Goal: Task Accomplishment & Management: Use online tool/utility

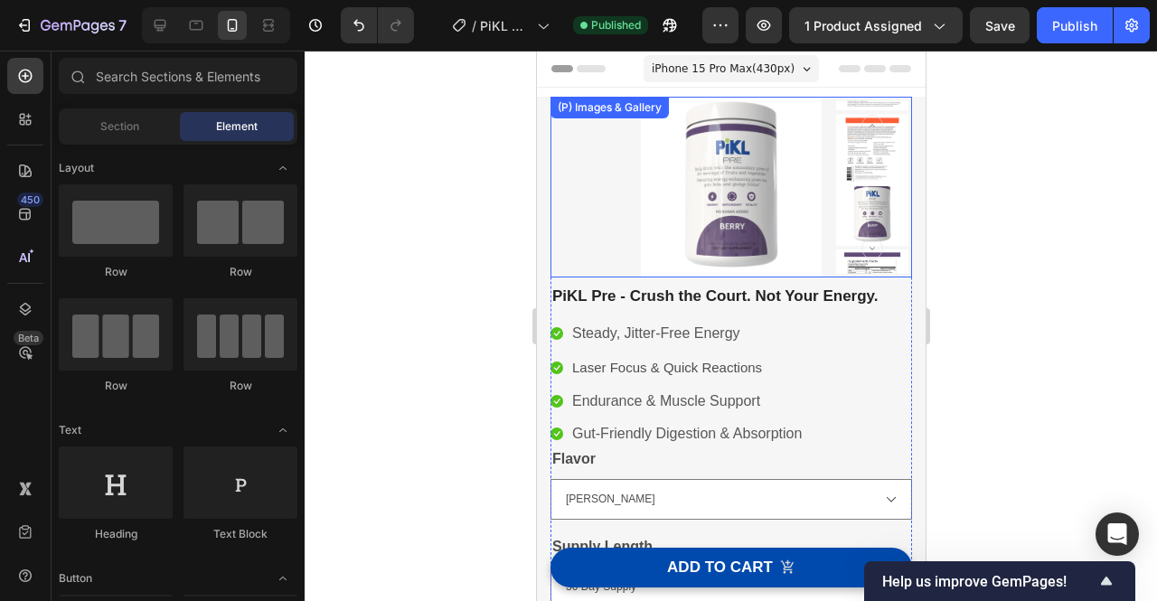
click at [762, 235] on img at bounding box center [731, 187] width 362 height 181
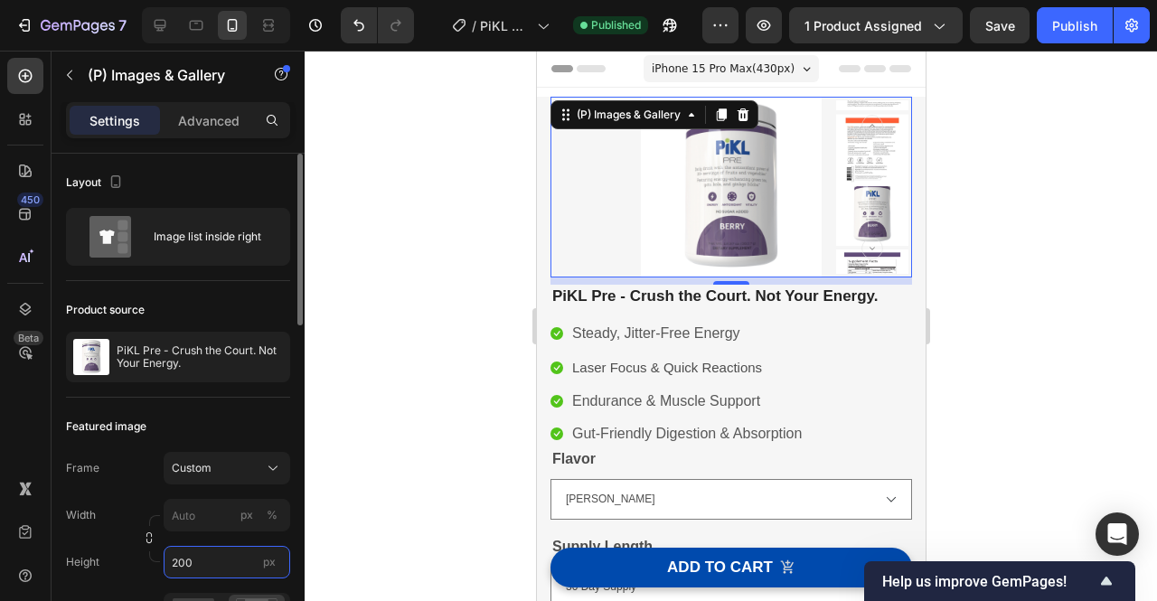
click at [218, 551] on input "200" at bounding box center [227, 562] width 127 height 33
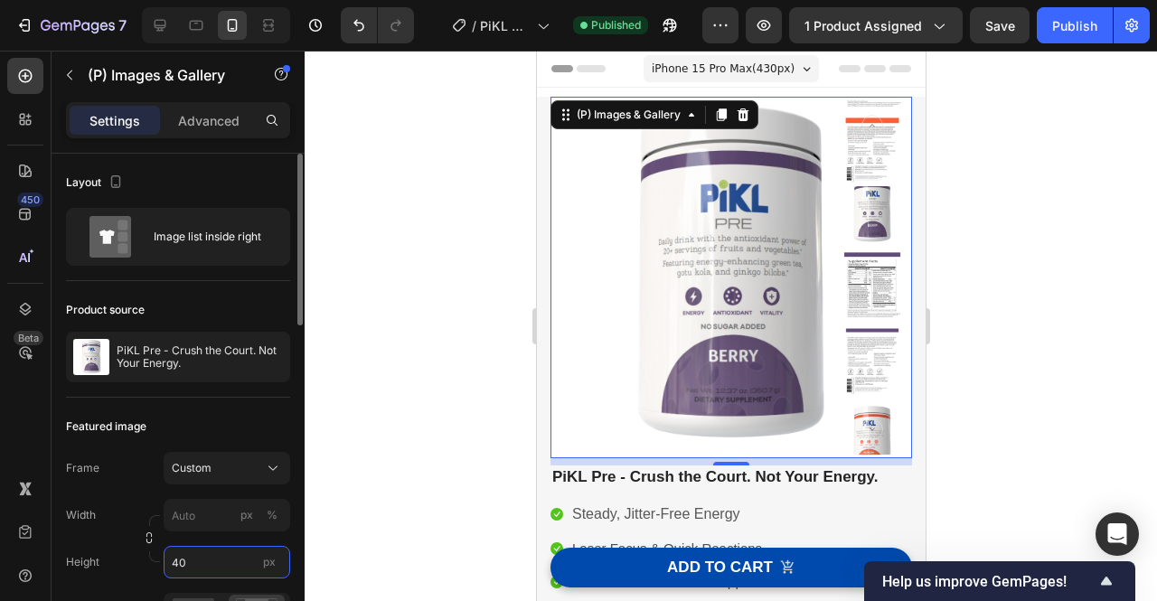
type input "4"
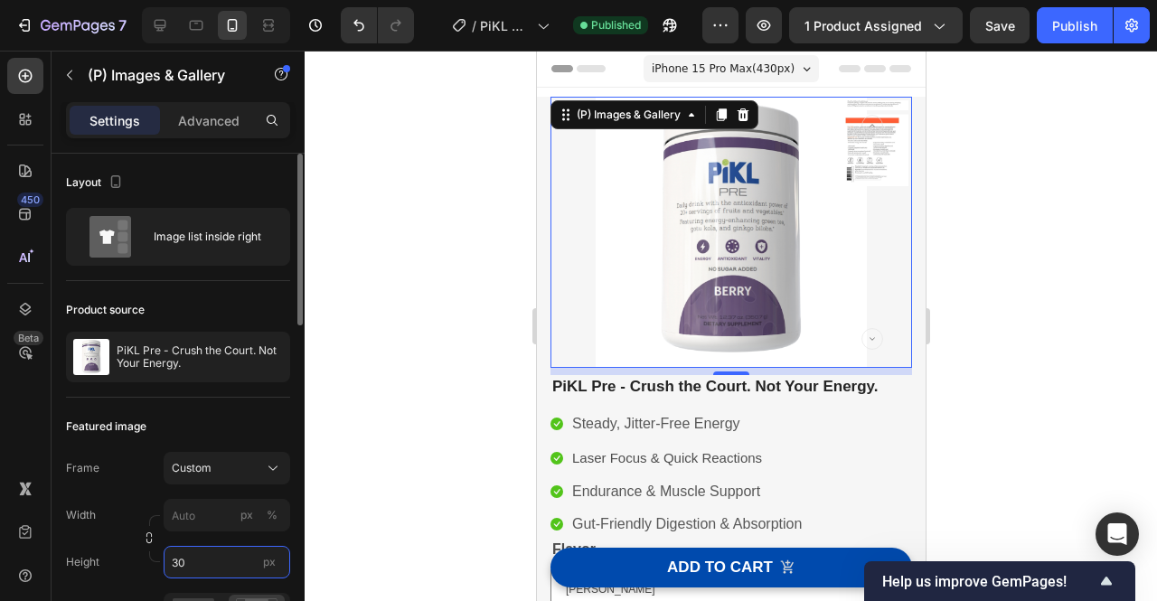
type input "300"
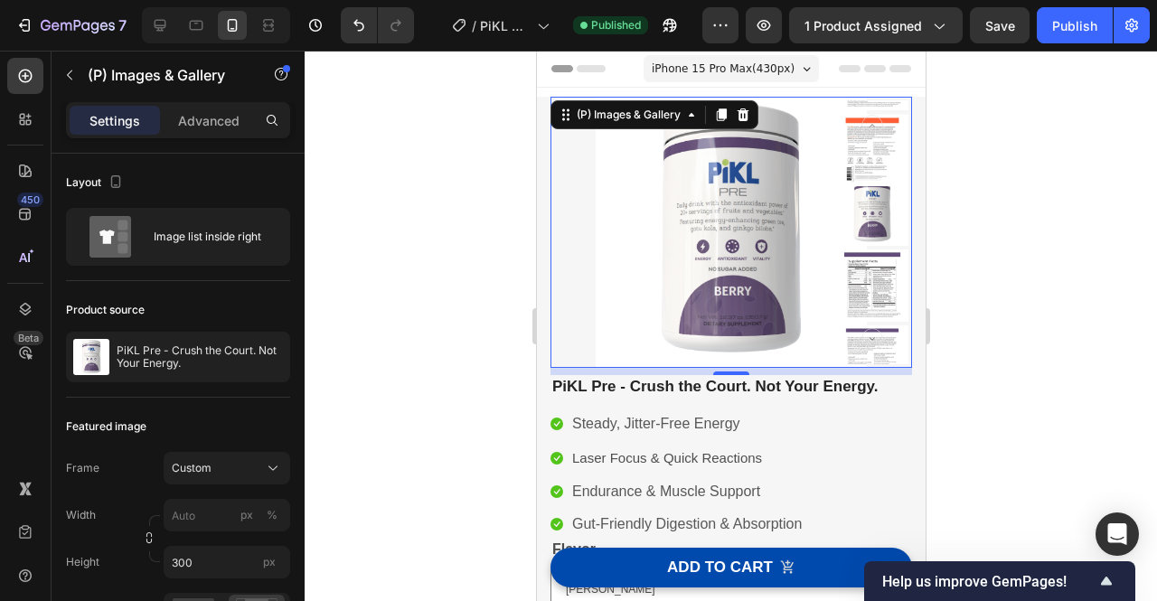
click at [1039, 343] on div at bounding box center [731, 326] width 853 height 551
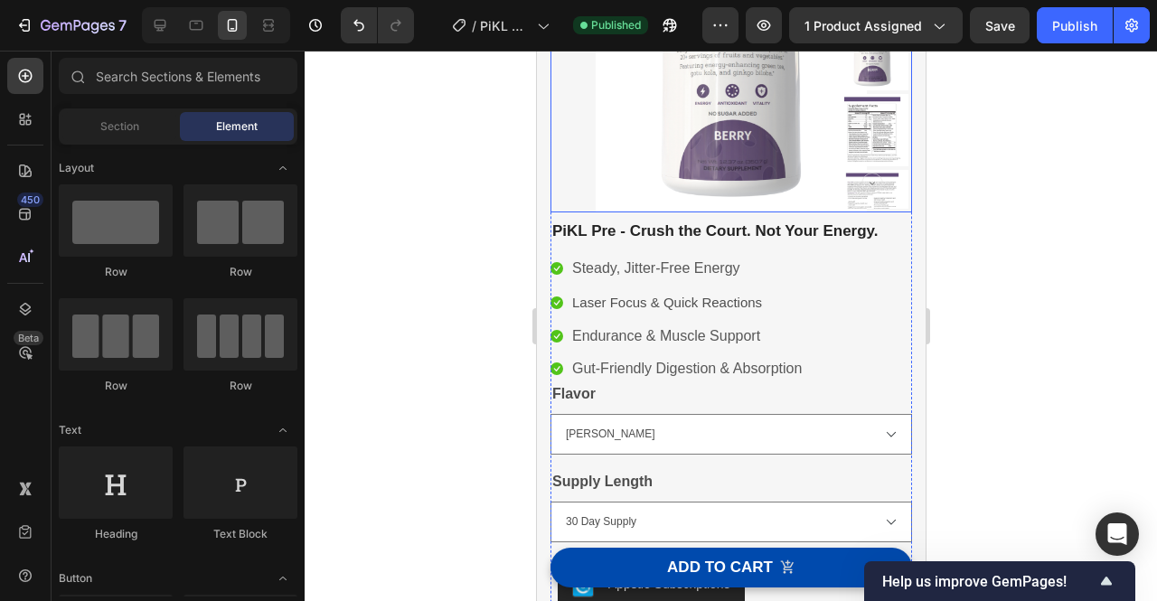
scroll to position [228, 0]
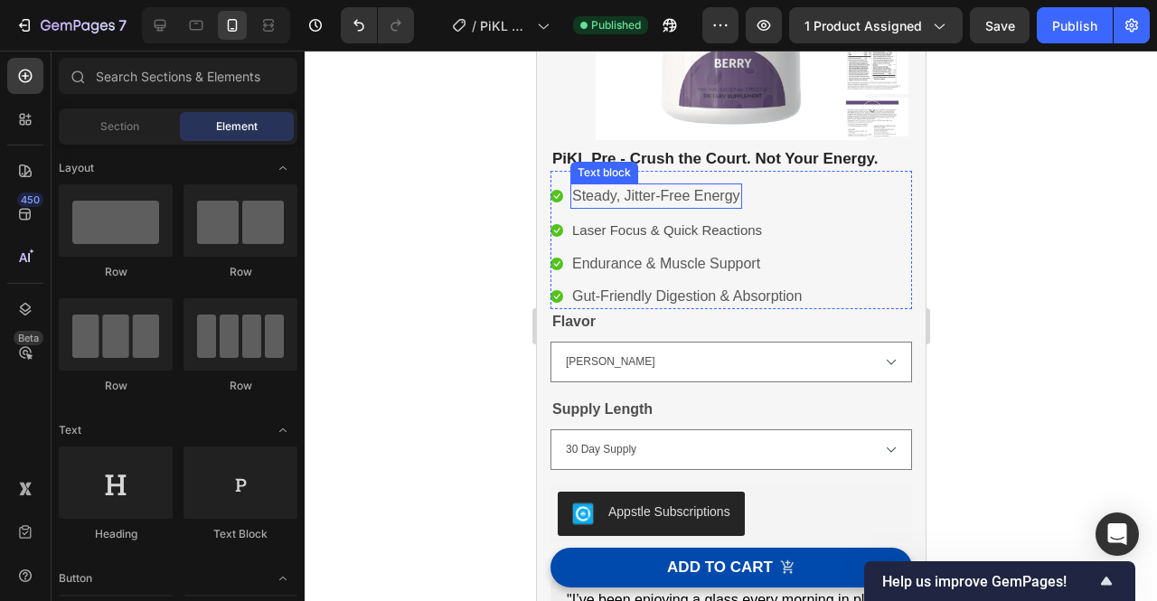
click at [683, 202] on p "Steady, Jitter-Free Energy" at bounding box center [655, 196] width 168 height 22
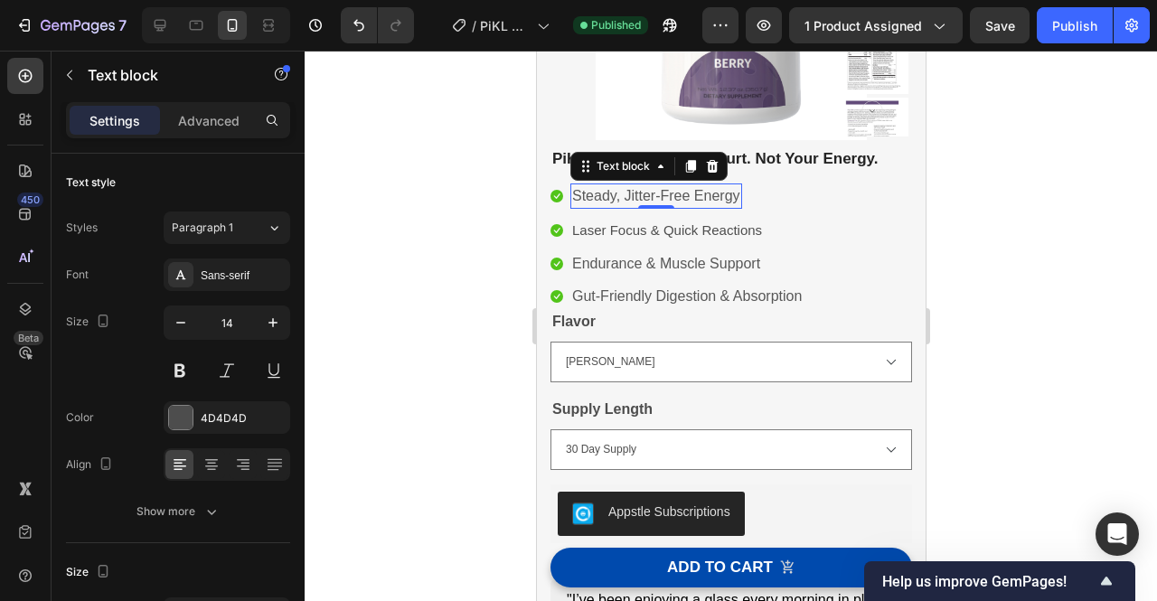
click at [683, 202] on p "Steady, Jitter-Free Energy" at bounding box center [655, 196] width 168 height 22
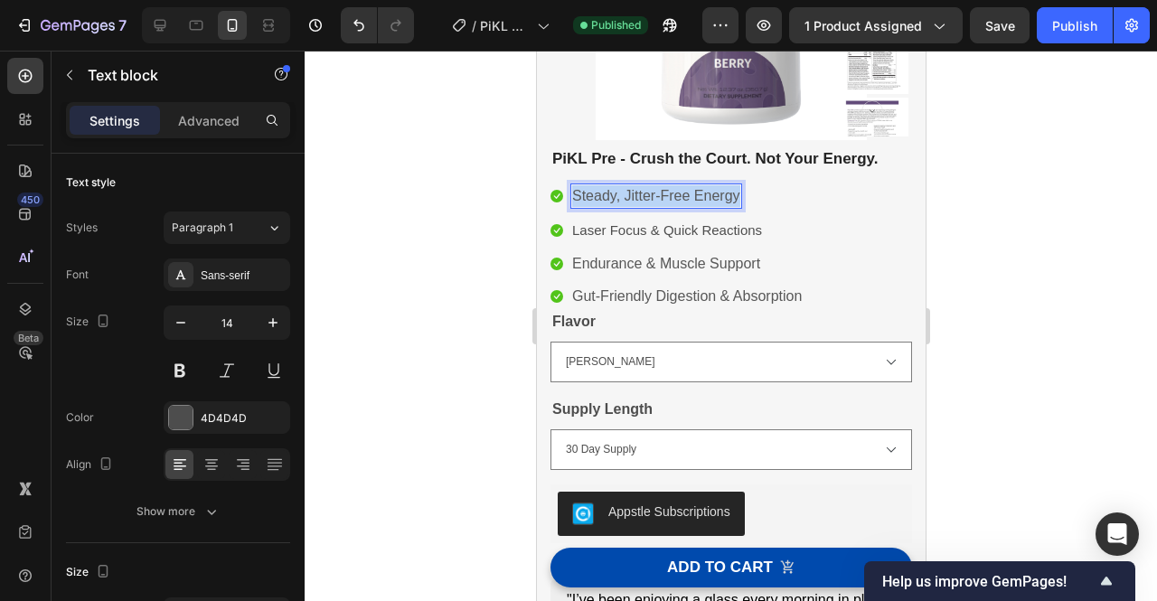
click at [683, 202] on p "Steady, Jitter-Free Energy" at bounding box center [655, 196] width 168 height 22
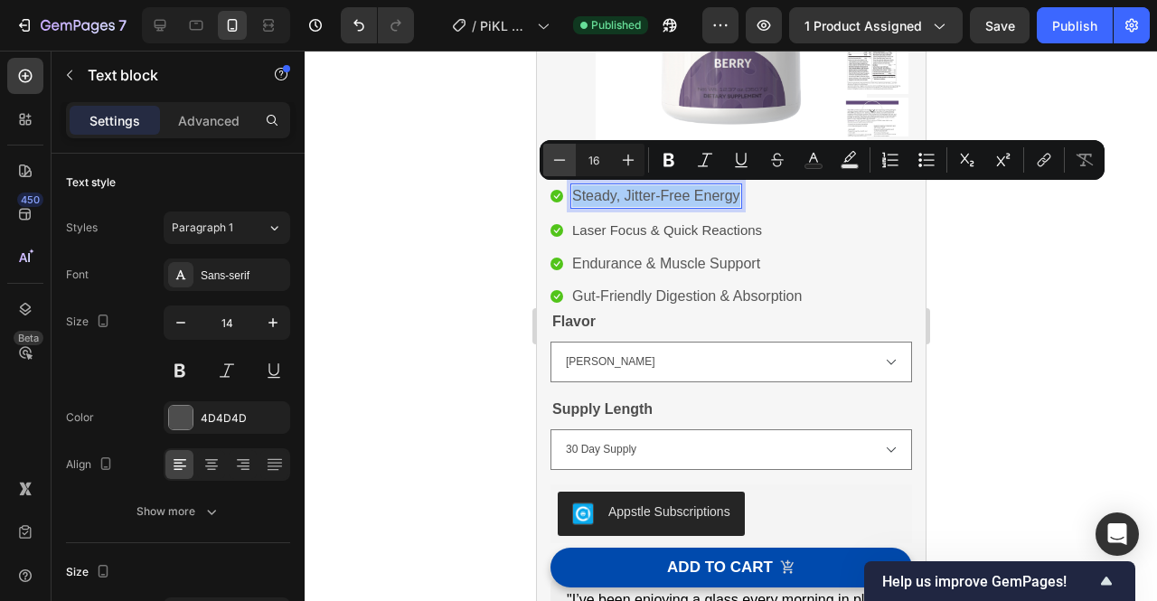
click at [560, 164] on icon "Editor contextual toolbar" at bounding box center [560, 160] width 18 height 18
type input "14"
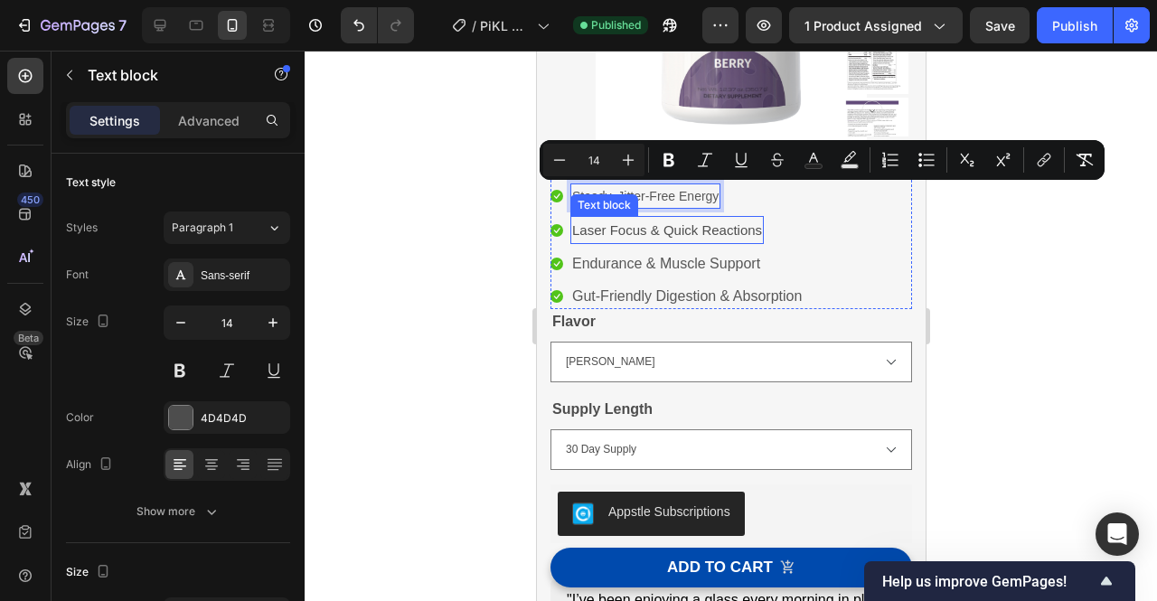
click at [649, 227] on p "Laser Focus & Quick Reactions" at bounding box center [666, 230] width 190 height 24
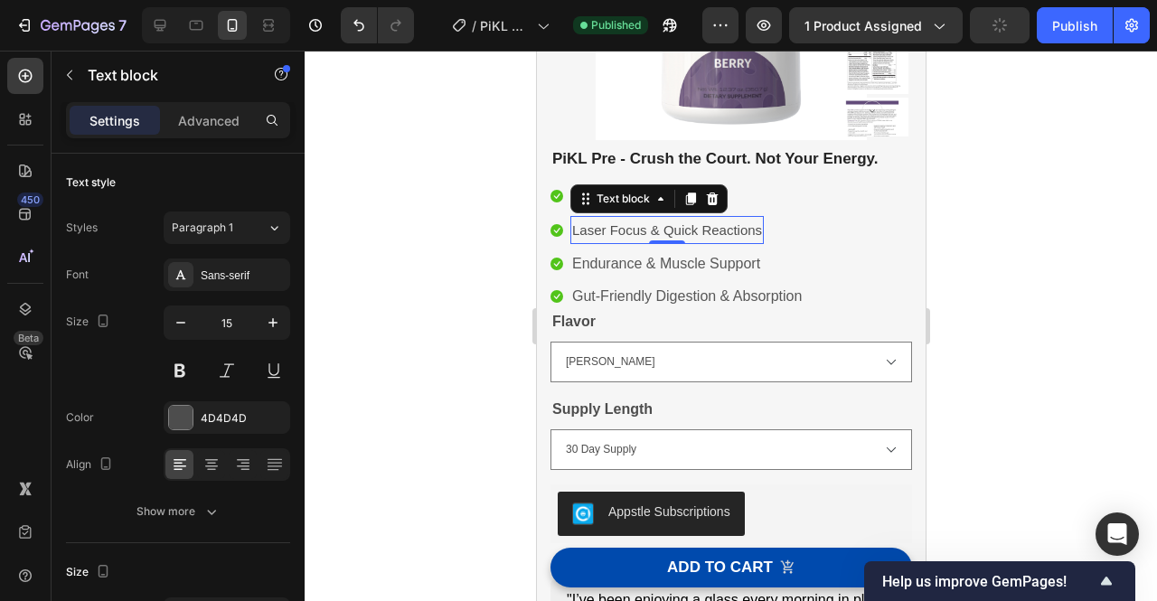
click at [649, 227] on p "Laser Focus & Quick Reactions" at bounding box center [666, 230] width 190 height 24
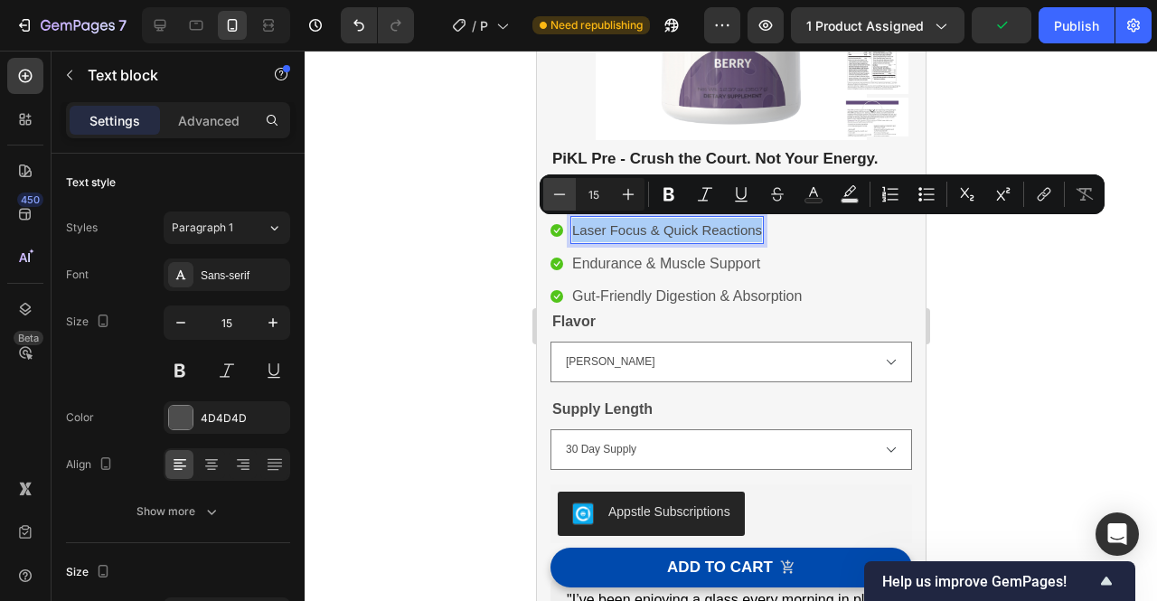
click at [551, 196] on icon "Editor contextual toolbar" at bounding box center [560, 194] width 18 height 18
type input "14"
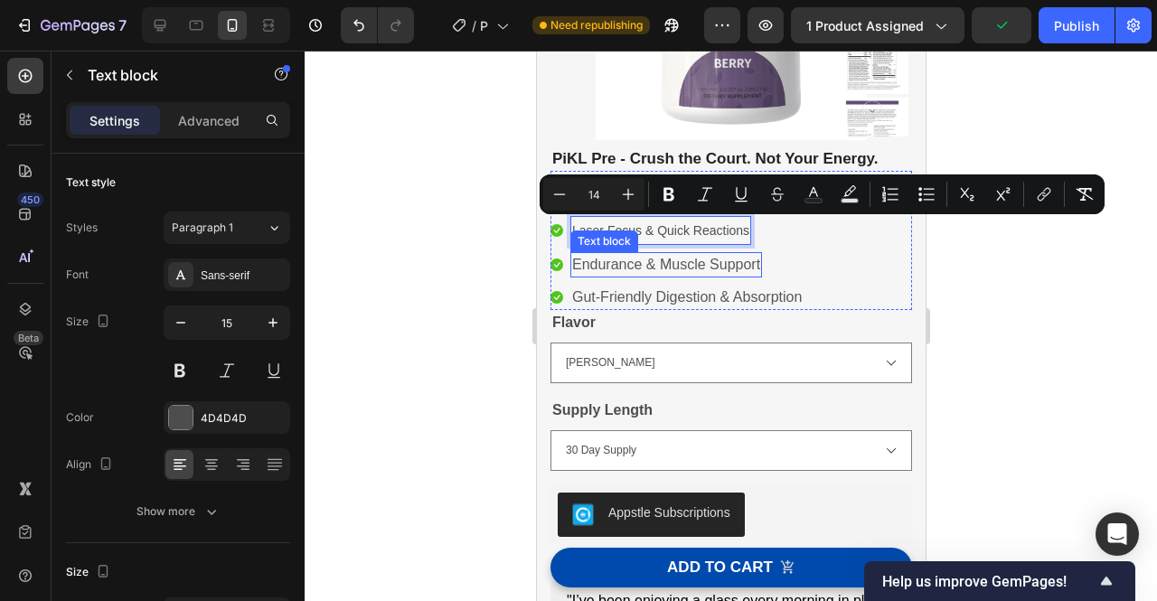
click at [649, 263] on p "Endurance & Muscle Support" at bounding box center [665, 265] width 188 height 22
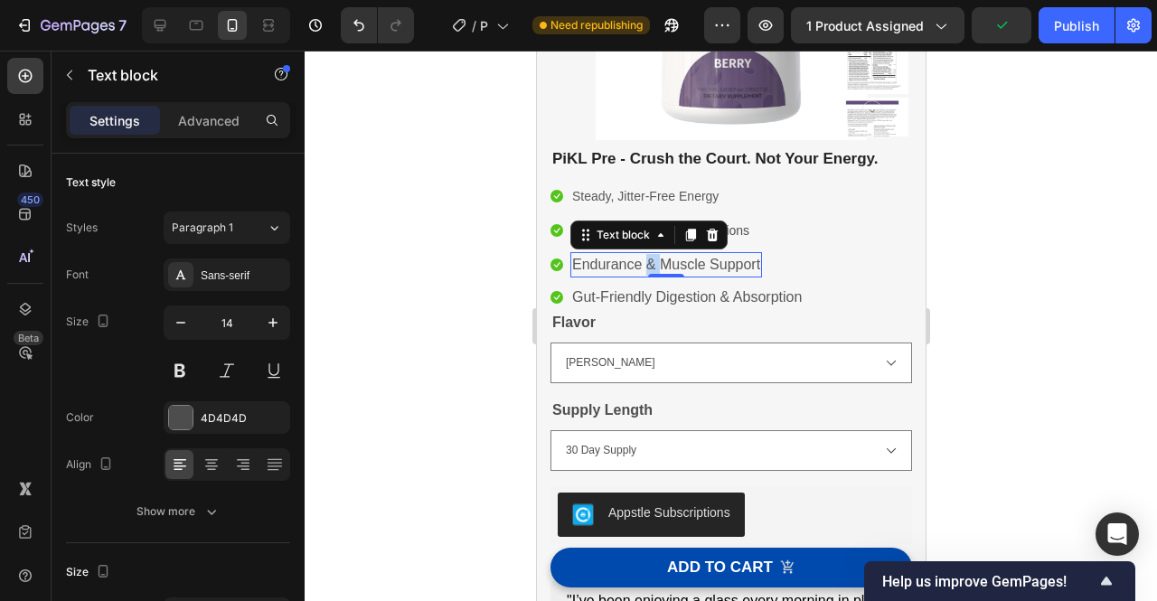
click at [649, 263] on p "Endurance & Muscle Support" at bounding box center [665, 265] width 188 height 22
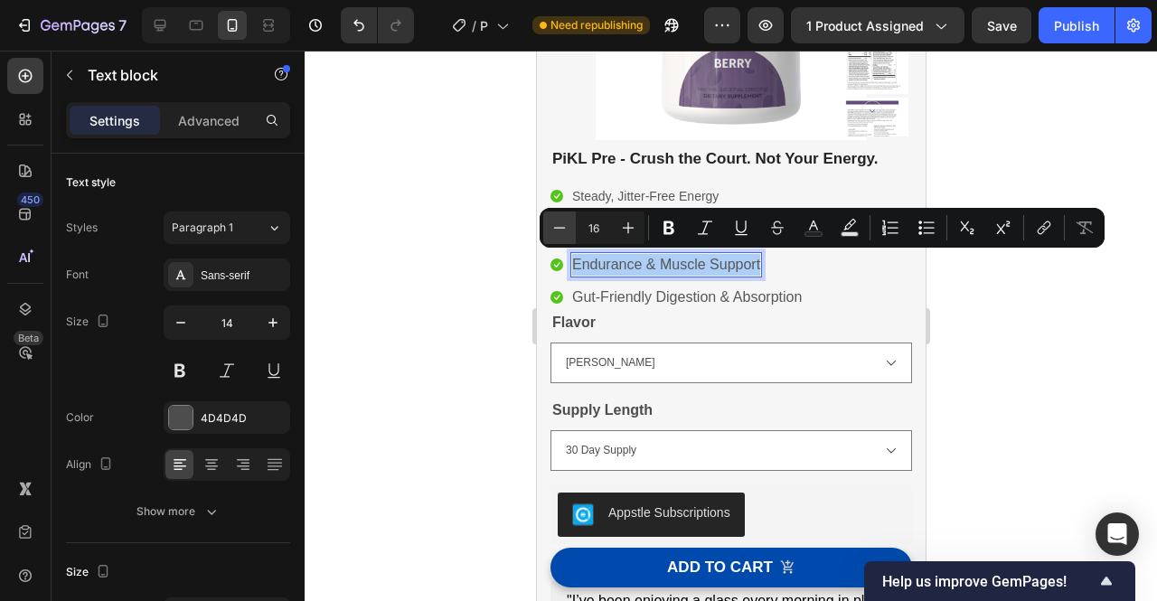
click at [559, 221] on icon "Editor contextual toolbar" at bounding box center [560, 228] width 18 height 18
type input "14"
click at [673, 302] on p "Gut-Friendly Digestion & Absorption" at bounding box center [686, 298] width 230 height 22
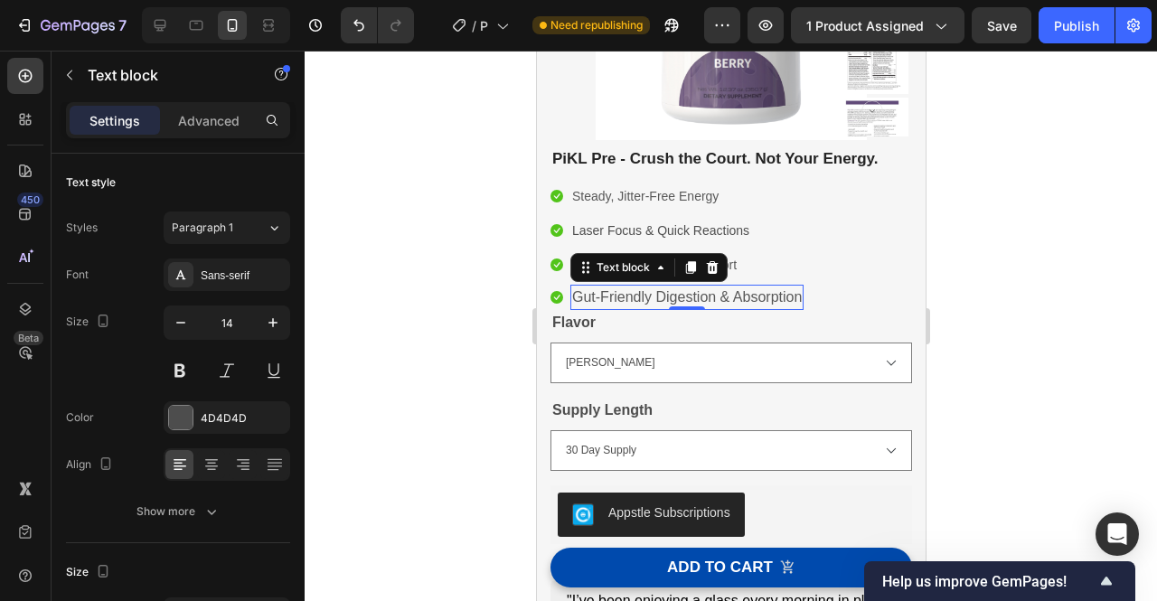
click at [673, 302] on p "Gut-Friendly Digestion & Absorption" at bounding box center [686, 298] width 230 height 22
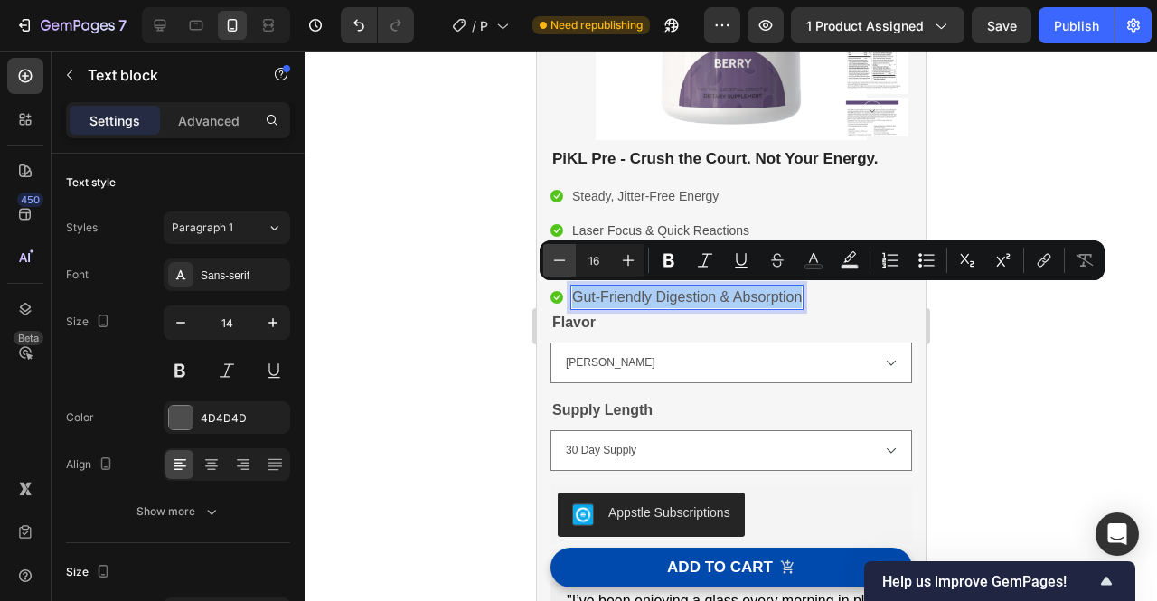
click at [555, 263] on icon "Editor contextual toolbar" at bounding box center [560, 260] width 18 height 18
type input "14"
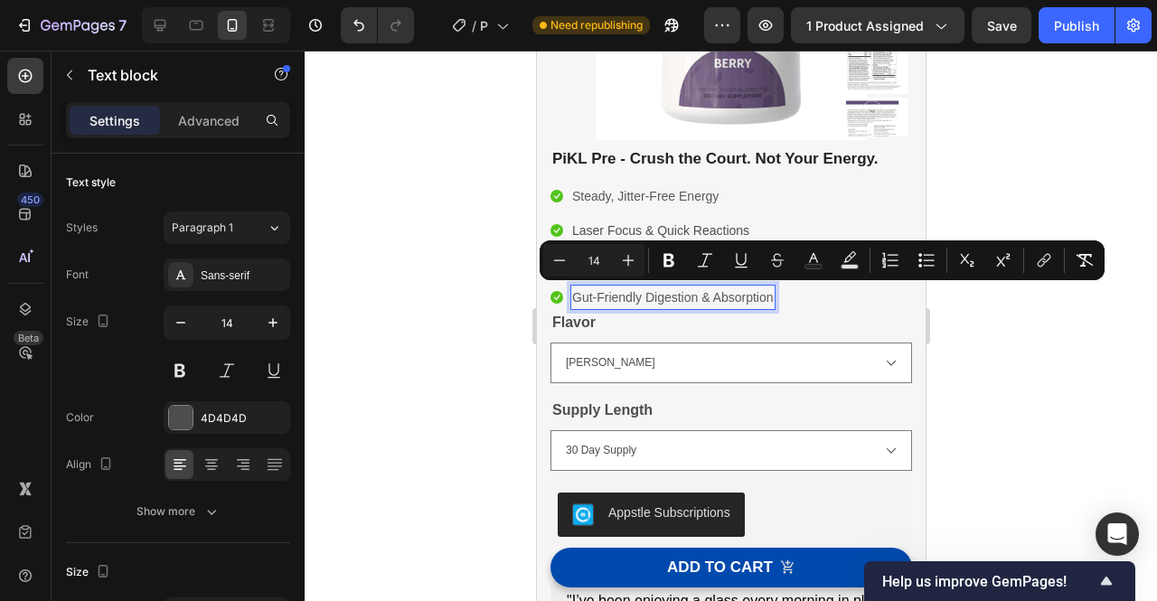
click at [968, 327] on div at bounding box center [731, 326] width 853 height 551
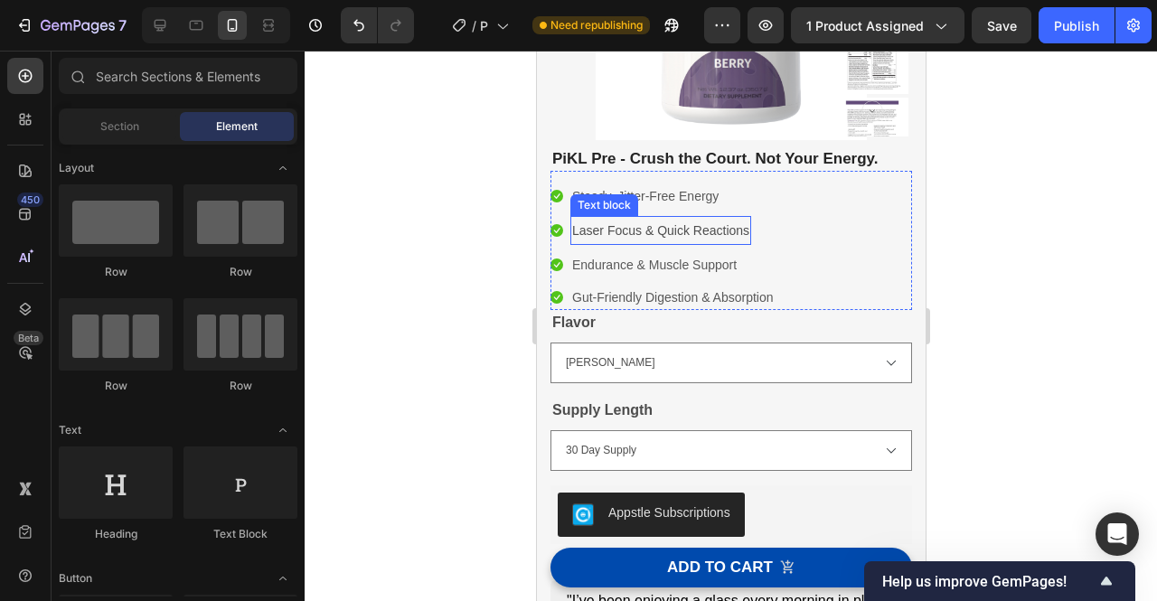
click at [700, 234] on span "Laser Focus & Quick Reactions" at bounding box center [659, 230] width 177 height 14
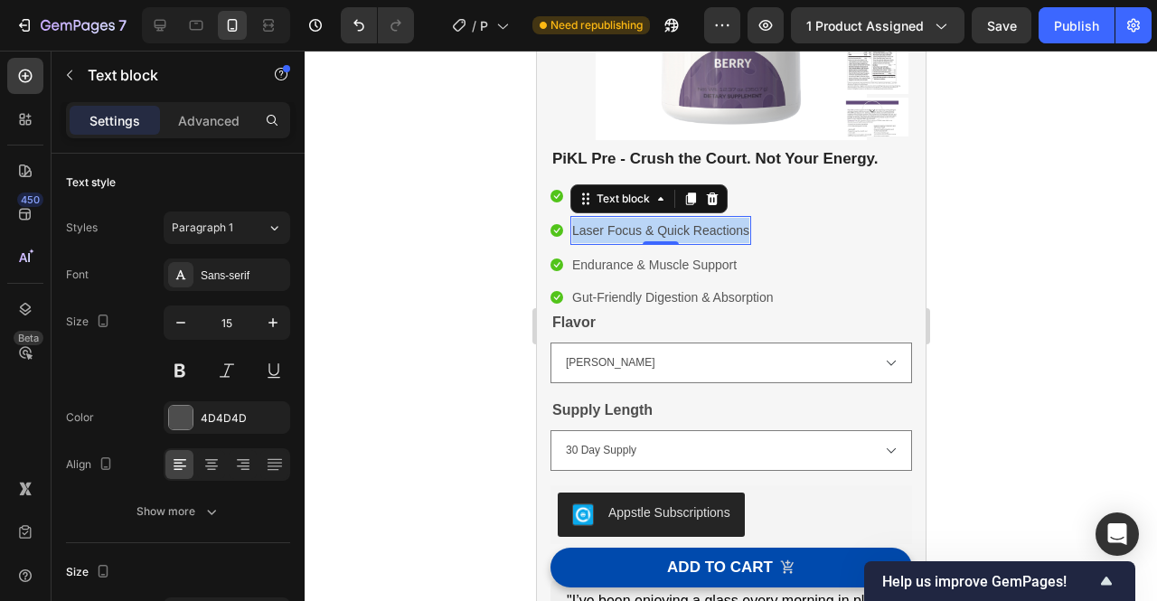
click at [700, 234] on span "Laser Focus & Quick Reactions" at bounding box center [659, 230] width 177 height 14
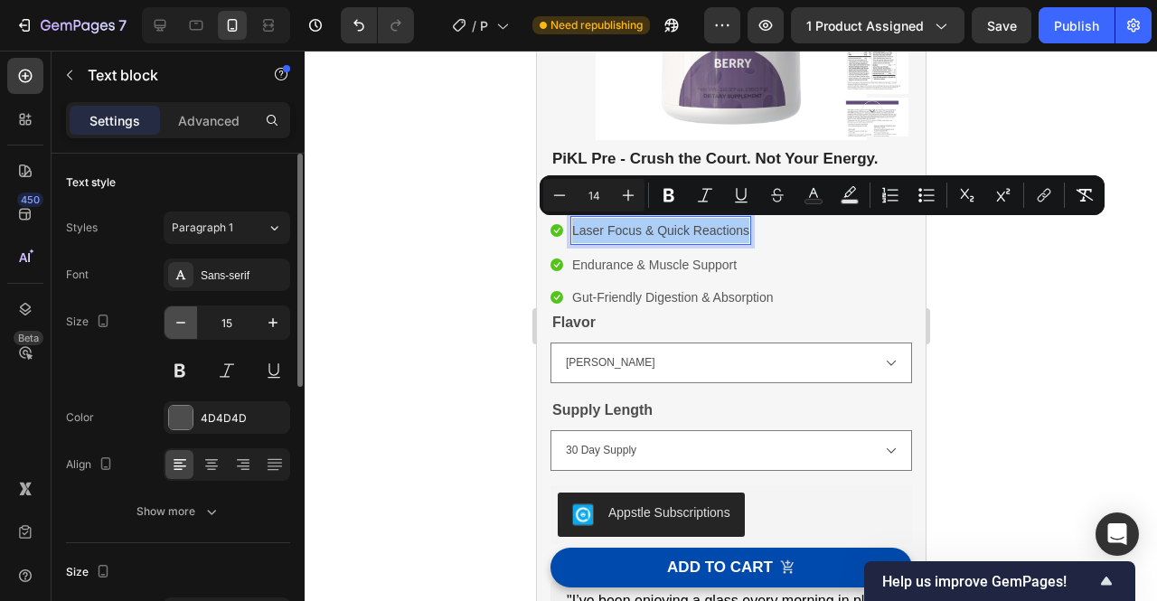
click at [179, 330] on icon "button" at bounding box center [181, 323] width 18 height 18
type input "14"
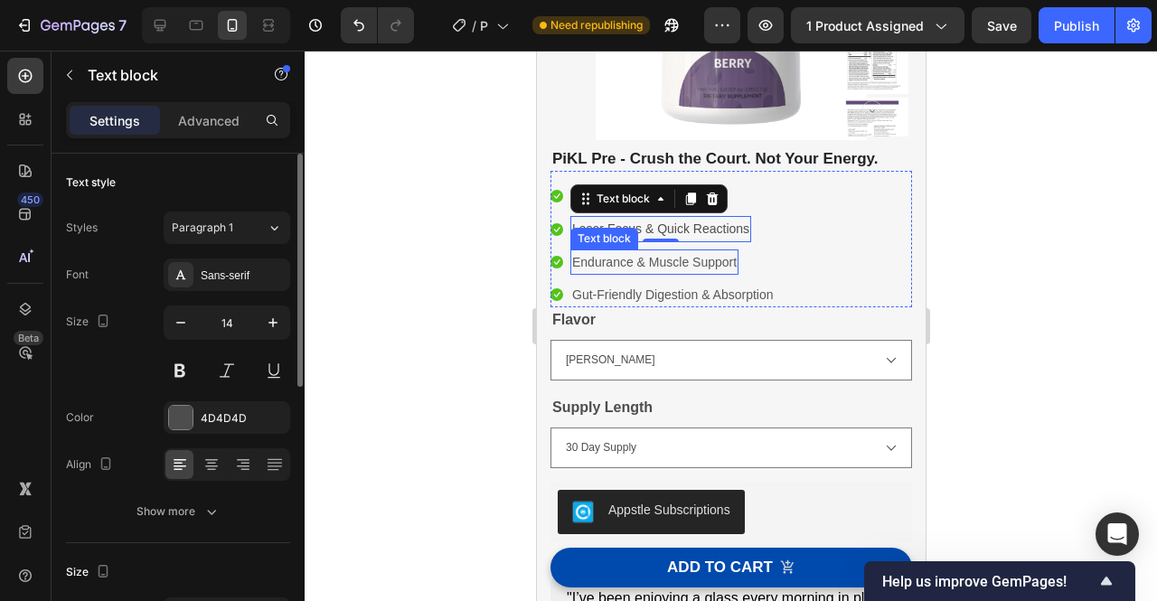
click at [605, 270] on p "Endurance & Muscle Support" at bounding box center [653, 262] width 165 height 22
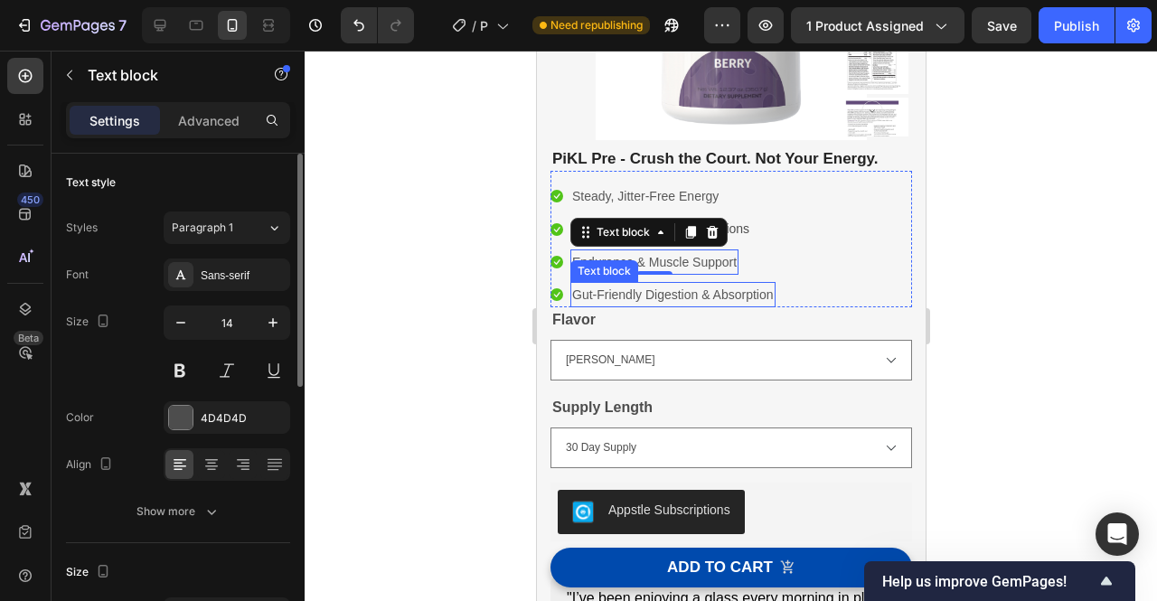
click at [741, 296] on span "Gut-Friendly Digestion & Absorption" at bounding box center [672, 294] width 202 height 14
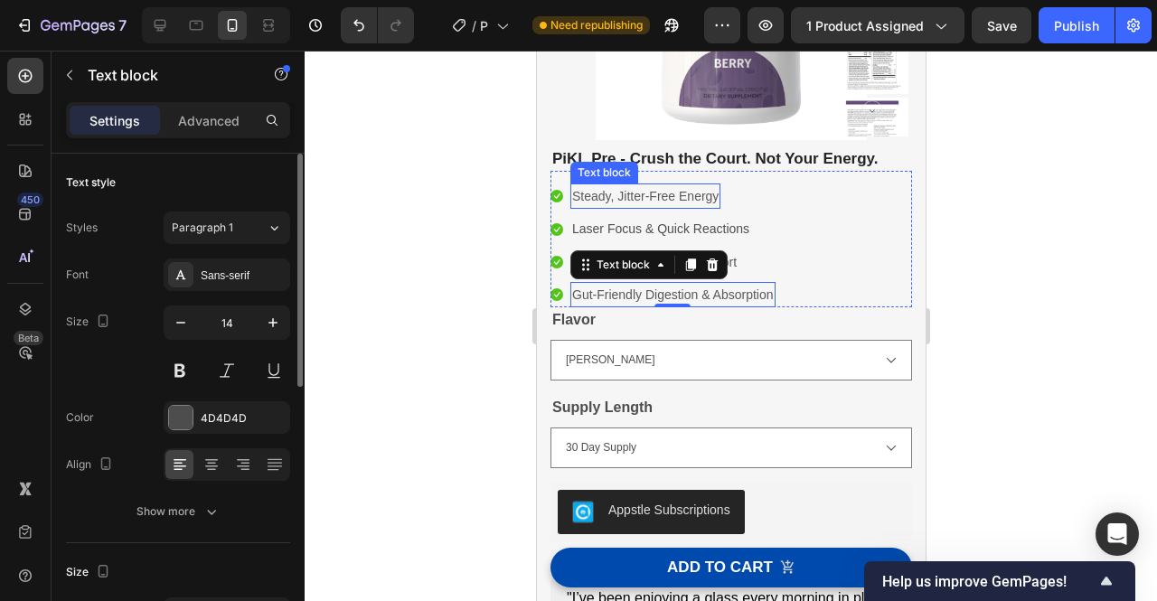
click at [683, 189] on span "Steady, Jitter-Free Energy" at bounding box center [644, 196] width 146 height 14
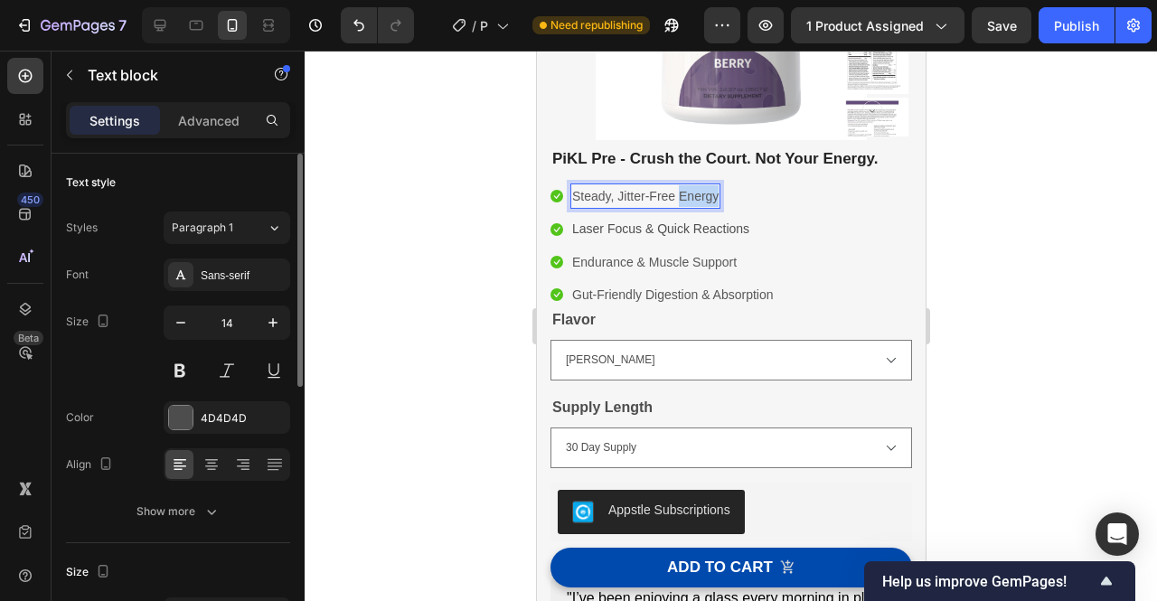
click at [683, 196] on span "Steady, Jitter-Free Energy" at bounding box center [644, 196] width 146 height 14
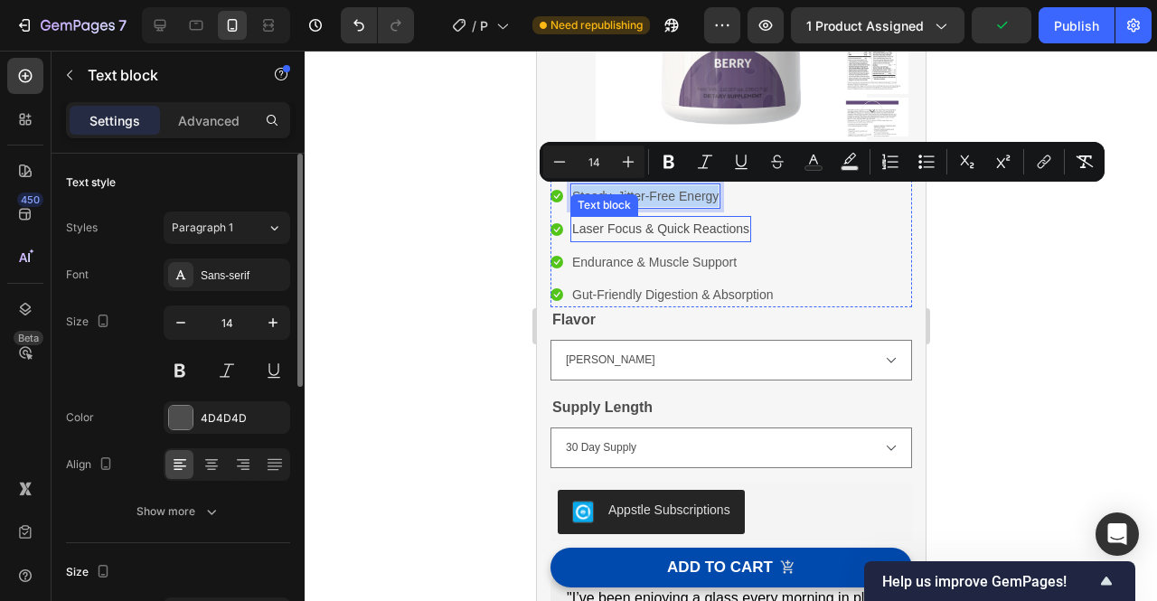
click at [682, 231] on span "Laser Focus & Quick Reactions" at bounding box center [659, 228] width 177 height 14
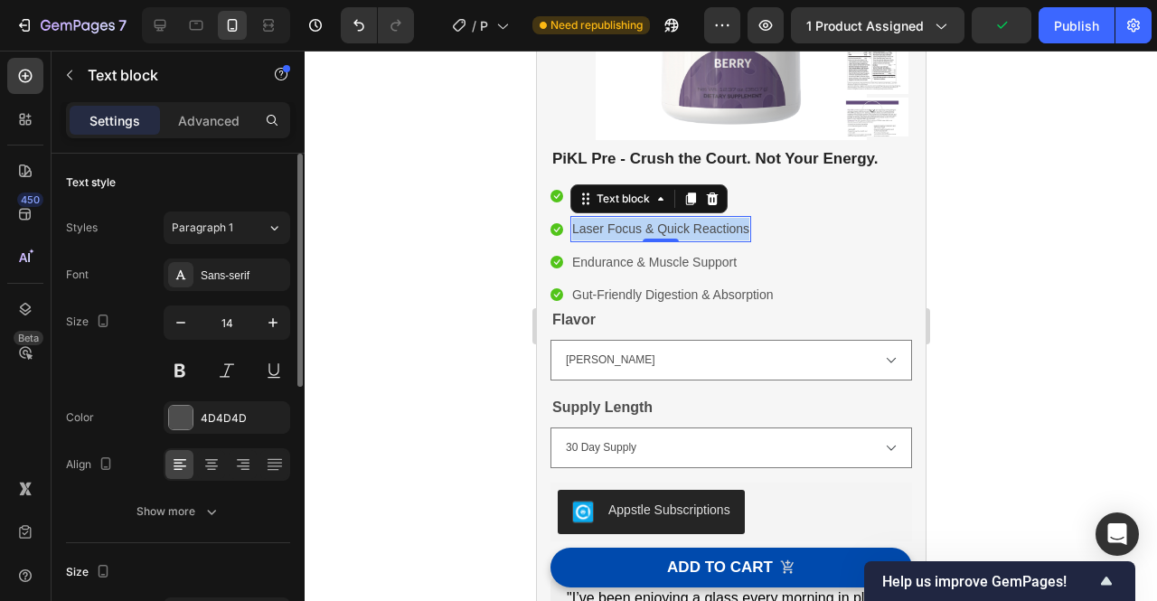
click at [682, 231] on span "Laser Focus & Quick Reactions" at bounding box center [659, 228] width 177 height 14
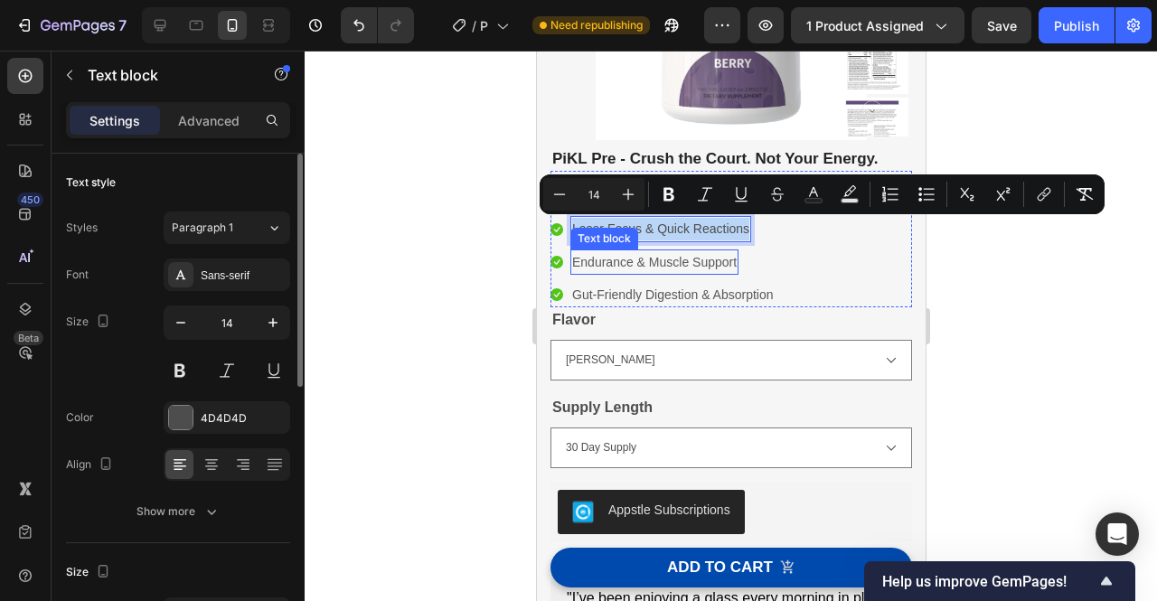
click at [674, 263] on span "Endurance & Muscle Support" at bounding box center [653, 262] width 165 height 14
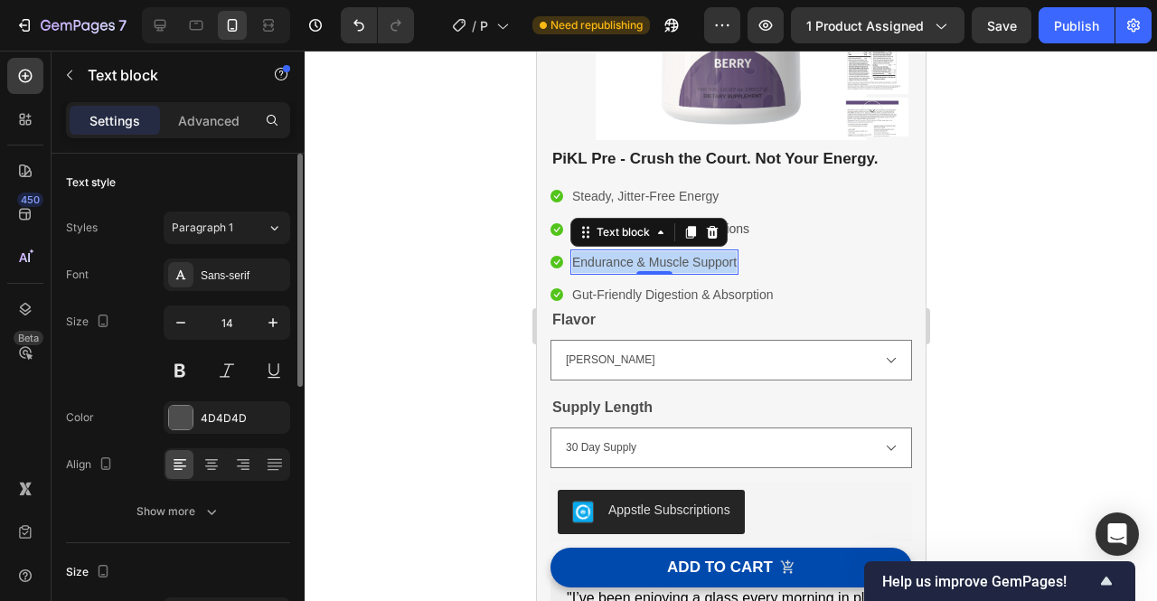
click at [674, 263] on span "Endurance & Muscle Support" at bounding box center [653, 262] width 165 height 14
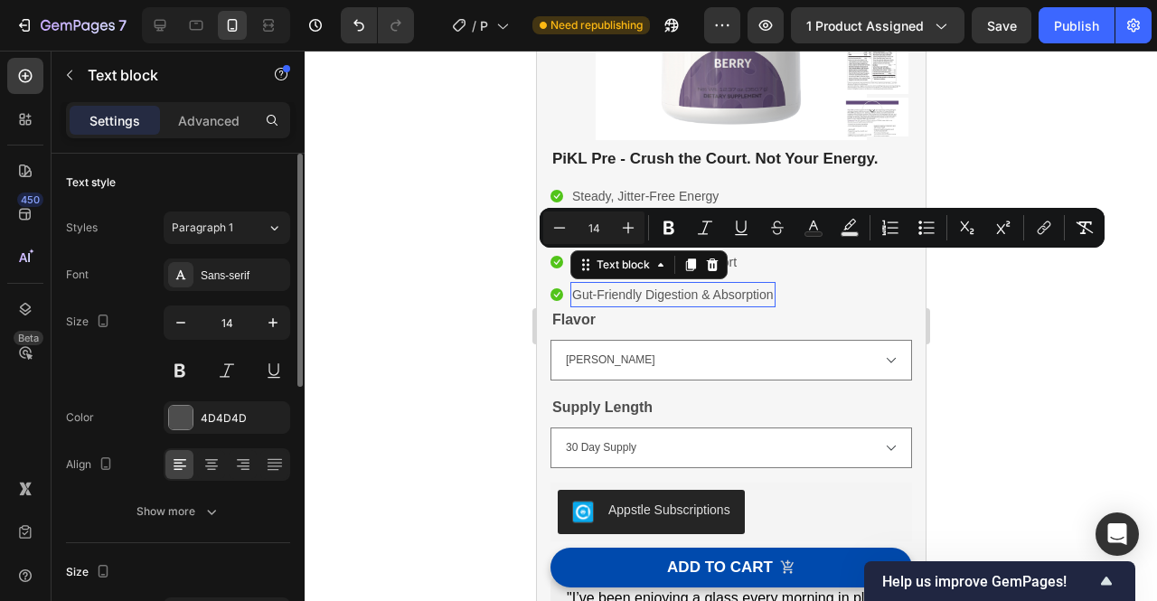
click at [662, 299] on span "Gut-Friendly Digestion & Absorption" at bounding box center [672, 294] width 202 height 14
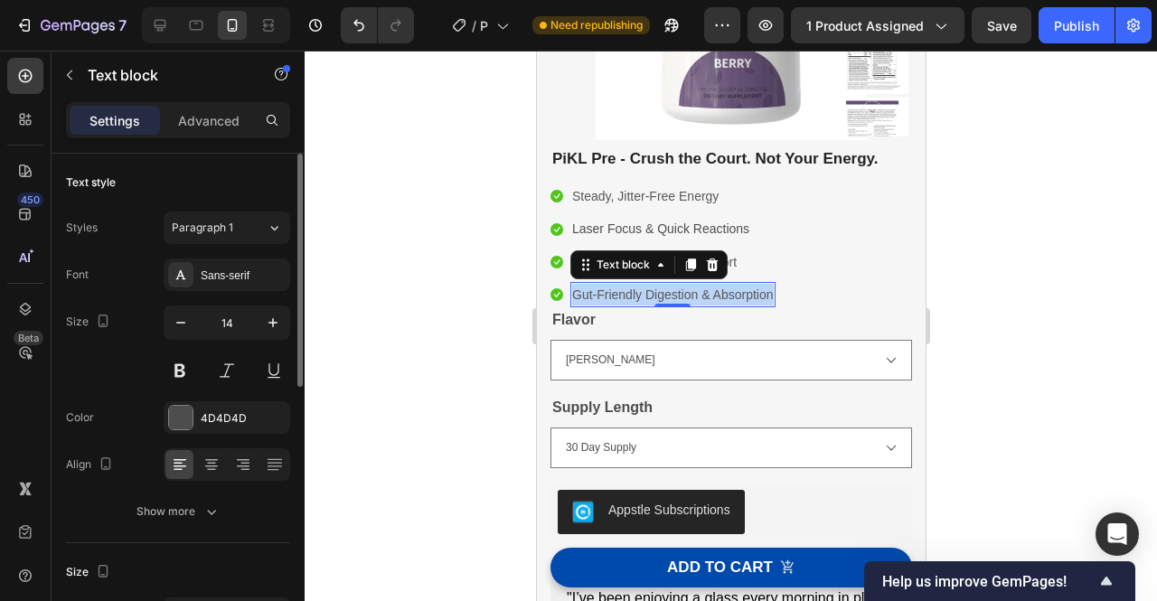
click at [662, 299] on span "Gut-Friendly Digestion & Absorption" at bounding box center [672, 294] width 202 height 14
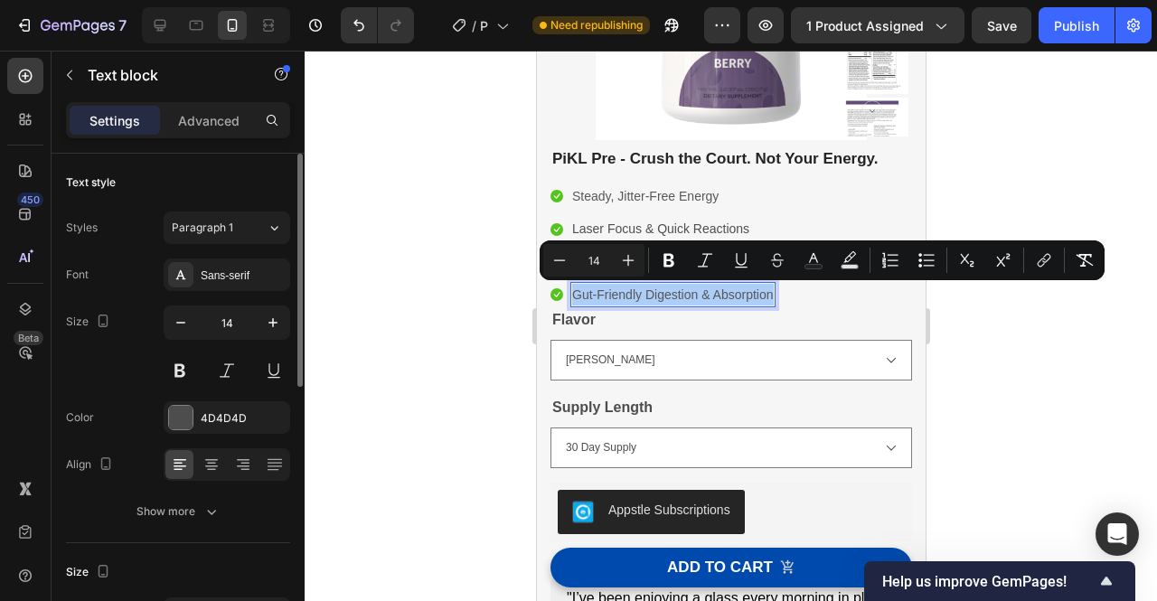
click at [448, 323] on div at bounding box center [731, 326] width 853 height 551
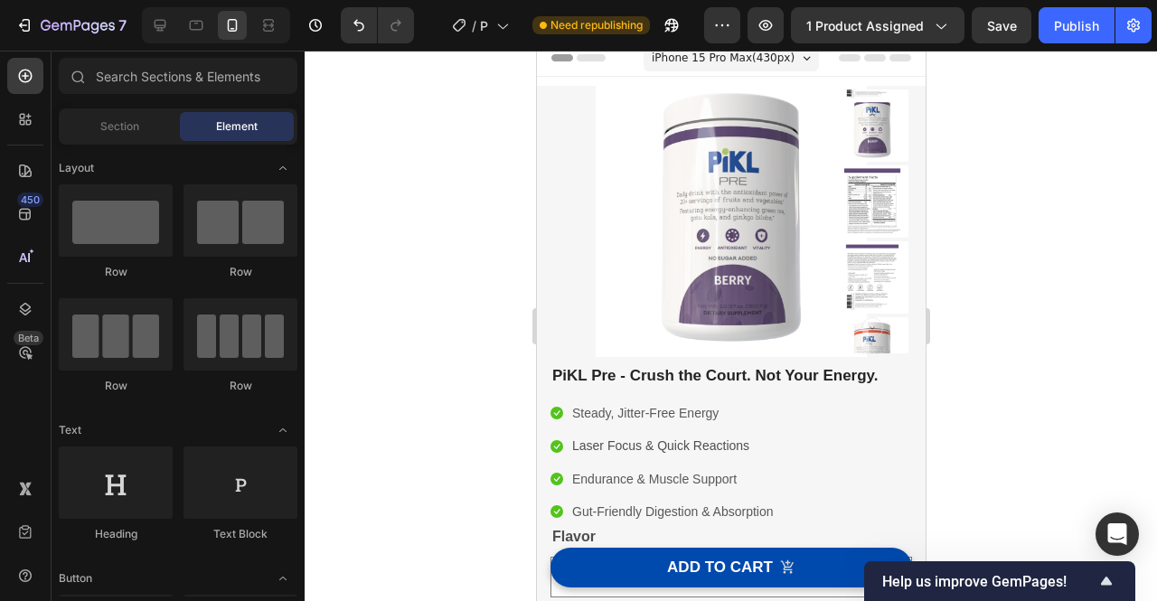
scroll to position [0, 0]
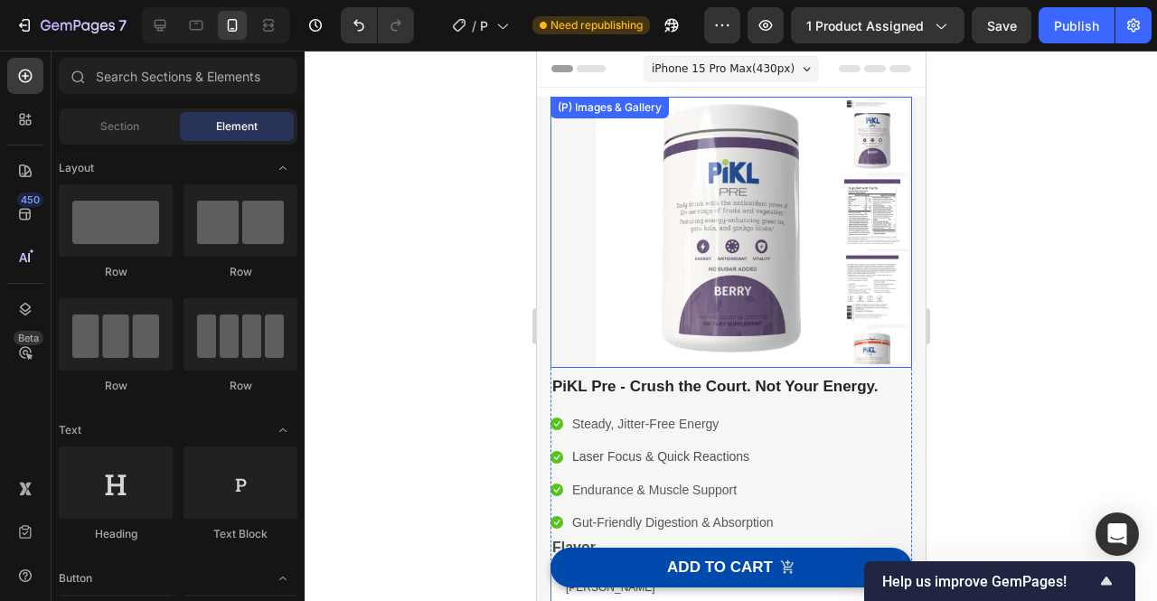
click at [885, 133] on img at bounding box center [871, 136] width 72 height 72
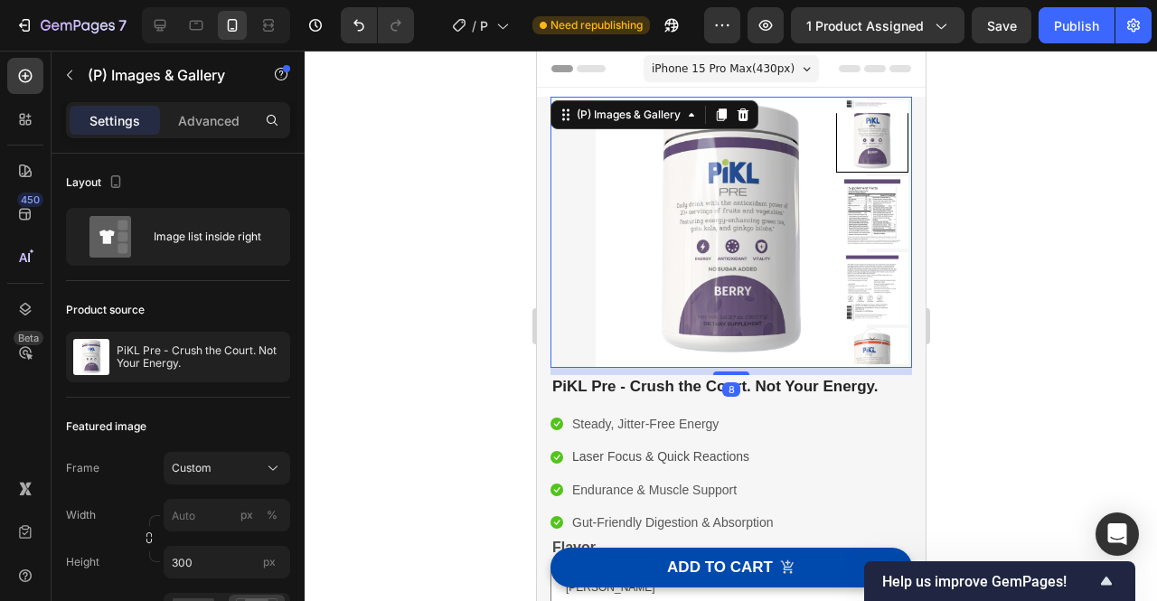
click at [884, 198] on img at bounding box center [871, 212] width 72 height 72
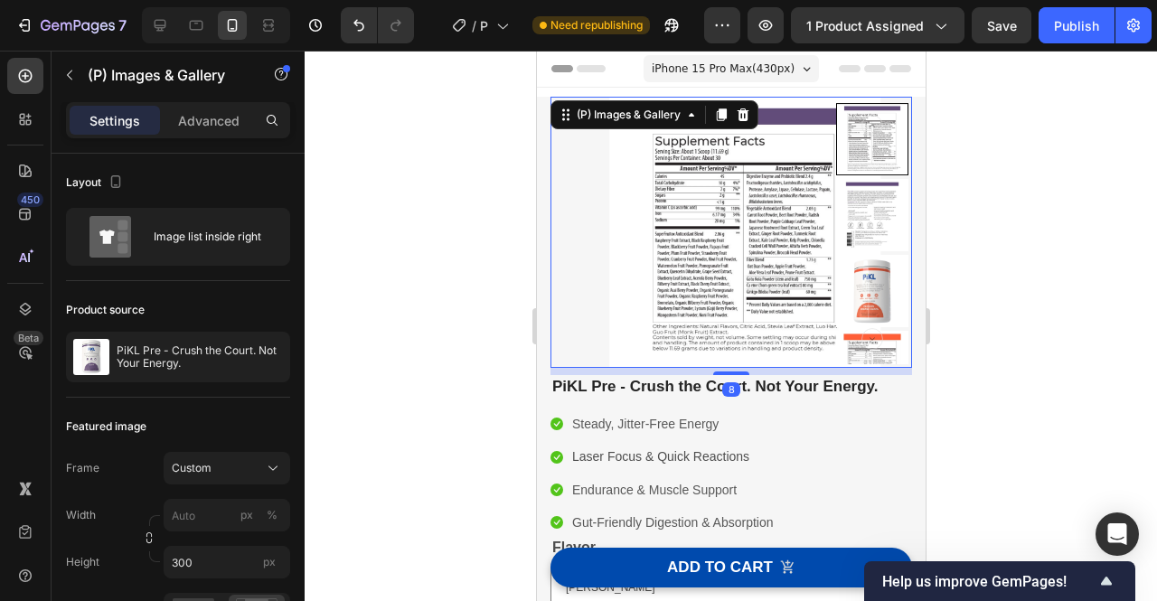
click at [866, 227] on img at bounding box center [871, 215] width 72 height 72
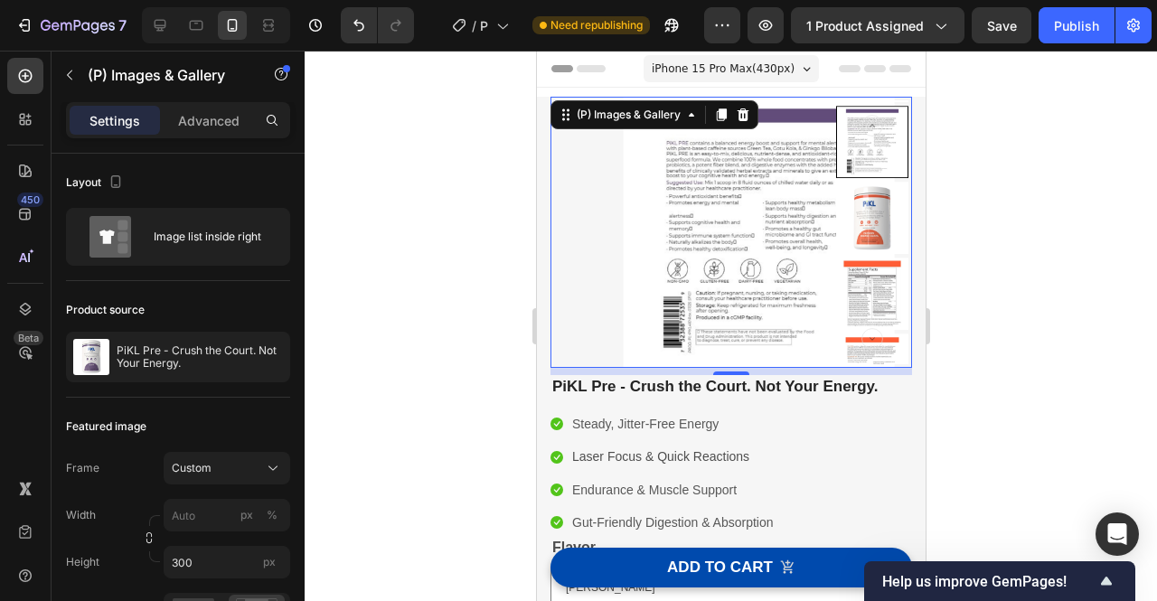
click at [863, 231] on img at bounding box center [871, 218] width 72 height 72
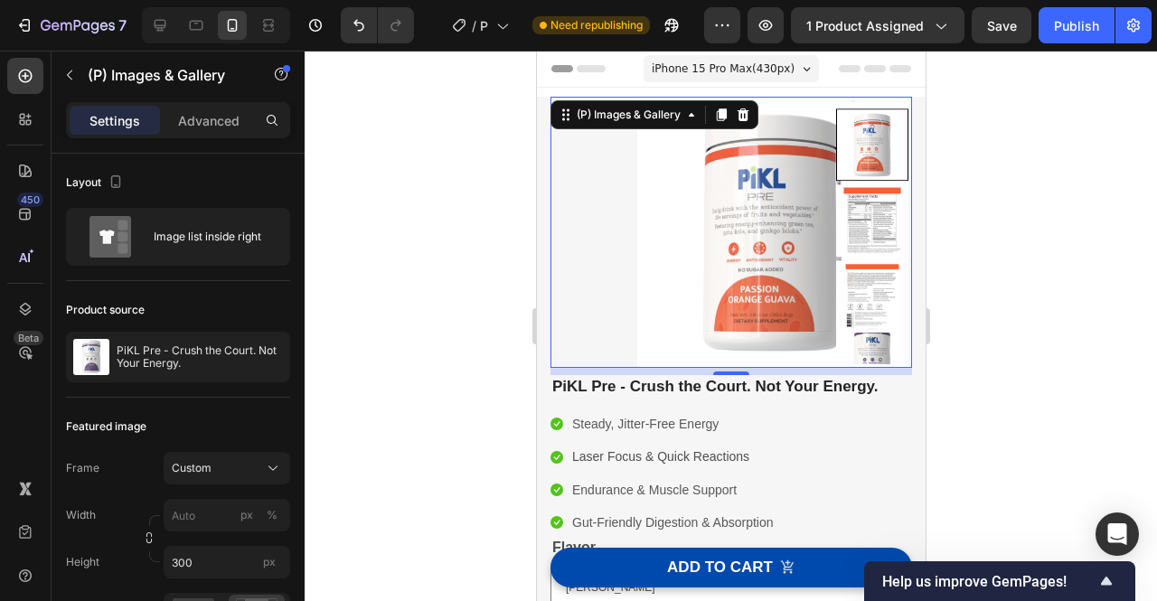
click at [872, 218] on img at bounding box center [871, 220] width 72 height 72
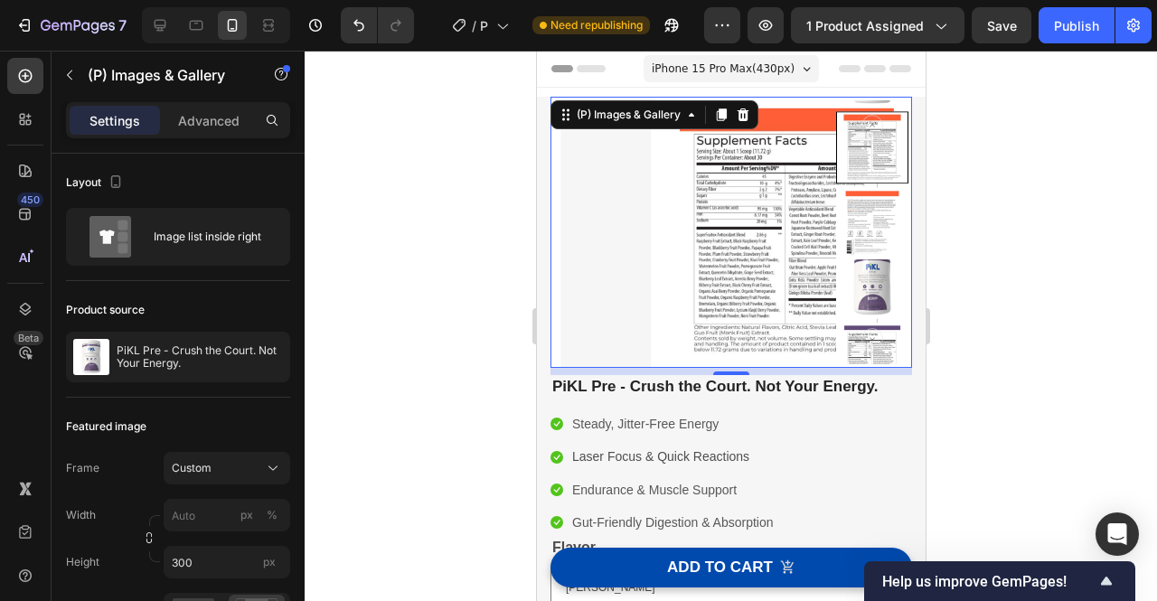
click at [862, 233] on img at bounding box center [871, 223] width 72 height 72
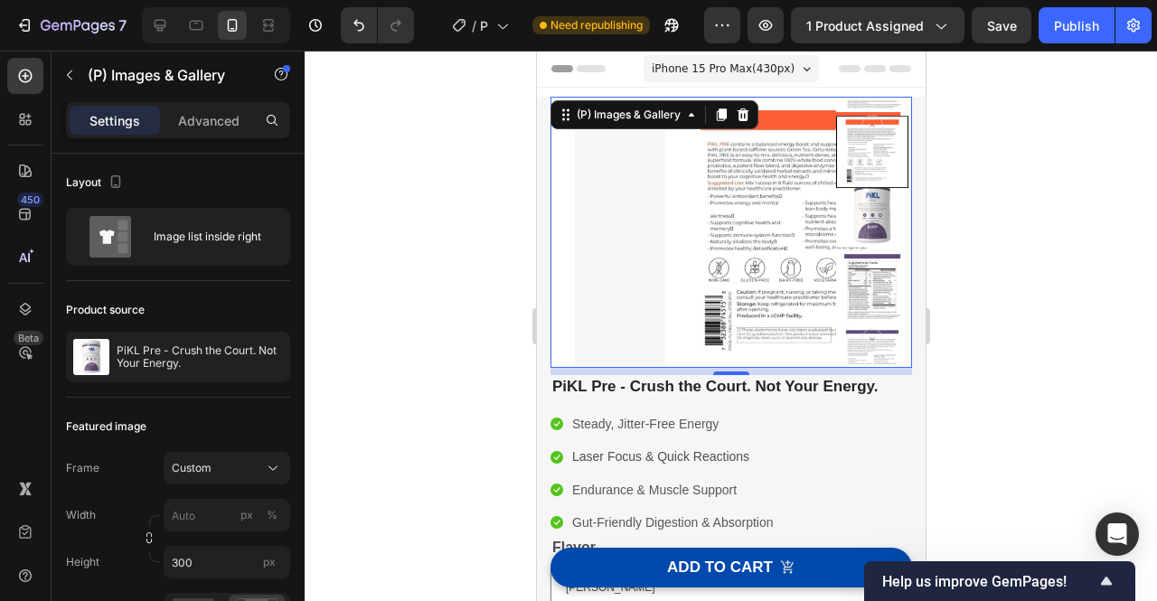
click at [863, 266] on img at bounding box center [871, 287] width 72 height 72
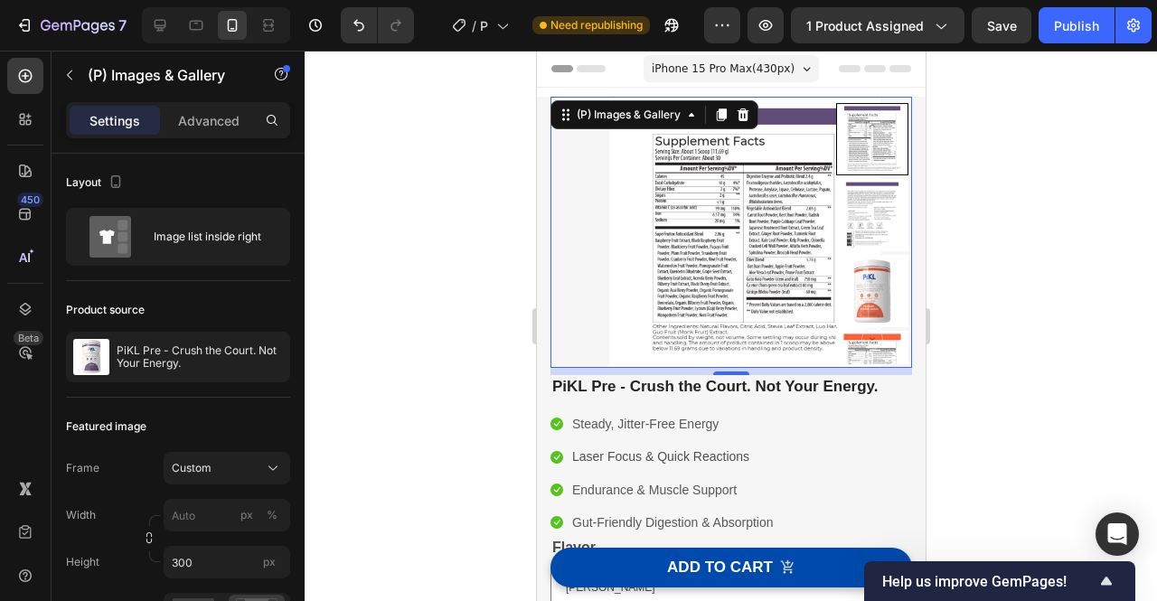
click at [954, 260] on div at bounding box center [731, 326] width 853 height 551
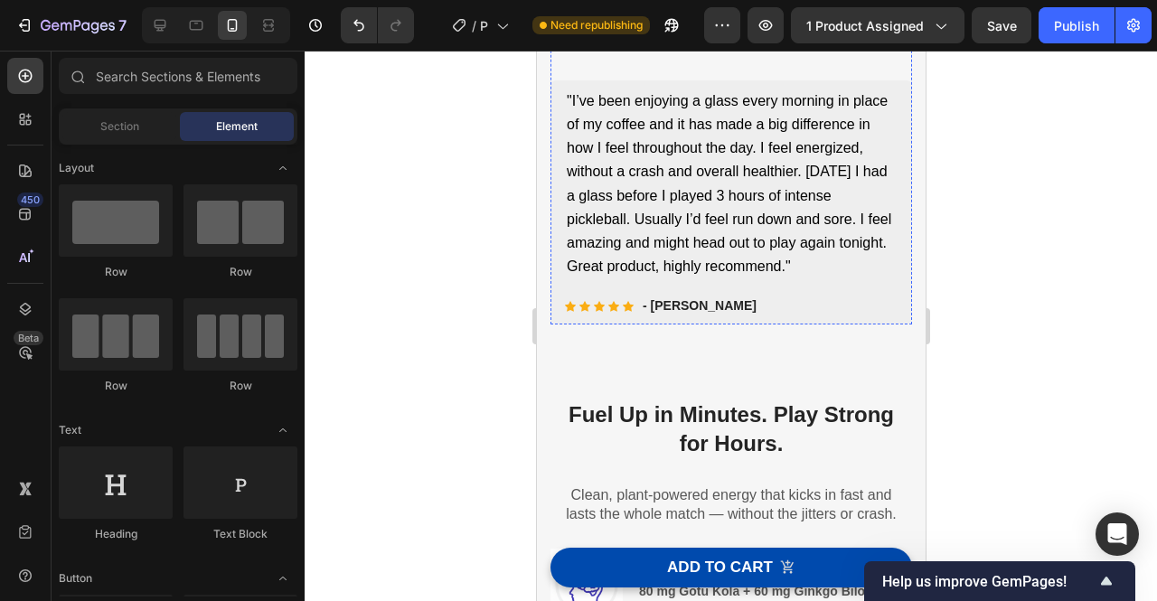
scroll to position [973, 0]
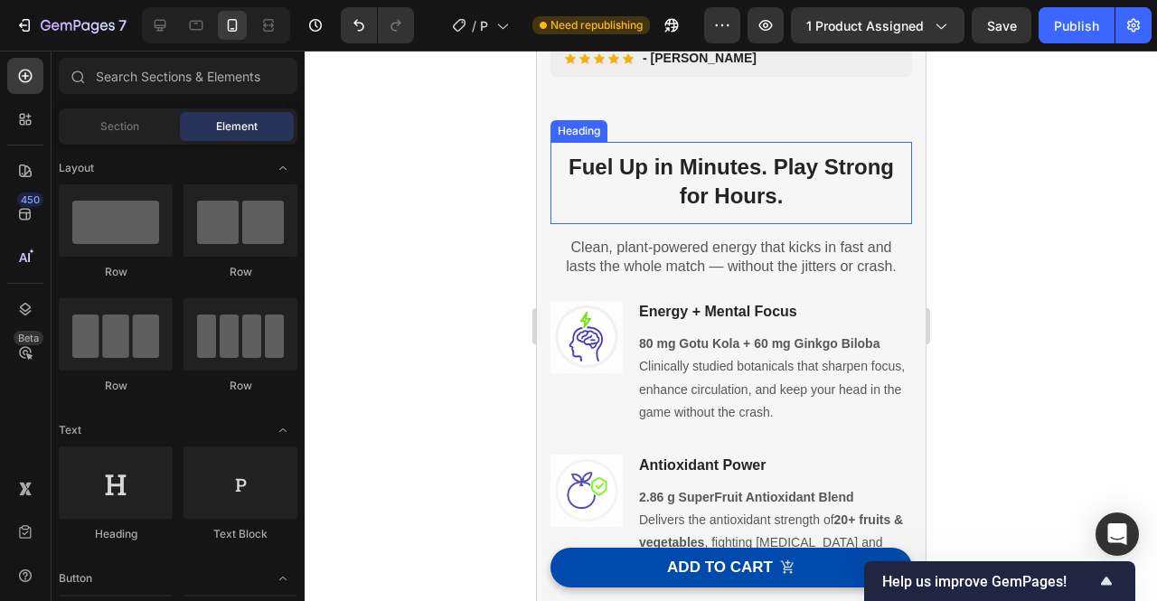
click at [765, 188] on h2 "Fuel Up in Minutes. Play Strong for Hours." at bounding box center [731, 182] width 362 height 81
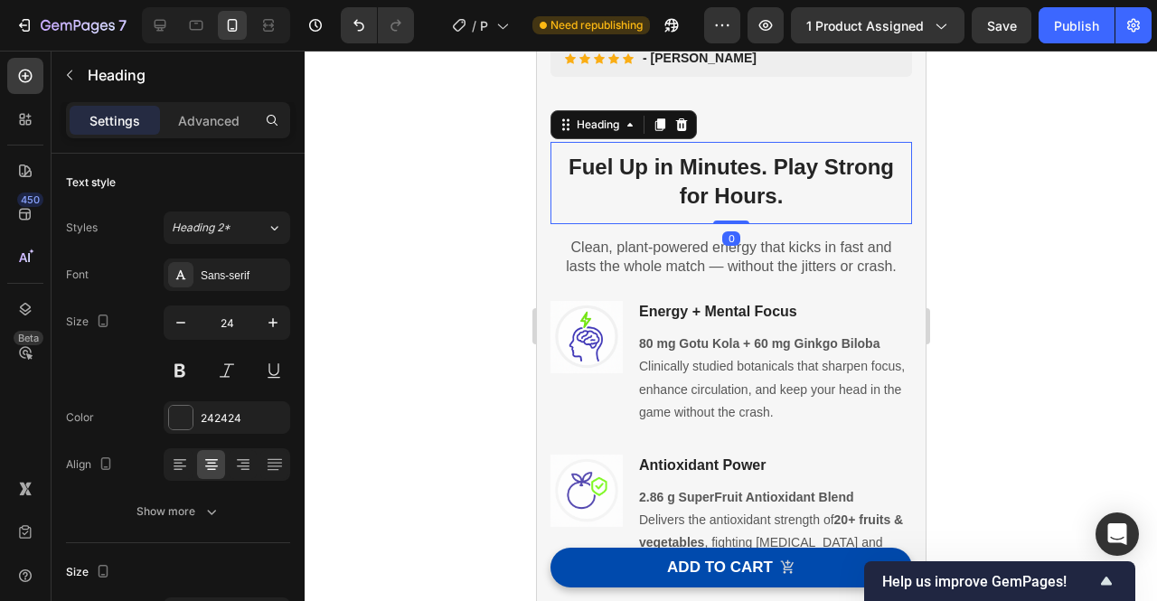
drag, startPoint x: 729, startPoint y: 217, endPoint x: 737, endPoint y: 178, distance: 39.7
click at [737, 178] on div "Fuel Up in Minutes. Play Strong for Hours. Heading 0" at bounding box center [731, 182] width 362 height 81
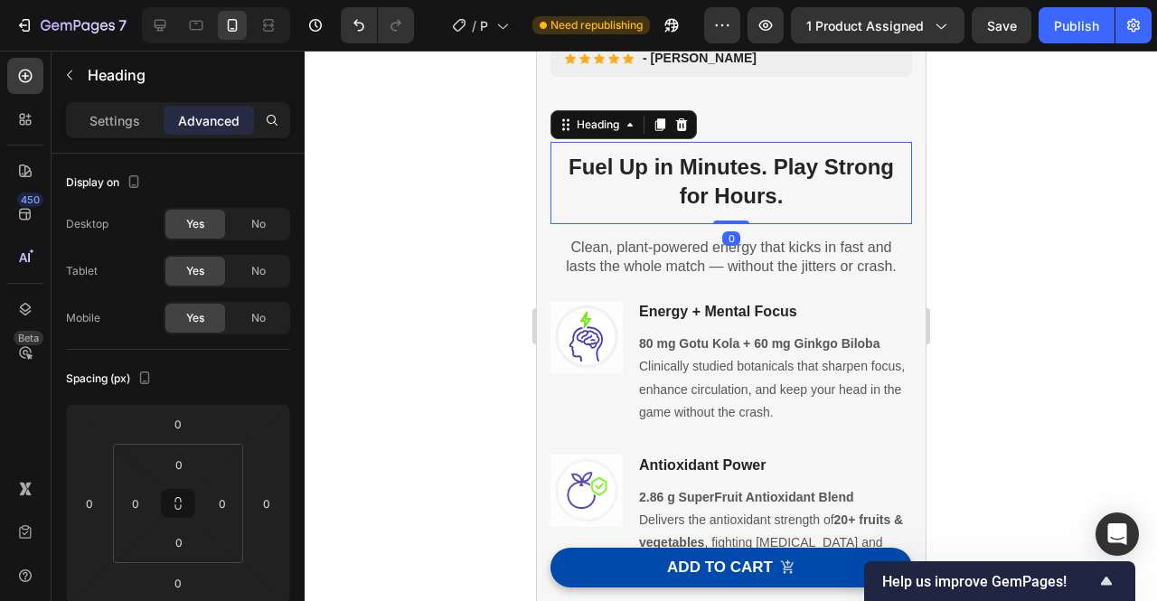
click at [707, 183] on h2 "Fuel Up in Minutes. Play Strong for Hours." at bounding box center [731, 182] width 362 height 81
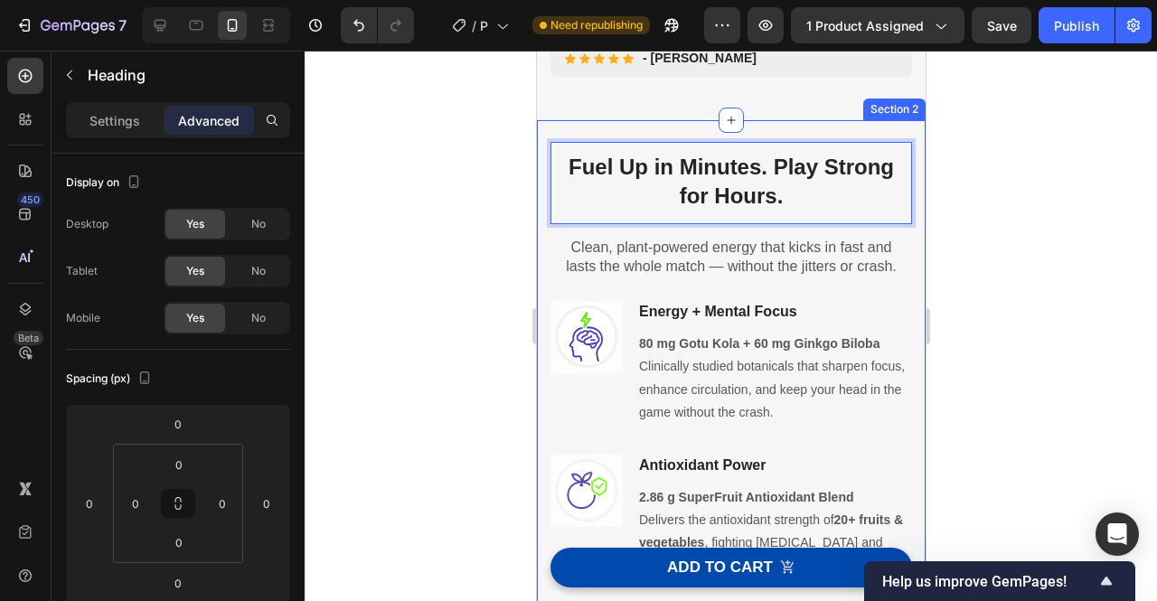
click at [767, 120] on div "Fuel Up in Minutes. Play Strong for Hours. Heading 0 Row Clean, plant-powered e…" at bounding box center [730, 556] width 389 height 873
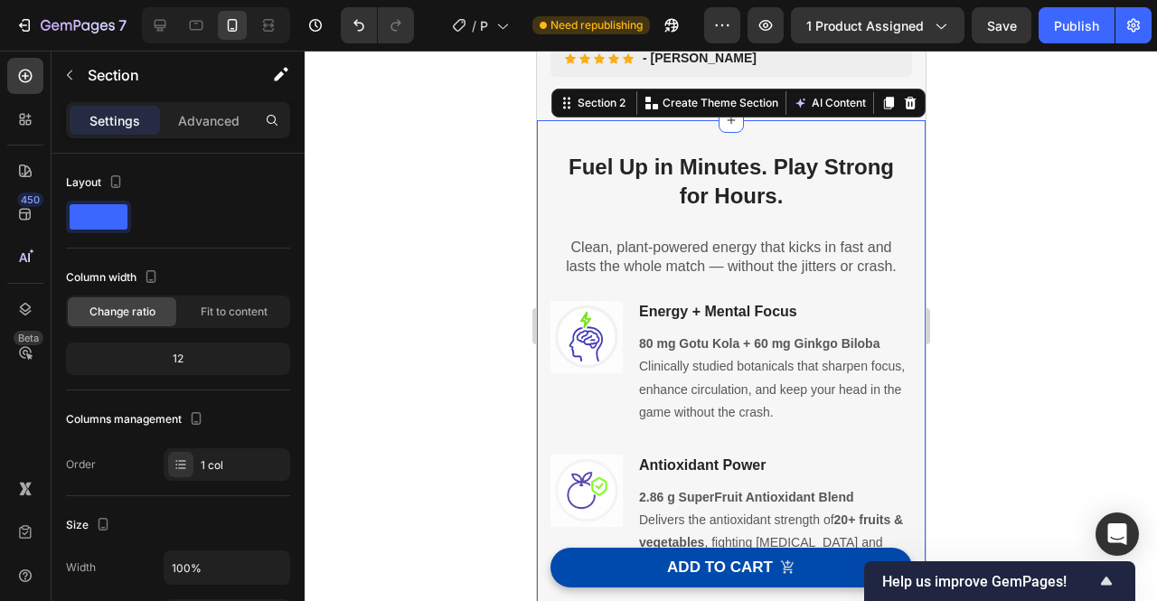
click at [405, 251] on div at bounding box center [731, 326] width 853 height 551
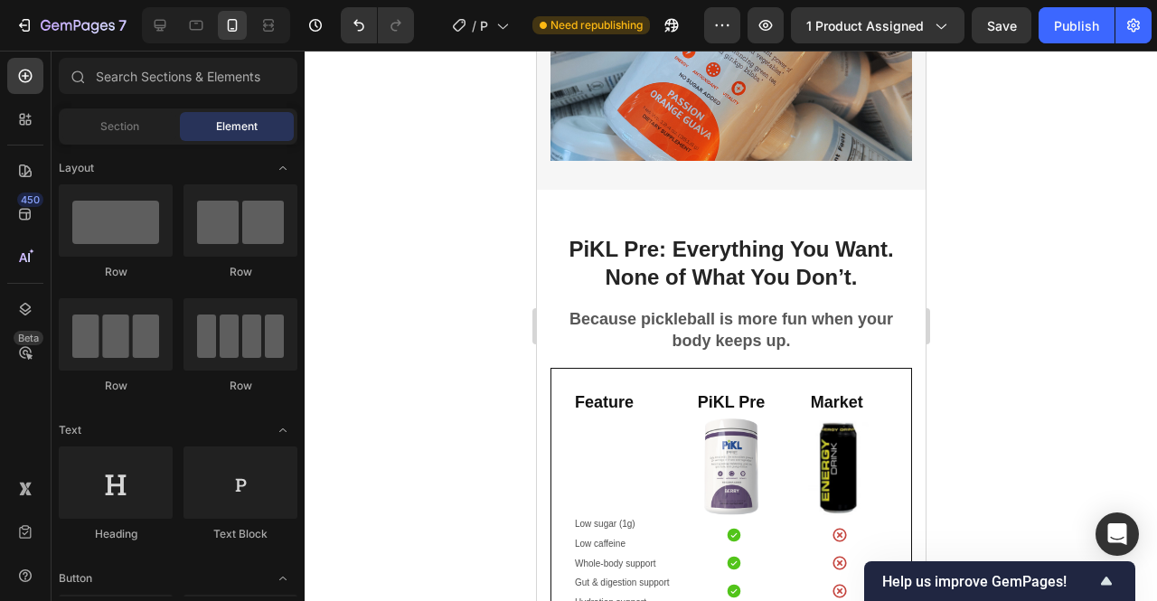
scroll to position [1814, 0]
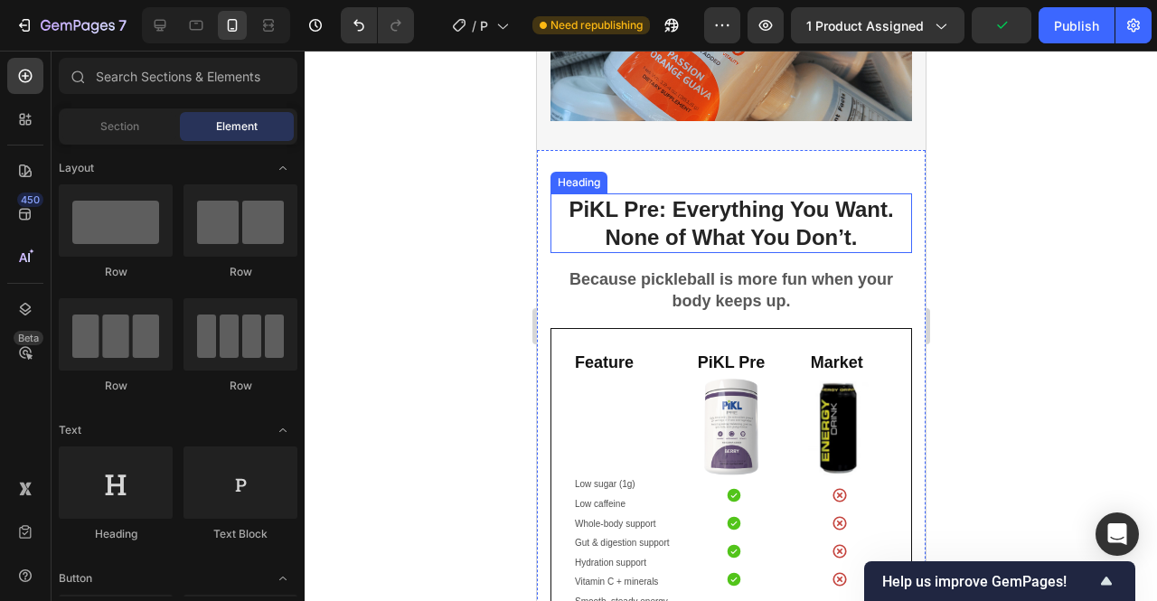
click at [756, 221] on h2 "PiKL Pre: Everything You Want. None of What You Don’t." at bounding box center [731, 223] width 362 height 60
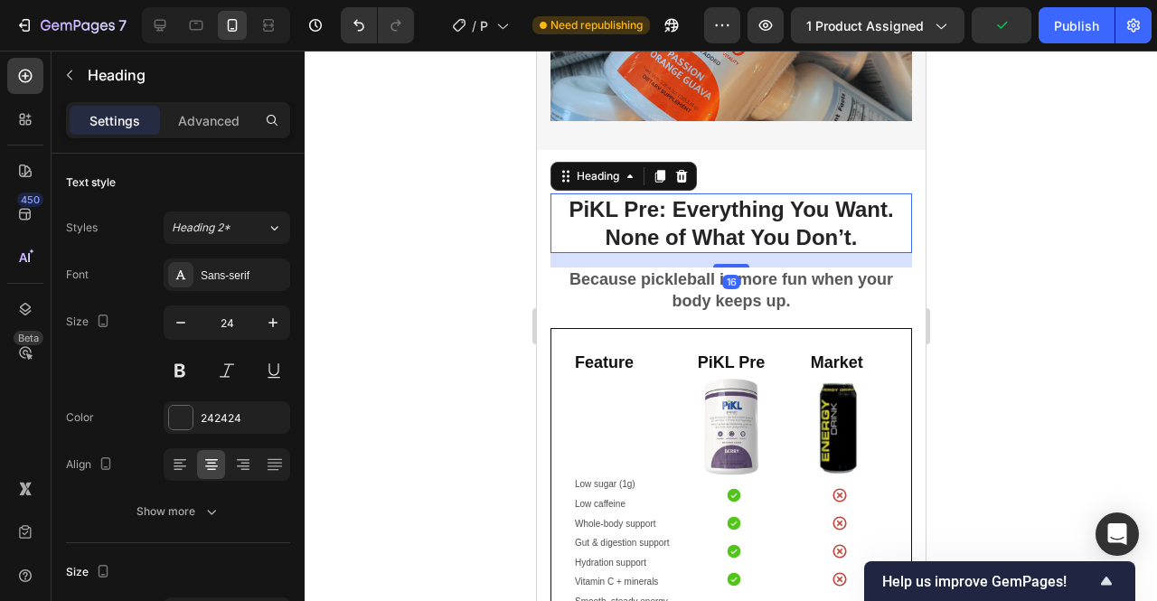
click at [672, 222] on h2 "PiKL Pre: Everything You Want. None of What You Don’t." at bounding box center [731, 223] width 362 height 60
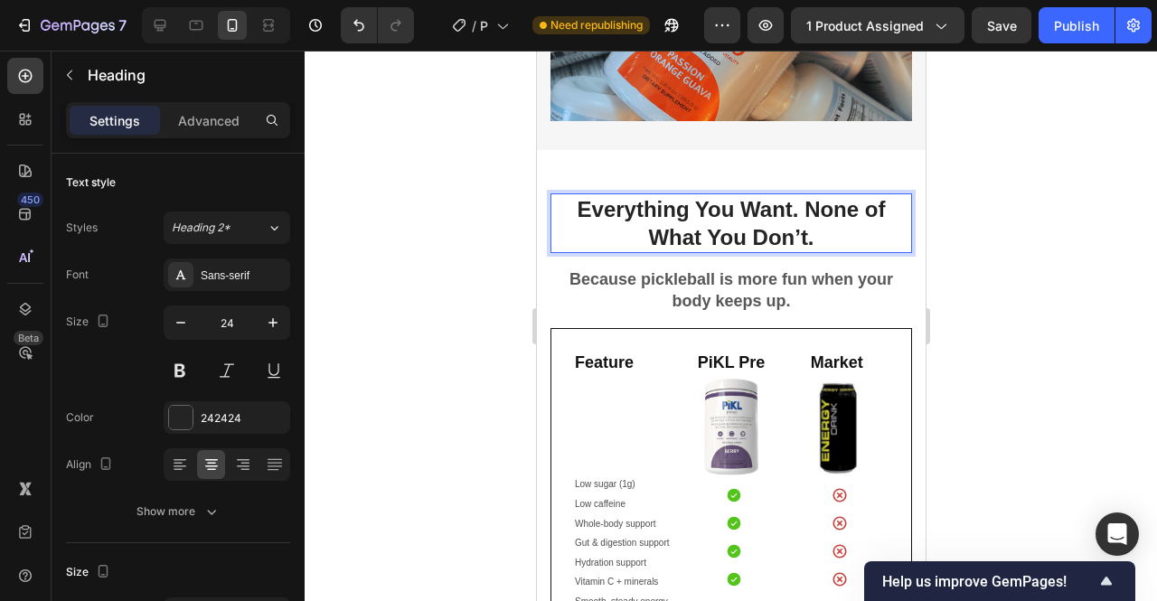
click at [792, 226] on p "Everything You Want. None of What You Don’t." at bounding box center [730, 223] width 358 height 56
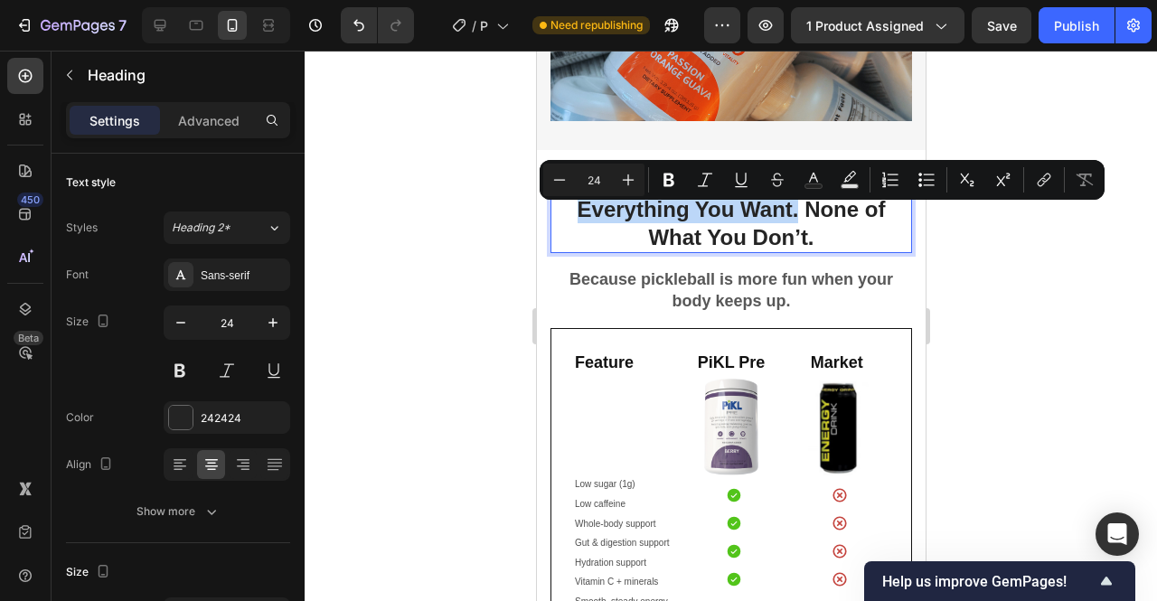
drag, startPoint x: 793, startPoint y: 222, endPoint x: 564, endPoint y: 220, distance: 228.7
click at [564, 220] on p "Everything You Want. None of What You Don’t." at bounding box center [730, 223] width 358 height 56
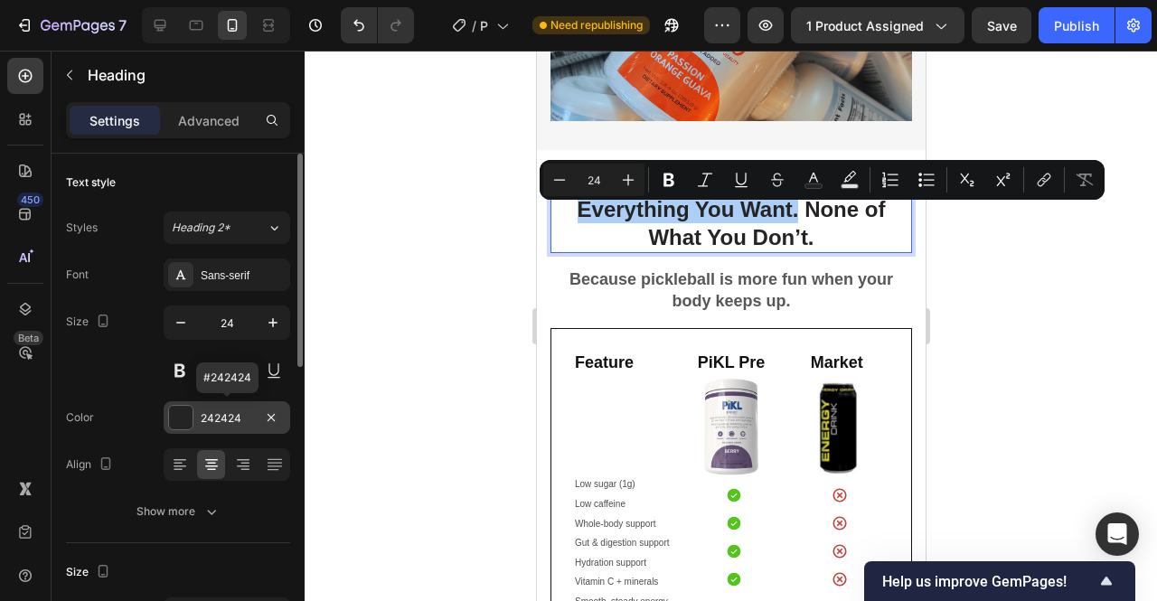
click at [246, 413] on div "242424" at bounding box center [227, 418] width 52 height 16
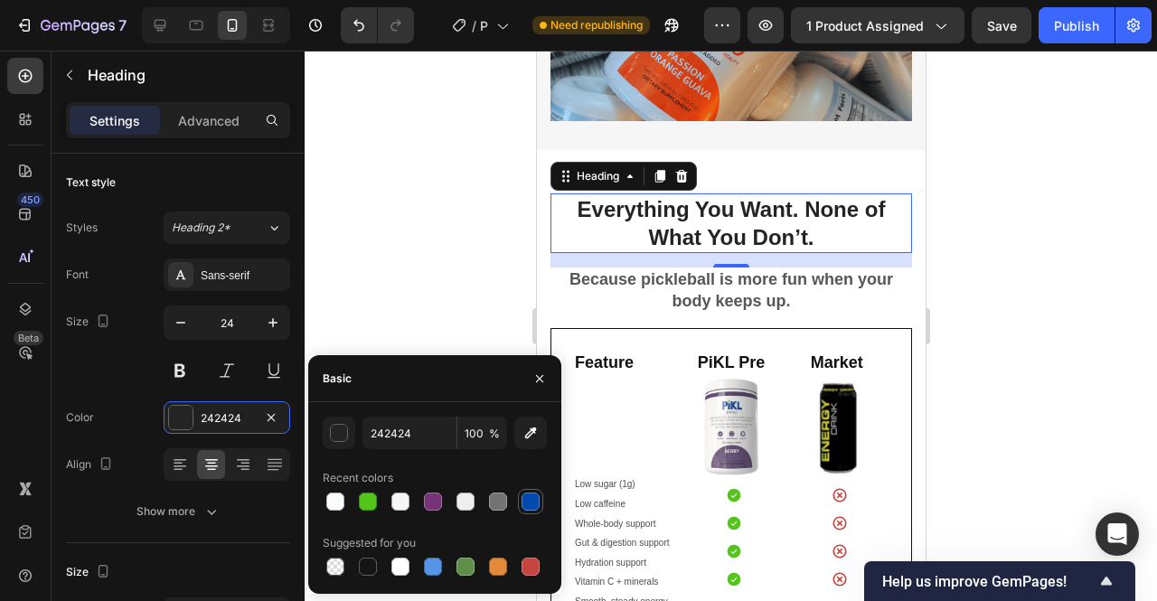
click at [536, 508] on div at bounding box center [531, 502] width 18 height 18
type input "004AAD"
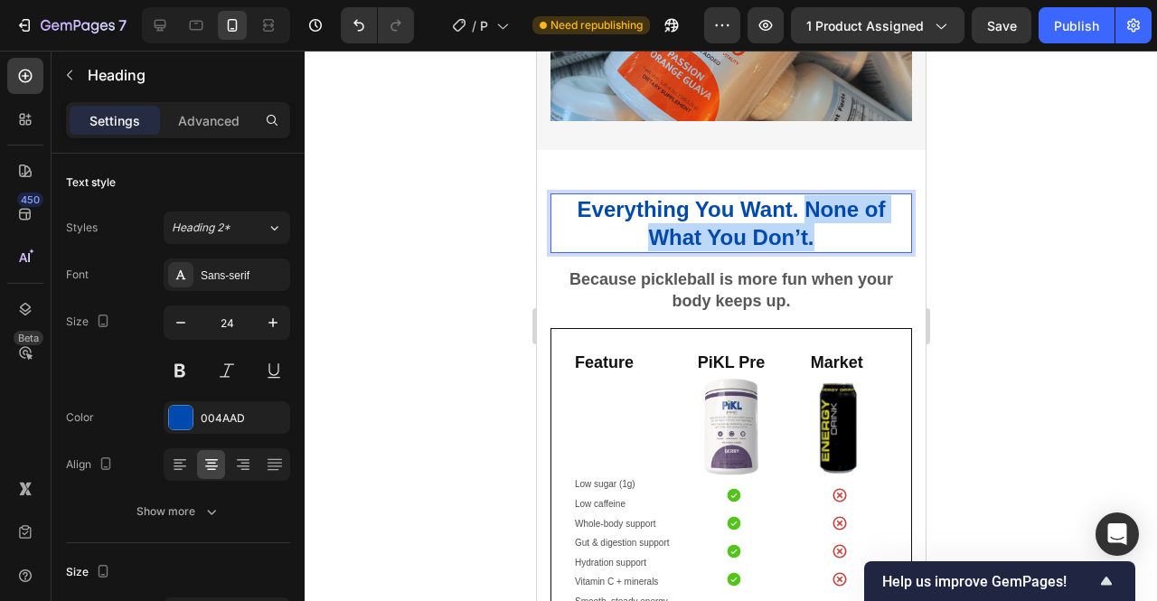
drag, startPoint x: 810, startPoint y: 246, endPoint x: 803, endPoint y: 218, distance: 28.9
click at [803, 218] on p "Everything You Want. None of What You Don’t." at bounding box center [730, 223] width 358 height 56
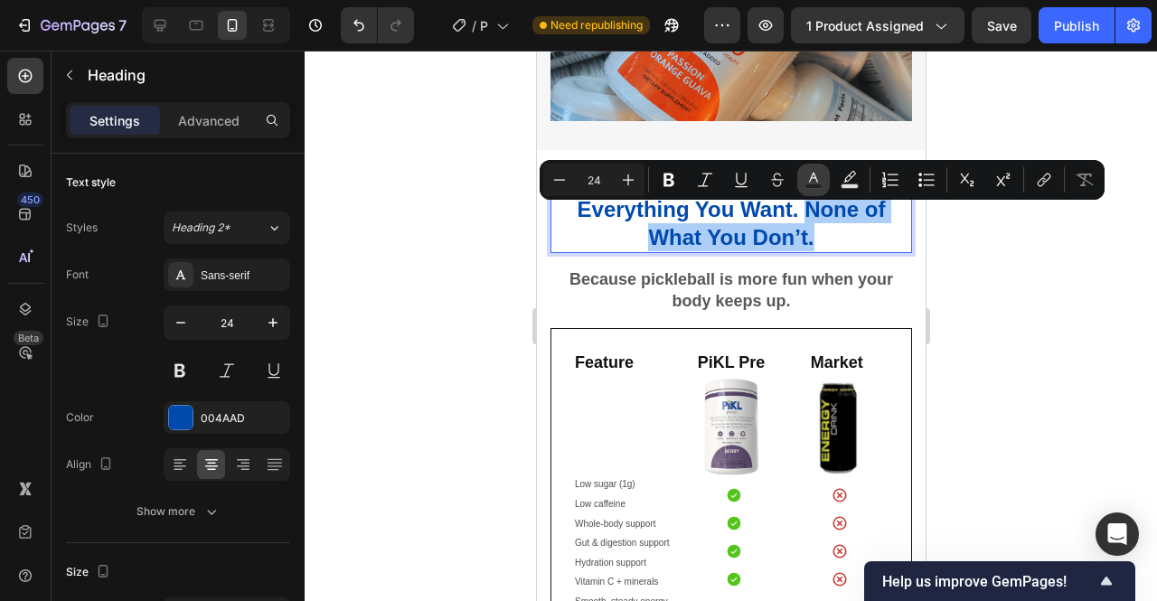
click at [821, 185] on rect "Editor contextual toolbar" at bounding box center [814, 186] width 17 height 5
type input "004AAD"
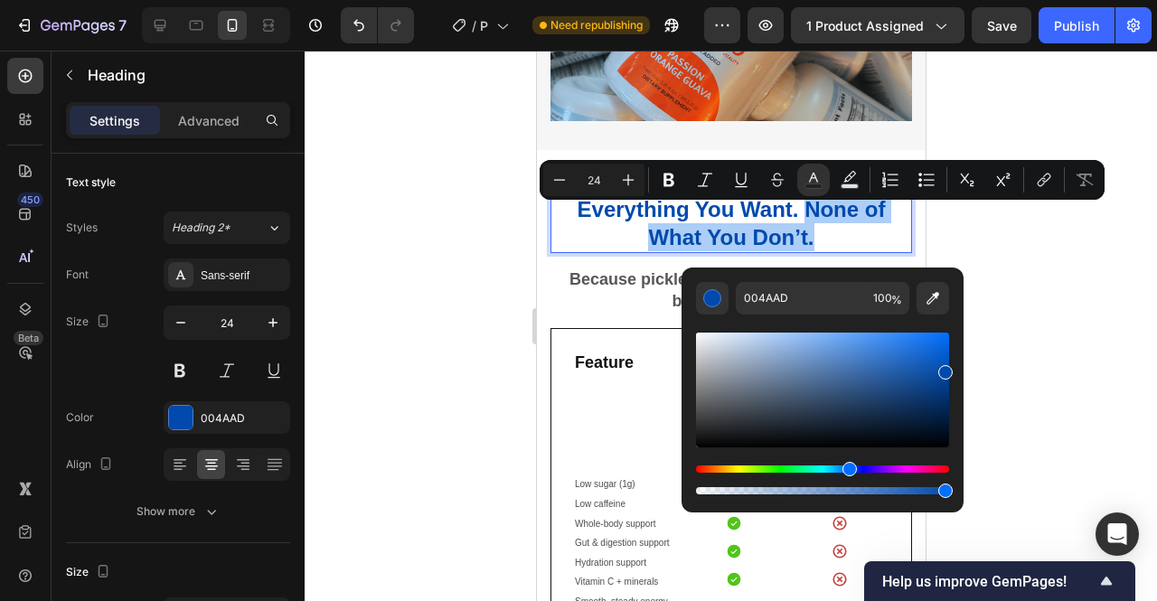
click at [942, 470] on div "Hue" at bounding box center [822, 469] width 253 height 7
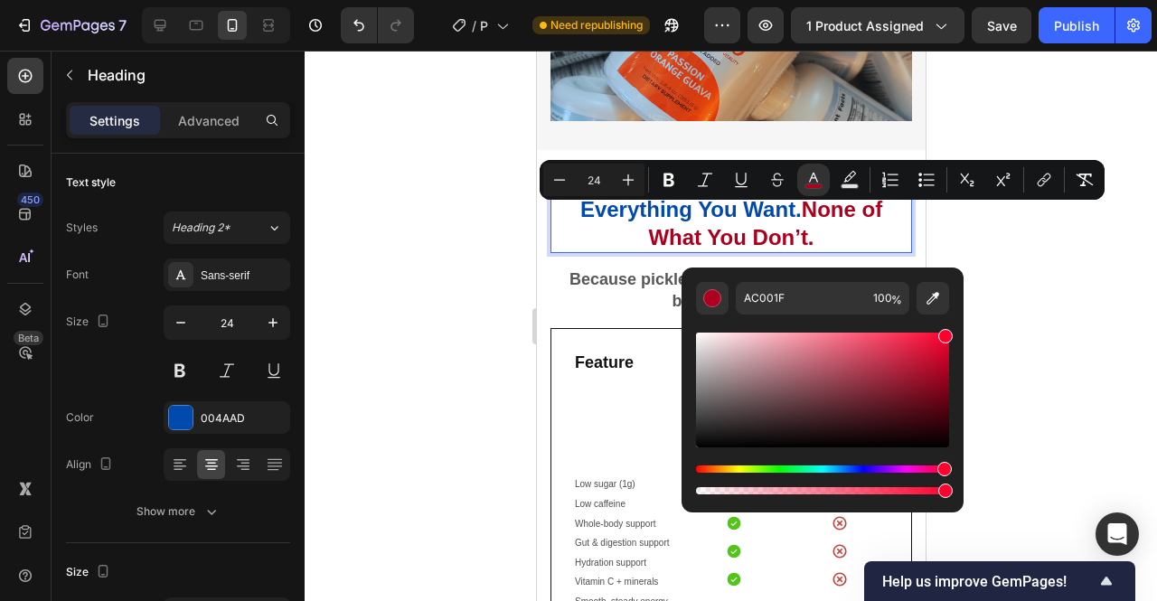
type input "FF002E"
drag, startPoint x: 947, startPoint y: 337, endPoint x: 960, endPoint y: 313, distance: 27.5
click at [960, 313] on div "FF002E 100 %" at bounding box center [823, 383] width 282 height 231
click at [1032, 294] on div at bounding box center [731, 326] width 853 height 551
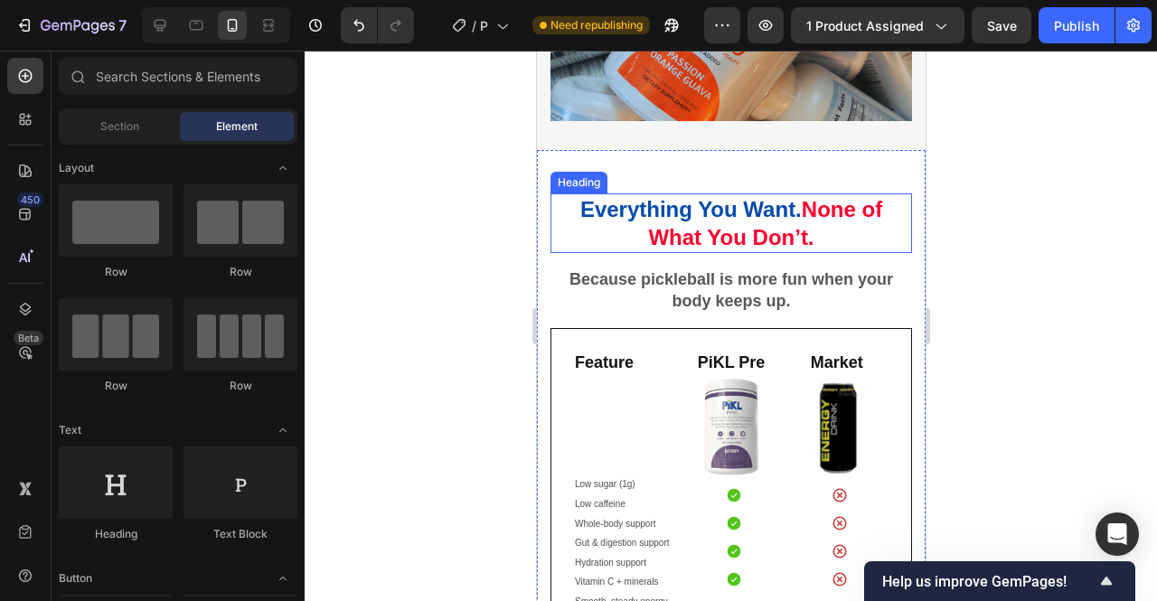
click at [813, 244] on p "Everything You Want. None of What You Don’t." at bounding box center [730, 223] width 358 height 56
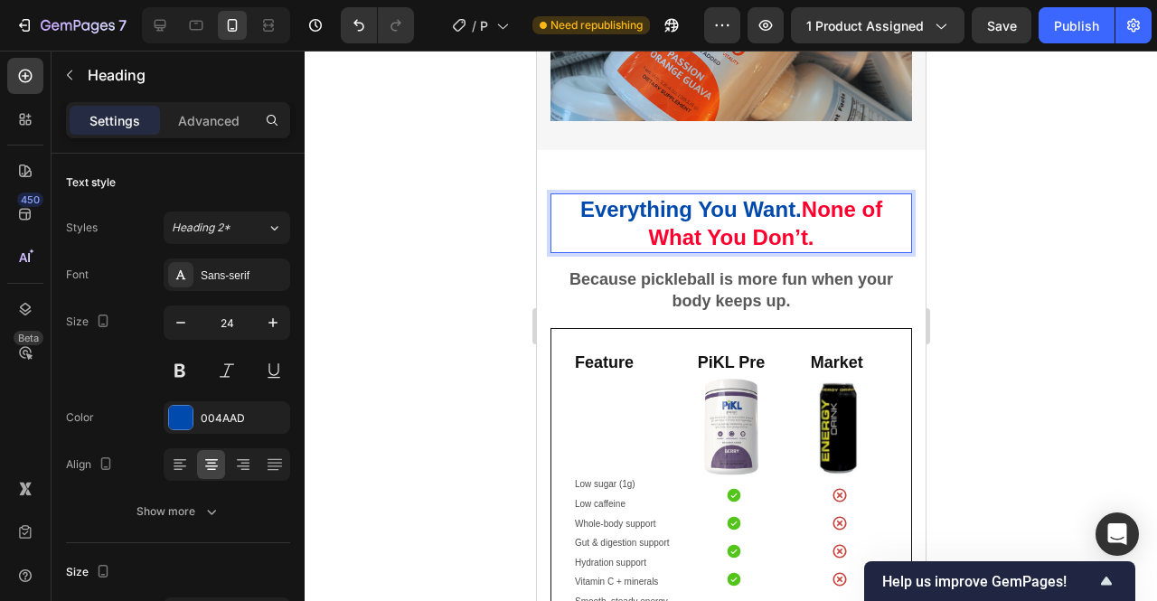
click at [814, 247] on p "Everything You Want. None of What You Don’t." at bounding box center [730, 223] width 358 height 56
click at [1014, 277] on div at bounding box center [731, 326] width 853 height 551
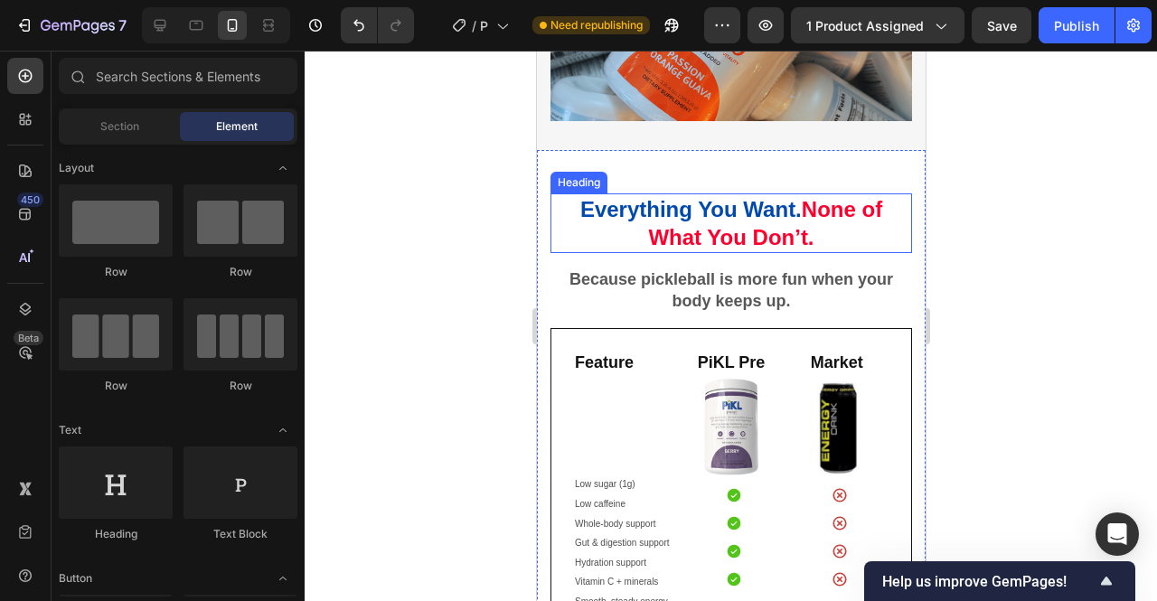
click at [854, 232] on p "Everything You Want. None of What You Don’t." at bounding box center [730, 223] width 358 height 56
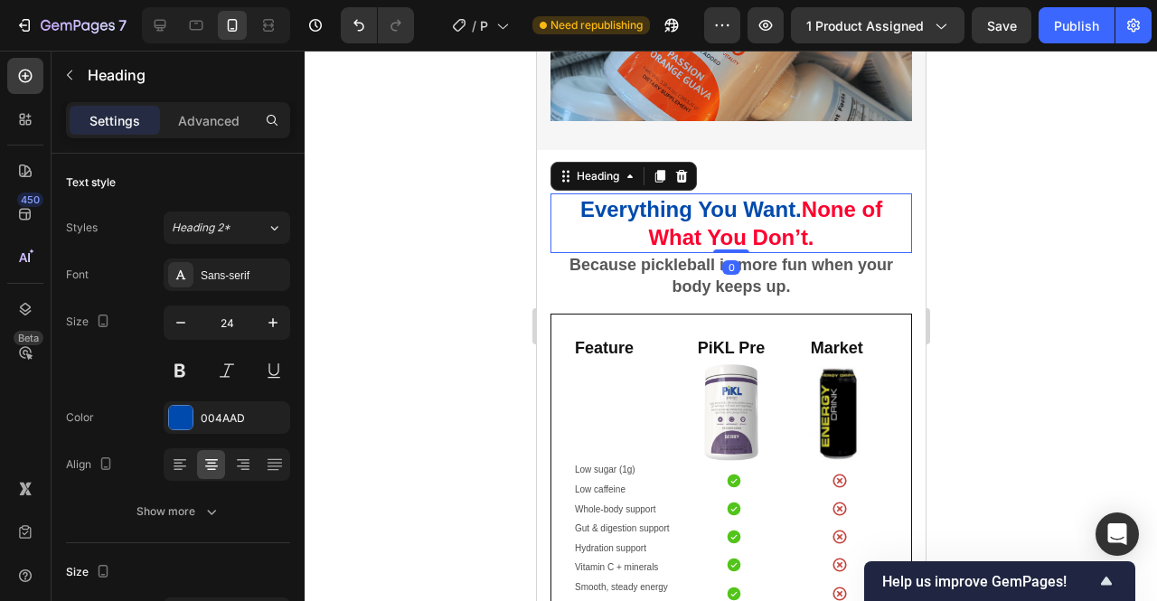
drag, startPoint x: 725, startPoint y: 276, endPoint x: 734, endPoint y: 249, distance: 28.6
click at [734, 249] on div "Everything You Want. None of What You Don’t. Heading 0" at bounding box center [731, 223] width 362 height 60
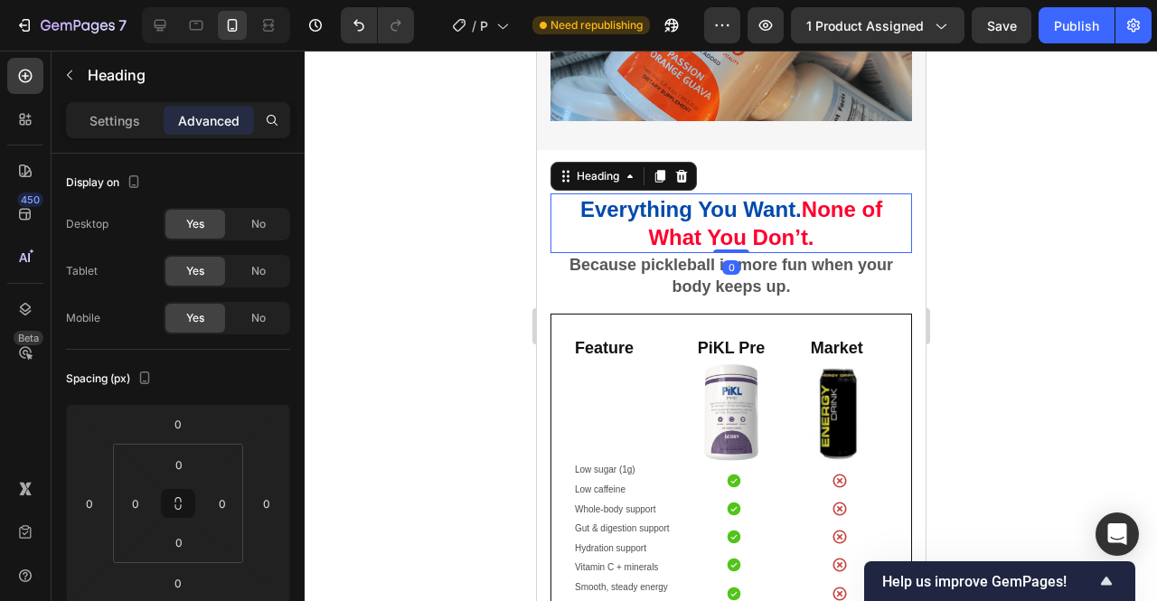
click at [949, 272] on div at bounding box center [731, 326] width 853 height 551
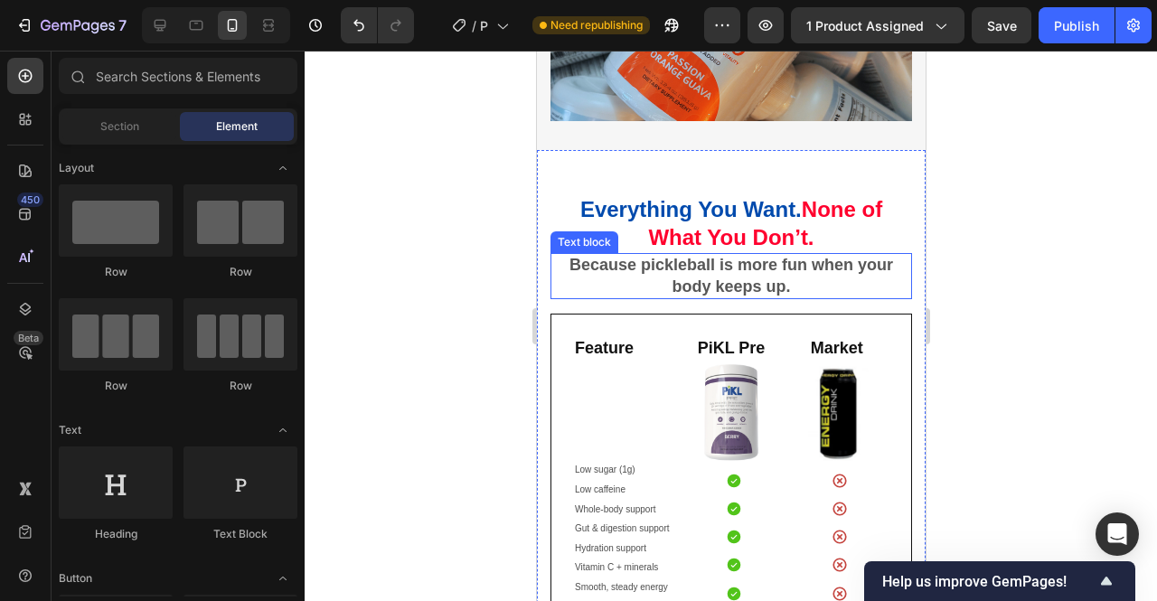
click at [815, 282] on strong "Because pickleball is more fun when your body keeps up." at bounding box center [731, 275] width 324 height 39
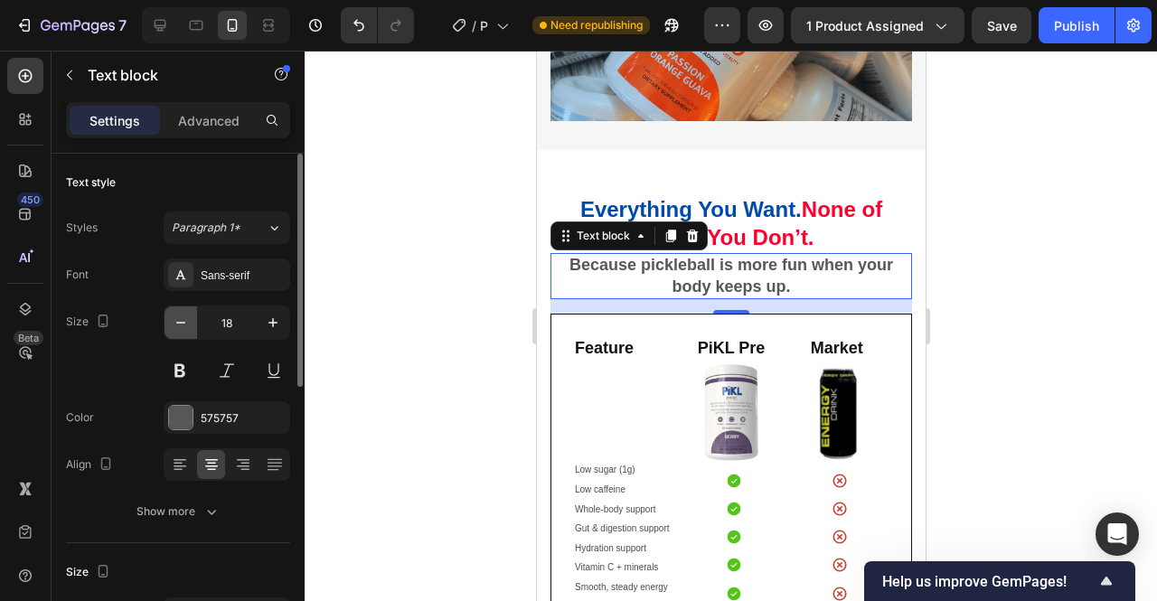
click at [180, 326] on icon "button" at bounding box center [181, 323] width 18 height 18
click at [182, 326] on icon "button" at bounding box center [181, 323] width 18 height 18
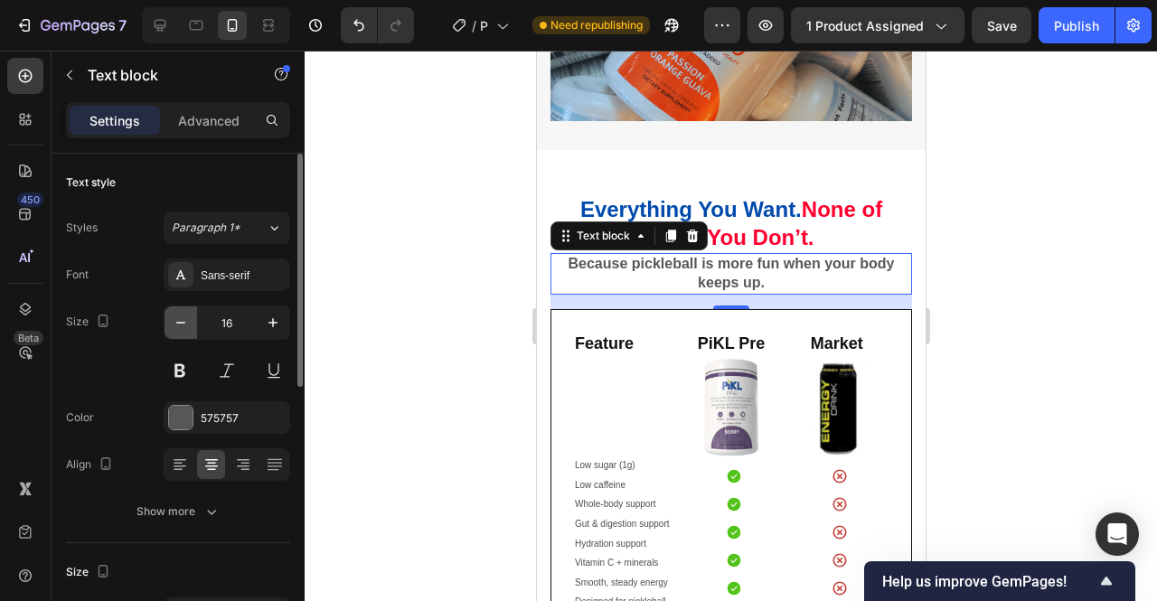
click at [182, 326] on icon "button" at bounding box center [181, 323] width 18 height 18
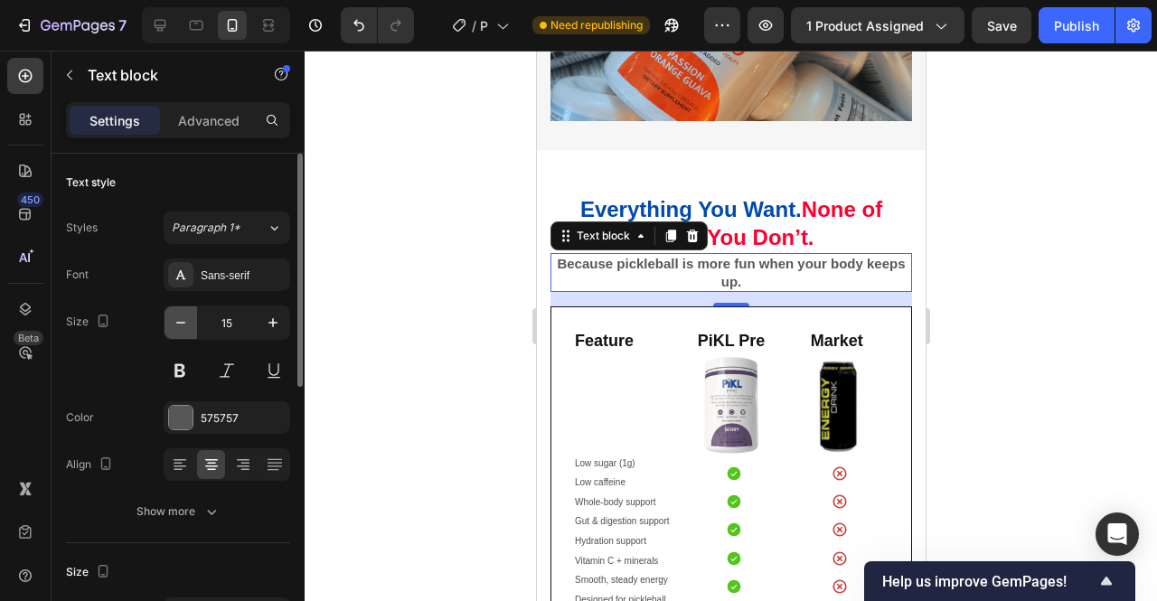
click at [184, 326] on icon "button" at bounding box center [181, 323] width 18 height 18
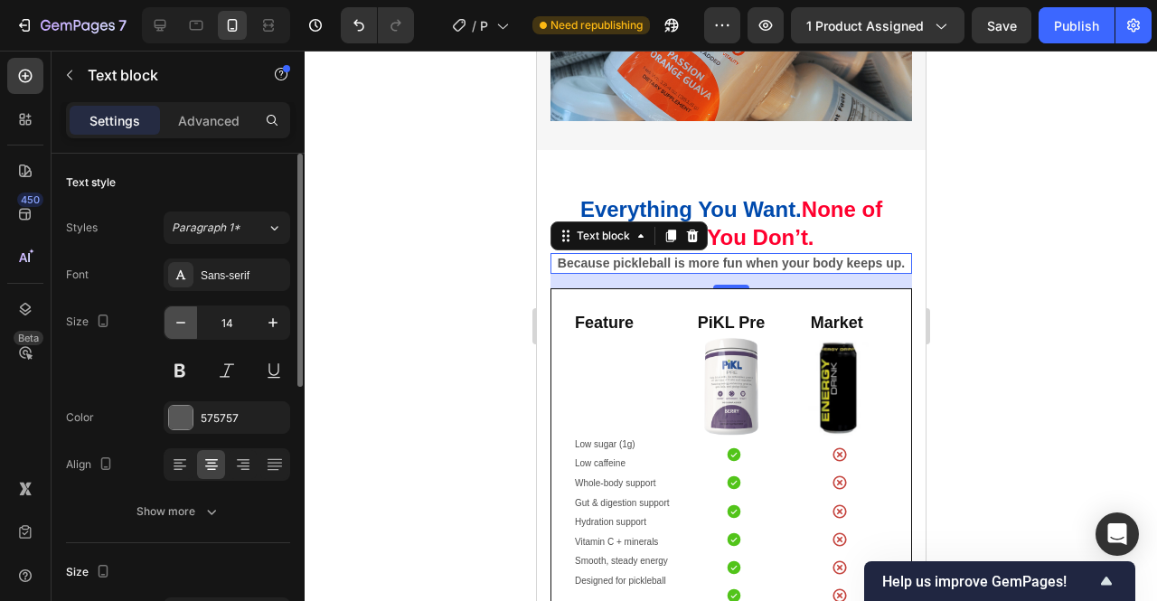
click at [184, 326] on icon "button" at bounding box center [181, 323] width 18 height 18
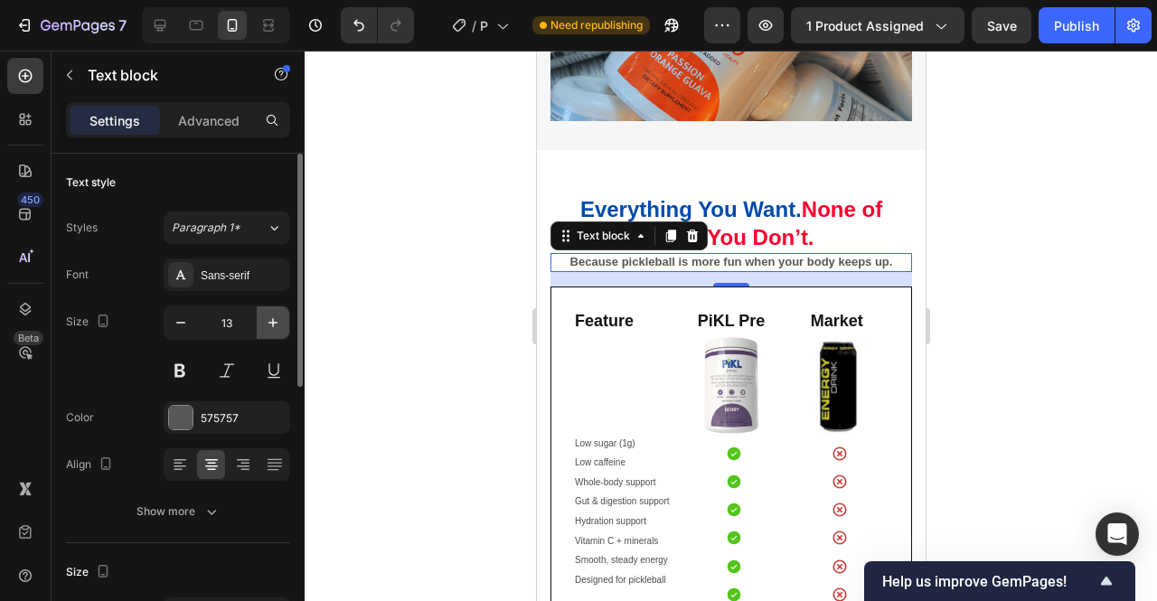
click at [278, 321] on icon "button" at bounding box center [273, 323] width 18 height 18
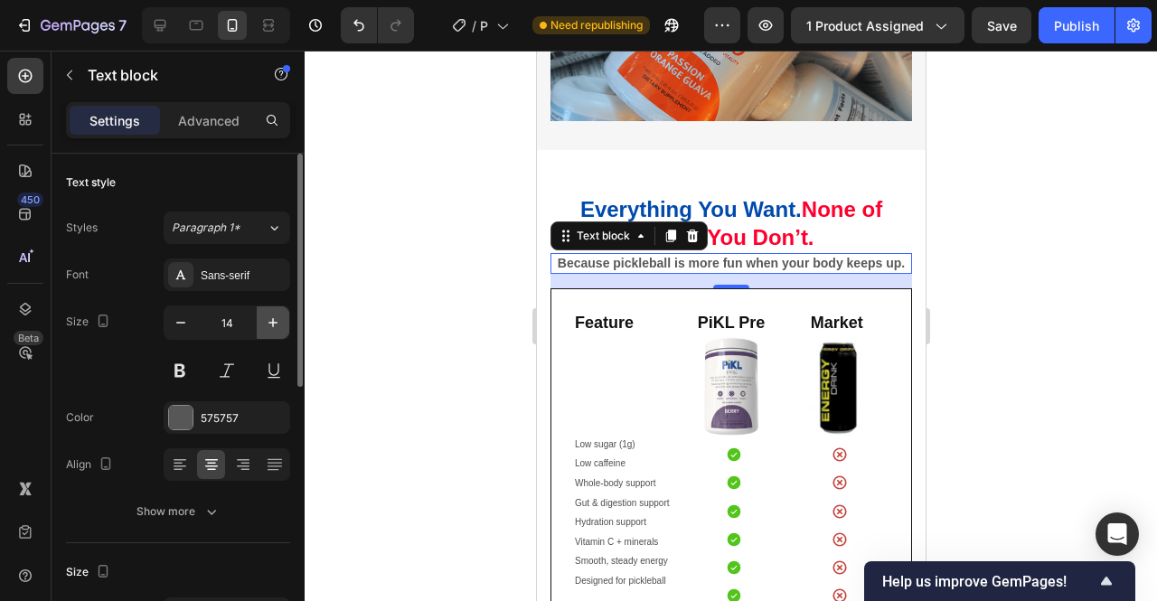
click at [278, 321] on icon "button" at bounding box center [273, 323] width 18 height 18
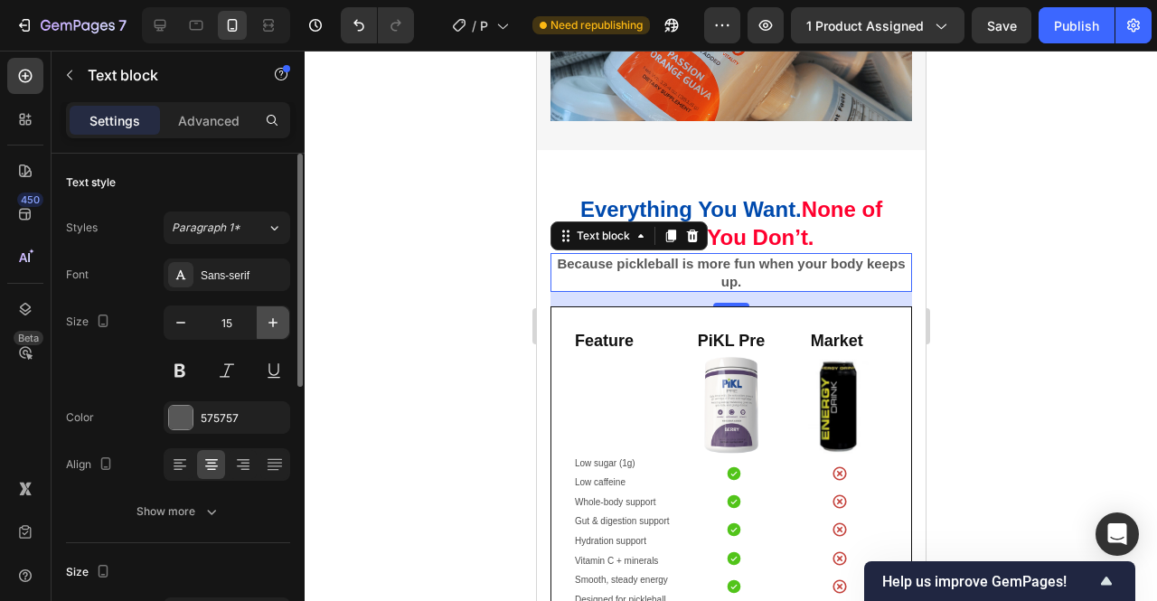
click at [278, 321] on icon "button" at bounding box center [273, 323] width 18 height 18
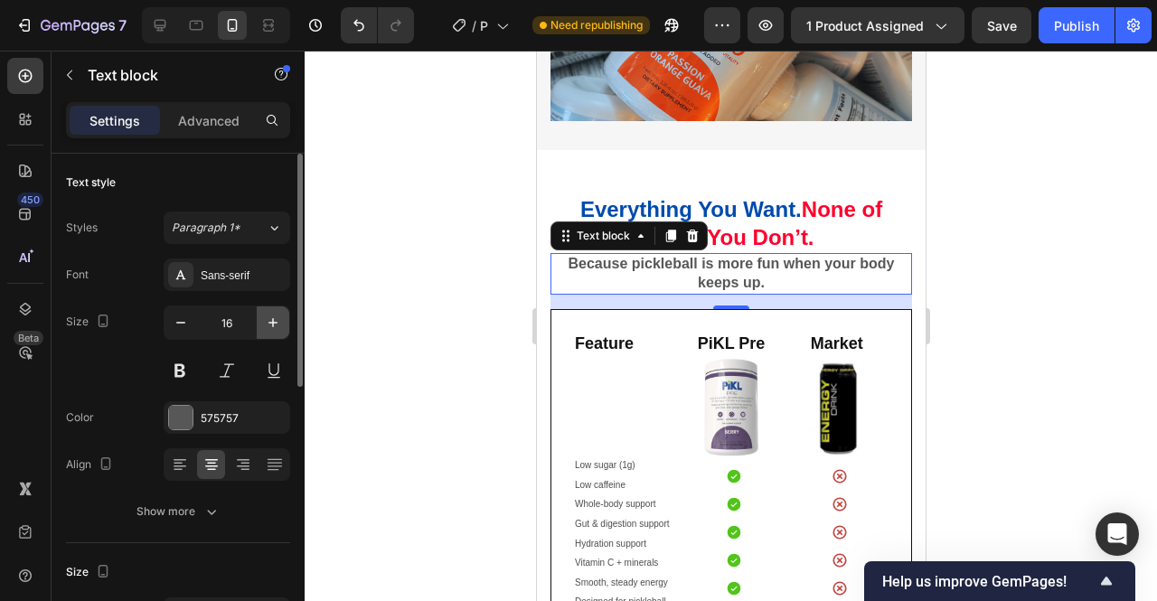
click at [278, 321] on icon "button" at bounding box center [273, 323] width 18 height 18
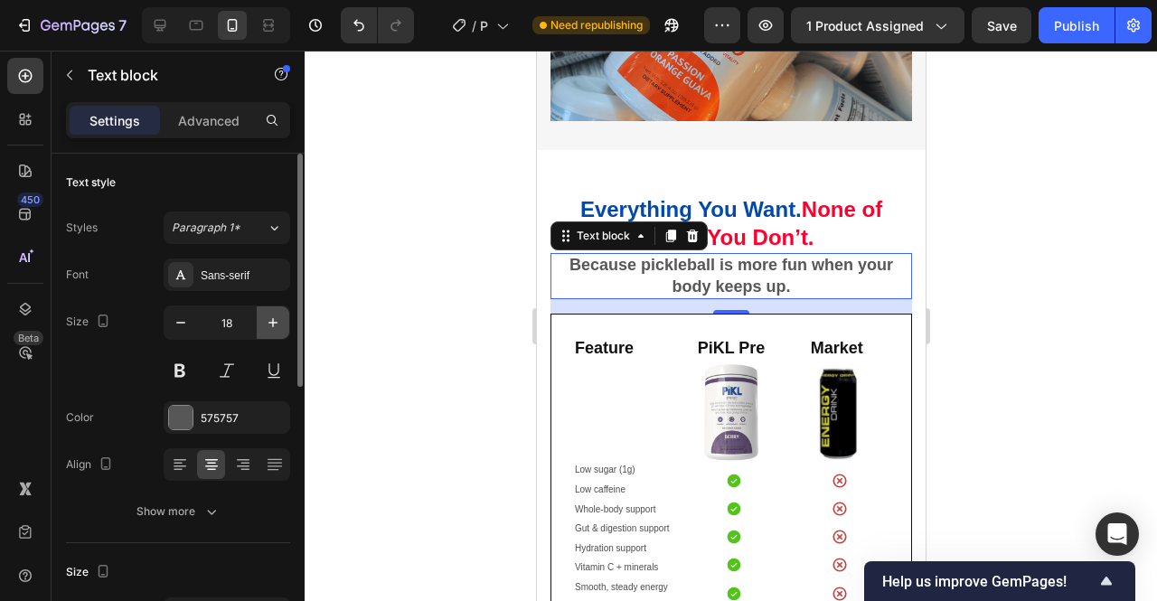
click at [278, 322] on icon "button" at bounding box center [273, 323] width 18 height 18
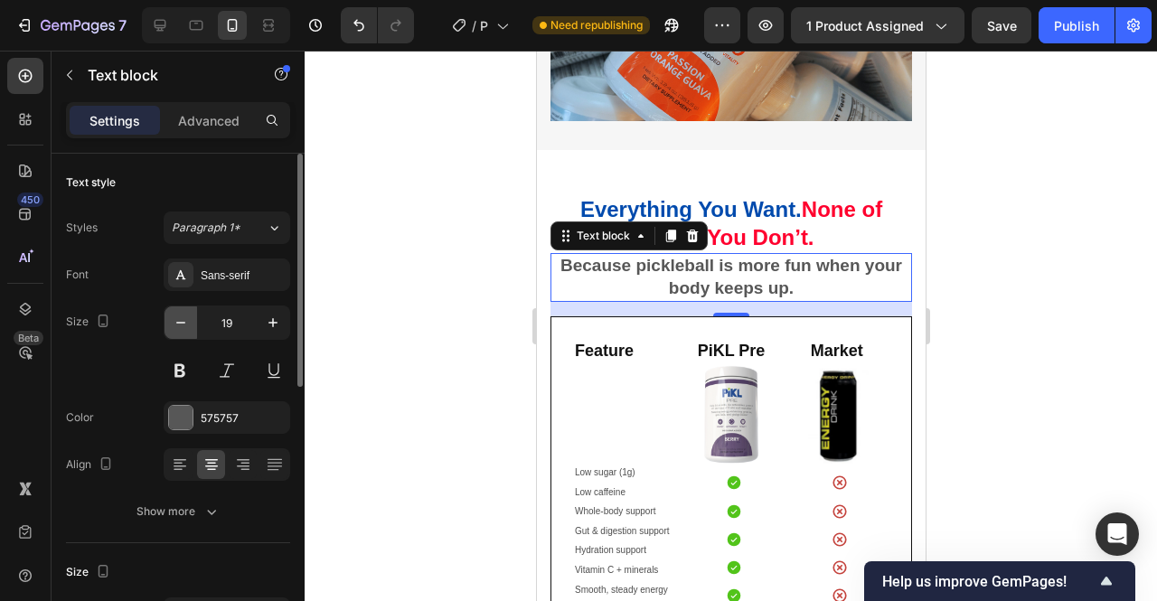
click at [190, 334] on button "button" at bounding box center [181, 322] width 33 height 33
type input "18"
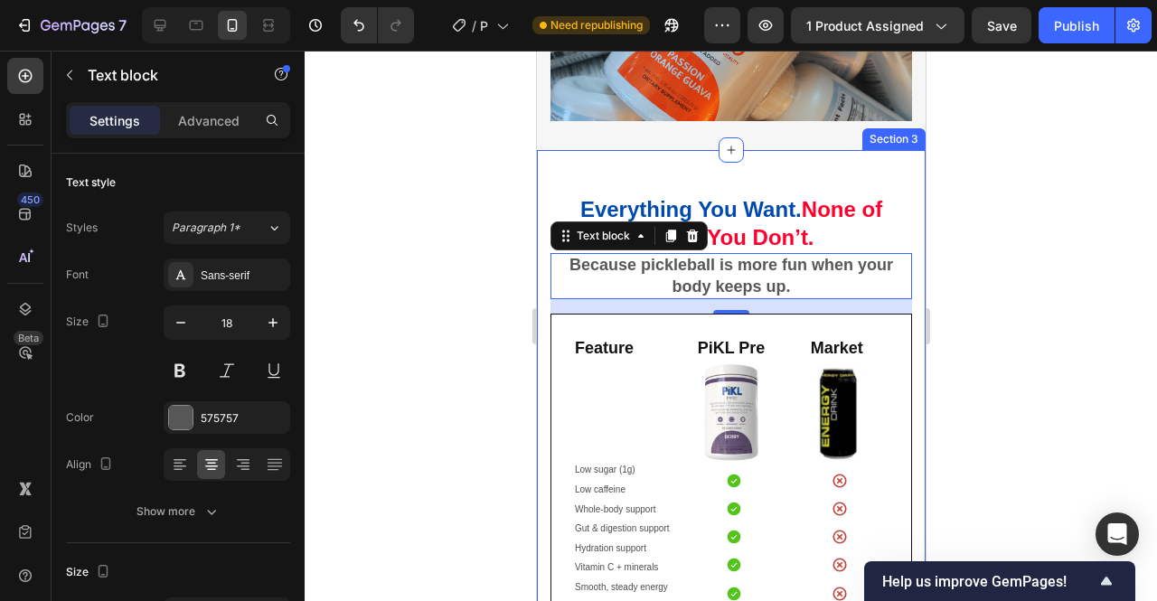
click at [1018, 265] on div at bounding box center [731, 326] width 853 height 551
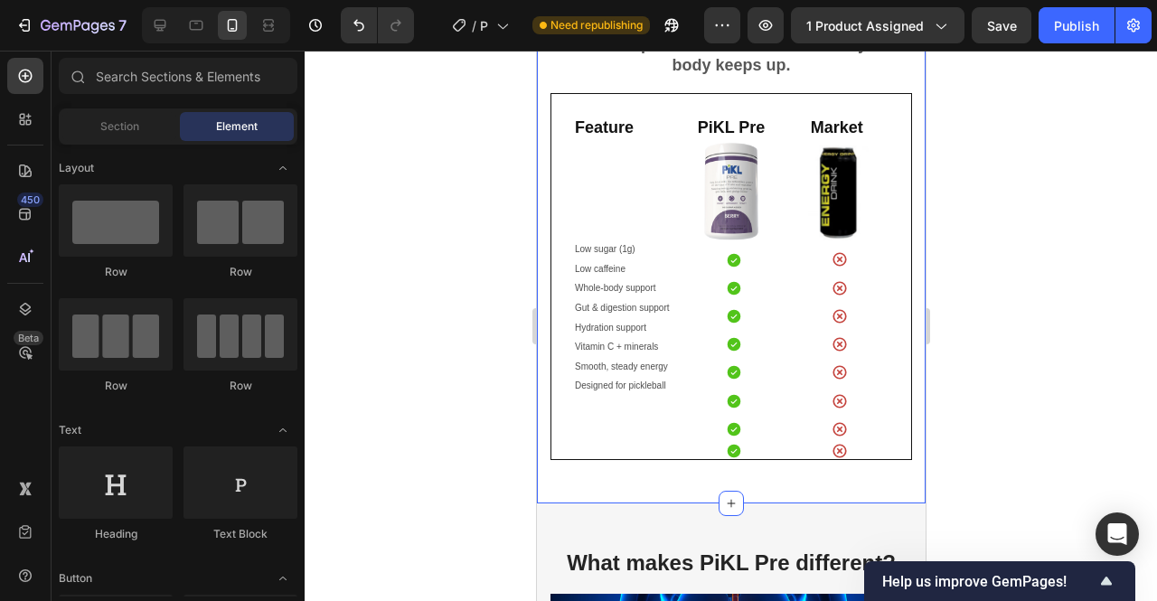
scroll to position [2057, 0]
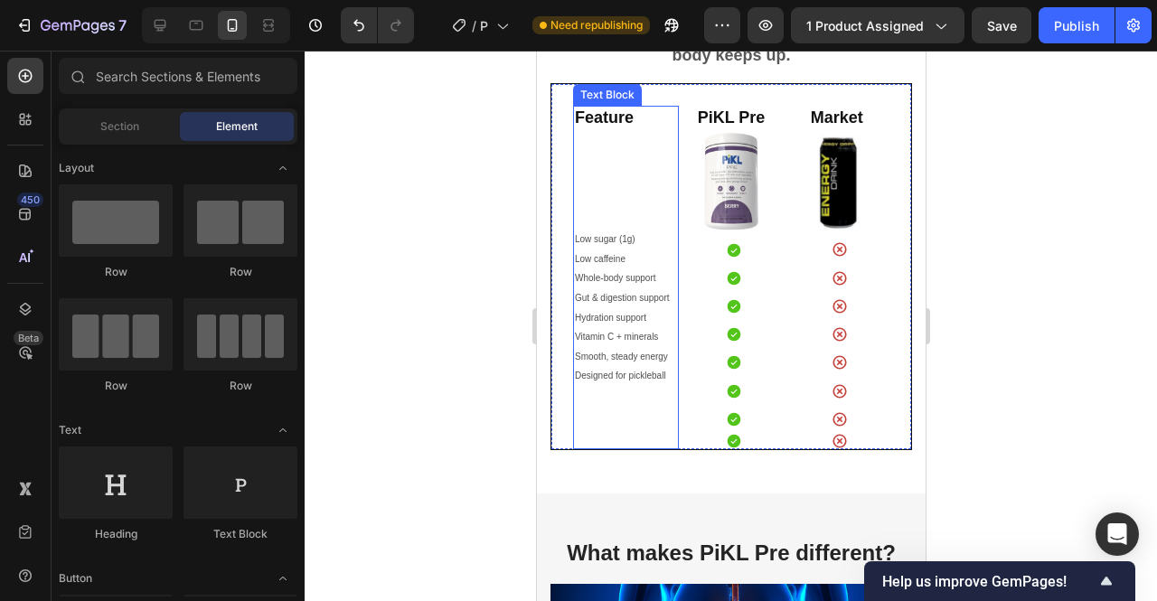
click at [629, 352] on p "Smooth, steady energy" at bounding box center [625, 357] width 102 height 20
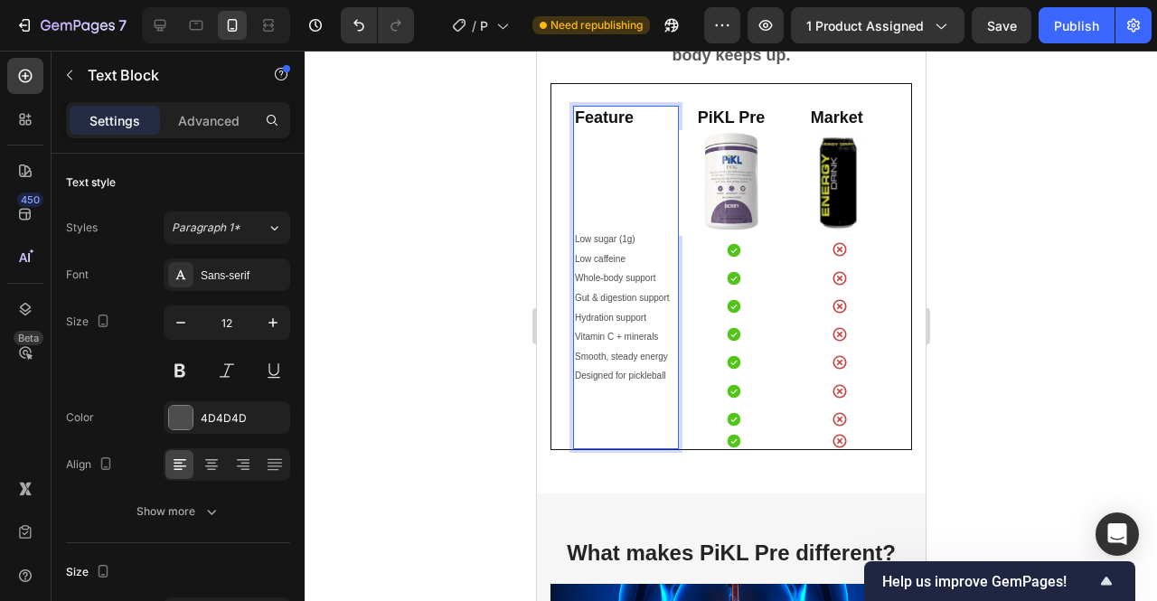
click at [633, 248] on p "Low sugar (1g)" at bounding box center [625, 240] width 102 height 20
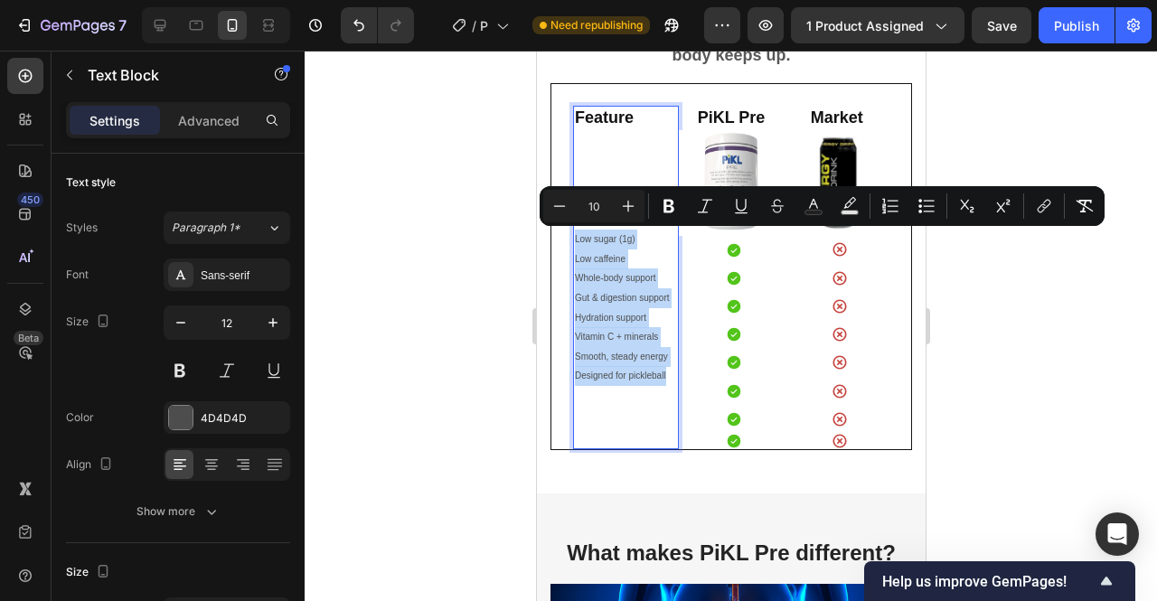
drag, startPoint x: 665, startPoint y: 382, endPoint x: 575, endPoint y: 242, distance: 166.8
click at [575, 242] on div "Low sugar (1g) Low caffeine Whole-body support Gut & digestion support Hydratio…" at bounding box center [625, 268] width 106 height 277
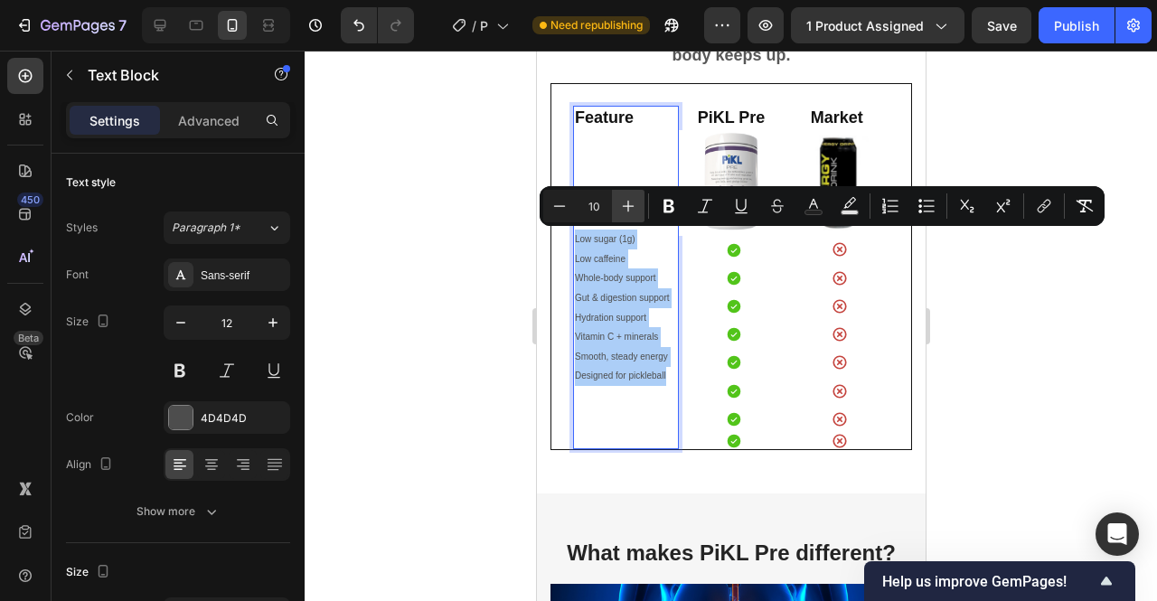
click at [632, 218] on button "Plus" at bounding box center [628, 206] width 33 height 33
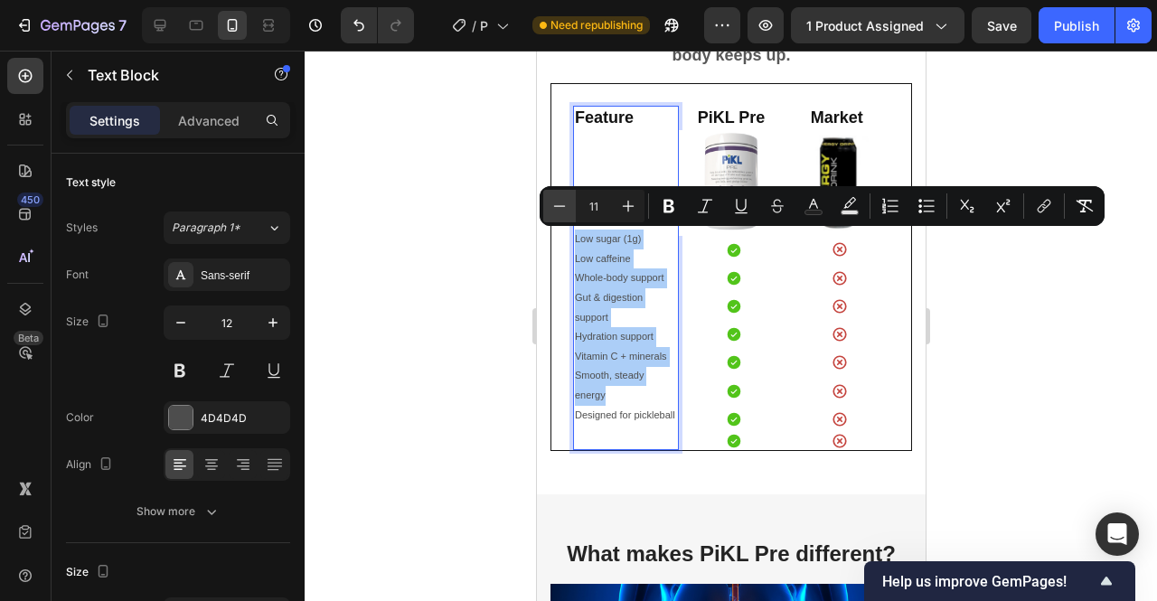
click at [561, 207] on icon "Editor contextual toolbar" at bounding box center [560, 206] width 18 height 18
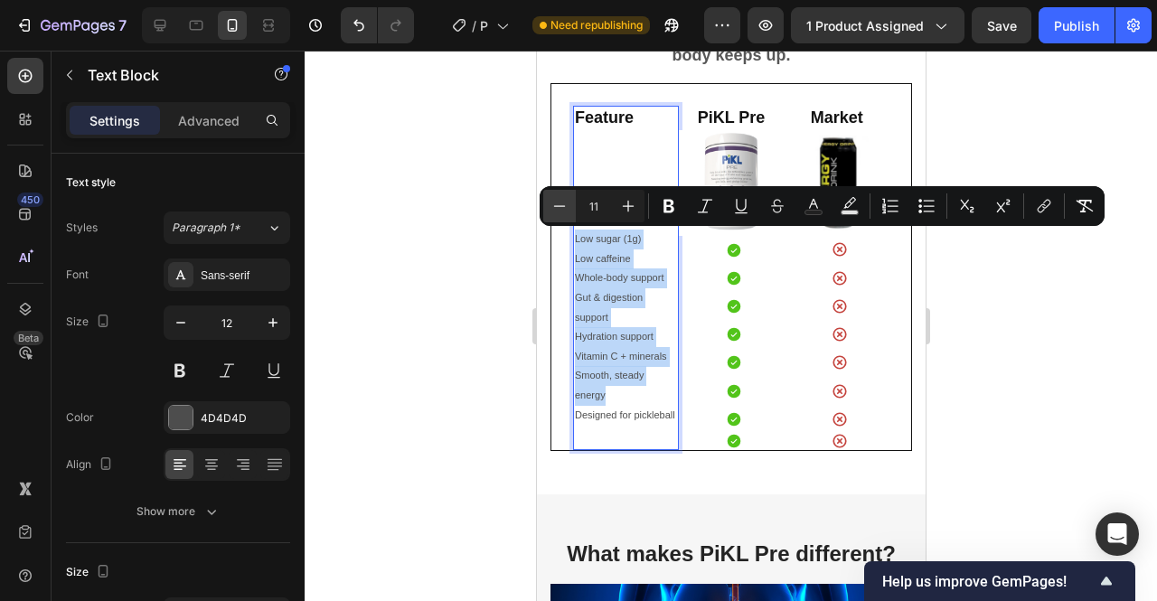
type input "10"
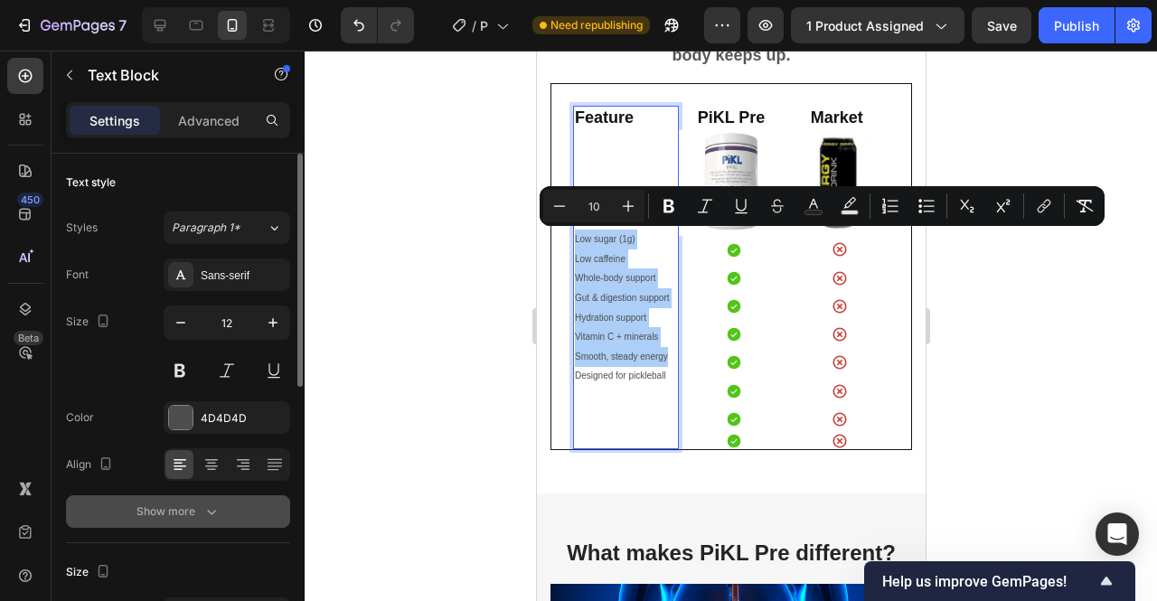
click at [215, 507] on icon "button" at bounding box center [212, 512] width 18 height 18
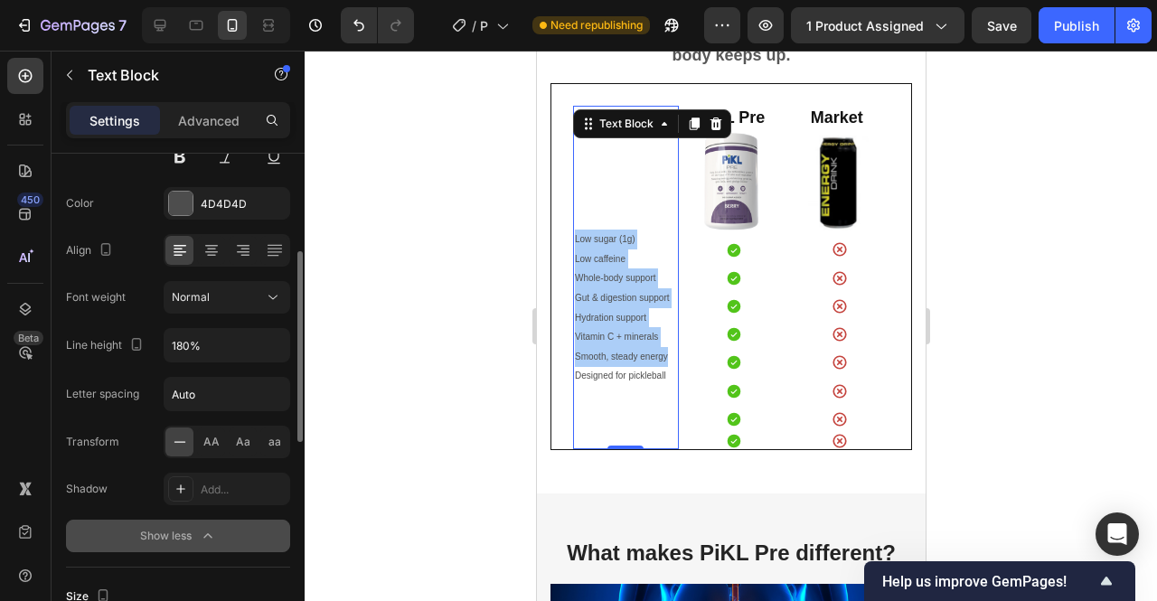
scroll to position [0, 0]
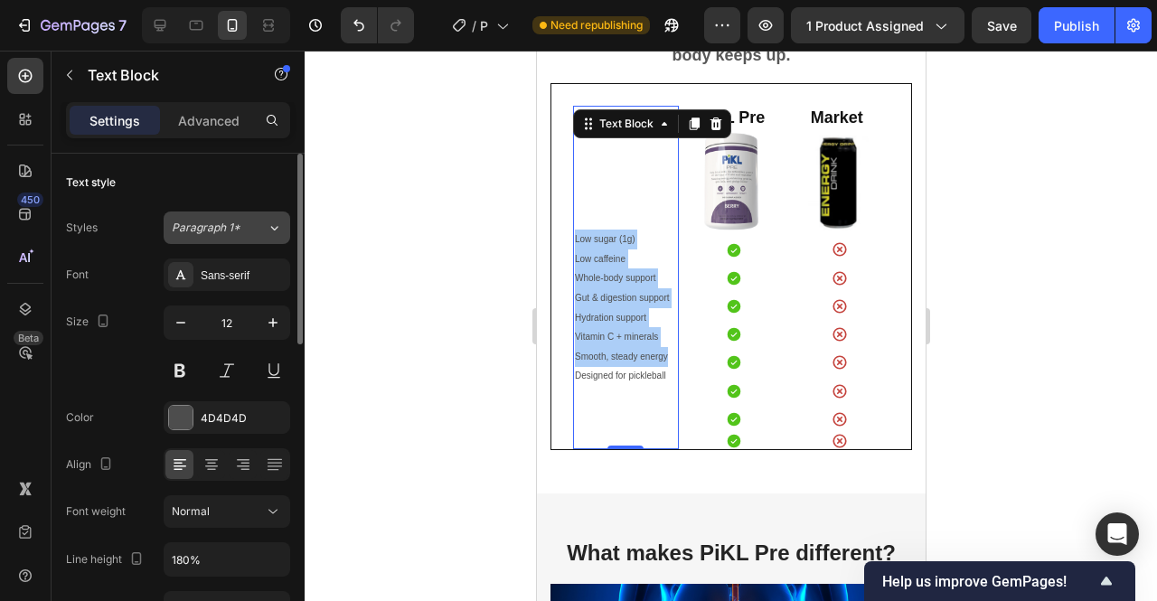
click at [255, 240] on button "Paragraph 1*" at bounding box center [227, 228] width 127 height 33
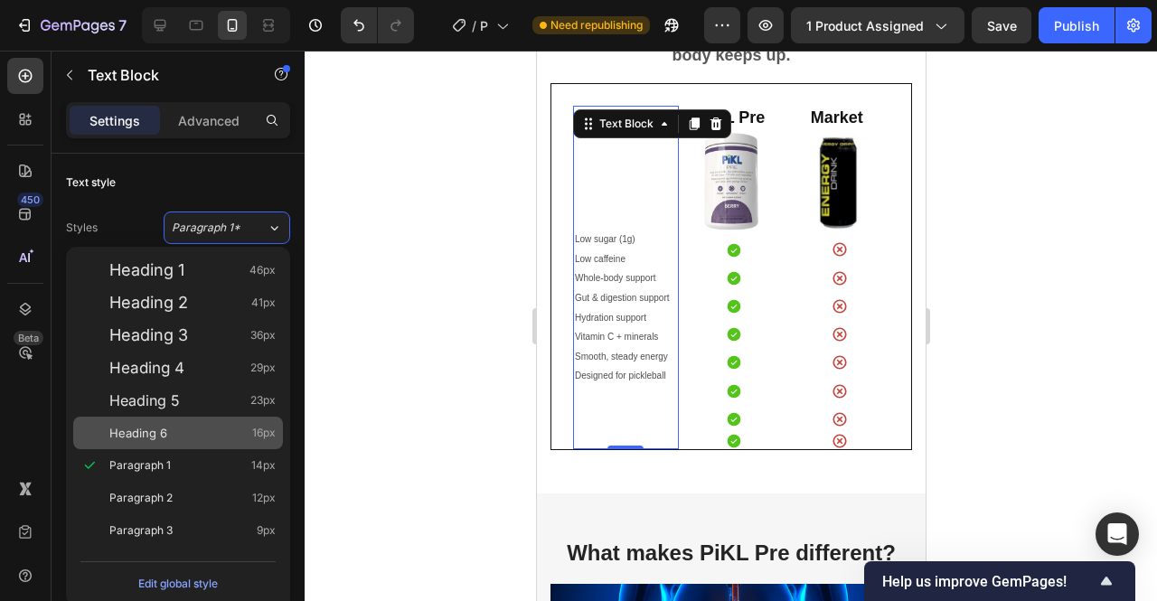
click at [188, 437] on div "Heading 6 16px" at bounding box center [192, 433] width 166 height 18
type input "16"
type input "130%"
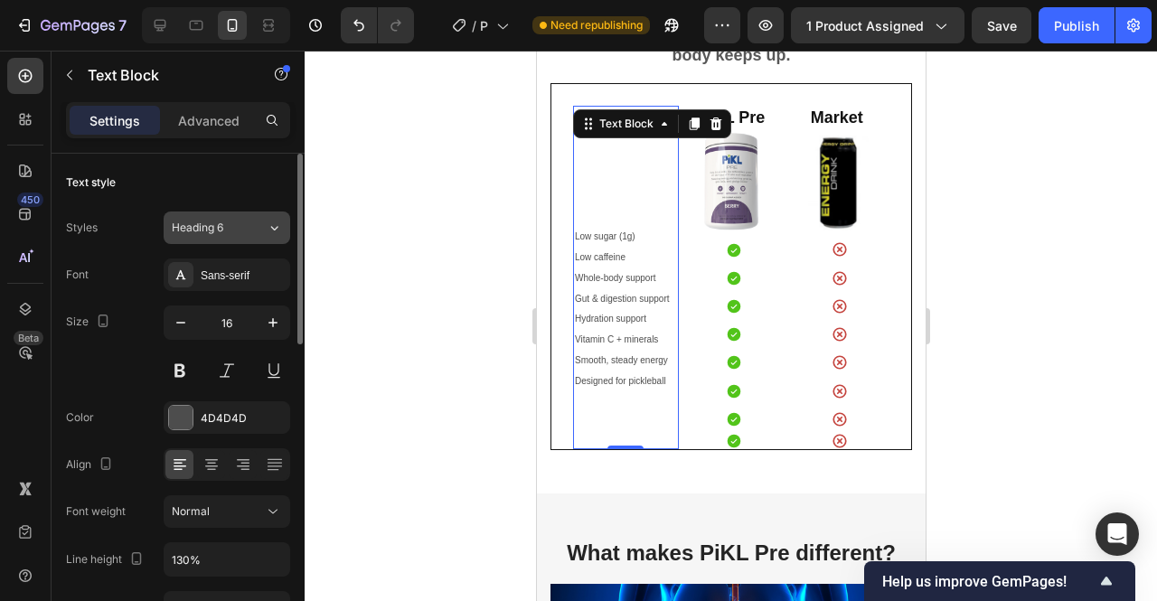
click at [190, 220] on span "Heading 6" at bounding box center [198, 228] width 52 height 16
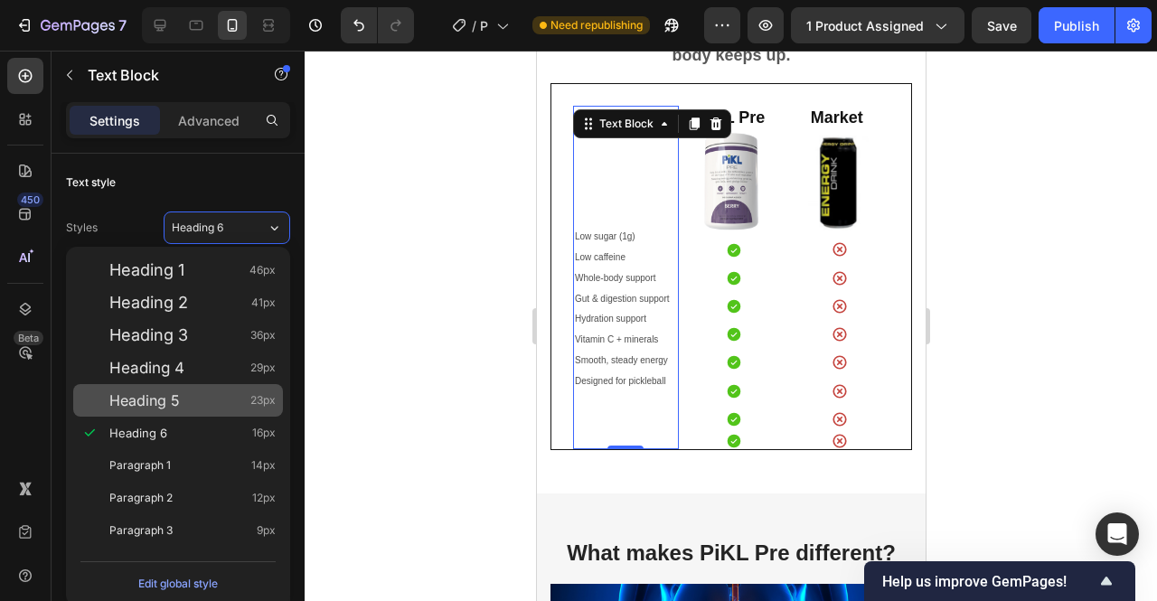
click at [197, 400] on div "Heading 5 23px" at bounding box center [192, 400] width 166 height 18
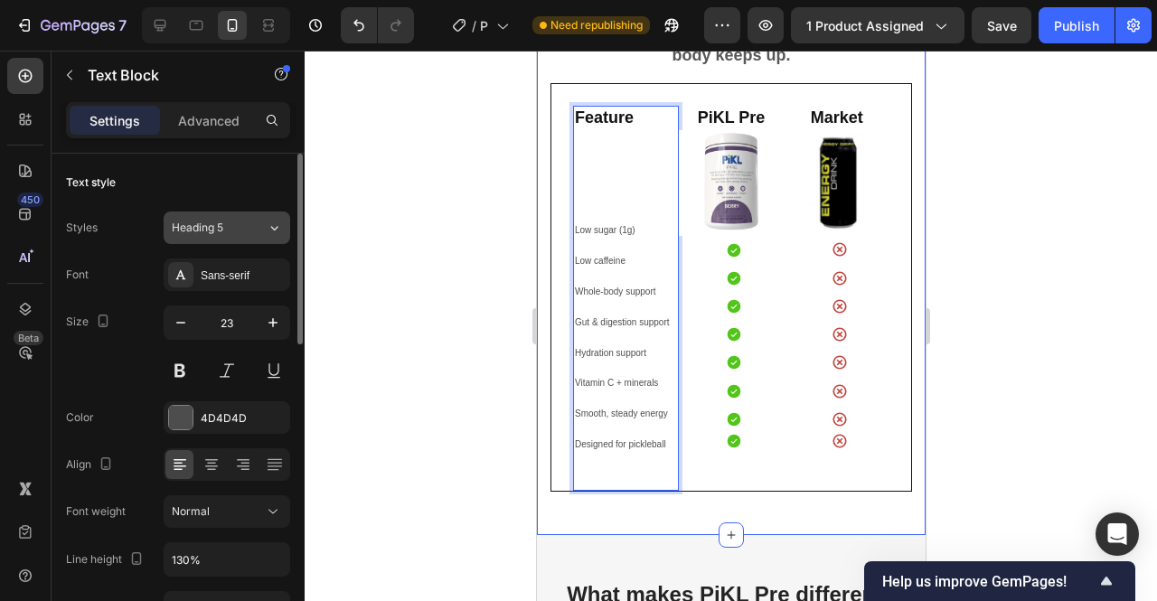
click at [246, 238] on button "Heading 5" at bounding box center [227, 228] width 127 height 33
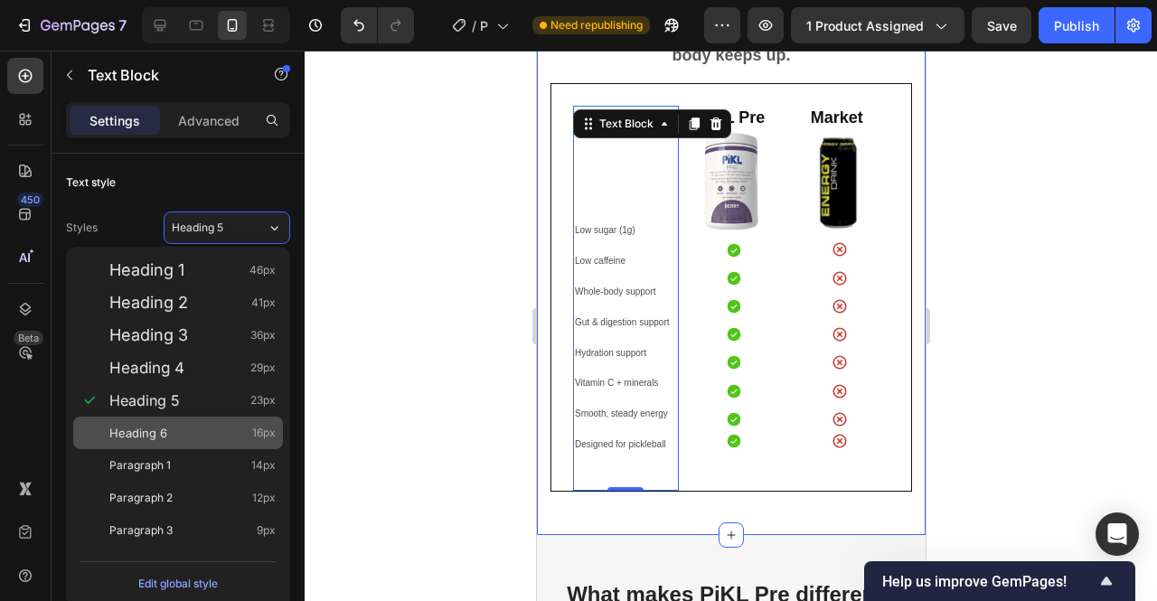
click at [165, 435] on span "Heading 6" at bounding box center [138, 433] width 58 height 18
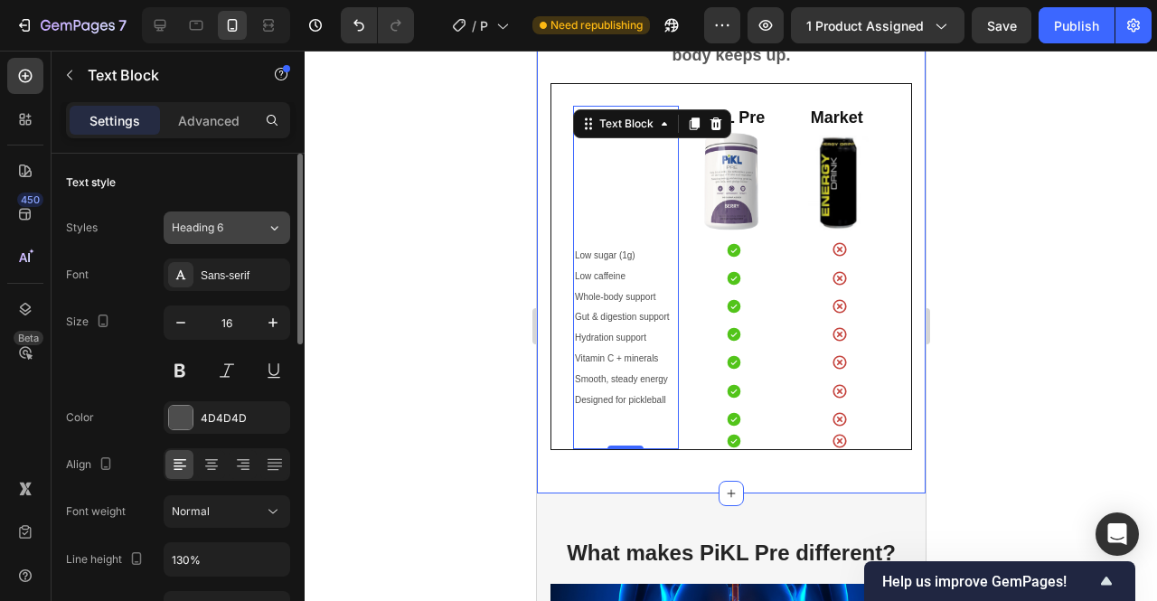
click at [243, 235] on button "Heading 6" at bounding box center [227, 228] width 127 height 33
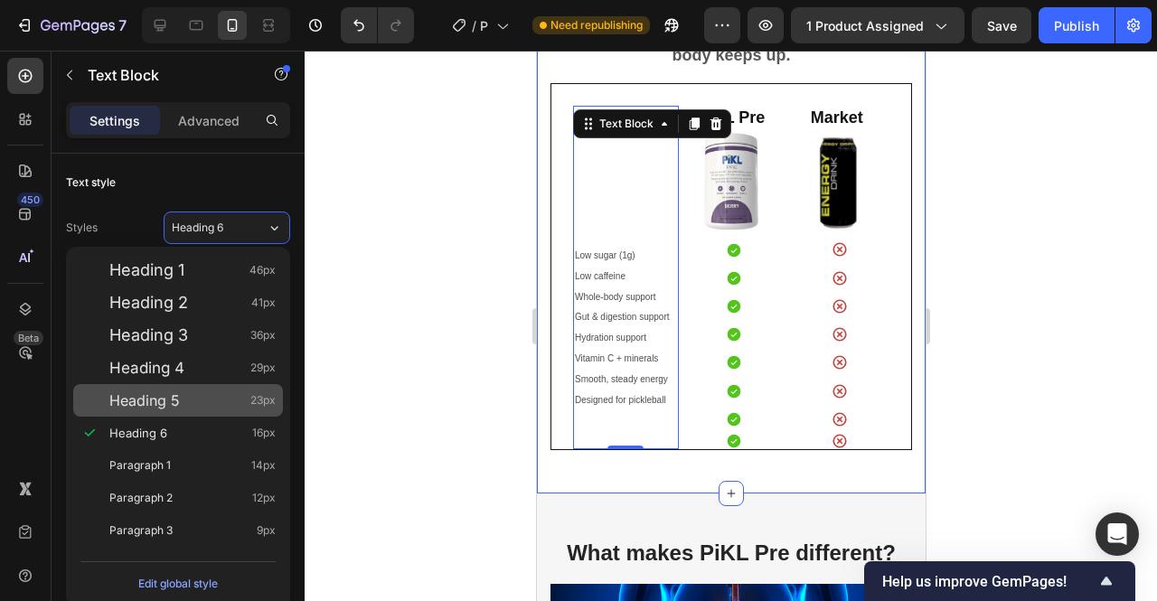
click at [188, 393] on div "Heading 5 23px" at bounding box center [192, 400] width 166 height 18
type input "23"
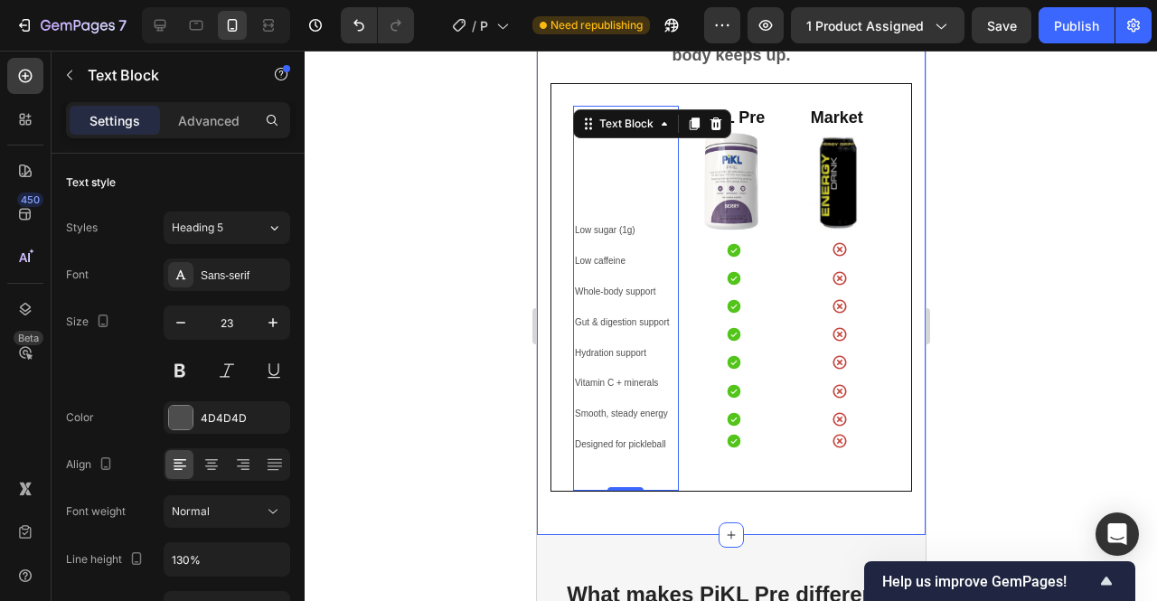
click at [1041, 312] on div at bounding box center [731, 326] width 853 height 551
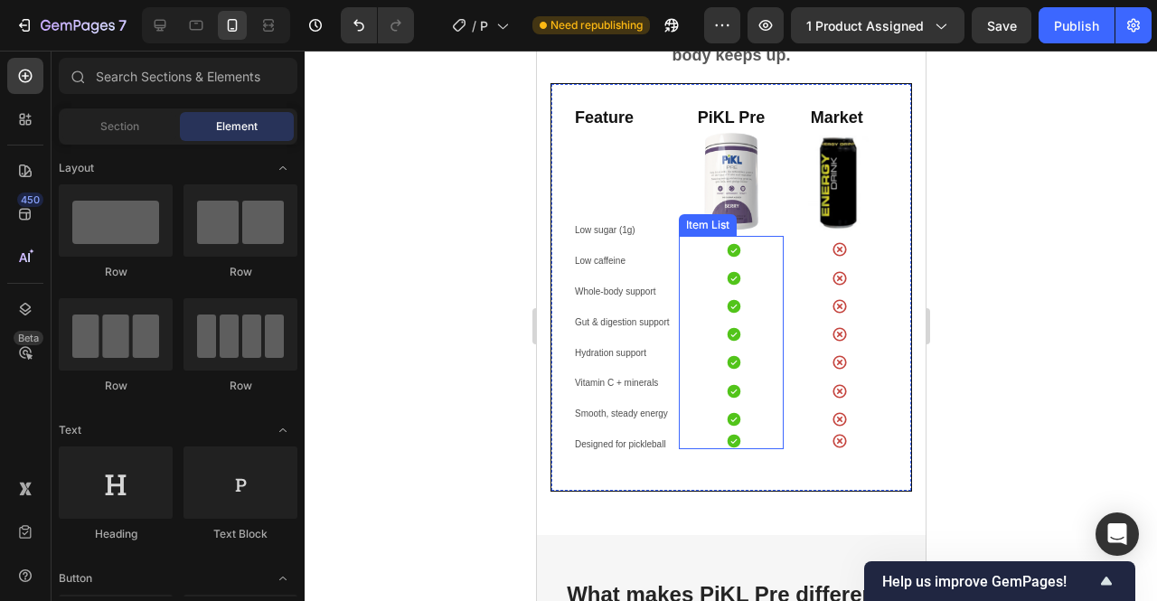
click at [725, 307] on div at bounding box center [736, 306] width 22 height 28
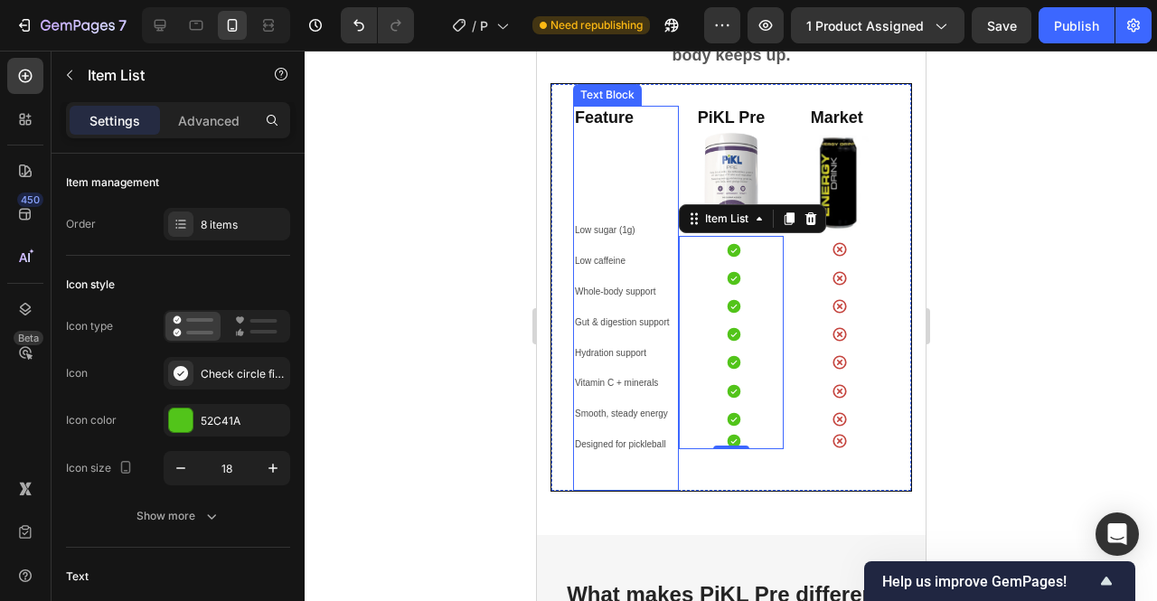
click at [622, 342] on p "Hydration support" at bounding box center [625, 351] width 102 height 31
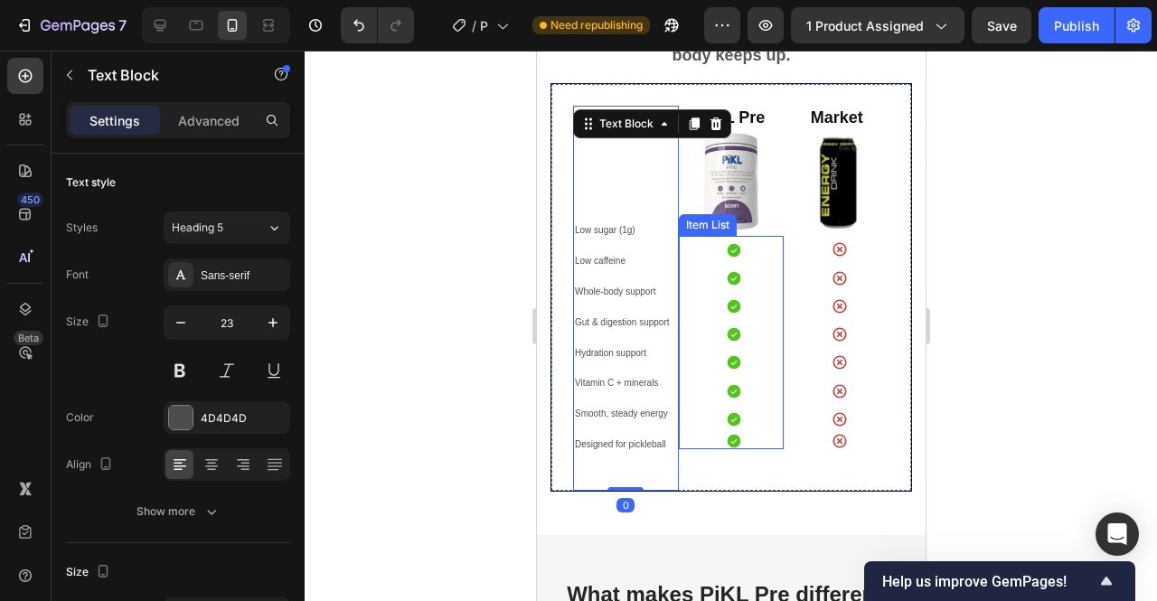
click at [715, 334] on div at bounding box center [736, 342] width 95 height 213
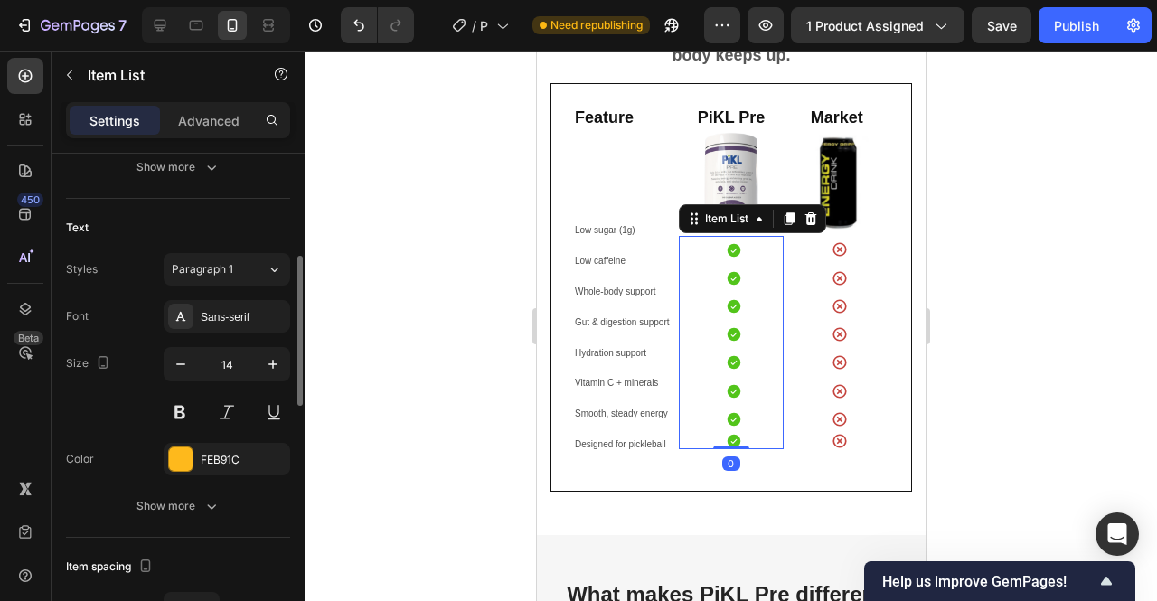
scroll to position [347, 0]
click at [224, 270] on span "Paragraph 1" at bounding box center [202, 271] width 61 height 16
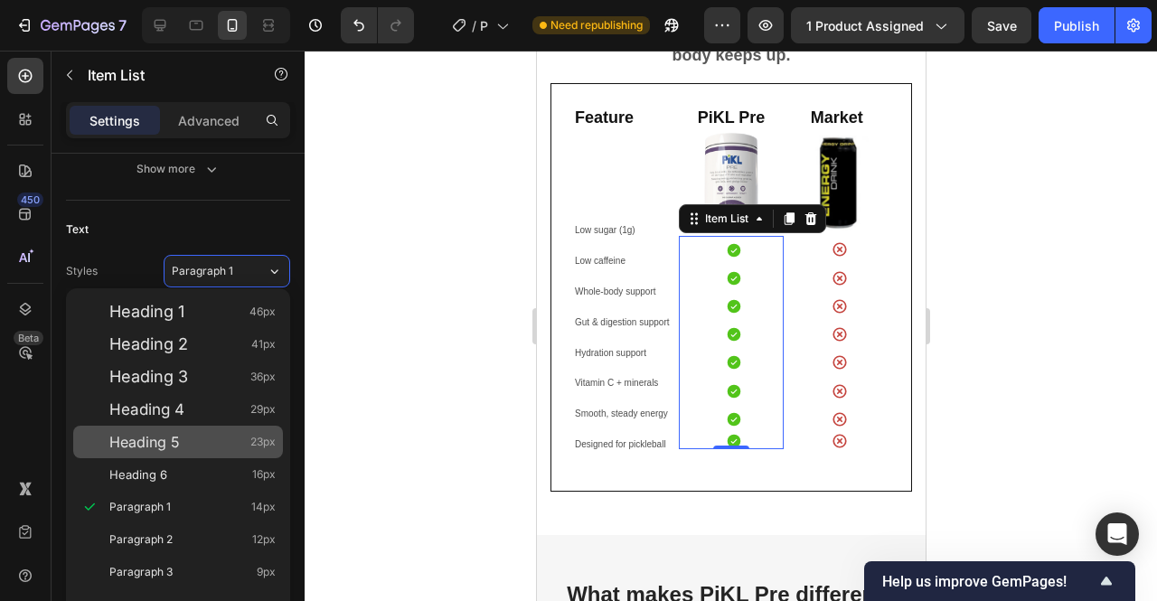
click at [150, 438] on span "Heading 5" at bounding box center [144, 442] width 71 height 18
type input "23"
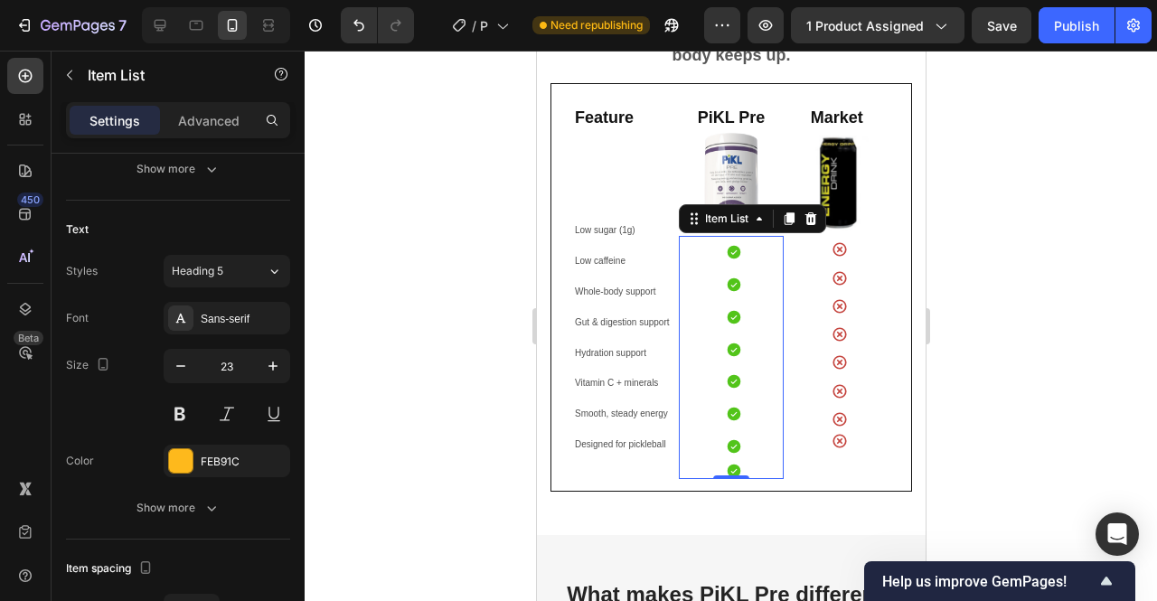
click at [980, 326] on div at bounding box center [731, 326] width 853 height 551
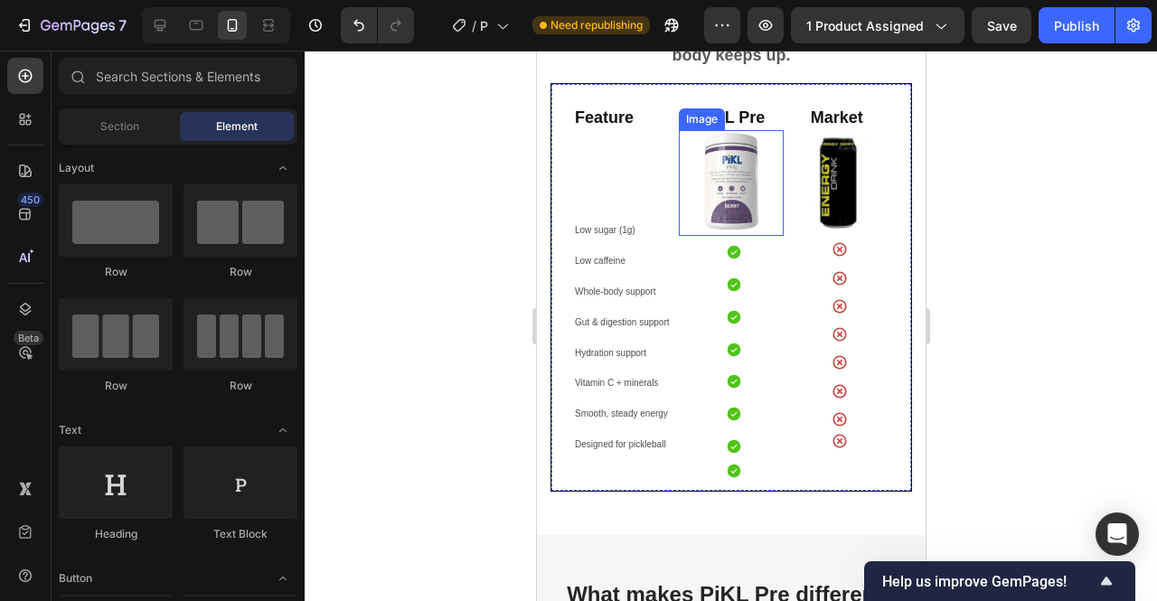
click at [725, 183] on img at bounding box center [731, 183] width 106 height 106
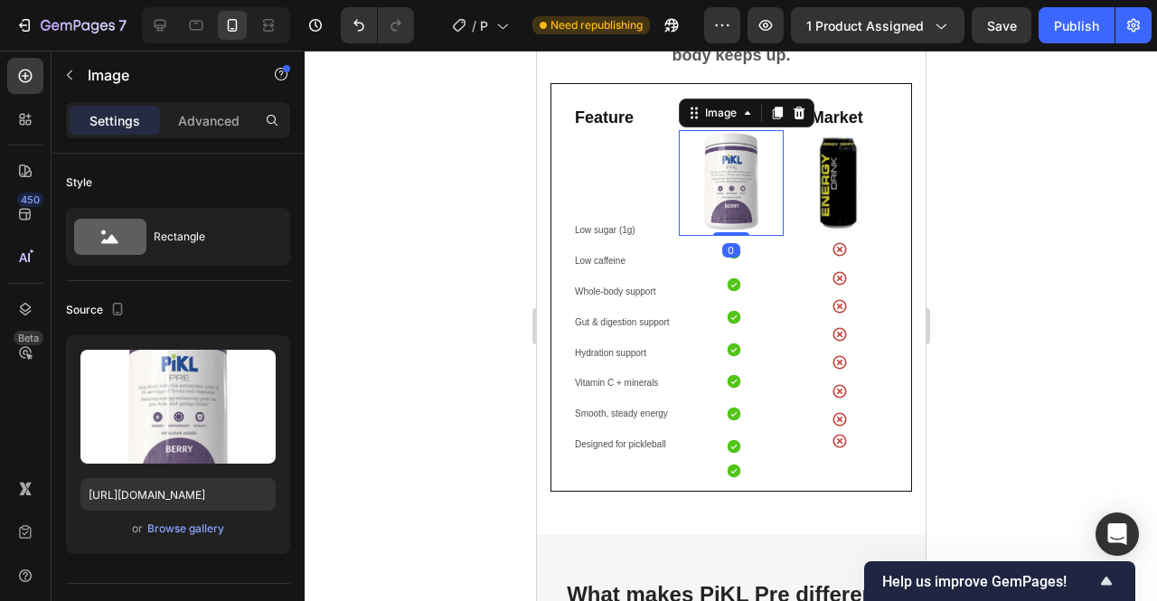
drag, startPoint x: 730, startPoint y: 229, endPoint x: 740, endPoint y: 180, distance: 49.6
click at [740, 180] on div "Image 0" at bounding box center [731, 183] width 106 height 106
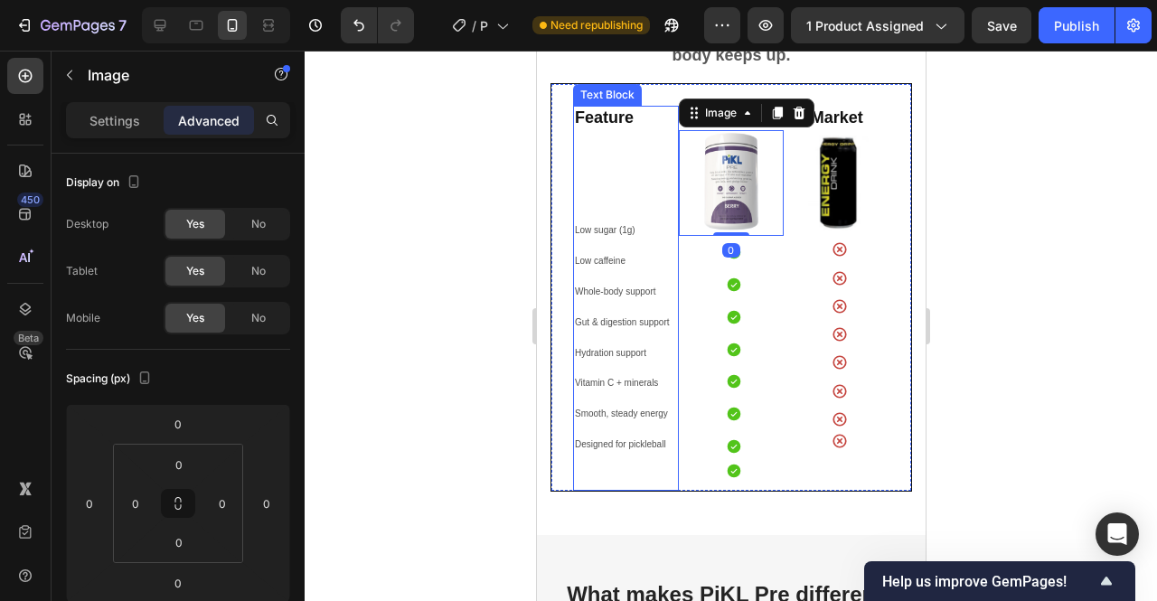
click at [612, 213] on p "Low sugar (1g)" at bounding box center [625, 228] width 102 height 31
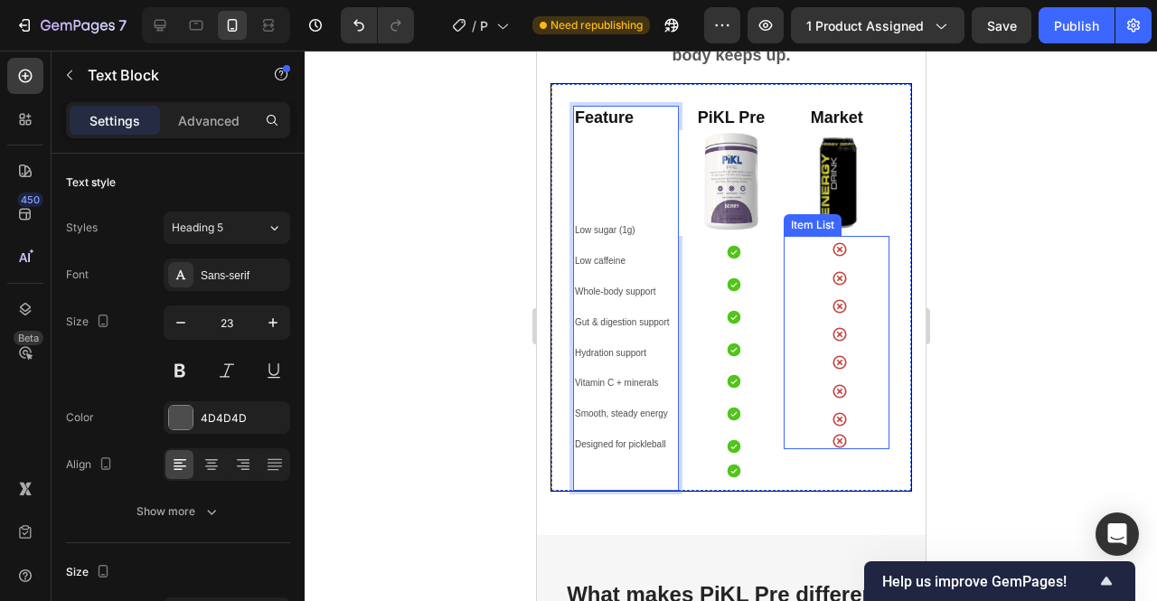
click at [831, 305] on icon at bounding box center [839, 306] width 16 height 16
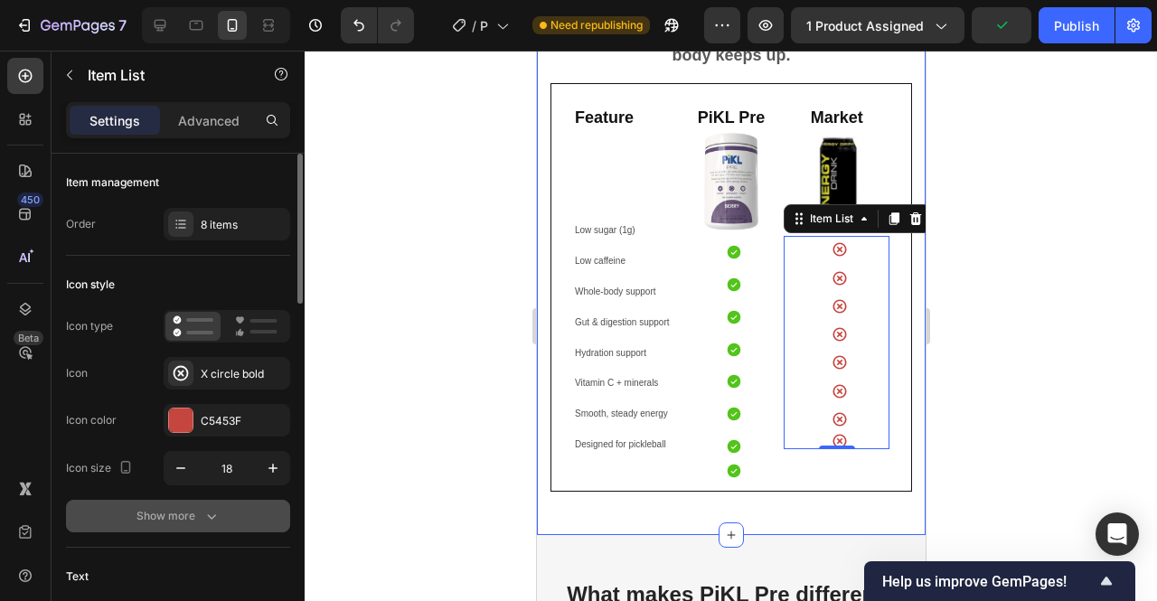
click at [169, 508] on div "Show more" at bounding box center [179, 516] width 84 height 18
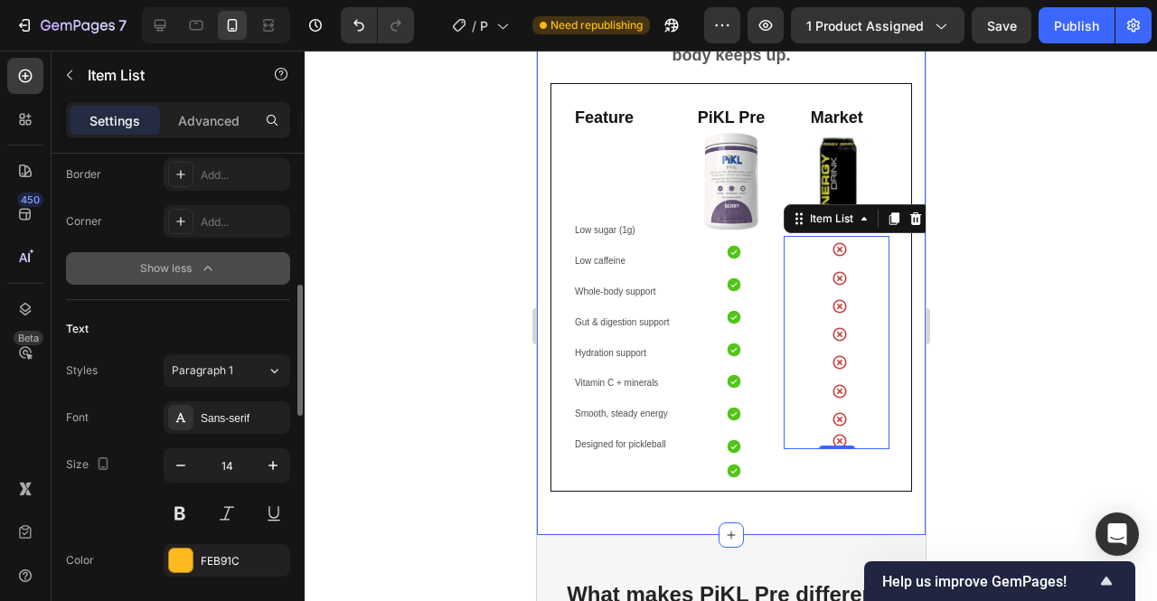
scroll to position [485, 0]
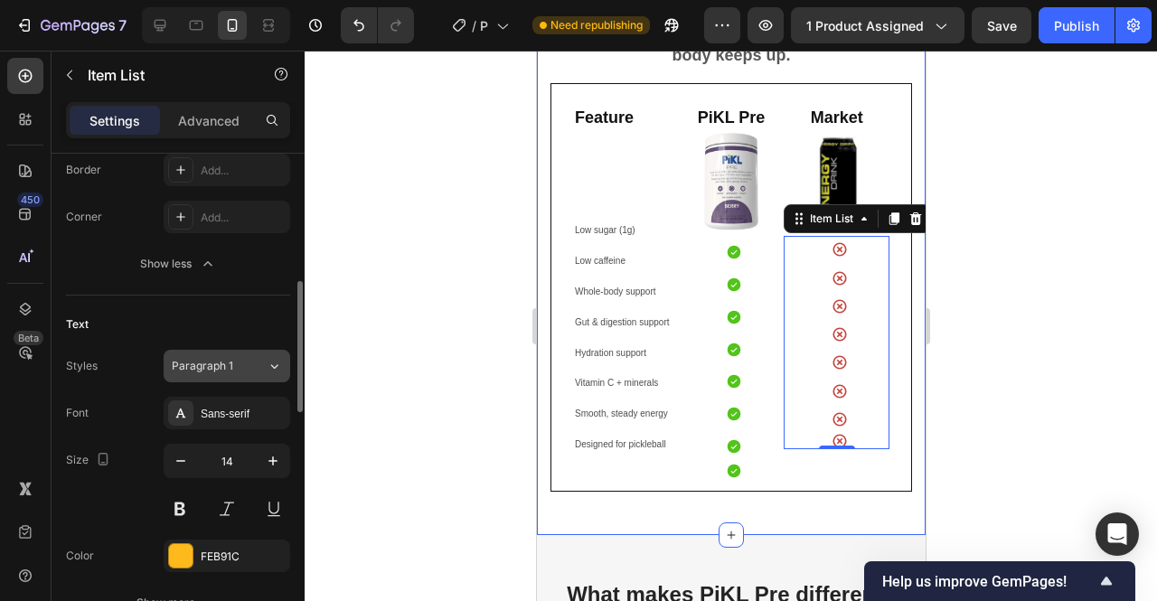
click at [240, 354] on button "Paragraph 1" at bounding box center [227, 366] width 127 height 33
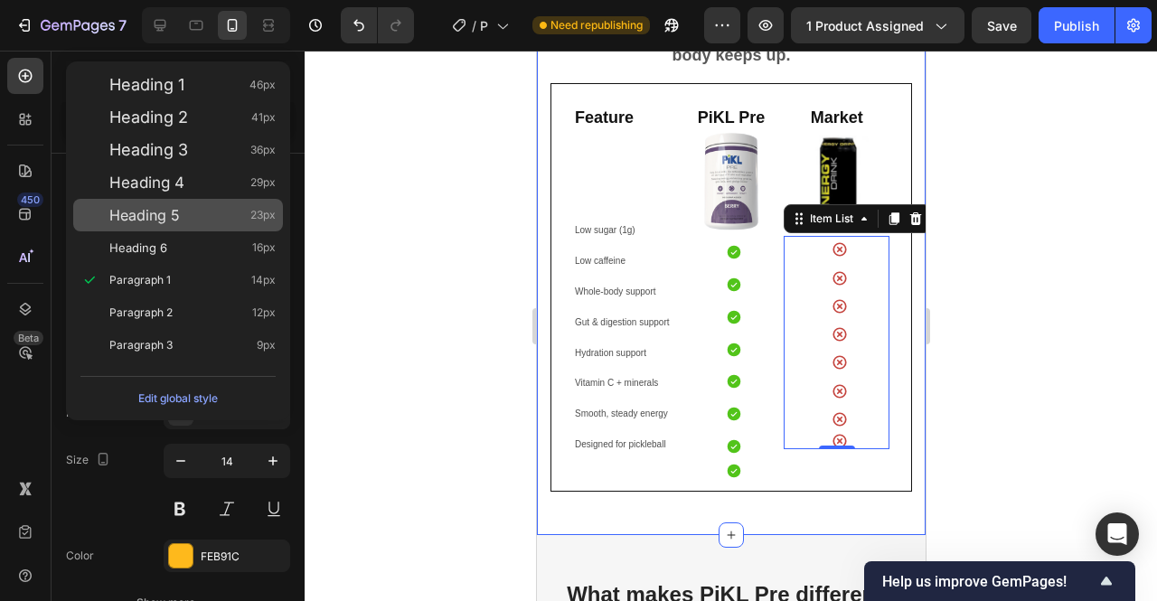
click at [219, 220] on div "Heading 5 23px" at bounding box center [192, 215] width 166 height 18
type input "23"
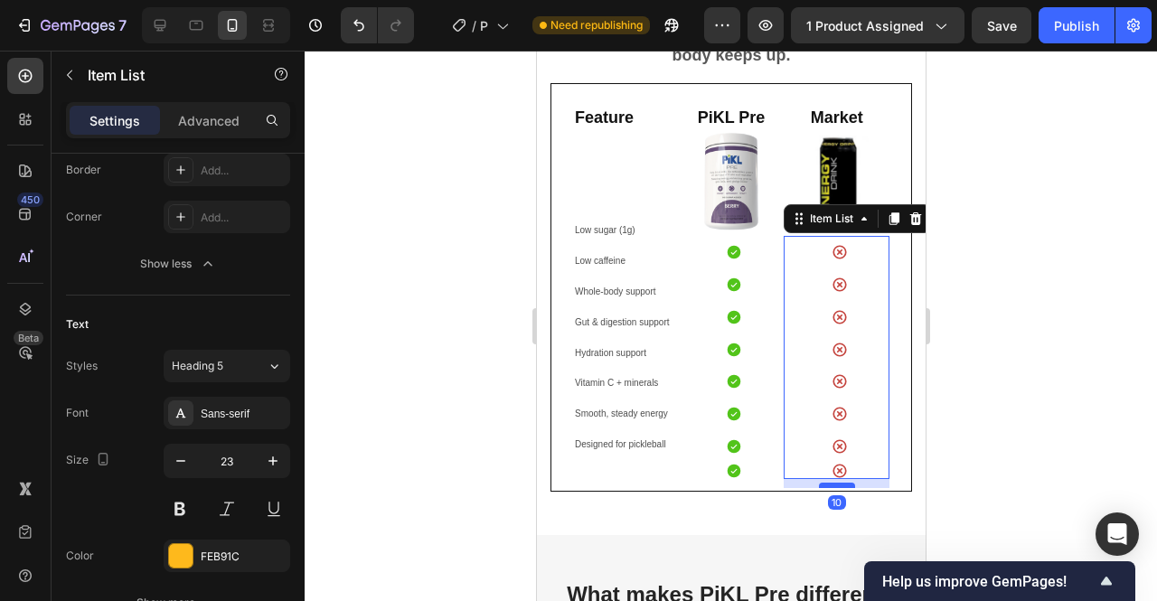
click at [829, 483] on div at bounding box center [836, 485] width 36 height 5
type input "100%"
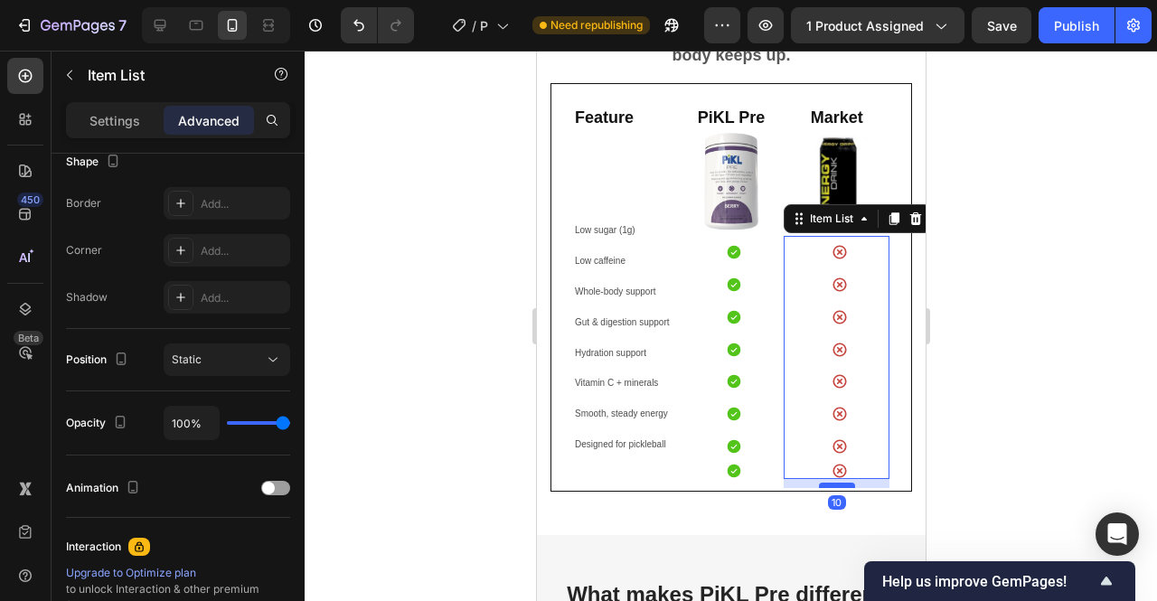
drag, startPoint x: 829, startPoint y: 475, endPoint x: 824, endPoint y: 498, distance: 23.9
click at [824, 488] on div at bounding box center [836, 485] width 36 height 5
drag, startPoint x: 824, startPoint y: 498, endPoint x: 829, endPoint y: 406, distance: 92.3
click at [829, 406] on div "Item List 0" at bounding box center [836, 357] width 106 height 243
type input "0"
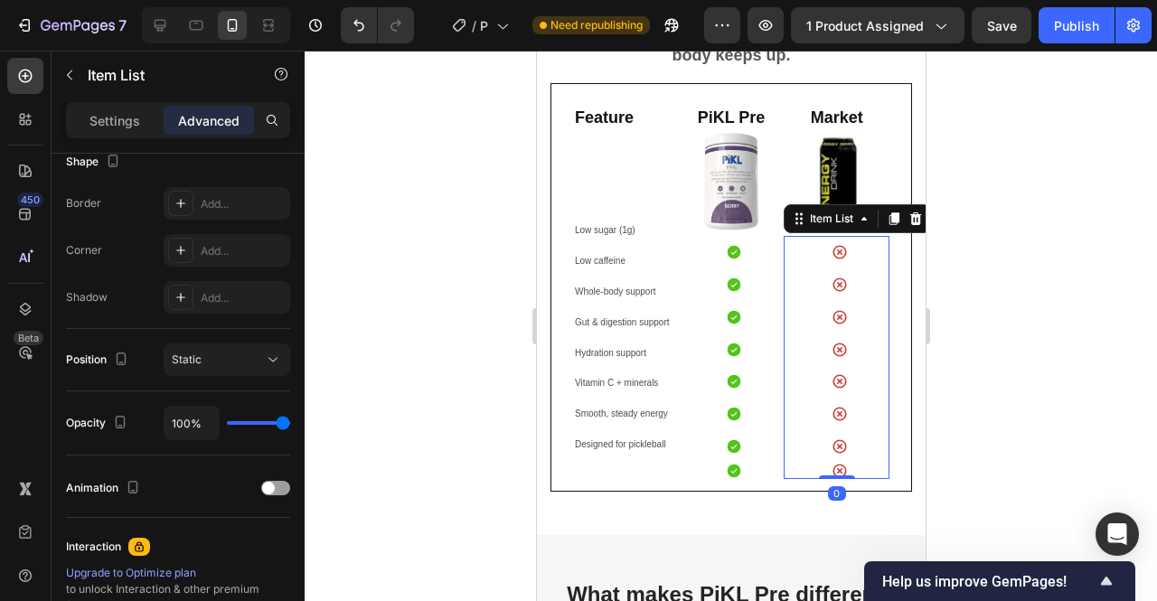
click at [850, 443] on div at bounding box center [841, 357] width 95 height 243
click at [1047, 417] on div at bounding box center [731, 326] width 853 height 551
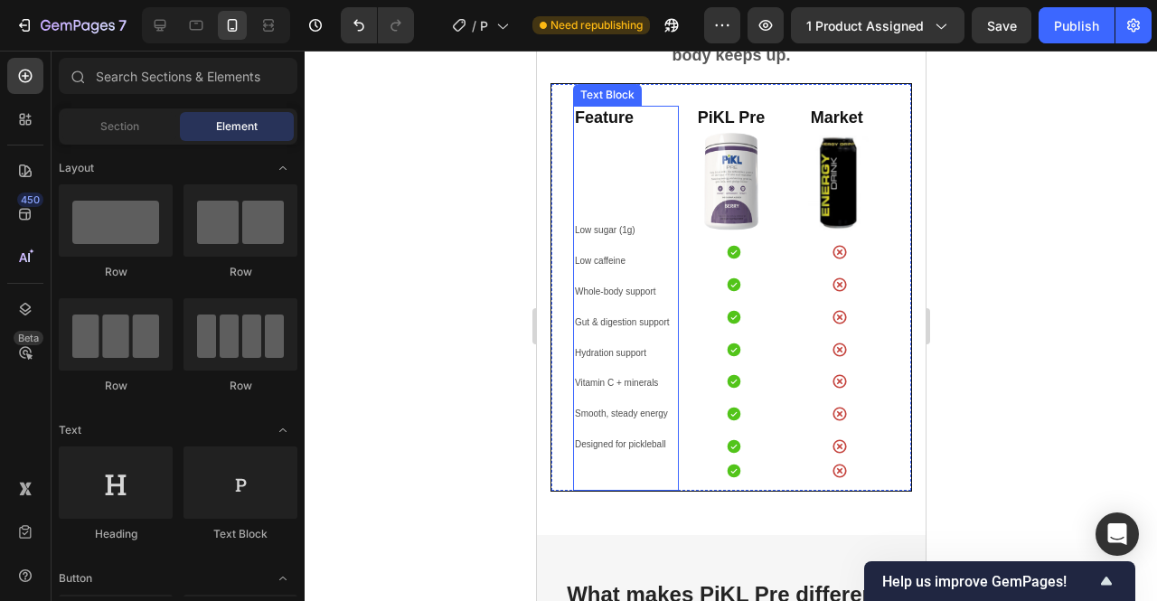
click at [631, 357] on span "Hydration support" at bounding box center [609, 353] width 71 height 10
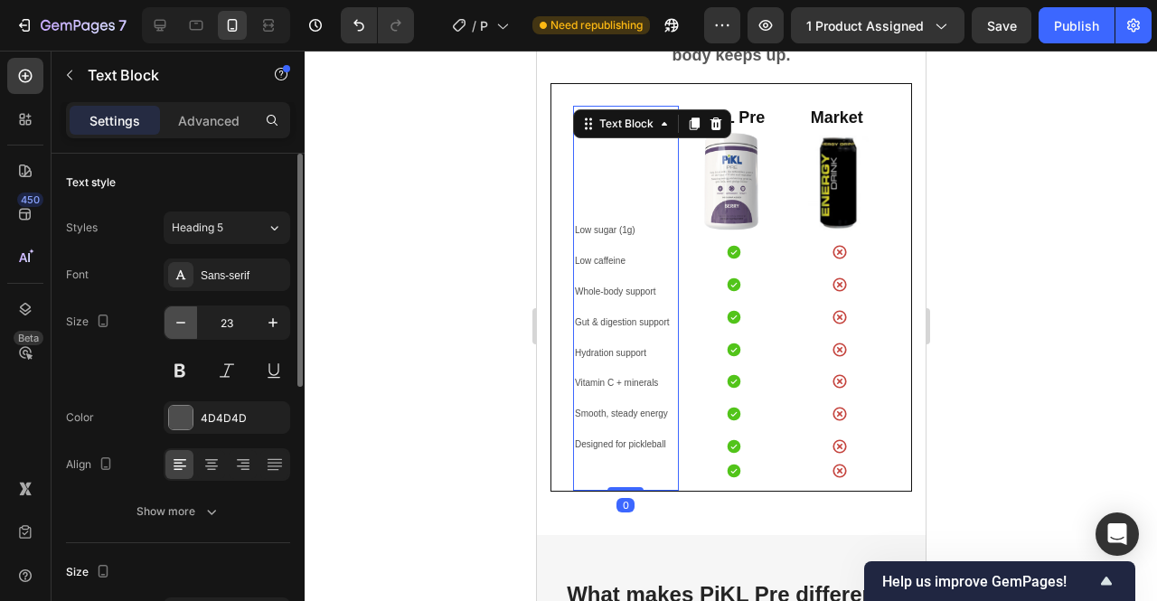
click at [184, 330] on icon "button" at bounding box center [181, 323] width 18 height 18
type input "22"
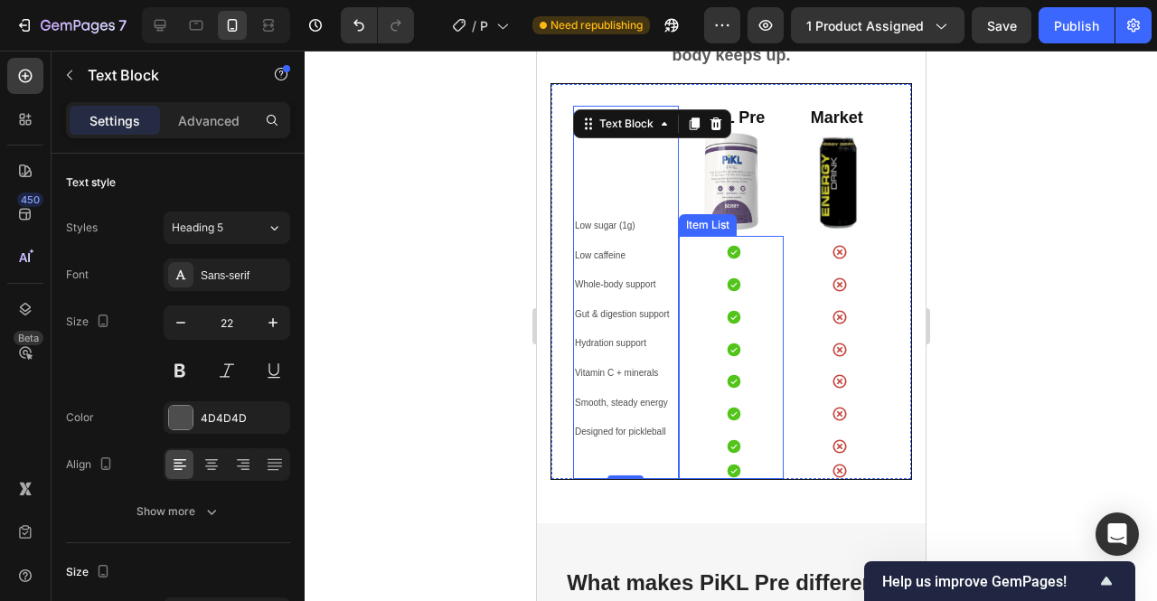
click at [725, 309] on icon at bounding box center [733, 317] width 16 height 16
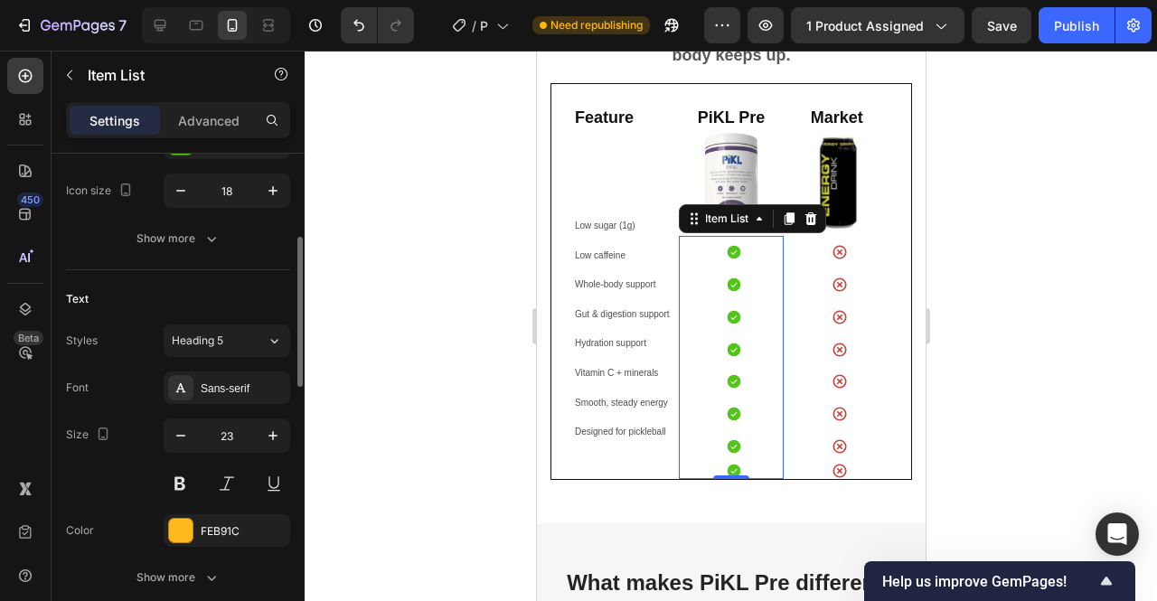
scroll to position [0, 0]
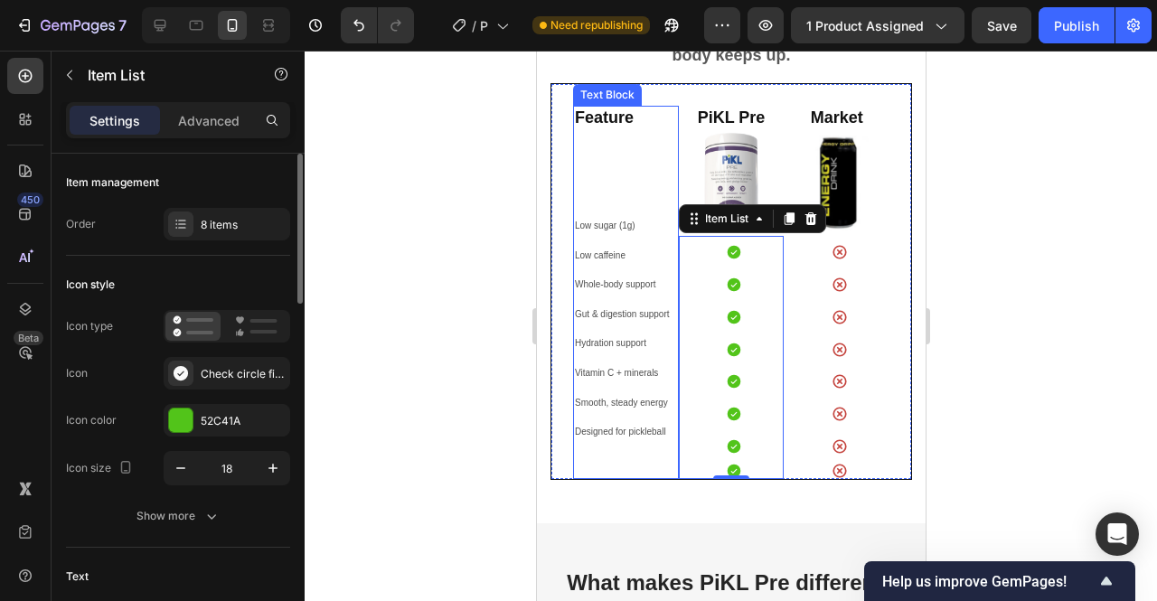
click at [591, 362] on p "Vitamin C + minerals" at bounding box center [625, 372] width 102 height 30
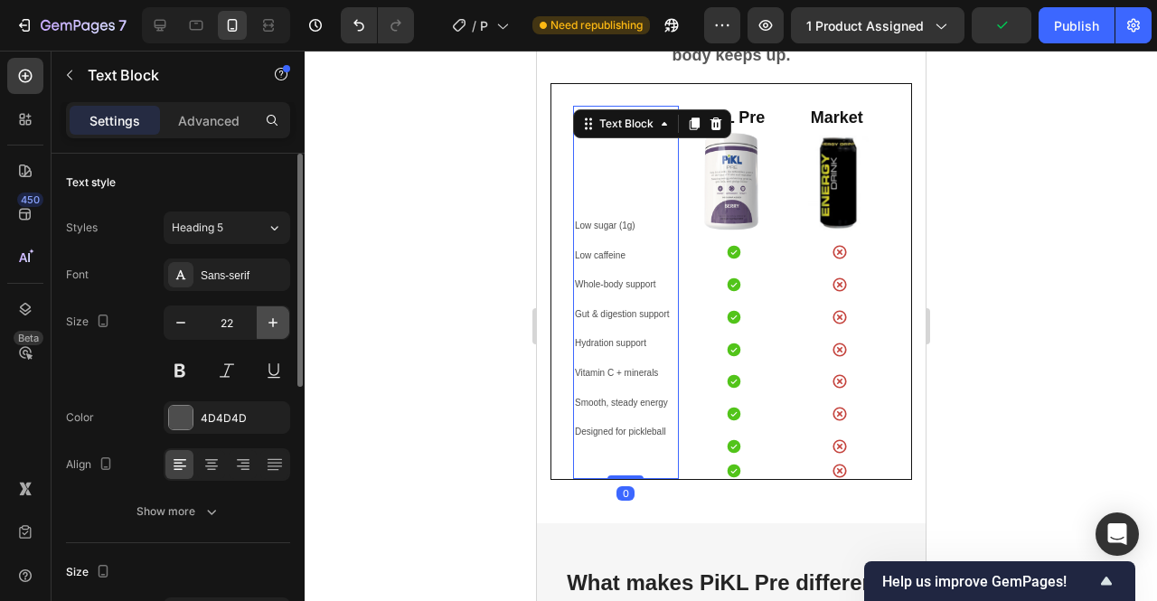
click at [280, 322] on icon "button" at bounding box center [273, 323] width 18 height 18
type input "23"
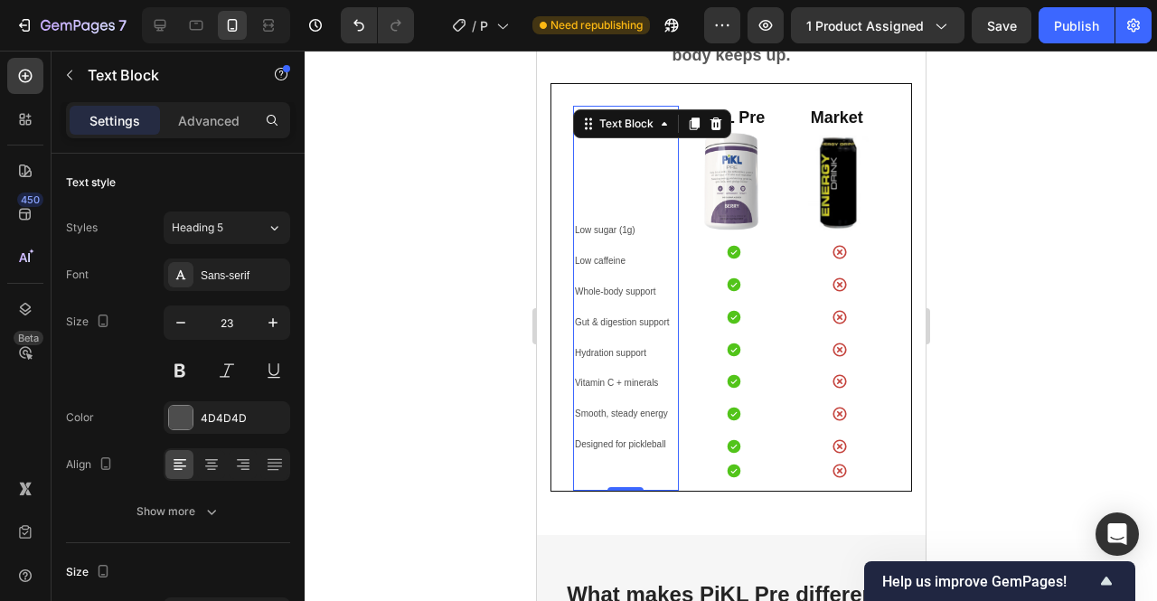
click at [1035, 337] on div at bounding box center [731, 326] width 853 height 551
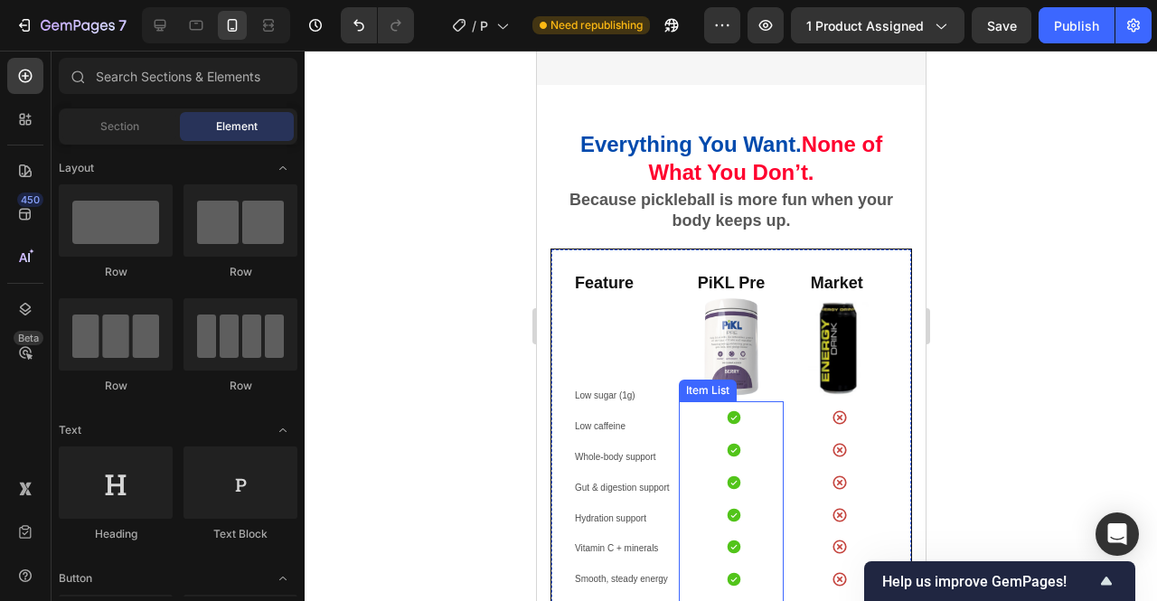
scroll to position [1889, 0]
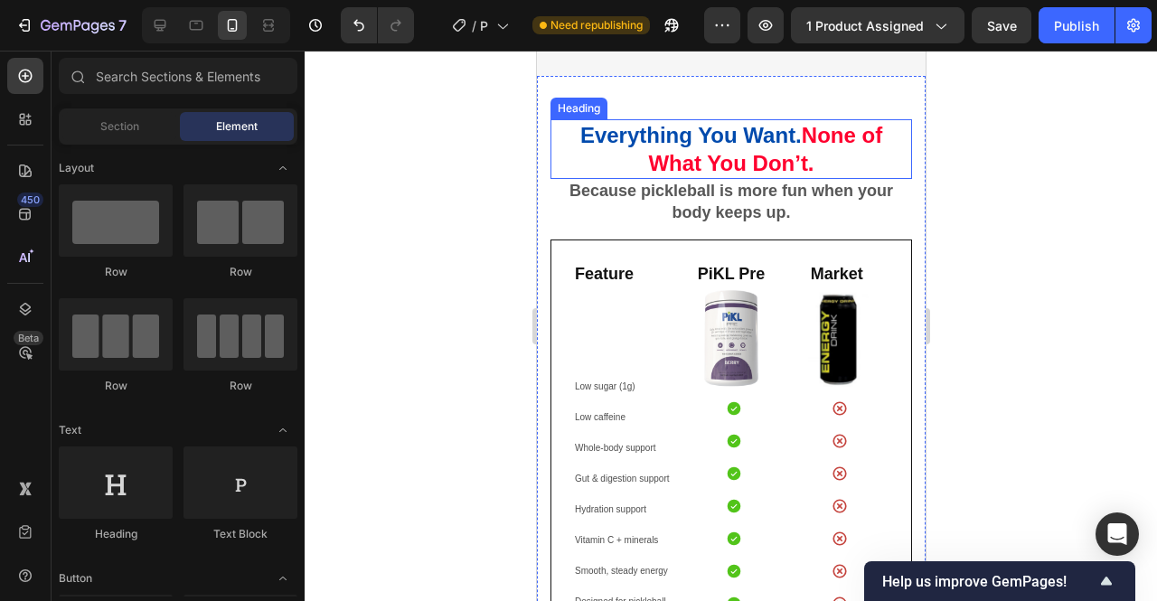
click at [797, 153] on span "None of What You Don’t." at bounding box center [764, 149] width 234 height 52
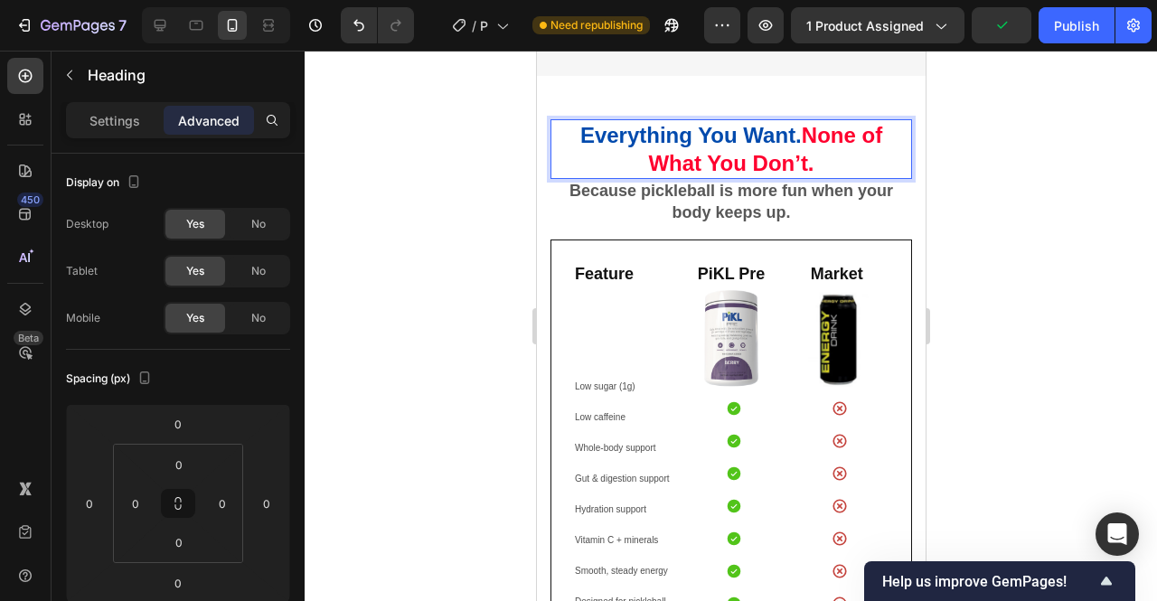
click at [796, 145] on span "None of What You Don’t." at bounding box center [764, 149] width 234 height 52
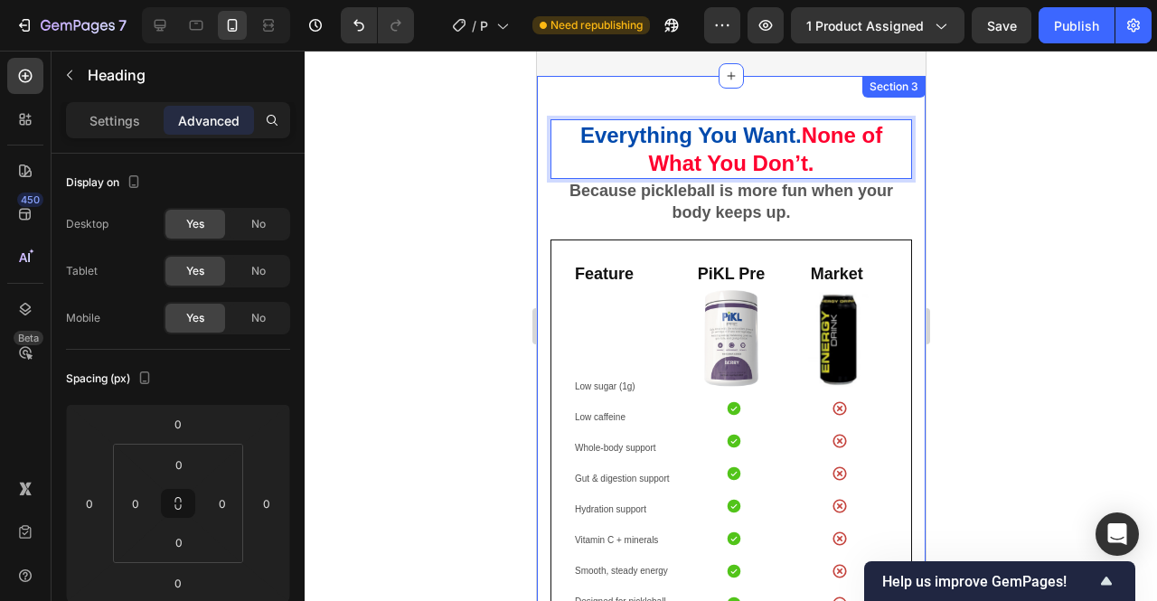
click at [814, 126] on div "Everything You Want. None of What You Don’t. Heading 0 Because pickleball is mo…" at bounding box center [730, 384] width 389 height 617
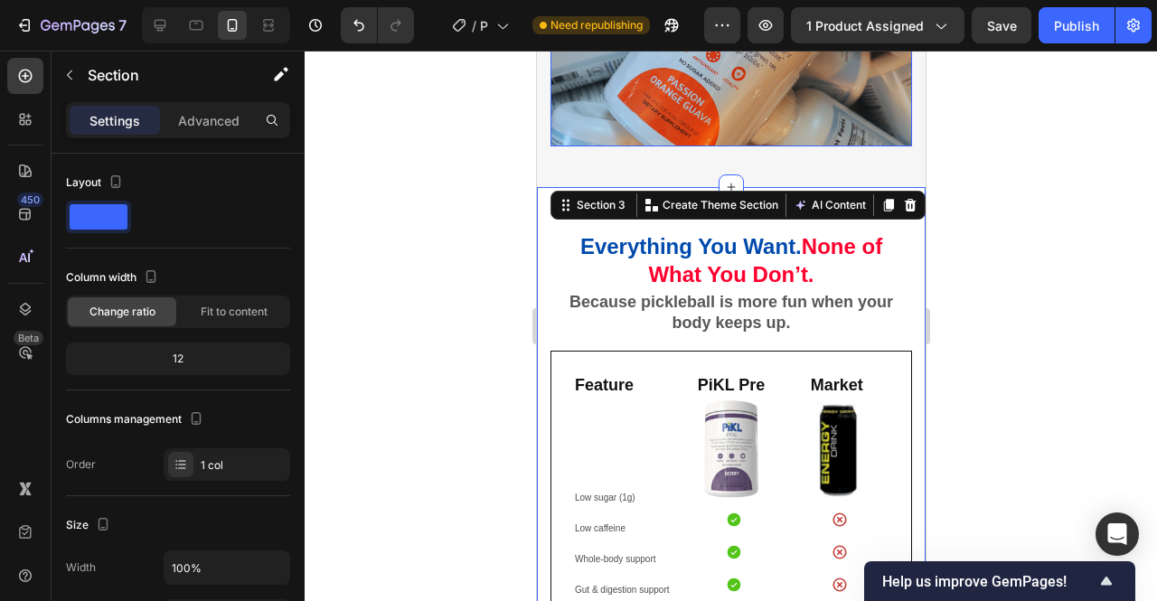
scroll to position [1788, 0]
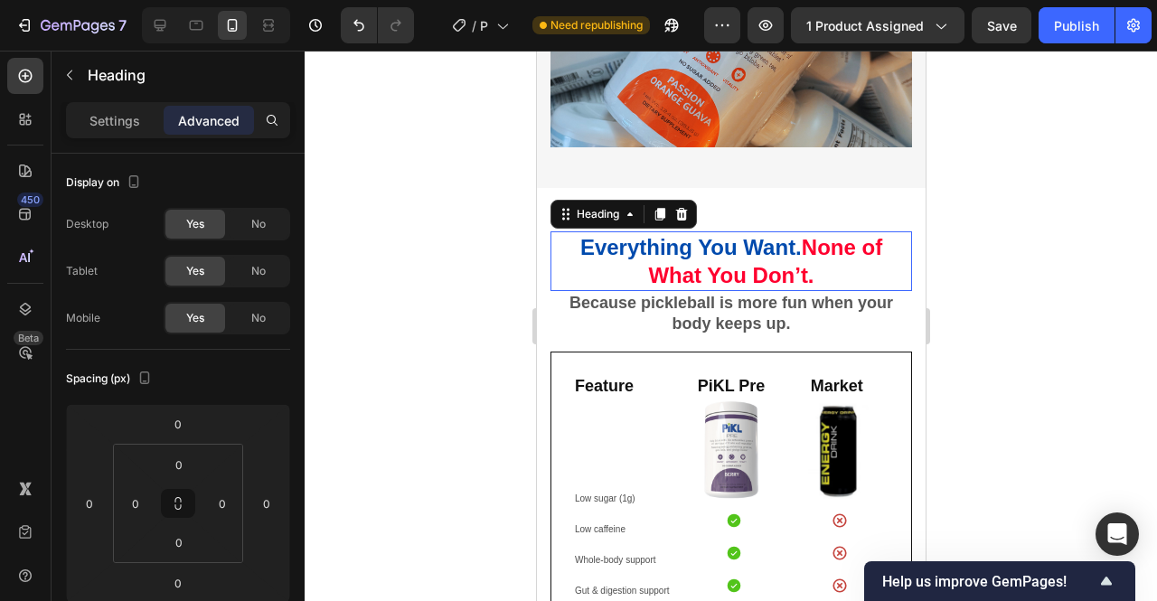
click at [796, 246] on p "Everything You Want. None of What You Don’t." at bounding box center [730, 261] width 358 height 56
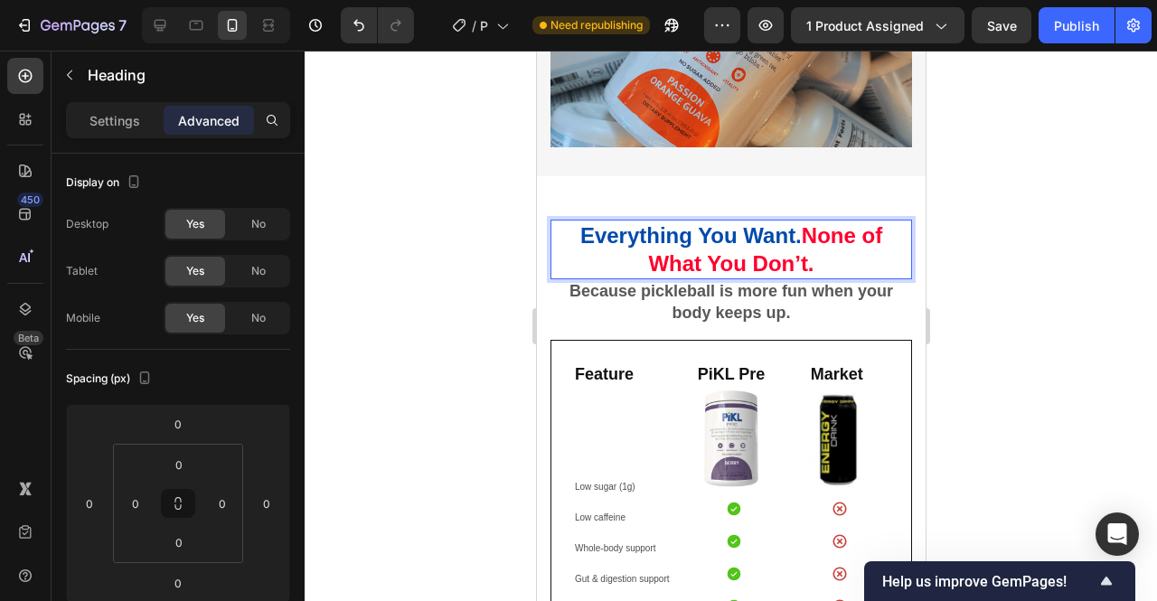
click at [800, 241] on span "None of What You Don’t." at bounding box center [764, 249] width 234 height 52
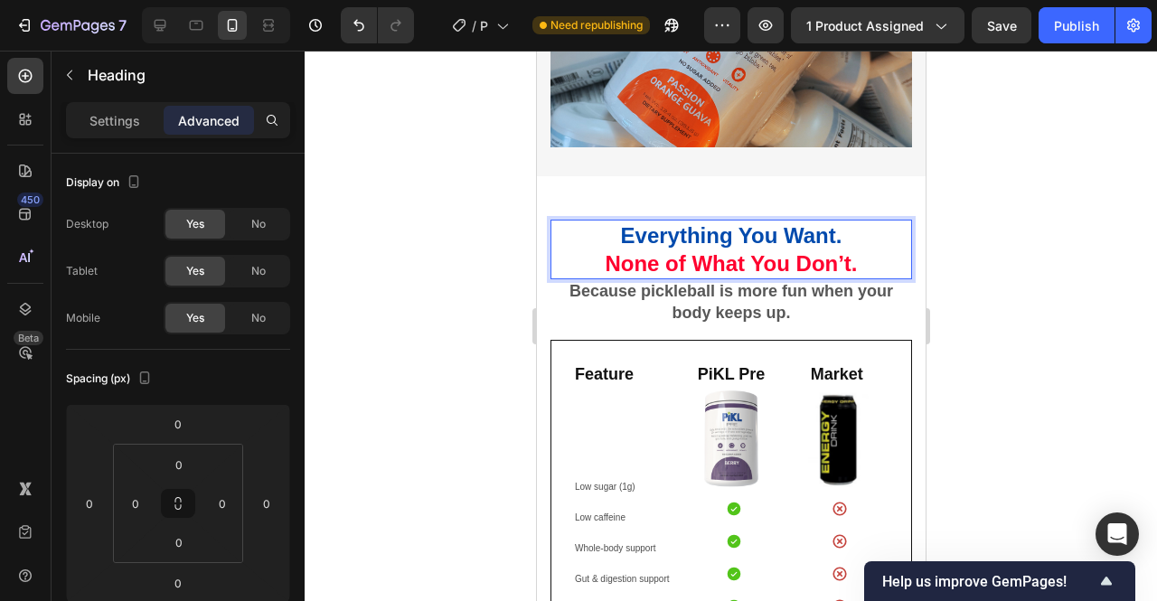
click at [969, 311] on div at bounding box center [731, 326] width 853 height 551
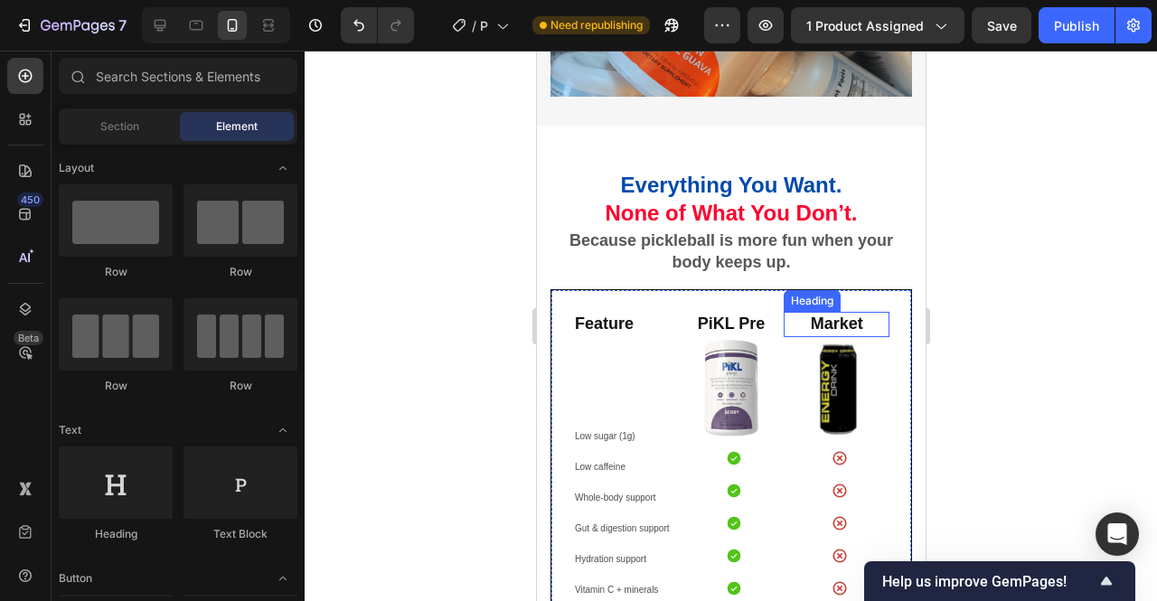
scroll to position [1842, 0]
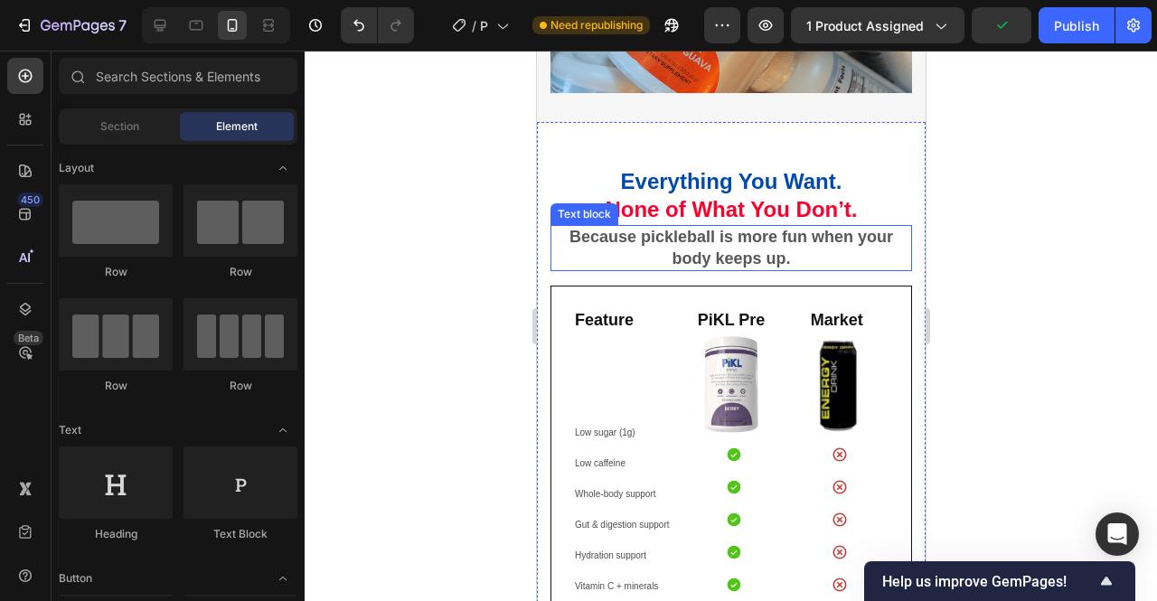
click at [802, 258] on strong "Because pickleball is more fun when your body keeps up." at bounding box center [731, 247] width 324 height 39
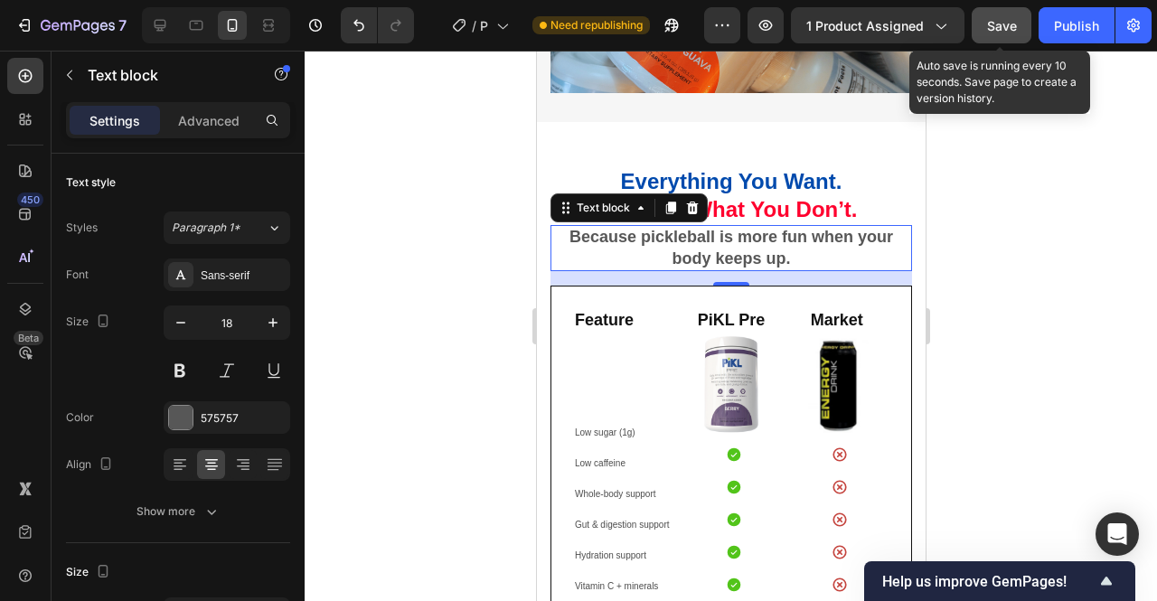
click at [1005, 30] on span "Save" at bounding box center [1002, 25] width 30 height 15
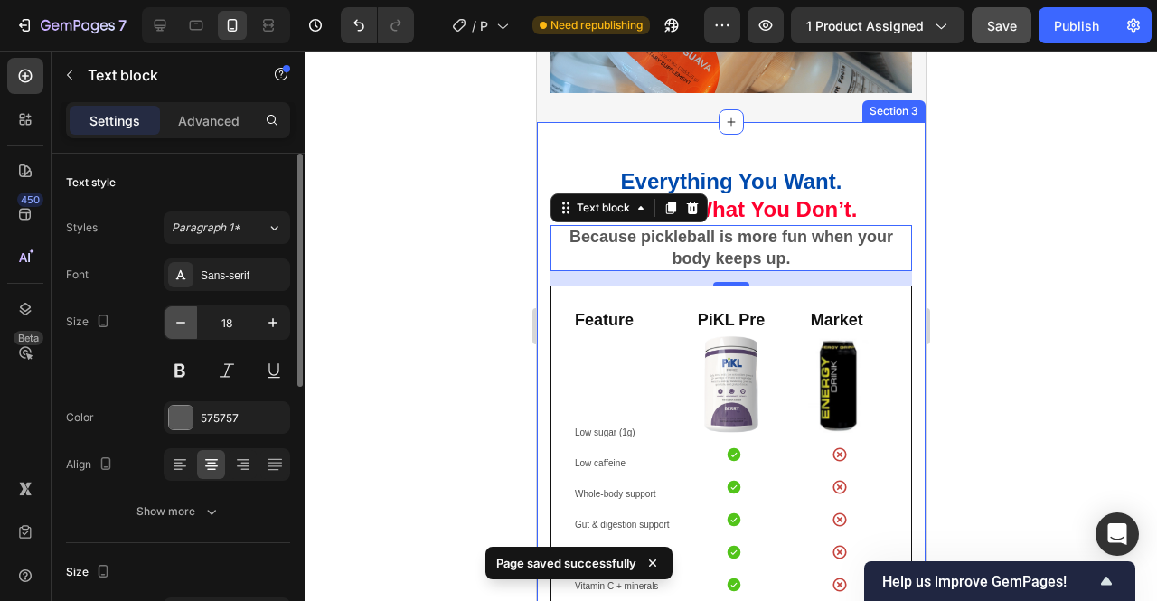
click at [186, 325] on icon "button" at bounding box center [181, 323] width 18 height 18
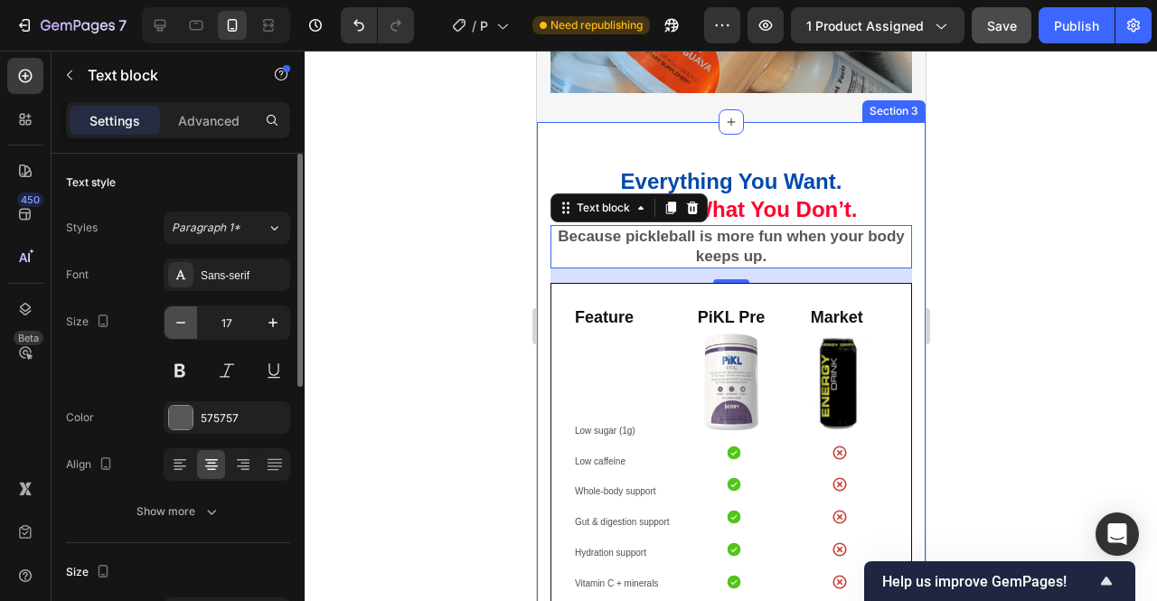
click at [186, 325] on icon "button" at bounding box center [181, 323] width 18 height 18
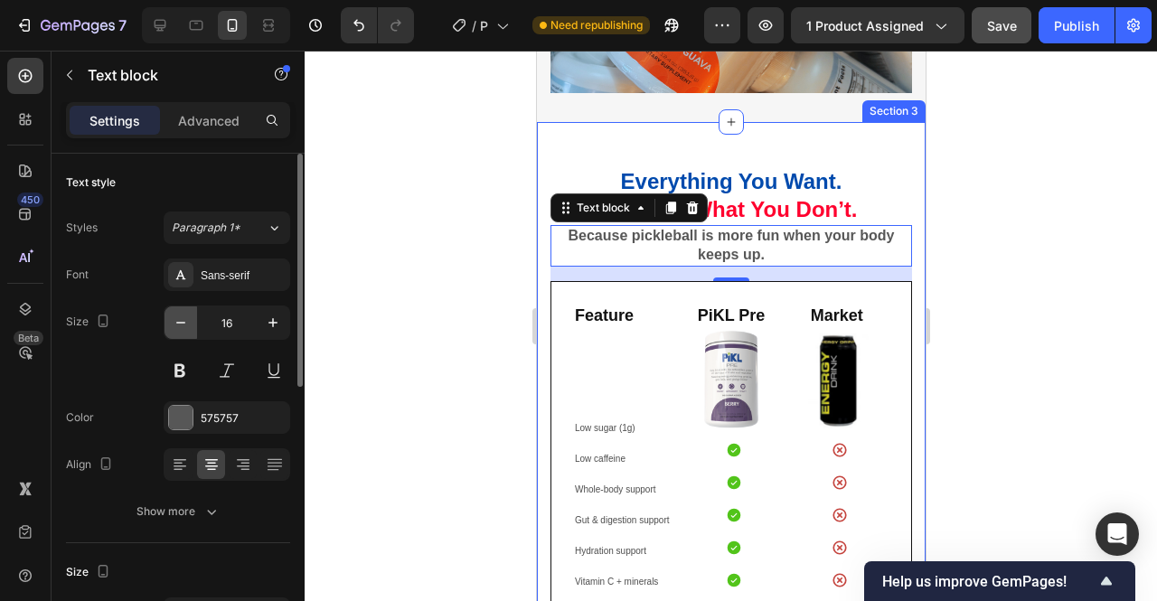
click at [186, 325] on icon "button" at bounding box center [181, 323] width 18 height 18
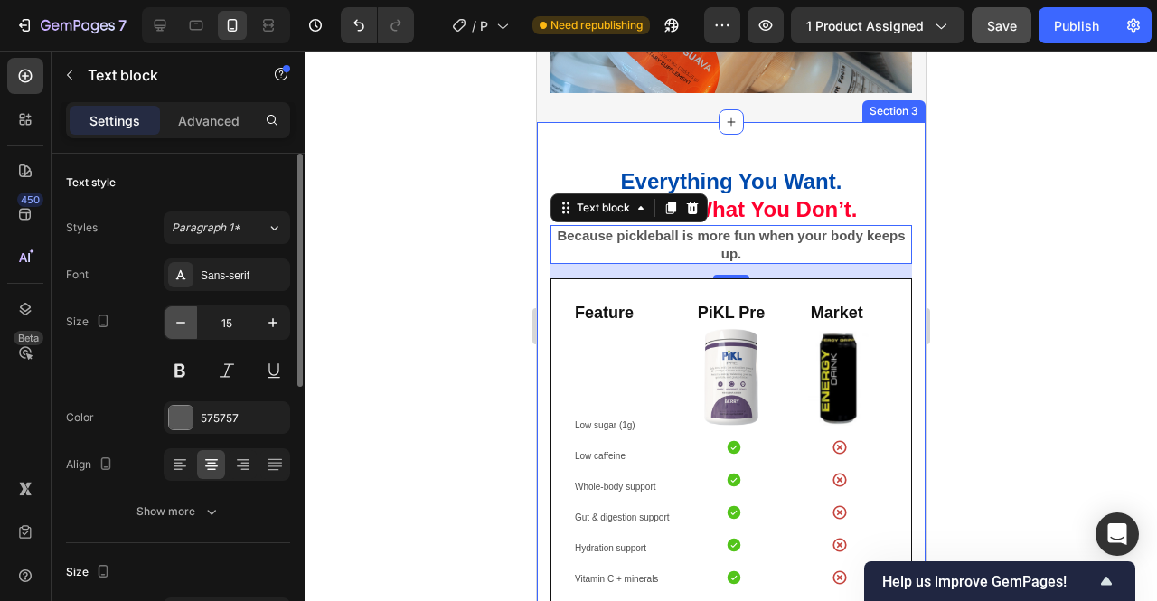
click at [186, 325] on icon "button" at bounding box center [181, 323] width 18 height 18
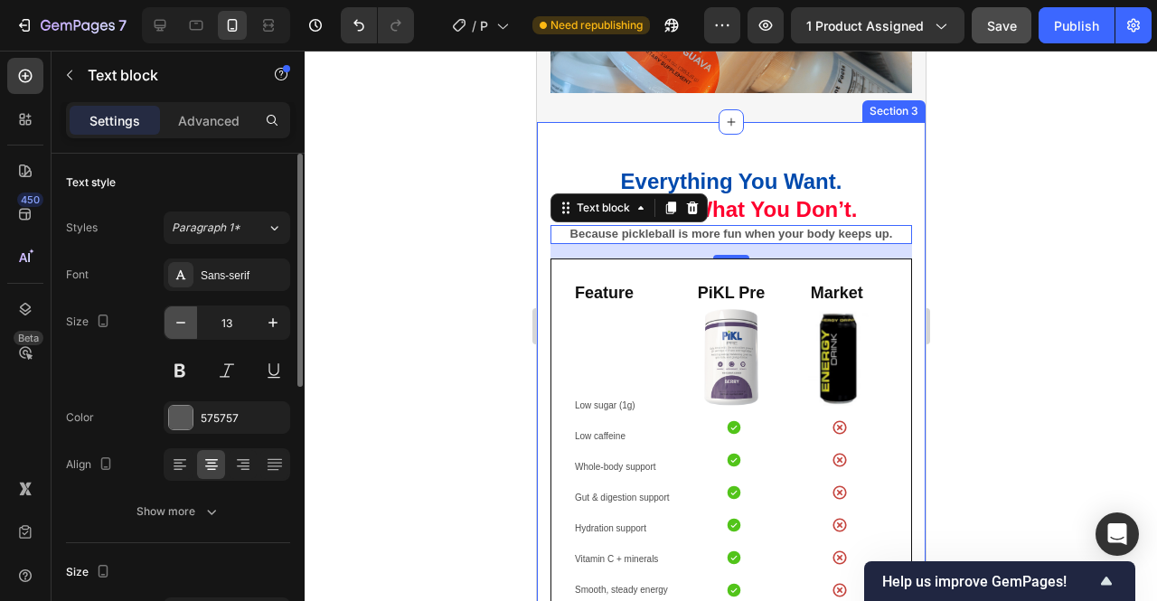
click at [186, 325] on icon "button" at bounding box center [181, 323] width 18 height 18
click at [279, 323] on icon "button" at bounding box center [273, 323] width 18 height 18
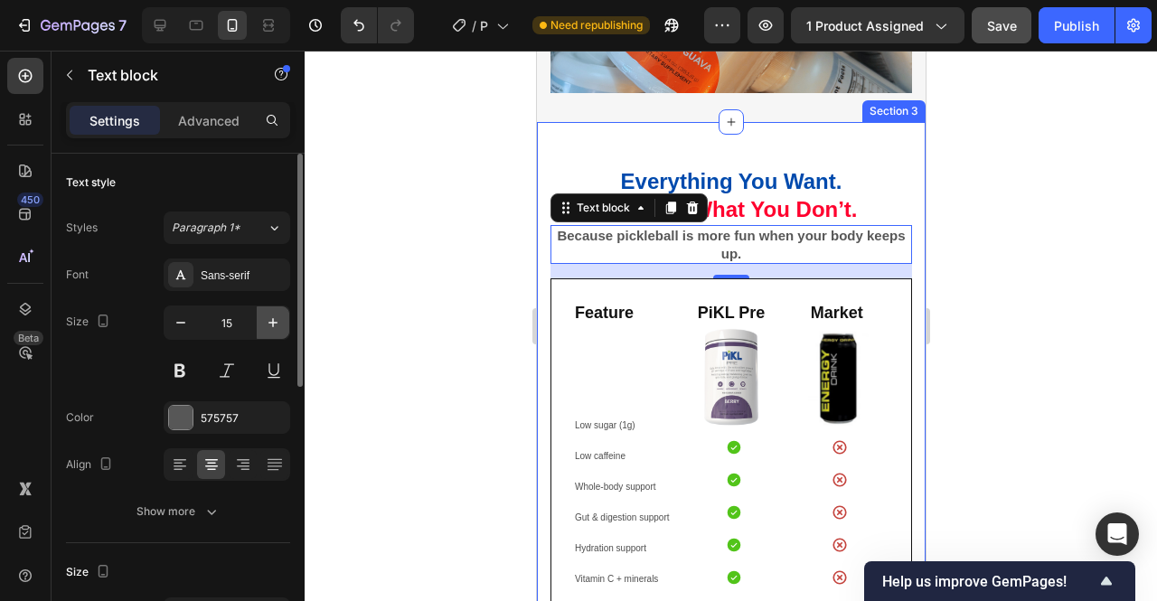
click at [279, 323] on icon "button" at bounding box center [273, 323] width 18 height 18
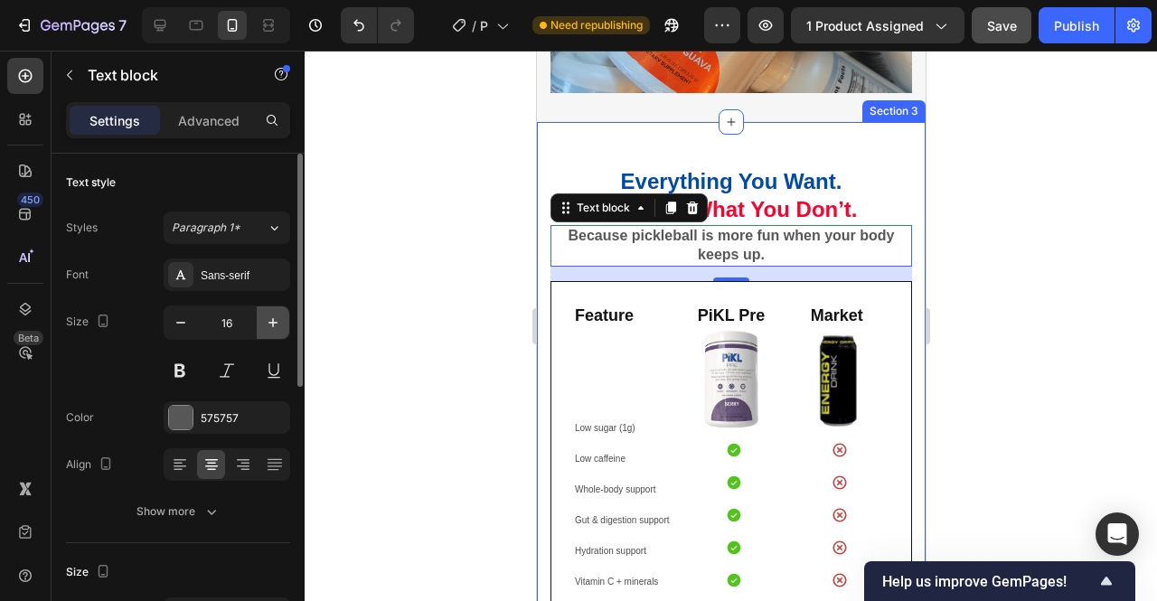
click at [279, 323] on icon "button" at bounding box center [273, 323] width 18 height 18
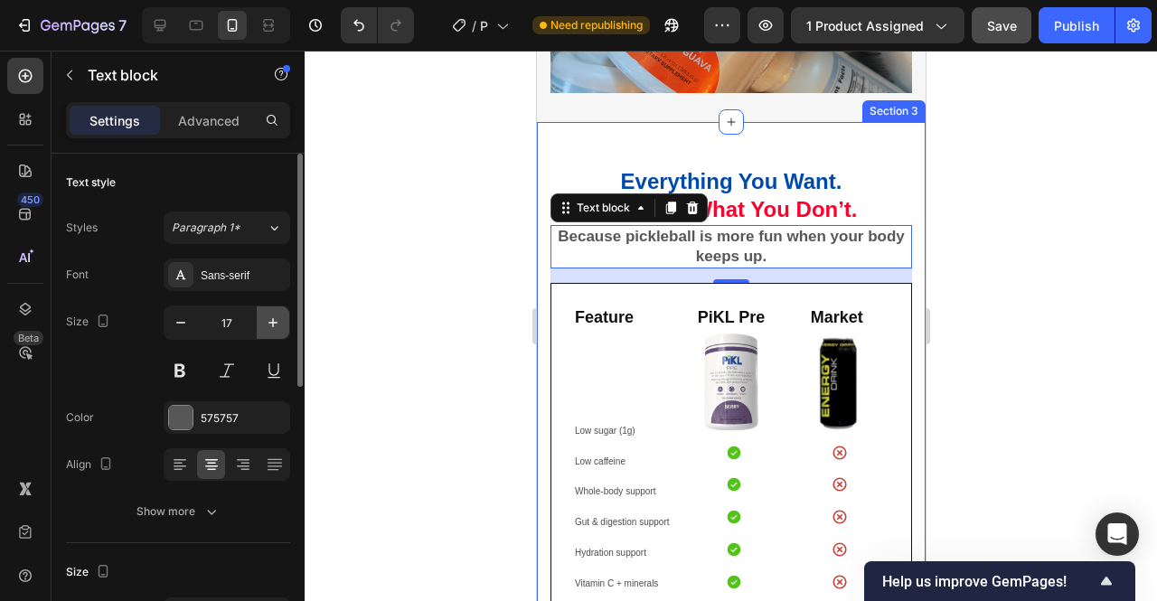
type input "18"
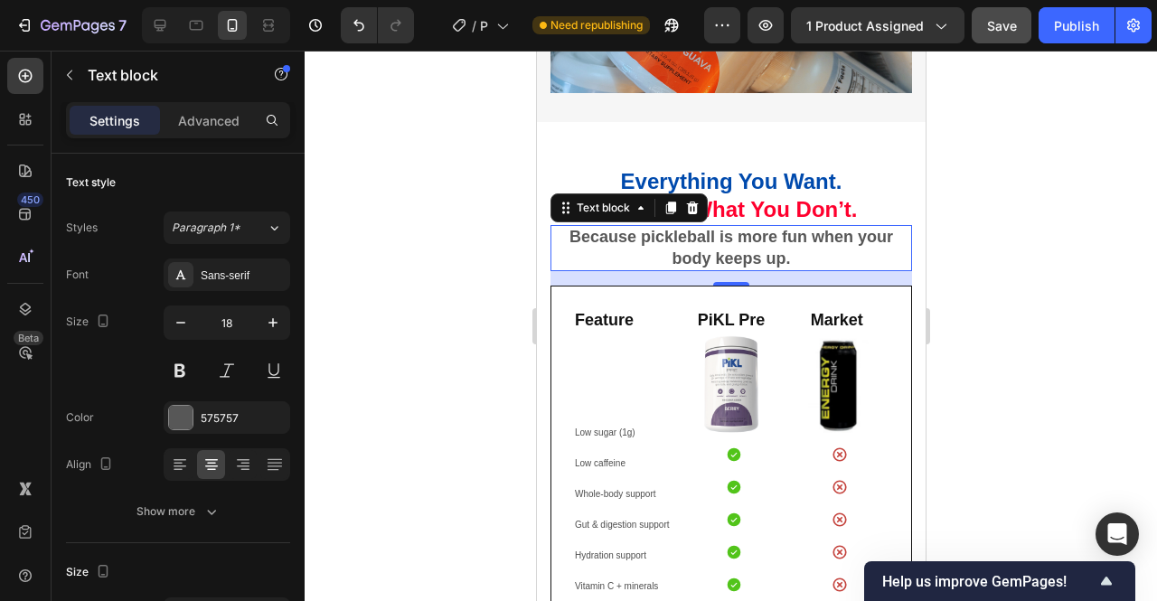
click at [1010, 316] on div at bounding box center [731, 326] width 853 height 551
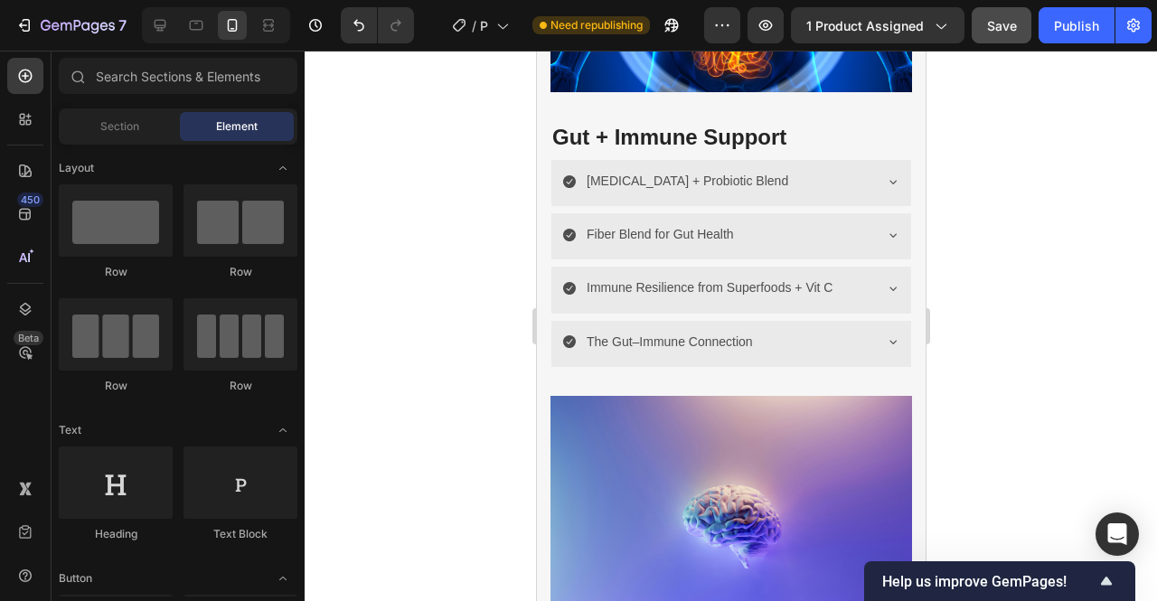
scroll to position [2708, 0]
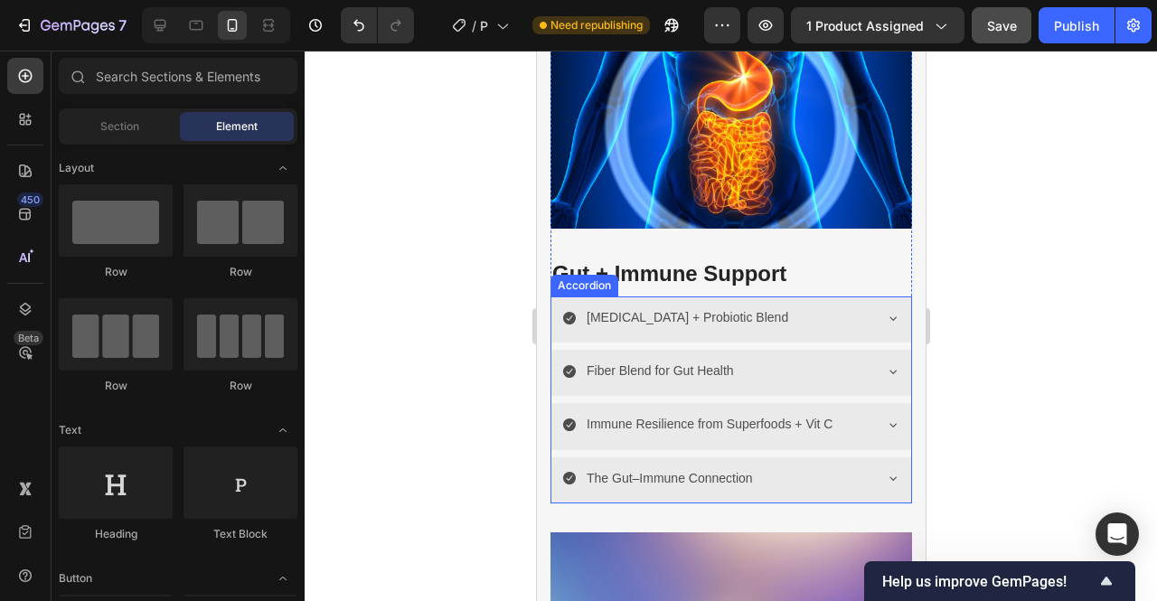
click at [885, 311] on icon at bounding box center [892, 318] width 14 height 14
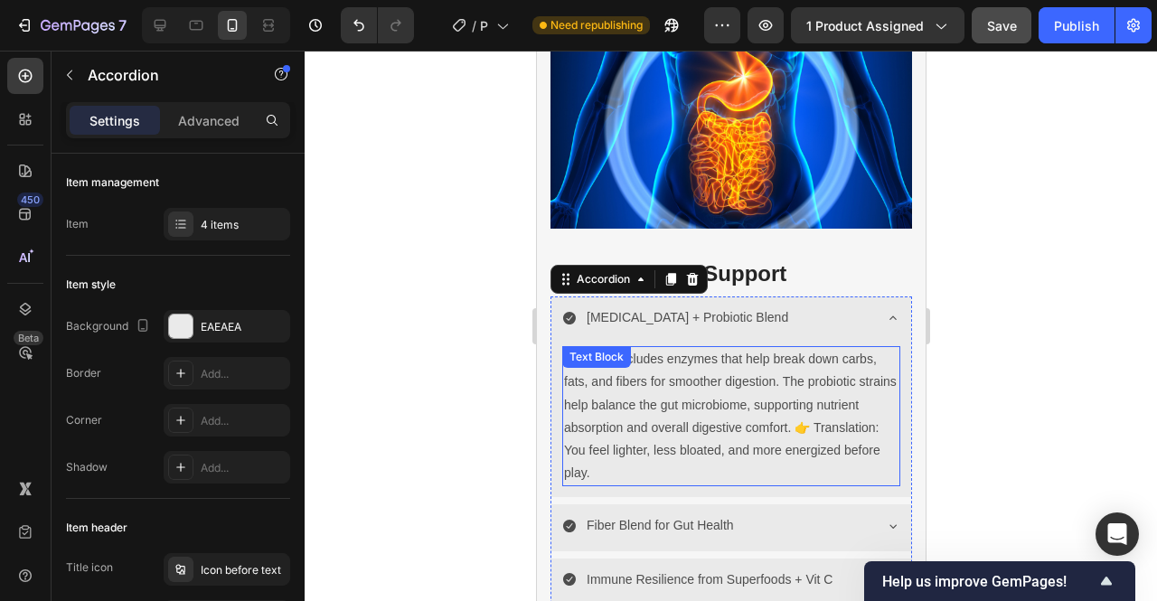
click at [841, 420] on p "PiKL Pre includes enzymes that help break down carbs, fats, and fibers for smoo…" at bounding box center [730, 416] width 334 height 137
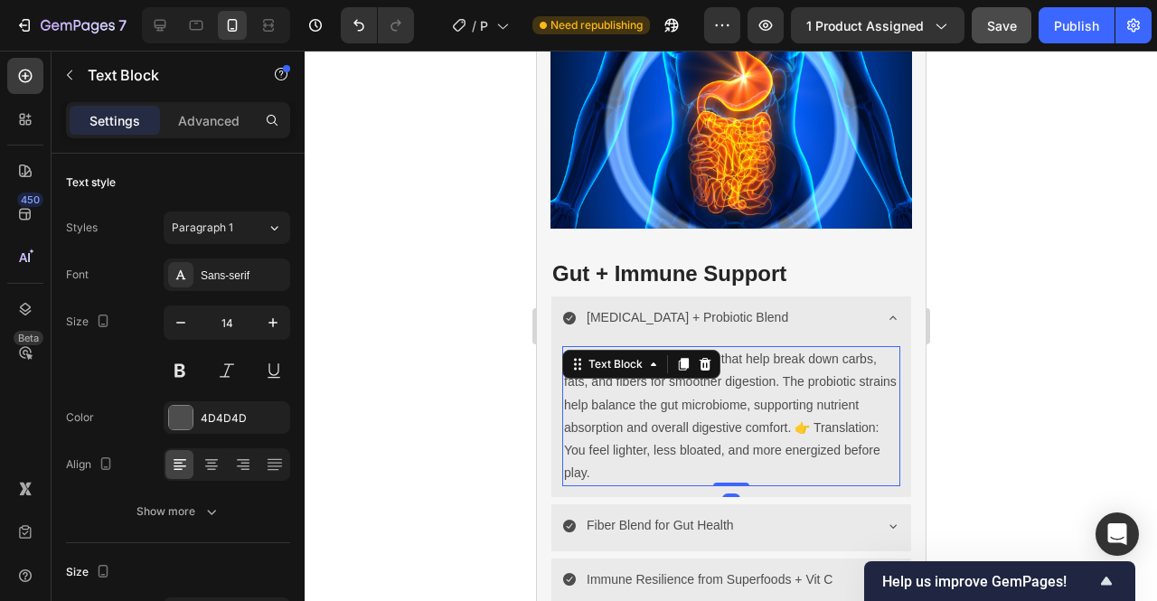
click at [846, 420] on p "PiKL Pre includes enzymes that help break down carbs, fats, and fibers for smoo…" at bounding box center [730, 416] width 334 height 137
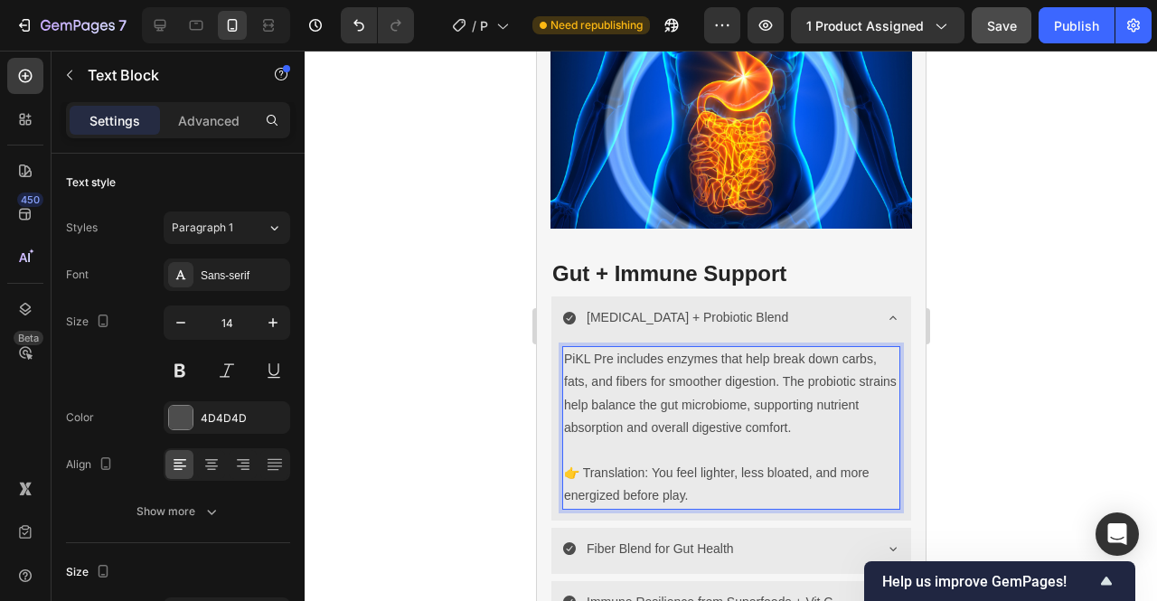
click at [1056, 400] on div at bounding box center [731, 326] width 853 height 551
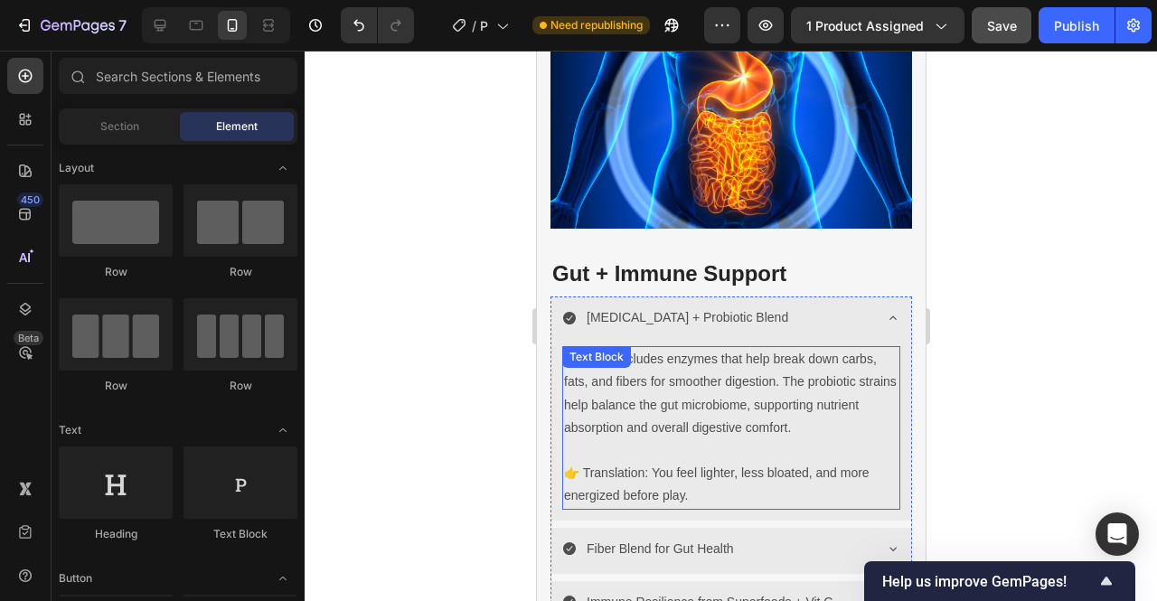
click at [652, 466] on p "PiKL Pre includes enzymes that help break down carbs, fats, and fibers for smoo…" at bounding box center [730, 427] width 334 height 159
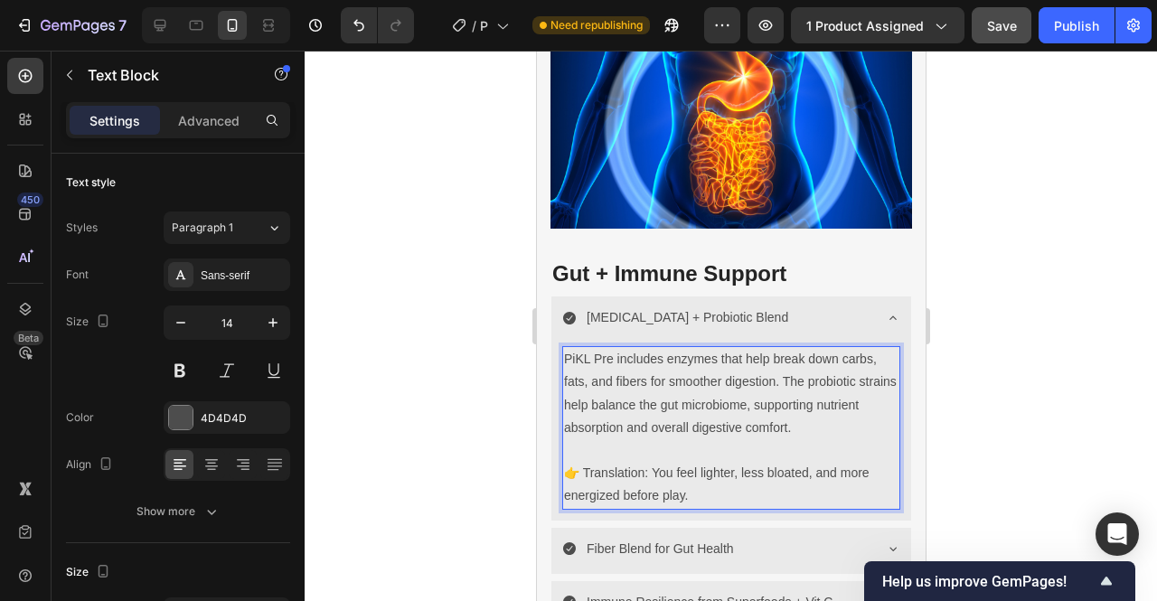
click at [653, 461] on p "PiKL Pre includes enzymes that help break down carbs, fats, and fibers for smoo…" at bounding box center [730, 427] width 334 height 159
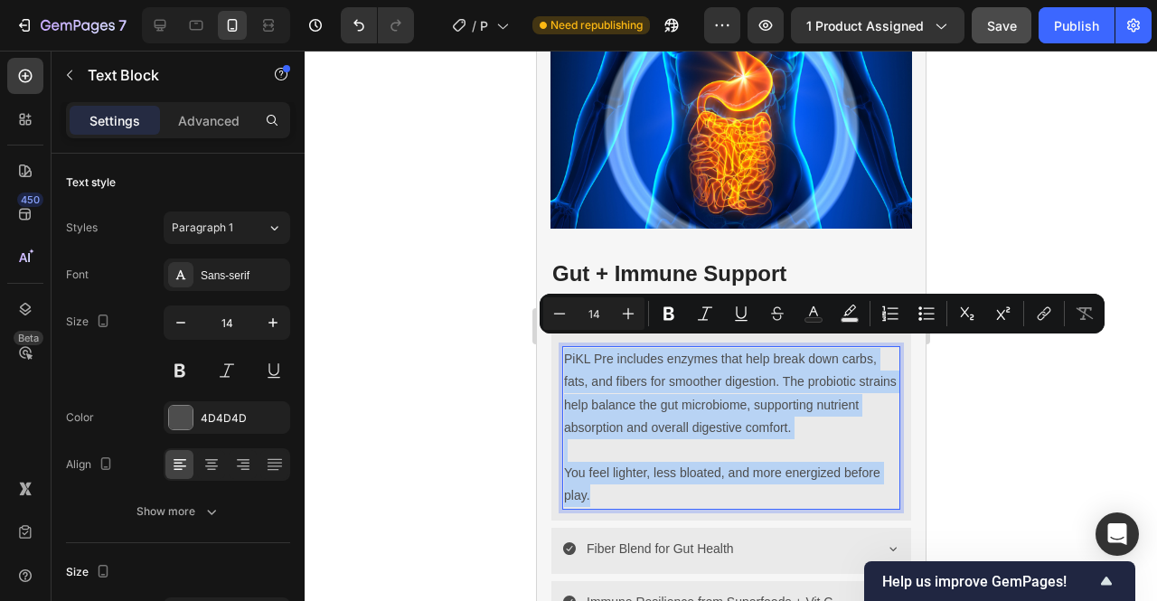
drag, startPoint x: 620, startPoint y: 477, endPoint x: 564, endPoint y: 346, distance: 142.6
click at [564, 348] on p "PiKL Pre includes enzymes that help break down carbs, fats, and fibers for smoo…" at bounding box center [730, 427] width 334 height 159
copy p "PiKL Pre includes enzymes that help break down carbs, fats, and fibers for smoo…"
click at [655, 466] on p "PiKL Pre includes enzymes that help break down carbs, fats, and fibers for smoo…" at bounding box center [730, 427] width 334 height 159
drag, startPoint x: 631, startPoint y: 482, endPoint x: 562, endPoint y: 352, distance: 147.2
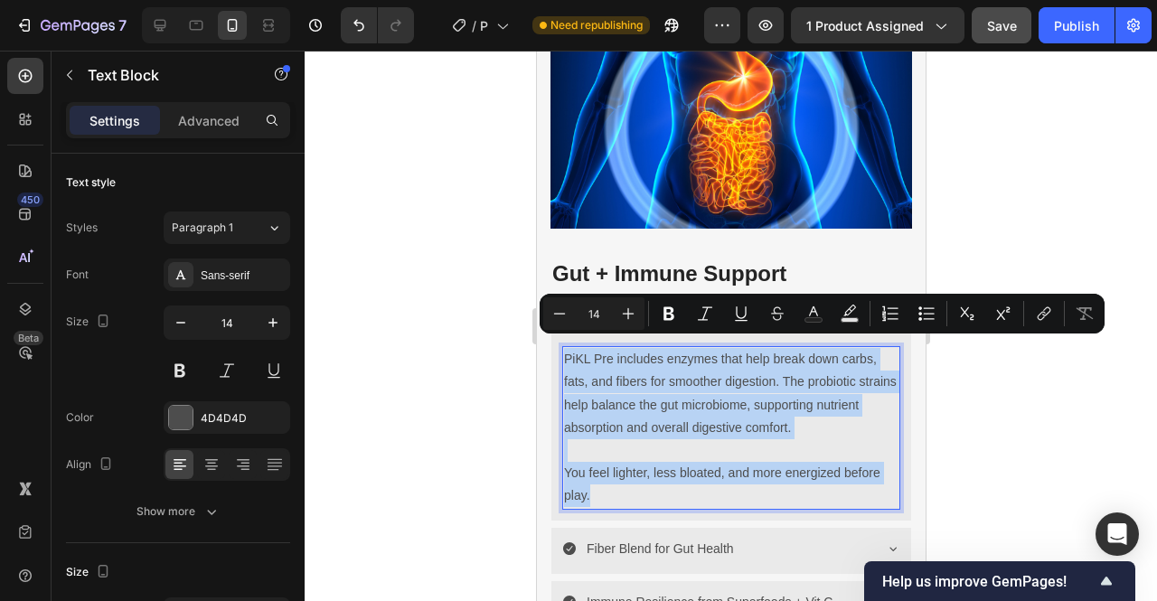
click at [562, 352] on div "PiKL Pre includes enzymes that help break down carbs, fats, and fibers for smoo…" at bounding box center [730, 427] width 338 height 163
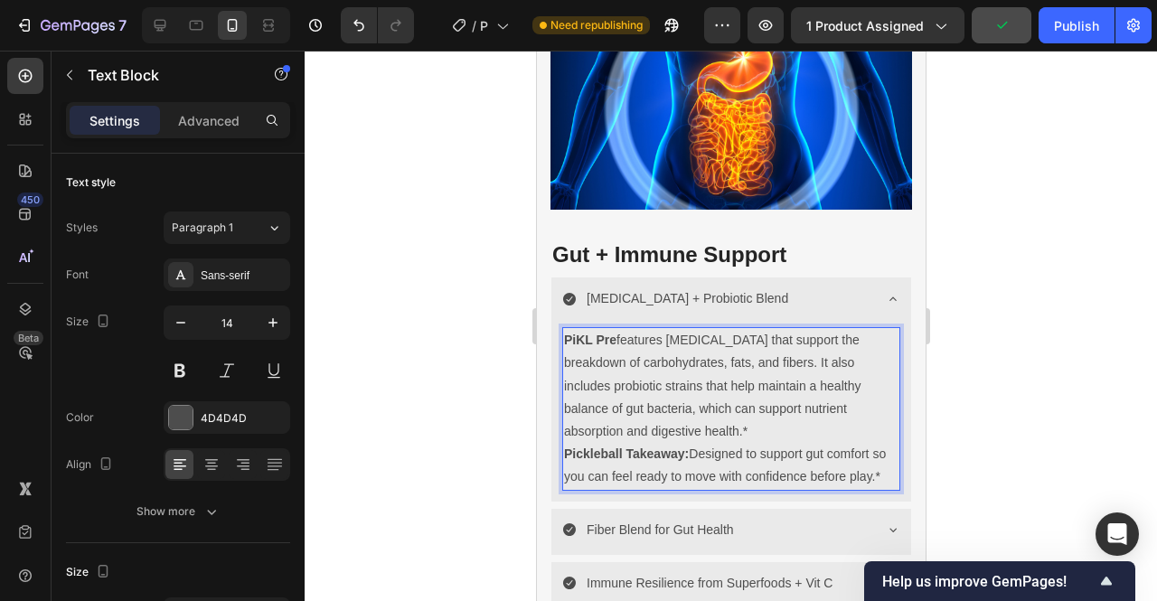
scroll to position [2733, 0]
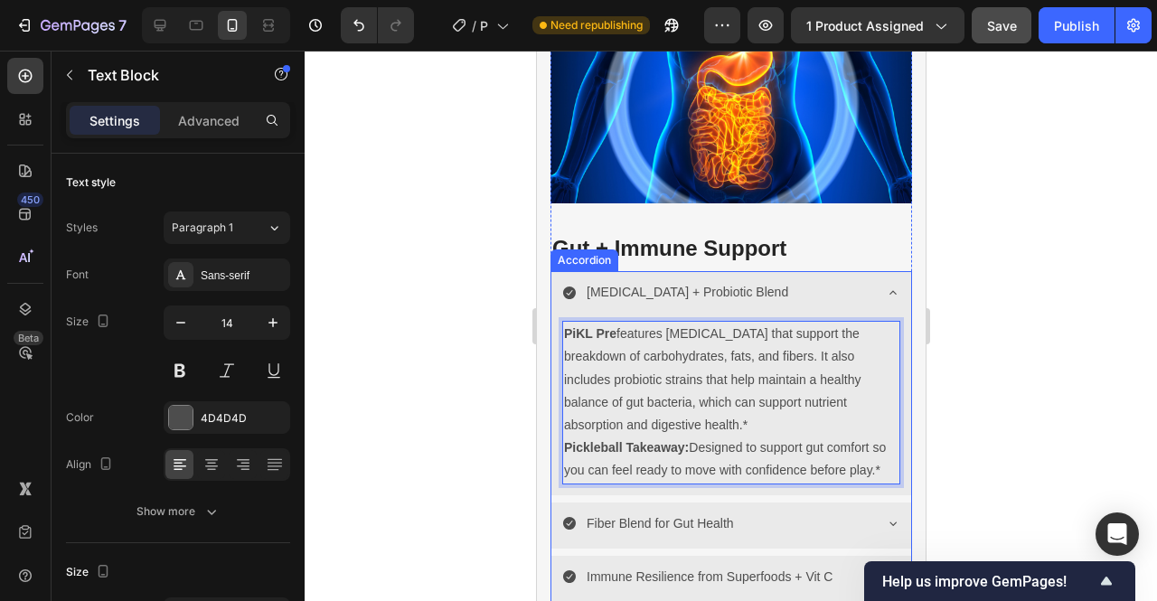
click at [885, 286] on icon at bounding box center [892, 293] width 14 height 14
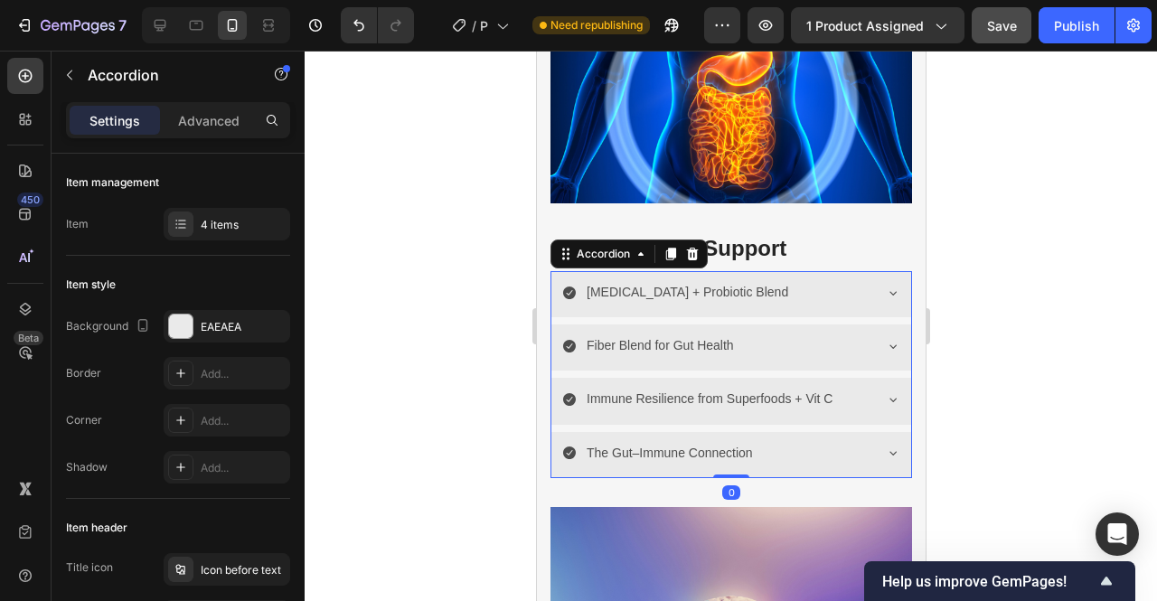
click at [885, 339] on icon at bounding box center [892, 346] width 14 height 14
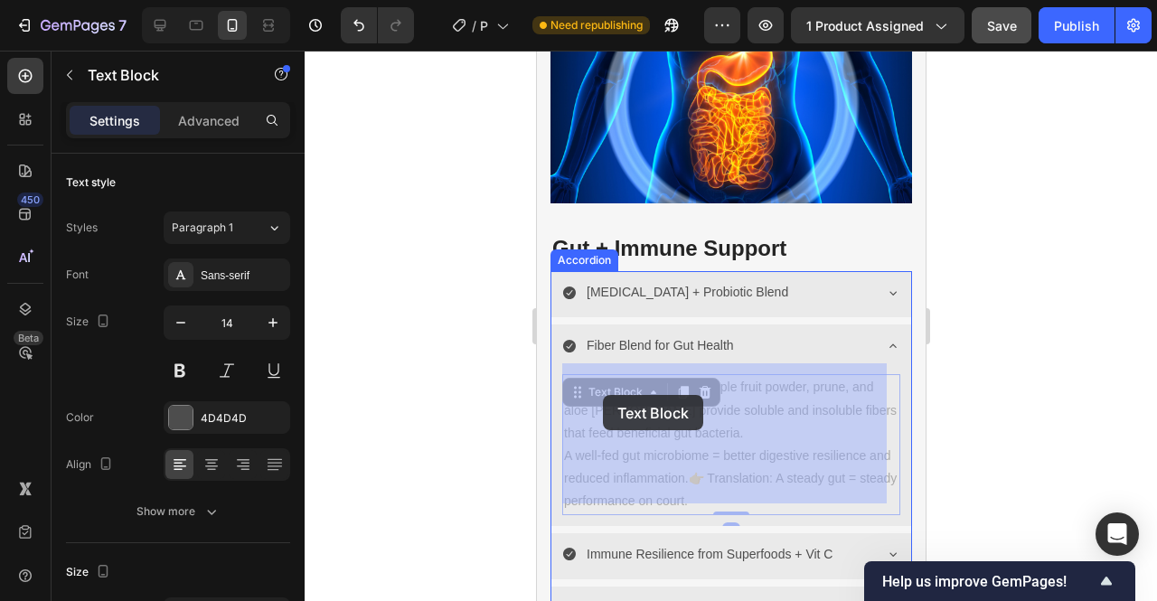
drag, startPoint x: 734, startPoint y: 485, endPoint x: 604, endPoint y: 397, distance: 157.5
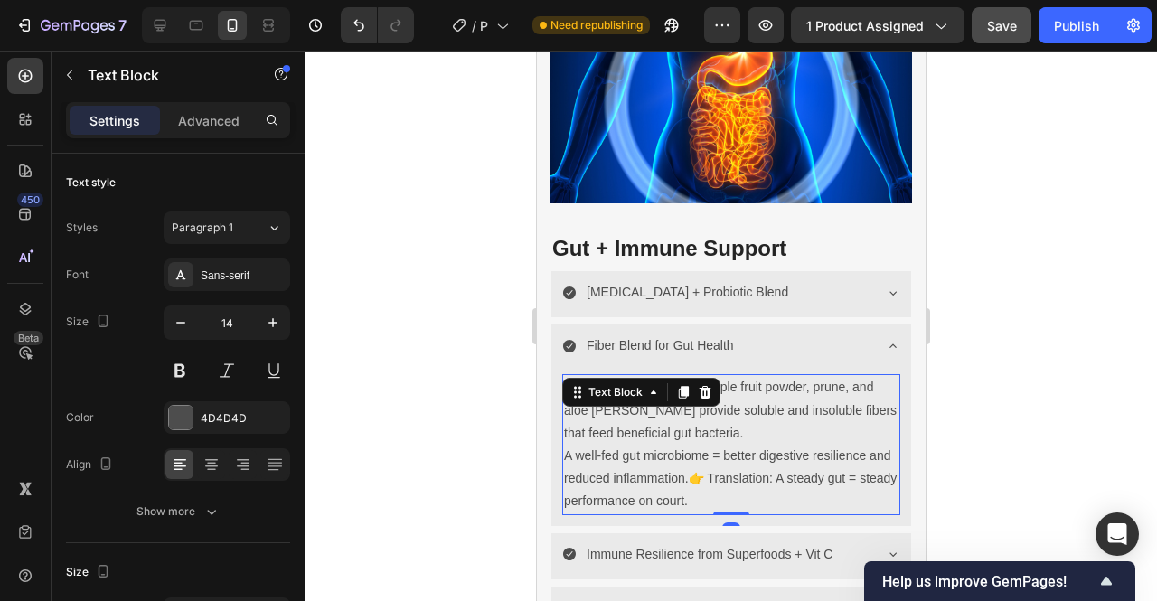
click at [734, 485] on p "A well-fed gut microbiome = better digestive resilience and reduced inflammatio…" at bounding box center [730, 479] width 334 height 69
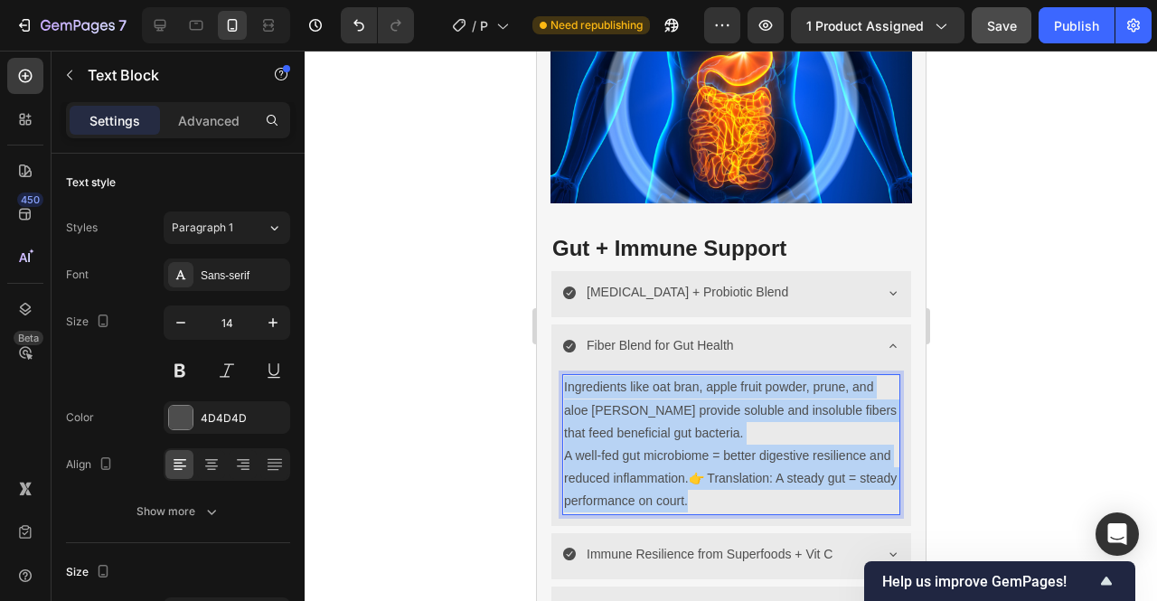
drag, startPoint x: 734, startPoint y: 485, endPoint x: 562, endPoint y: 379, distance: 202.2
click at [562, 379] on div "Ingredients like oat bran, apple fruit powder, prune, and aloe vera provide sol…" at bounding box center [730, 444] width 338 height 140
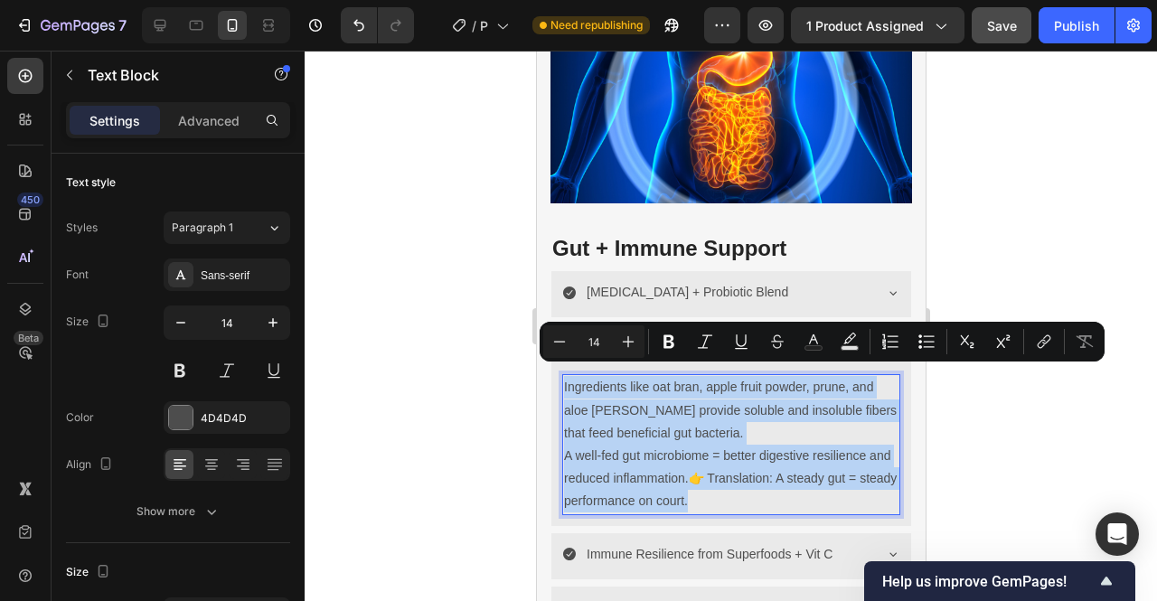
copy div "Ingredients like oat bran, apple fruit powder, prune, and aloe vera provide sol…"
click at [672, 474] on p "A well-fed gut microbiome = better digestive resilience and reduced inflammatio…" at bounding box center [730, 479] width 334 height 69
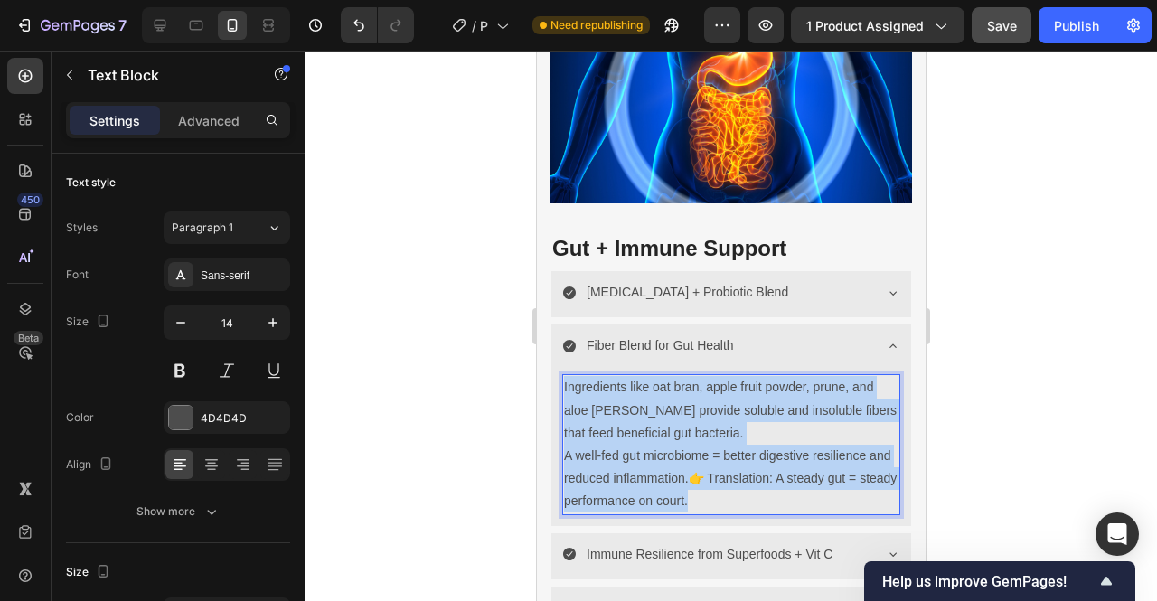
drag, startPoint x: 758, startPoint y: 495, endPoint x: 564, endPoint y: 377, distance: 226.4
click at [564, 377] on div "Ingredients like oat bran, apple fruit powder, prune, and aloe vera provide sol…" at bounding box center [730, 444] width 338 height 140
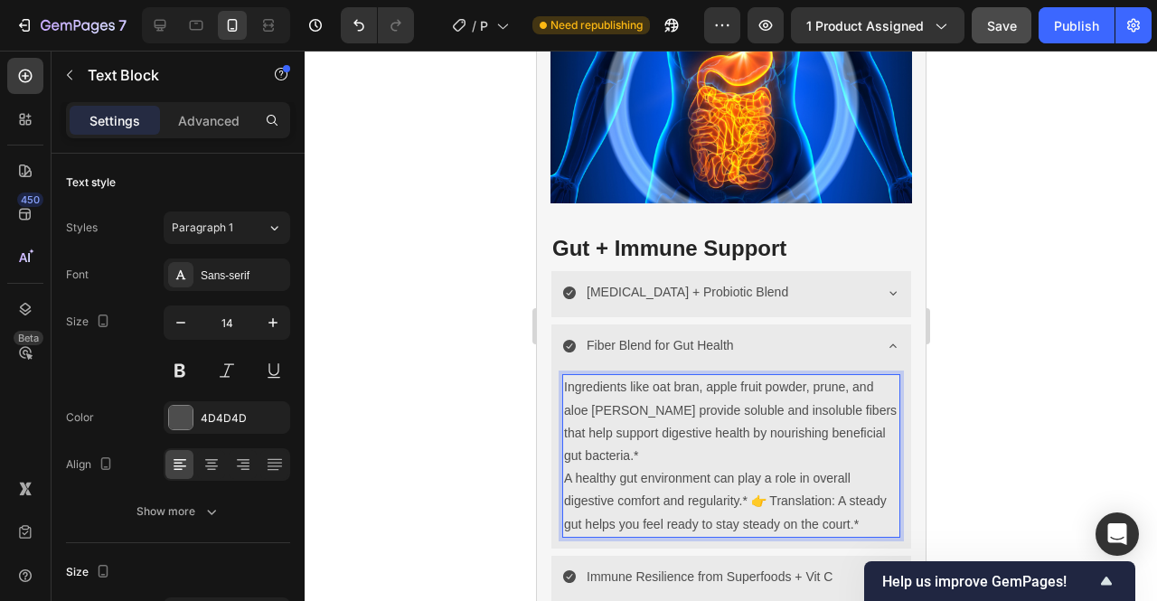
click at [566, 467] on p "A healthy gut environment can play a role in overall digestive comfort and regu…" at bounding box center [730, 501] width 334 height 69
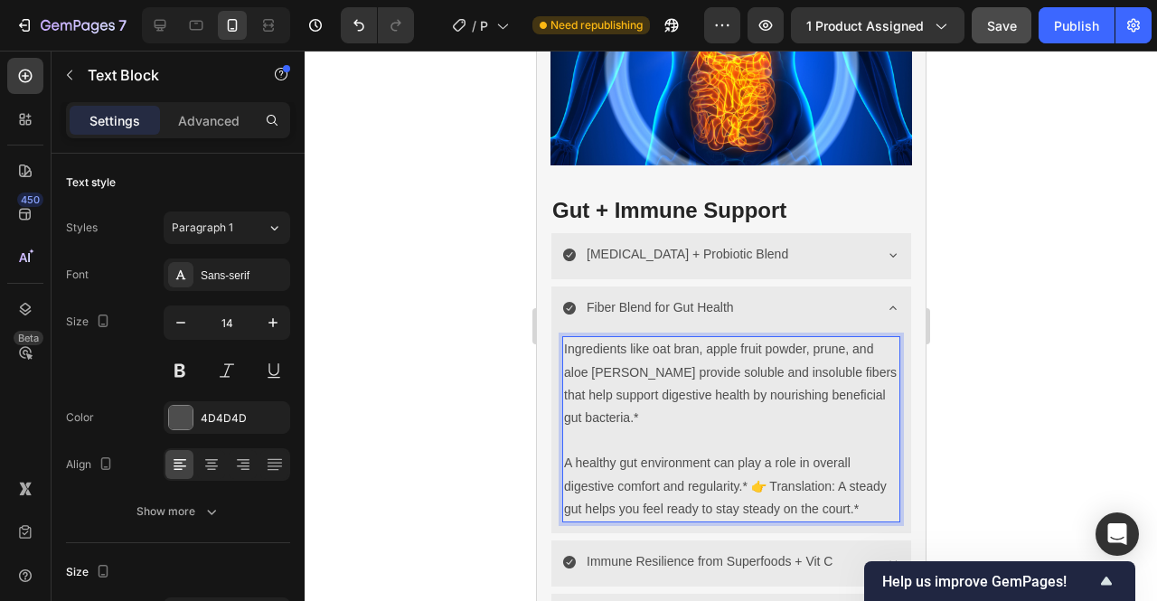
scroll to position [2777, 0]
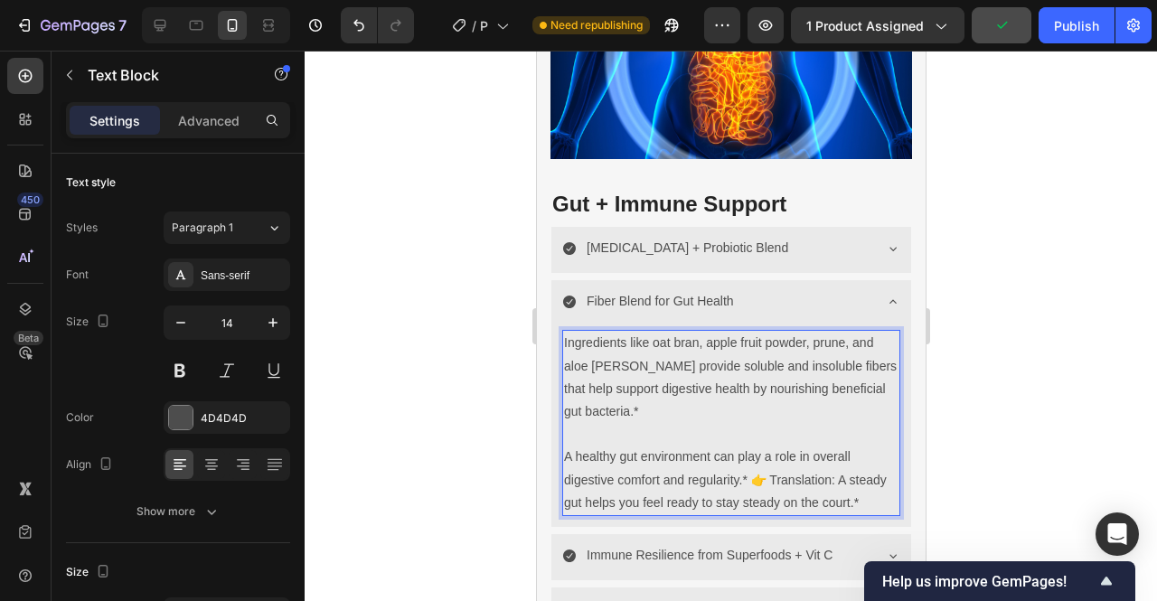
click at [837, 467] on p "A healthy gut environment can play a role in overall digestive comfort and regu…" at bounding box center [730, 480] width 334 height 69
click at [740, 429] on p "Rich Text Editor. Editing area: main" at bounding box center [730, 434] width 334 height 23
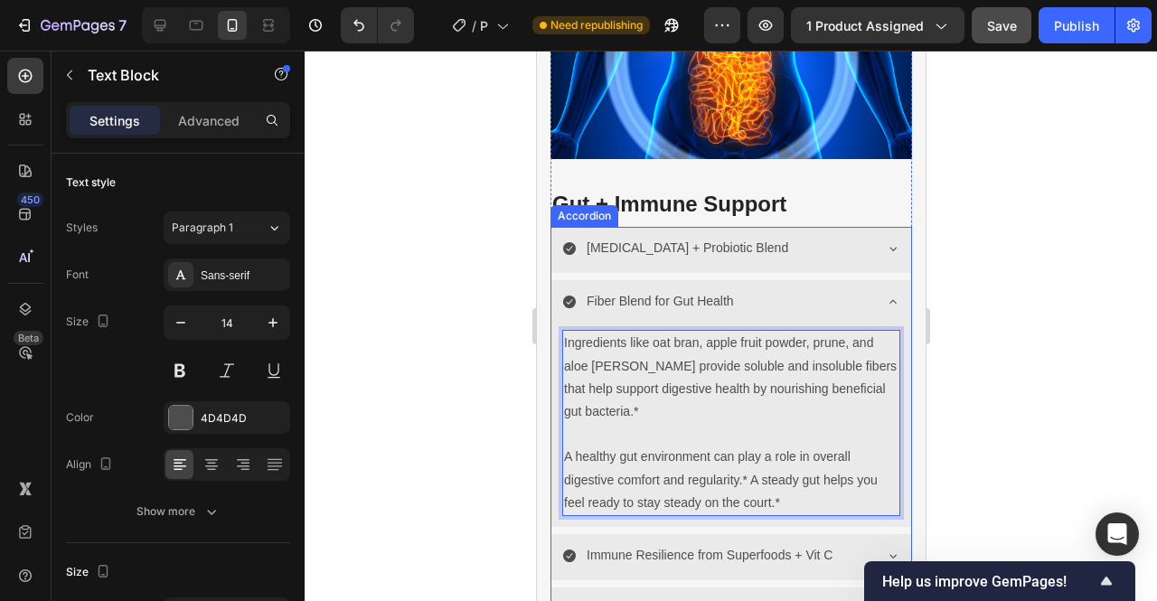
click at [885, 241] on icon at bounding box center [892, 248] width 14 height 14
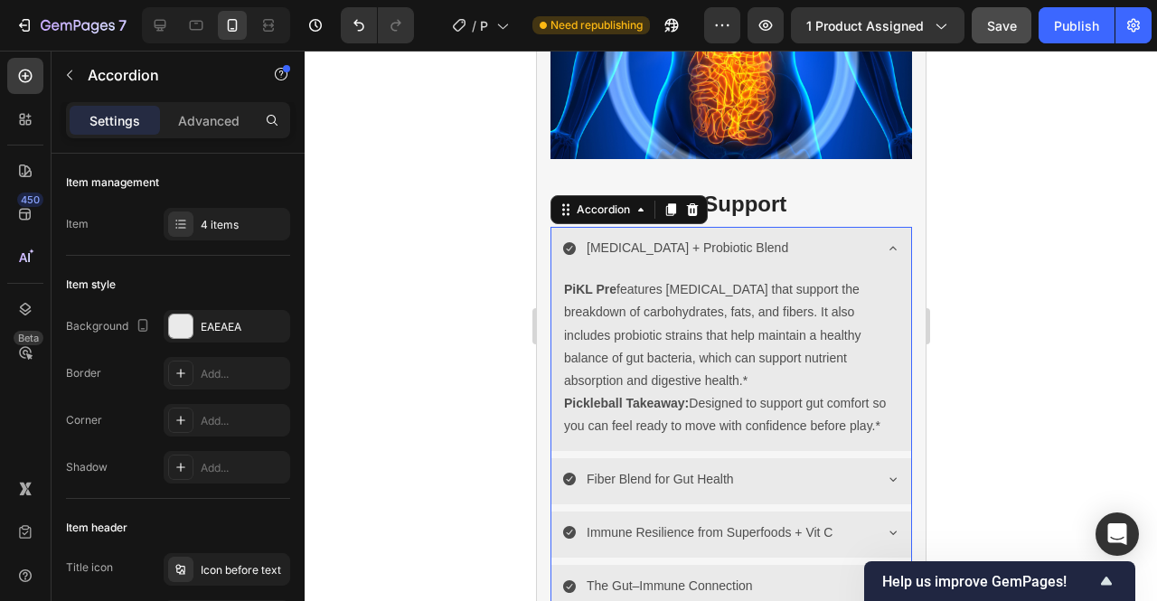
click at [889, 482] on icon at bounding box center [892, 480] width 7 height 4
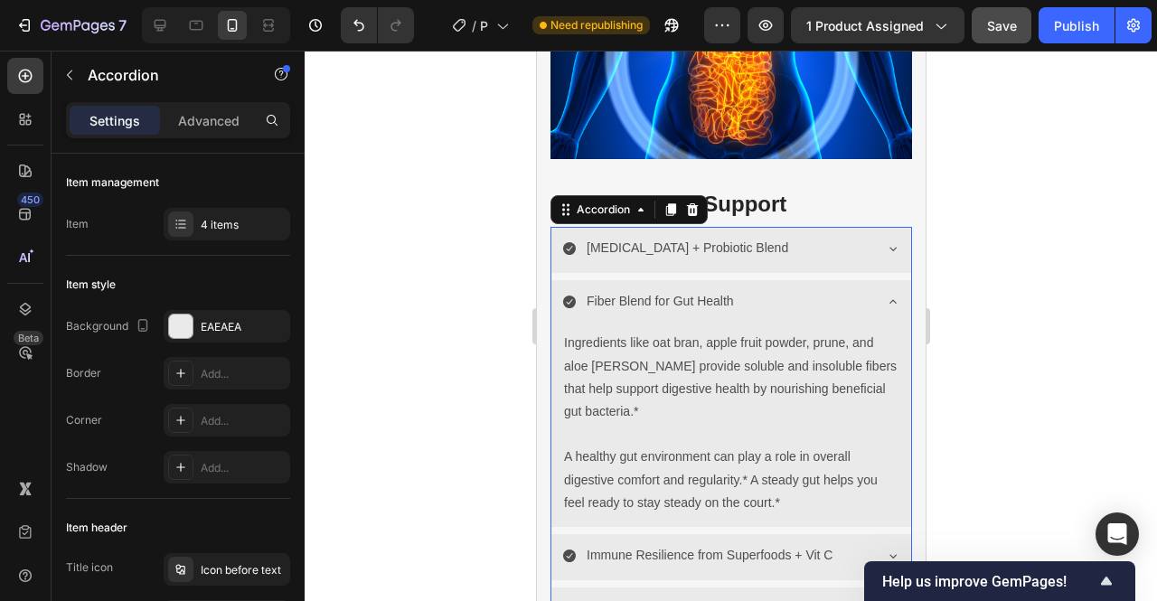
click at [885, 241] on icon at bounding box center [892, 248] width 14 height 14
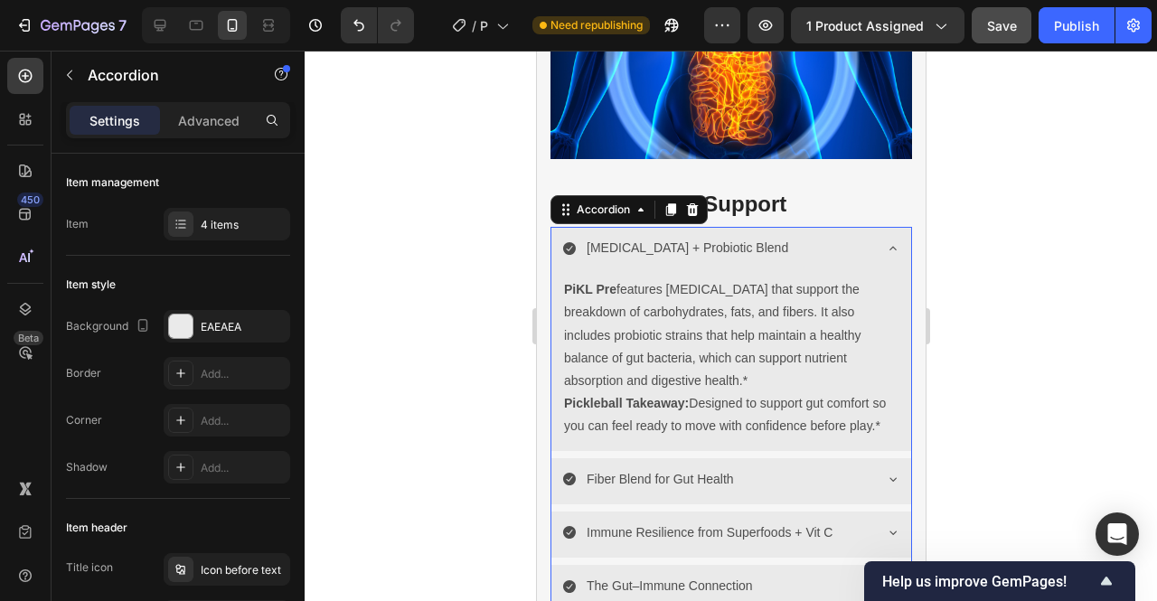
click at [885, 241] on icon at bounding box center [892, 248] width 14 height 14
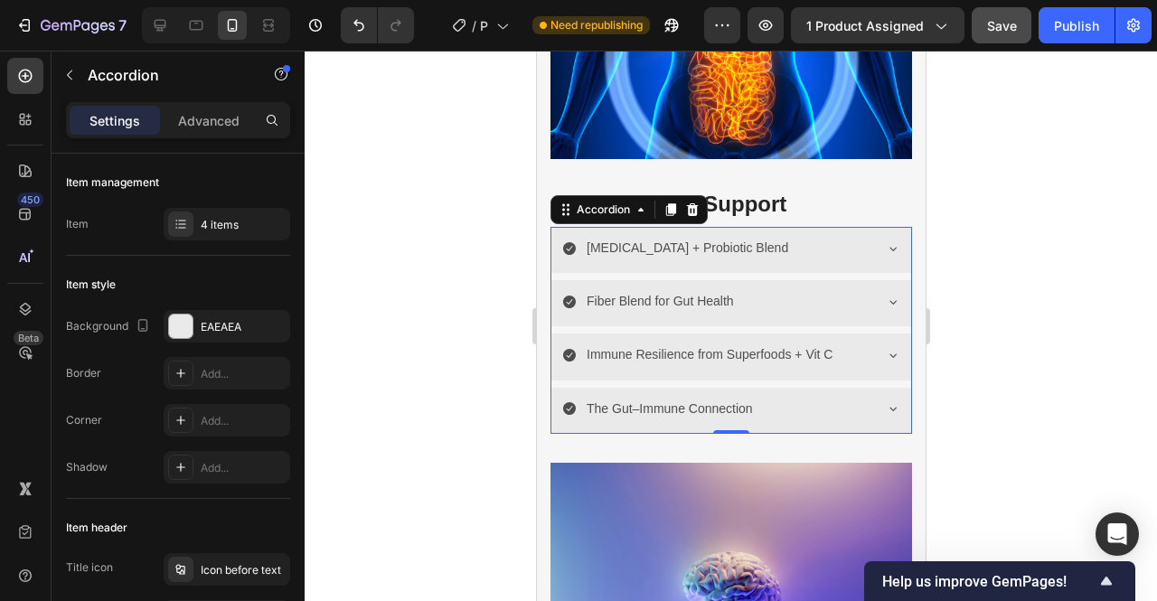
click at [885, 348] on icon at bounding box center [892, 355] width 14 height 14
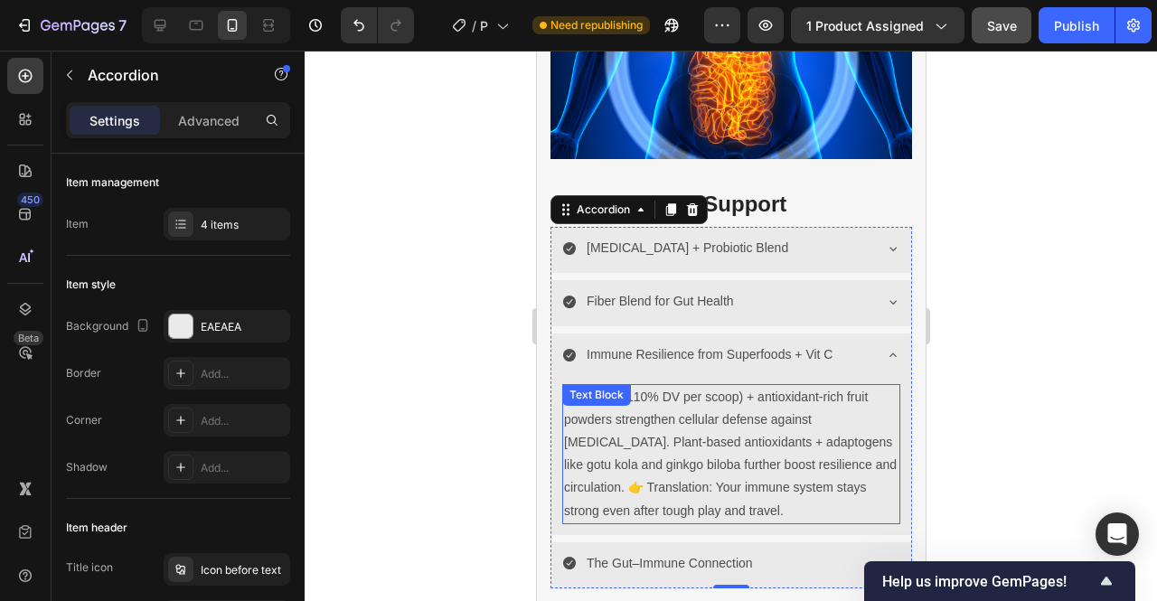
click at [823, 478] on p "Vitamin C (110% DV per scoop) + antioxidant-rich fruit powders strengthen cellu…" at bounding box center [730, 454] width 334 height 137
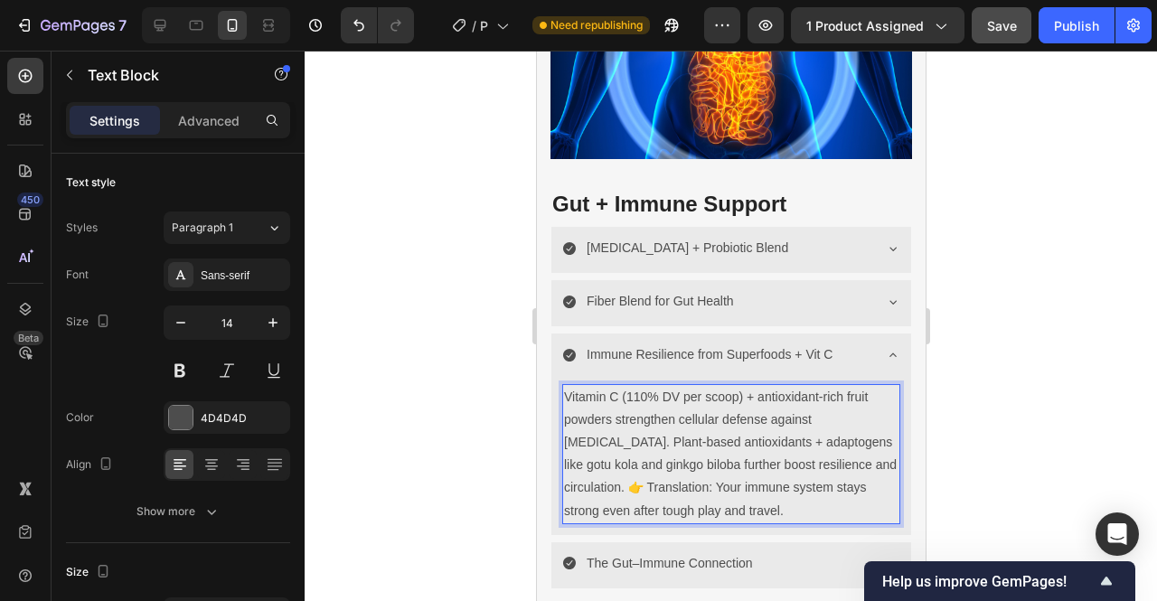
click at [801, 487] on p "Vitamin C (110% DV per scoop) + antioxidant-rich fruit powders strengthen cellu…" at bounding box center [730, 454] width 334 height 137
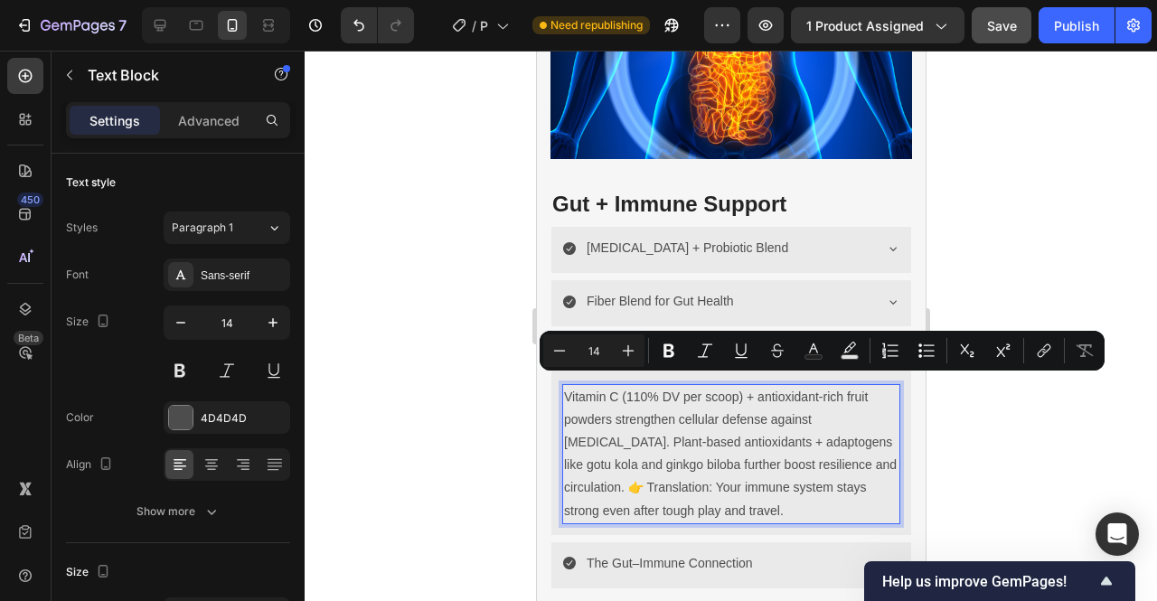
drag, startPoint x: 802, startPoint y: 492, endPoint x: 564, endPoint y: 389, distance: 259.1
click at [564, 389] on p "Vitamin C (110% DV per scoop) + antioxidant-rich fruit powders strengthen cellu…" at bounding box center [730, 454] width 334 height 137
copy p "Vitamin C (110% DV per scoop) + antioxidant-rich fruit powders strengthen cellu…"
click at [702, 450] on p "Vitamin C (110% DV per scoop) + antioxidant-rich fruit powders strengthen cellu…" at bounding box center [730, 454] width 334 height 137
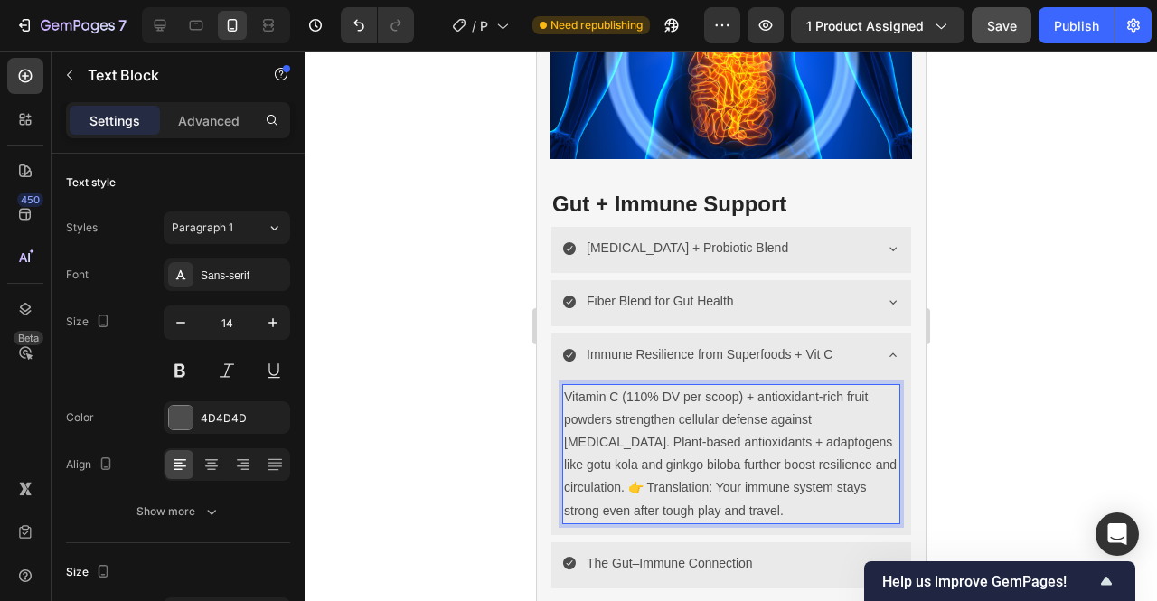
drag, startPoint x: 803, startPoint y: 494, endPoint x: 566, endPoint y: 391, distance: 257.9
click at [566, 391] on p "Vitamin C (110% DV per scoop) + antioxidant-rich fruit powders strengthen cellu…" at bounding box center [730, 454] width 334 height 137
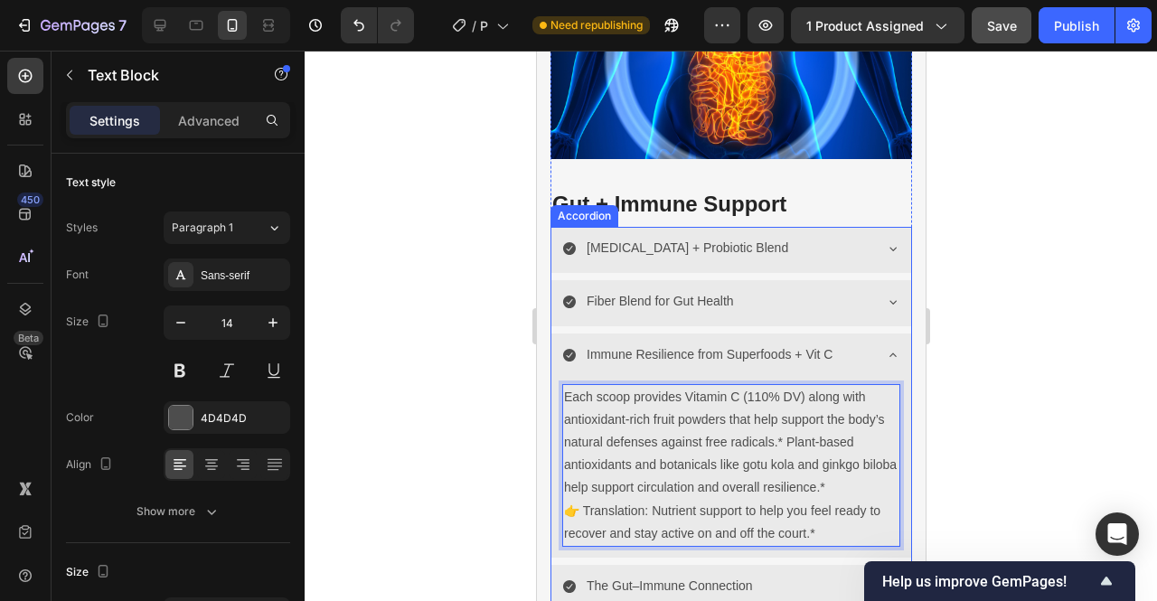
click at [885, 242] on icon at bounding box center [892, 248] width 14 height 14
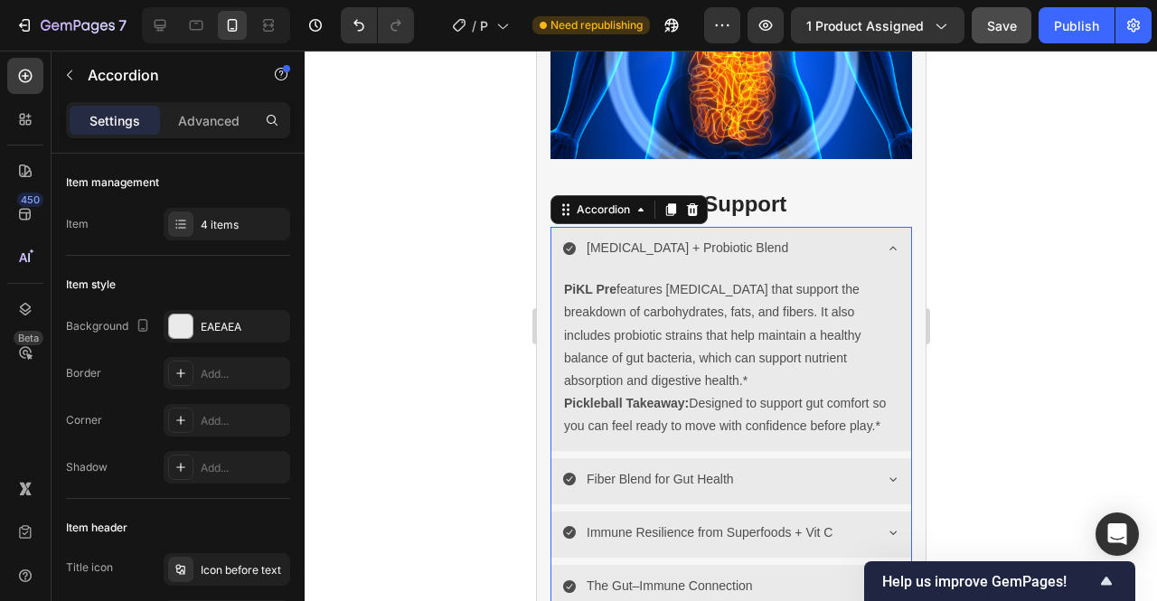
click at [885, 241] on icon at bounding box center [892, 248] width 14 height 14
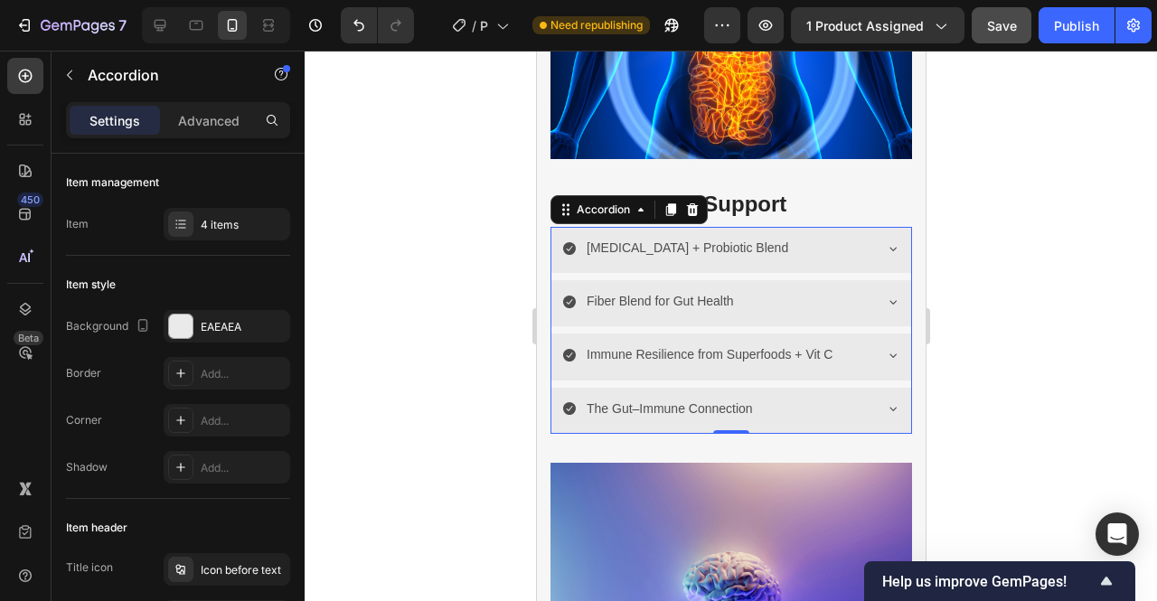
click at [885, 348] on icon at bounding box center [892, 355] width 14 height 14
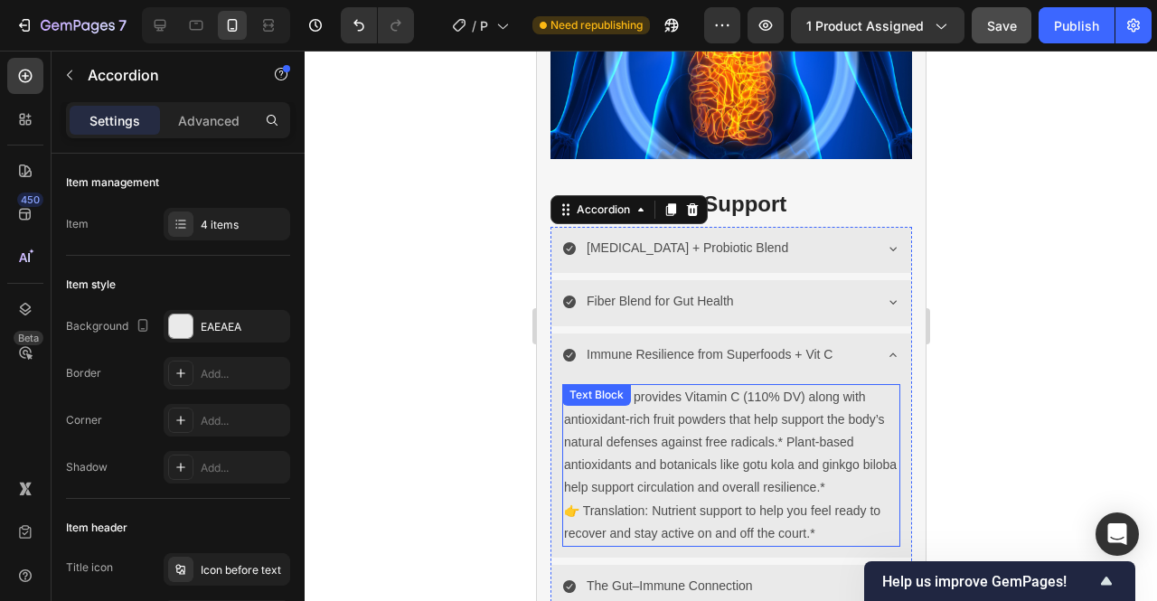
click at [647, 500] on p "👉 Translation: Nutrient support to help you feel ready to recover and stay acti…" at bounding box center [730, 522] width 334 height 45
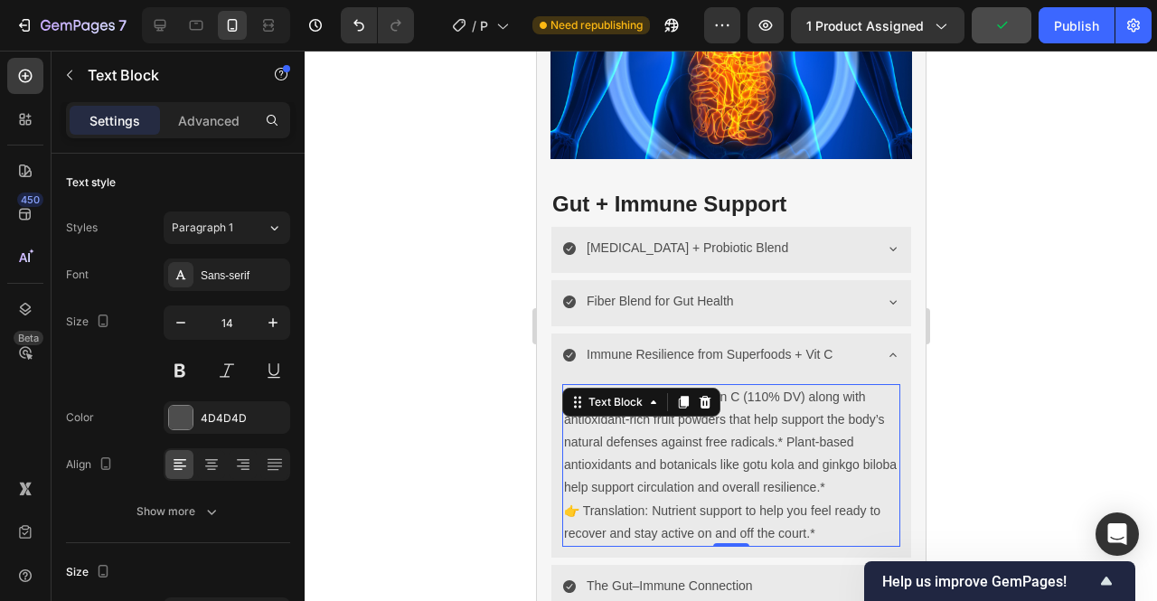
click at [653, 500] on p "👉 Translation: Nutrient support to help you feel ready to recover and stay acti…" at bounding box center [730, 522] width 334 height 45
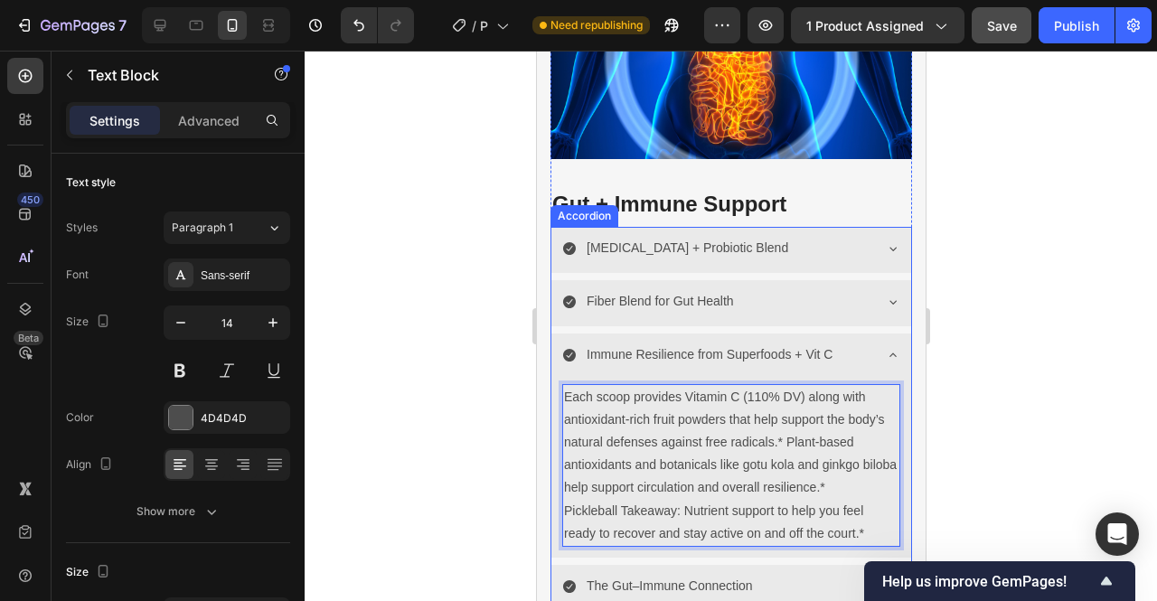
click at [885, 241] on icon at bounding box center [892, 248] width 14 height 14
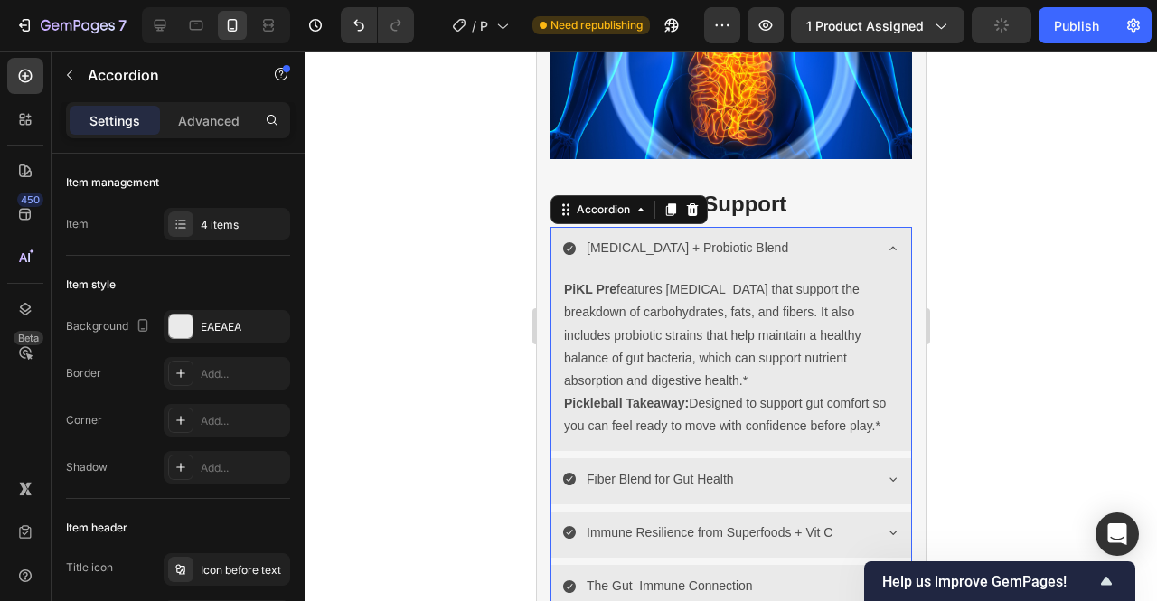
click at [885, 241] on icon at bounding box center [892, 248] width 14 height 14
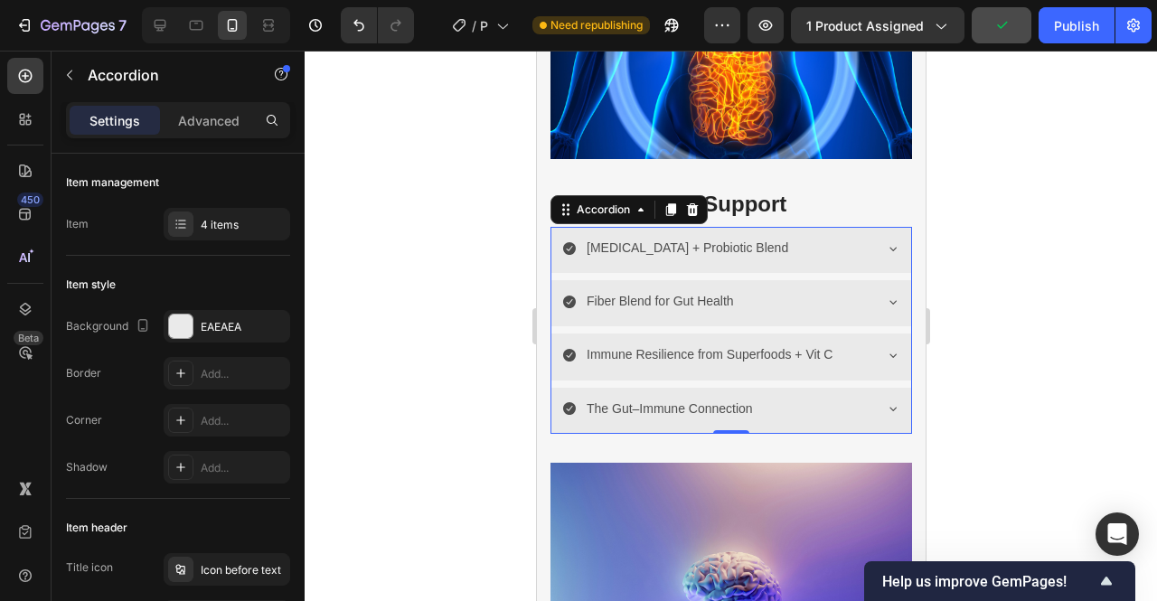
click at [889, 354] on icon at bounding box center [892, 356] width 7 height 4
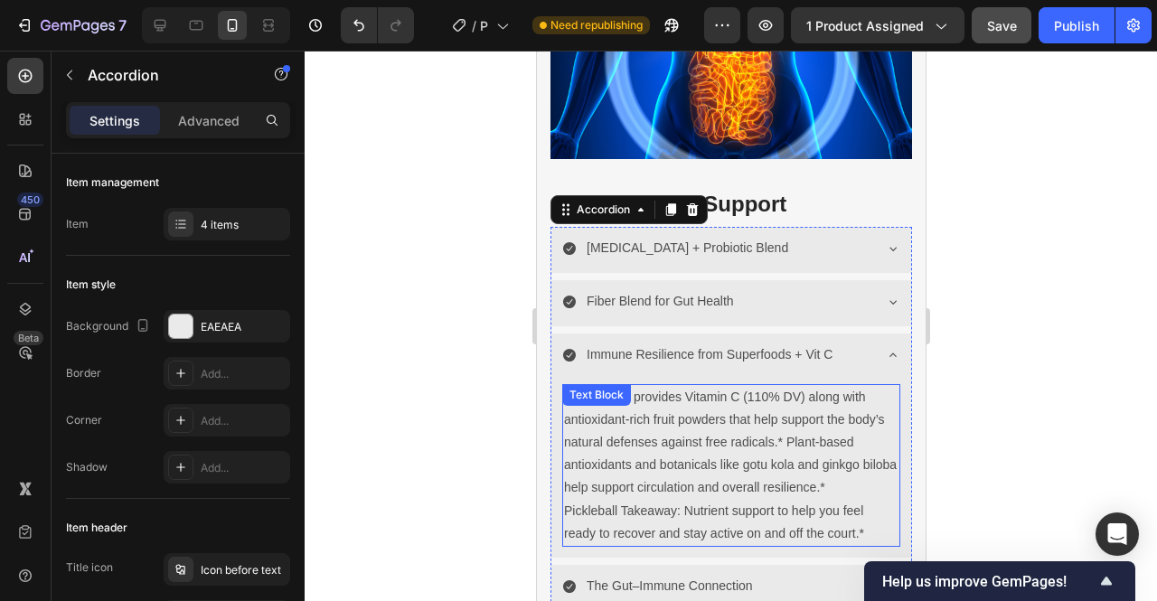
click at [667, 500] on p "Pickleball Takeaway: Nutrient support to help you feel ready to recover and sta…" at bounding box center [730, 522] width 334 height 45
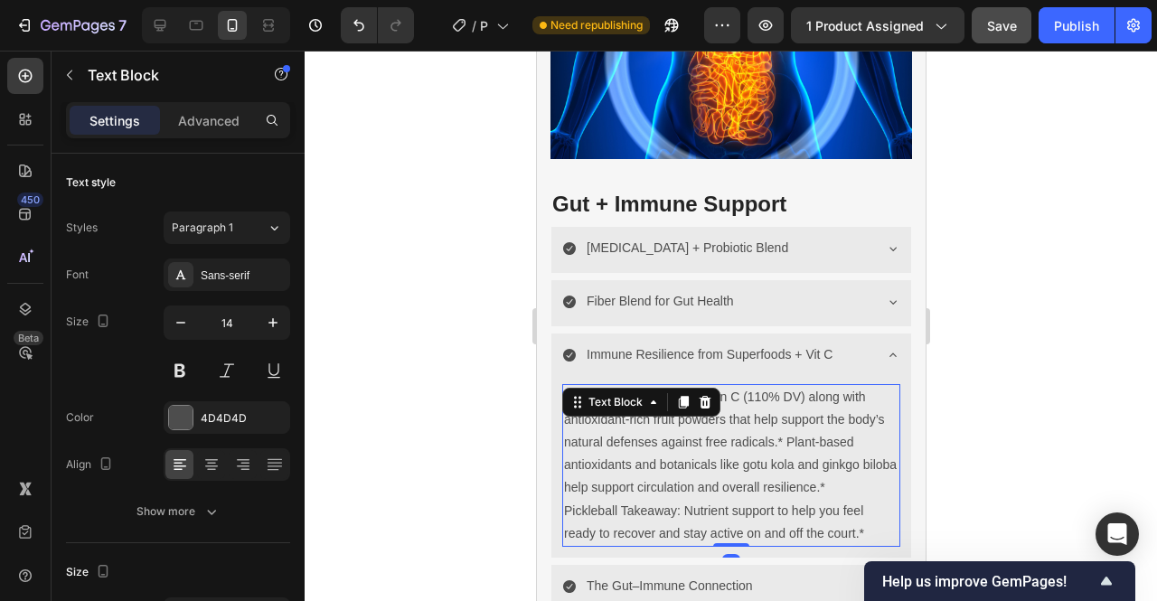
click at [680, 500] on p "Pickleball Takeaway: Nutrient support to help you feel ready to recover and sta…" at bounding box center [730, 522] width 334 height 45
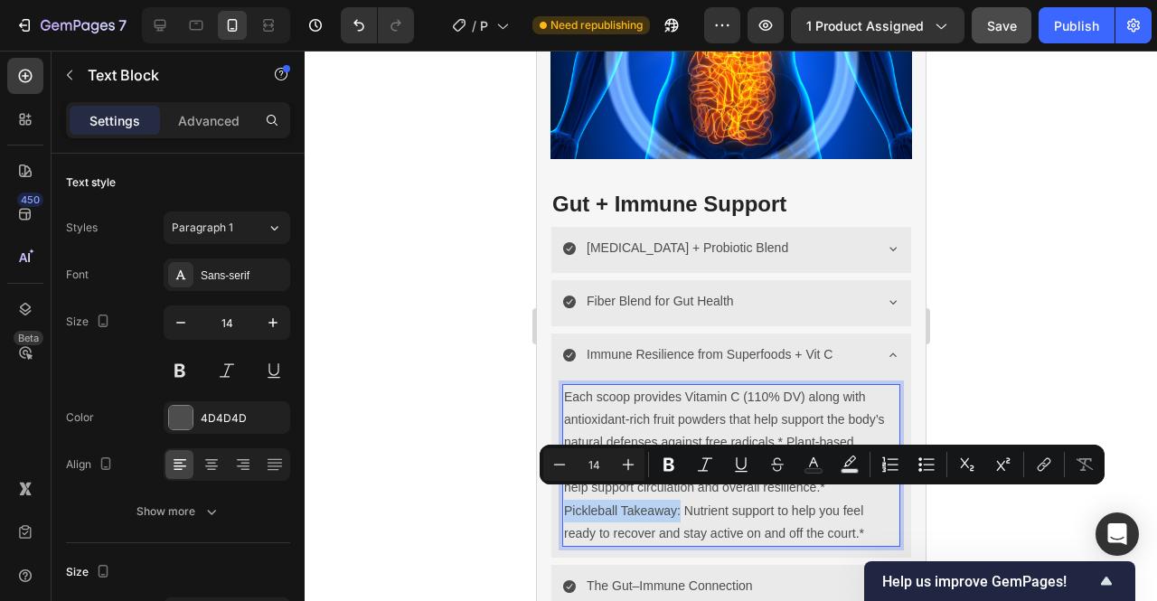
drag, startPoint x: 679, startPoint y: 500, endPoint x: 566, endPoint y: 498, distance: 113.0
click at [566, 500] on p "Pickleball Takeaway: Nutrient support to help you feel ready to recover and sta…" at bounding box center [730, 522] width 334 height 45
click at [683, 470] on button "Bold" at bounding box center [669, 464] width 33 height 33
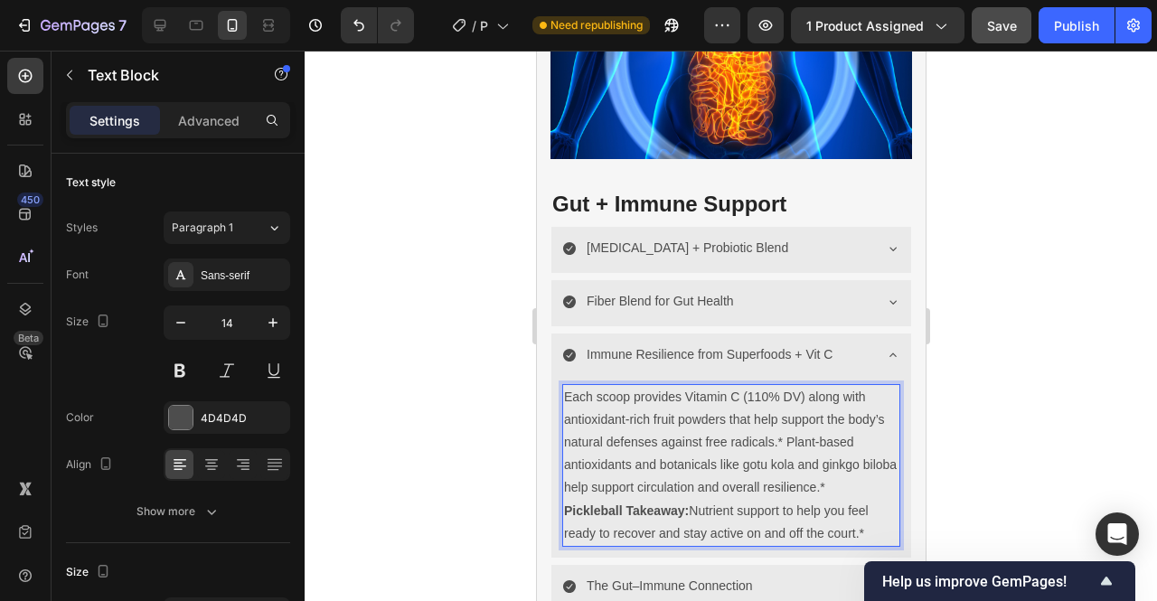
click at [743, 415] on p "Each scoop provides Vitamin C (110% DV) along with antioxidant-rich fruit powde…" at bounding box center [730, 443] width 334 height 114
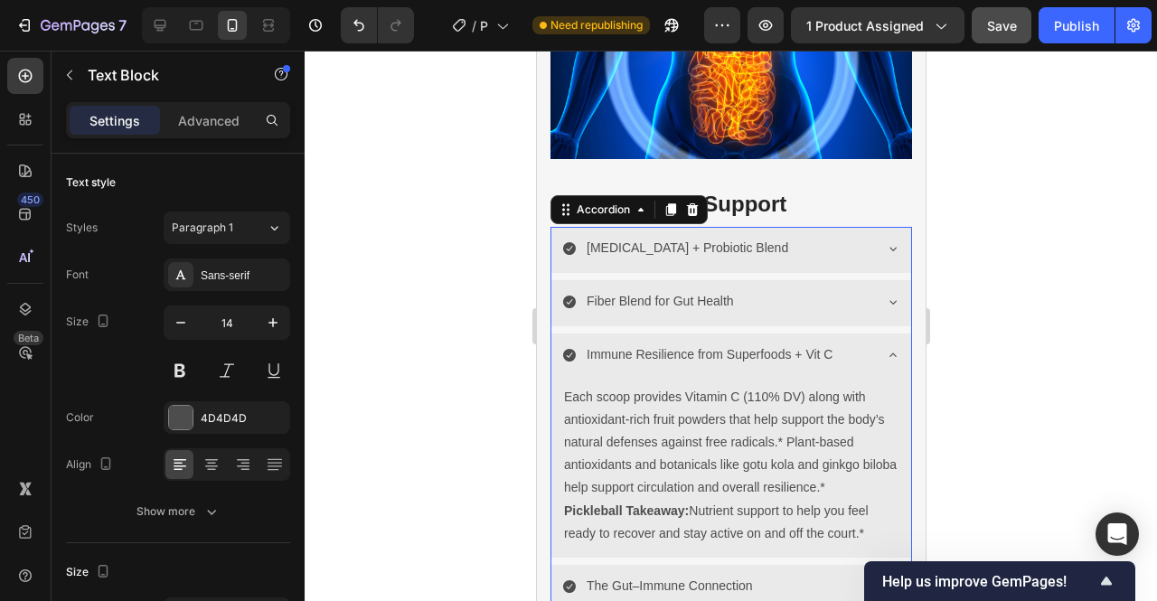
click at [885, 241] on icon at bounding box center [892, 248] width 14 height 14
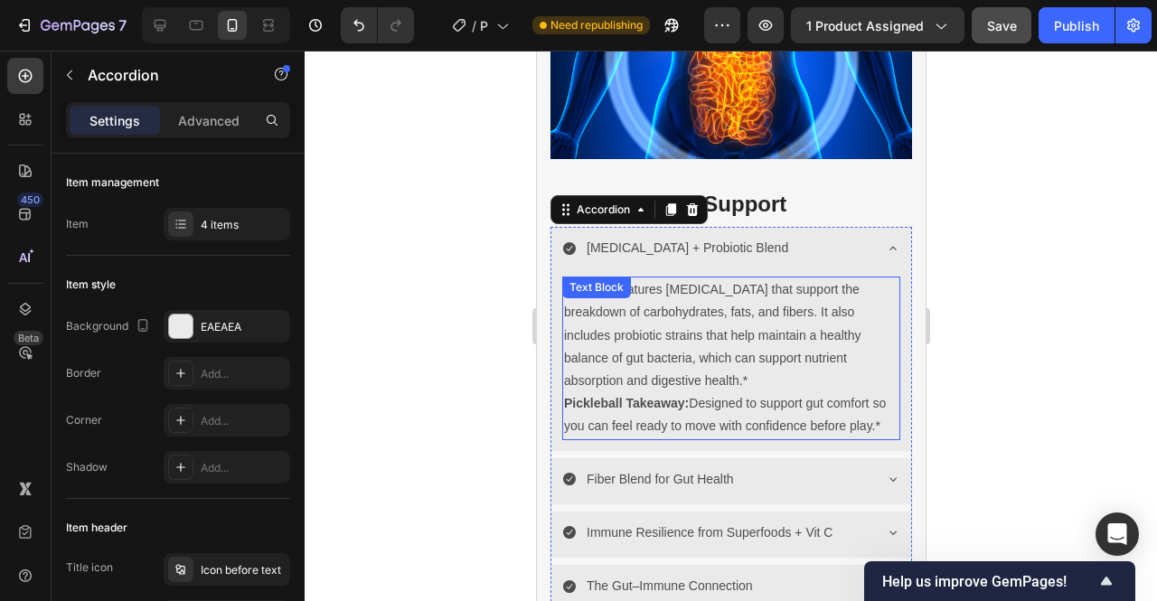
click at [670, 281] on p "PiKL Pre features digestive enzymes that support the breakdown of carbohydrates…" at bounding box center [730, 335] width 334 height 114
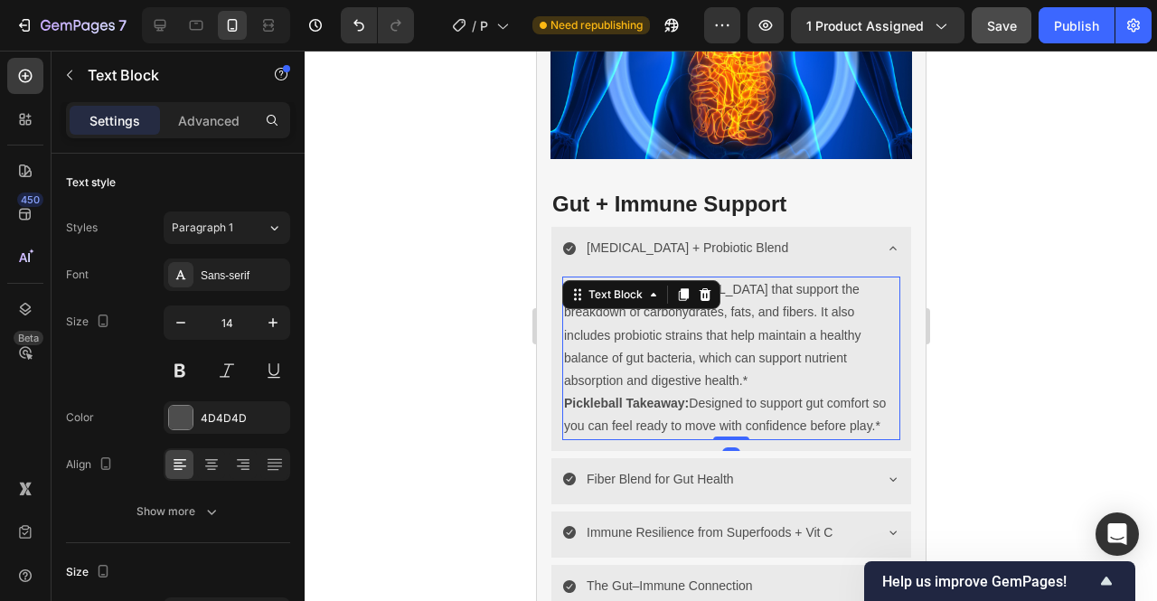
click at [819, 337] on p "PiKL Pre features digestive enzymes that support the breakdown of carbohydrates…" at bounding box center [730, 335] width 334 height 114
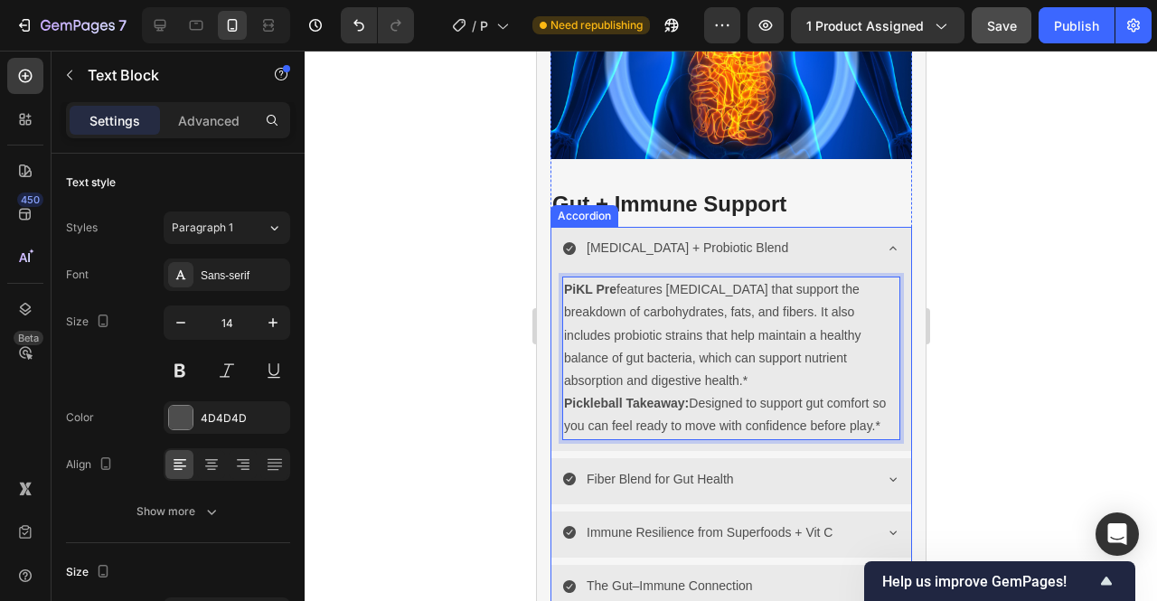
click at [885, 241] on icon at bounding box center [892, 248] width 14 height 14
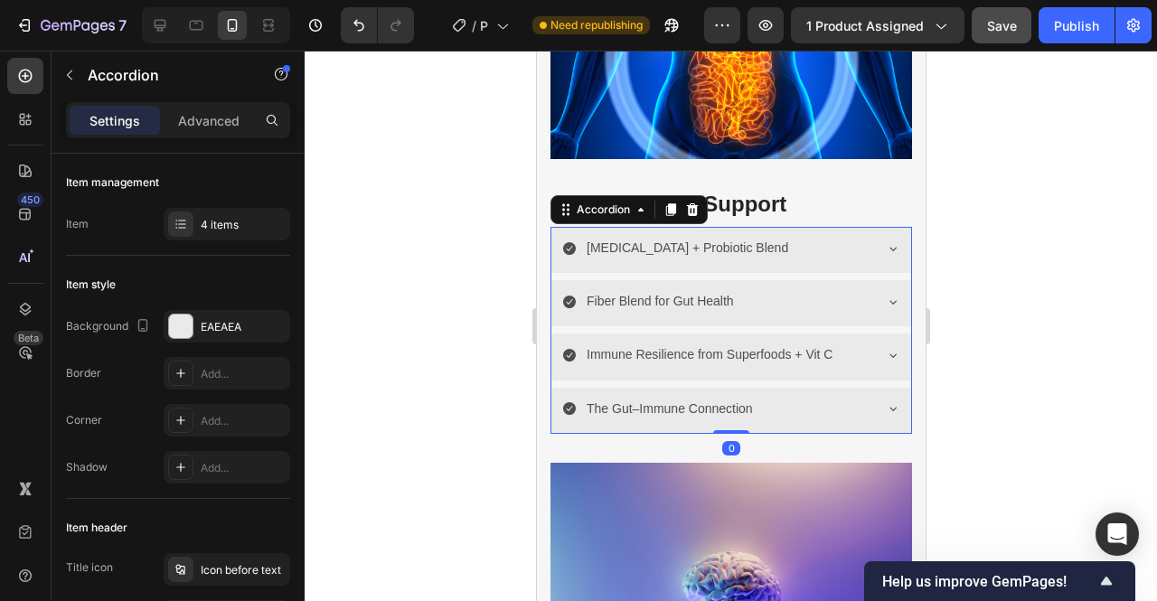
click at [885, 295] on icon at bounding box center [892, 302] width 14 height 14
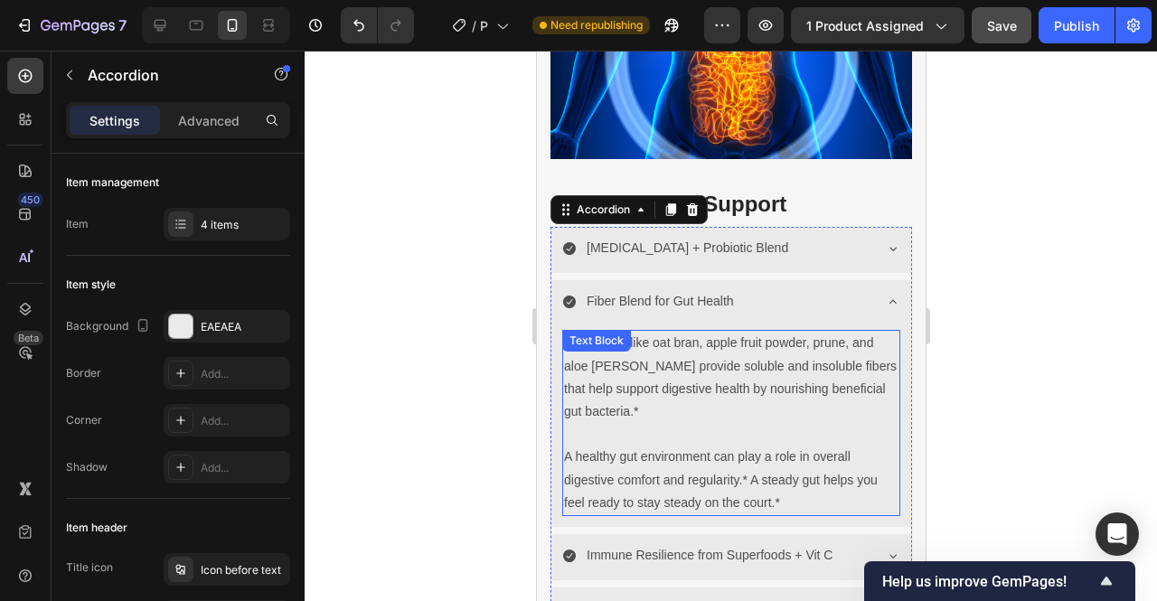
click at [595, 431] on p at bounding box center [730, 434] width 334 height 23
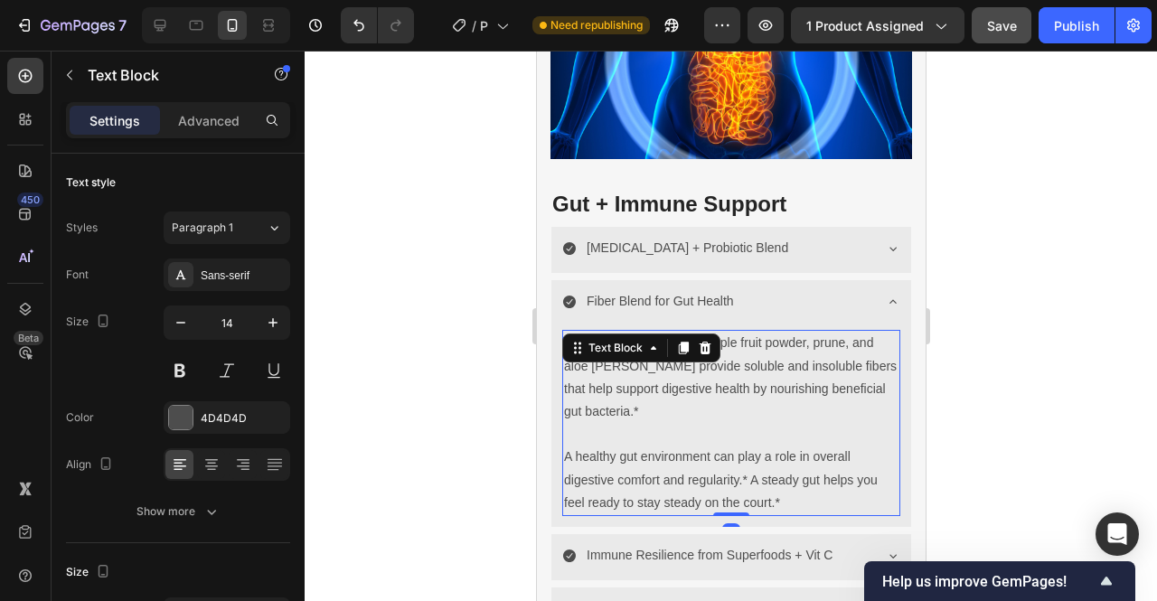
click at [566, 446] on p "A healthy gut environment can play a role in overall digestive comfort and regu…" at bounding box center [730, 480] width 334 height 69
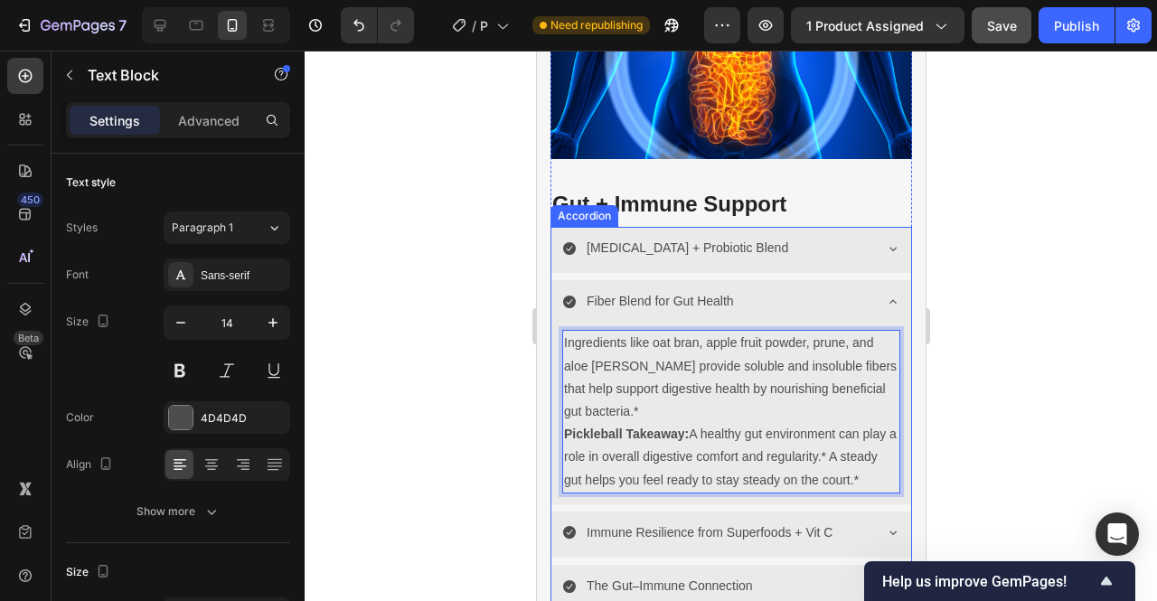
click at [885, 241] on icon at bounding box center [892, 248] width 14 height 14
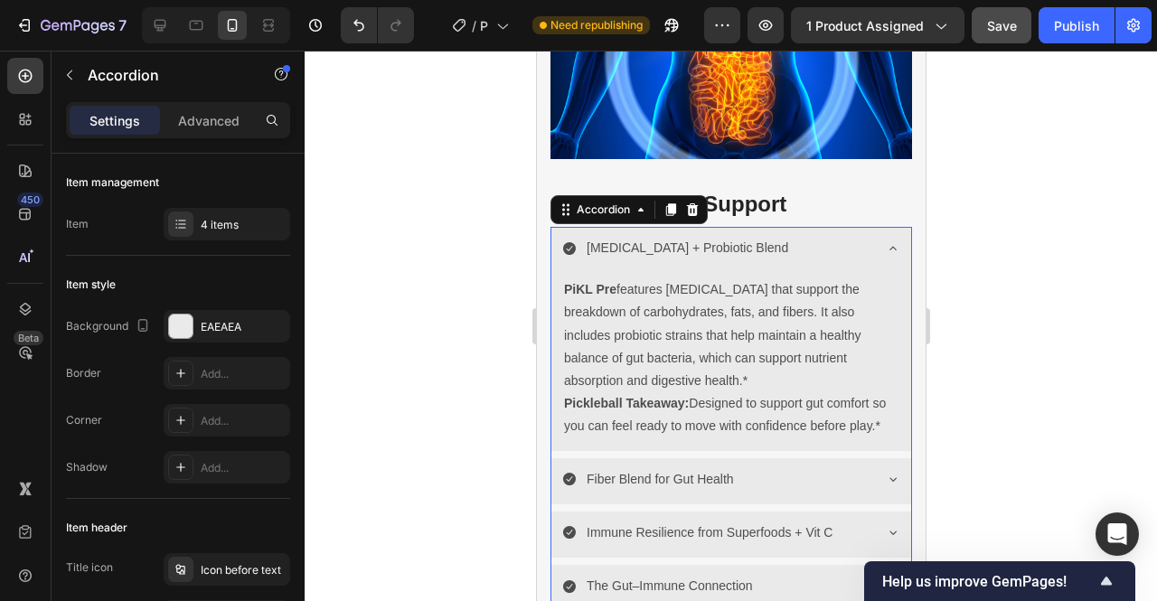
click at [885, 241] on icon at bounding box center [892, 248] width 14 height 14
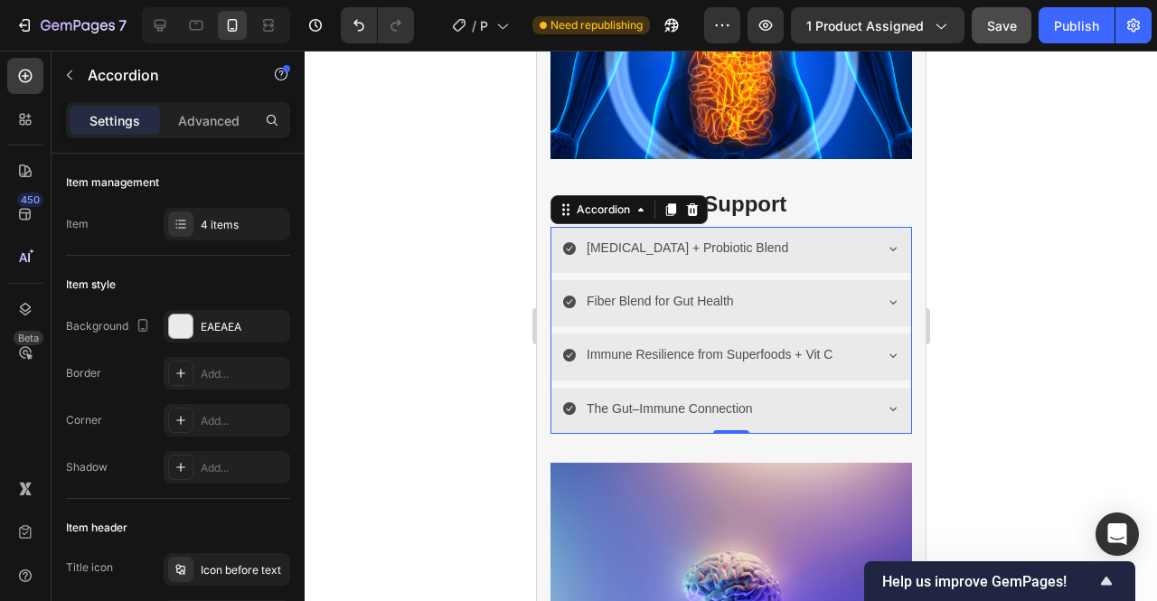
click at [885, 295] on icon at bounding box center [892, 302] width 14 height 14
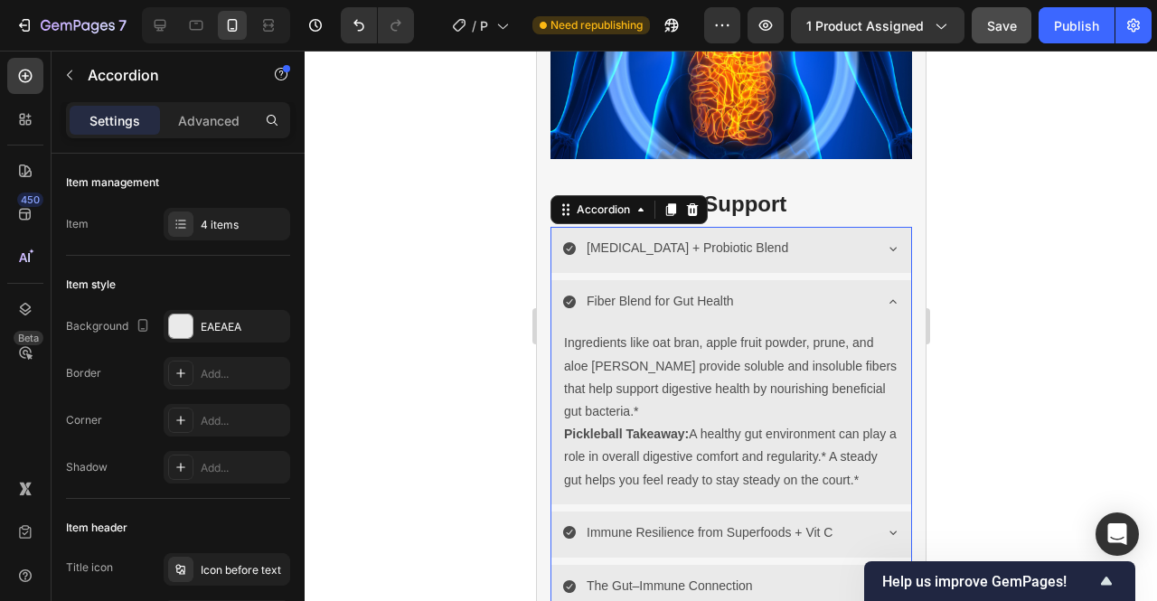
click at [876, 245] on div "Digestive Enzyme + Probiotic Blend" at bounding box center [731, 250] width 360 height 46
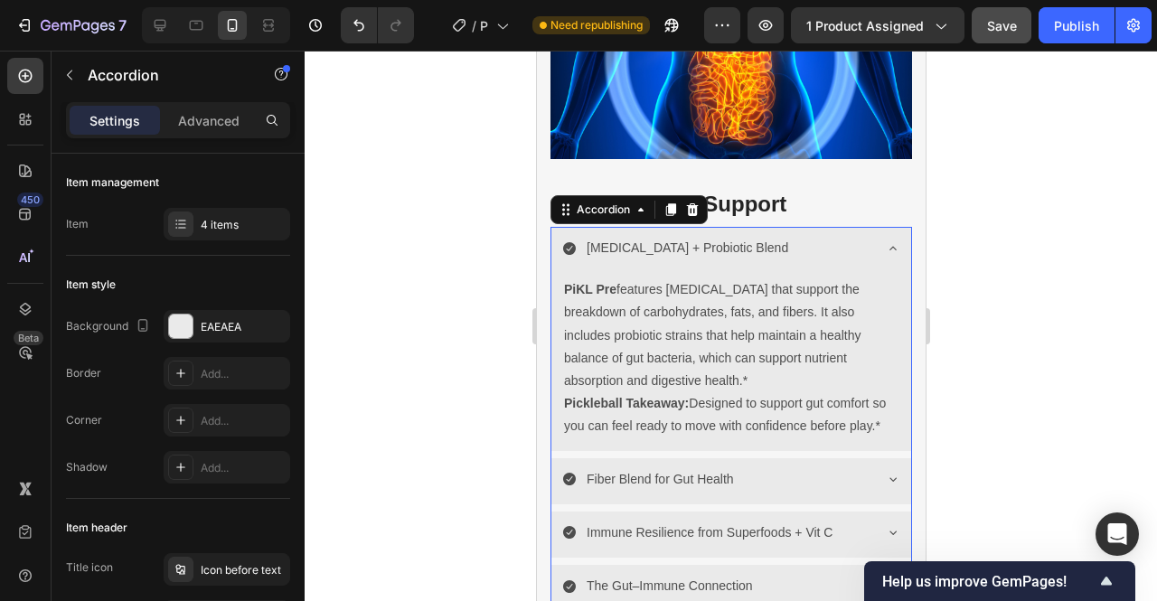
click at [876, 245] on div "Digestive Enzyme + Probiotic Blend" at bounding box center [731, 250] width 360 height 46
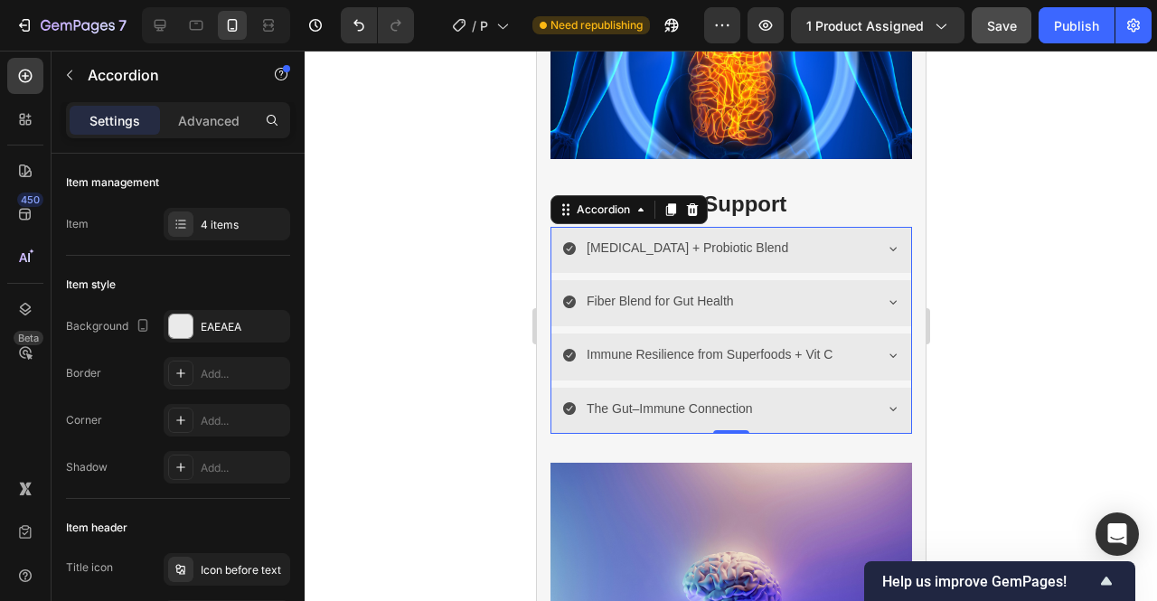
click at [885, 295] on icon at bounding box center [892, 302] width 14 height 14
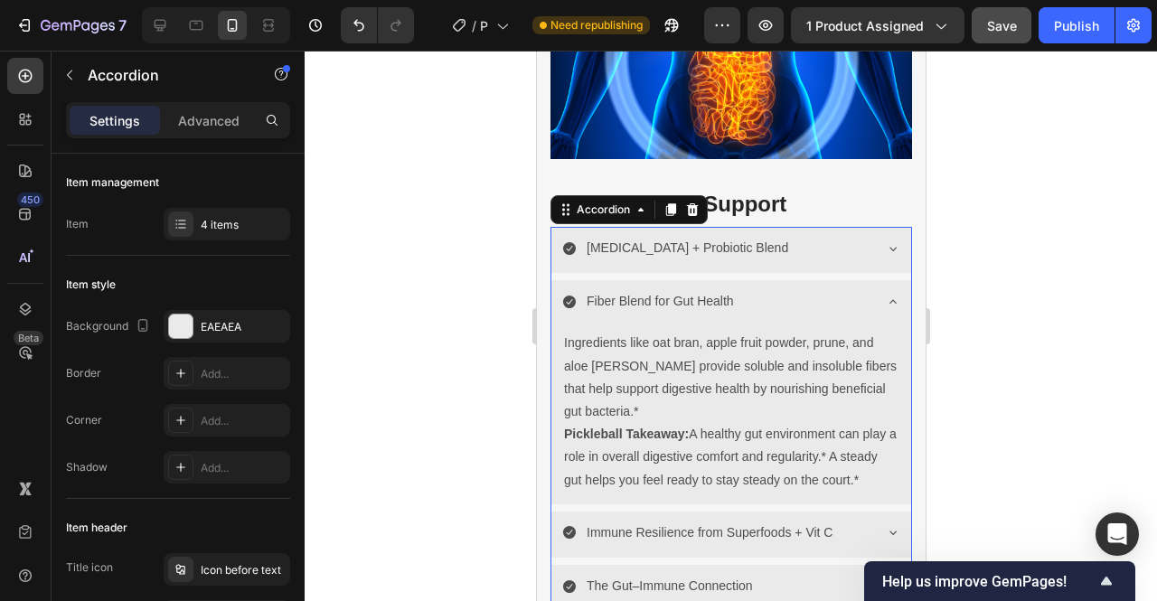
click at [885, 295] on icon at bounding box center [892, 302] width 14 height 14
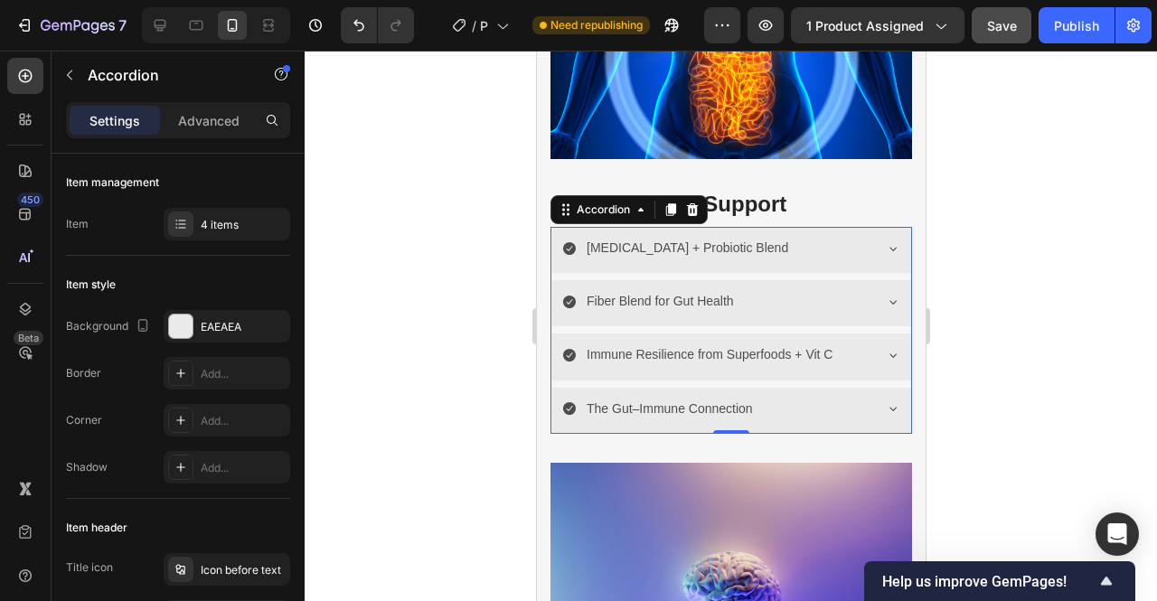
click at [885, 349] on icon at bounding box center [892, 355] width 14 height 14
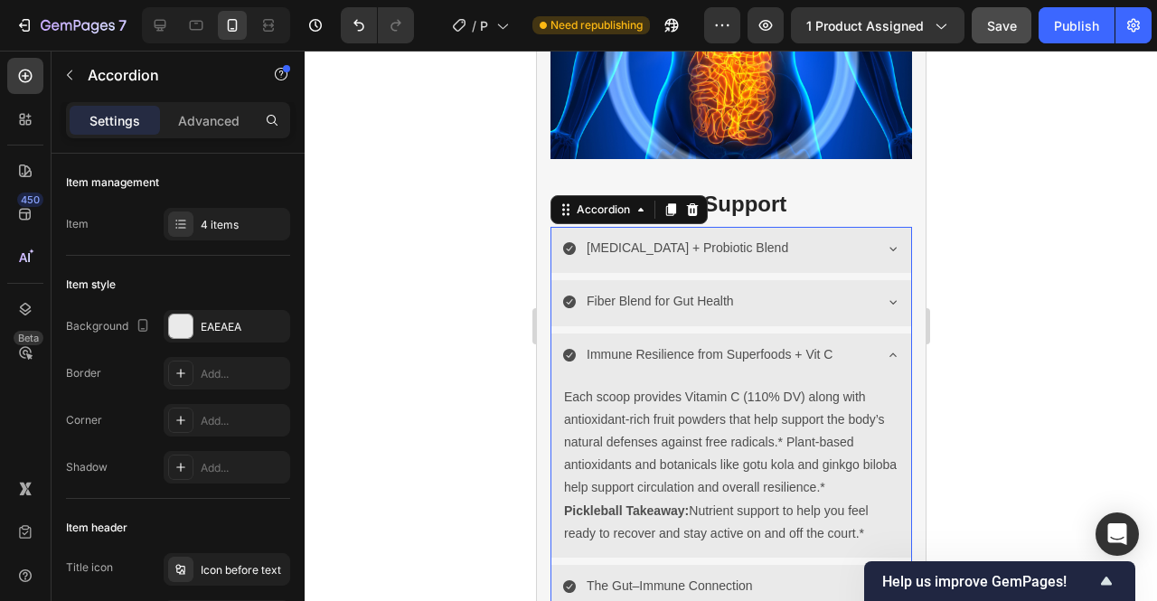
click at [885, 348] on icon at bounding box center [892, 355] width 14 height 14
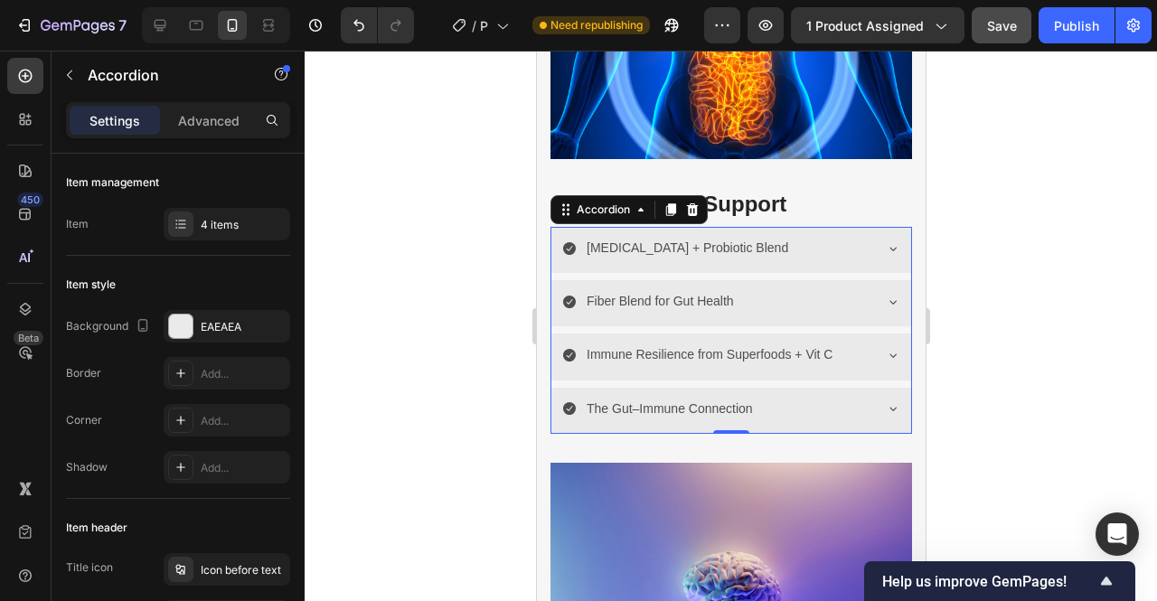
click at [885, 401] on icon at bounding box center [892, 408] width 14 height 14
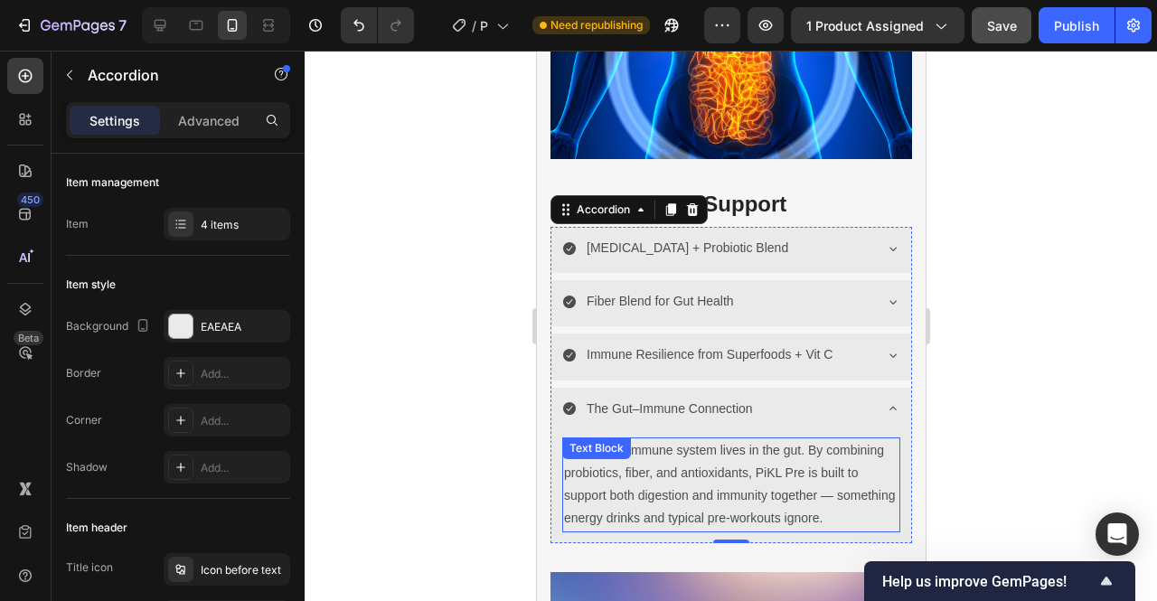
click at [674, 527] on p "70% of the immune system lives in the gut. By combining probiotics, fiber, and …" at bounding box center [730, 484] width 334 height 91
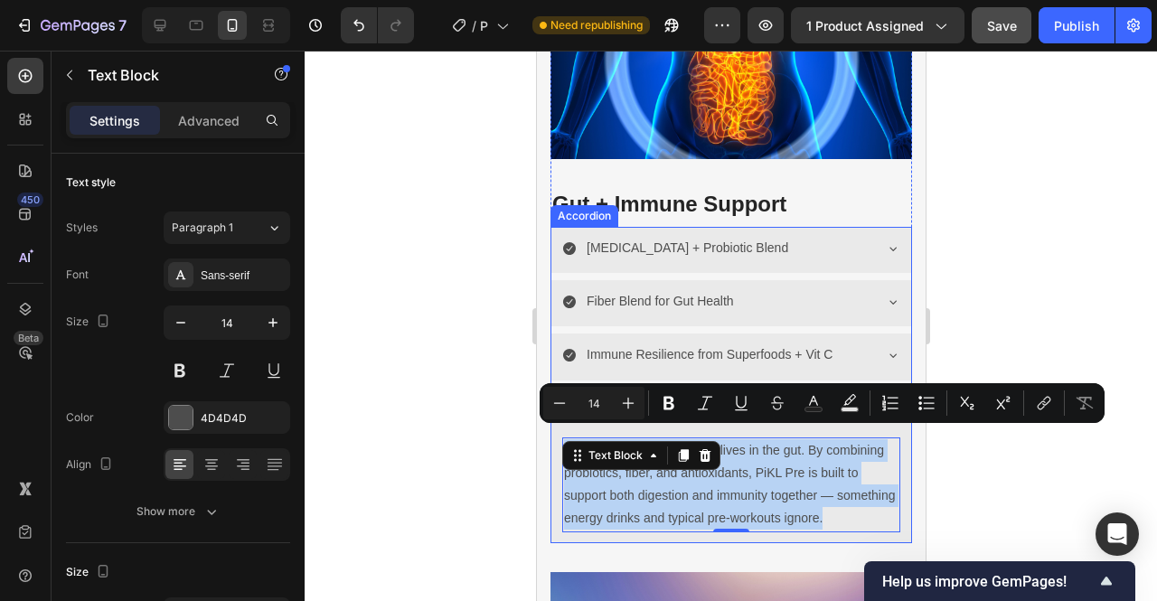
drag, startPoint x: 626, startPoint y: 527, endPoint x: 553, endPoint y: 447, distance: 108.2
click at [553, 447] on div "70% of the immune system lives in the gut. By combining probiotics, fiber, and …" at bounding box center [731, 488] width 360 height 109
copy p "70% of the immune system lives in the gut. By combining probiotics, fiber, and …"
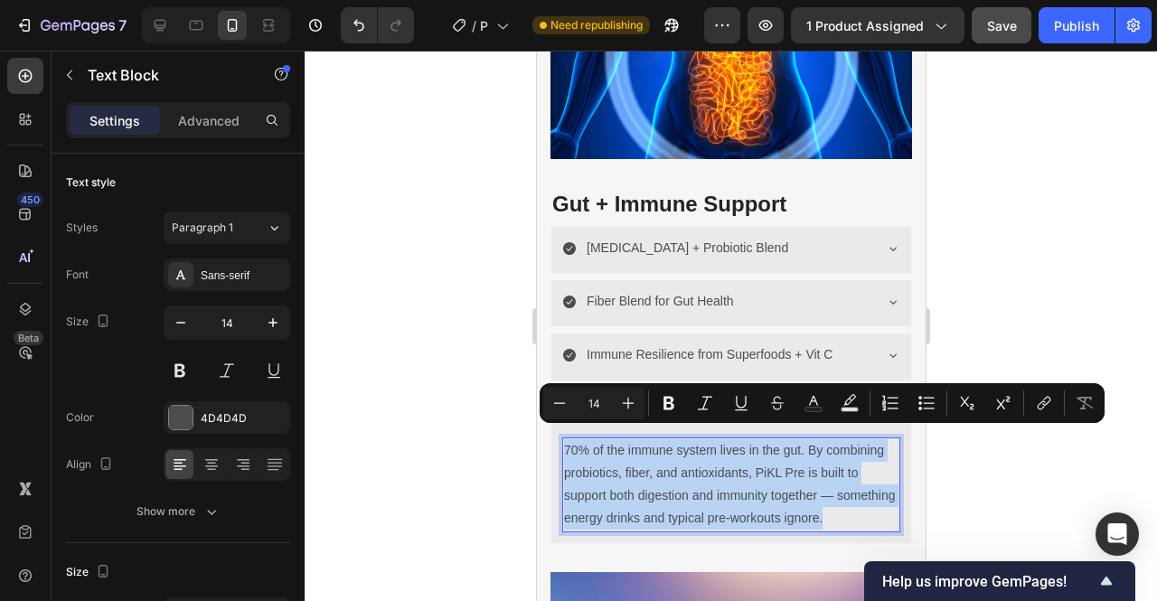
click at [647, 531] on p "70% of the immune system lives in the gut. By combining probiotics, fiber, and …" at bounding box center [730, 484] width 334 height 91
drag, startPoint x: 642, startPoint y: 533, endPoint x: 566, endPoint y: 444, distance: 117.4
click at [566, 444] on p "70% of the immune system lives in the gut. By combining probiotics, fiber, and …" at bounding box center [730, 484] width 334 height 91
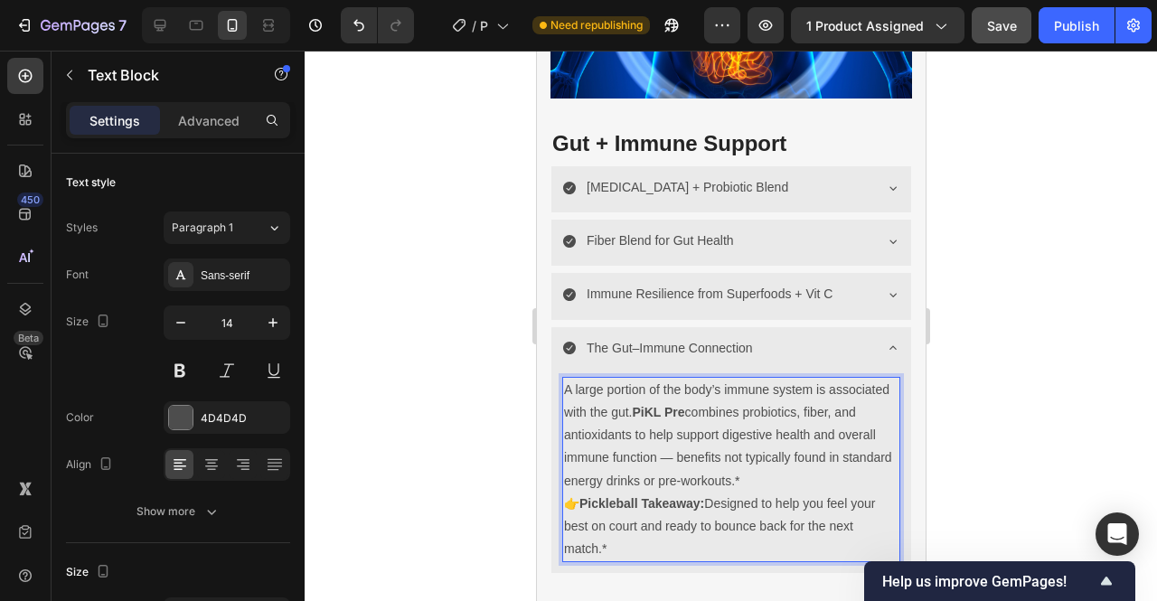
scroll to position [2856, 0]
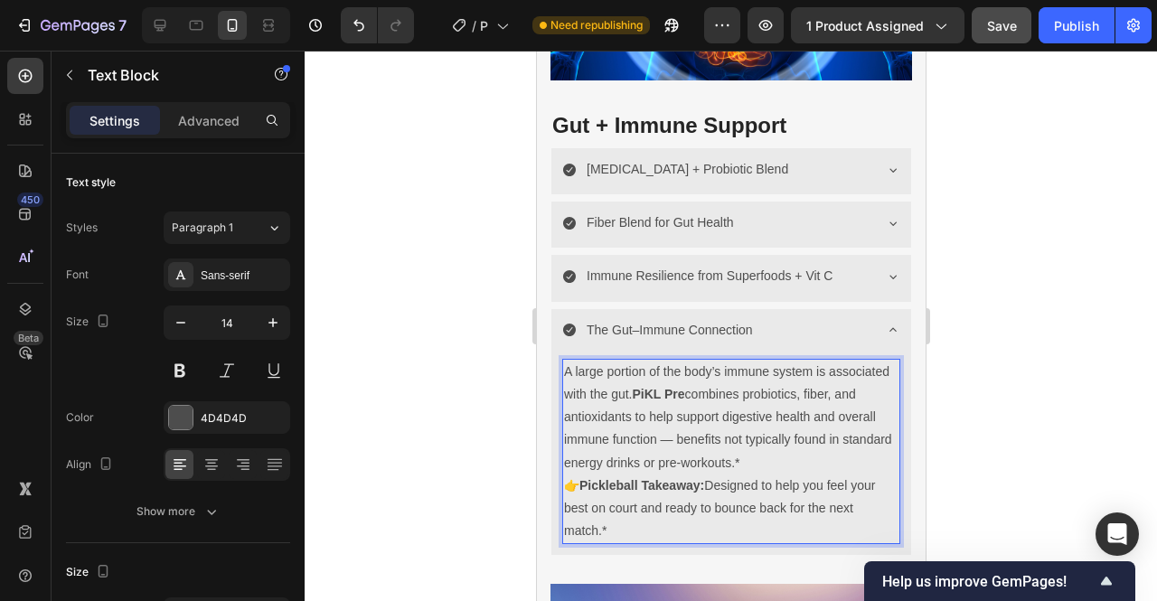
click at [584, 478] on strong "Pickleball Takeaway:" at bounding box center [641, 485] width 125 height 14
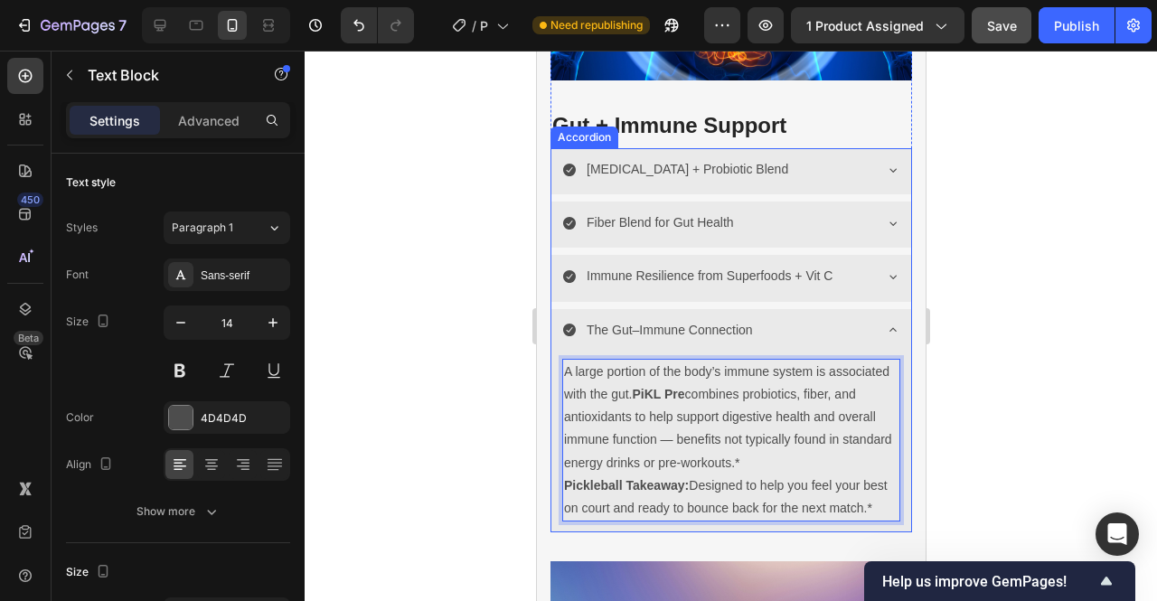
click at [885, 323] on icon at bounding box center [892, 330] width 14 height 14
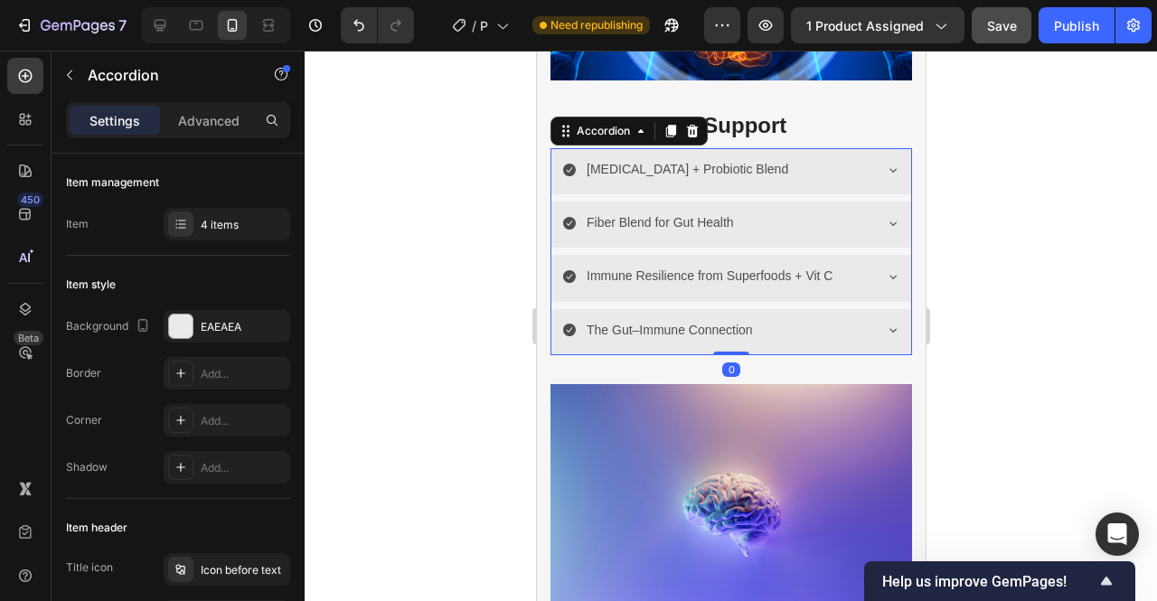
click at [885, 323] on icon at bounding box center [892, 330] width 14 height 14
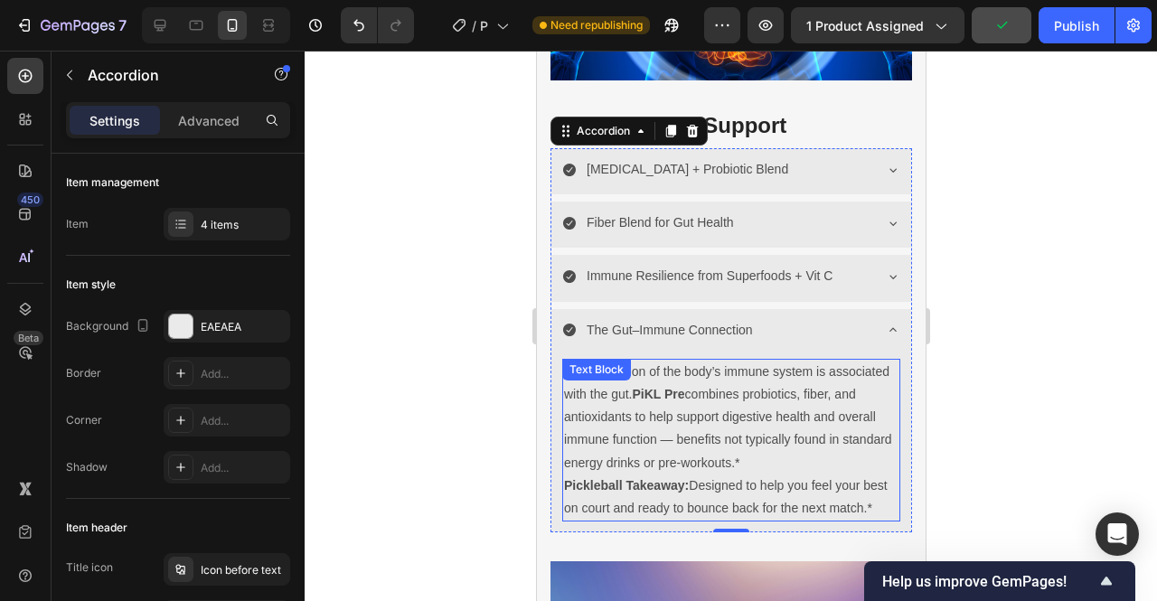
click at [564, 478] on strong "Pickleball Takeaway:" at bounding box center [625, 485] width 125 height 14
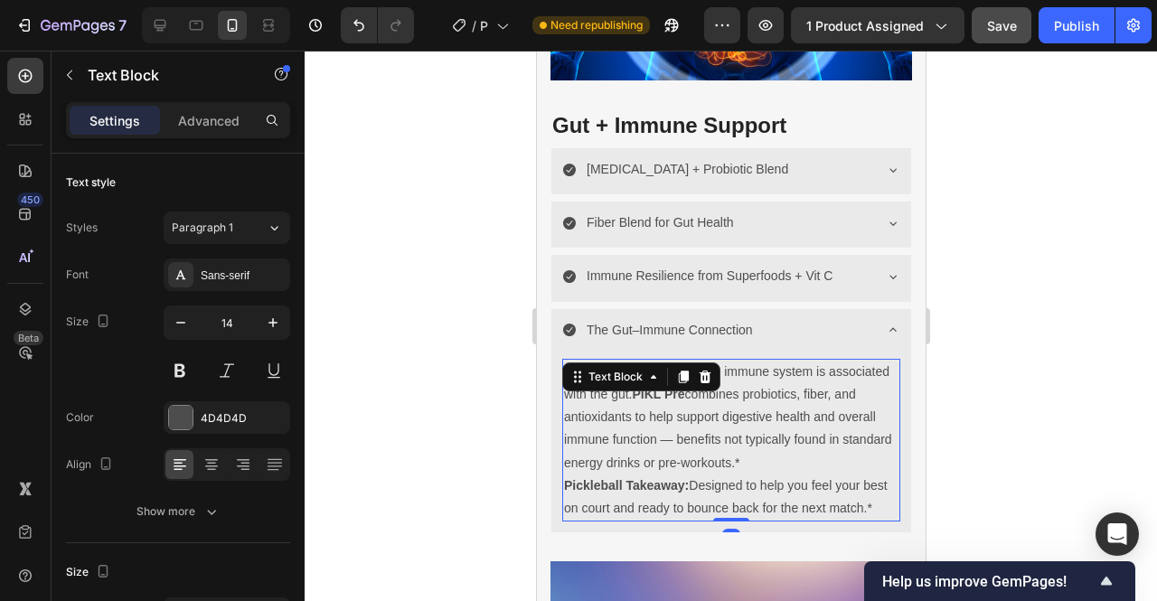
click at [565, 478] on strong "Pickleball Takeaway:" at bounding box center [625, 485] width 125 height 14
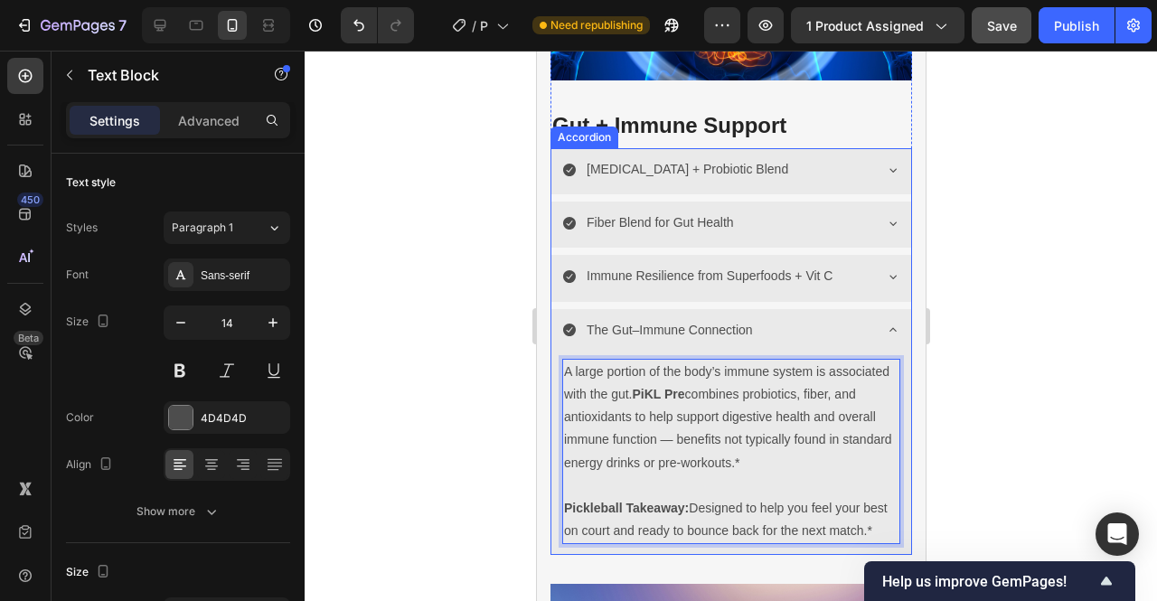
click at [885, 269] on icon at bounding box center [892, 276] width 14 height 14
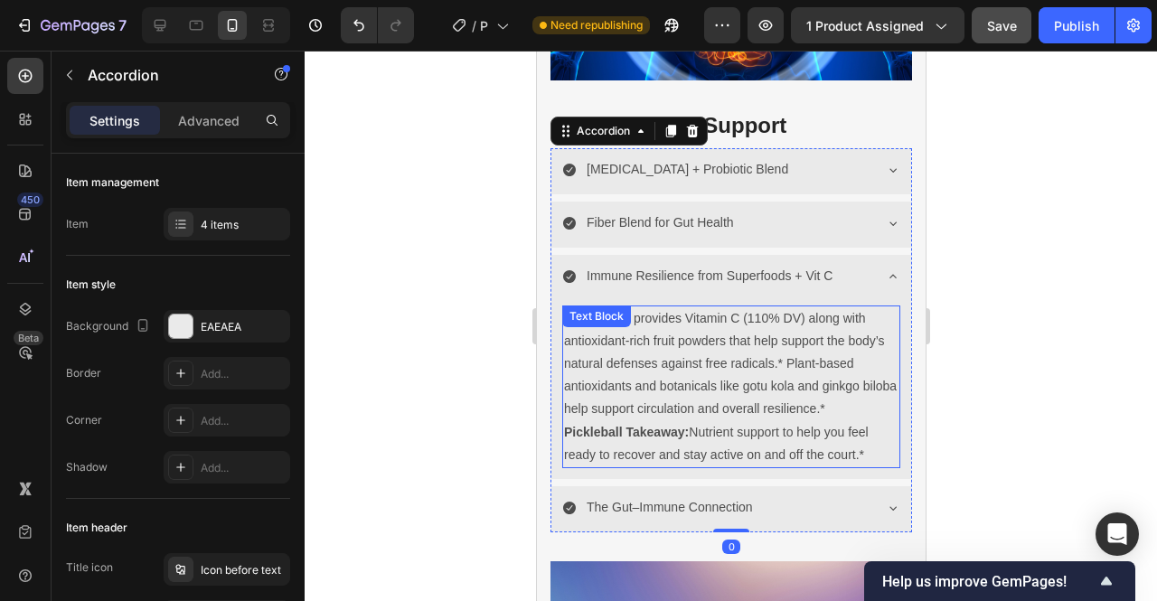
click at [564, 425] on strong "Pickleball Takeaway:" at bounding box center [625, 432] width 125 height 14
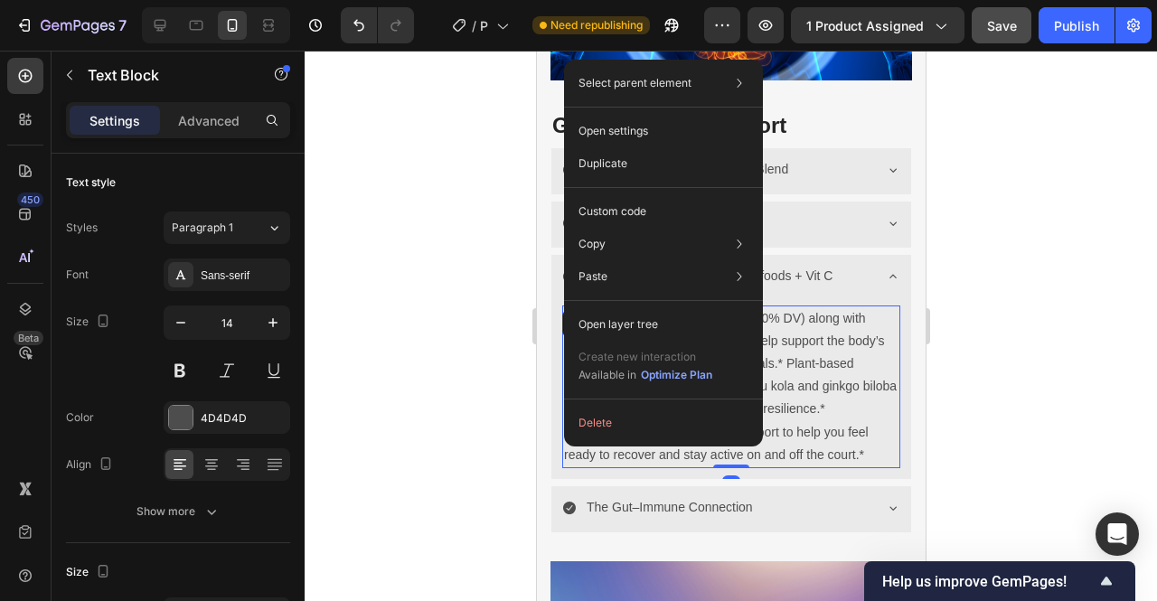
click at [564, 419] on div "Delete" at bounding box center [663, 423] width 199 height 33
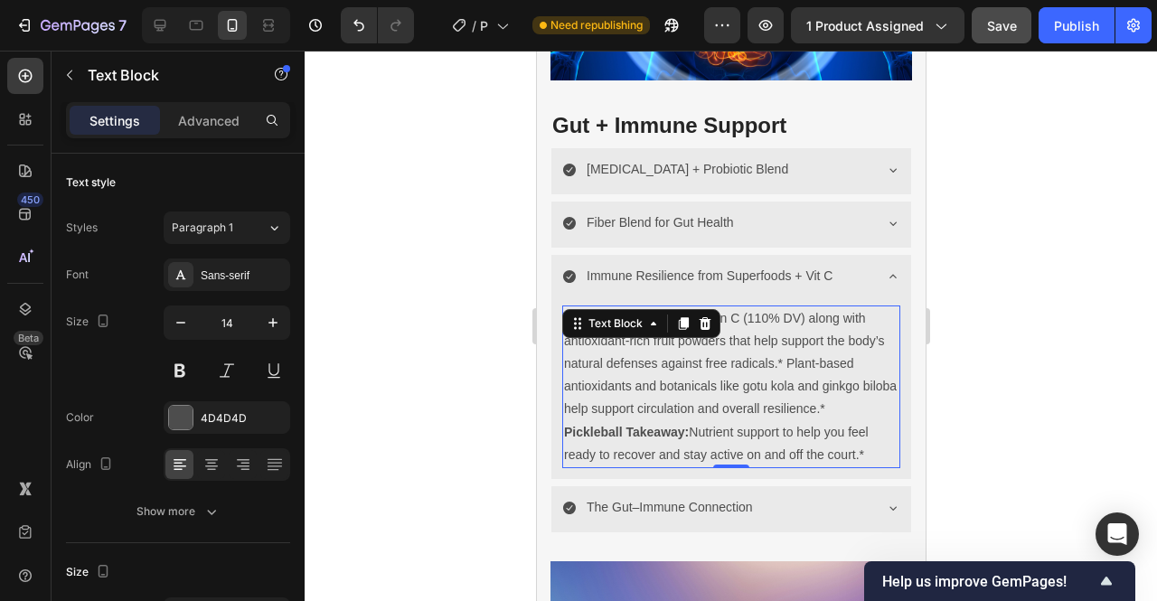
click at [866, 360] on p "Each scoop provides Vitamin C (110% DV) along with antioxidant-rich fruit powde…" at bounding box center [730, 364] width 334 height 114
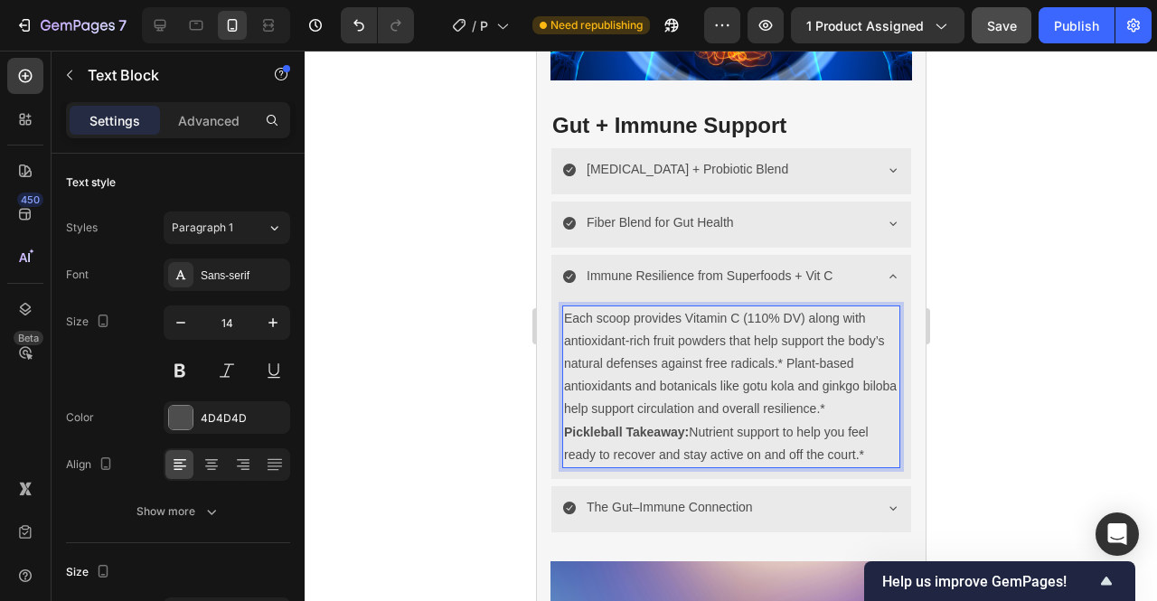
click at [565, 425] on strong "Pickleball Takeaway:" at bounding box center [625, 432] width 125 height 14
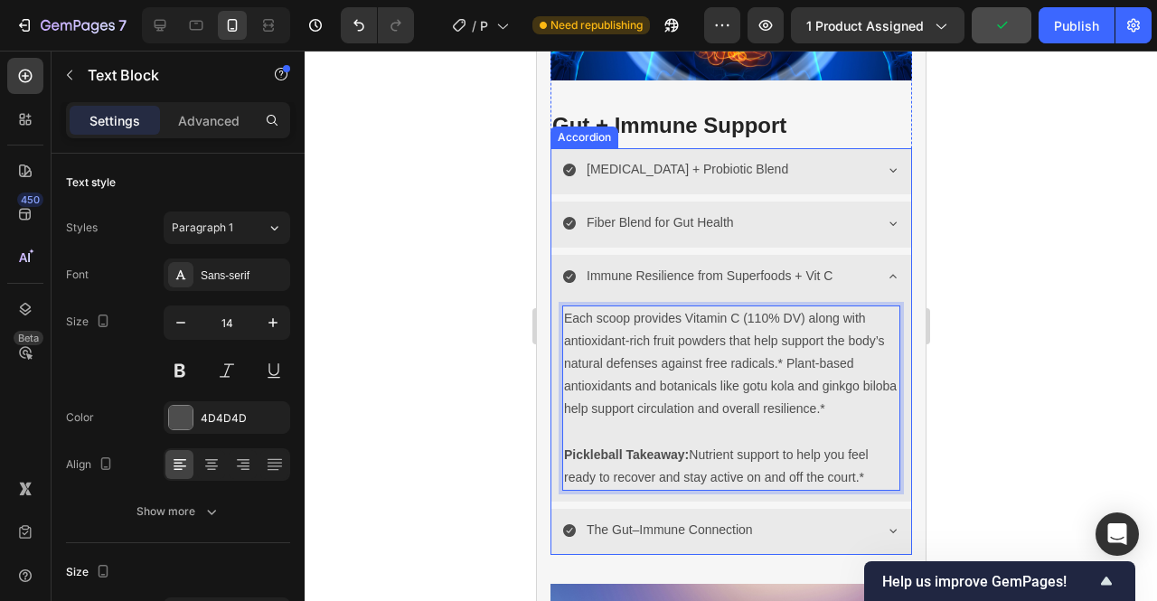
click at [889, 221] on icon at bounding box center [892, 223] width 7 height 4
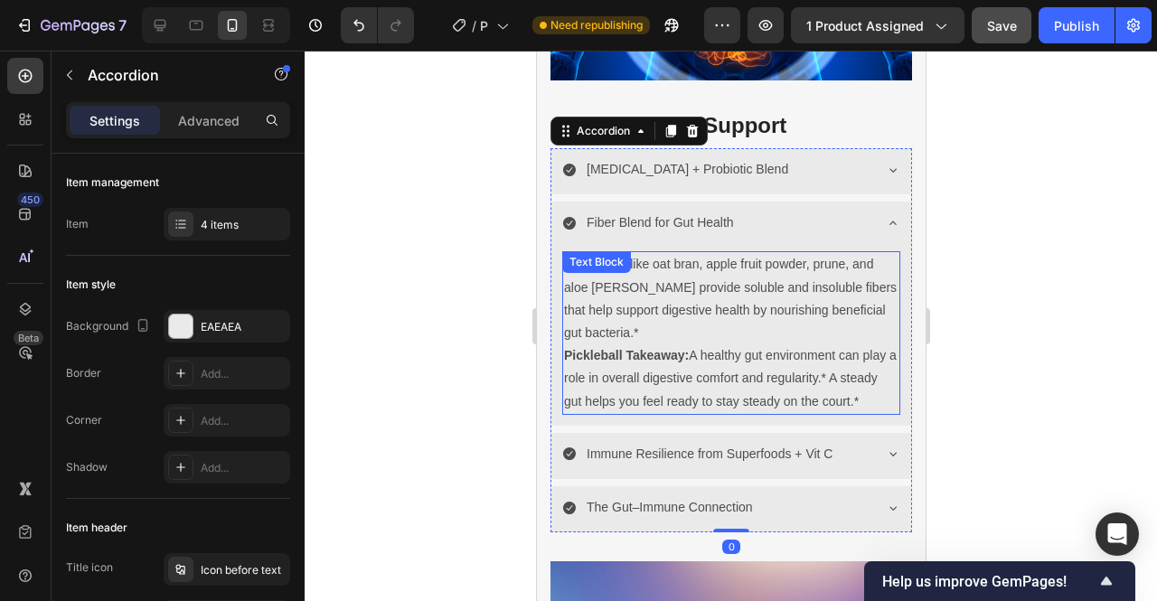
click at [564, 348] on strong "Pickleball Takeaway:" at bounding box center [625, 355] width 125 height 14
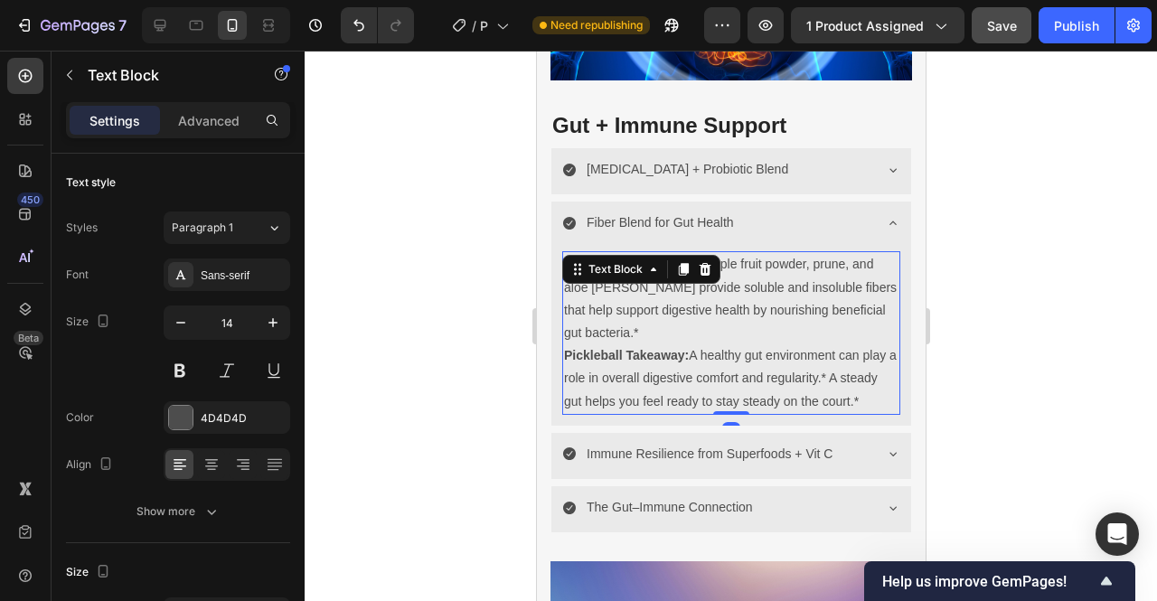
click at [564, 348] on strong "Pickleball Takeaway:" at bounding box center [625, 355] width 125 height 14
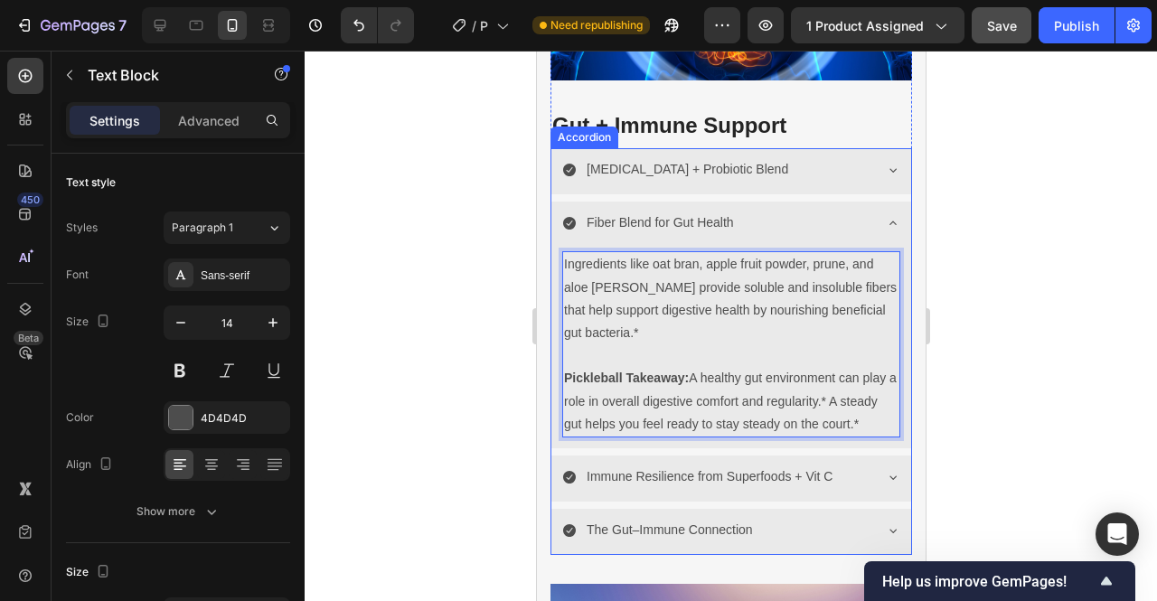
click at [885, 163] on icon at bounding box center [892, 170] width 14 height 14
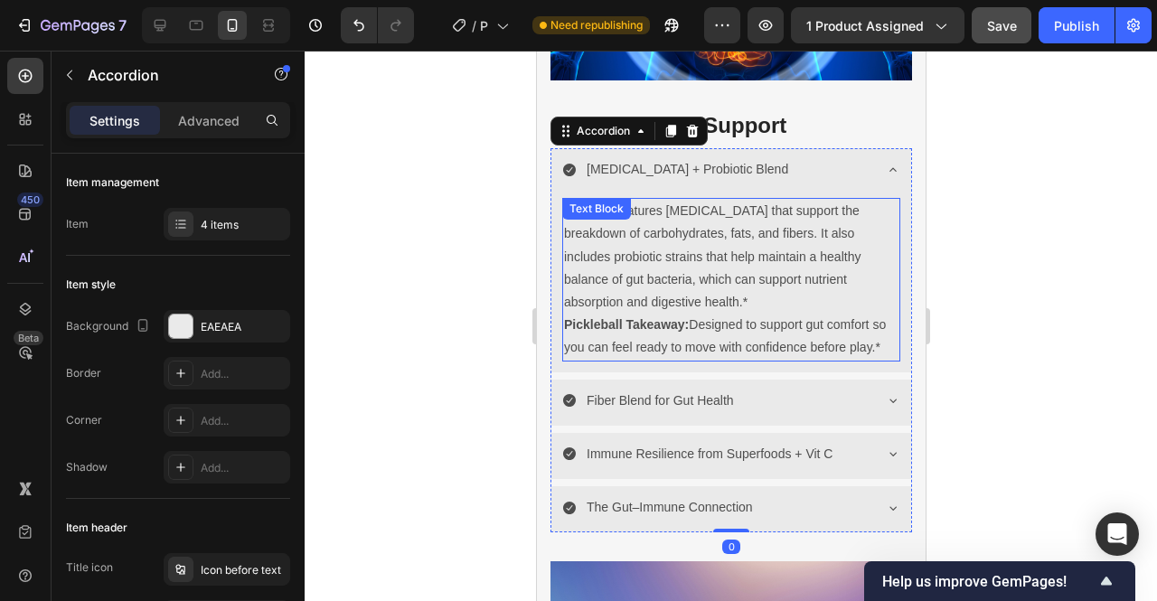
click at [566, 318] on strong "Pickleball Takeaway:" at bounding box center [625, 324] width 125 height 14
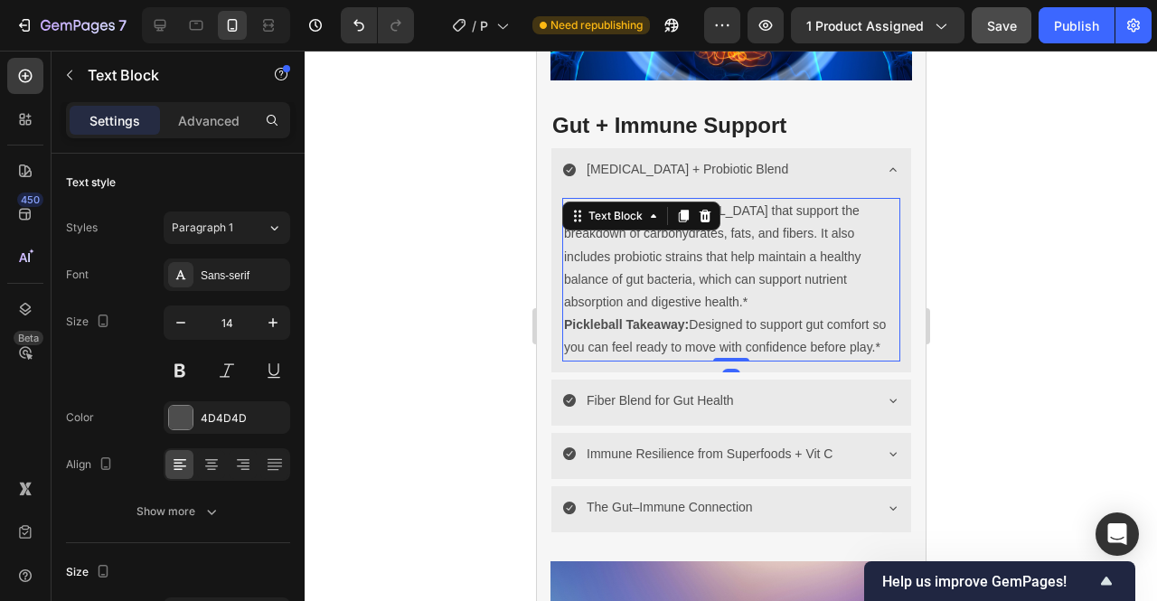
click at [565, 317] on strong "Pickleball Takeaway:" at bounding box center [625, 324] width 125 height 14
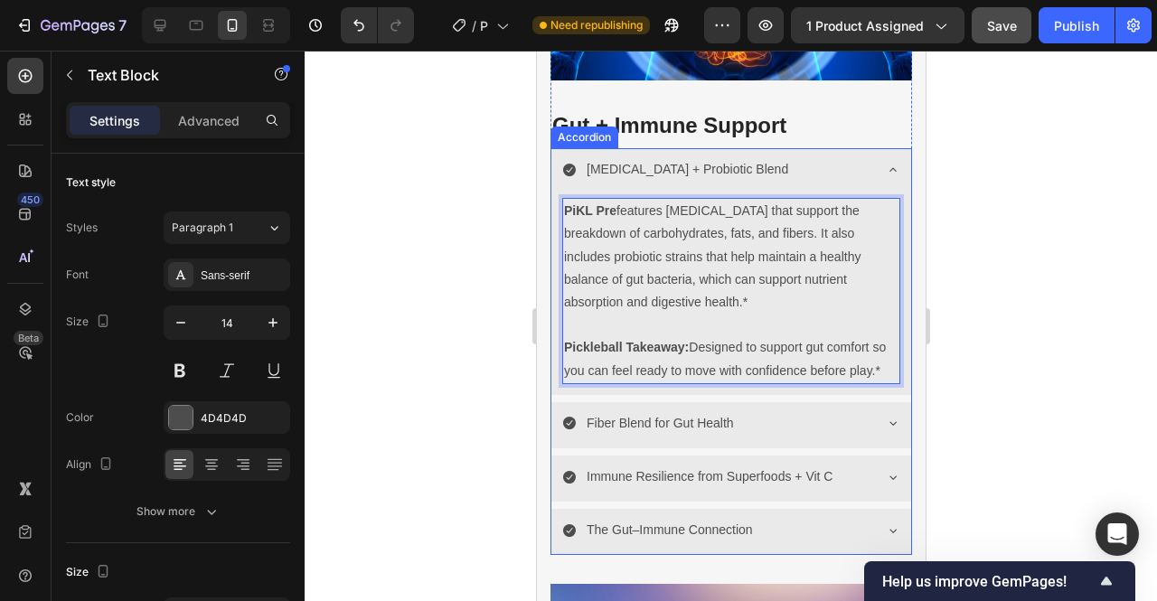
click at [885, 163] on icon at bounding box center [892, 170] width 14 height 14
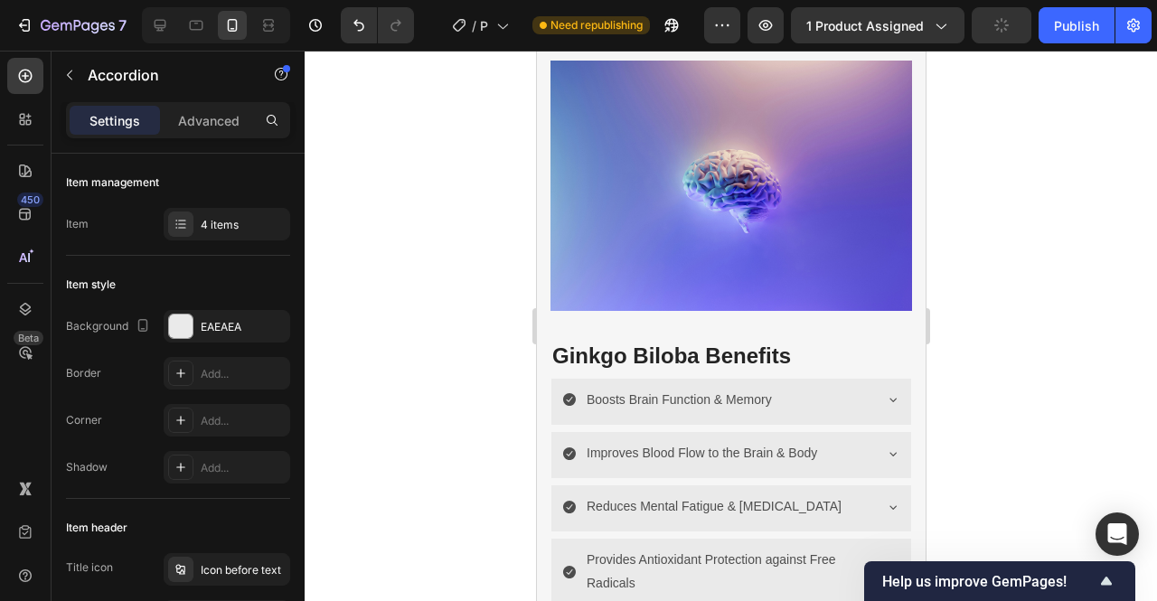
scroll to position [3396, 0]
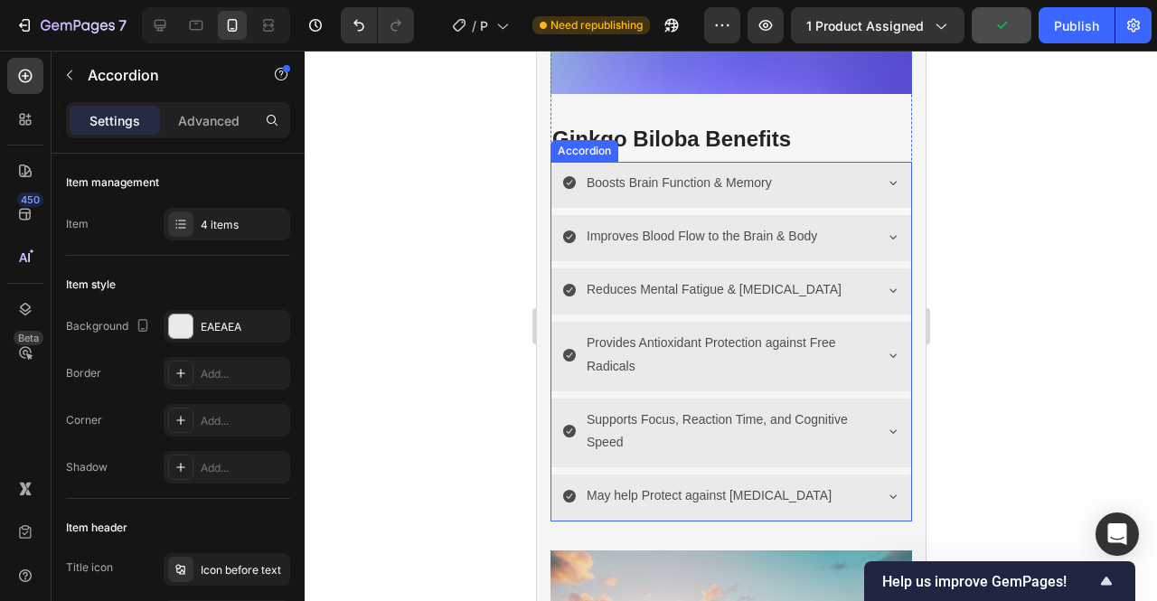
click at [889, 182] on icon at bounding box center [892, 184] width 7 height 4
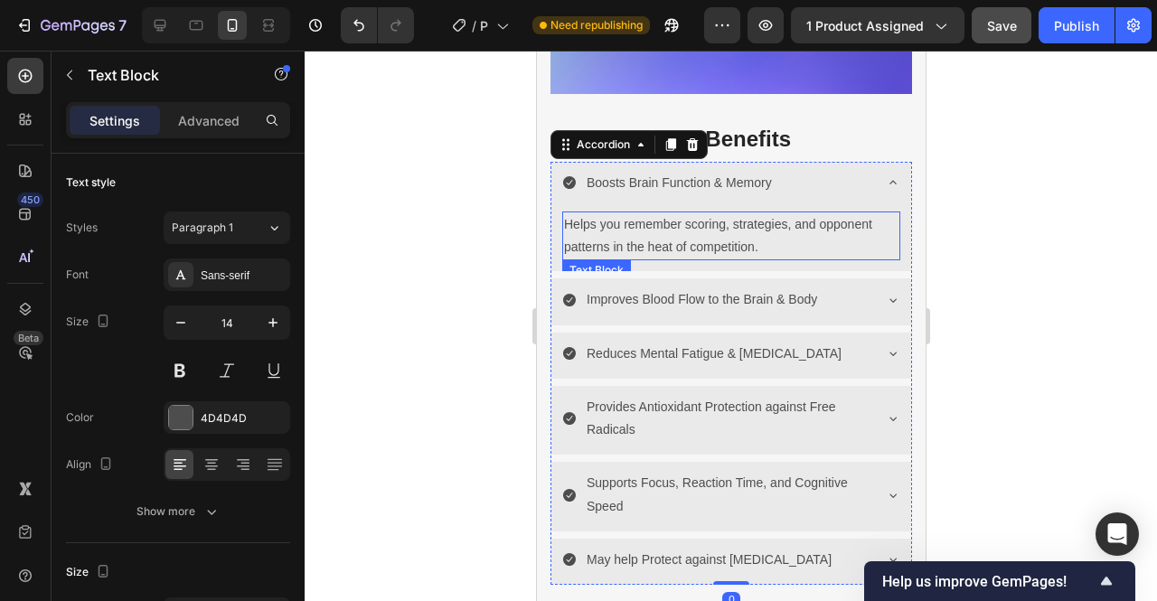
click at [759, 226] on p "Helps you remember scoring, strategies, and opponent patterns in the heat of co…" at bounding box center [730, 235] width 334 height 45
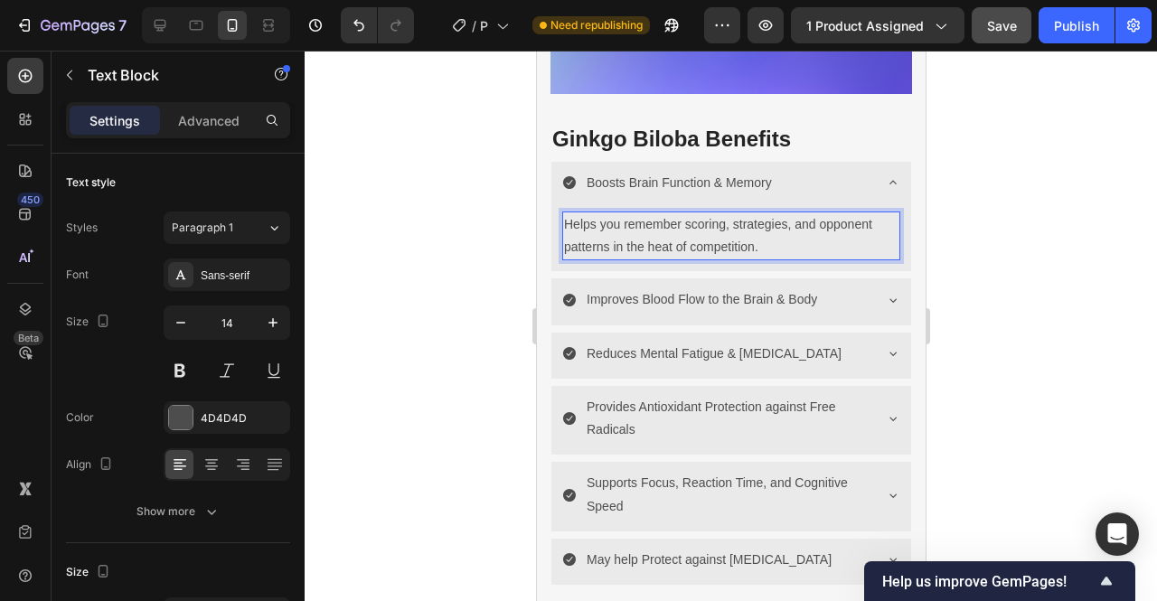
click at [778, 226] on p "Helps you remember scoring, strategies, and opponent patterns in the heat of co…" at bounding box center [730, 235] width 334 height 45
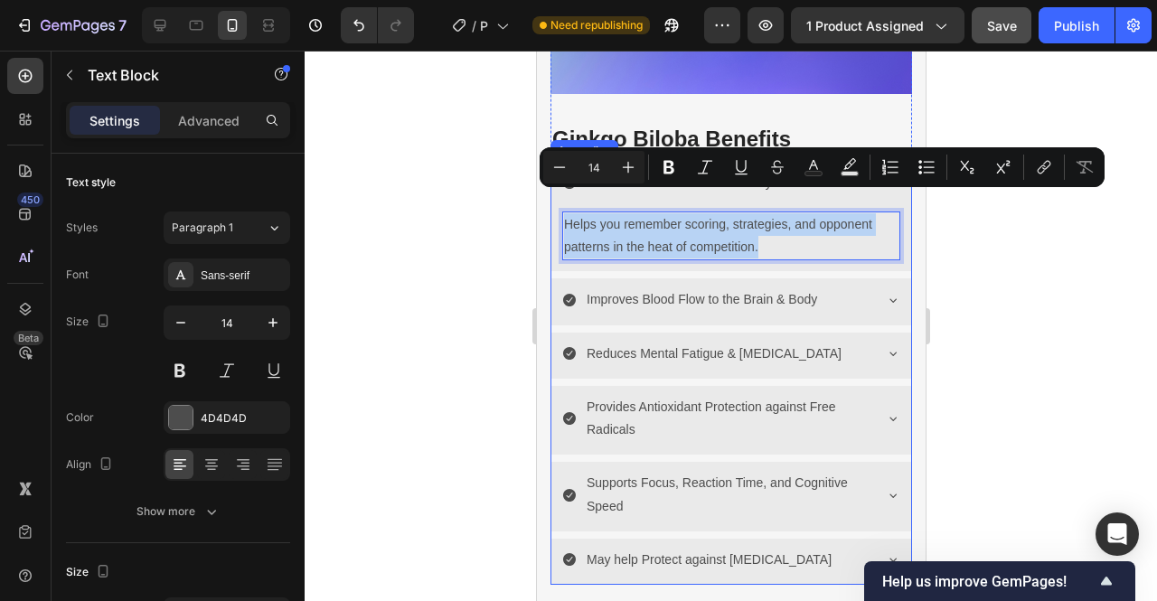
drag, startPoint x: 778, startPoint y: 226, endPoint x: 558, endPoint y: 194, distance: 222.8
click at [558, 208] on div "Helps you remember scoring, strategies, and opponent patterns in the heat of co…" at bounding box center [731, 239] width 360 height 63
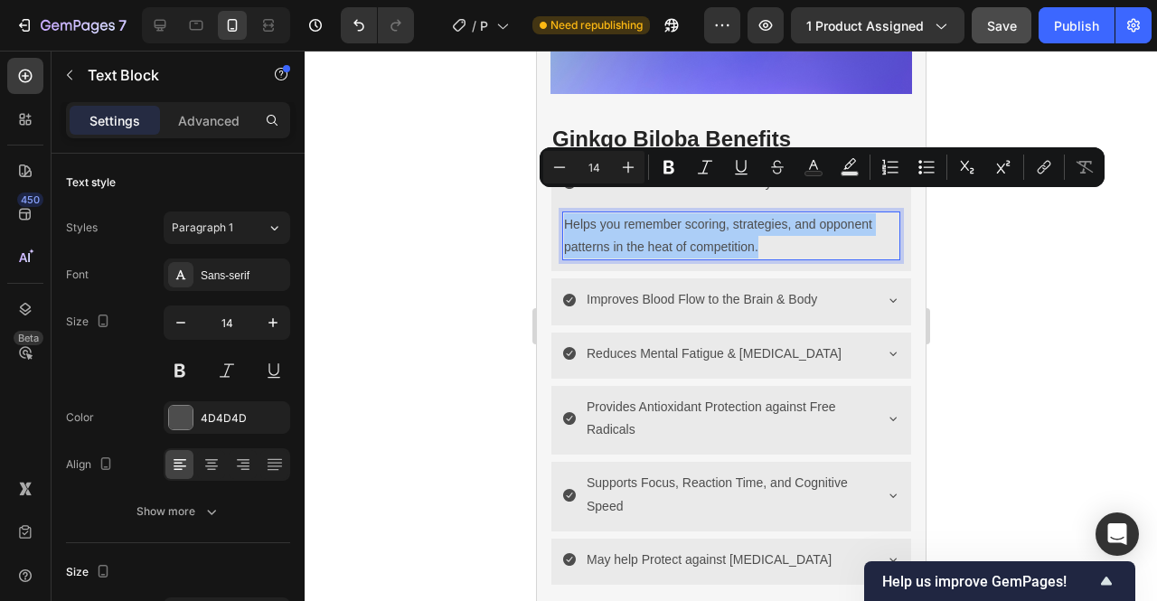
click at [994, 255] on div at bounding box center [731, 326] width 853 height 551
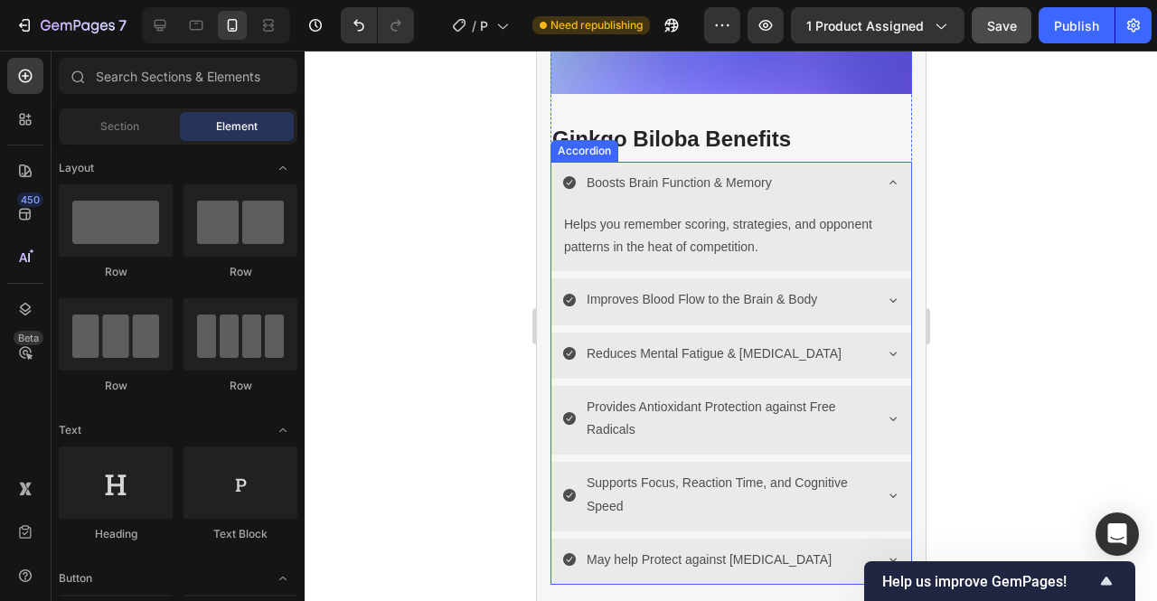
click at [754, 172] on p "Boosts Brain Function & Memory" at bounding box center [678, 183] width 185 height 23
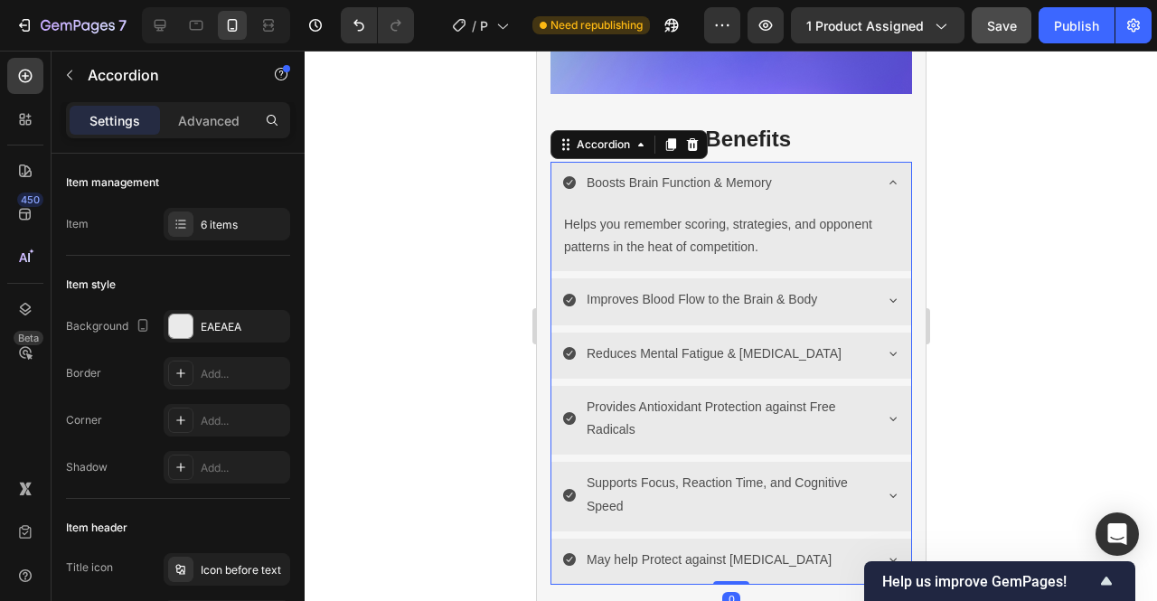
click at [752, 172] on p "Boosts Brain Function & Memory" at bounding box center [678, 183] width 185 height 23
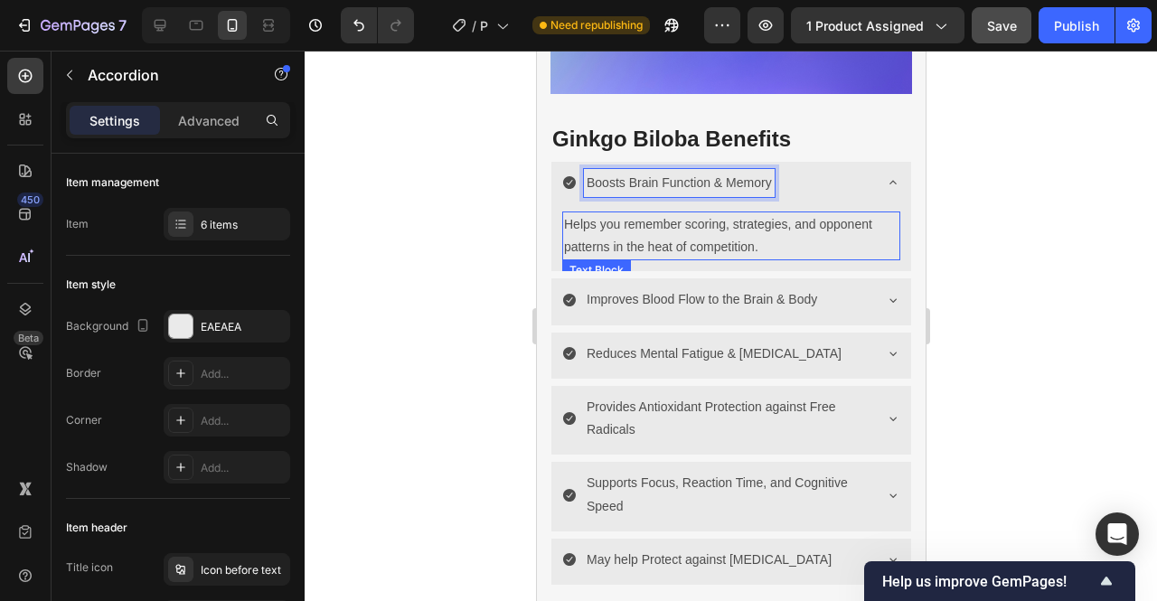
click at [750, 223] on p "Helps you remember scoring, strategies, and opponent patterns in the heat of co…" at bounding box center [730, 235] width 334 height 45
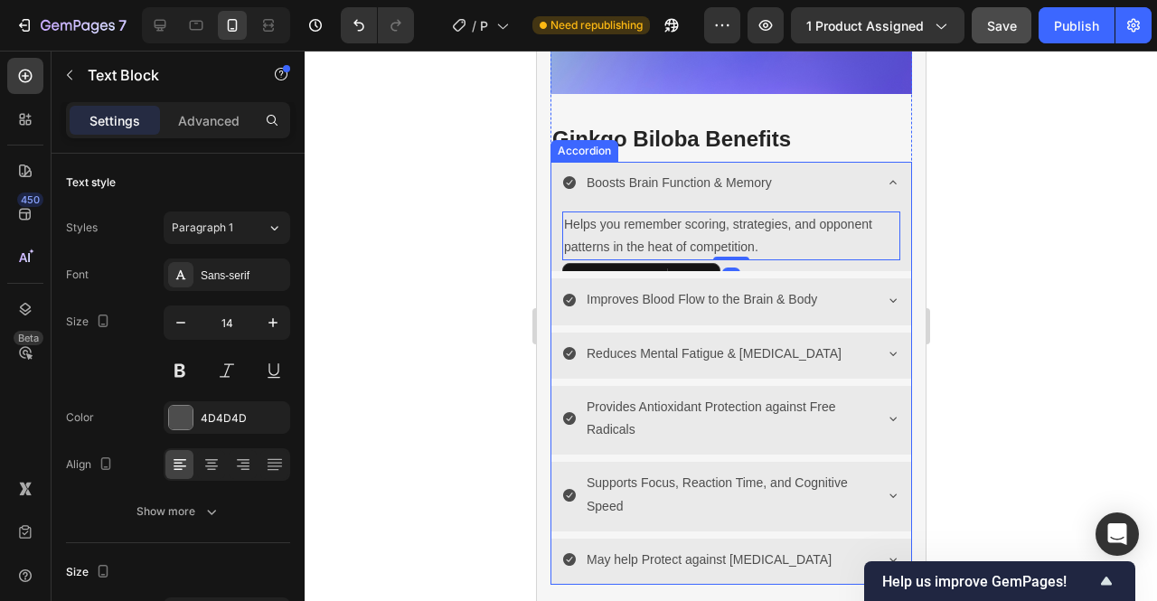
click at [742, 172] on p "Boosts Brain Function & Memory" at bounding box center [678, 183] width 185 height 23
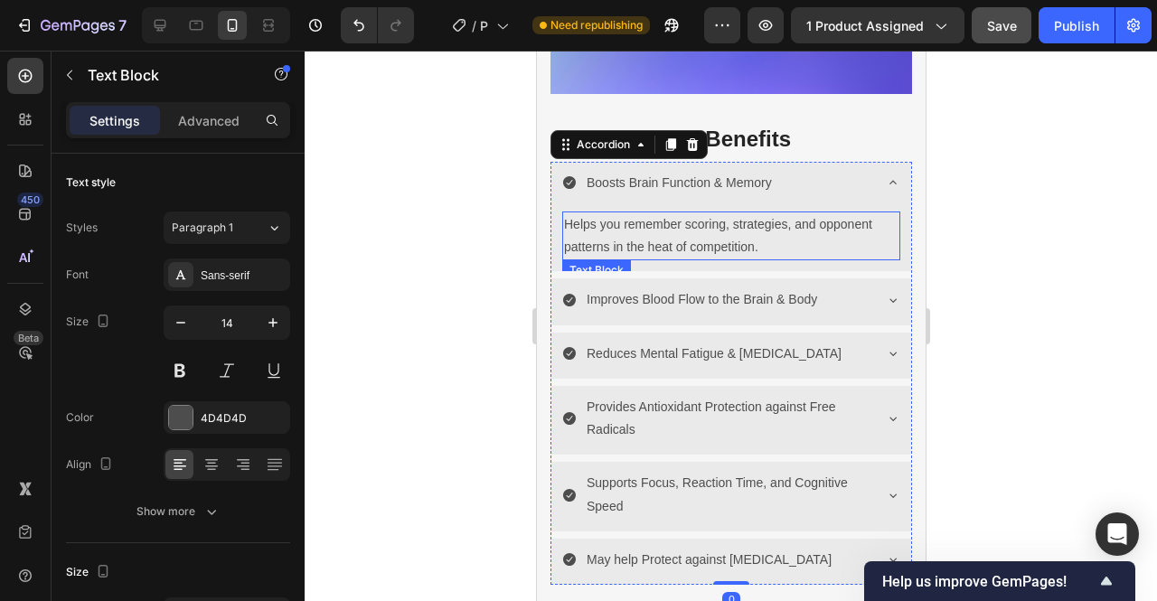
click at [760, 213] on p "Helps you remember scoring, strategies, and opponent patterns in the heat of co…" at bounding box center [730, 235] width 334 height 45
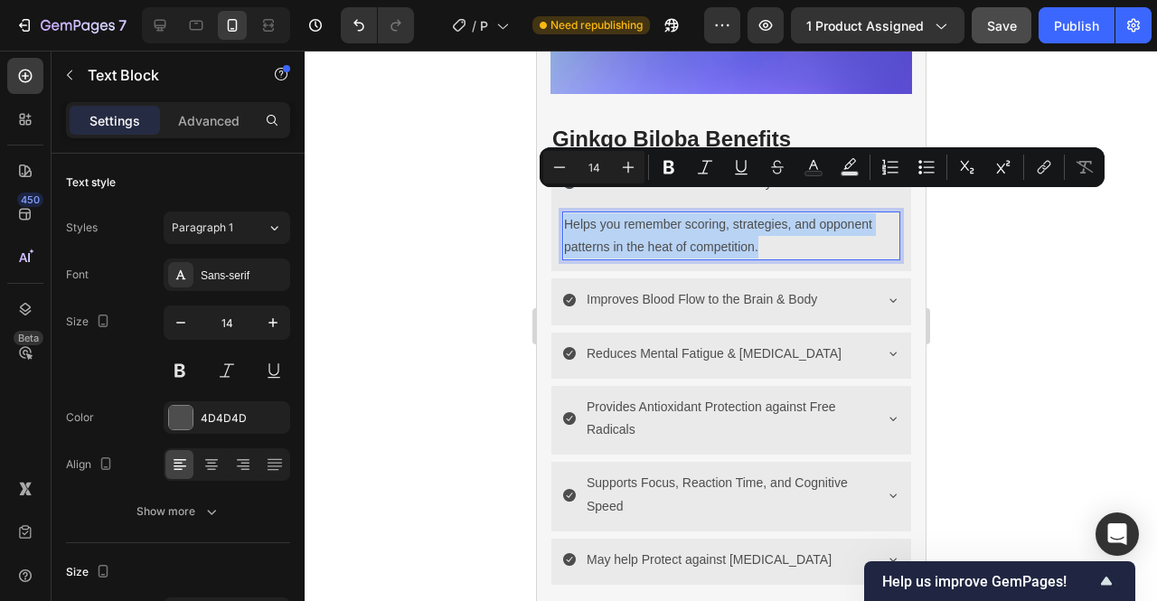
drag, startPoint x: 779, startPoint y: 222, endPoint x: 564, endPoint y: 198, distance: 216.5
click at [971, 252] on div at bounding box center [731, 326] width 853 height 551
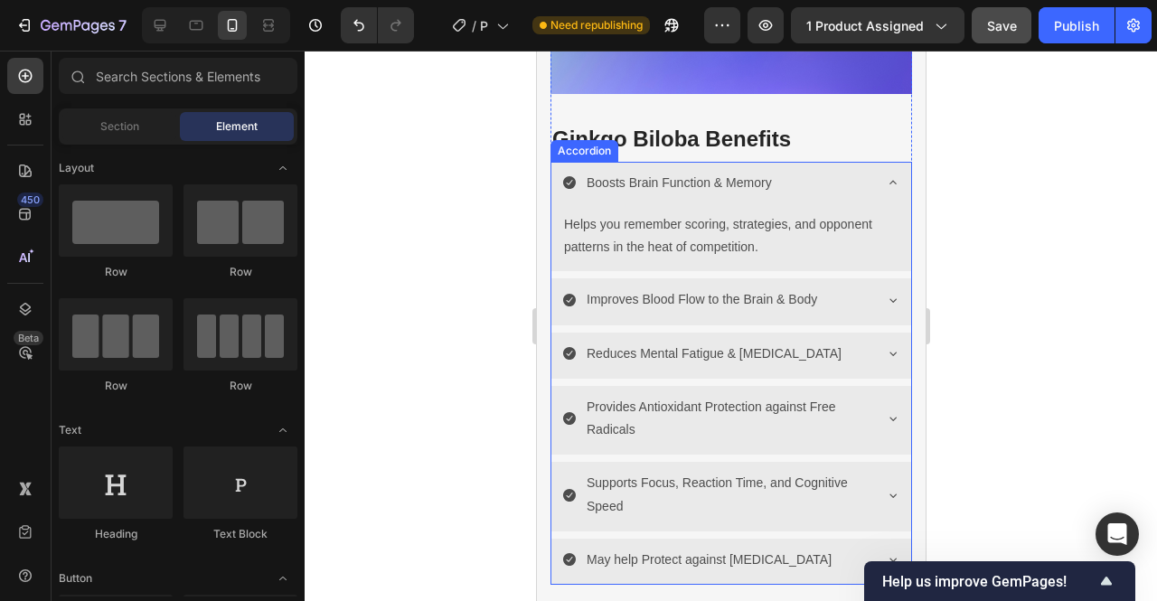
click at [722, 172] on p "Boosts Brain Function & Memory" at bounding box center [678, 183] width 185 height 23
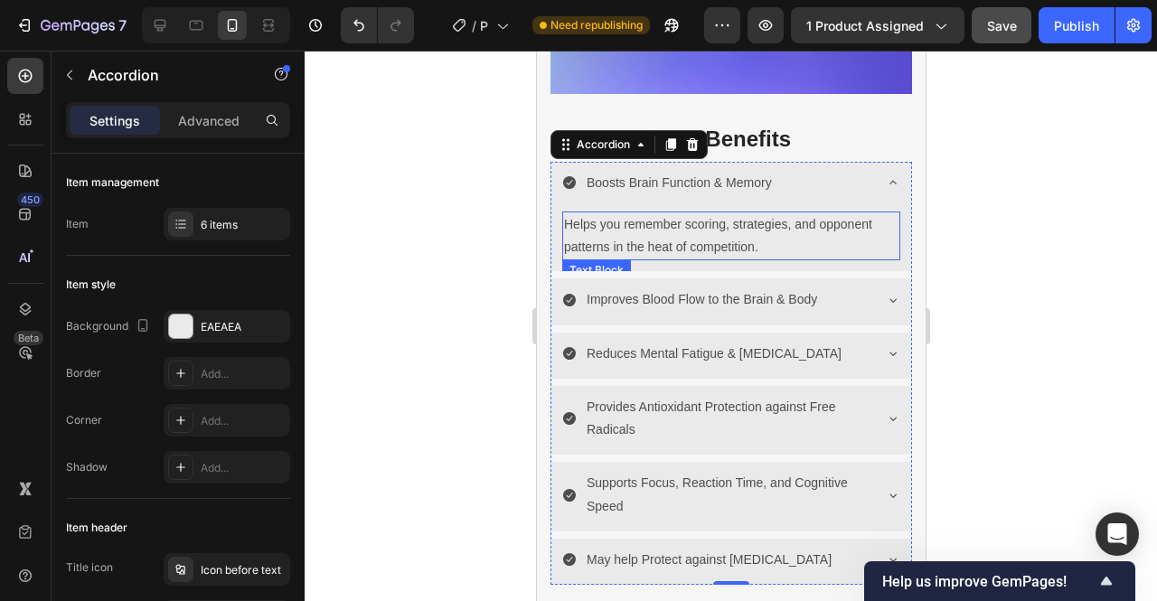
click at [699, 223] on p "Helps you remember scoring, strategies, and opponent patterns in the heat of co…" at bounding box center [730, 235] width 334 height 45
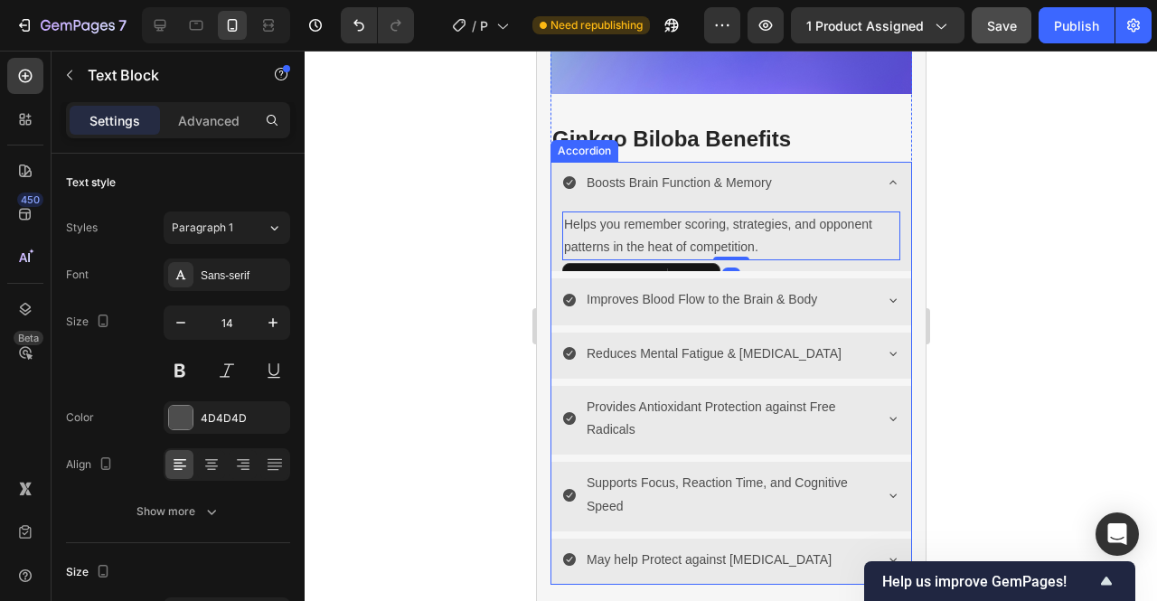
click at [731, 172] on p "Boosts Brain Function & Memory" at bounding box center [678, 183] width 185 height 23
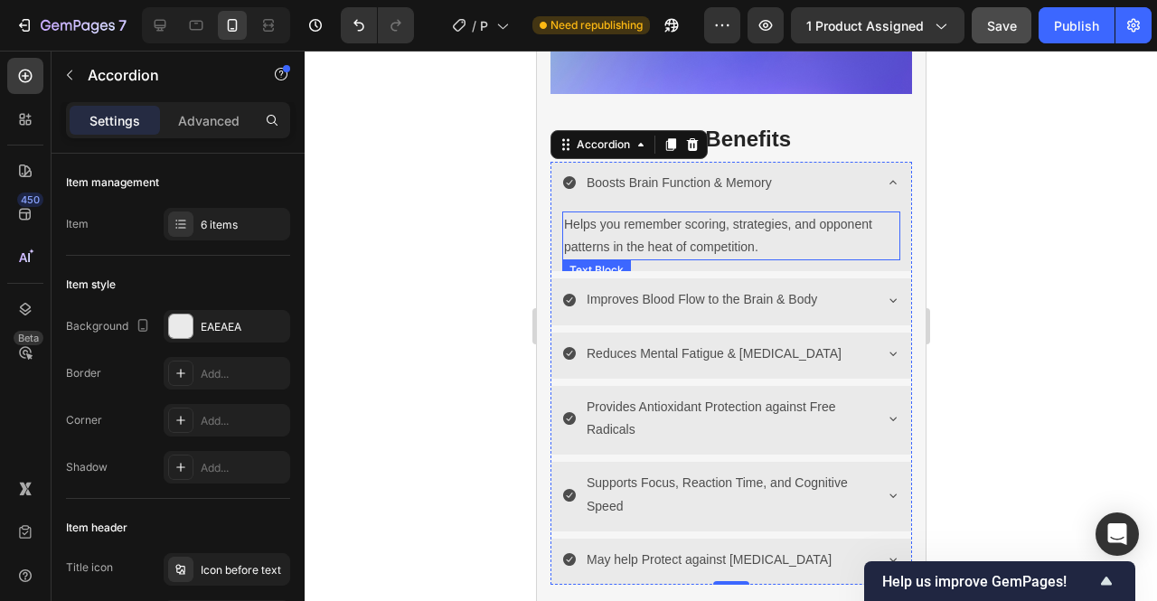
click at [669, 213] on p "Helps you remember scoring, strategies, and opponent patterns in the heat of co…" at bounding box center [730, 235] width 334 height 45
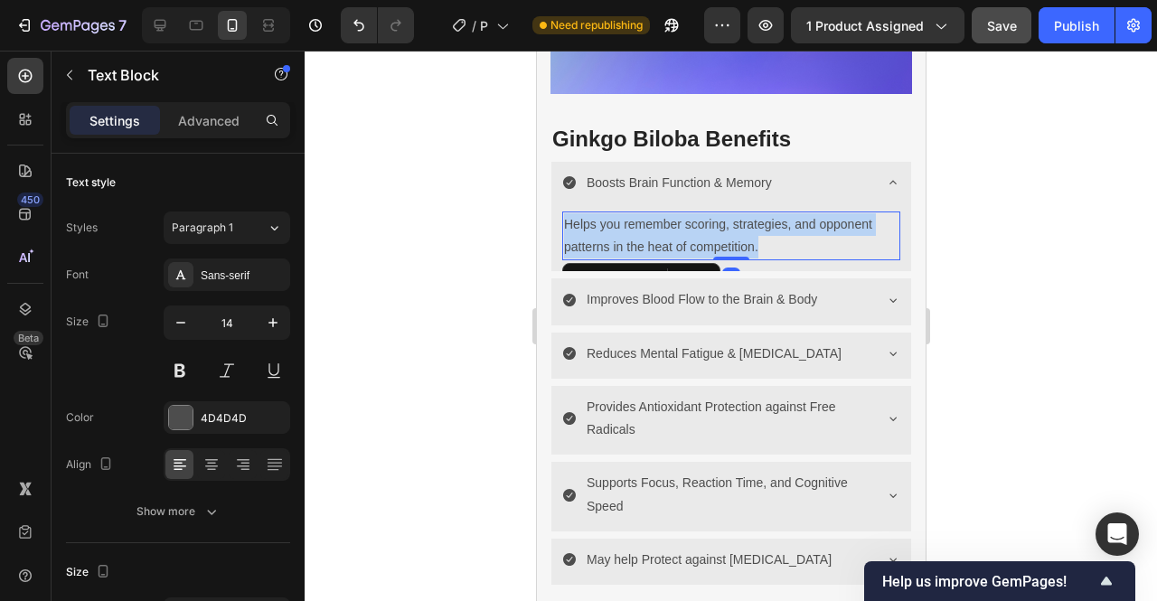
click at [669, 213] on p "Helps you remember scoring, strategies, and opponent patterns in the heat of co…" at bounding box center [730, 235] width 334 height 45
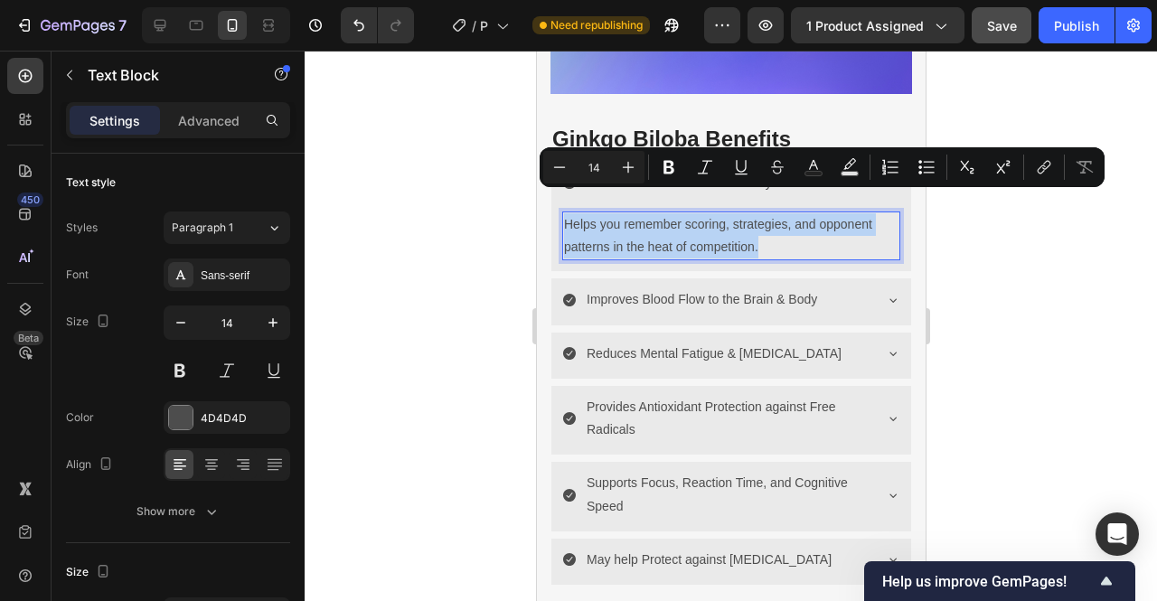
copy p "Helps you remember scoring, strategies, and opponent patterns in the heat of co…"
click at [969, 307] on div at bounding box center [731, 326] width 853 height 551
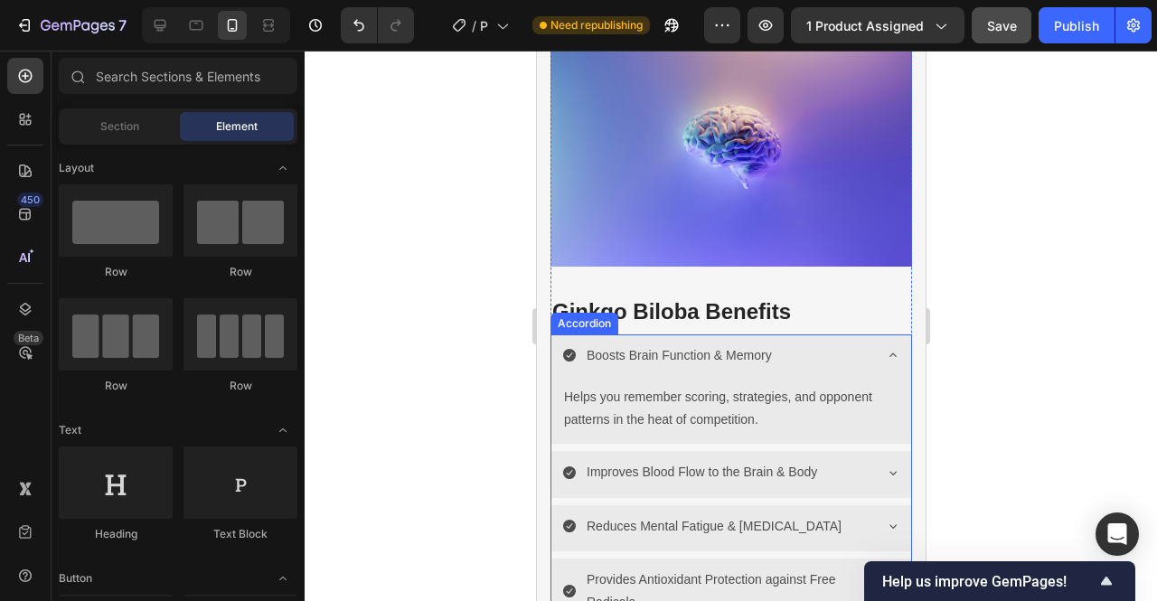
scroll to position [3311, 0]
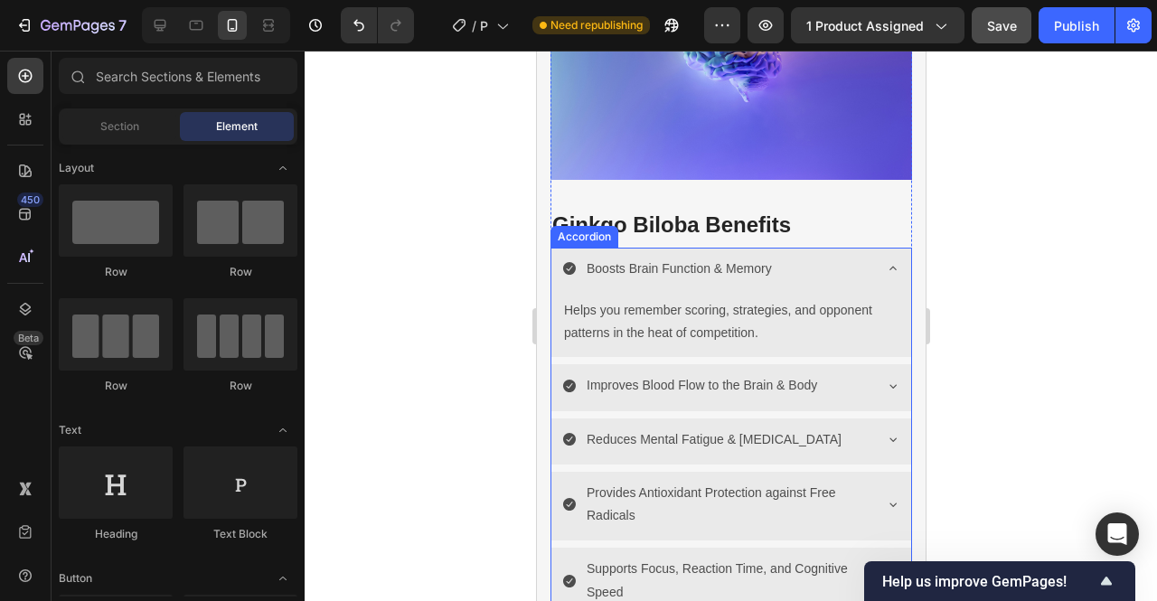
click at [714, 258] on p "Boosts Brain Function & Memory" at bounding box center [678, 269] width 185 height 23
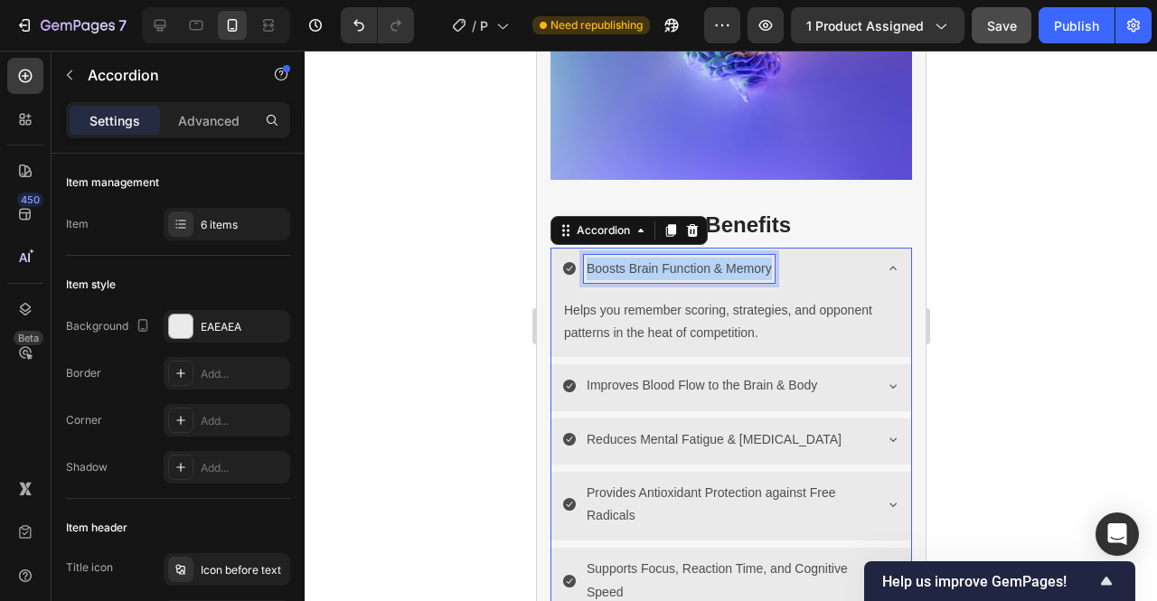
click at [714, 258] on p "Boosts Brain Function & Memory" at bounding box center [678, 269] width 185 height 23
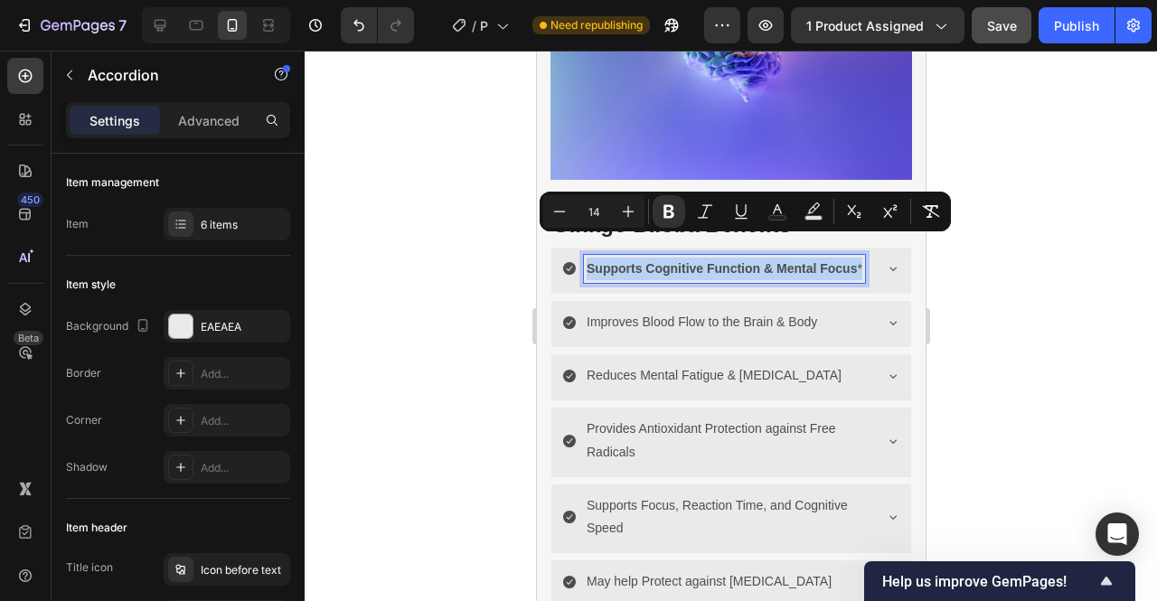
drag, startPoint x: 649, startPoint y: 264, endPoint x: 589, endPoint y: 248, distance: 62.7
click at [589, 258] on p "Supports Cognitive Function & Mental Focus *" at bounding box center [724, 269] width 276 height 23
click at [667, 214] on icon "Editor contextual toolbar" at bounding box center [669, 212] width 18 height 18
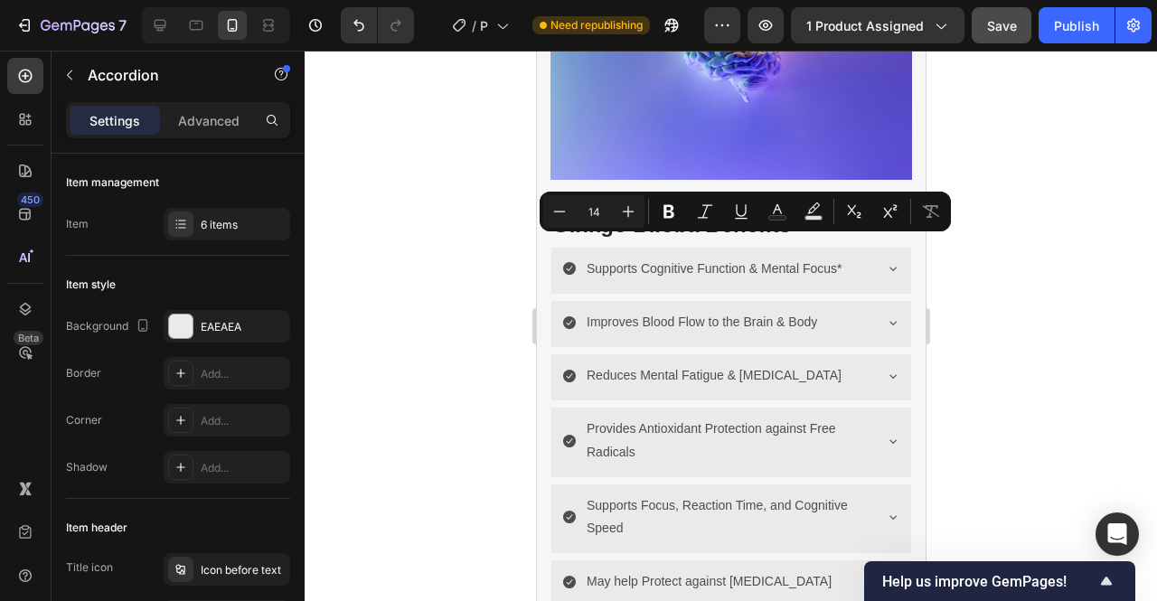
click at [1063, 312] on div at bounding box center [731, 326] width 853 height 551
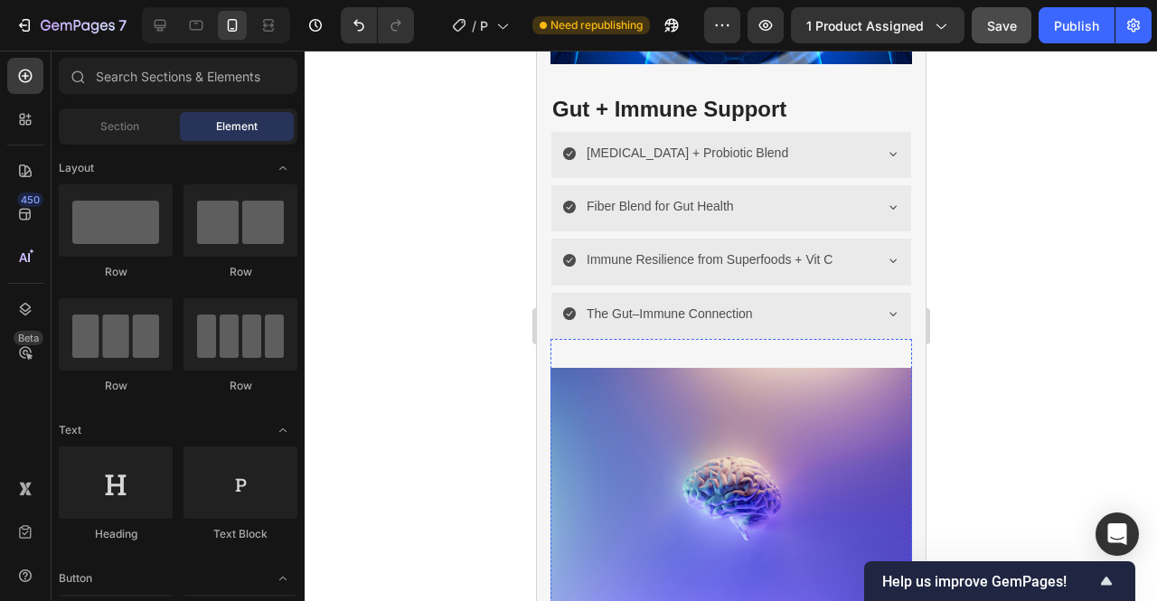
scroll to position [3284, 0]
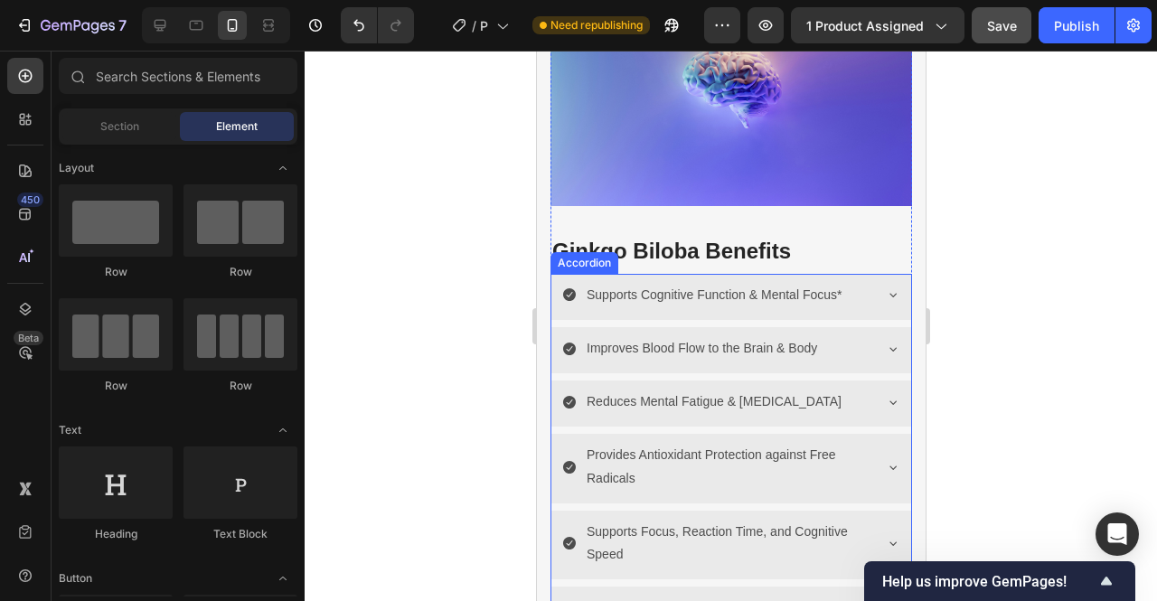
click at [815, 337] on p "Improves Blood Flow to the Brain & Body" at bounding box center [701, 348] width 231 height 23
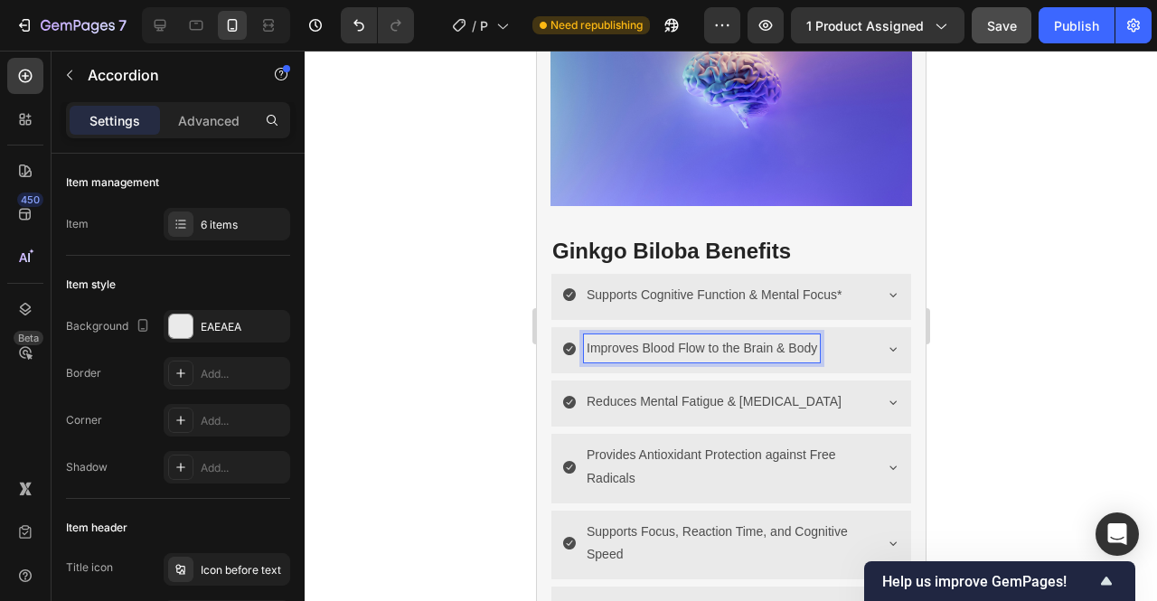
click at [815, 337] on p "Improves Blood Flow to the Brain & Body" at bounding box center [701, 348] width 231 height 23
click at [885, 342] on icon at bounding box center [892, 349] width 14 height 14
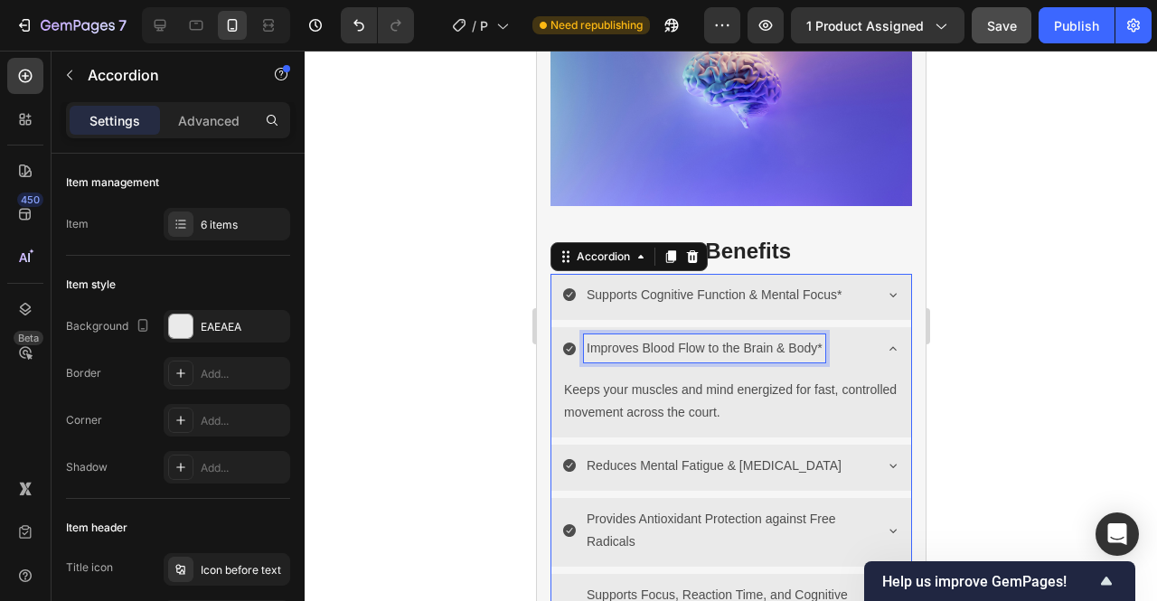
click at [698, 337] on p "Improves Blood Flow to the Brain & Body*" at bounding box center [704, 348] width 236 height 23
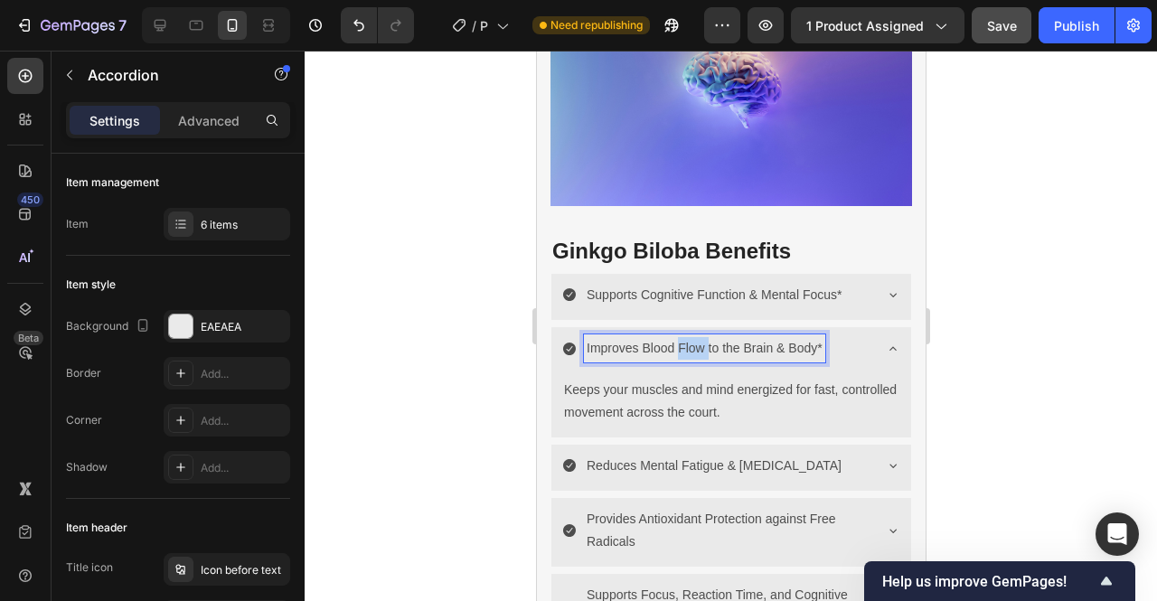
click at [698, 337] on p "Improves Blood Flow to the Brain & Body*" at bounding box center [704, 348] width 236 height 23
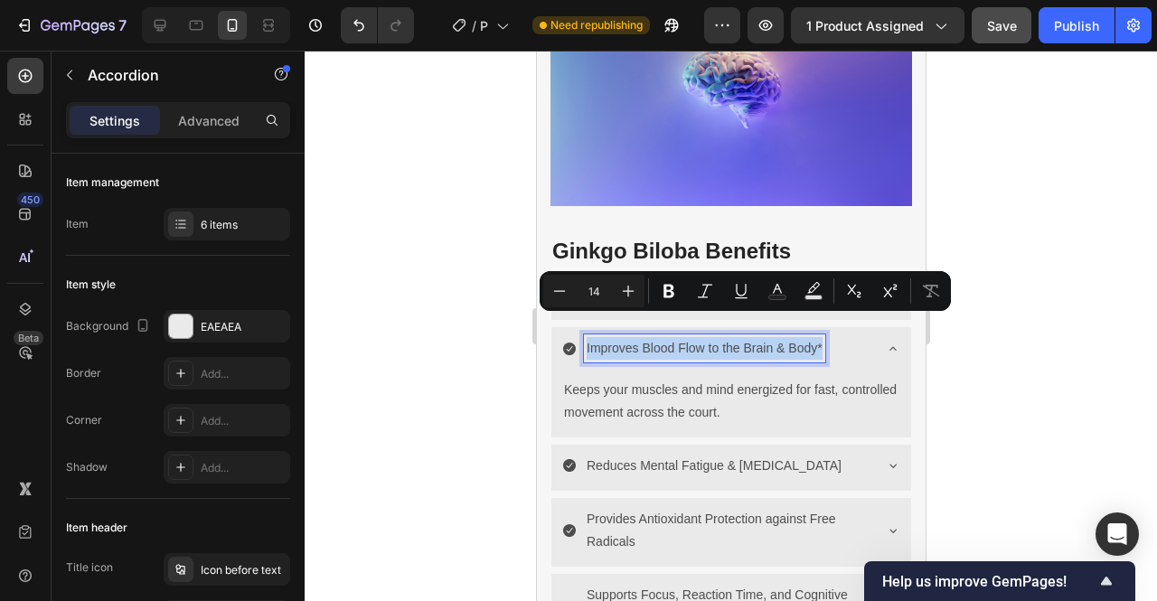
copy p "Improves Blood Flow to the Brain & Body*"
click at [620, 379] on p "Keeps your muscles and mind energized for fast, controlled movement across the …" at bounding box center [730, 401] width 334 height 45
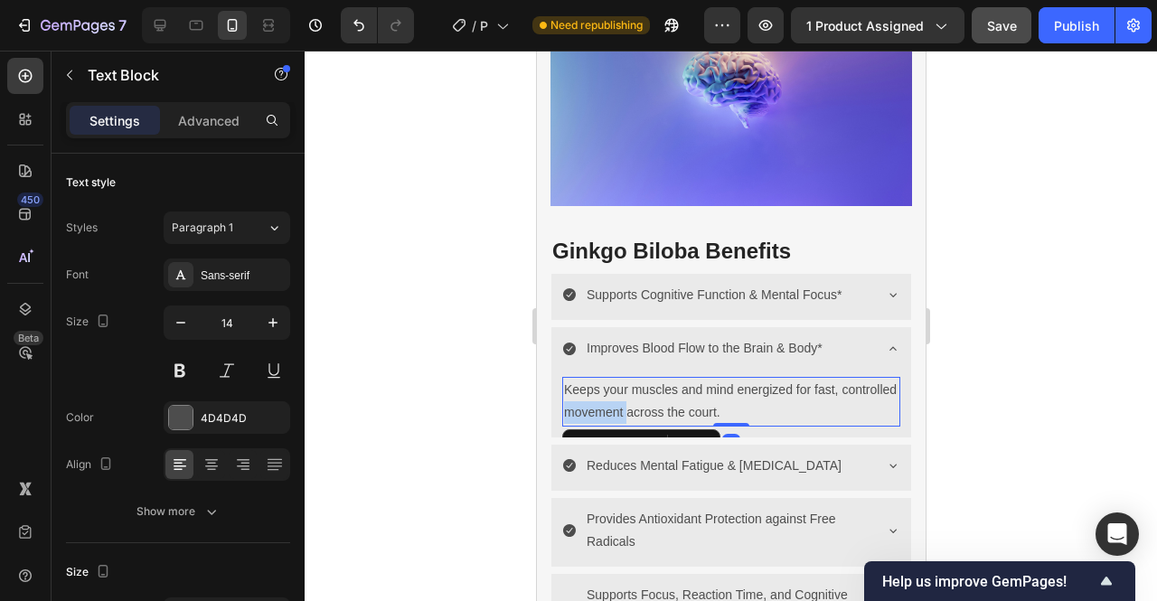
click at [620, 379] on p "Keeps your muscles and mind energized for fast, controlled movement across the …" at bounding box center [730, 401] width 334 height 45
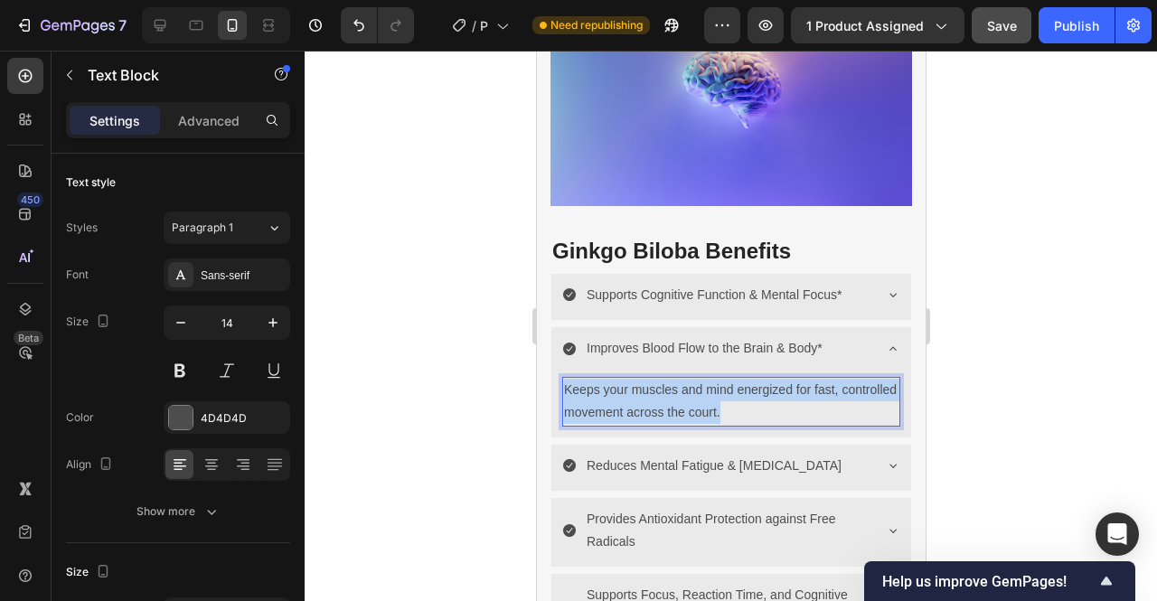
click at [620, 379] on p "Keeps your muscles and mind energized for fast, controlled movement across the …" at bounding box center [730, 401] width 334 height 45
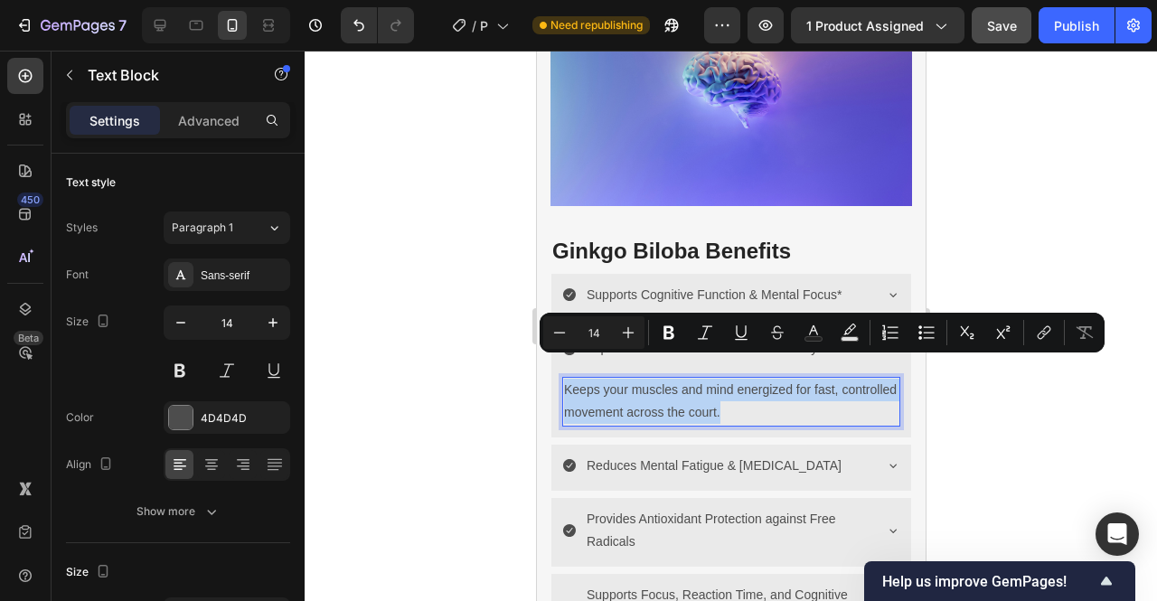
copy p "Keeps your muscles and mind energized for fast, controlled movement across the …"
click at [963, 429] on div at bounding box center [731, 326] width 853 height 551
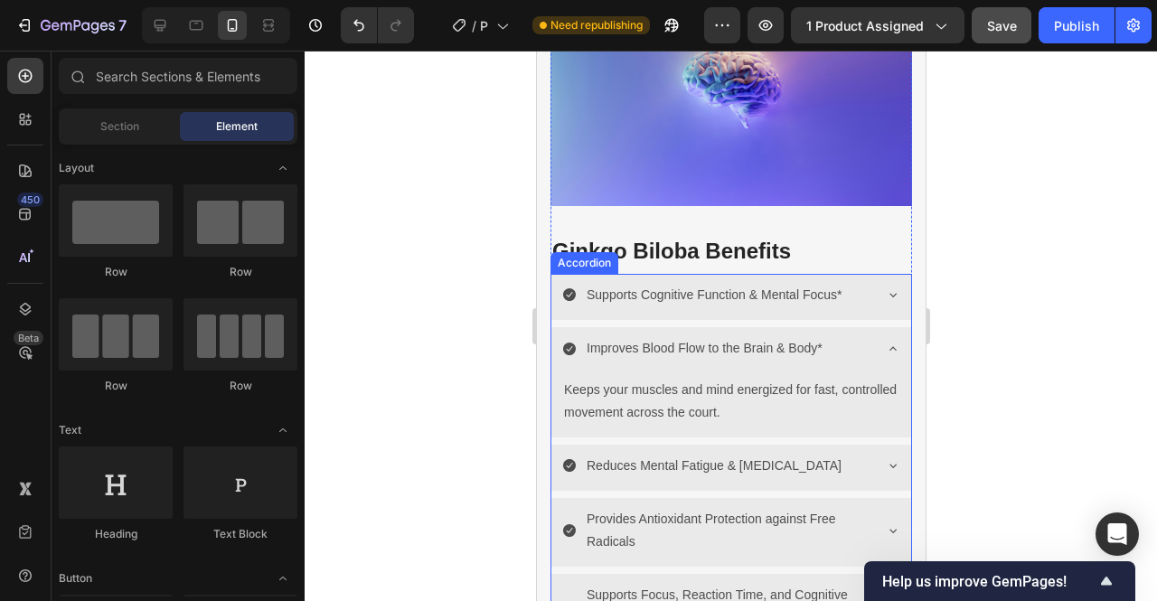
click at [665, 337] on p "Improves Blood Flow to the Brain & Body*" at bounding box center [704, 348] width 236 height 23
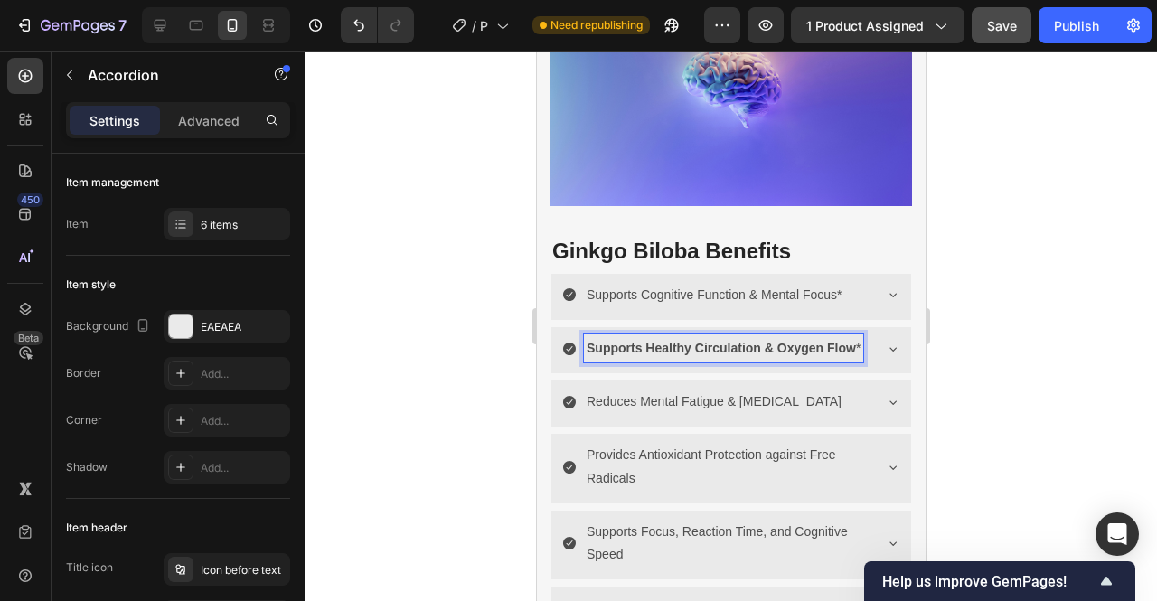
click at [648, 347] on p "Supports Healthy Circulation & Oxygen Flow *" at bounding box center [723, 348] width 274 height 23
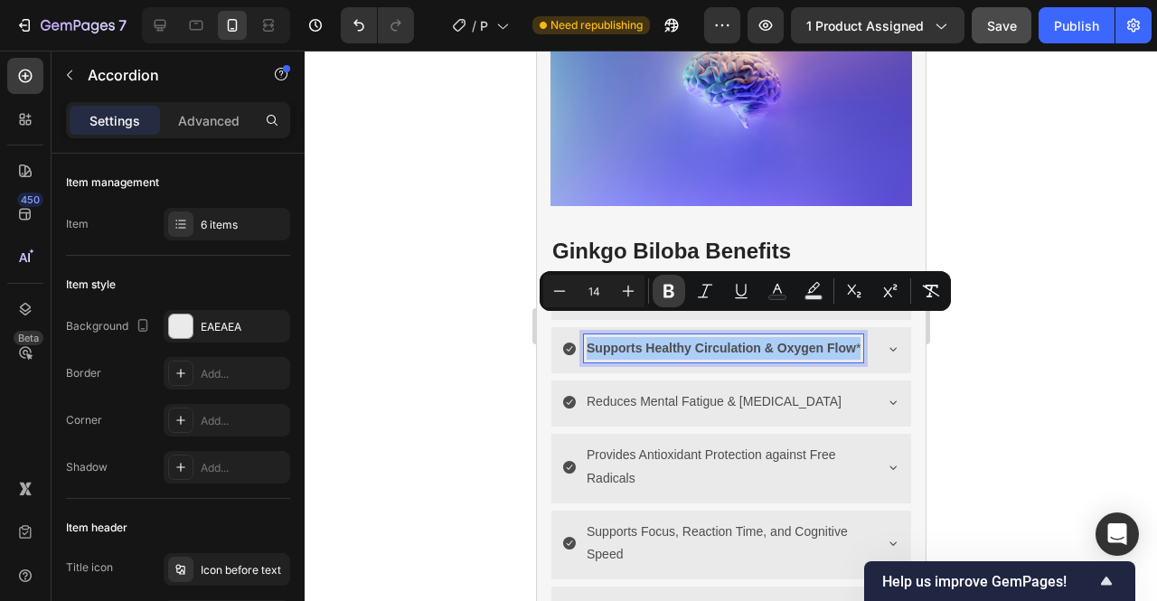
click at [676, 299] on icon "Editor contextual toolbar" at bounding box center [669, 291] width 18 height 18
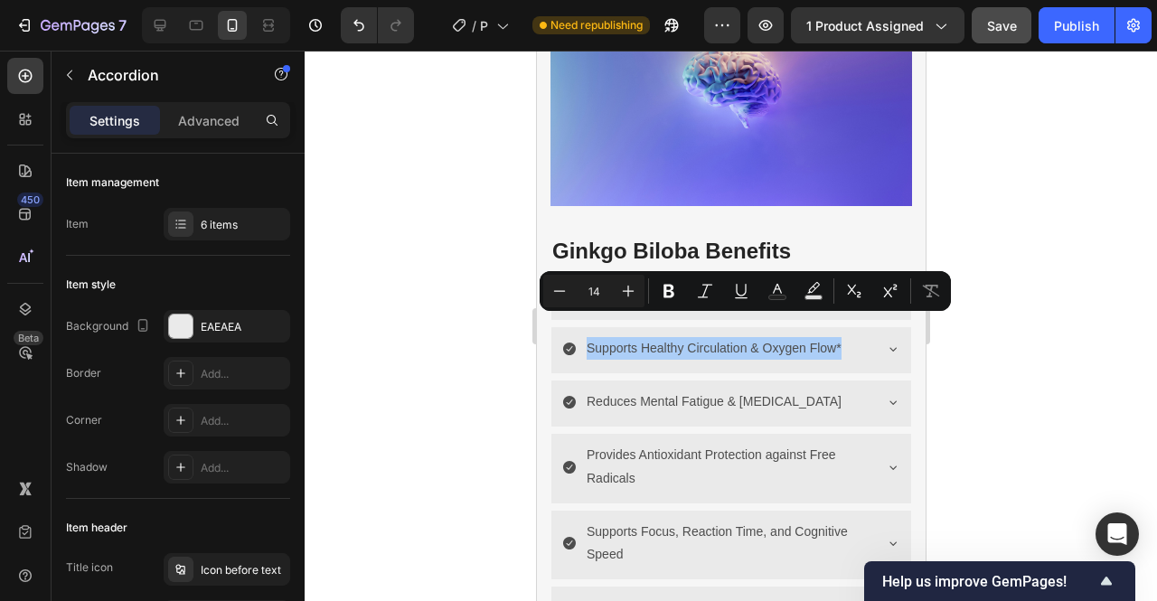
click at [1022, 382] on div at bounding box center [731, 326] width 853 height 551
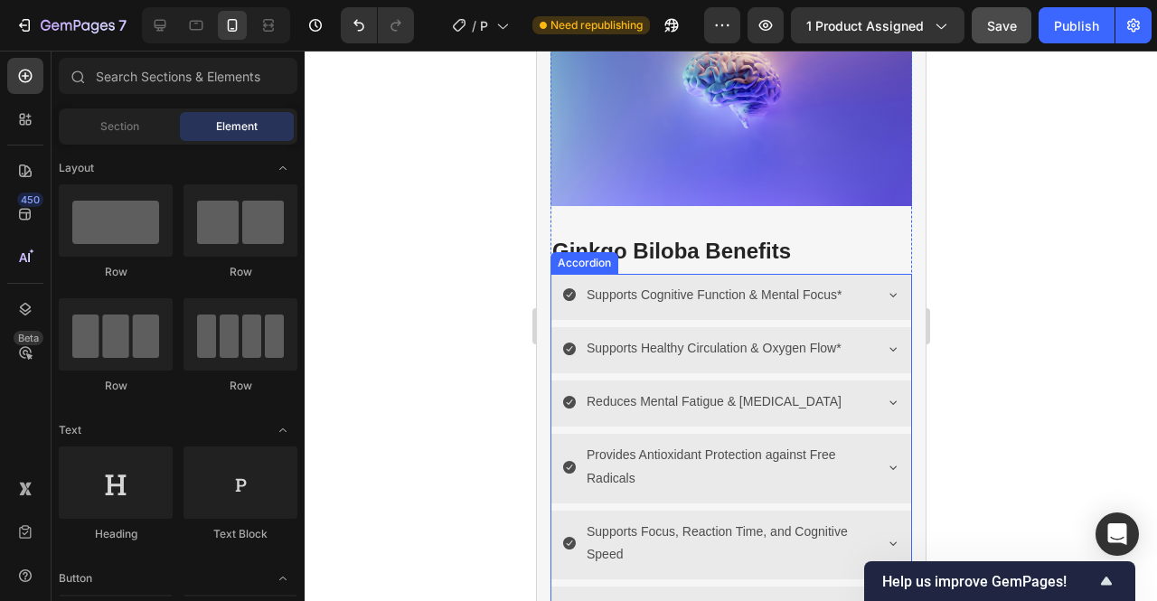
click at [885, 342] on icon at bounding box center [892, 349] width 14 height 14
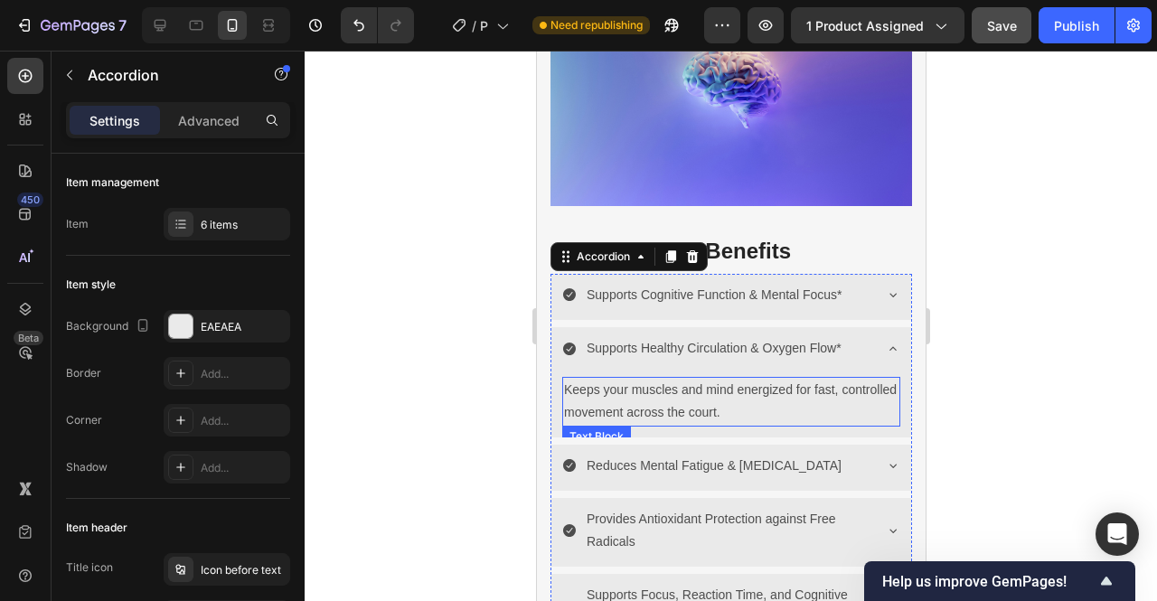
click at [711, 389] on p "Keeps your muscles and mind energized for fast, controlled movement across the …" at bounding box center [730, 401] width 334 height 45
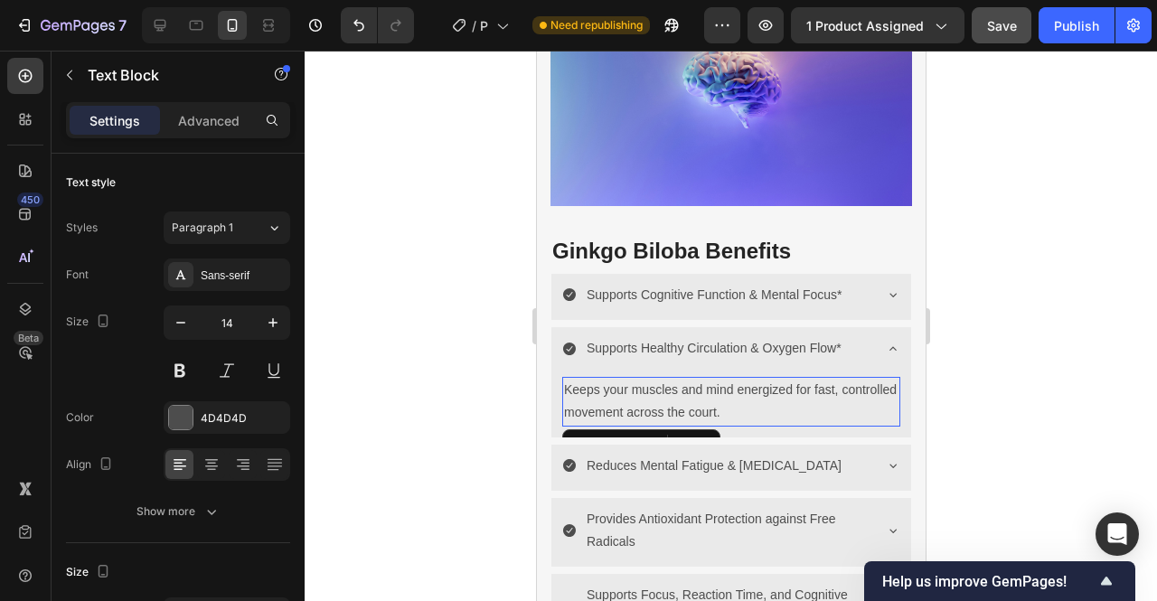
click at [711, 389] on p "Keeps your muscles and mind energized for fast, controlled movement across the …" at bounding box center [730, 401] width 334 height 45
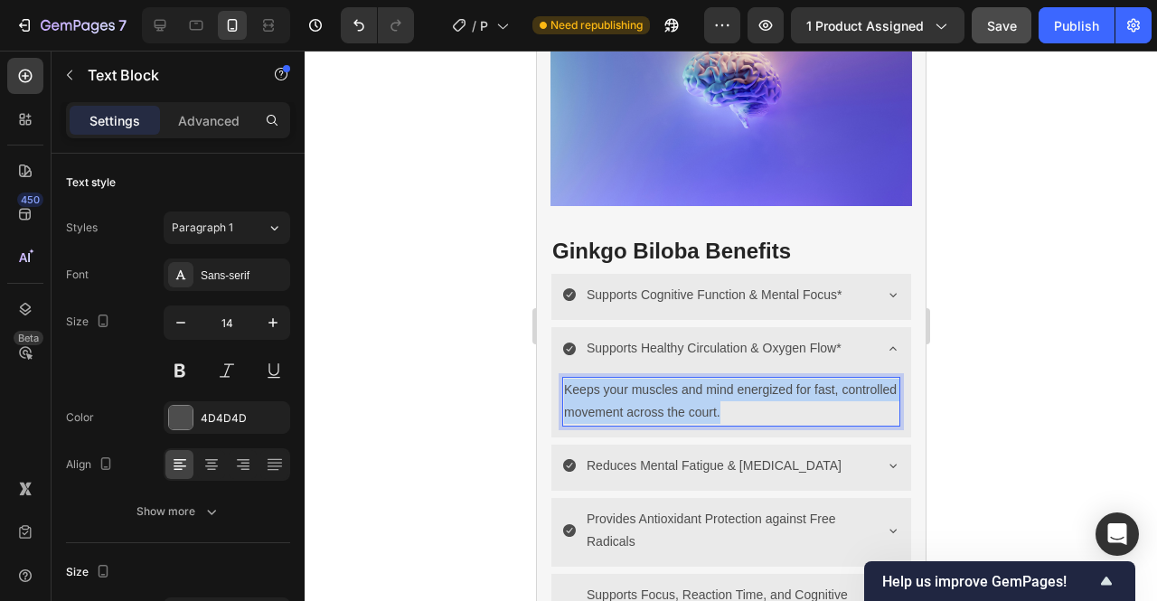
click at [711, 389] on p "Keeps your muscles and mind energized for fast, controlled movement across the …" at bounding box center [730, 401] width 334 height 45
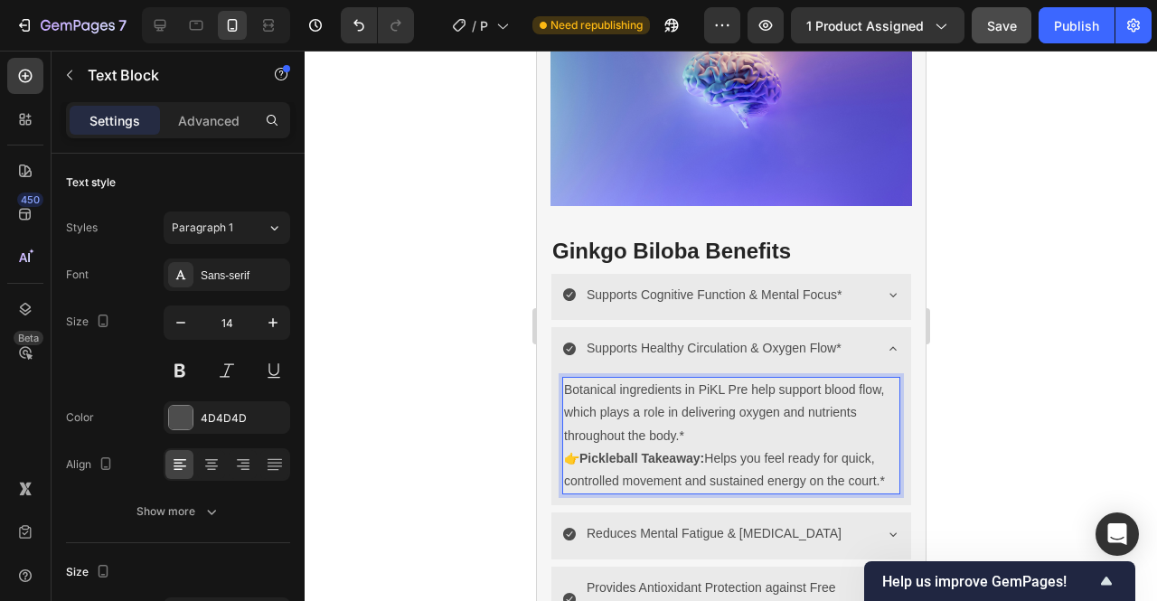
click at [584, 451] on strong "Pickleball Takeaway:" at bounding box center [641, 458] width 125 height 14
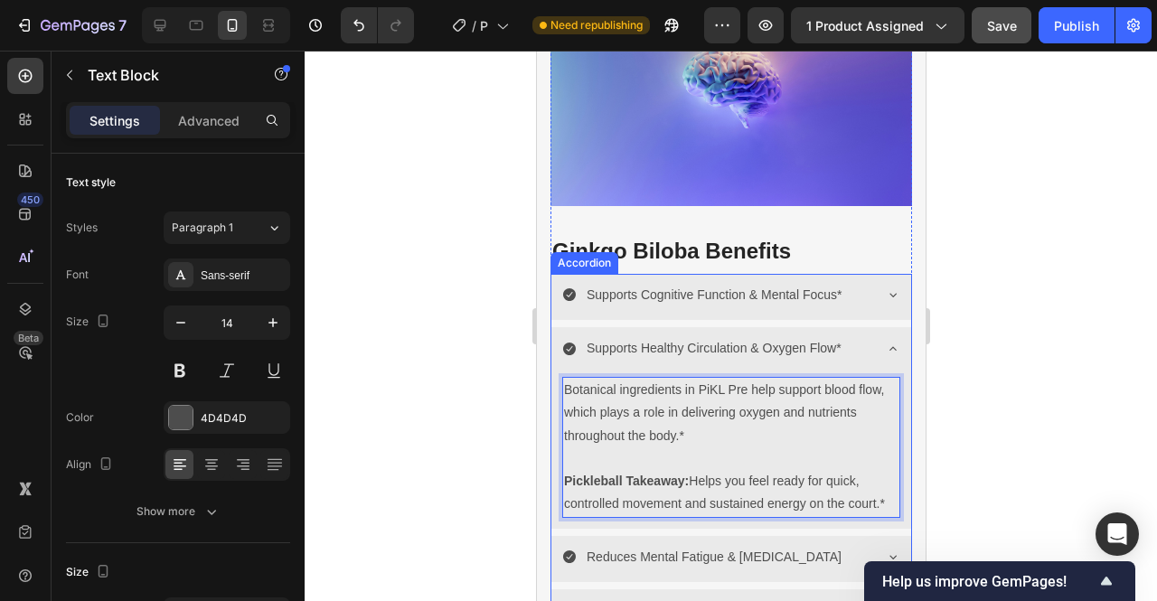
click at [885, 342] on icon at bounding box center [892, 349] width 14 height 14
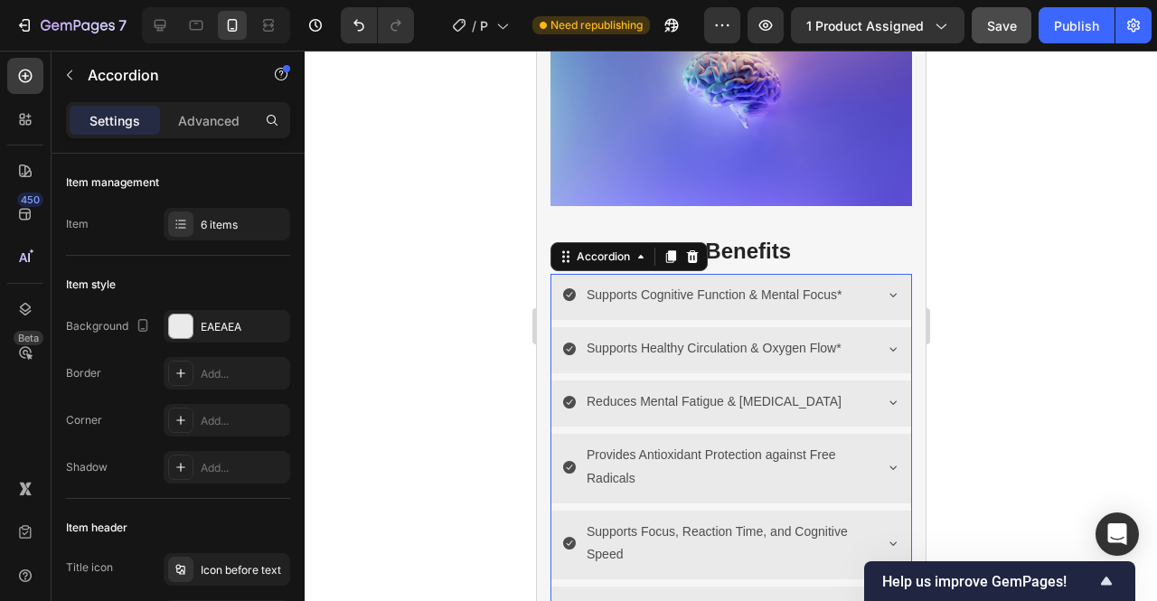
click at [889, 294] on icon at bounding box center [892, 296] width 7 height 4
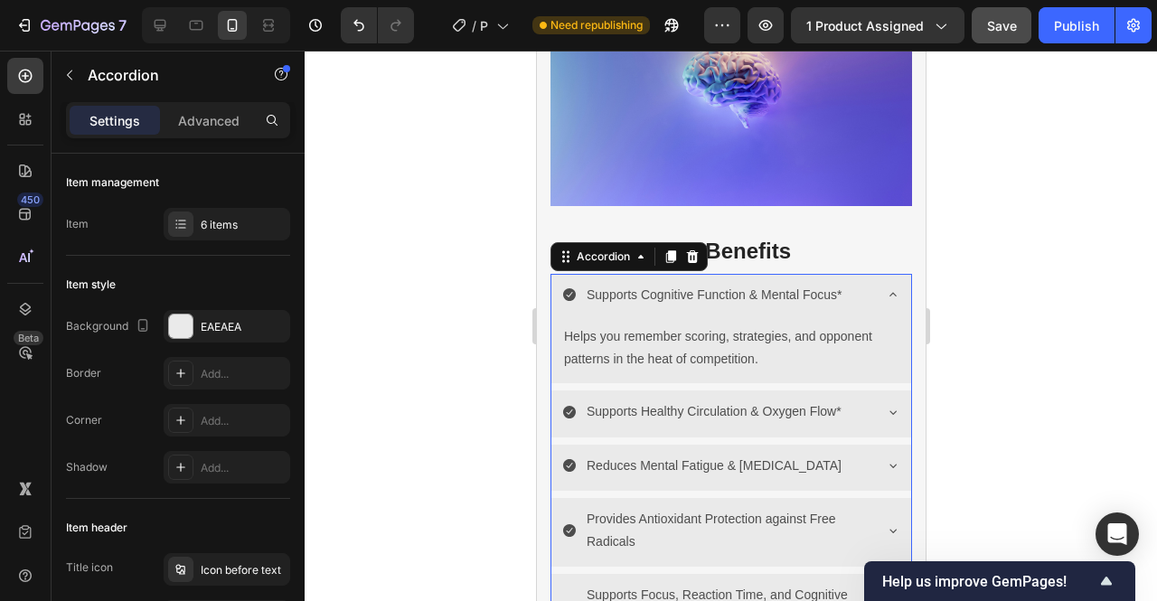
click at [885, 287] on icon at bounding box center [892, 294] width 14 height 14
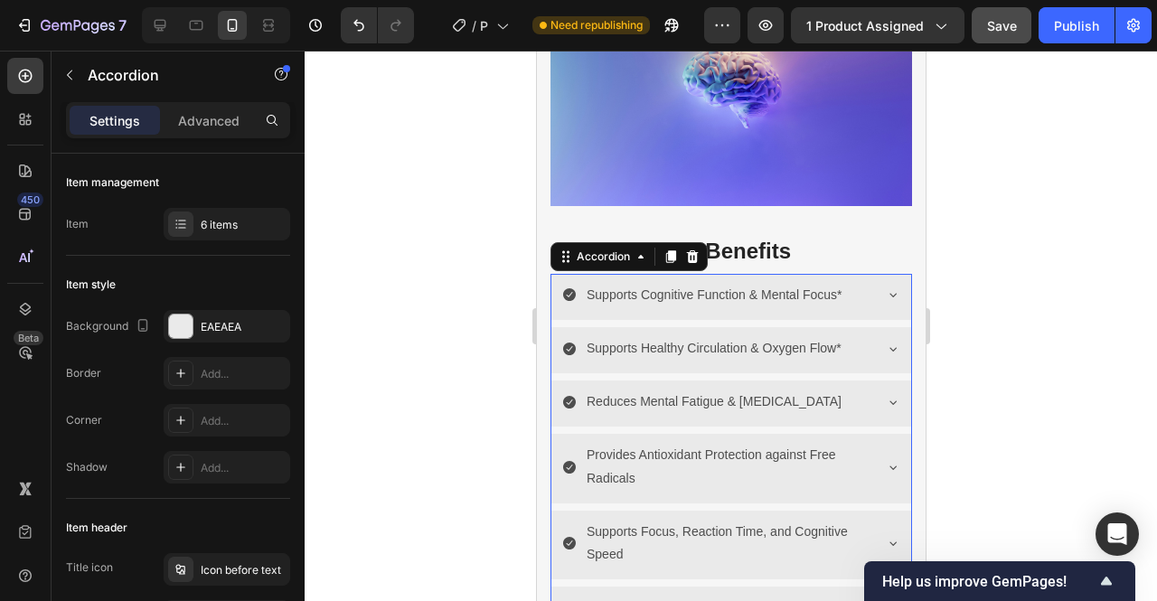
click at [885, 342] on icon at bounding box center [892, 349] width 14 height 14
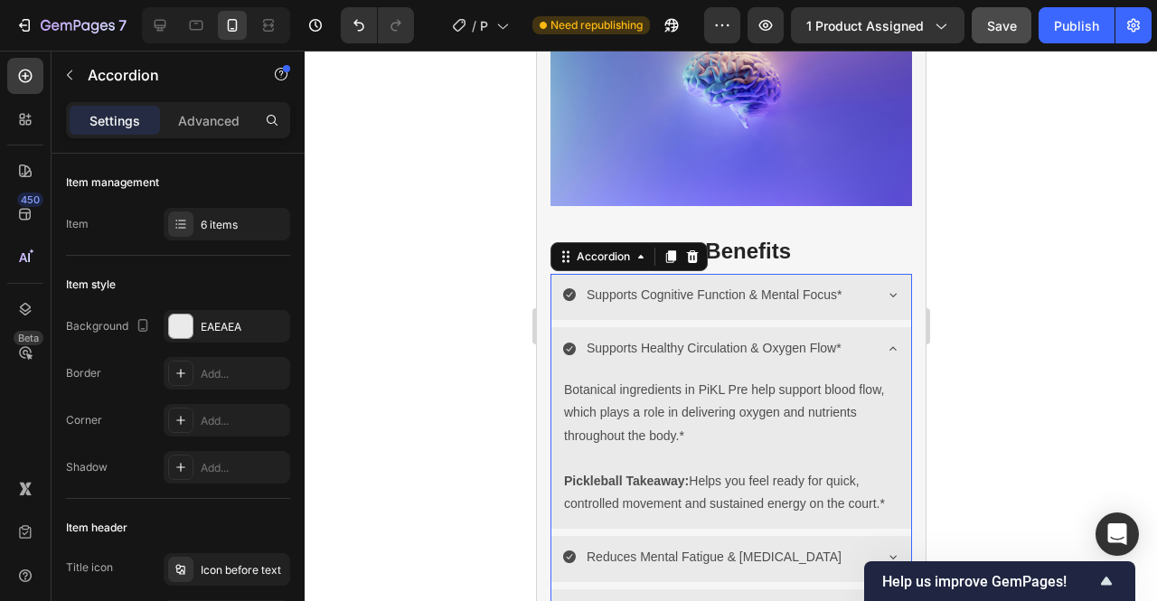
click at [885, 342] on icon at bounding box center [892, 349] width 14 height 14
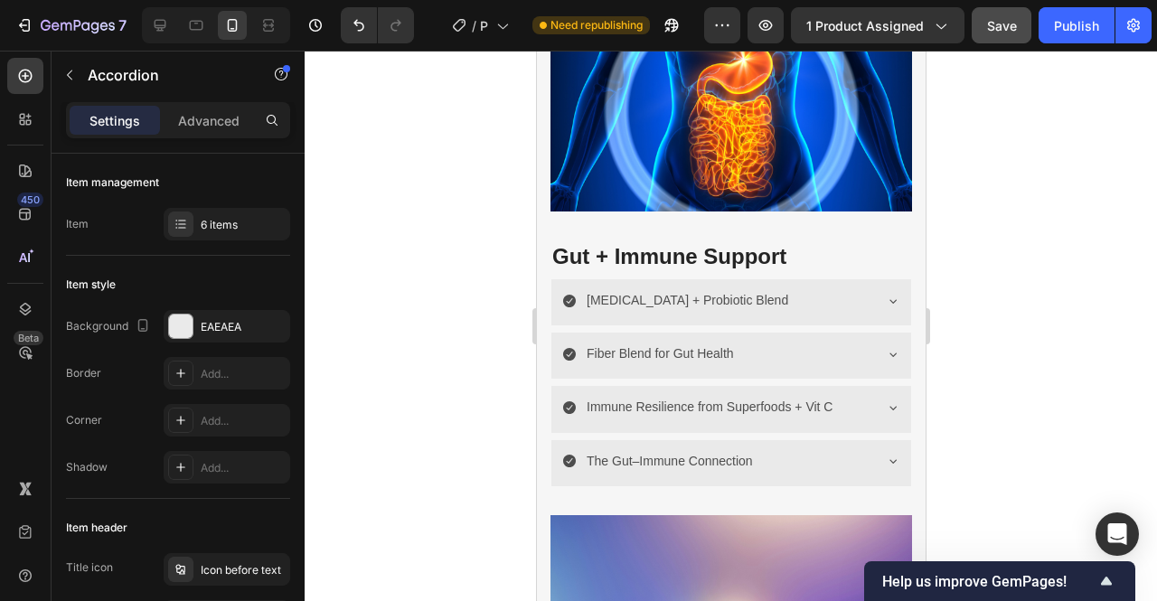
scroll to position [2717, 0]
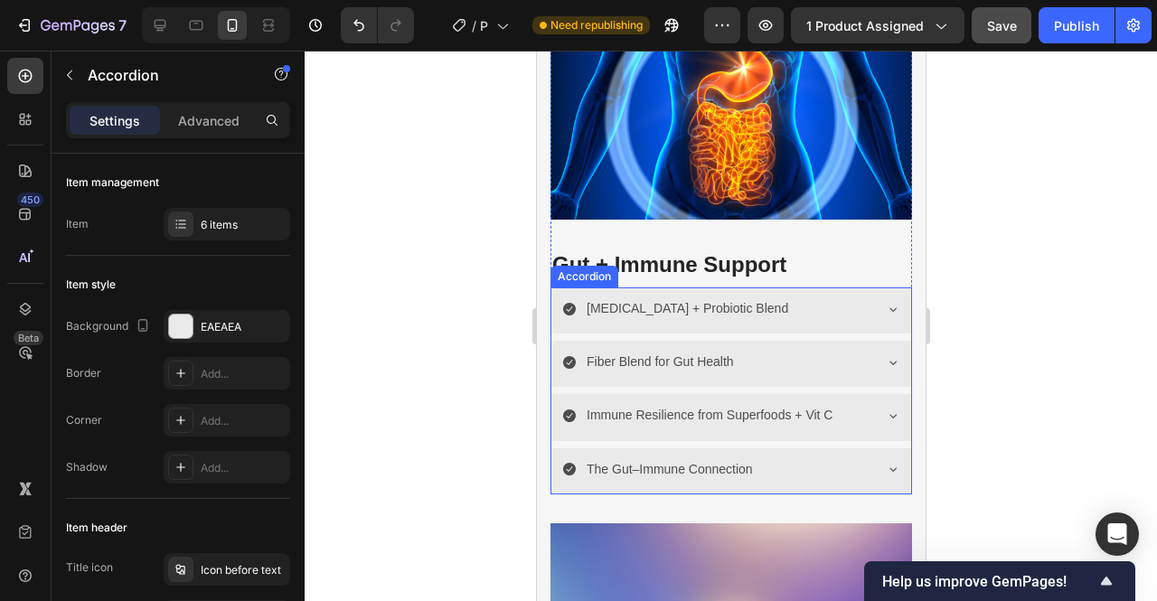
click at [885, 302] on icon at bounding box center [892, 309] width 14 height 14
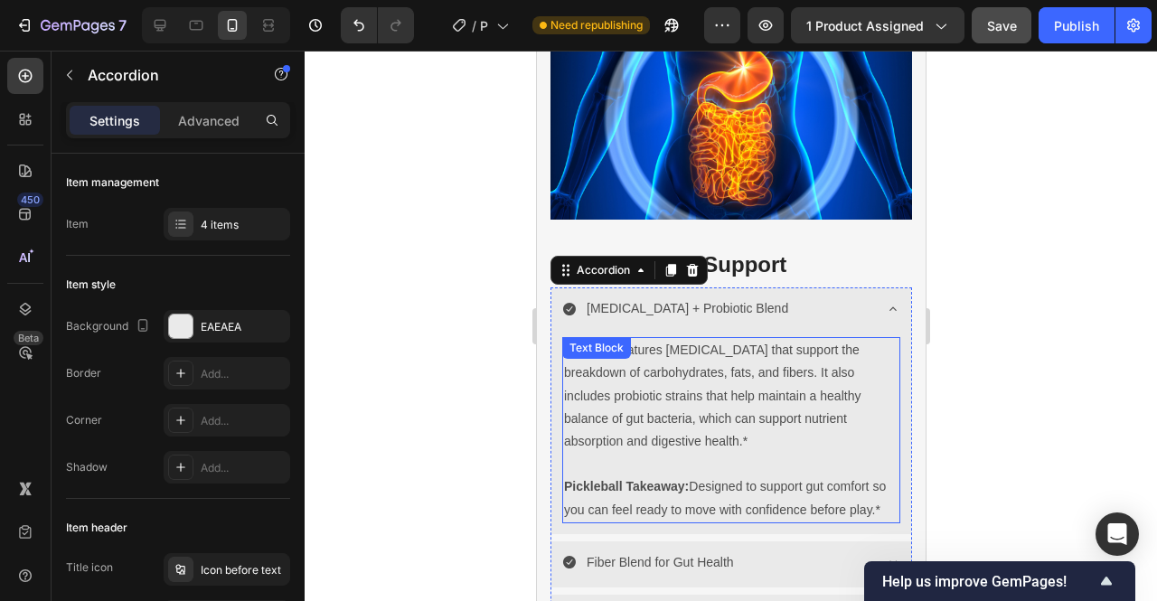
click at [642, 355] on div "PiKL Pre features digestive enzymes that support the breakdown of carbohydrates…" at bounding box center [730, 430] width 338 height 186
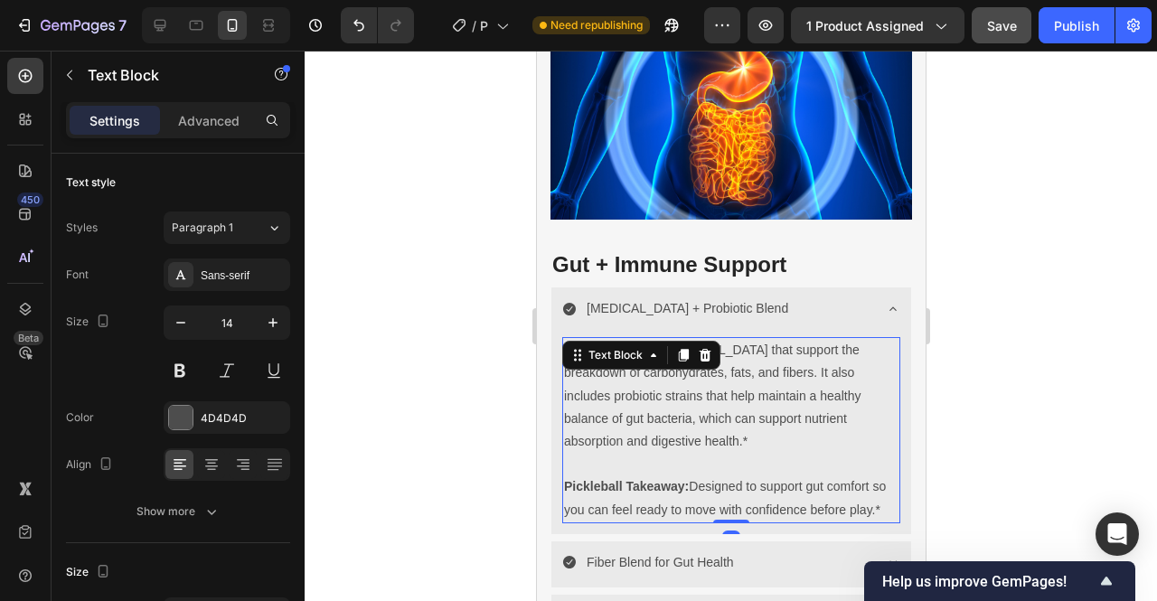
click at [770, 417] on p "PiKL Pre features digestive enzymes that support the breakdown of carbohydrates…" at bounding box center [730, 396] width 334 height 114
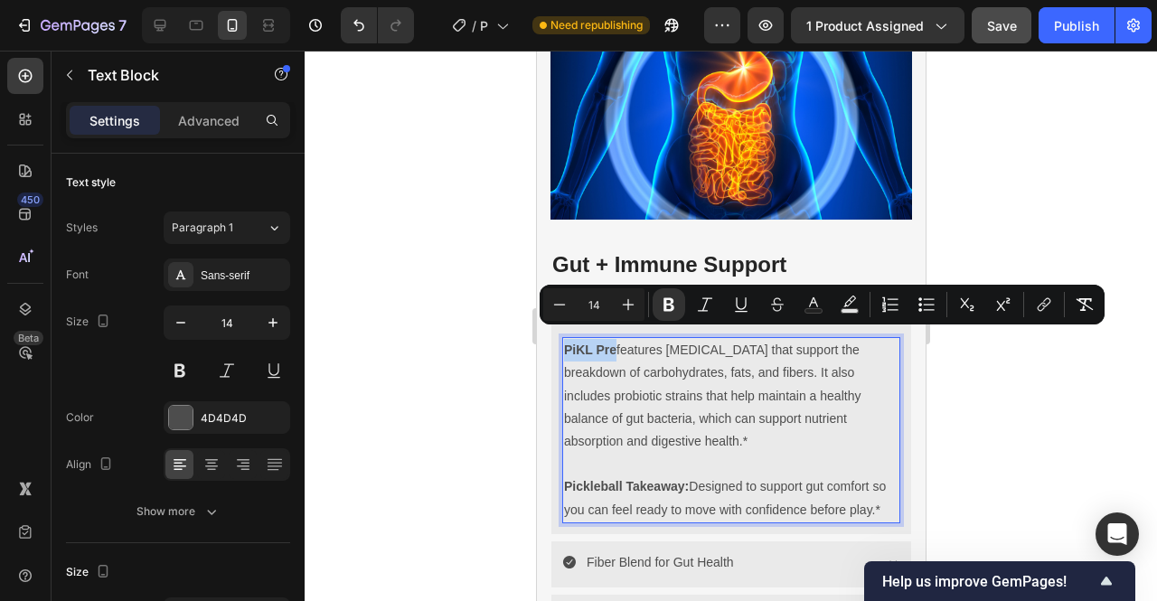
drag, startPoint x: 615, startPoint y: 341, endPoint x: 562, endPoint y: 342, distance: 52.4
click at [563, 343] on strong "PiKL Pre" at bounding box center [589, 350] width 52 height 14
click at [669, 303] on icon "Editor contextual toolbar" at bounding box center [669, 305] width 18 height 18
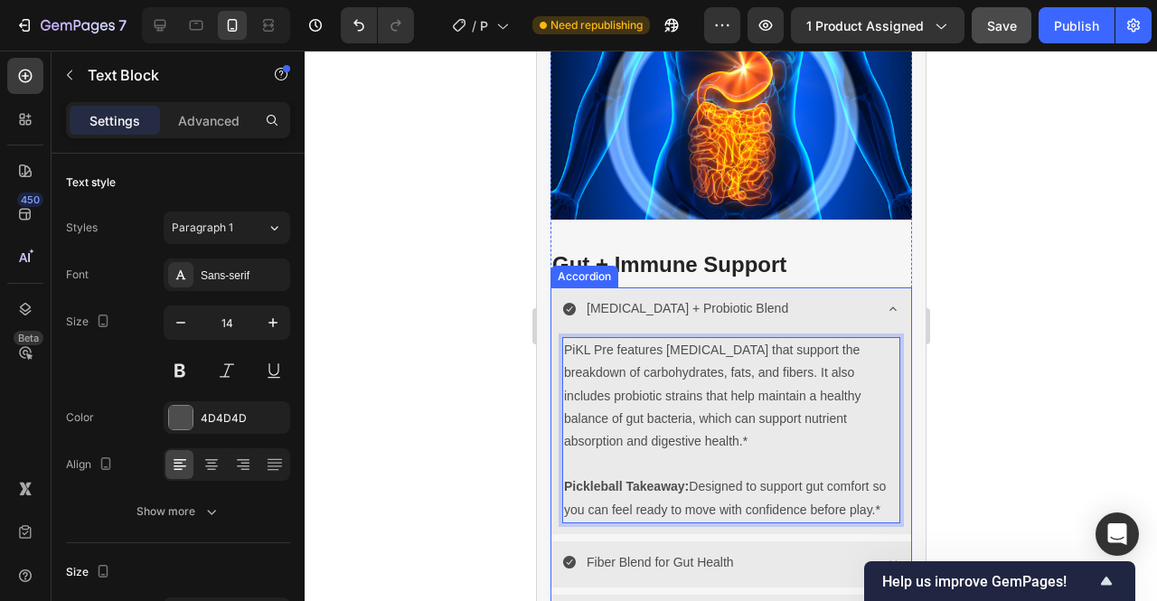
click at [889, 306] on icon at bounding box center [892, 308] width 7 height 4
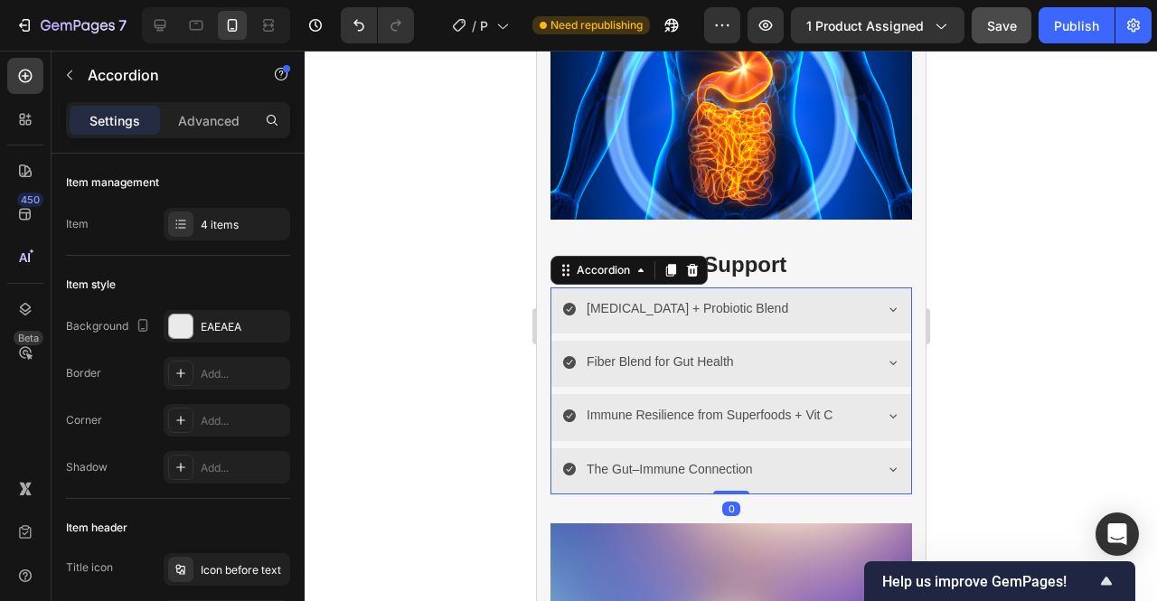
click at [885, 355] on icon at bounding box center [892, 362] width 14 height 14
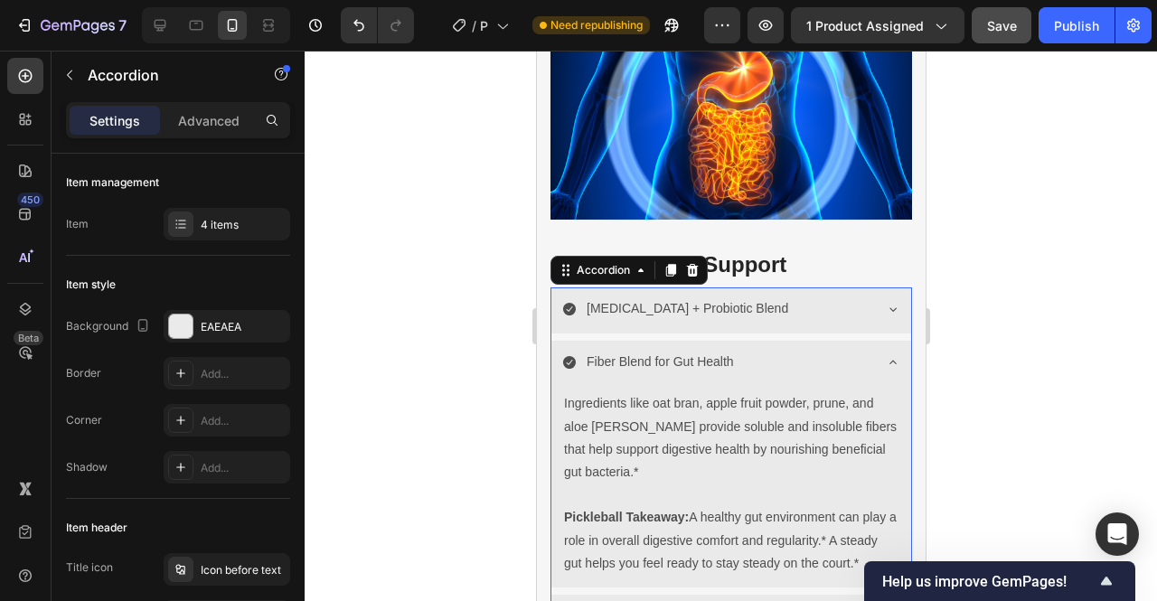
click at [885, 355] on icon at bounding box center [892, 362] width 14 height 14
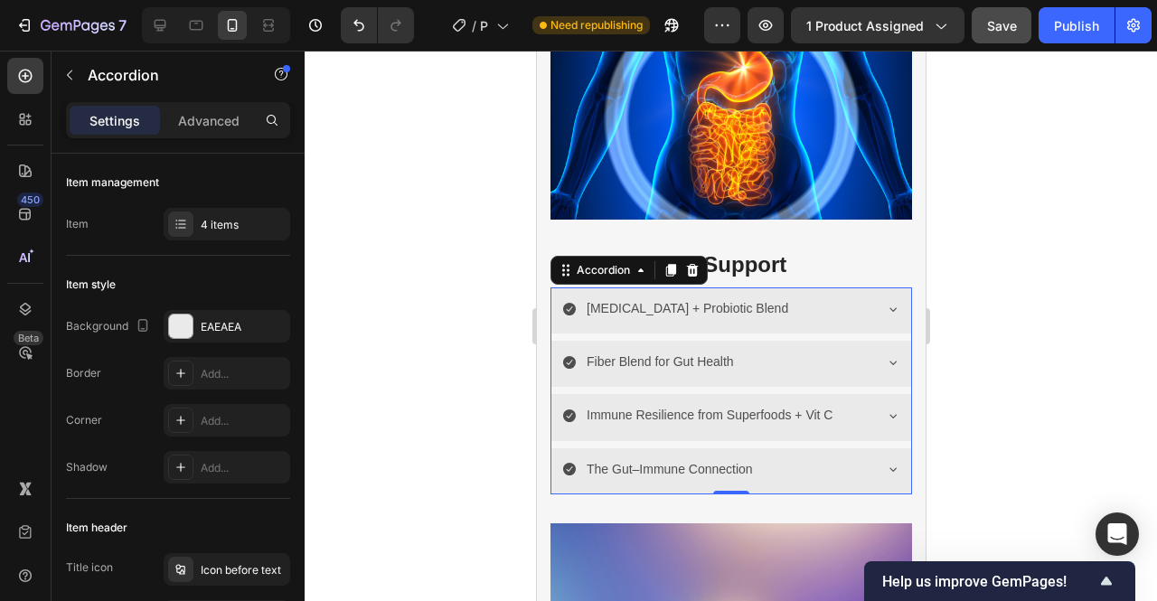
click at [885, 409] on icon at bounding box center [892, 416] width 14 height 14
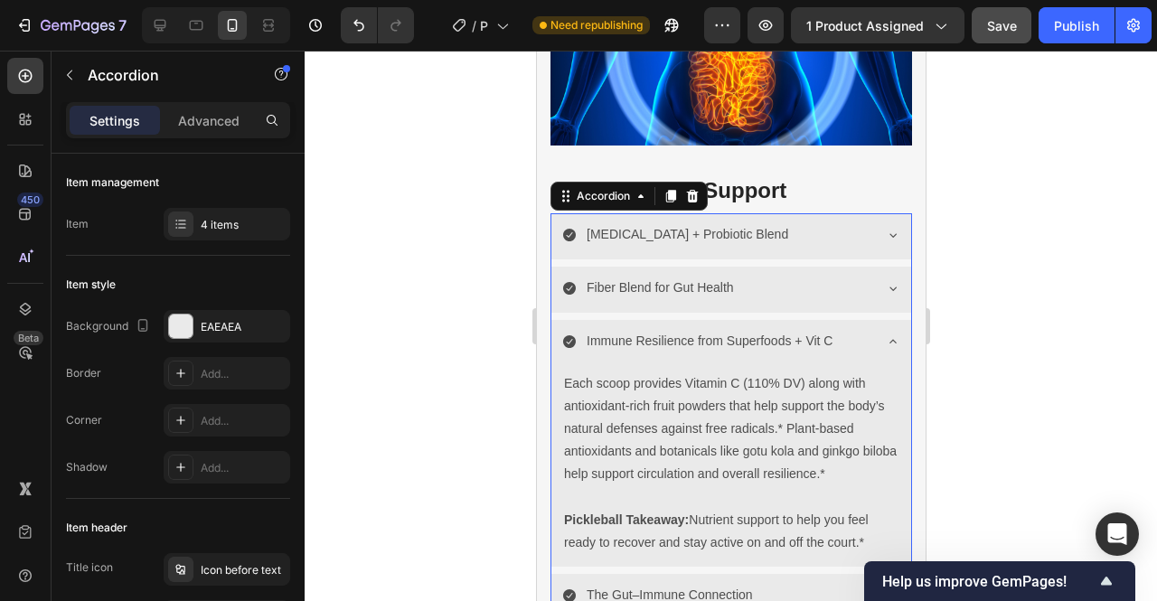
scroll to position [2794, 0]
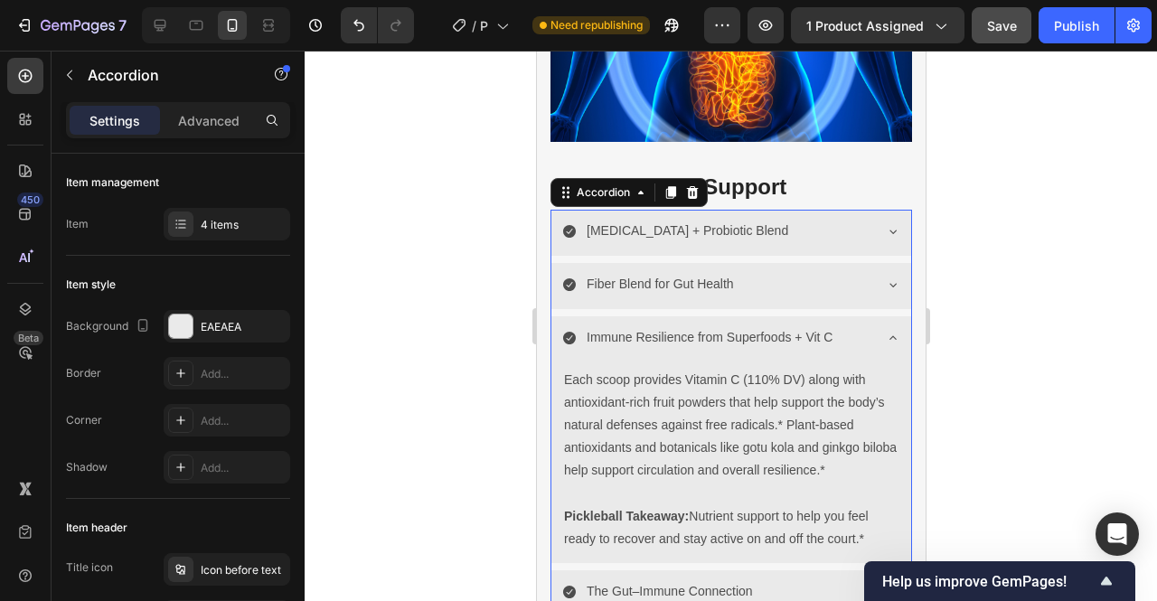
click at [885, 331] on icon at bounding box center [892, 338] width 14 height 14
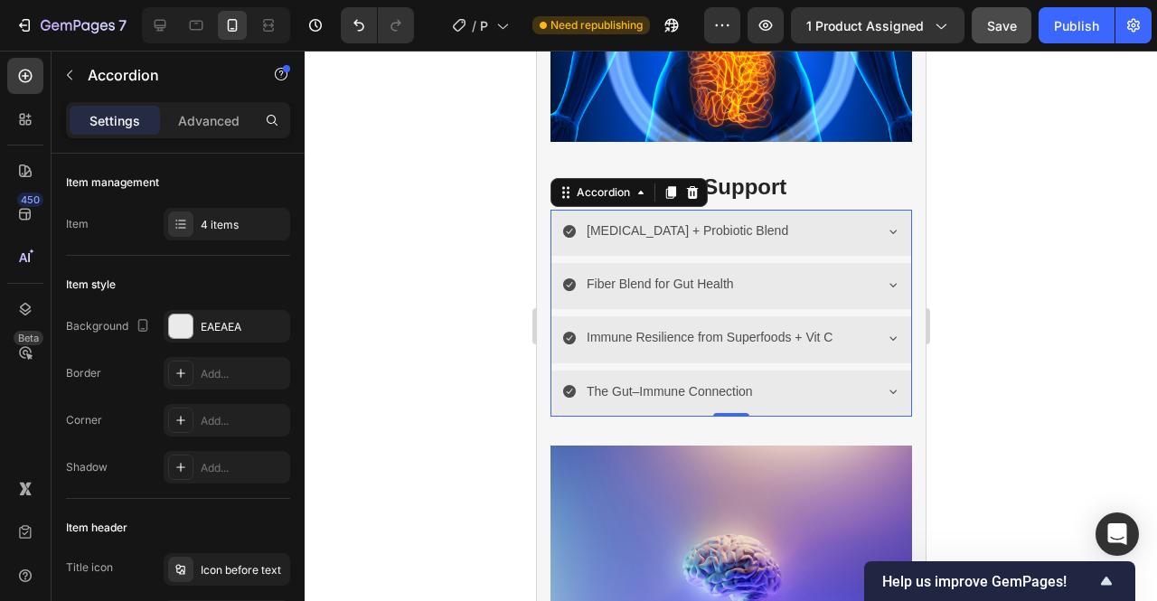
click at [885, 384] on icon at bounding box center [892, 391] width 14 height 14
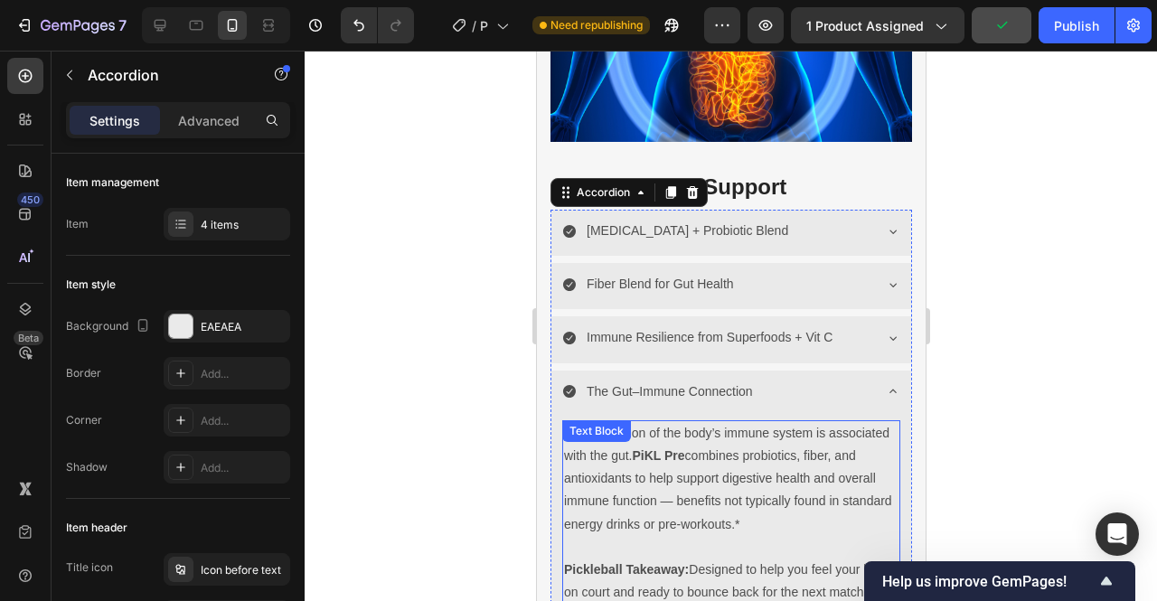
click at [684, 448] on strong "PiKL Pre" at bounding box center [658, 455] width 52 height 14
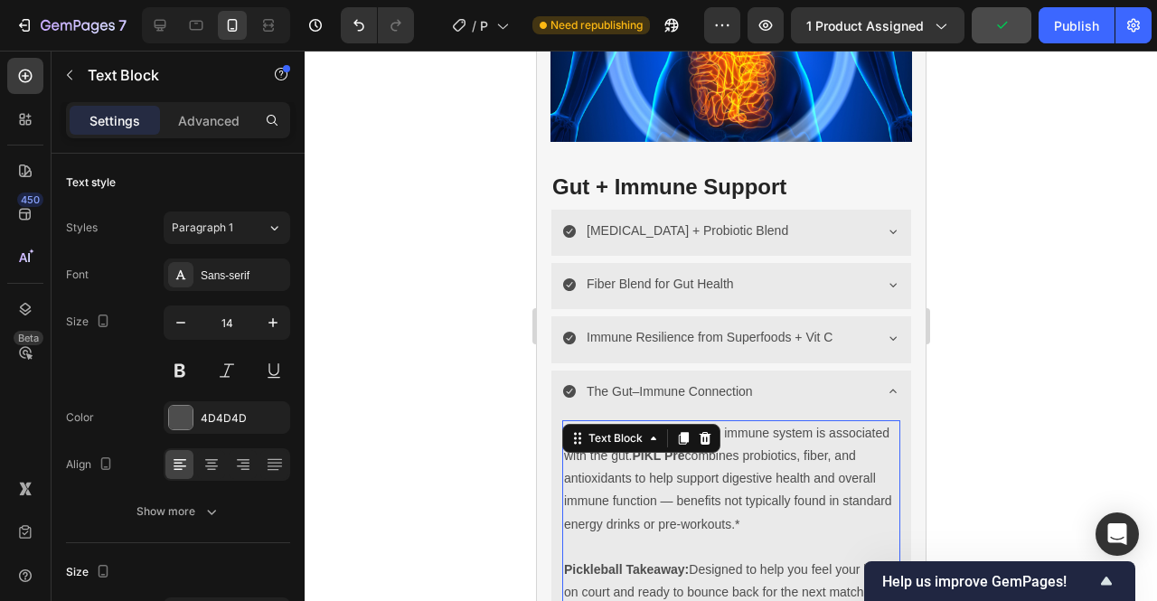
click at [684, 448] on strong "PiKL Pre" at bounding box center [658, 455] width 52 height 14
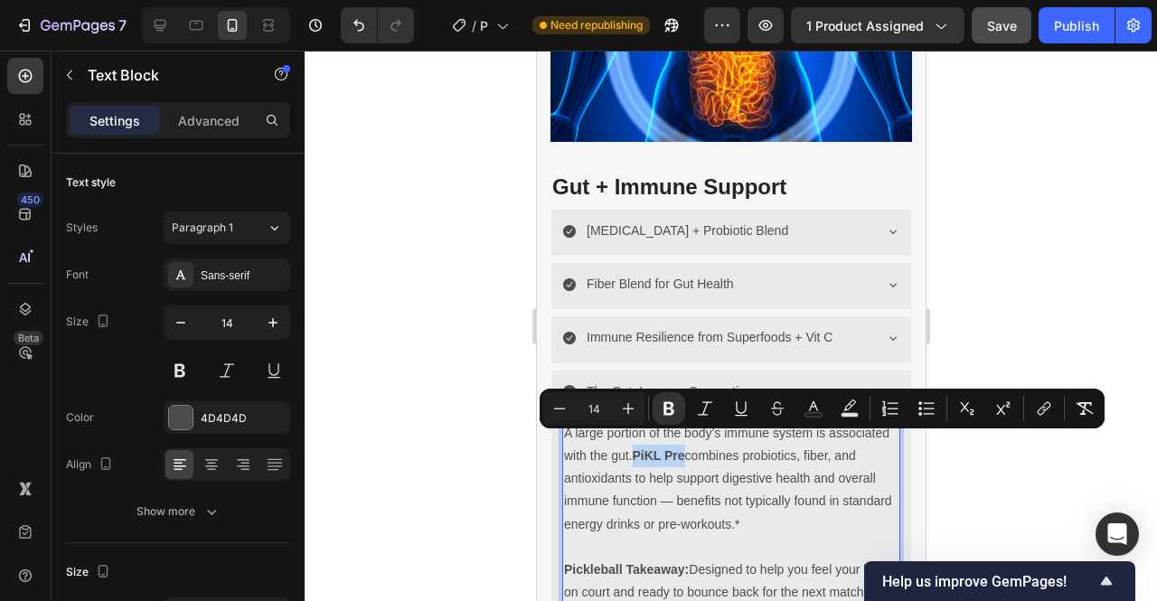
drag, startPoint x: 749, startPoint y: 446, endPoint x: 701, endPoint y: 448, distance: 47.9
click at [684, 448] on strong "PiKL Pre" at bounding box center [658, 455] width 52 height 14
click at [669, 411] on icon "Editor contextual toolbar" at bounding box center [669, 409] width 18 height 18
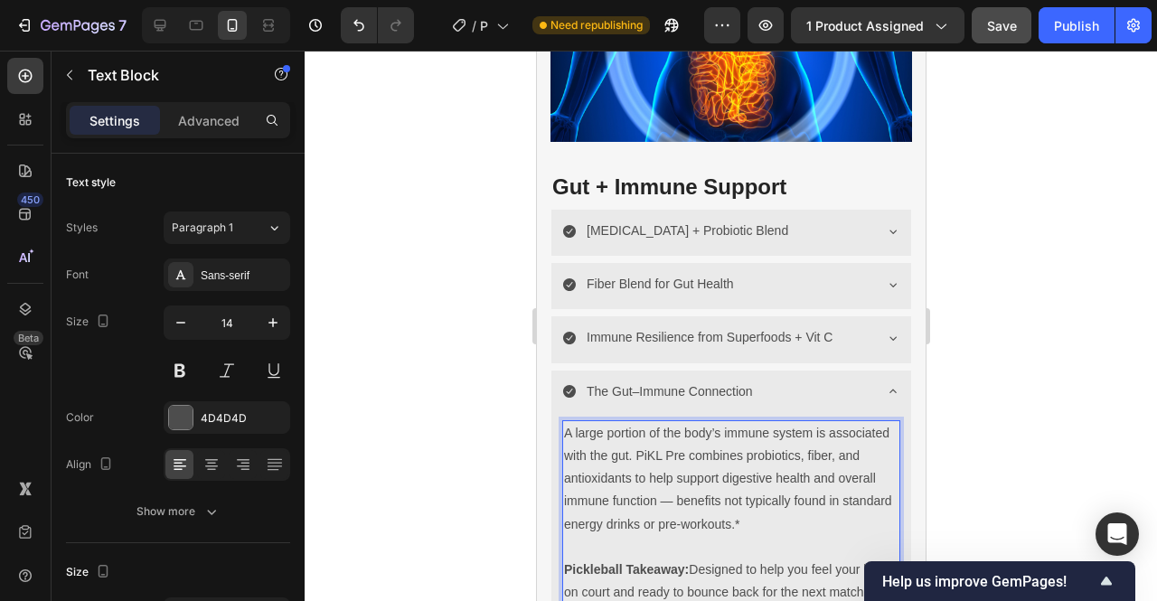
scroll to position [2972, 0]
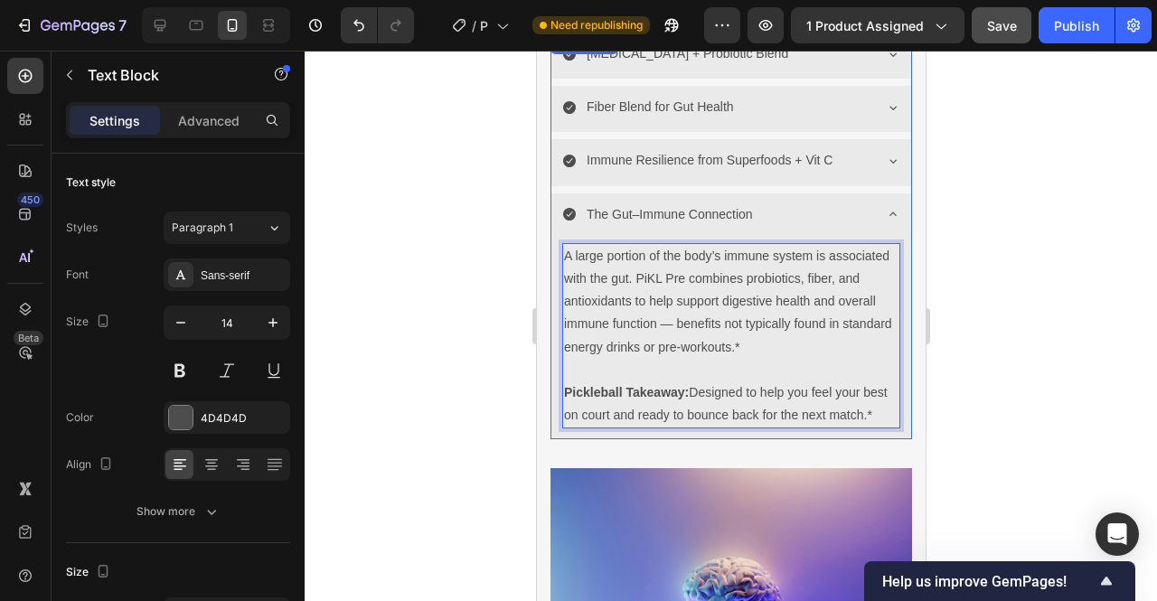
click at [885, 207] on icon at bounding box center [892, 214] width 14 height 14
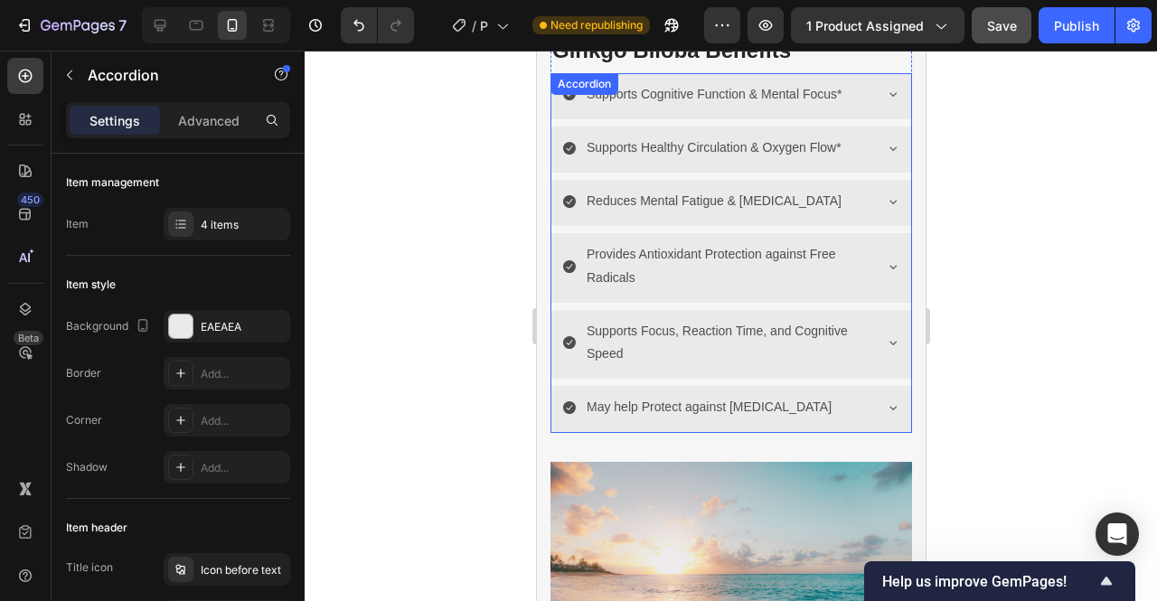
scroll to position [3373, 0]
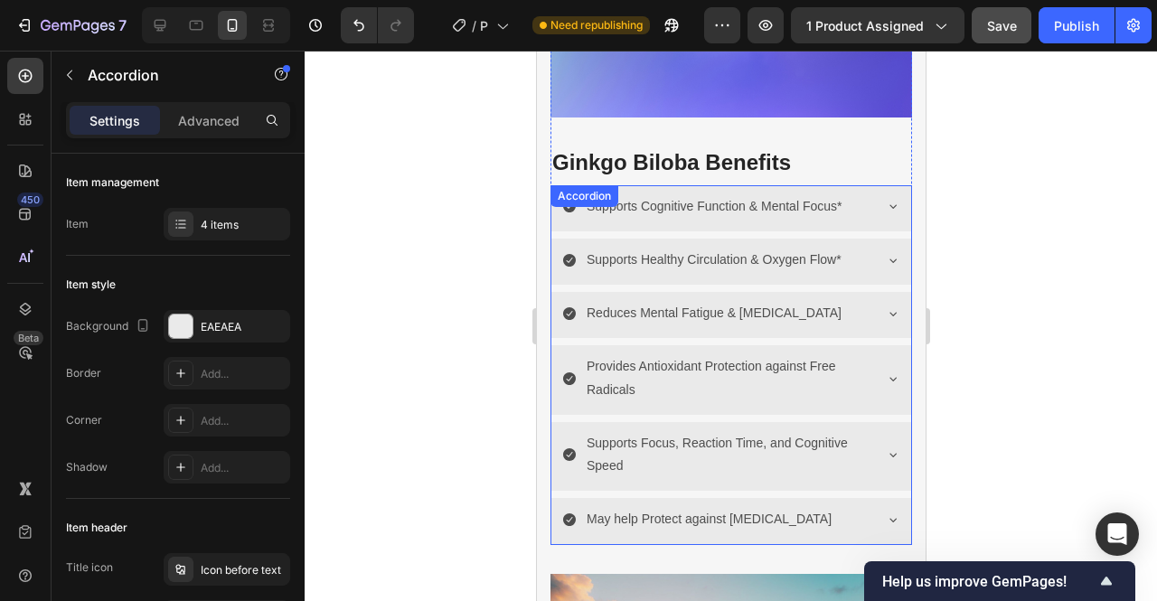
click at [774, 302] on p "Reduces Mental Fatigue & Brain Fog" at bounding box center [713, 313] width 255 height 23
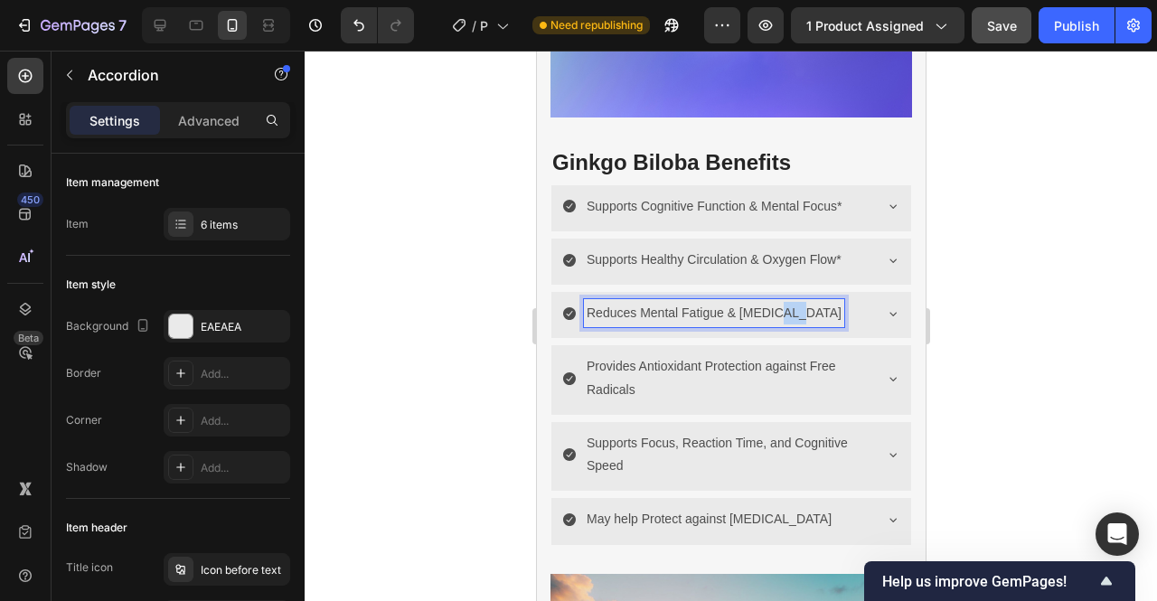
click at [774, 302] on p "Reduces Mental Fatigue & Brain Fog" at bounding box center [713, 313] width 255 height 23
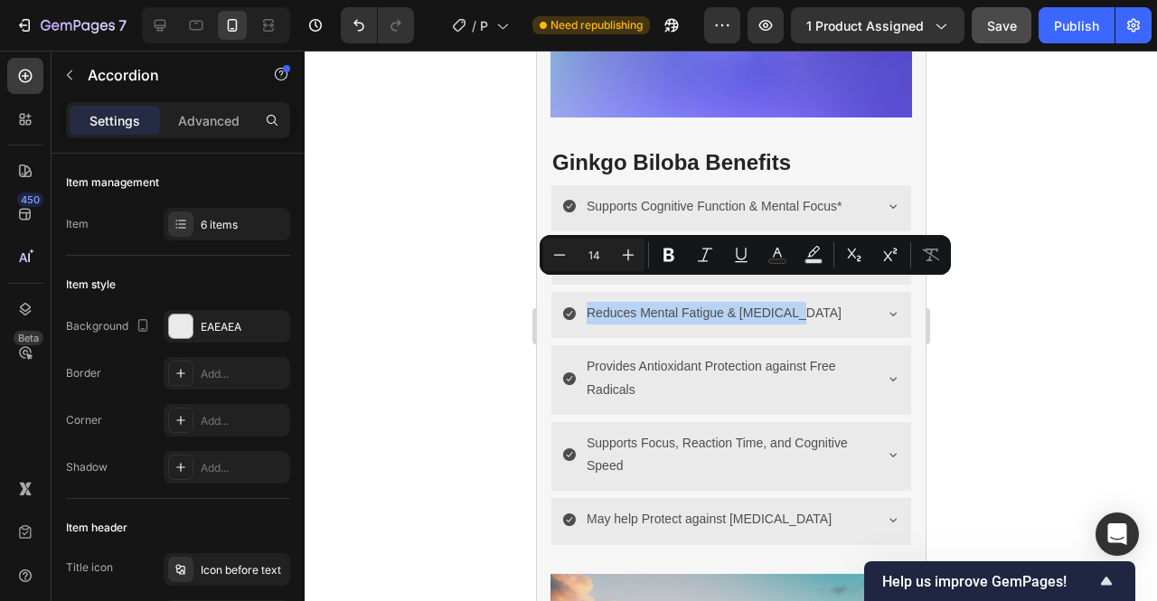
click at [885, 306] on icon at bounding box center [892, 313] width 14 height 14
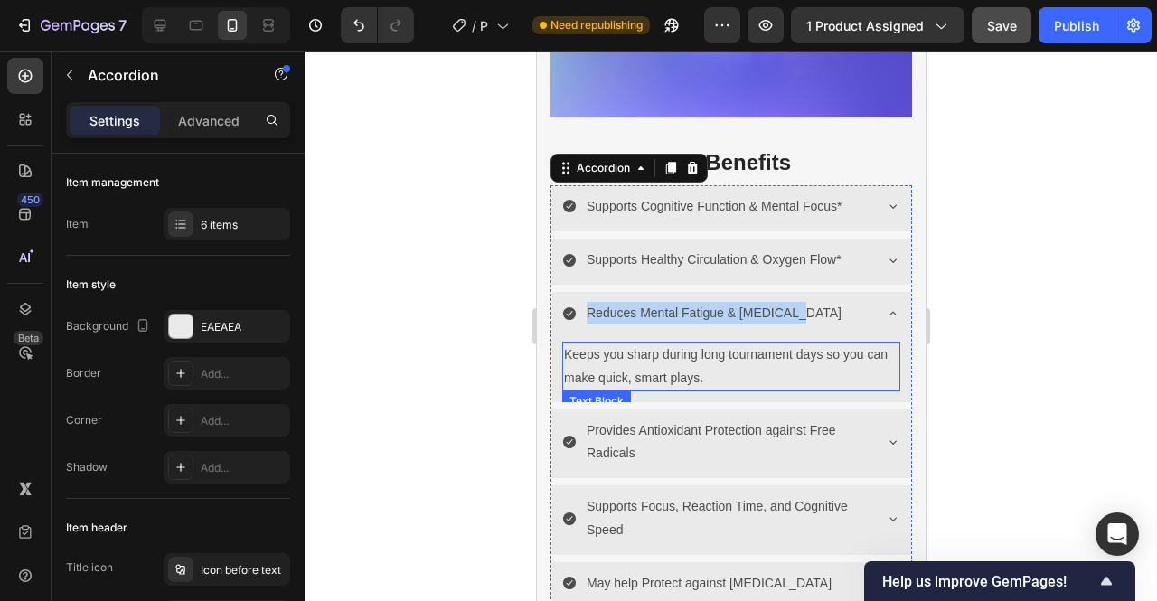
click at [731, 344] on p "Keeps you sharp during long tournament days so you can make quick, smart plays." at bounding box center [730, 366] width 334 height 45
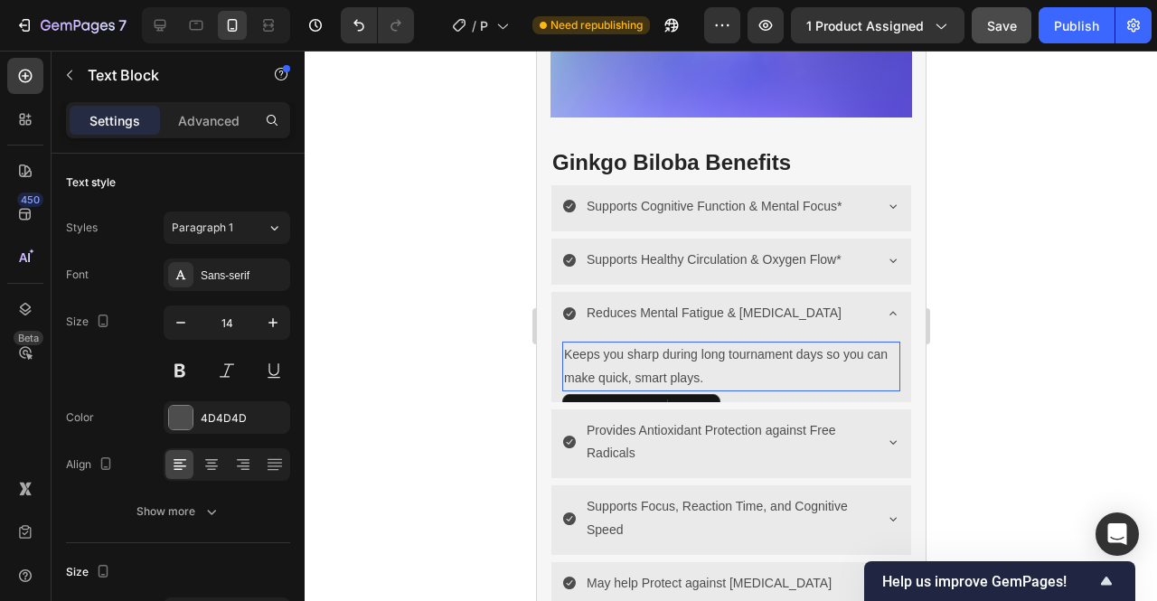
click at [731, 344] on p "Keeps you sharp during long tournament days so you can make quick, smart plays." at bounding box center [730, 366] width 334 height 45
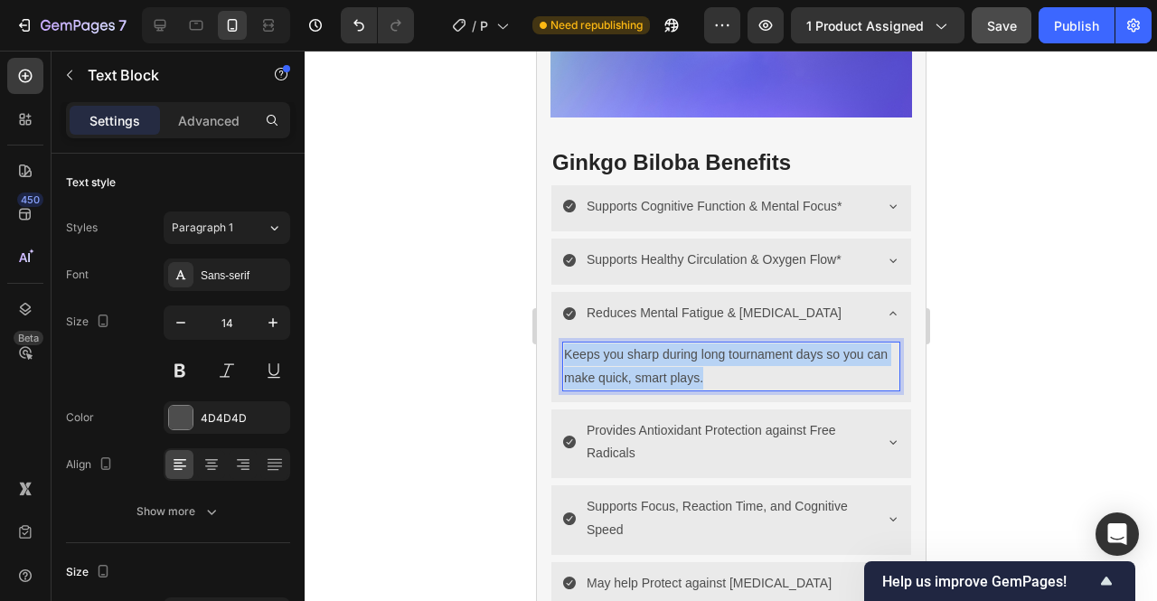
click at [731, 344] on p "Keeps you sharp during long tournament days so you can make quick, smart plays." at bounding box center [730, 366] width 334 height 45
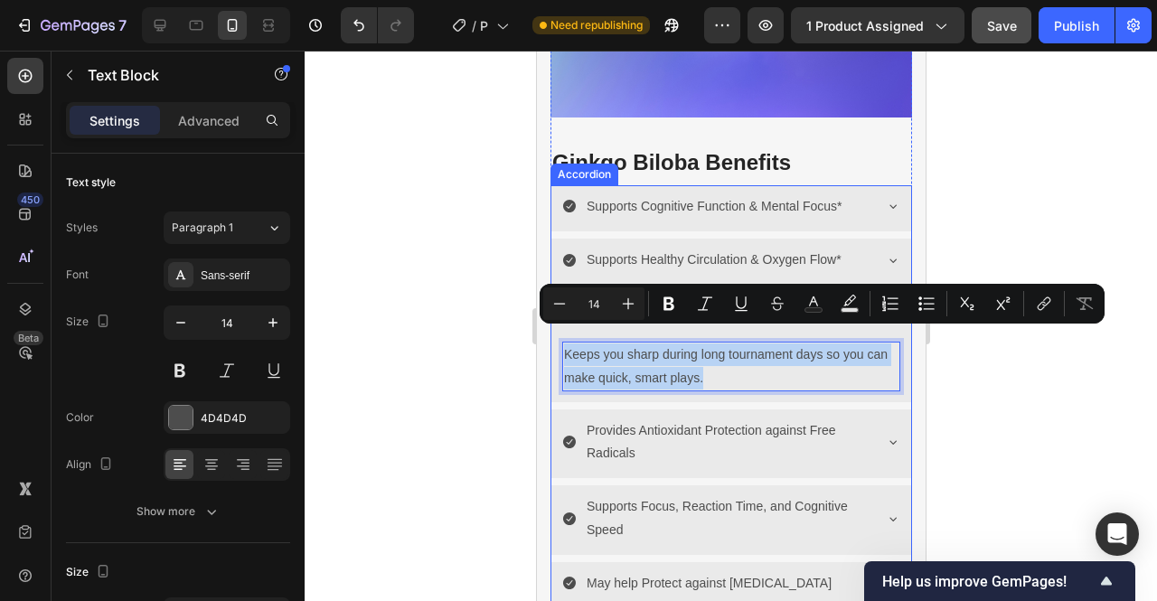
scroll to position [3339, 0]
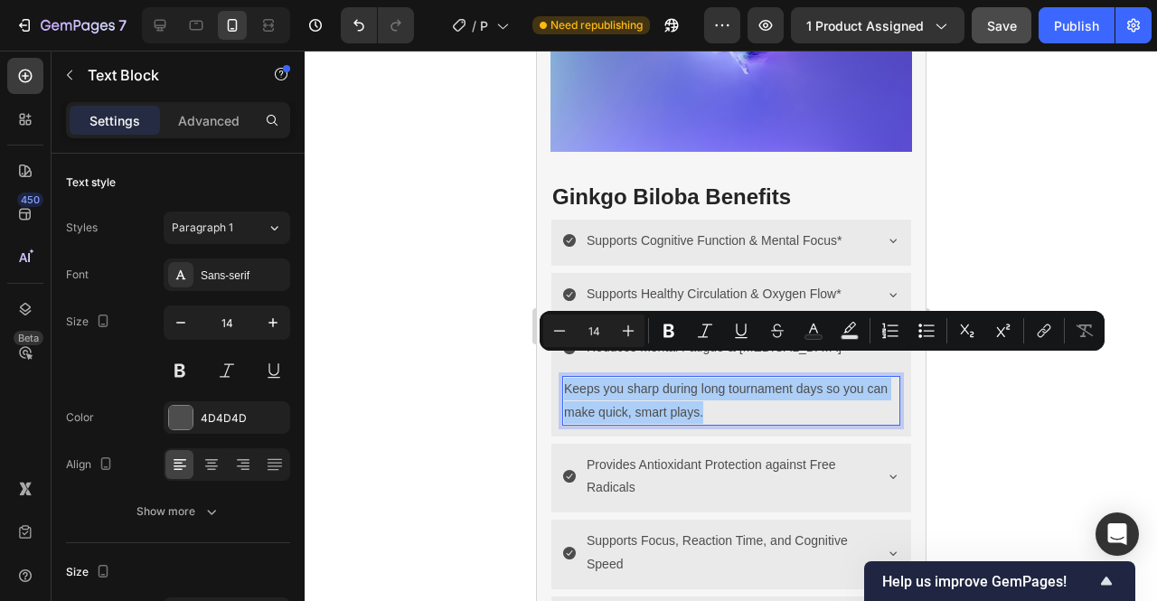
click at [1034, 419] on div at bounding box center [731, 326] width 853 height 551
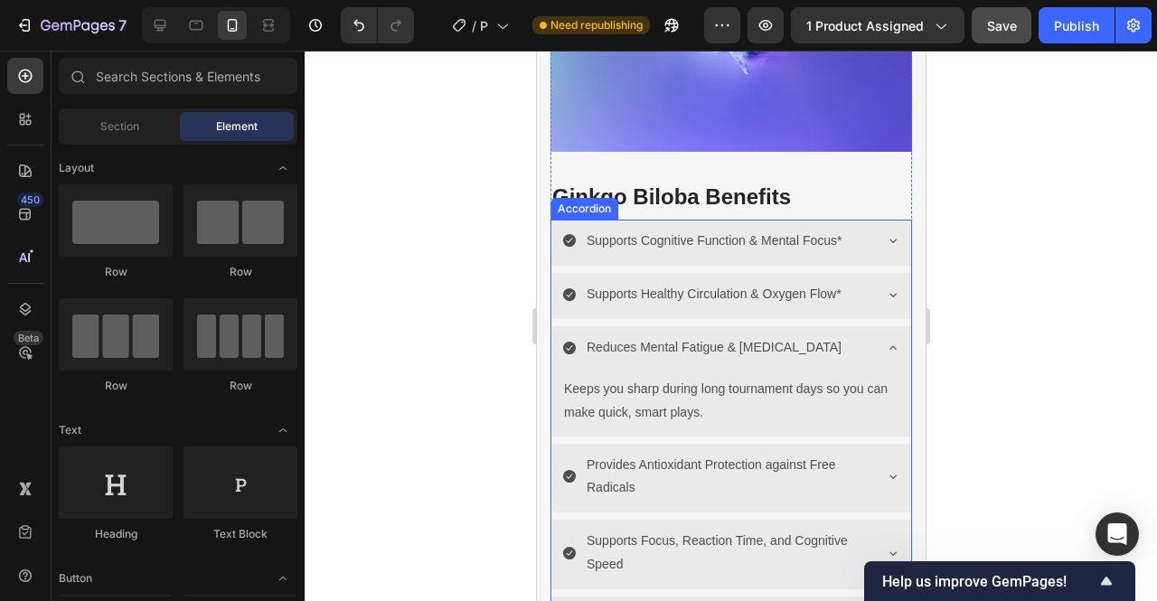
click at [663, 336] on p "Reduces Mental Fatigue & Brain Fog" at bounding box center [713, 347] width 255 height 23
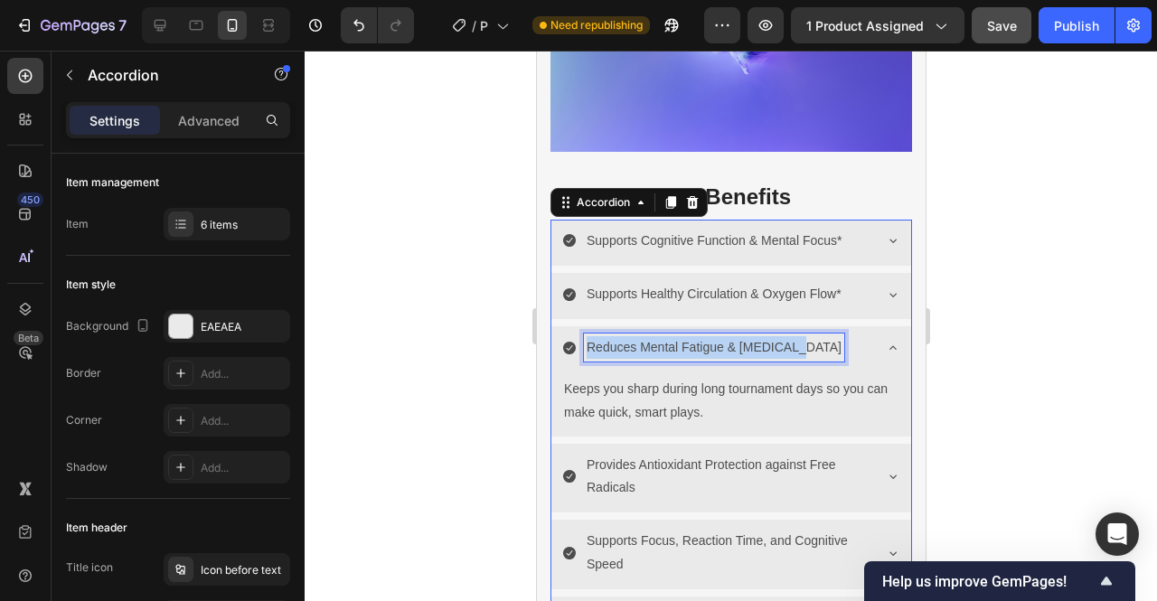
click at [663, 336] on p "Reduces Mental Fatigue & Brain Fog" at bounding box center [713, 347] width 255 height 23
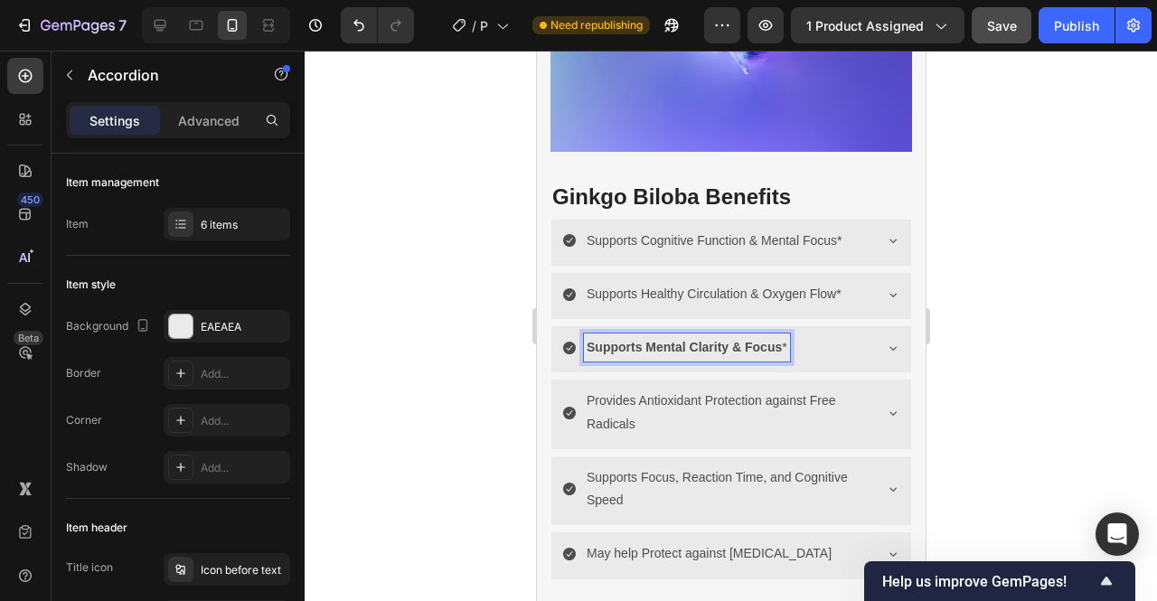
click at [658, 340] on strong "Supports Mental Clarity & Focus" at bounding box center [683, 347] width 195 height 14
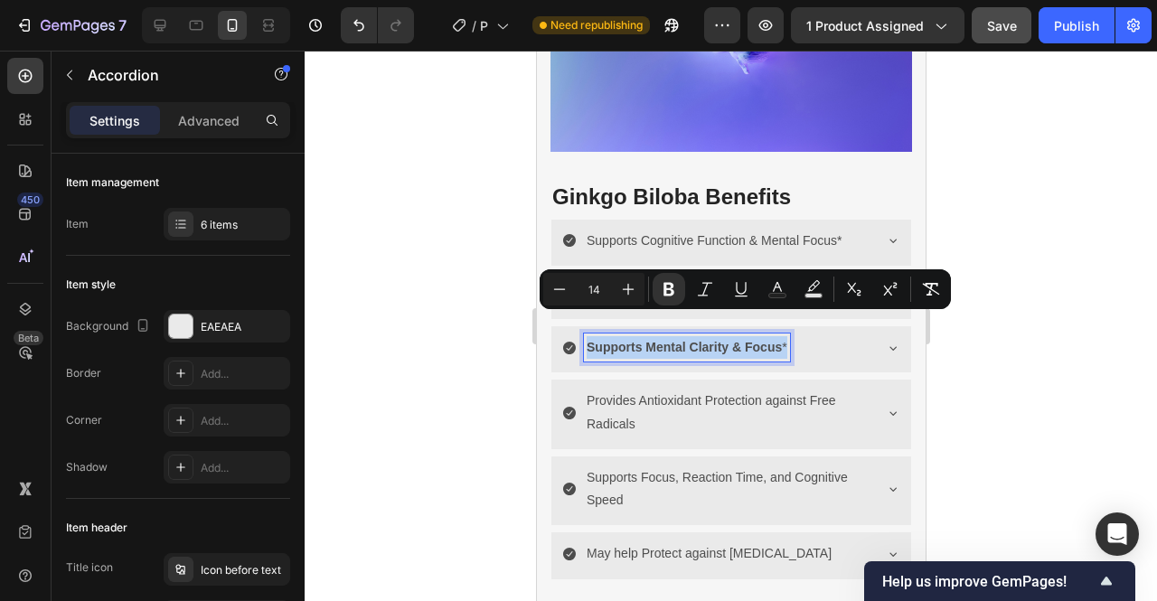
click at [658, 340] on strong "Supports Mental Clarity & Focus" at bounding box center [683, 347] width 195 height 14
click at [672, 287] on icon "Editor contextual toolbar" at bounding box center [669, 290] width 11 height 14
click at [1048, 287] on div at bounding box center [731, 326] width 853 height 551
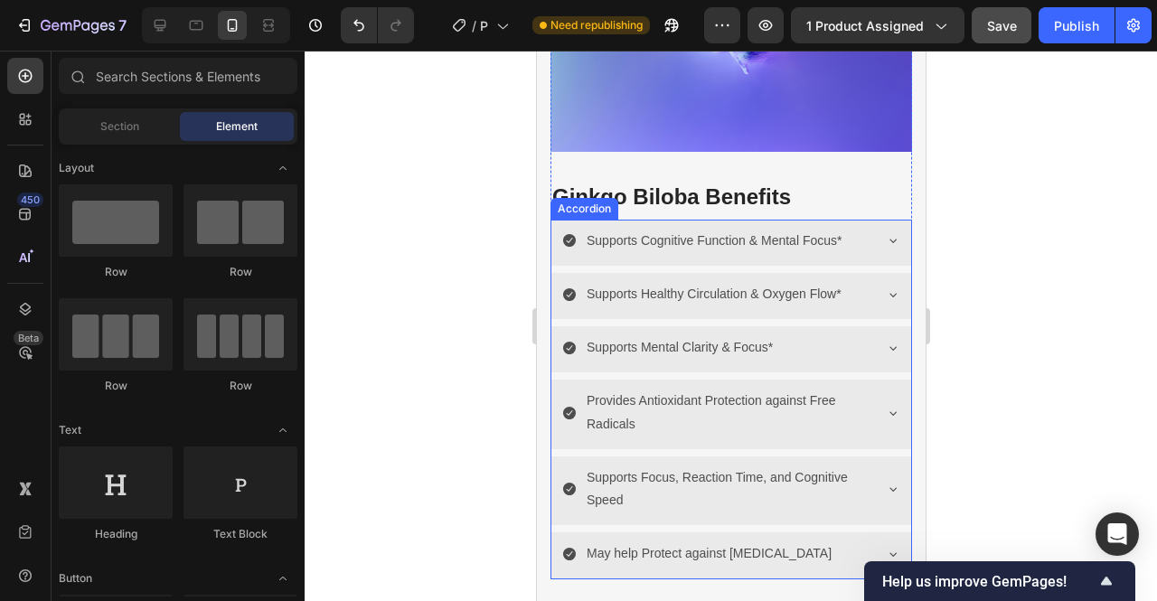
click at [885, 341] on icon at bounding box center [892, 348] width 14 height 14
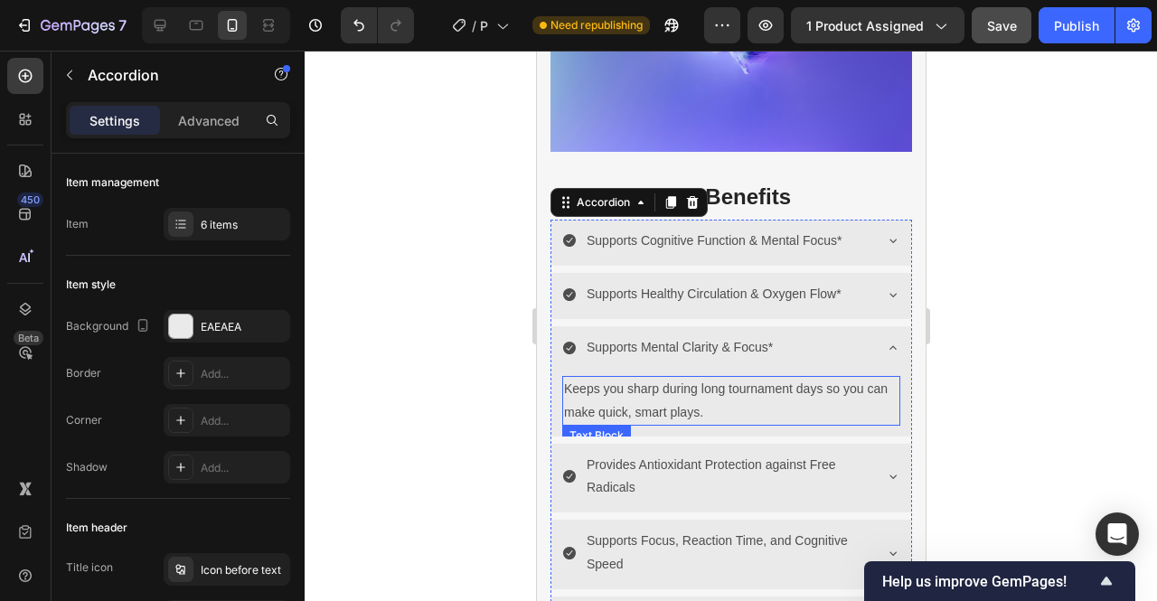
click at [664, 382] on p "Keeps you sharp during long tournament days so you can make quick, smart plays." at bounding box center [730, 400] width 334 height 45
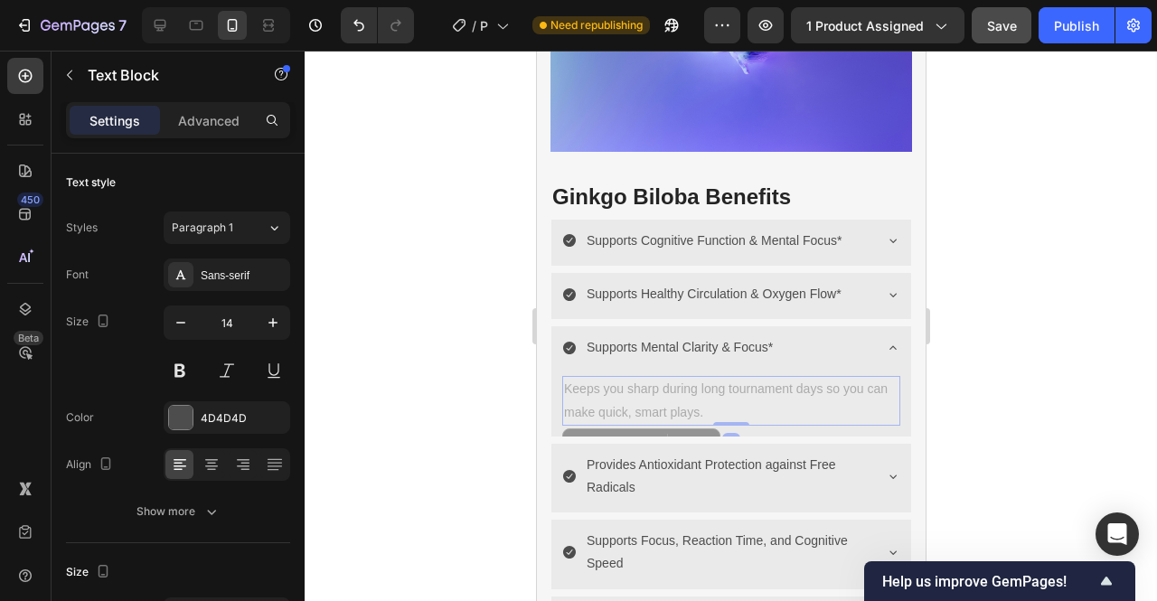
click at [536, 51] on p "Keeps you sharp during long tournament days so you can make quick, smart plays." at bounding box center [536, 51] width 0 height 0
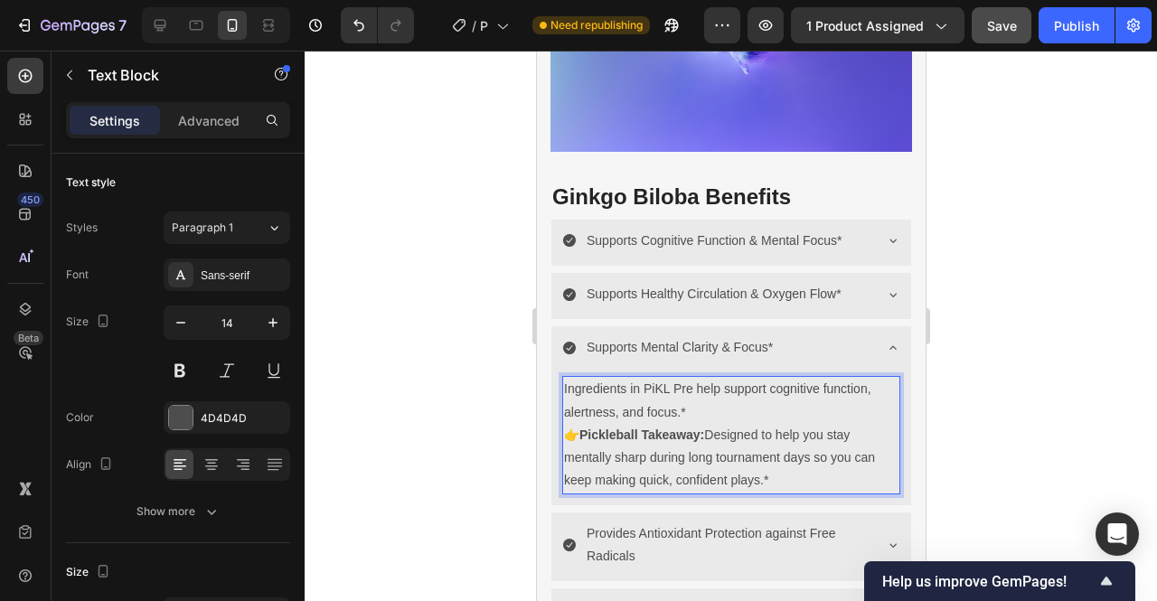
click at [587, 428] on strong "Pickleball Takeaway:" at bounding box center [641, 435] width 125 height 14
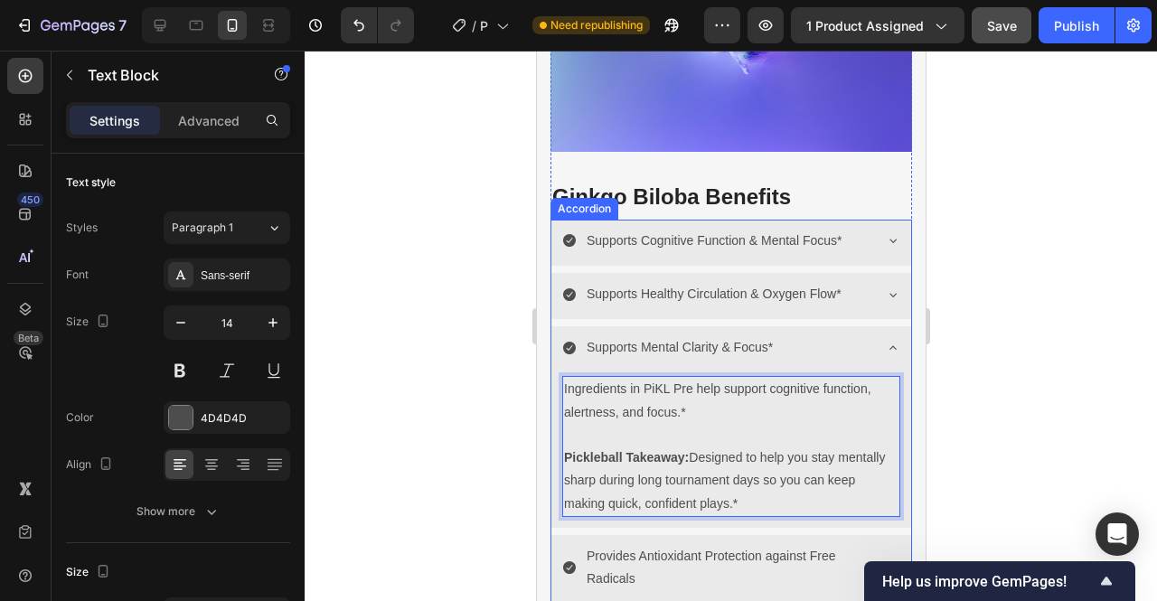
click at [885, 341] on icon at bounding box center [892, 348] width 14 height 14
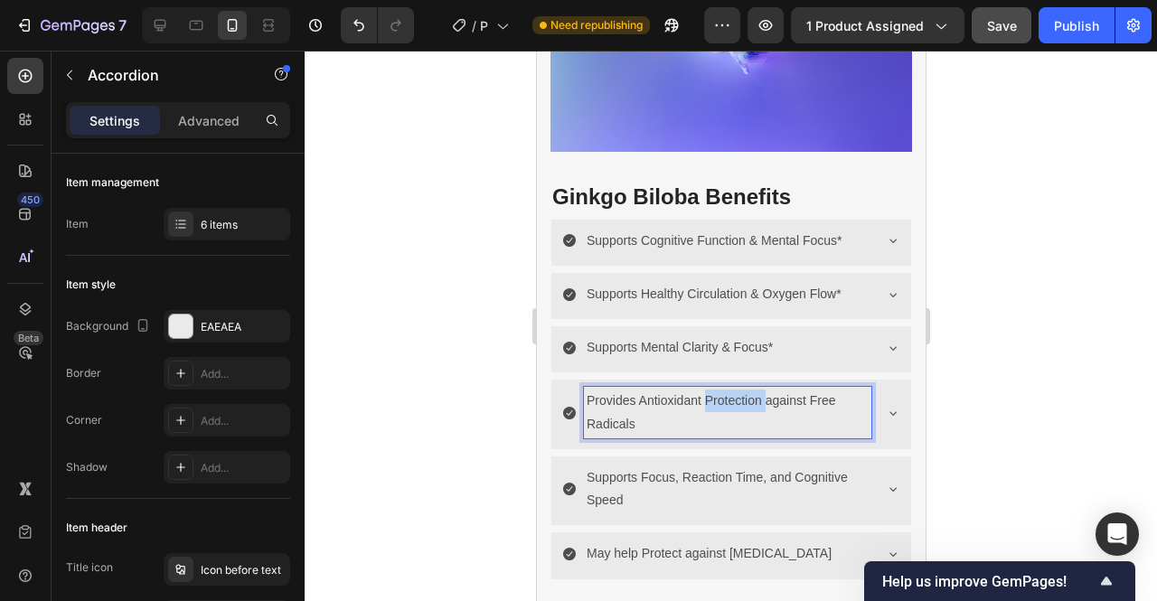
click at [723, 390] on p "Provides Antioxidant Protection against Free Radicals" at bounding box center [727, 412] width 282 height 45
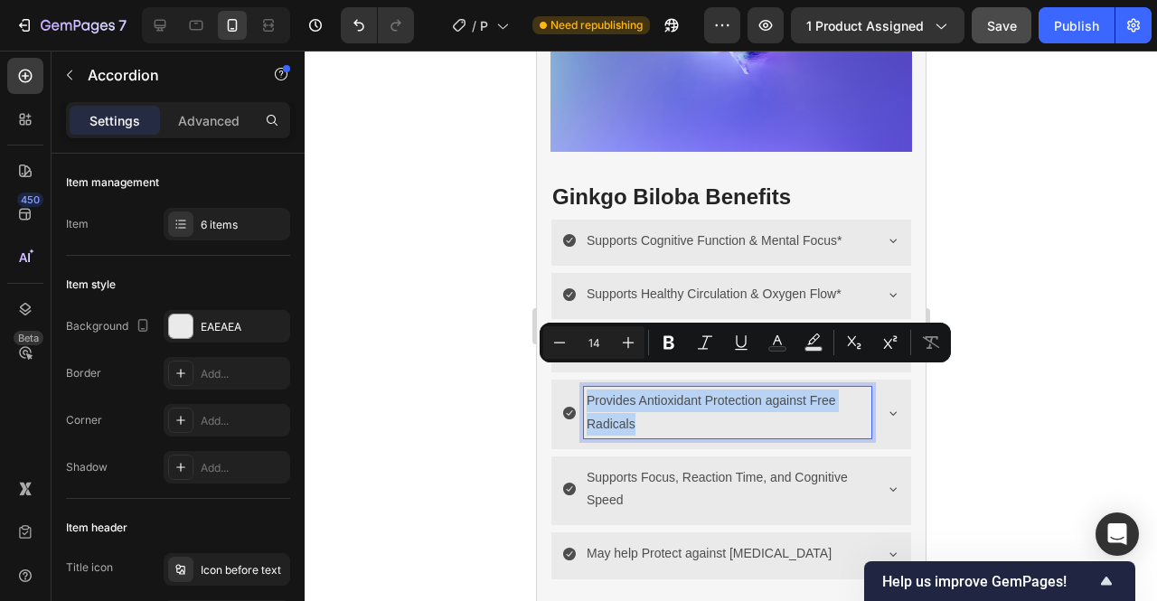
copy p "Provides Antioxidant Protection against Free Radicals"
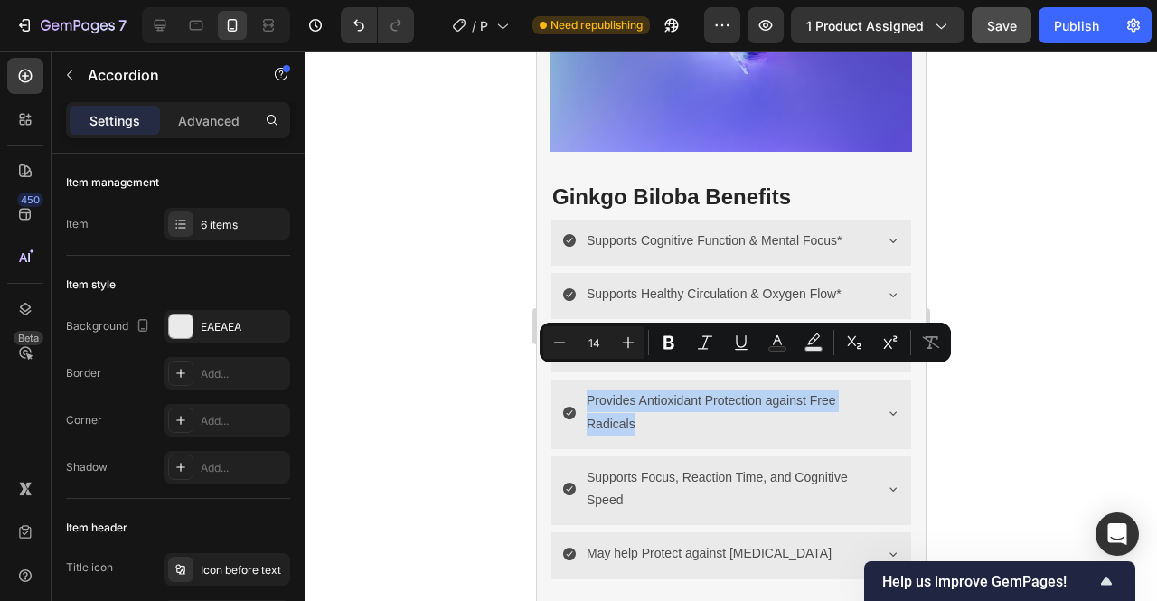
click at [885, 406] on icon at bounding box center [892, 413] width 14 height 14
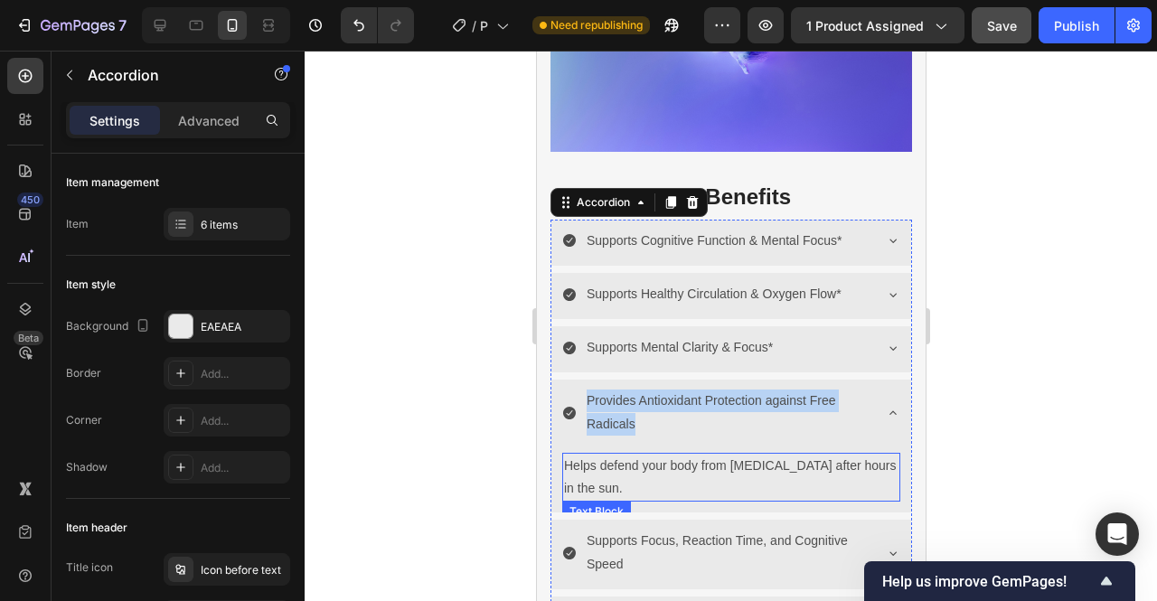
click at [703, 455] on p "Helps defend your body from oxidative stress after hours in the sun." at bounding box center [730, 477] width 334 height 45
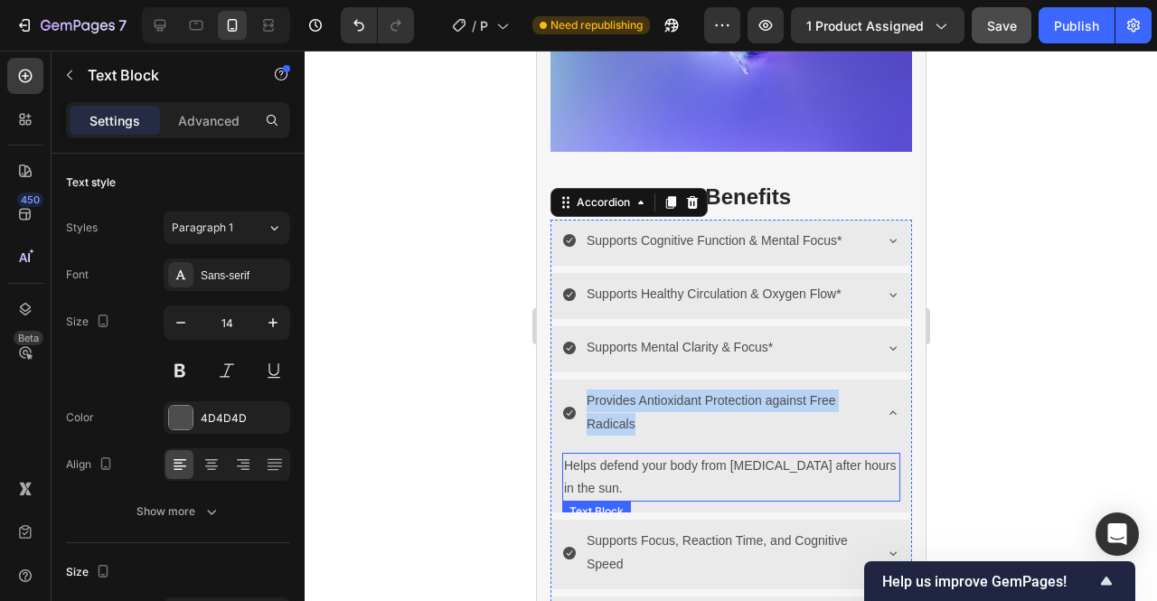
click at [703, 455] on p "Helps defend your body from oxidative stress after hours in the sun." at bounding box center [730, 477] width 334 height 45
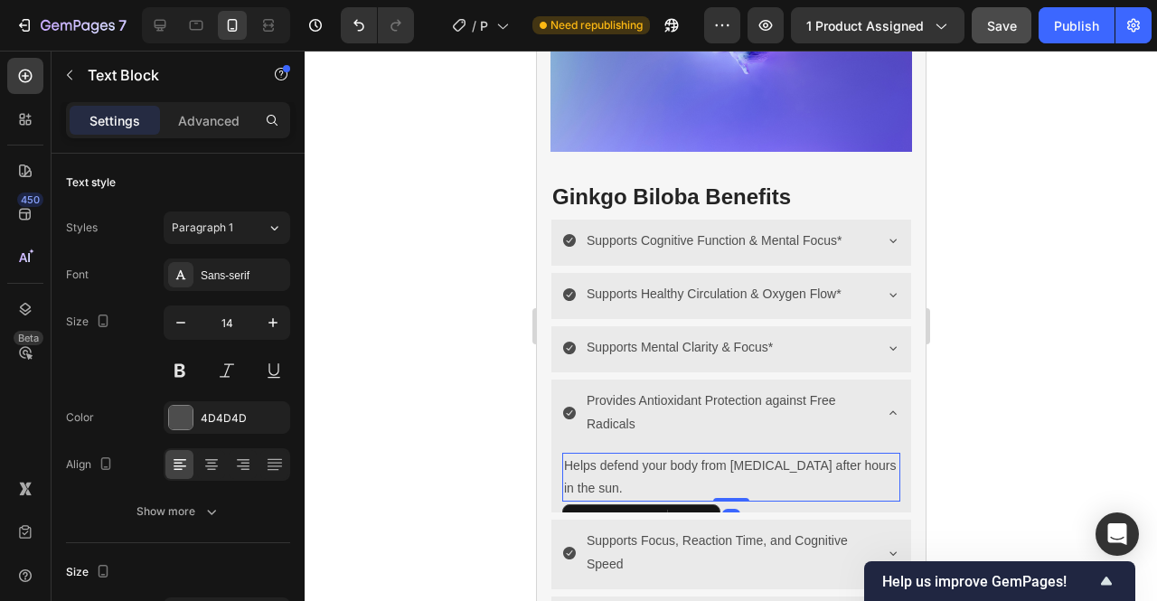
click at [703, 455] on p "Helps defend your body from oxidative stress after hours in the sun." at bounding box center [730, 477] width 334 height 45
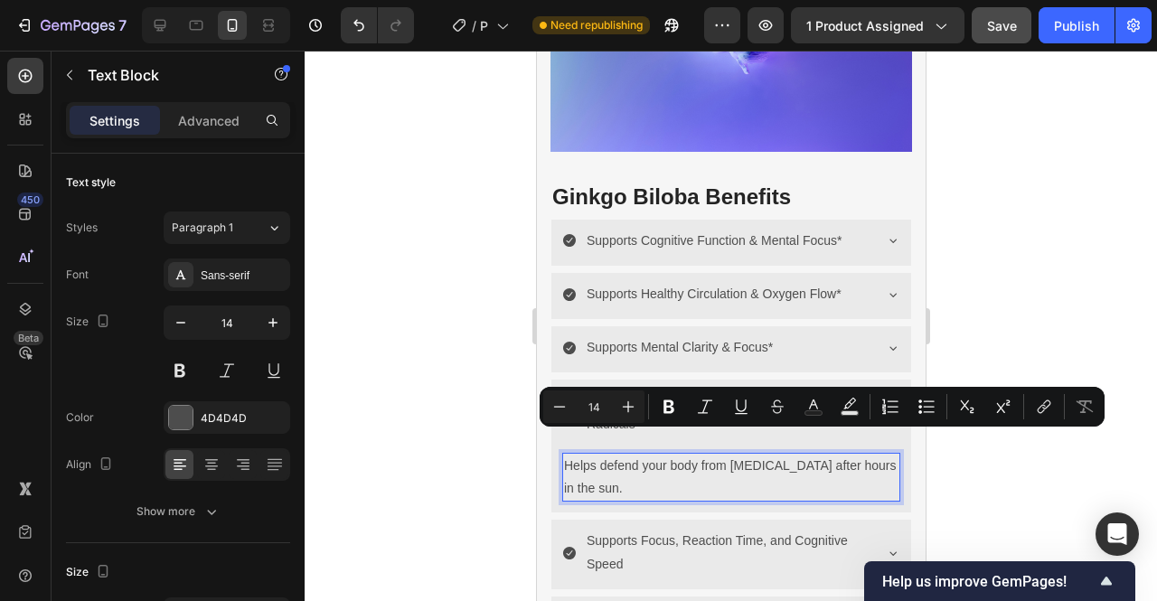
copy p "Helps defend your body from oxidative stress after hours in the sun."
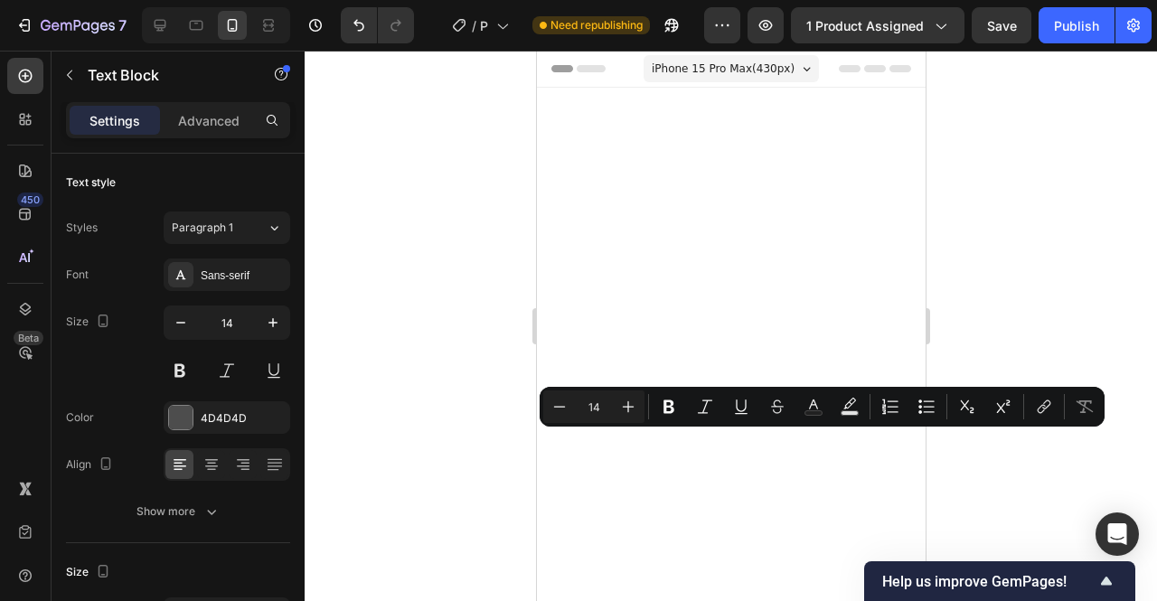
scroll to position [3339, 0]
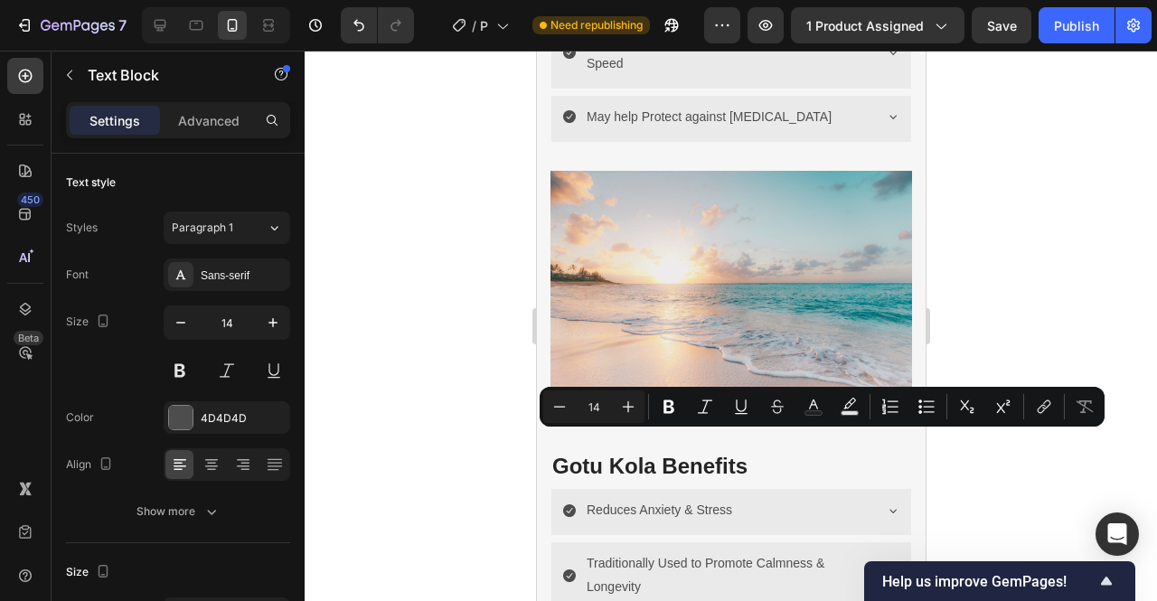
drag, startPoint x: 978, startPoint y: 332, endPoint x: 305, endPoint y: 269, distance: 676.5
click at [978, 332] on div at bounding box center [731, 326] width 853 height 551
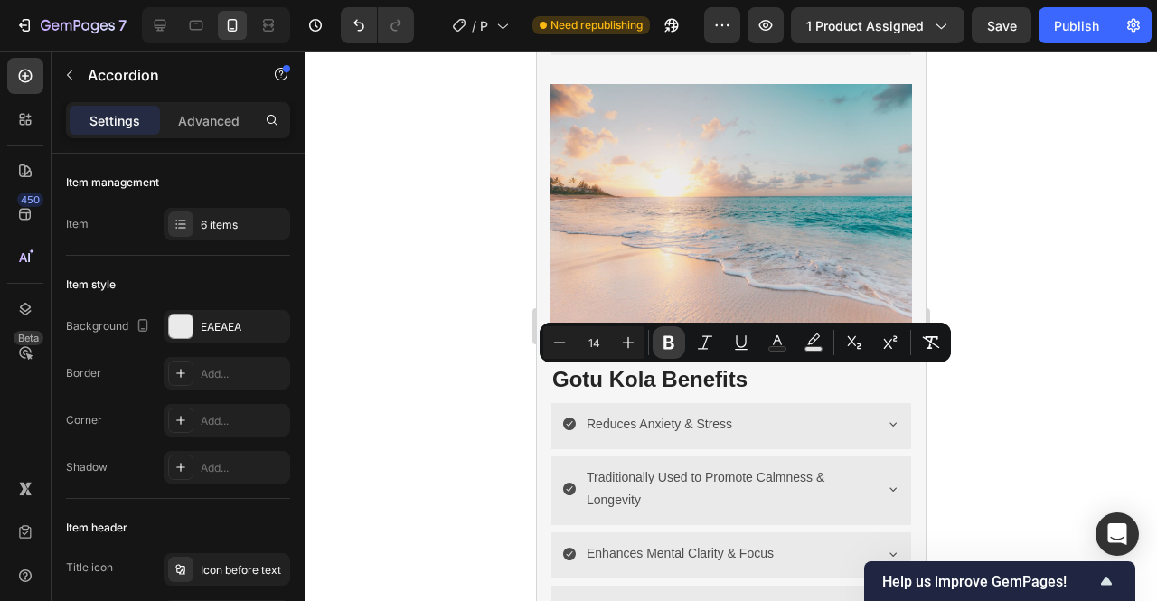
drag, startPoint x: 661, startPoint y: 344, endPoint x: 312, endPoint y: 314, distance: 350.3
click at [661, 344] on icon "Editor contextual toolbar" at bounding box center [669, 343] width 18 height 18
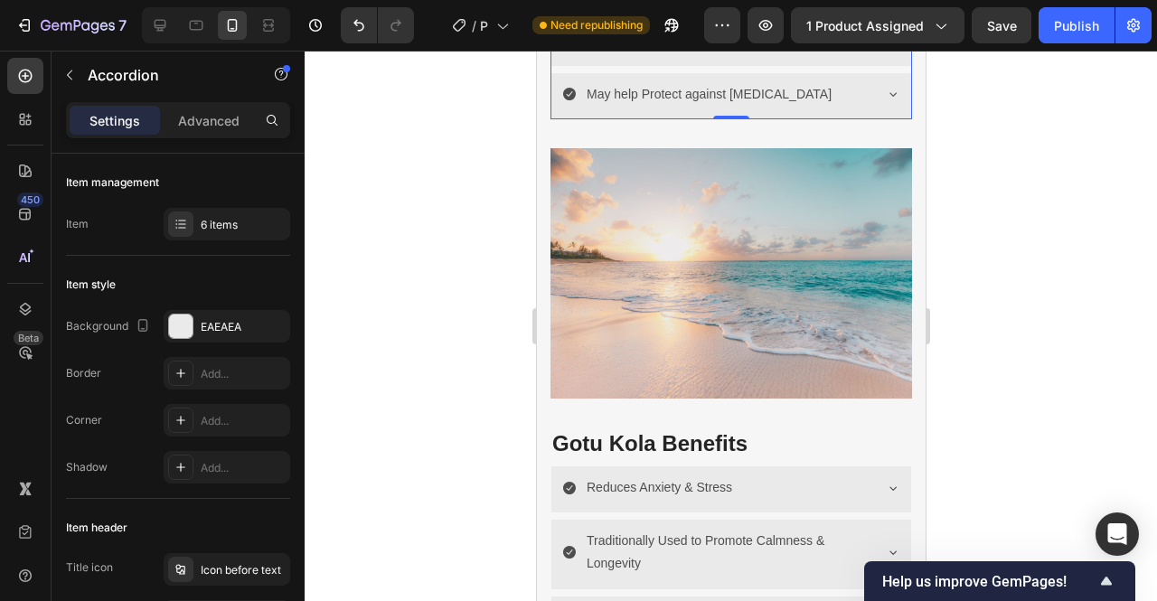
click at [1002, 341] on div at bounding box center [731, 326] width 853 height 551
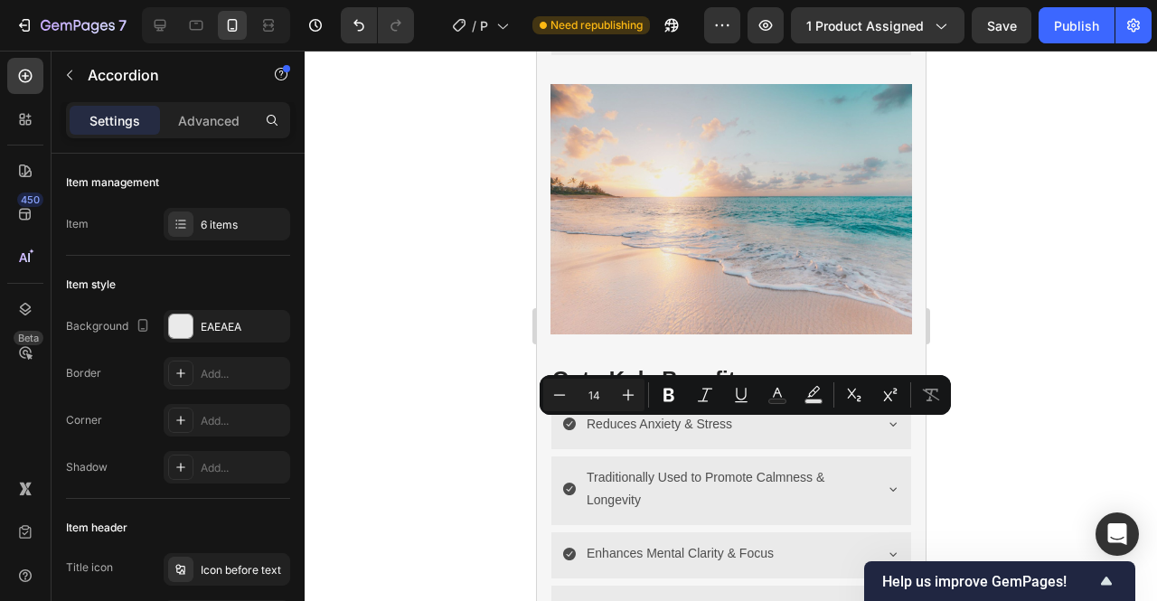
copy p "Supports Focus, Reaction Time, and Cognitive Speed"
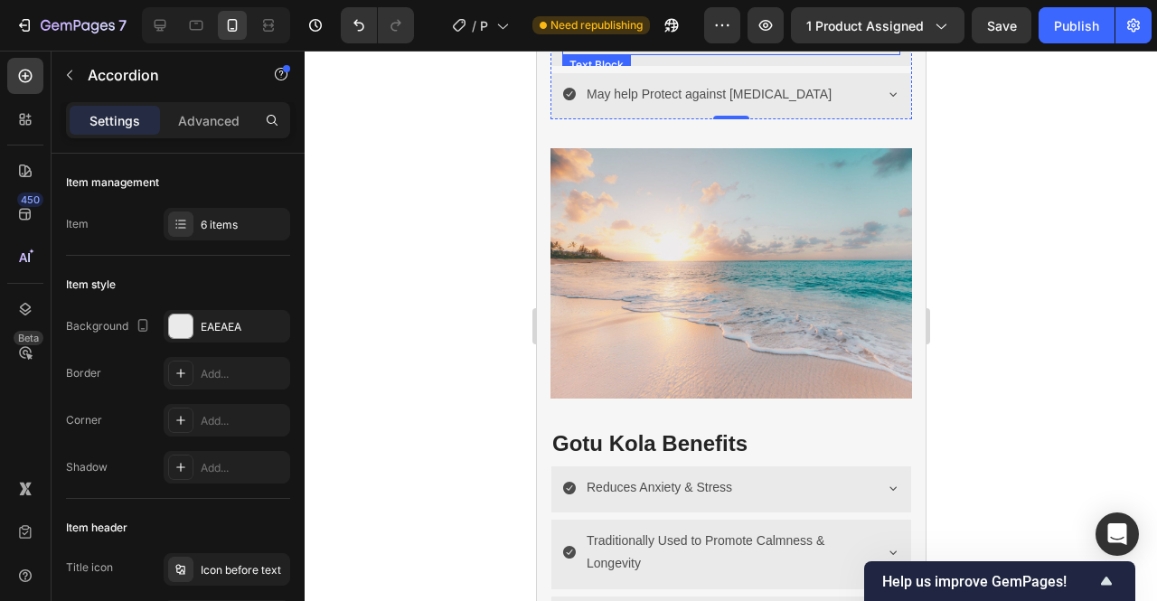
click at [670, 52] on p "React faster to surprise shots and maintain precision under pressure." at bounding box center [730, 29] width 334 height 45
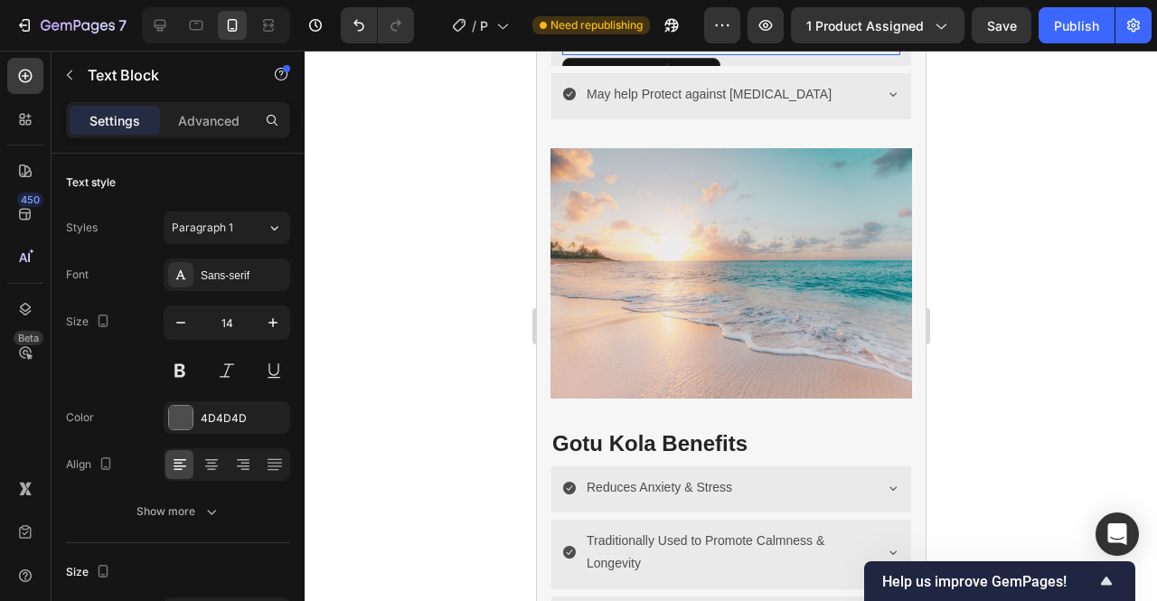
click at [670, 52] on p "React faster to surprise shots and maintain precision under pressure." at bounding box center [730, 29] width 334 height 45
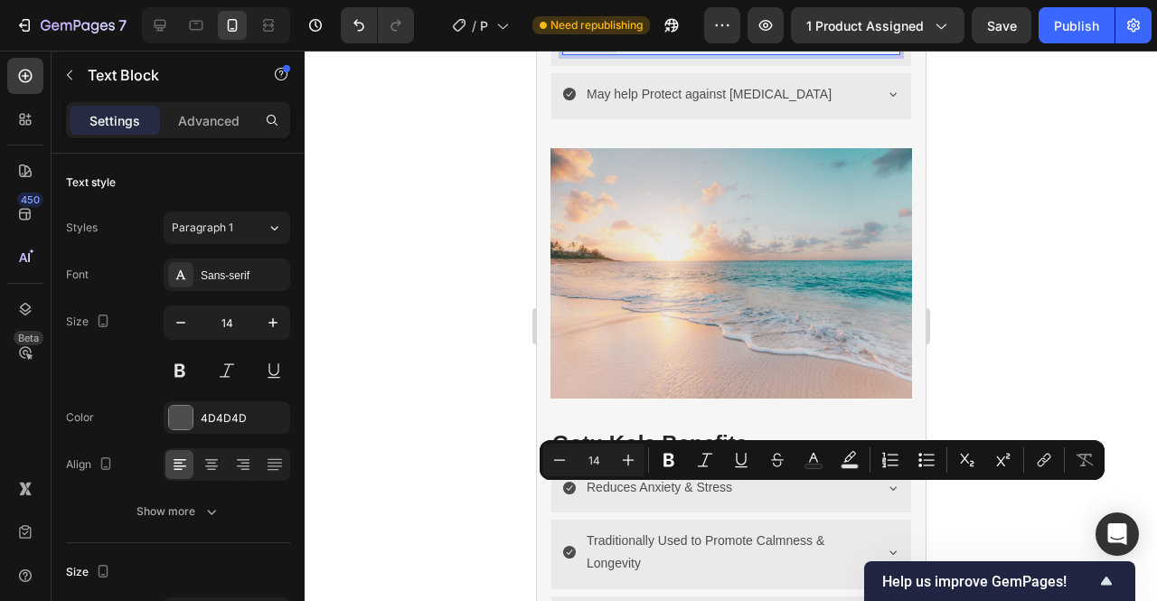
copy p "React faster to surprise shots and maintain precision under pressure."
click at [978, 313] on div at bounding box center [731, 326] width 853 height 551
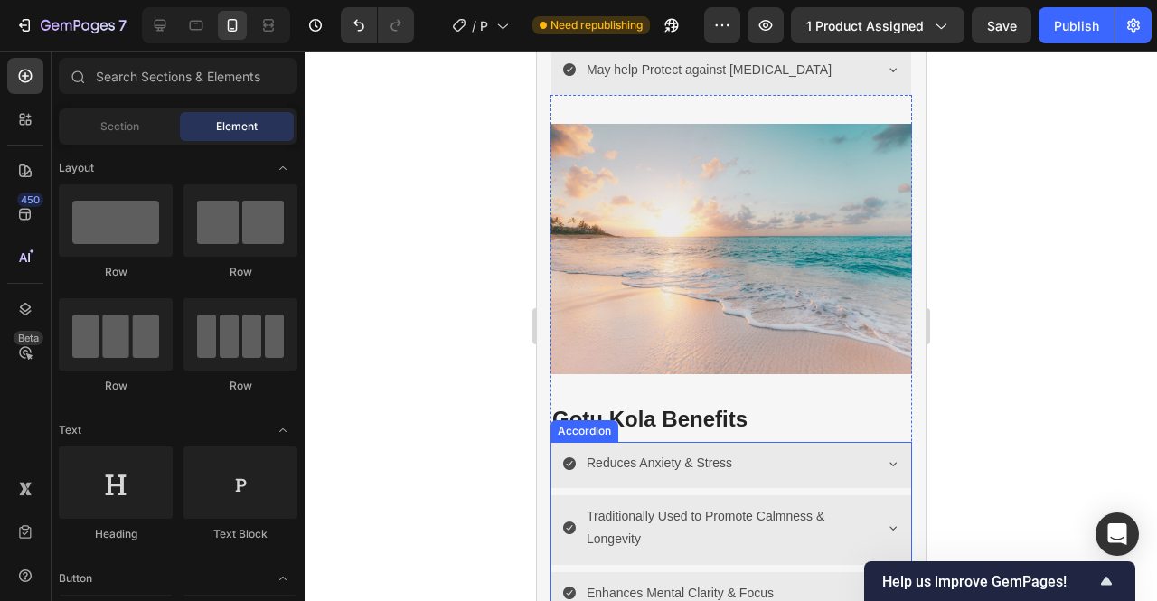
scroll to position [3359, 0]
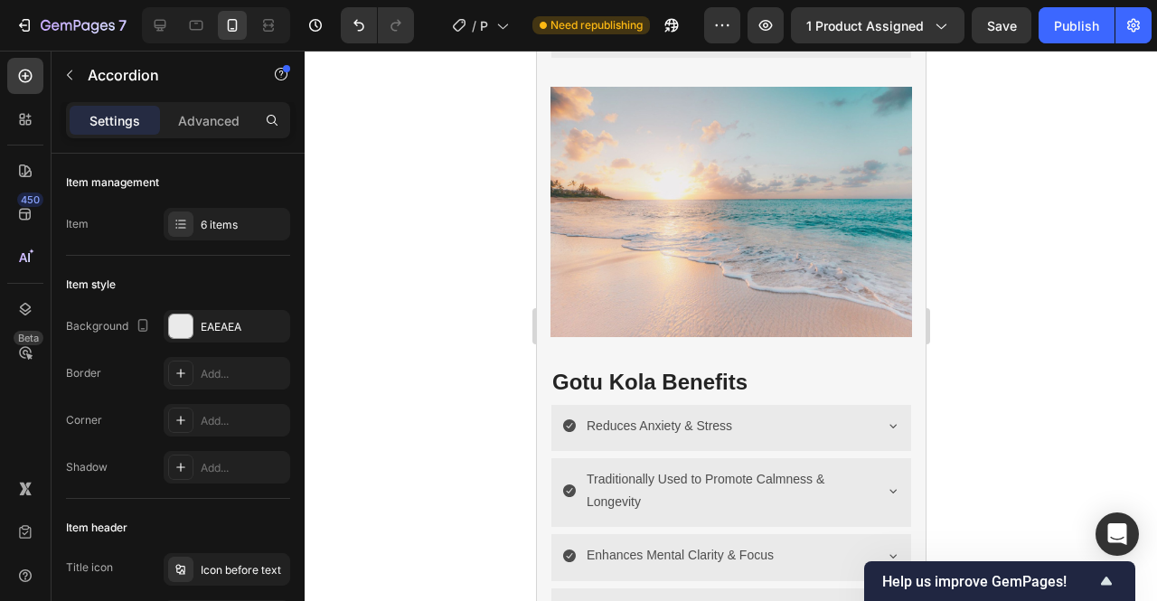
click at [361, 26] on icon "Undo/Redo" at bounding box center [359, 25] width 18 height 18
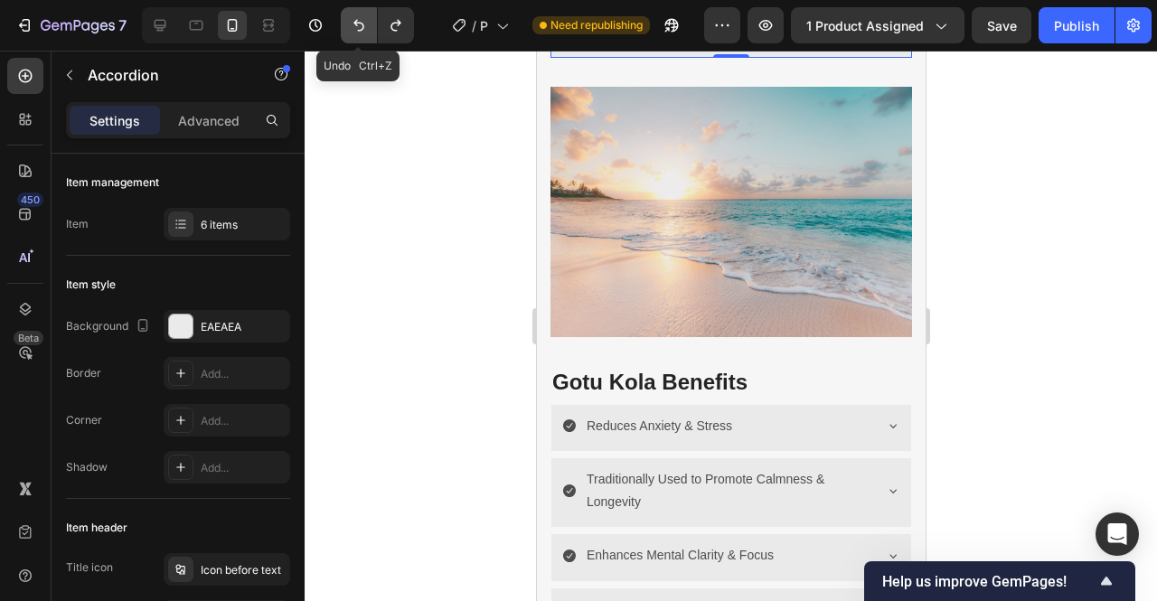
click at [361, 30] on icon "Undo/Redo" at bounding box center [358, 26] width 11 height 12
click at [363, 23] on icon "Undo/Redo" at bounding box center [359, 25] width 18 height 18
click at [363, 24] on icon "Undo/Redo" at bounding box center [358, 26] width 11 height 12
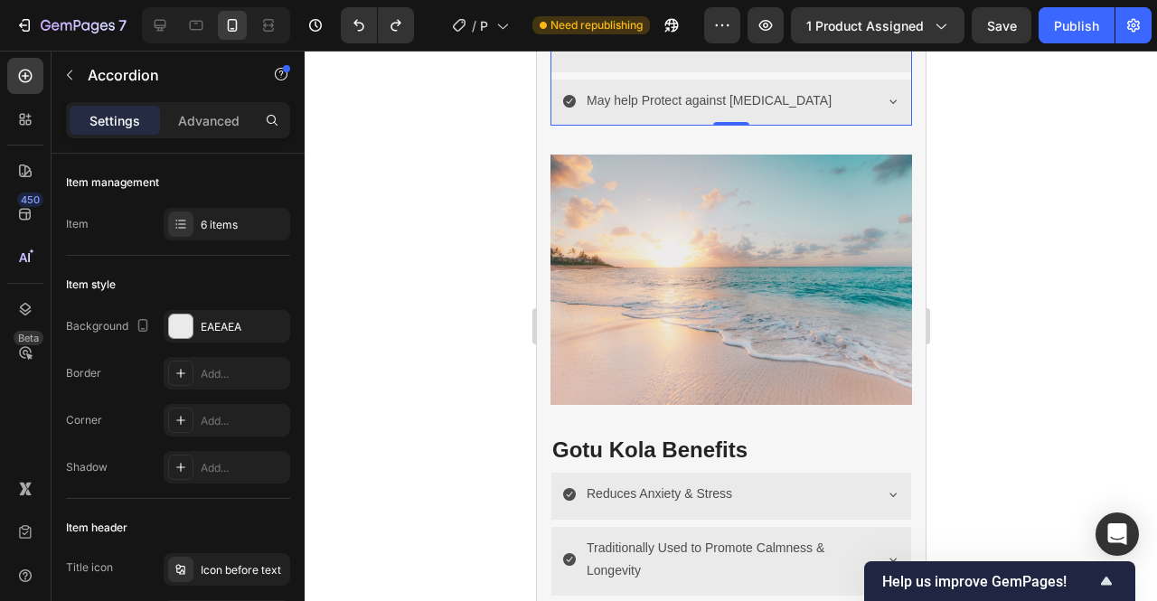
click at [885, 9] on icon at bounding box center [892, 2] width 14 height 14
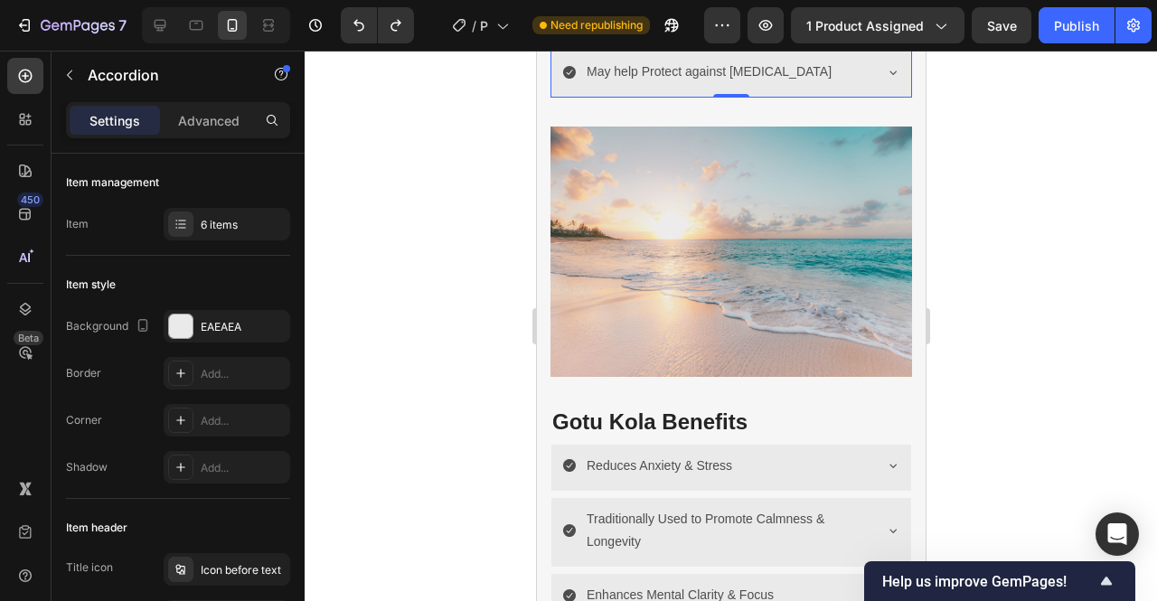
scroll to position [3453, 0]
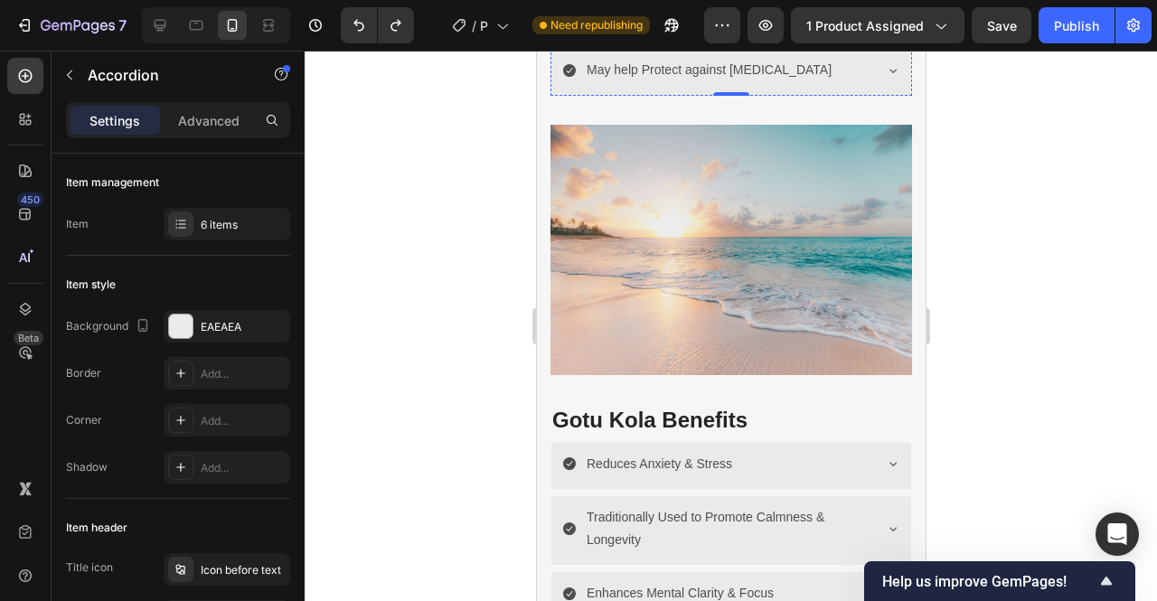
click at [618, 29] on p "React faster to surprise shots and maintain precision under pressure." at bounding box center [730, 6] width 334 height 45
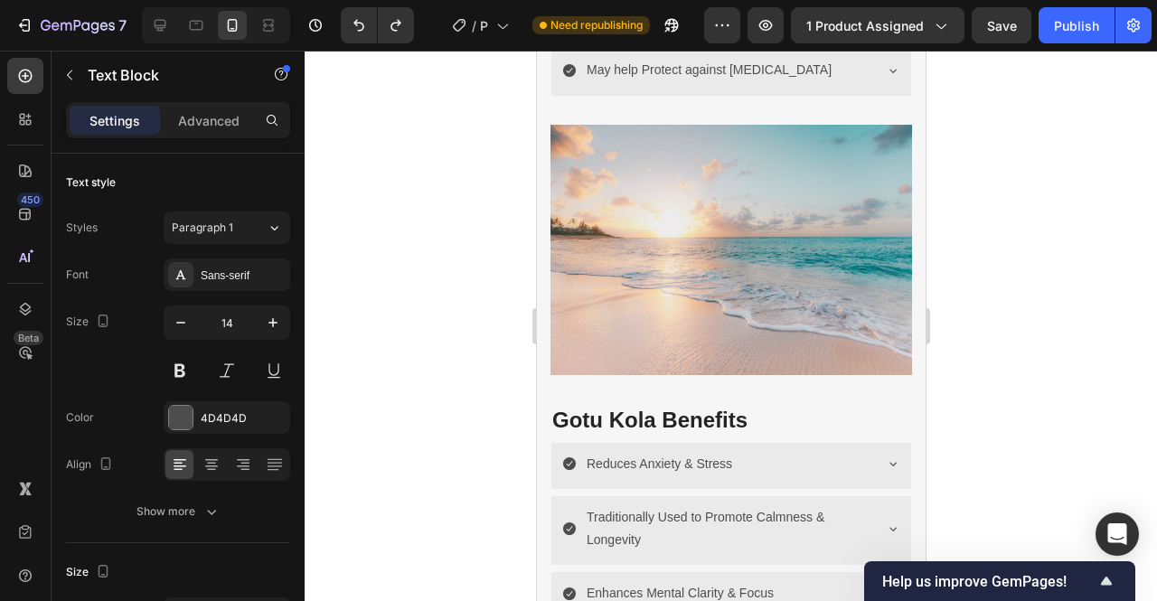
click at [618, 29] on p "React faster to surprise shots and maintain precision under pressure." at bounding box center [730, 6] width 334 height 45
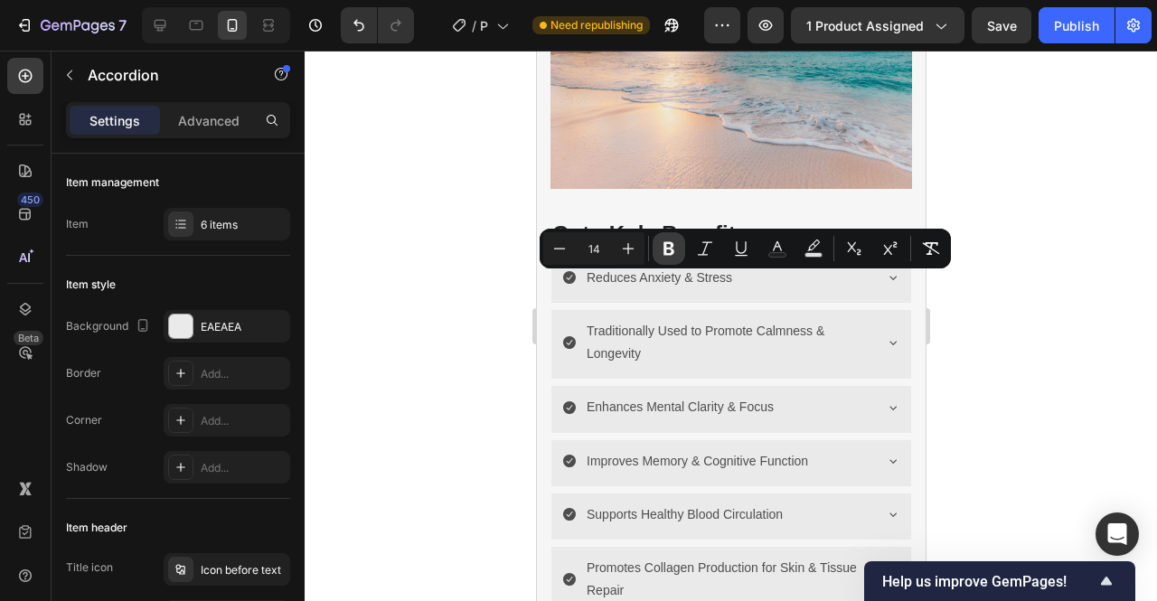
click at [669, 245] on icon "Editor contextual toolbar" at bounding box center [669, 249] width 18 height 18
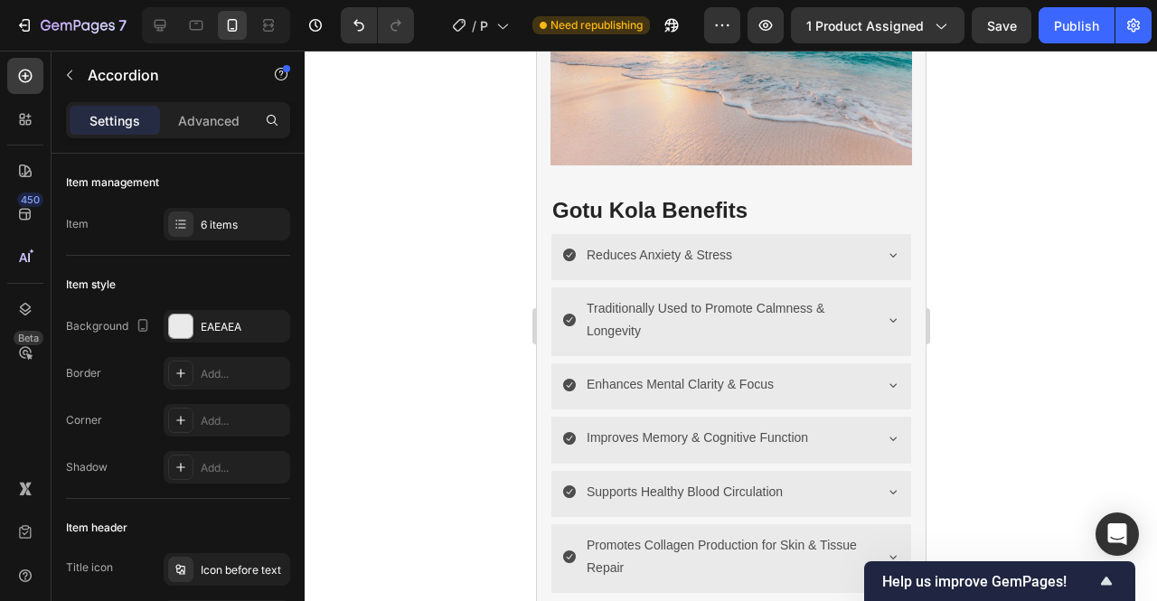
scroll to position [3428, 0]
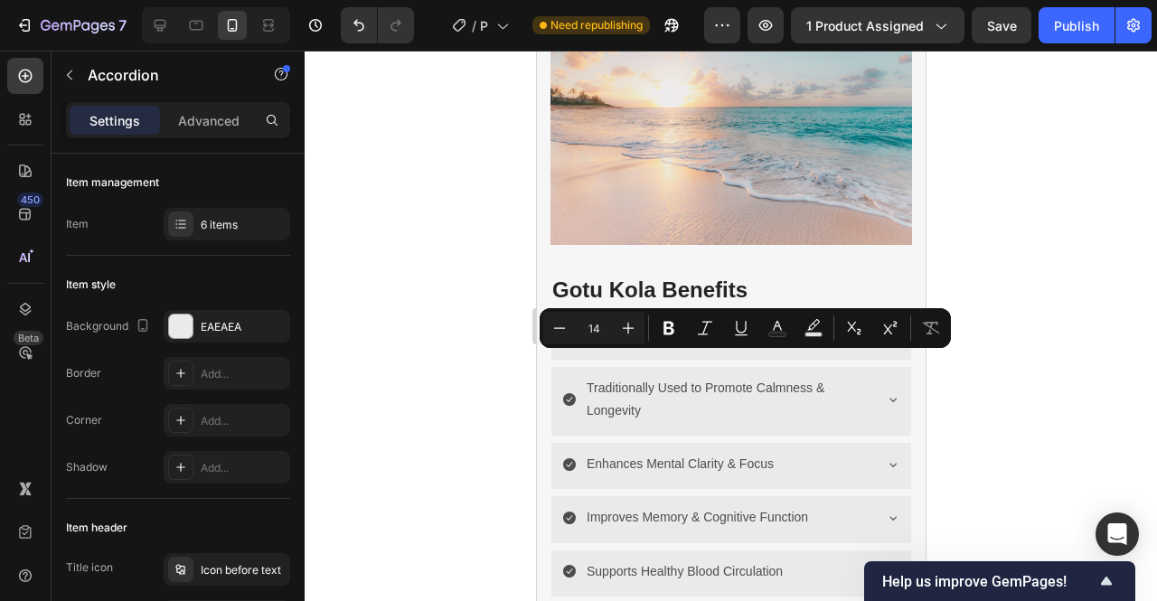
drag, startPoint x: 711, startPoint y: 384, endPoint x: 586, endPoint y: 361, distance: 127.0
copy p "Supports Mental Focus & Cognitive Performance*"
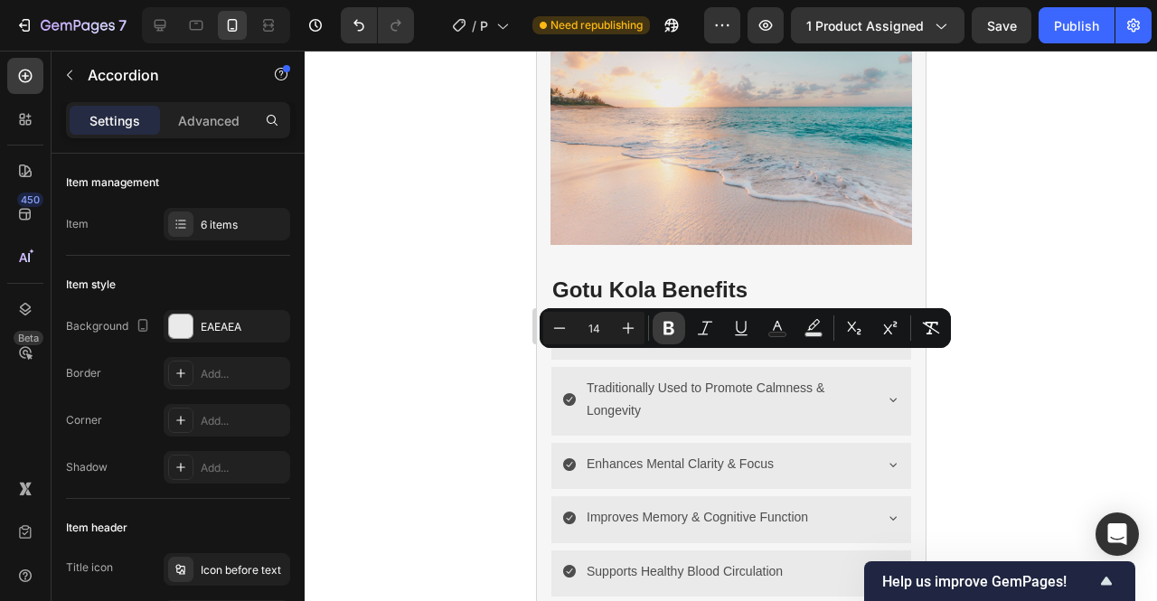
click at [667, 336] on icon "Editor contextual toolbar" at bounding box center [669, 328] width 18 height 18
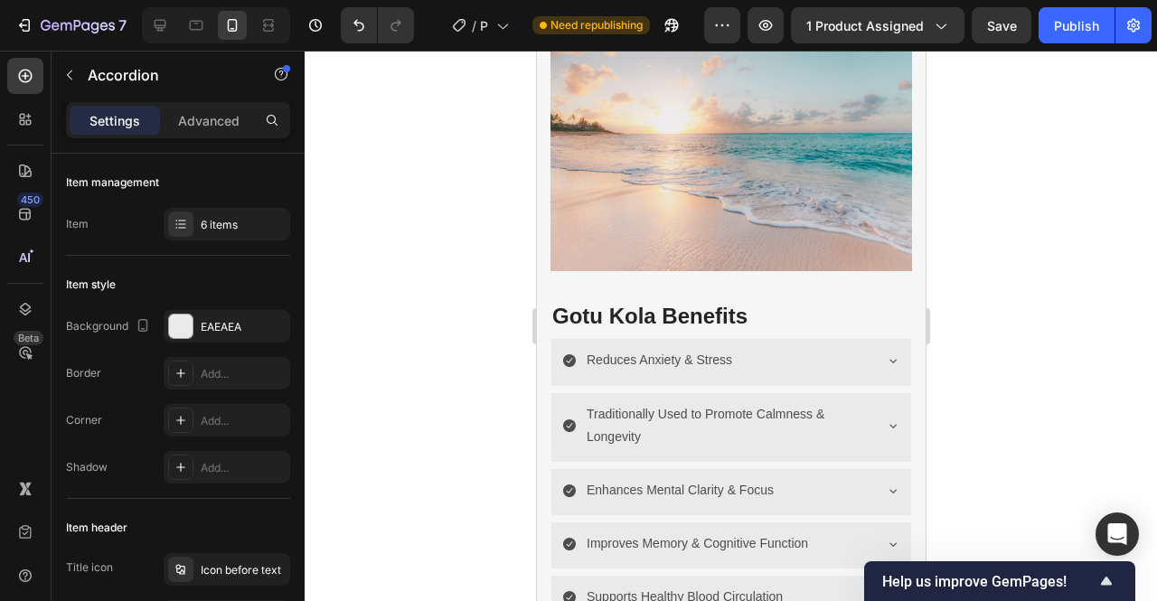
scroll to position [3378, 0]
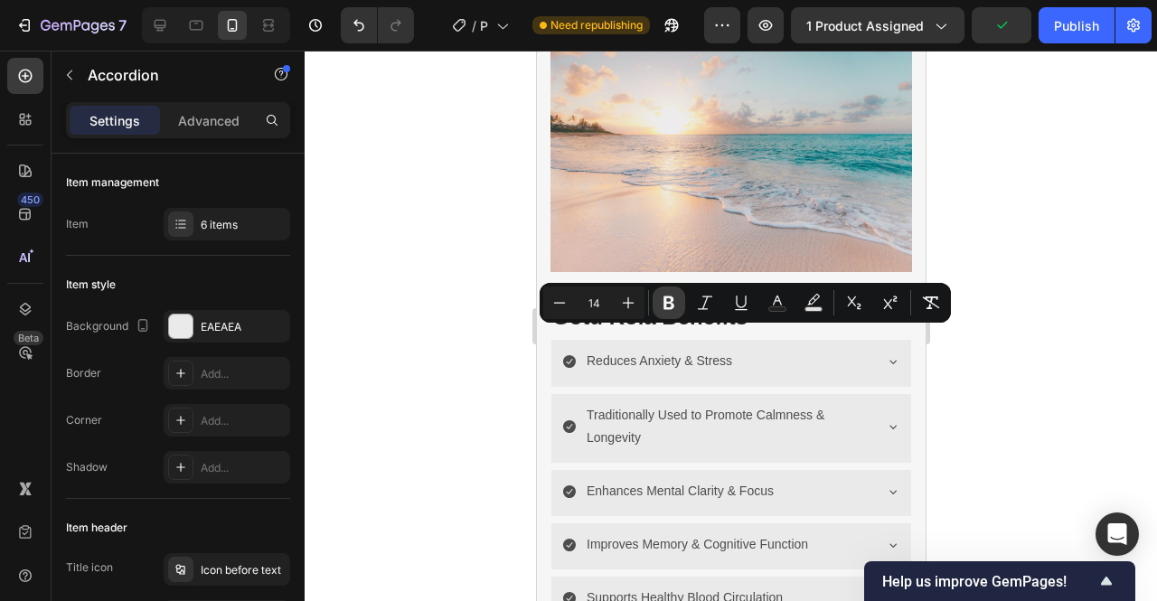
click at [669, 301] on icon "Editor contextual toolbar" at bounding box center [669, 303] width 18 height 18
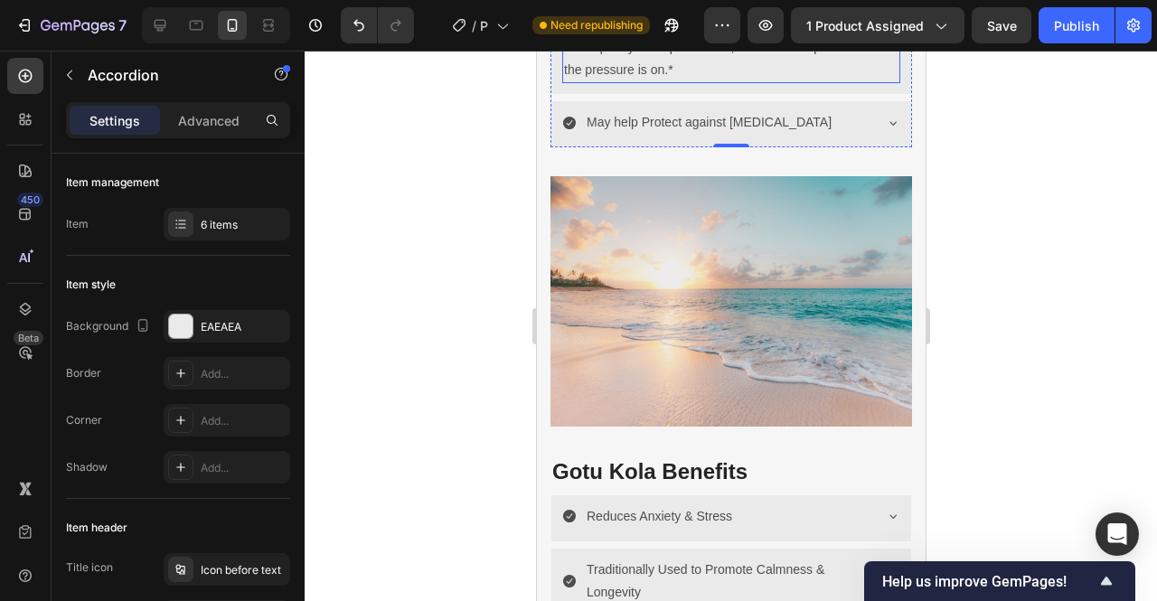
scroll to position [3500, 0]
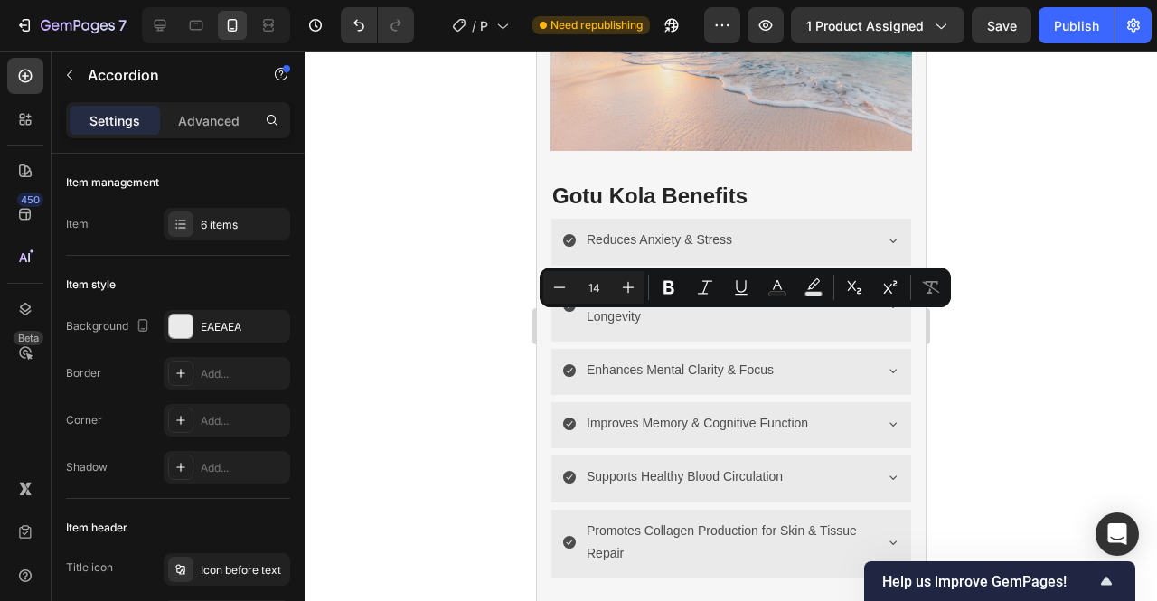
copy p "May help Protect against age-related Cognitive Decline"
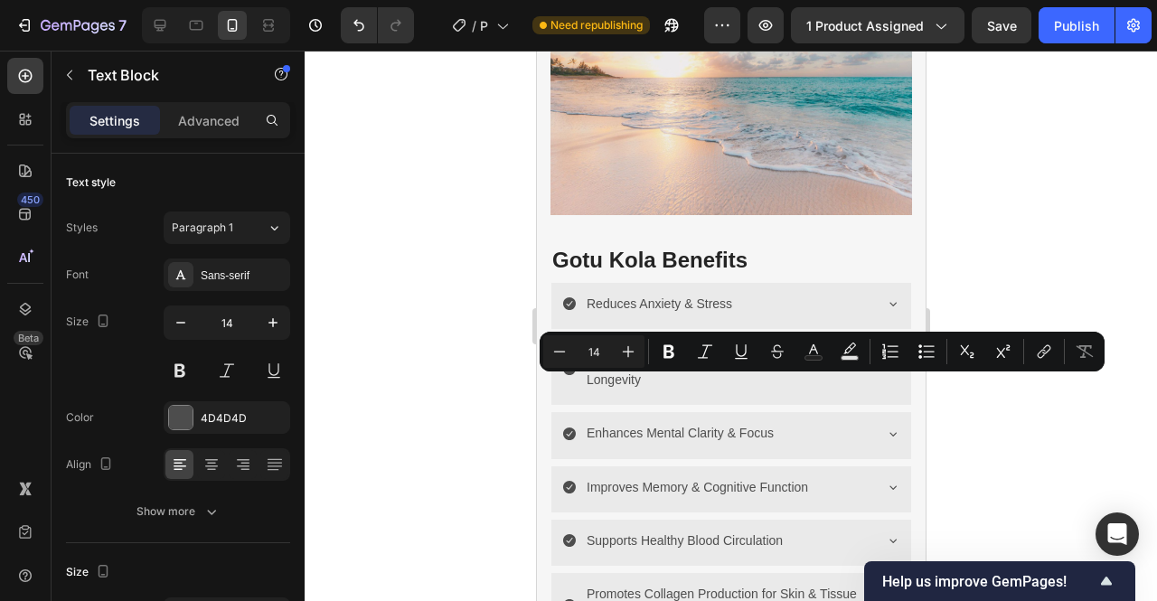
copy p "Supports long-term brain health so you can keep playing your best for years."
drag, startPoint x: 736, startPoint y: 410, endPoint x: 611, endPoint y: 394, distance: 125.7
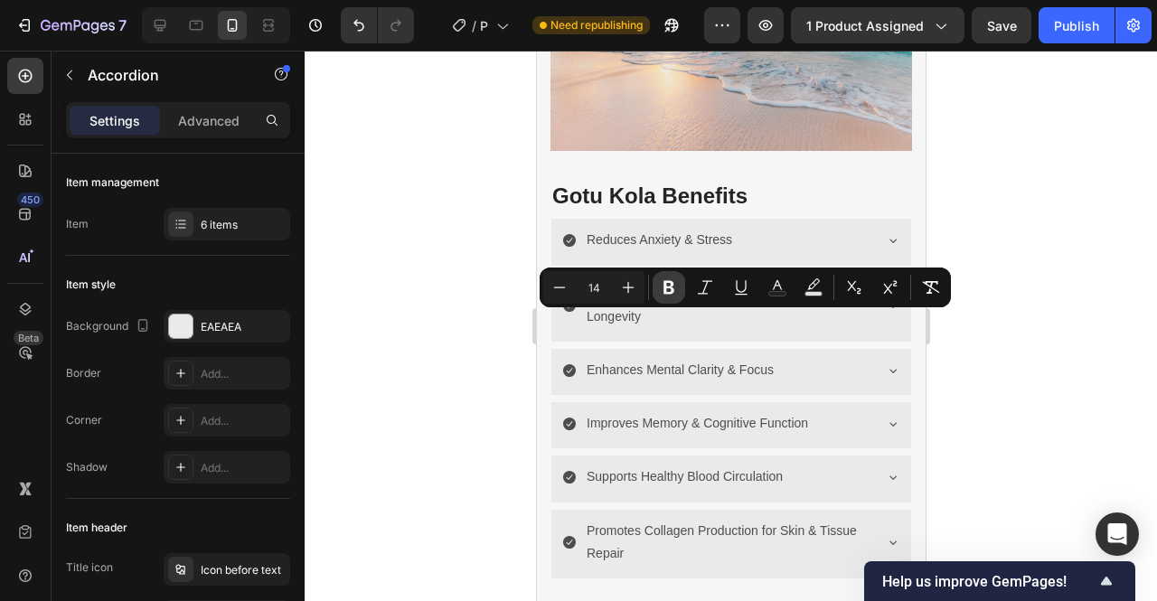
click at [660, 287] on icon "Editor contextual toolbar" at bounding box center [669, 287] width 18 height 18
click at [1095, 295] on div at bounding box center [731, 326] width 853 height 551
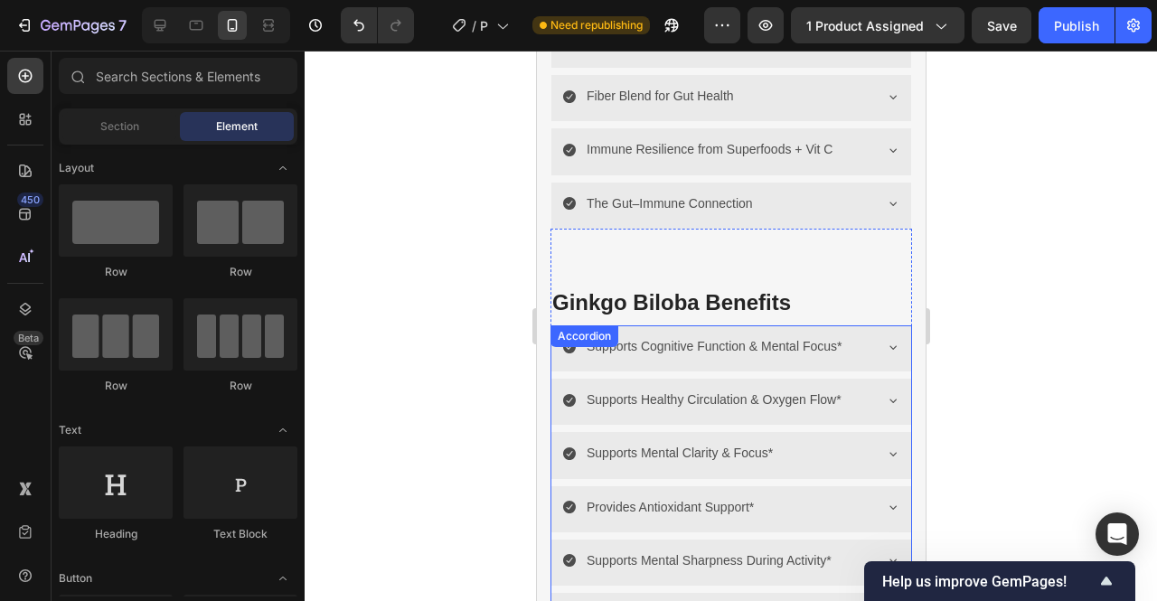
scroll to position [2730, 0]
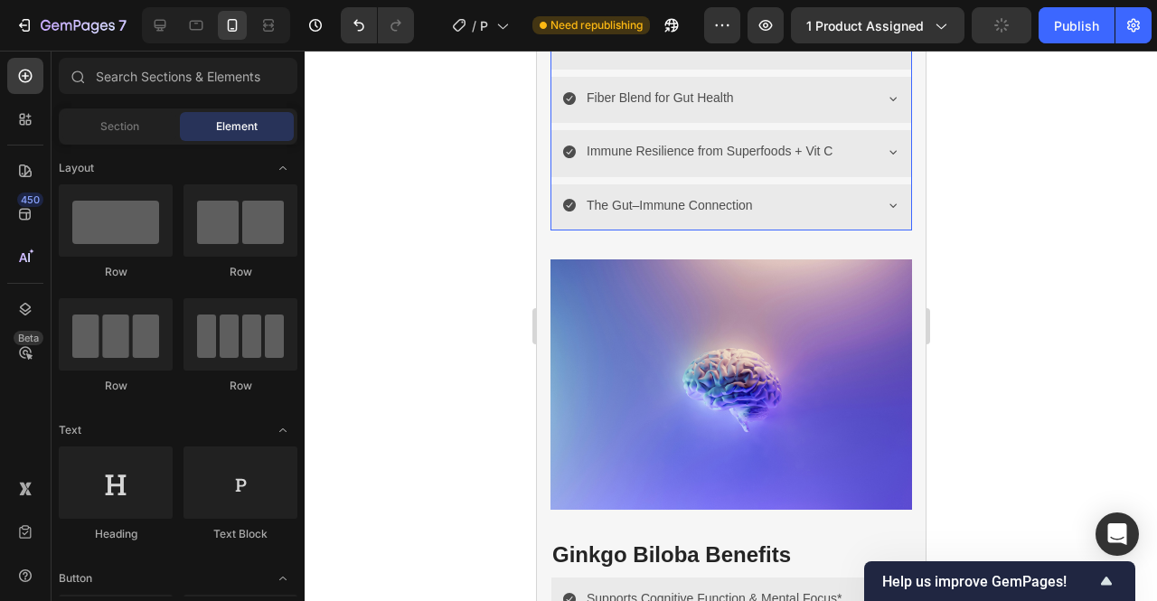
click at [885, 52] on icon at bounding box center [892, 45] width 14 height 14
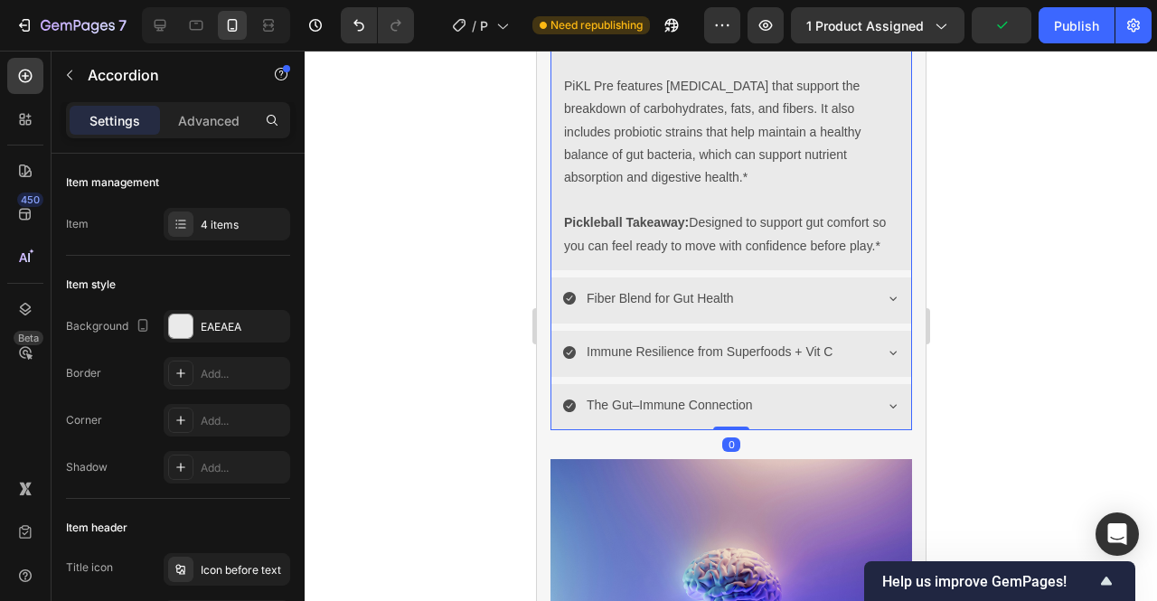
click at [885, 52] on icon at bounding box center [892, 45] width 14 height 14
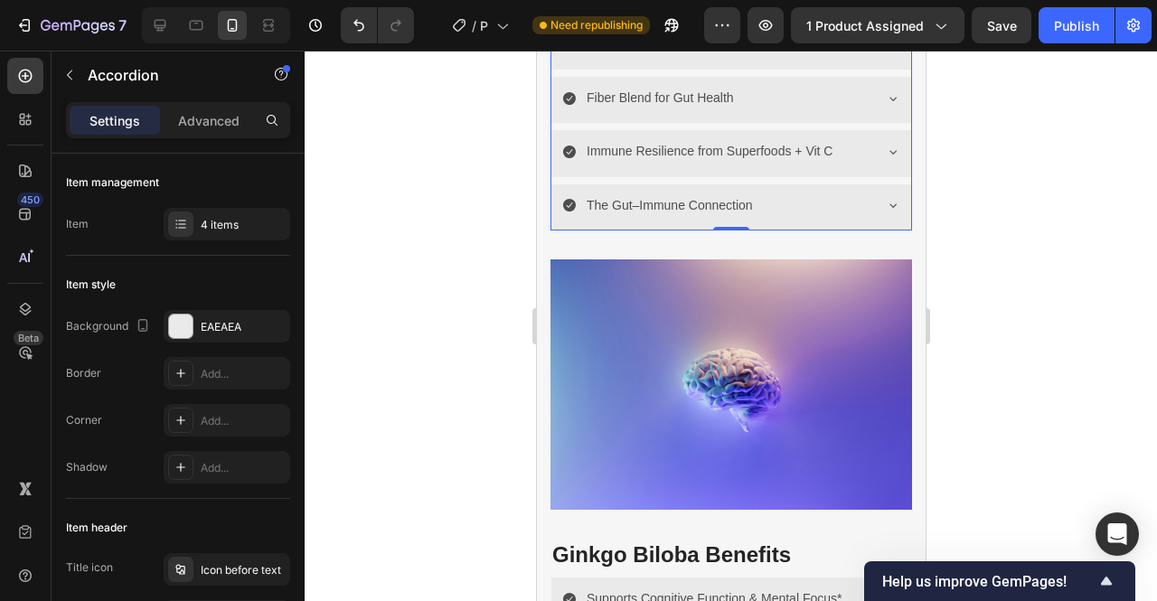
click at [723, 56] on p "Digestive Enzyme + Probiotic Blend" at bounding box center [687, 44] width 202 height 23
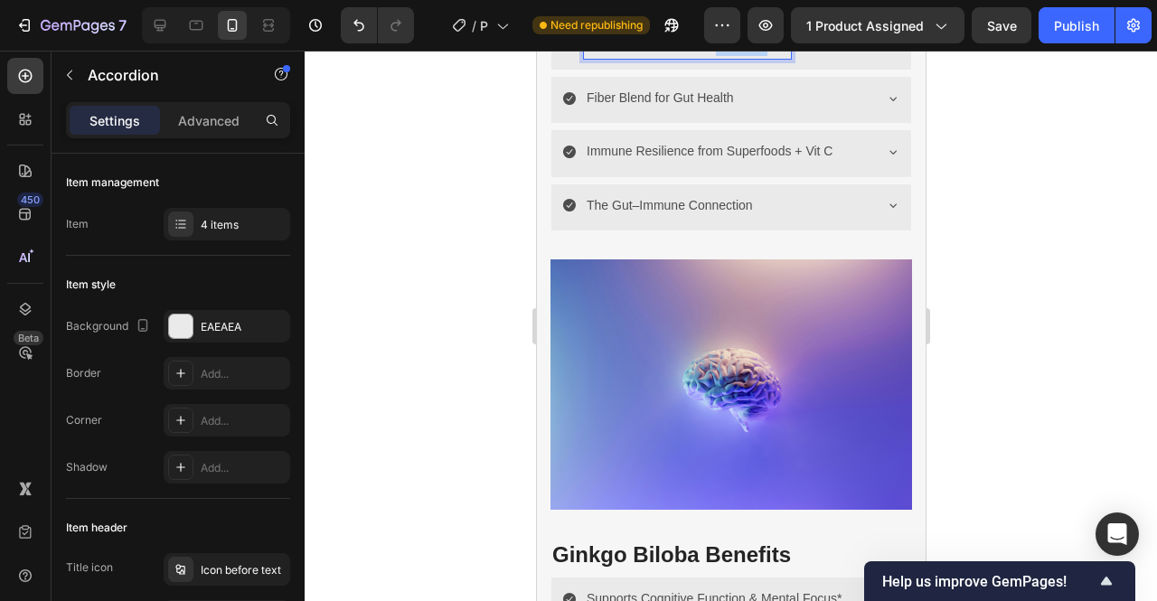
click at [723, 56] on p "Digestive Enzyme + Probiotic Blend" at bounding box center [687, 44] width 202 height 23
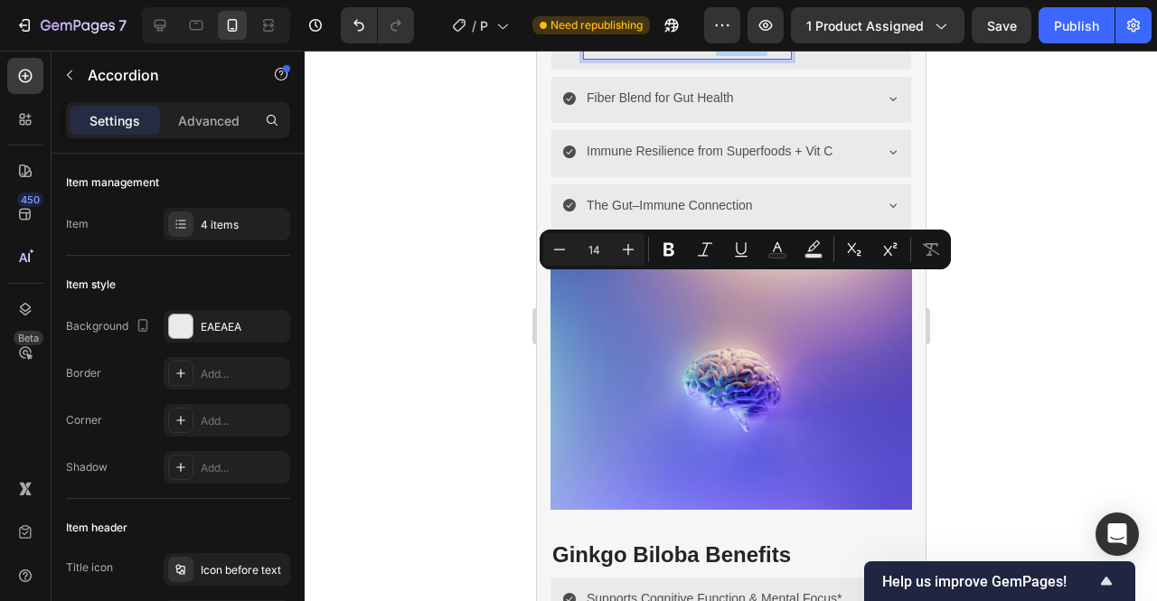
copy p "Digestive Enzyme + Probiotic Blend"
click at [885, 52] on icon at bounding box center [892, 45] width 14 height 14
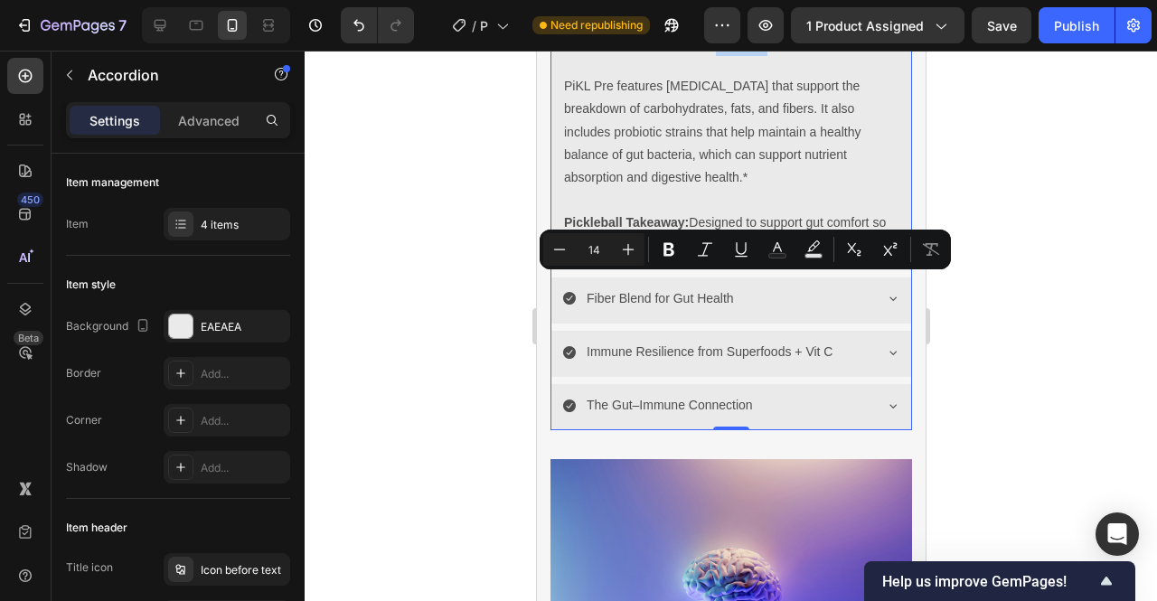
click at [727, 56] on p "Digestive Enzyme + Probiotic Blend" at bounding box center [687, 44] width 202 height 23
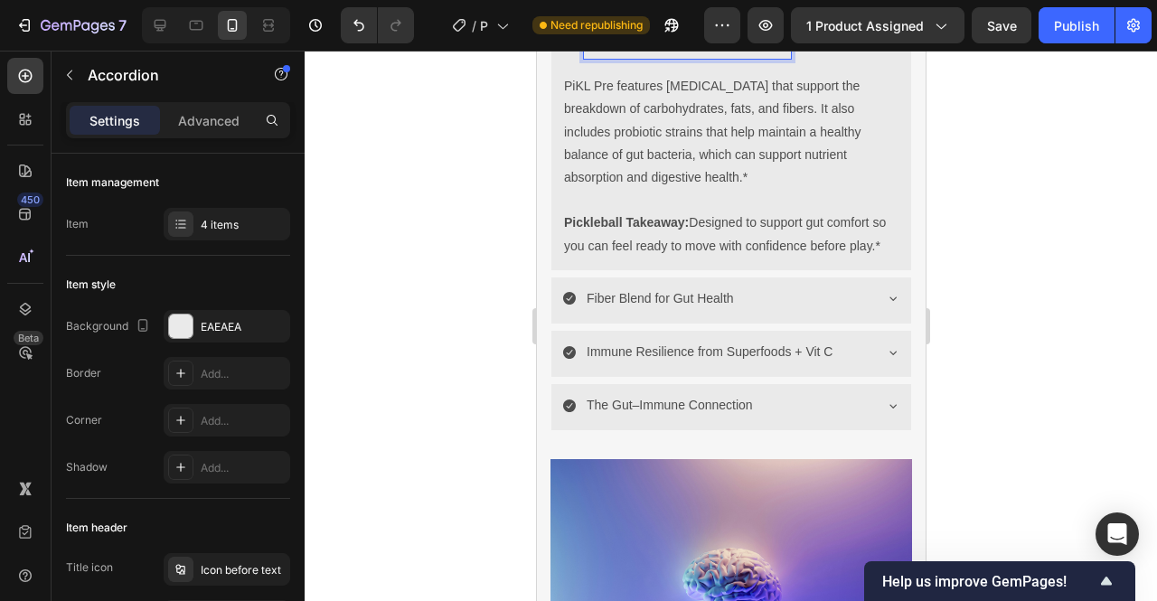
click at [727, 56] on p "Digestive Enzyme + Probiotic Blend" at bounding box center [687, 44] width 202 height 23
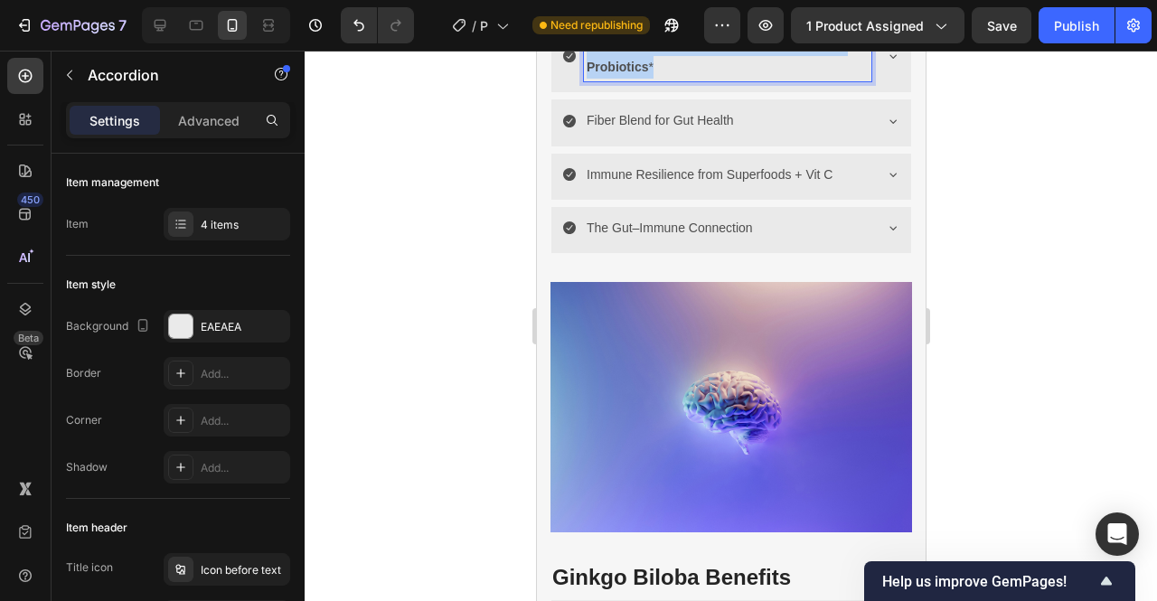
click at [703, 79] on p "Supports Digestive Health with Enzymes & Probiotics *" at bounding box center [727, 55] width 282 height 45
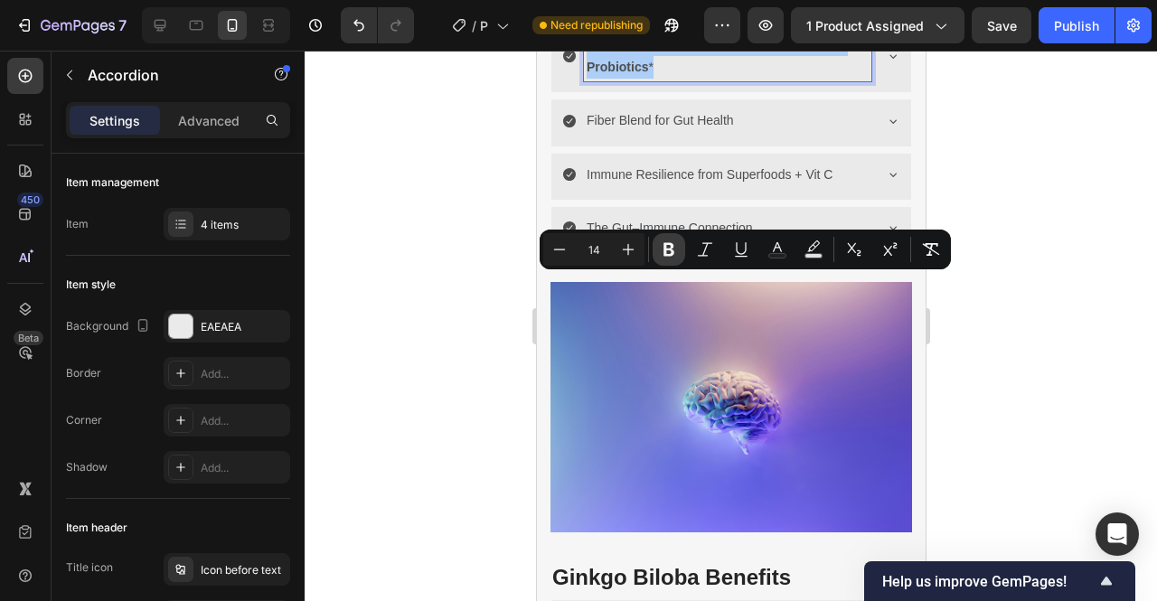
click at [670, 253] on icon "Editor contextual toolbar" at bounding box center [669, 249] width 18 height 18
click at [701, 79] on p "Supports Digestive Health with Enzymes & Probiotics*" at bounding box center [727, 55] width 282 height 45
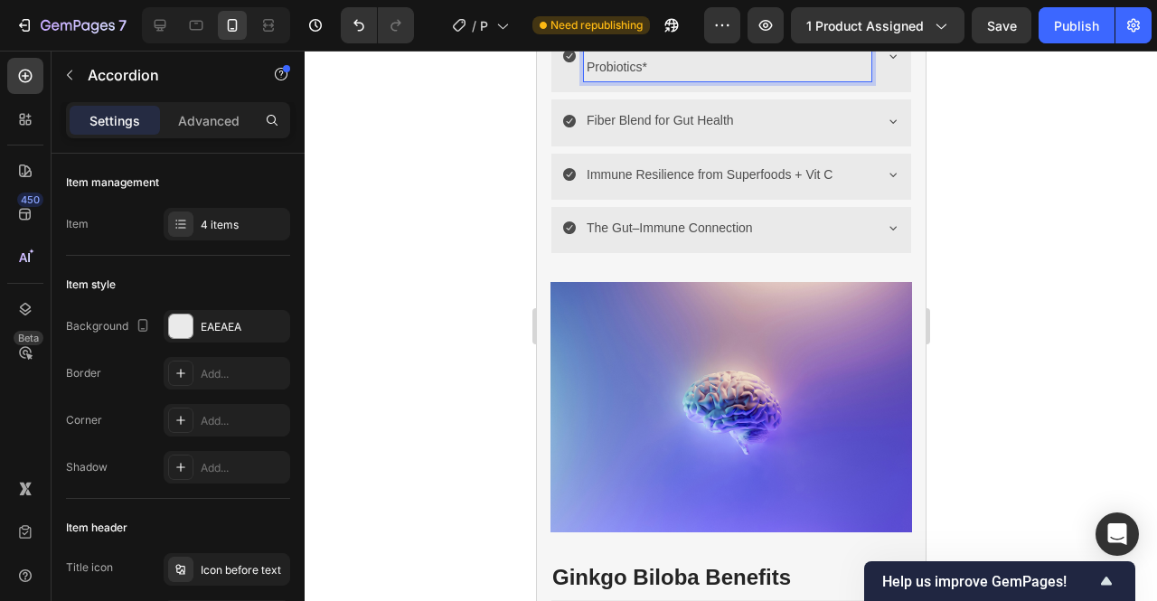
click at [636, 79] on p "Supports Digestive Health with Enzymes & Probiotics*" at bounding box center [727, 55] width 282 height 45
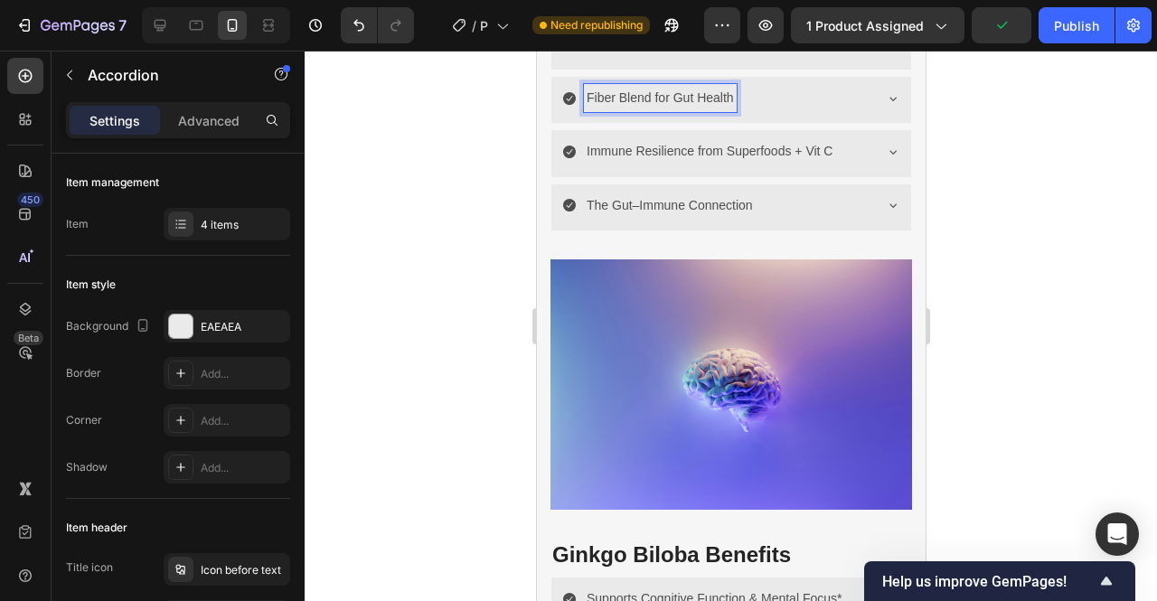
click at [656, 109] on p "Fiber Blend for Gut Health" at bounding box center [659, 98] width 147 height 23
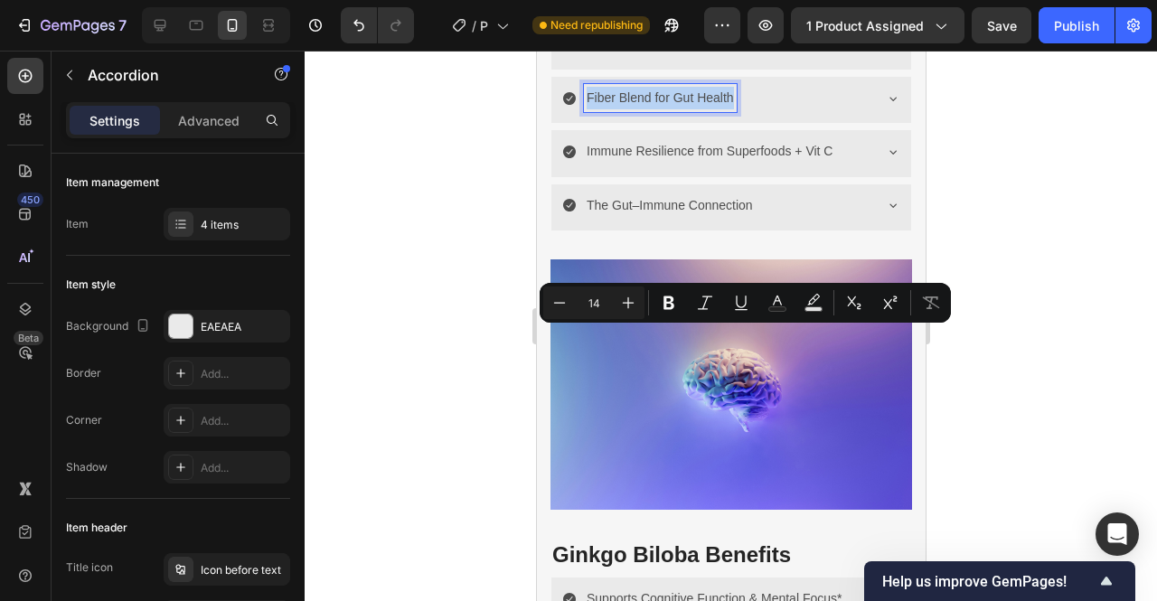
copy p "Fiber Blend for Gut Health"
click at [889, 100] on icon at bounding box center [892, 99] width 7 height 4
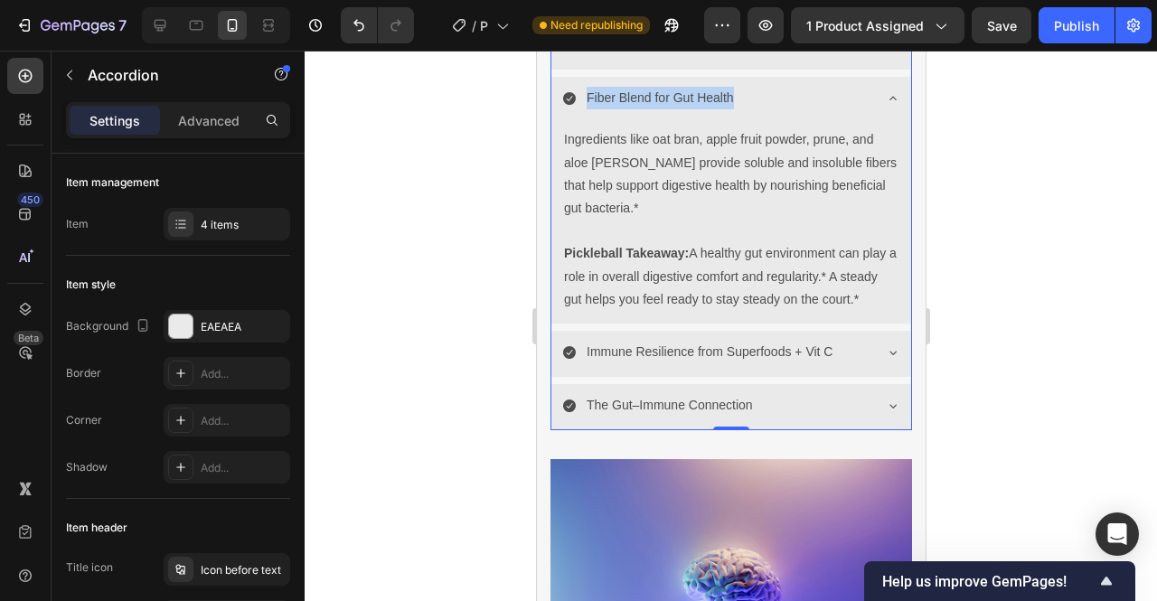
click at [885, 106] on icon at bounding box center [892, 98] width 14 height 14
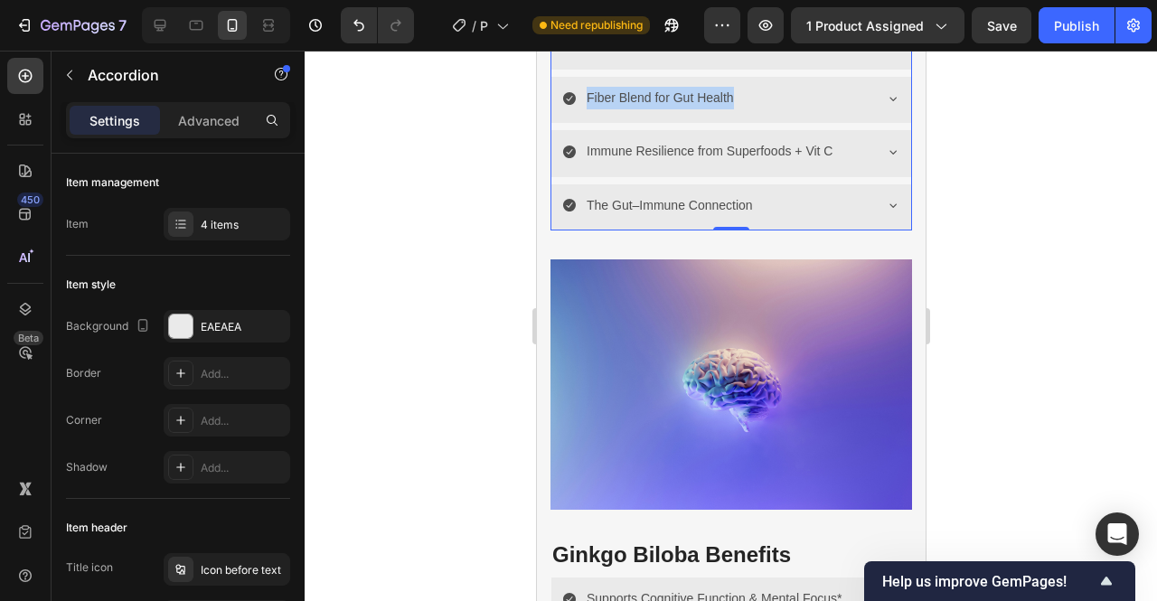
click at [889, 100] on icon at bounding box center [892, 99] width 7 height 4
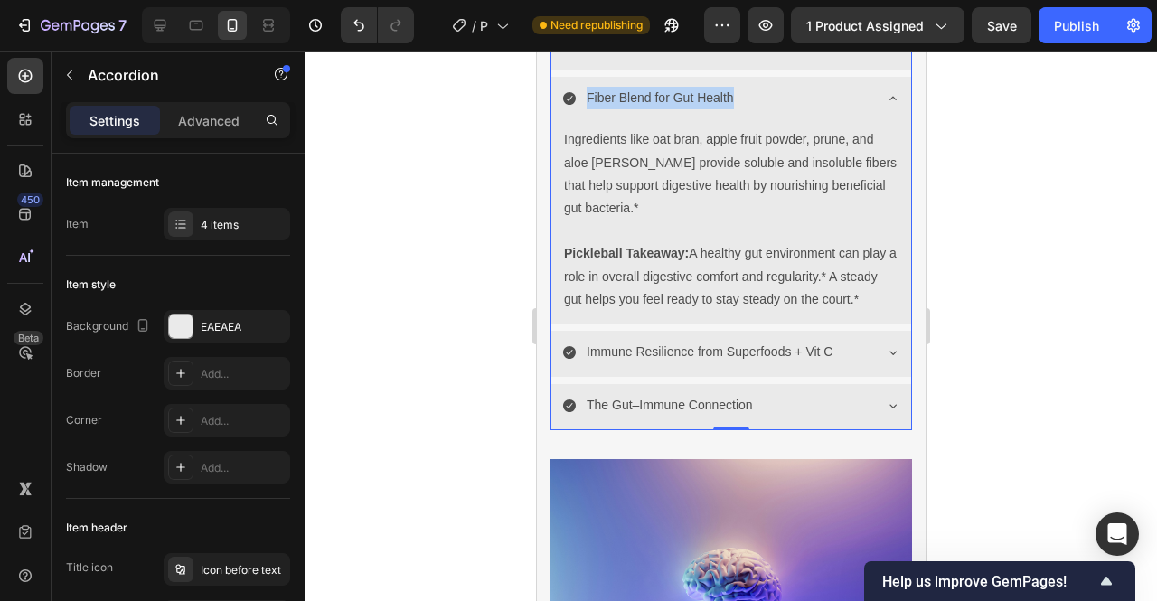
click at [885, 106] on icon at bounding box center [892, 98] width 14 height 14
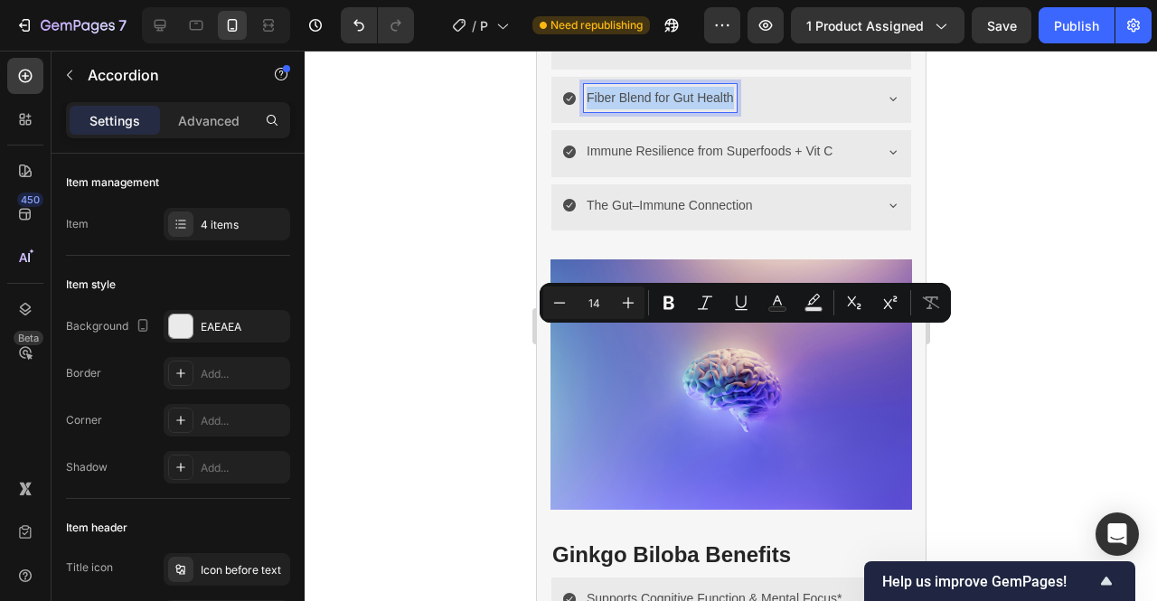
click at [645, 109] on p "Fiber Blend for Gut Health" at bounding box center [659, 98] width 147 height 23
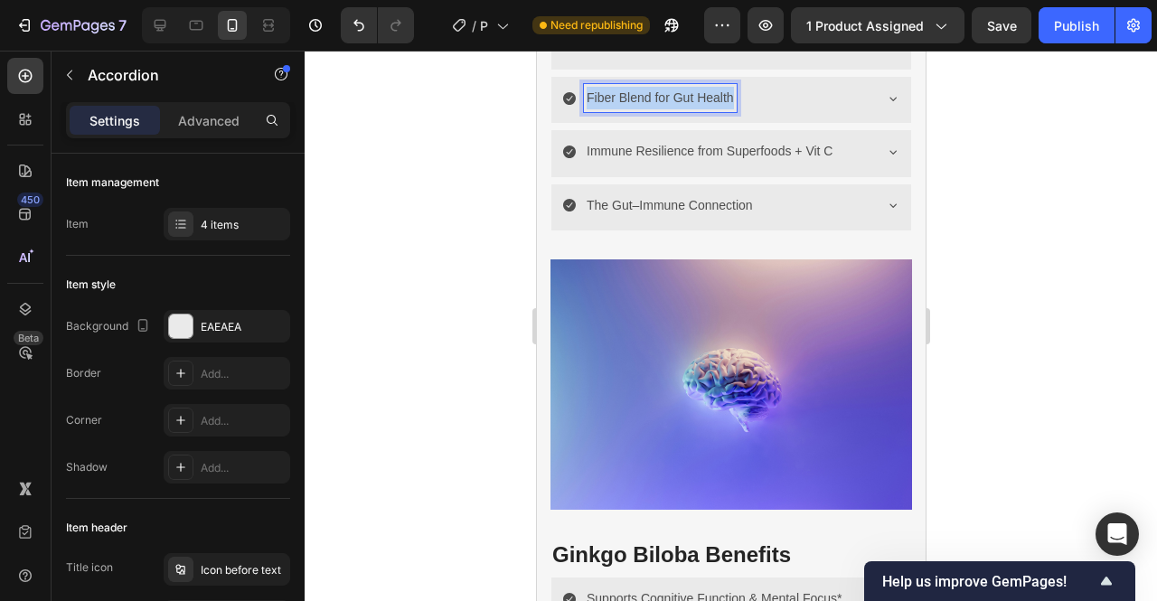
click at [645, 109] on p "Fiber Blend for Gut Health" at bounding box center [659, 98] width 147 height 23
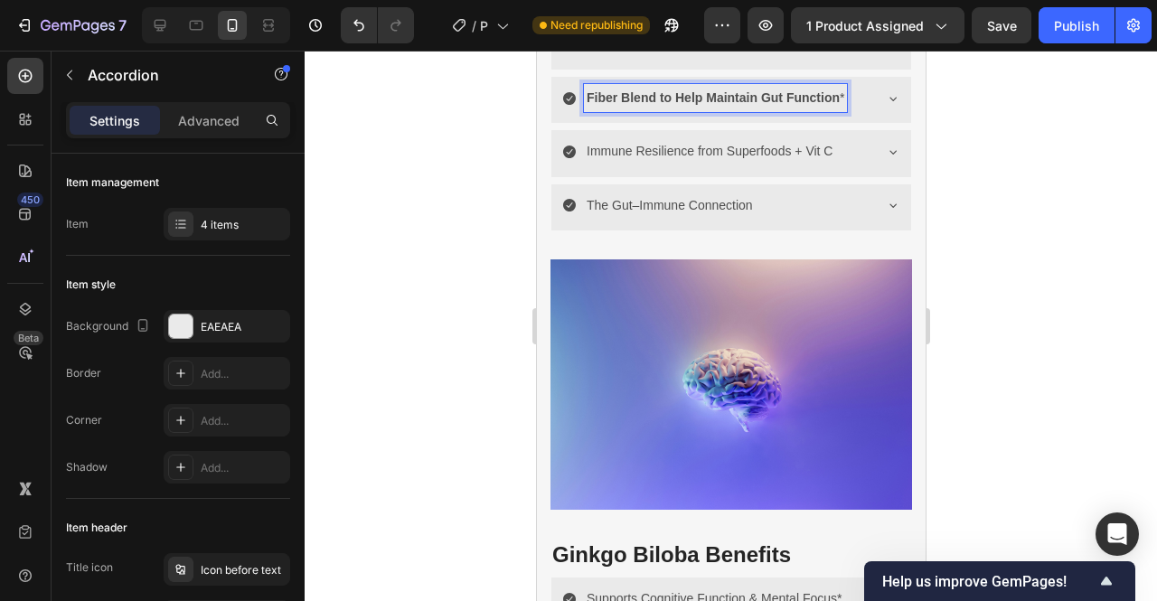
click at [653, 105] on strong "Fiber Blend to Help Maintain Gut Function" at bounding box center [712, 97] width 253 height 14
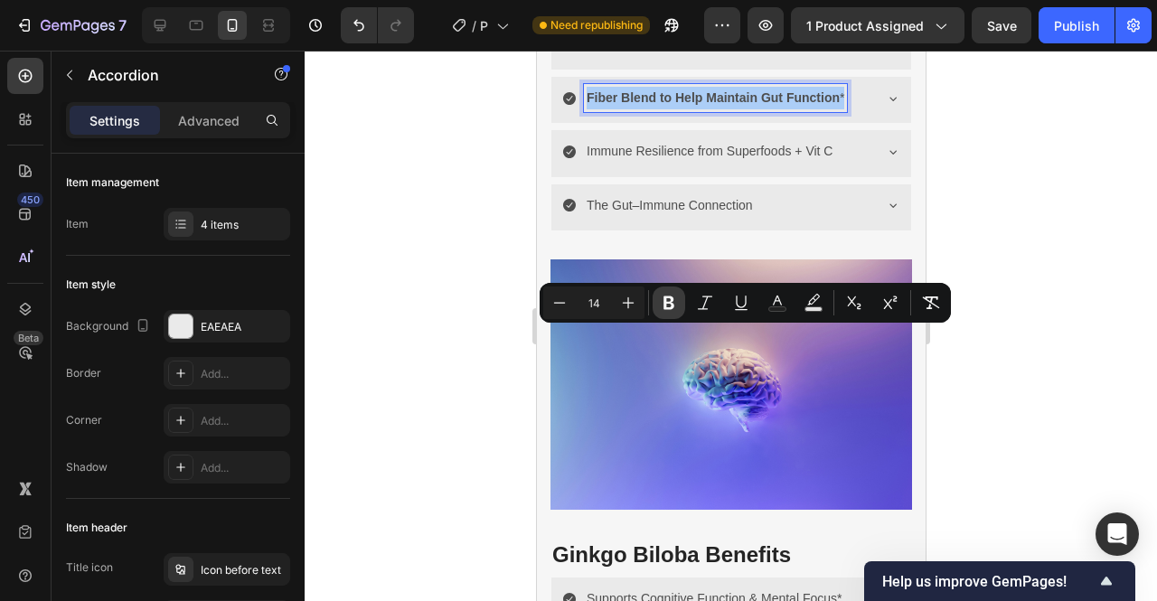
click at [669, 304] on icon "Editor contextual toolbar" at bounding box center [669, 303] width 18 height 18
click at [996, 374] on div at bounding box center [731, 326] width 853 height 551
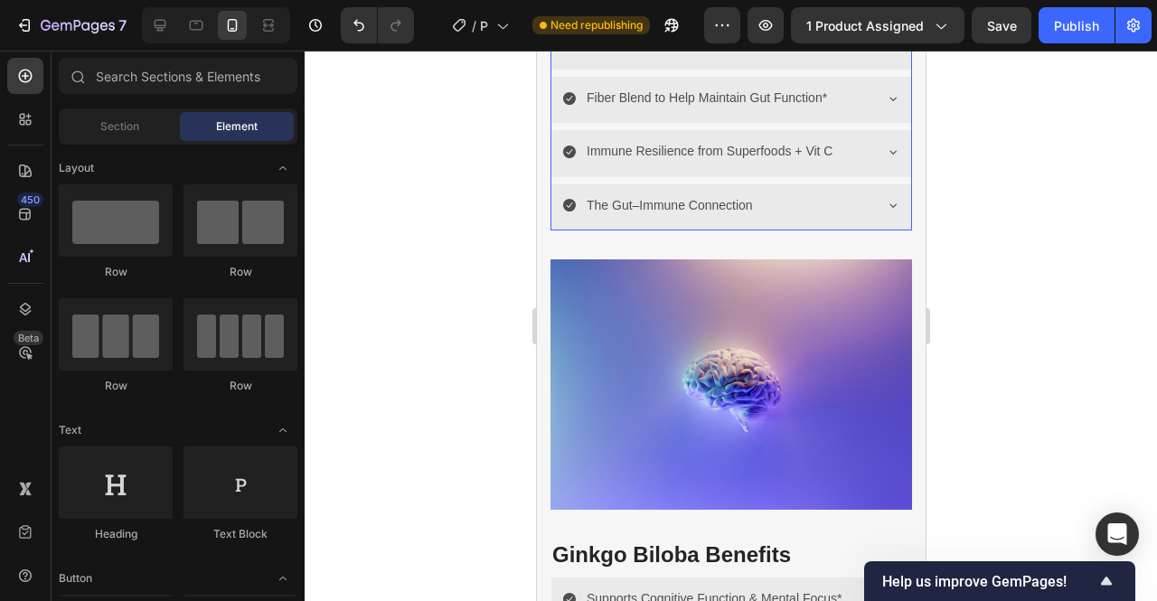
click at [794, 163] on p "Immune Resilience from Superfoods + Vit C" at bounding box center [709, 151] width 246 height 23
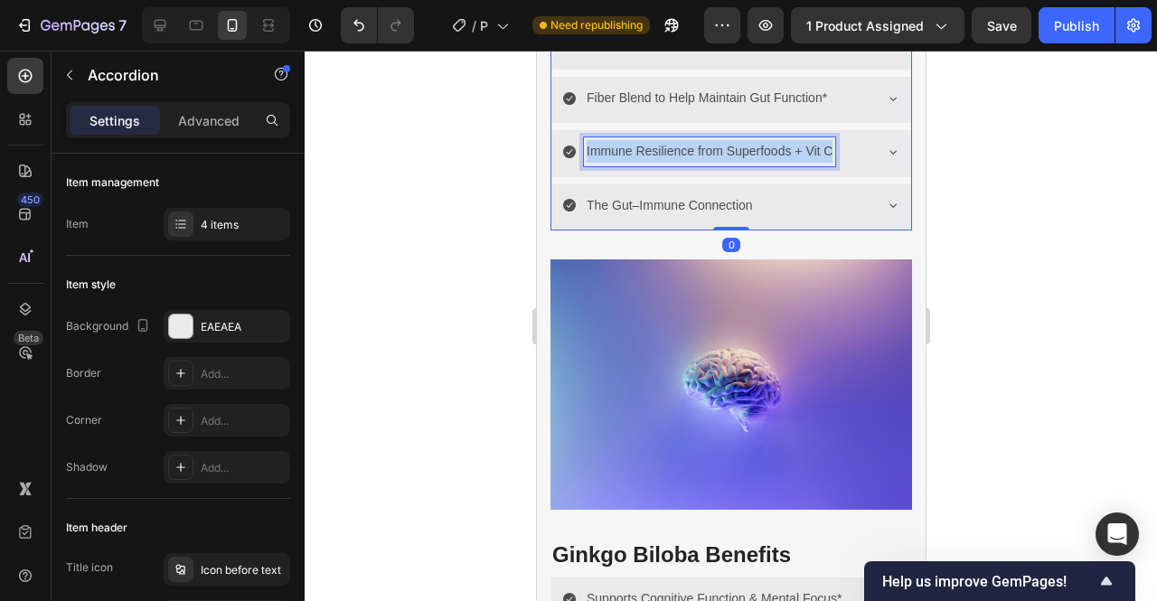
click at [794, 163] on p "Immune Resilience from Superfoods + Vit C" at bounding box center [709, 151] width 246 height 23
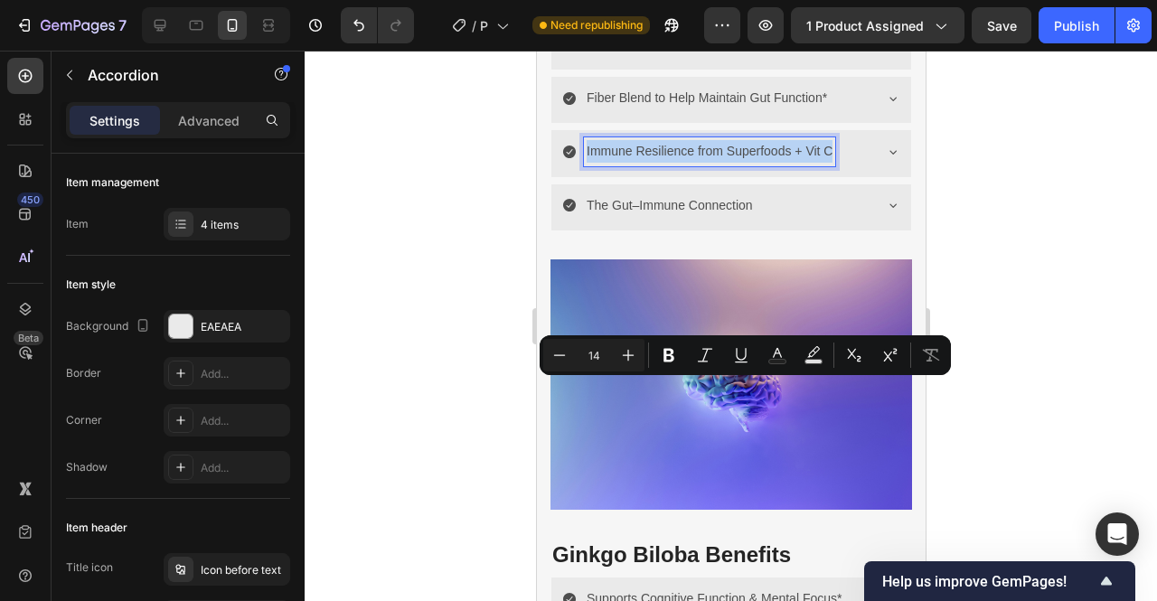
copy p "Immune Resilience from Superfoods + Vit C"
click at [702, 163] on p "Immune Resilience from Superfoods + Vit C" at bounding box center [709, 151] width 246 height 23
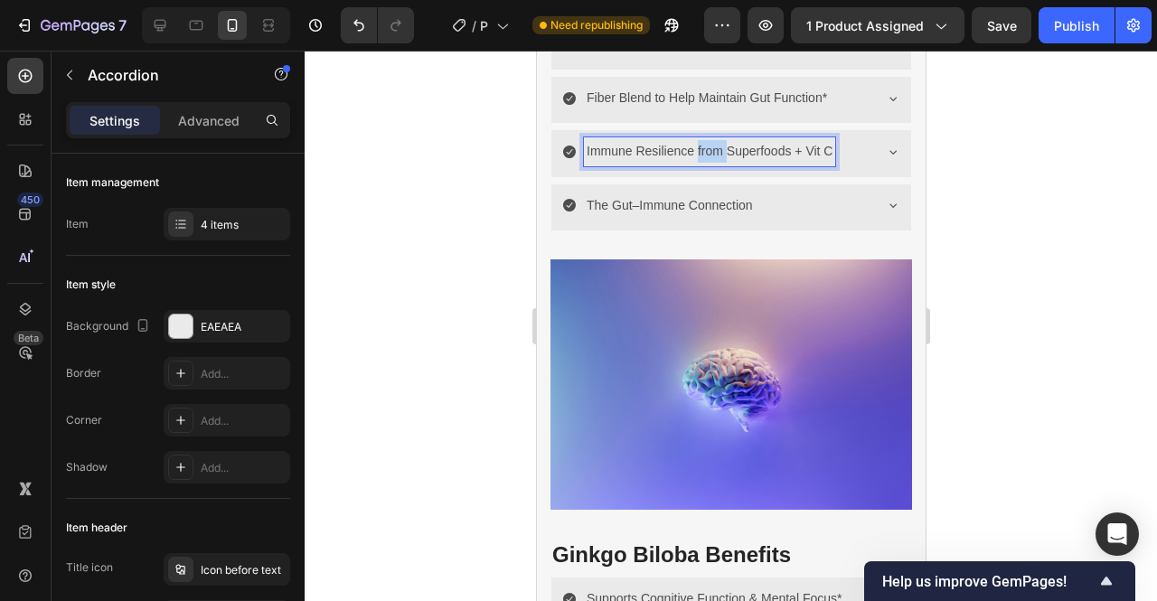
click at [702, 163] on p "Immune Resilience from Superfoods + Vit C" at bounding box center [709, 151] width 246 height 23
click at [702, 158] on strong "Helps Support the Body’s Natural Defenses" at bounding box center [716, 151] width 261 height 14
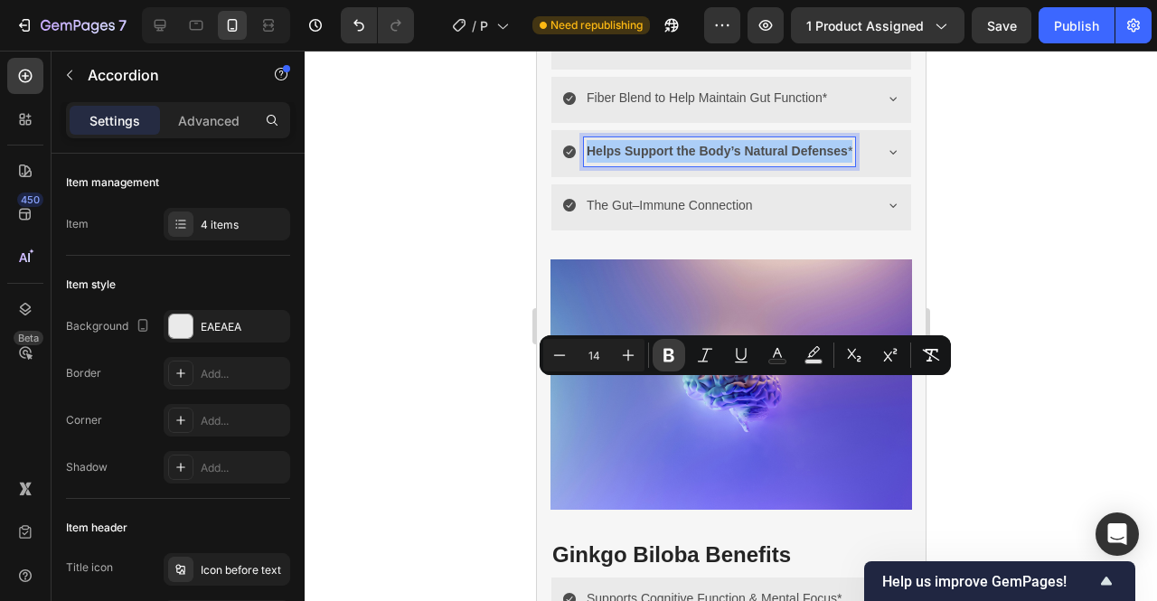
click at [676, 359] on icon "Editor contextual toolbar" at bounding box center [669, 355] width 18 height 18
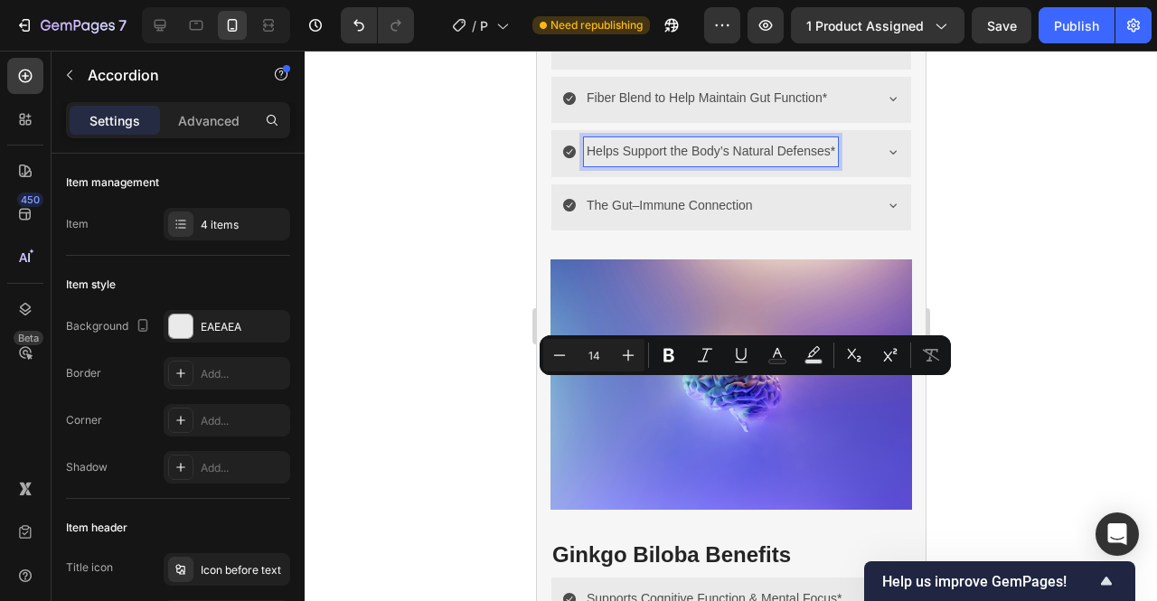
click at [1026, 446] on div at bounding box center [731, 326] width 853 height 551
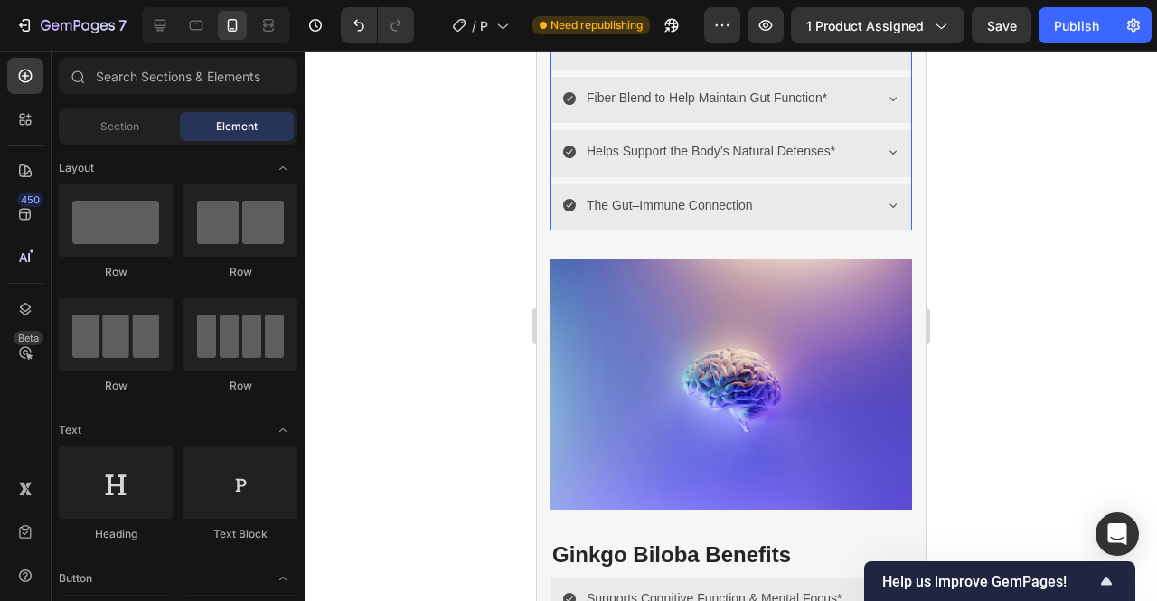
scroll to position [2844, 0]
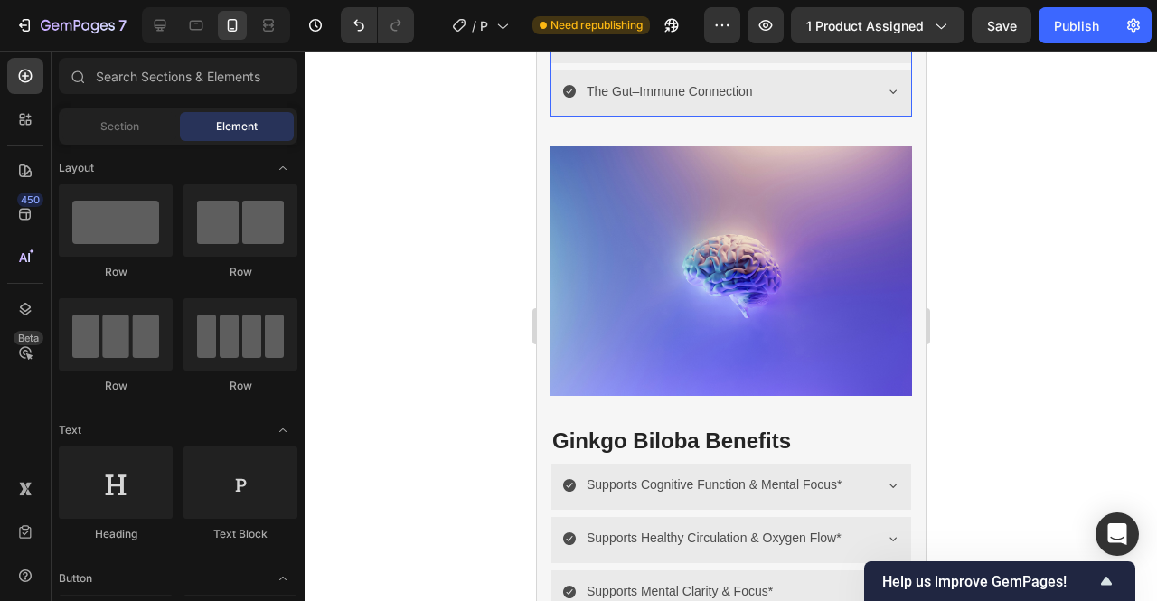
click at [711, 103] on p "The Gut–Immune Connection" at bounding box center [669, 91] width 166 height 23
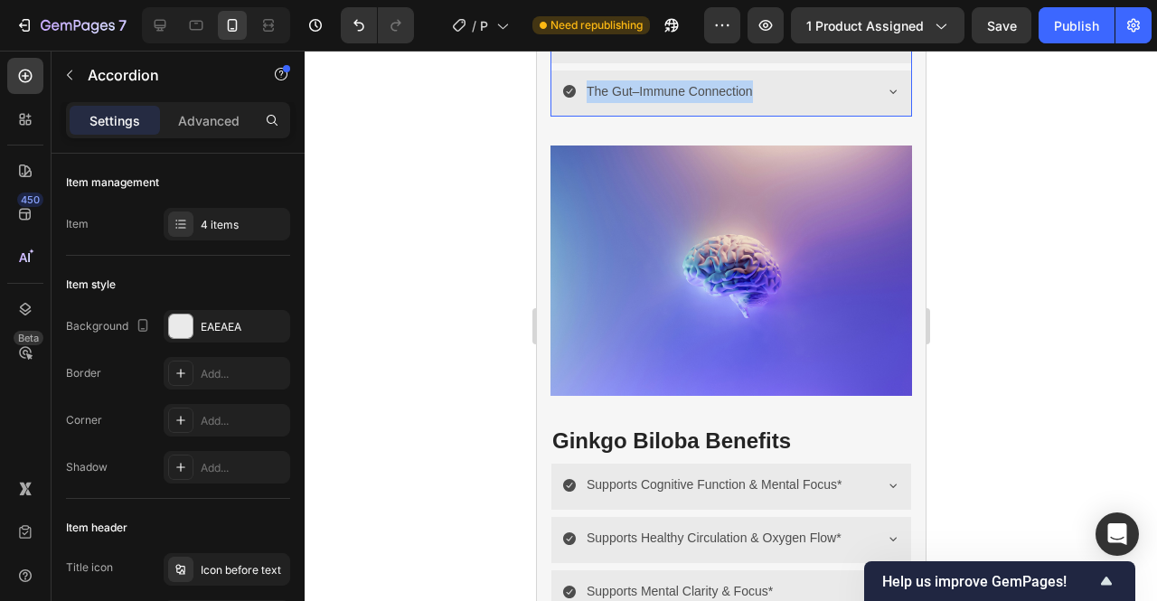
click at [711, 103] on p "The Gut–Immune Connection" at bounding box center [669, 91] width 166 height 23
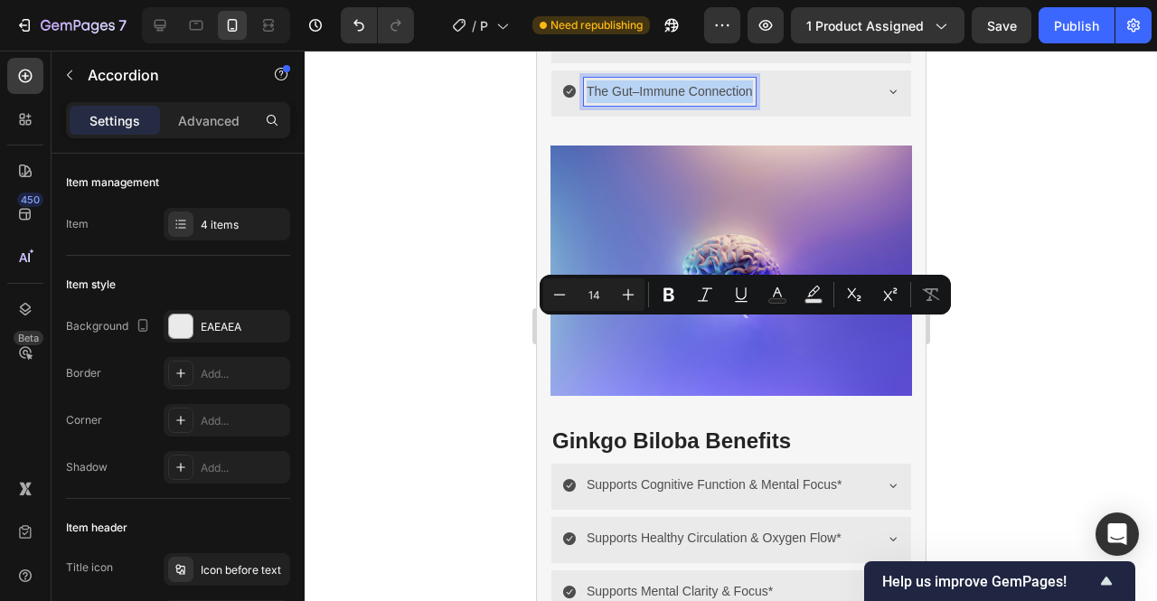
click at [655, 103] on p "The Gut–Immune Connection" at bounding box center [669, 91] width 166 height 23
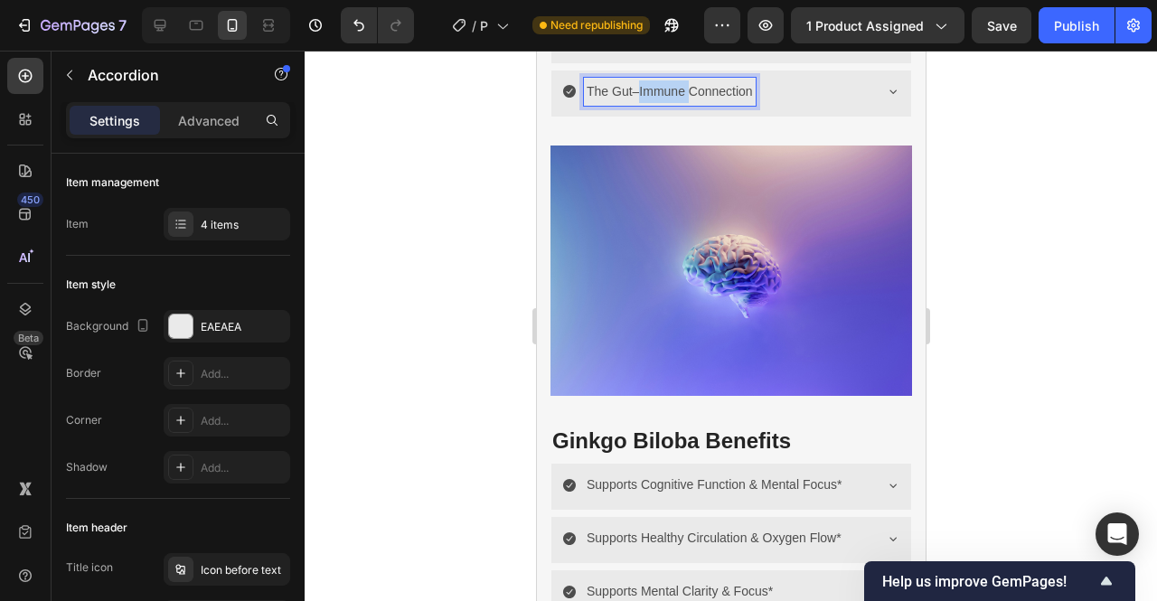
click at [655, 103] on p "The Gut–Immune Connection" at bounding box center [669, 91] width 166 height 23
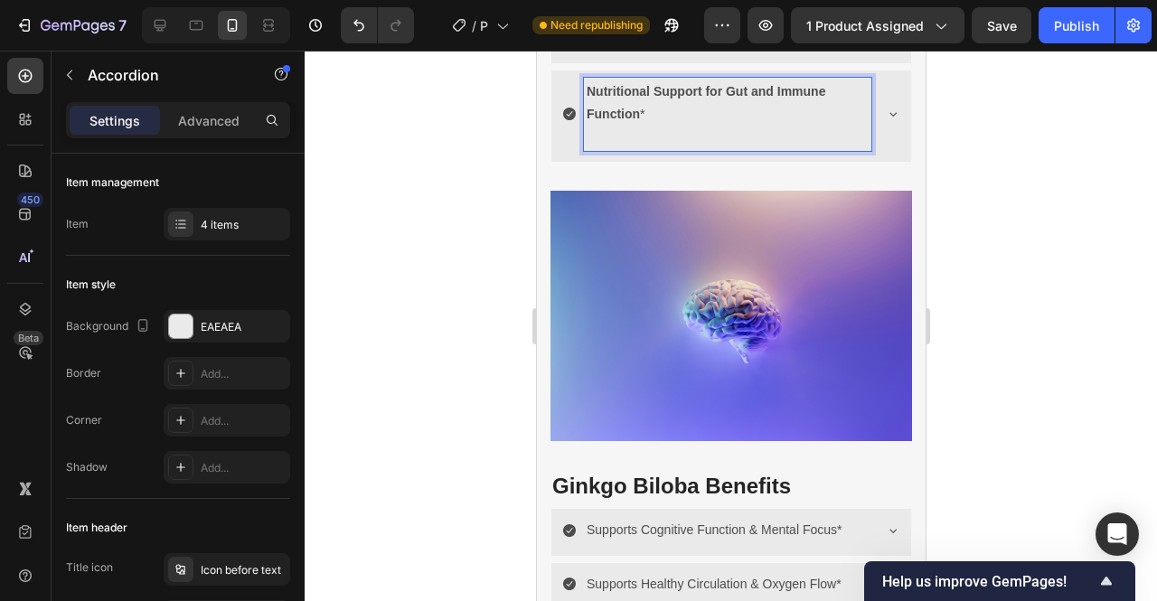
click at [655, 126] on p "Nutritional Support for Gut and Immune Function *" at bounding box center [727, 102] width 282 height 45
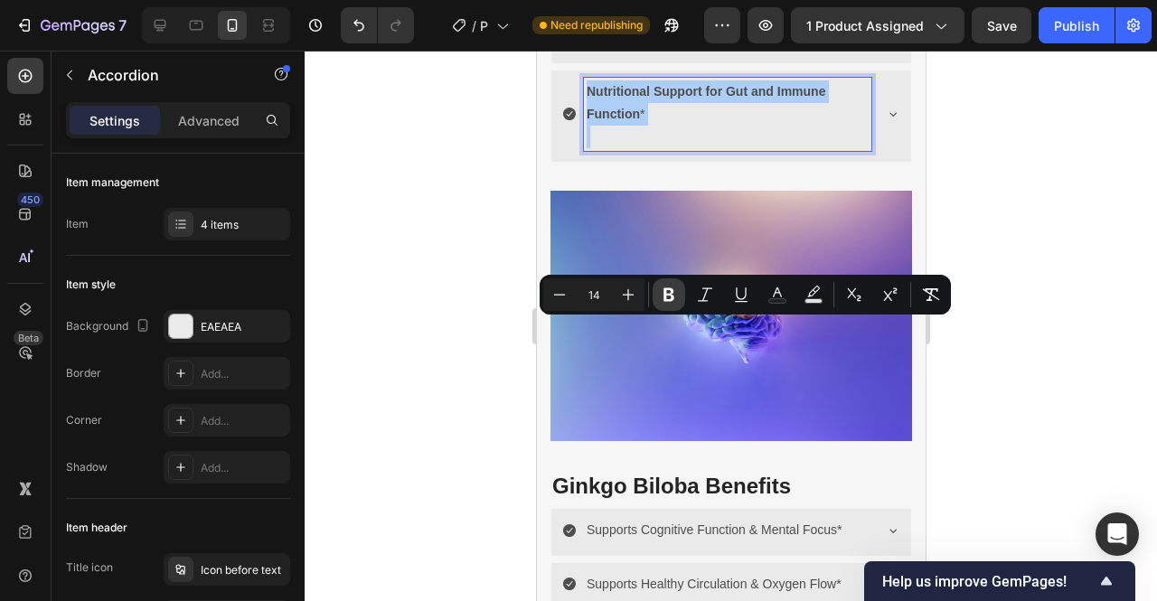
click at [669, 301] on icon "Editor contextual toolbar" at bounding box center [669, 295] width 18 height 18
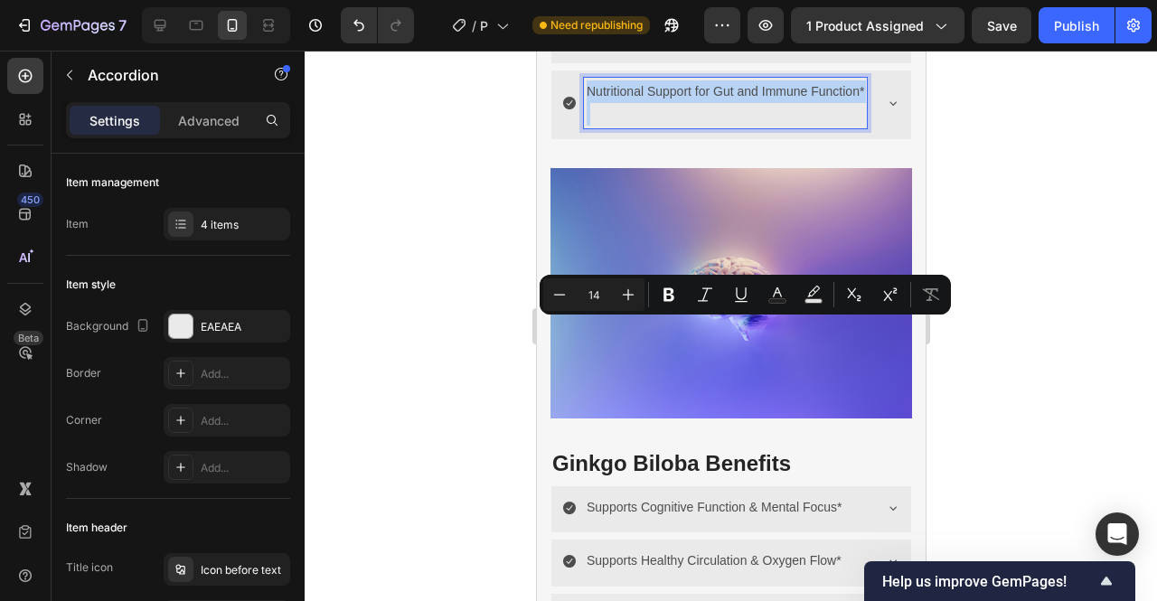
click at [617, 103] on p "Nutritional Support for Gut and Immune Function*" at bounding box center [725, 91] width 278 height 23
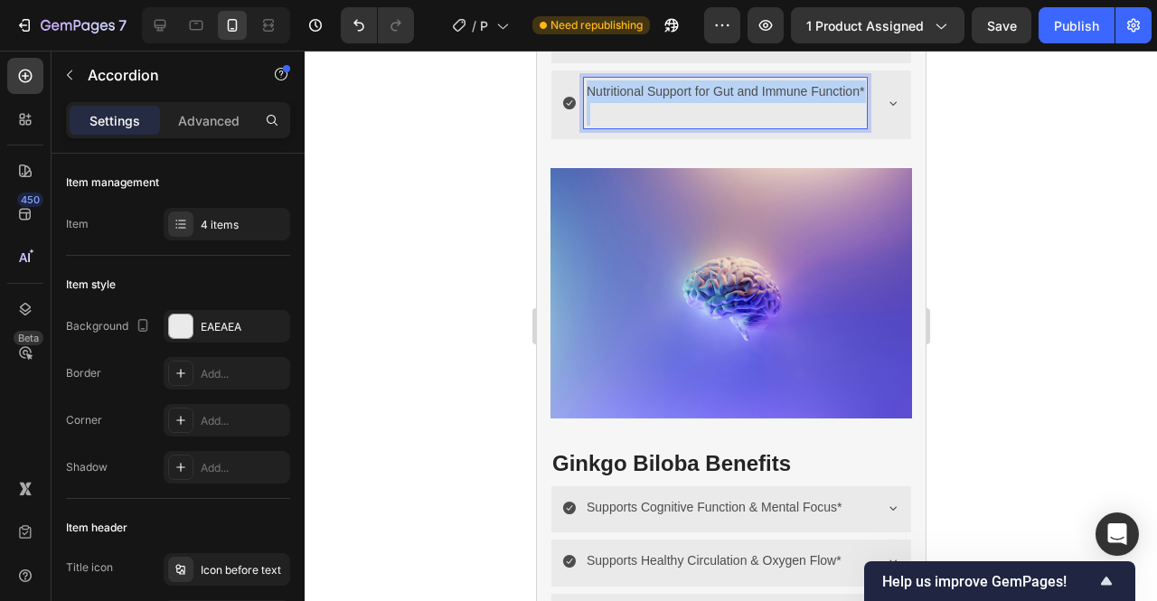
click at [617, 103] on p "Nutritional Support for Gut and Immune Function*" at bounding box center [725, 91] width 278 height 23
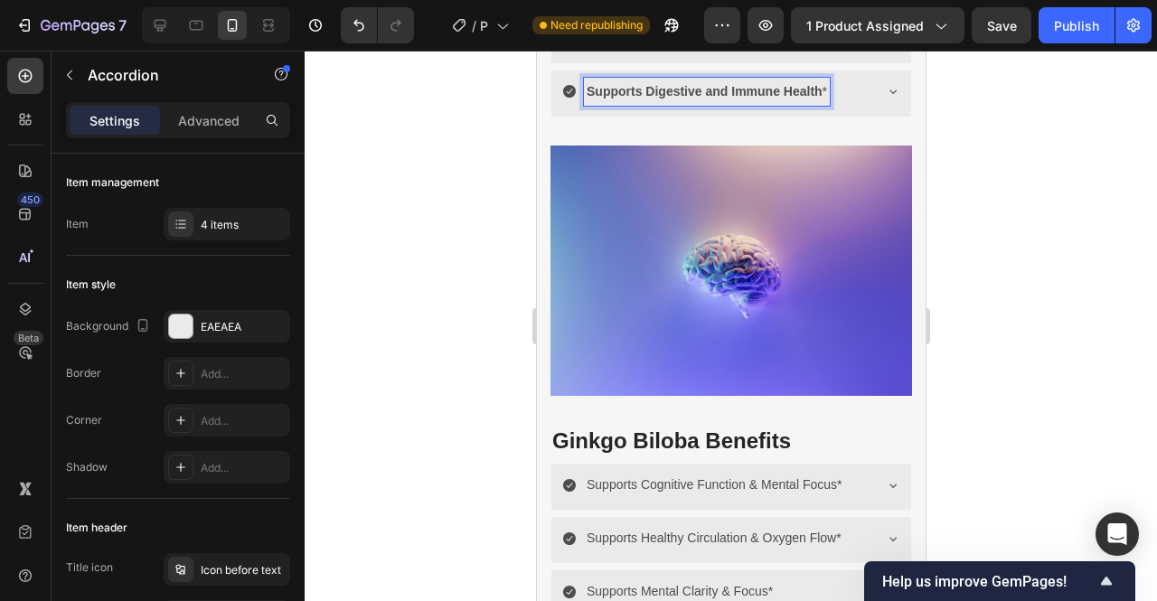
click at [669, 99] on strong "Supports Digestive and Immune Health" at bounding box center [704, 91] width 236 height 14
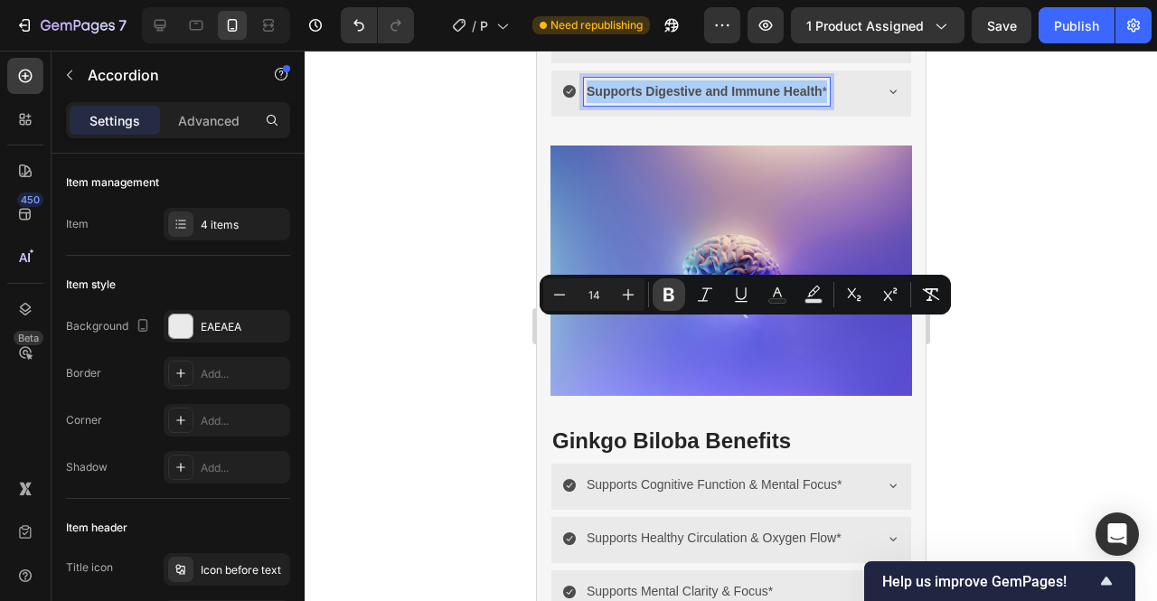
click at [667, 300] on icon "Editor contextual toolbar" at bounding box center [669, 295] width 11 height 14
click at [1032, 327] on div at bounding box center [731, 326] width 853 height 551
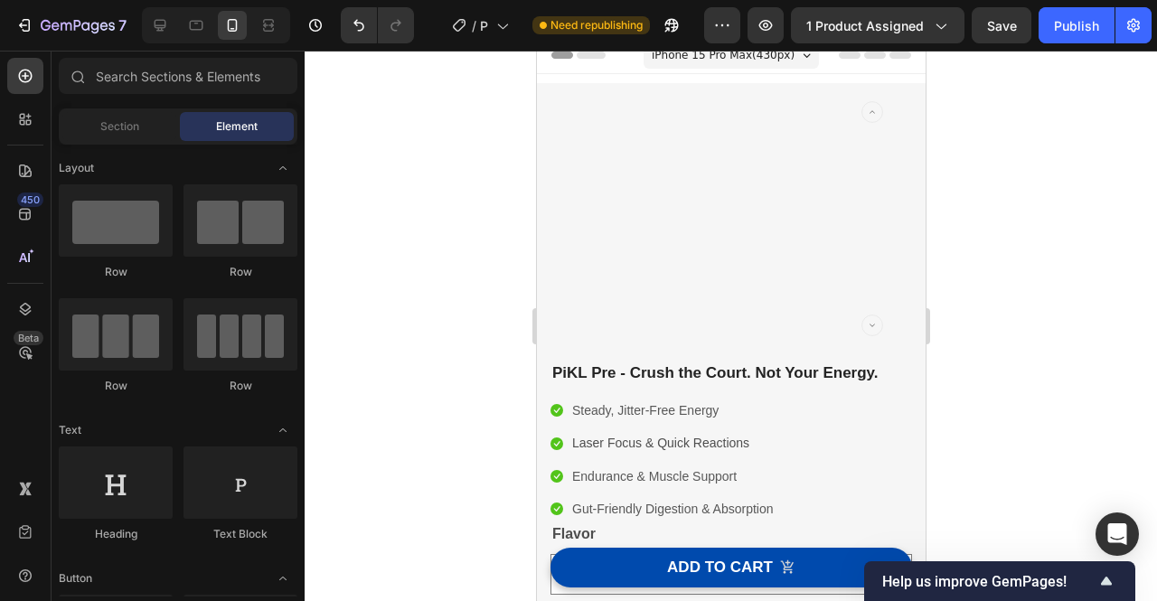
scroll to position [0, 0]
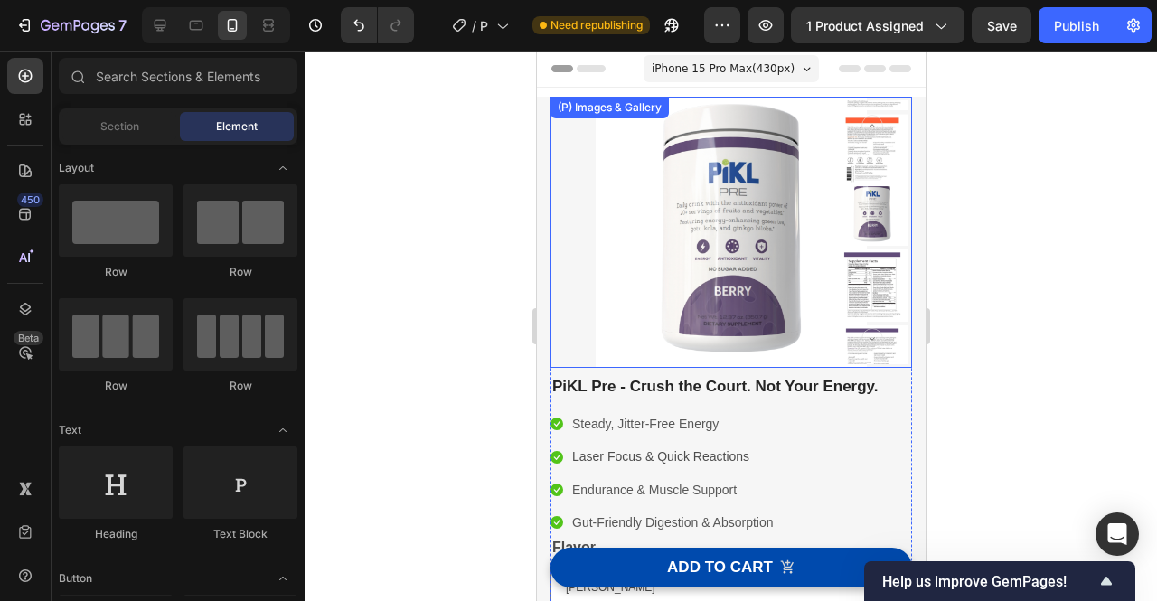
click at [637, 250] on img at bounding box center [731, 232] width 362 height 271
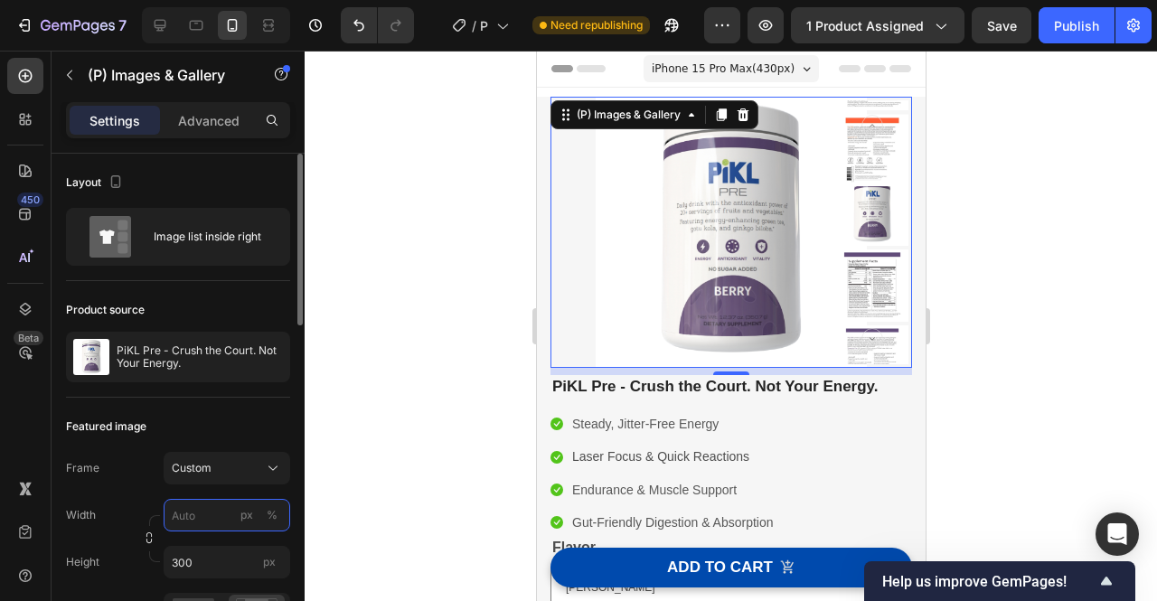
click at [211, 505] on input "px %" at bounding box center [227, 515] width 127 height 33
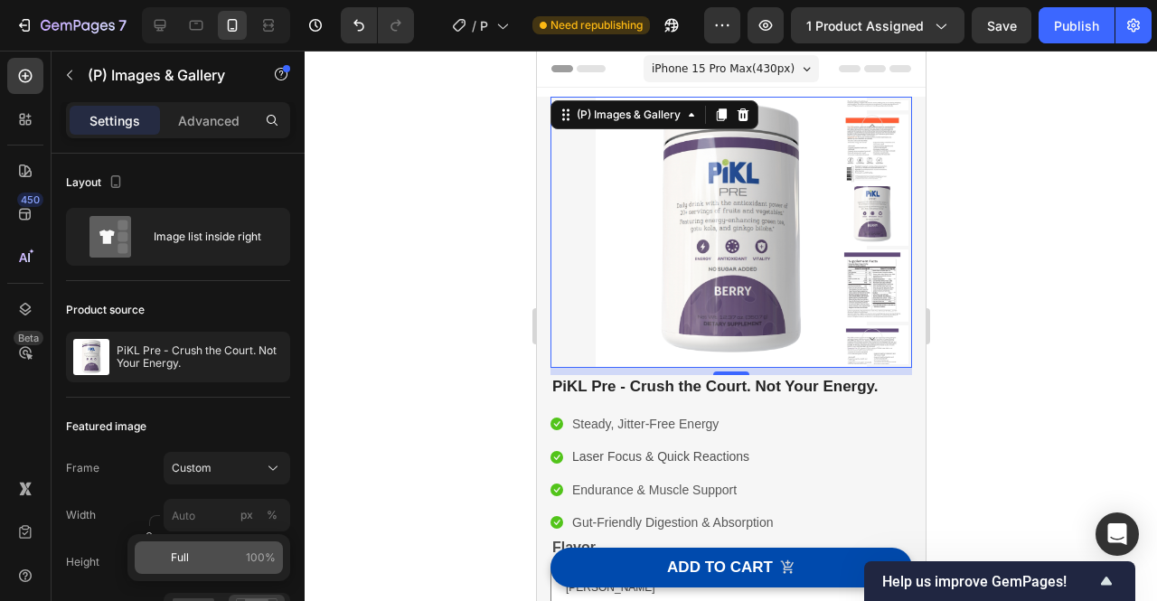
click at [206, 552] on p "Full 100%" at bounding box center [223, 558] width 105 height 16
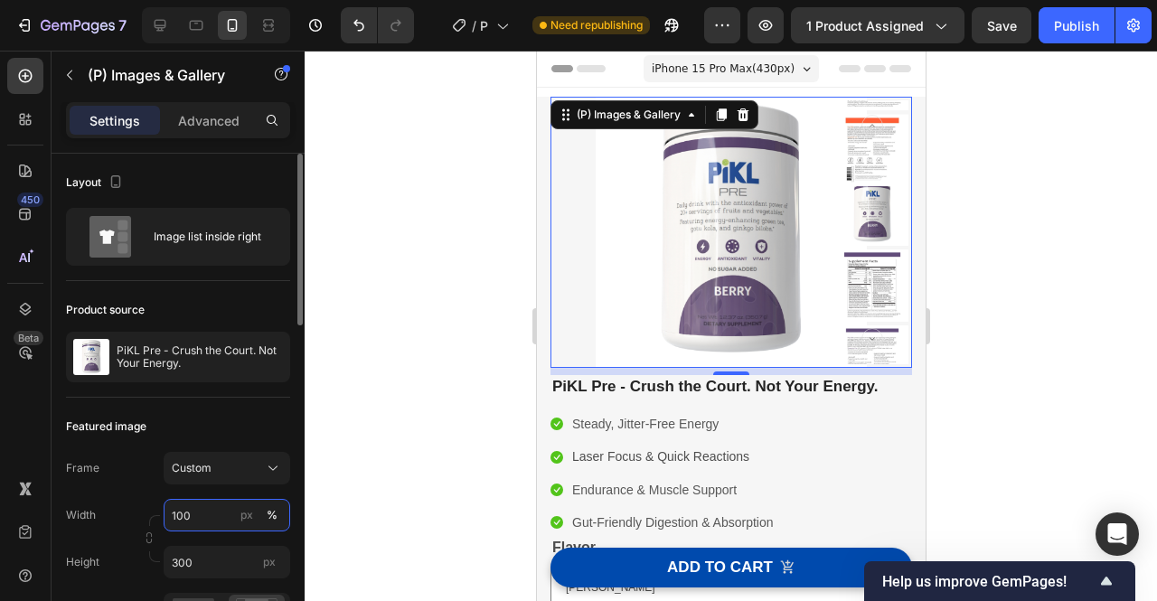
click at [216, 523] on input "100" at bounding box center [227, 515] width 127 height 33
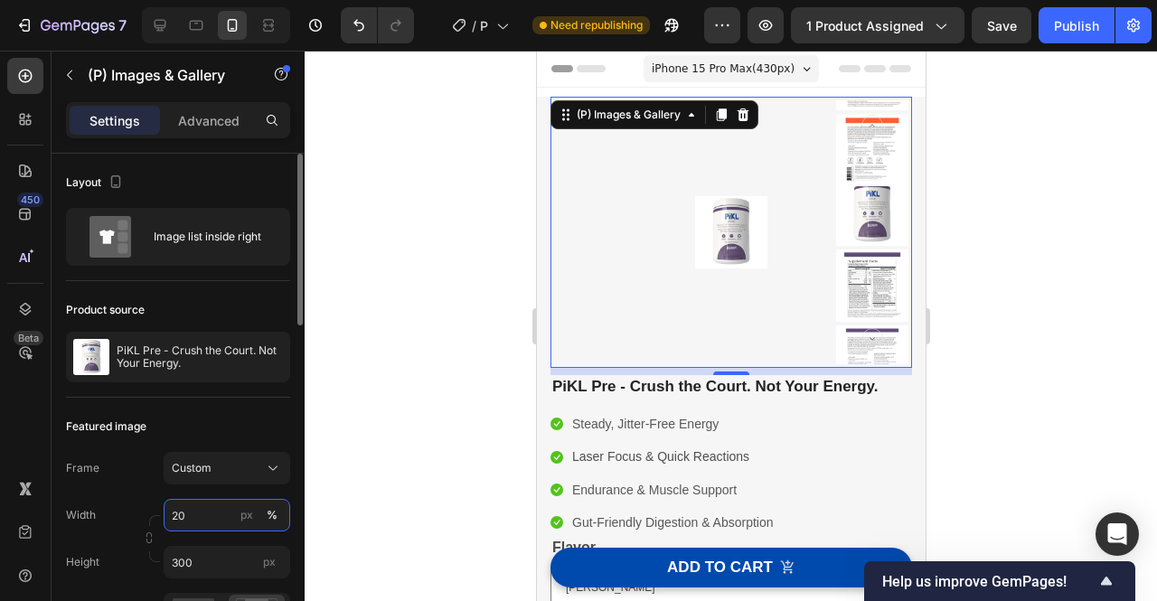
type input "2"
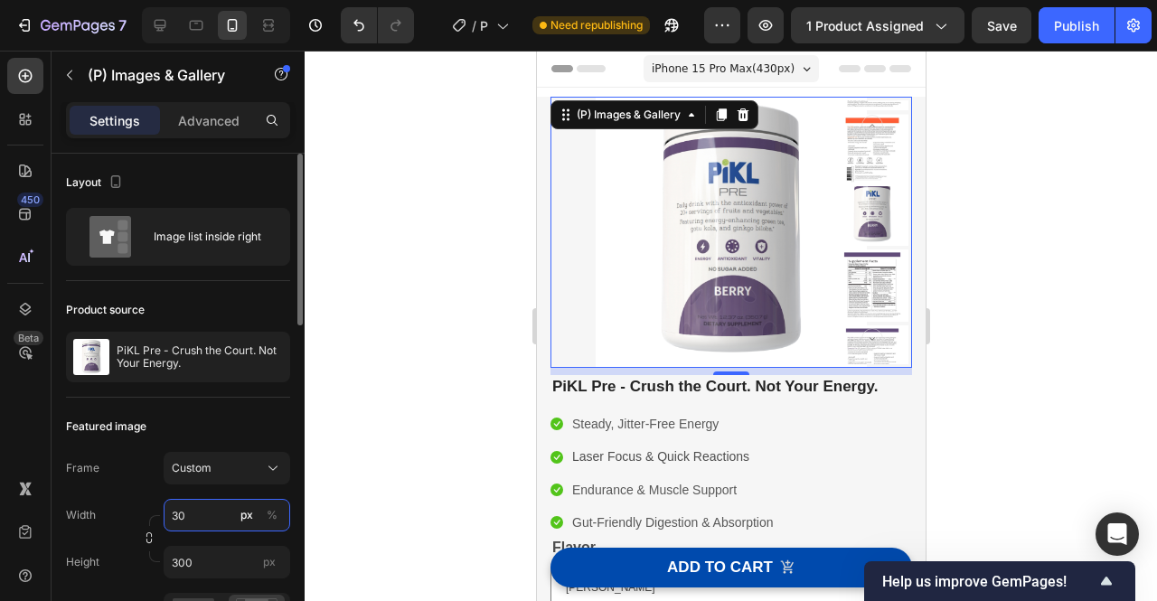
type input "3"
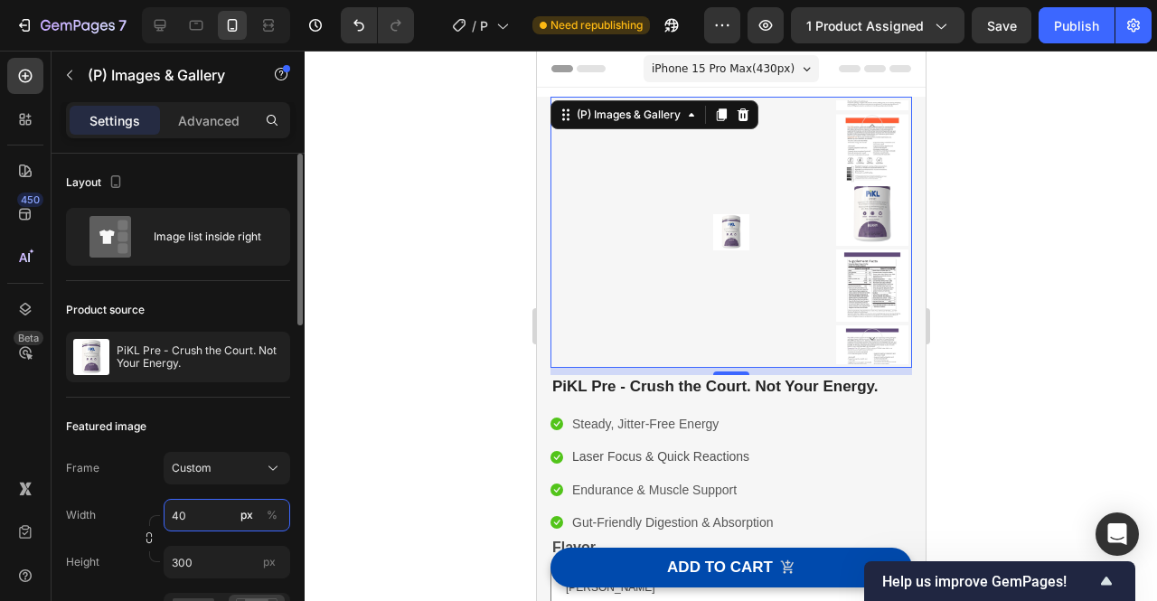
type input "4"
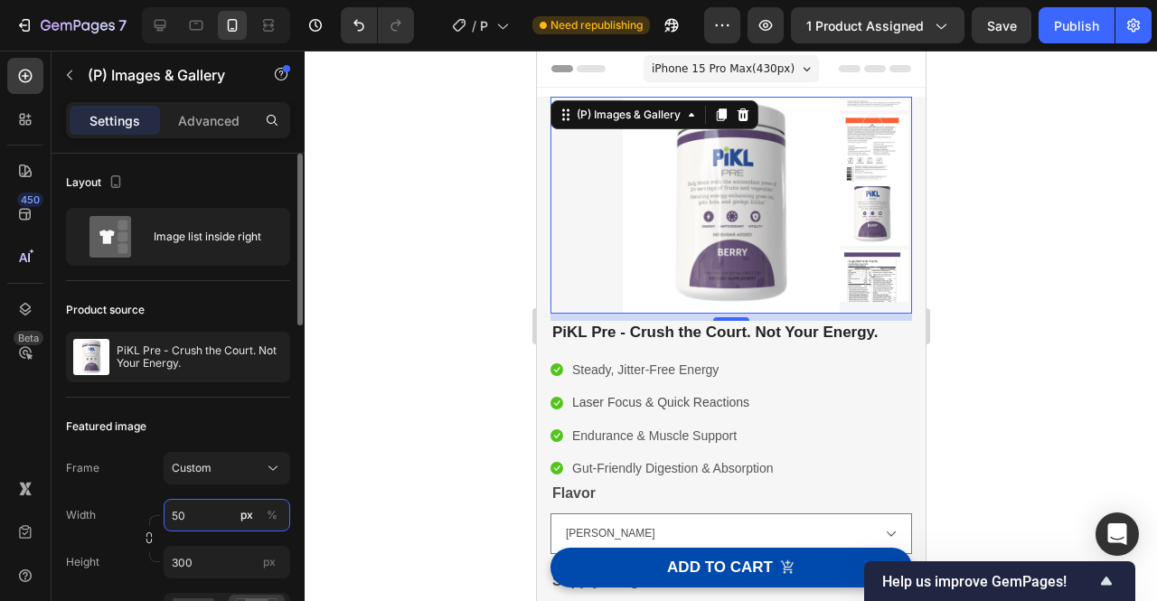
type input "5"
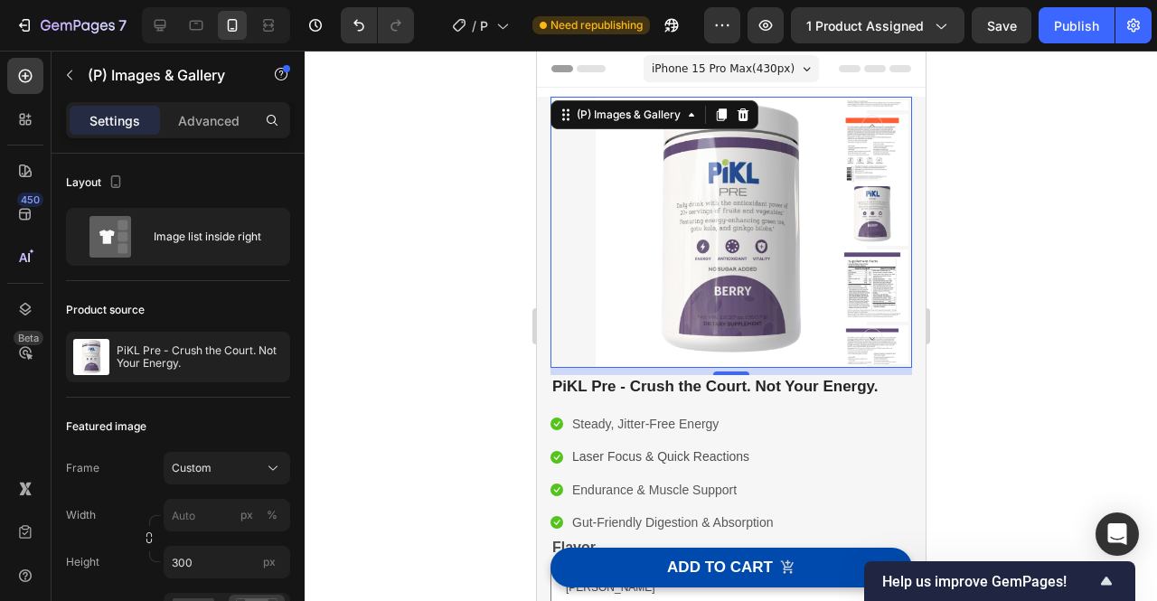
click at [398, 459] on div at bounding box center [731, 326] width 853 height 551
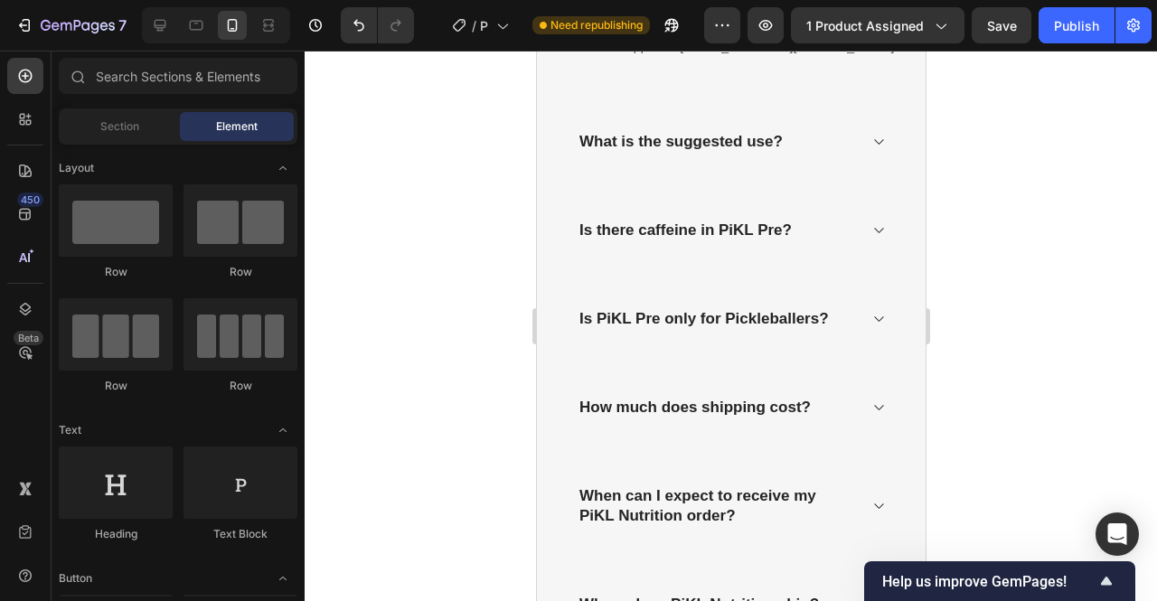
scroll to position [6062, 0]
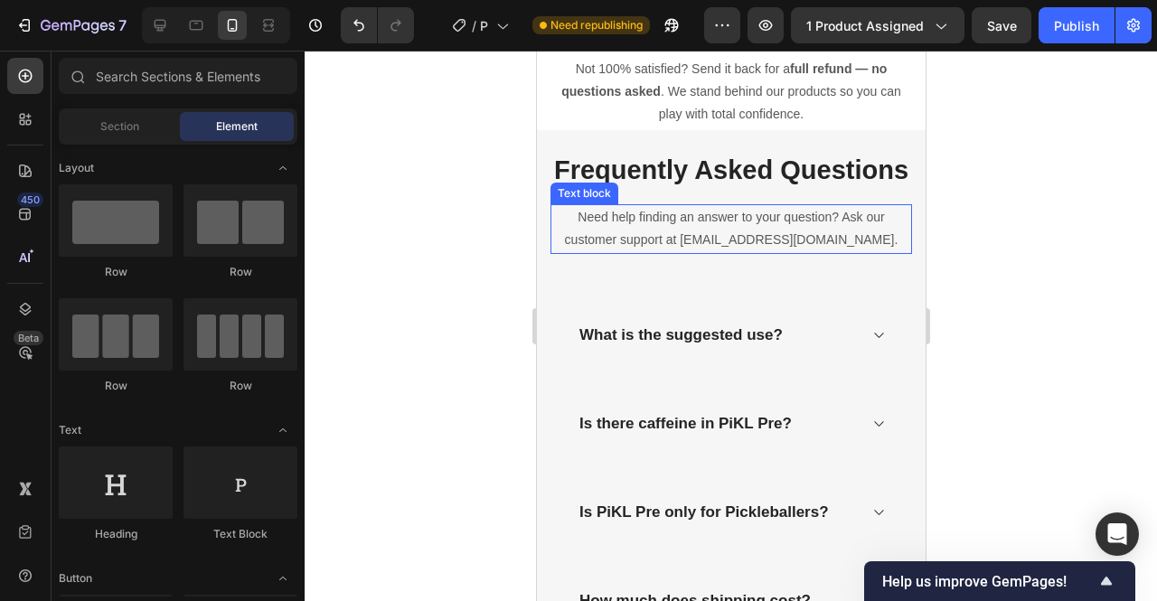
click at [780, 251] on p "Need help finding an answer to your question? Ask our customer support at [EMAI…" at bounding box center [730, 228] width 358 height 45
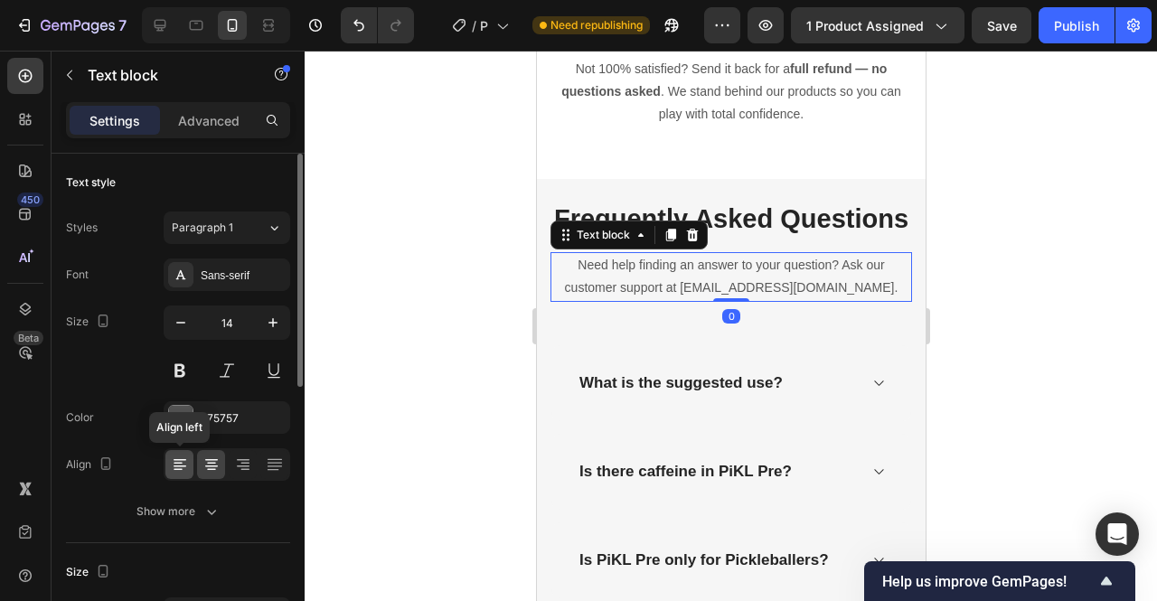
drag, startPoint x: 173, startPoint y: 459, endPoint x: 29, endPoint y: 269, distance: 238.8
click at [173, 459] on icon at bounding box center [180, 465] width 18 height 18
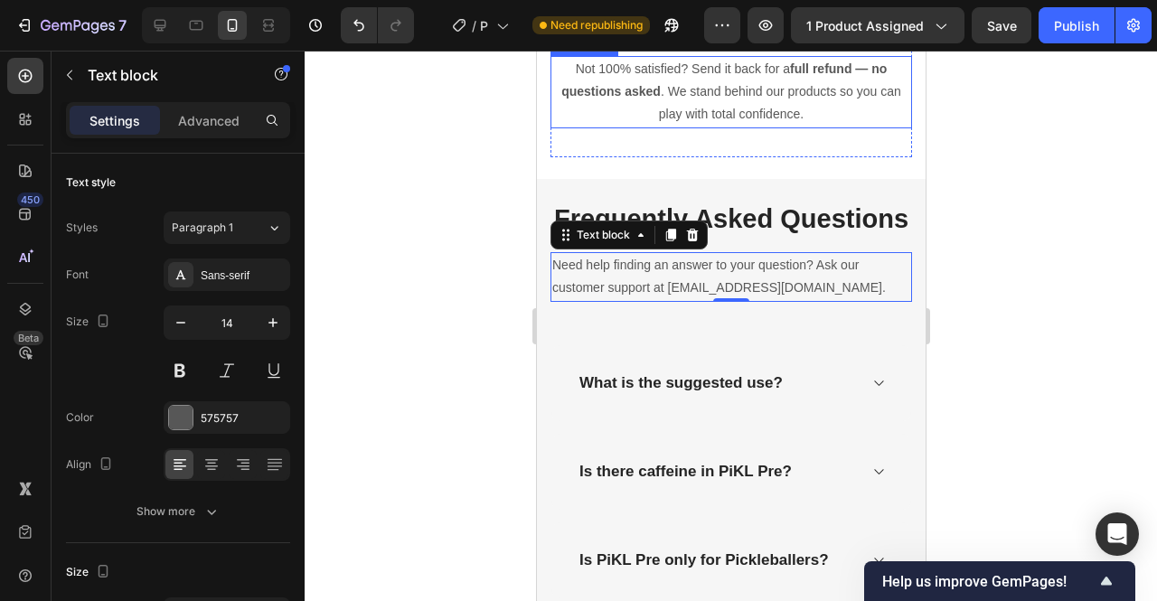
click at [696, 127] on p "Not 100% satisfied? Send it back for a full refund — no questions asked . We st…" at bounding box center [730, 92] width 358 height 69
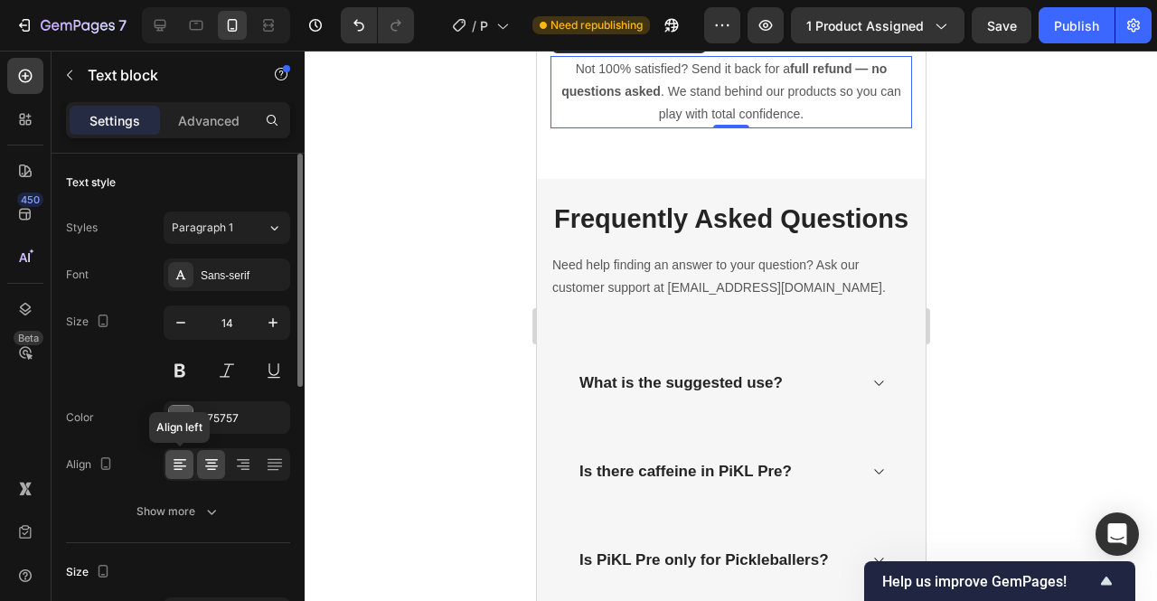
click at [177, 476] on div at bounding box center [179, 464] width 28 height 29
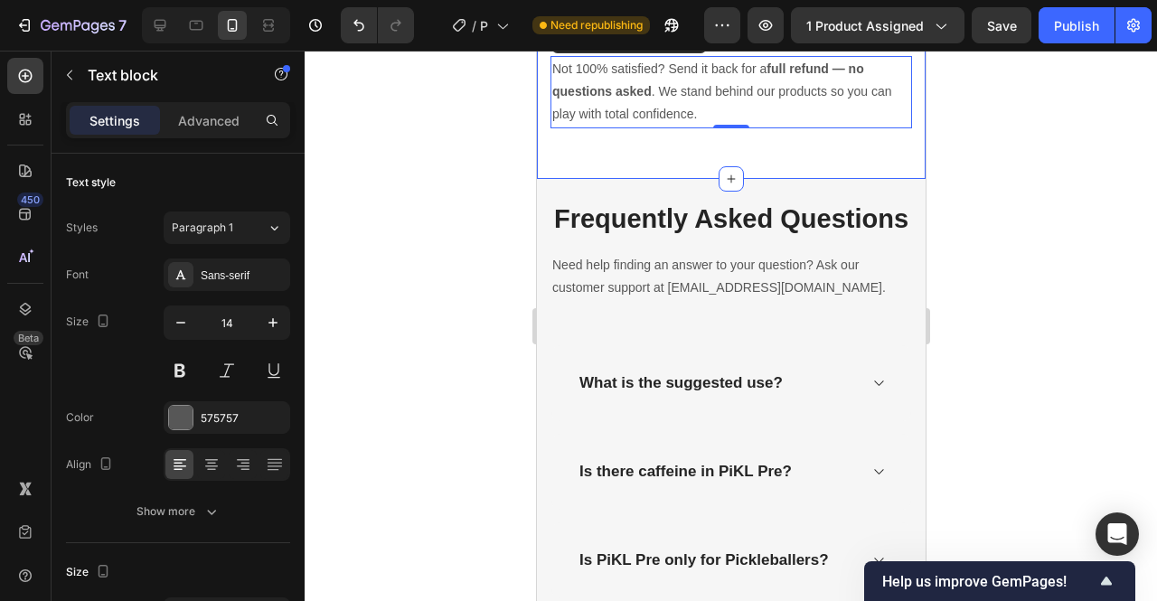
click at [1018, 221] on div at bounding box center [731, 326] width 853 height 551
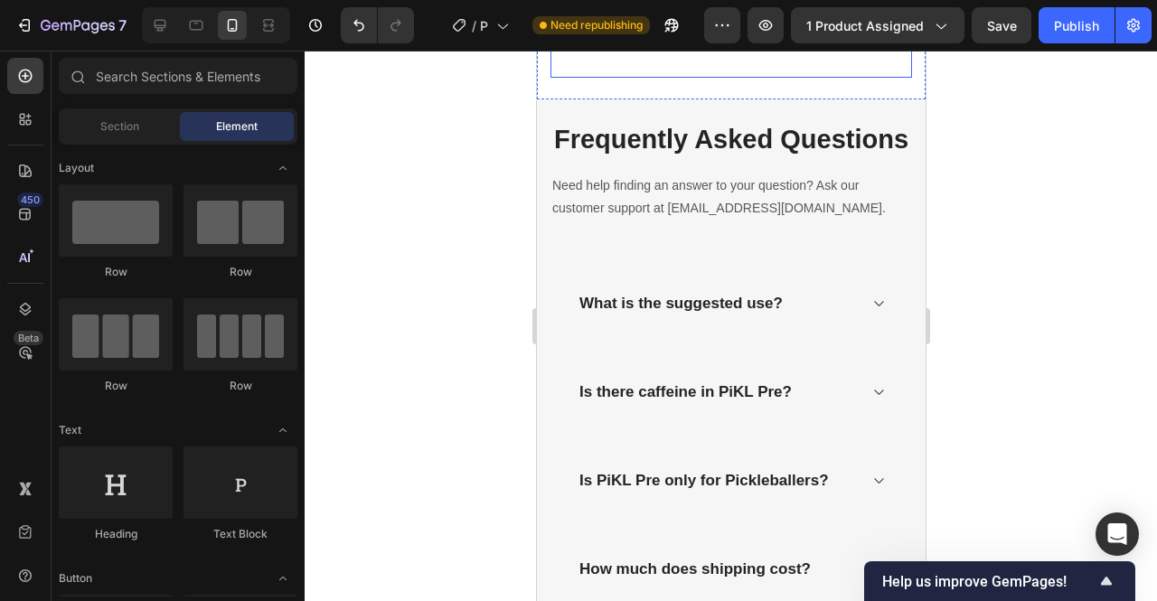
scroll to position [6156, 0]
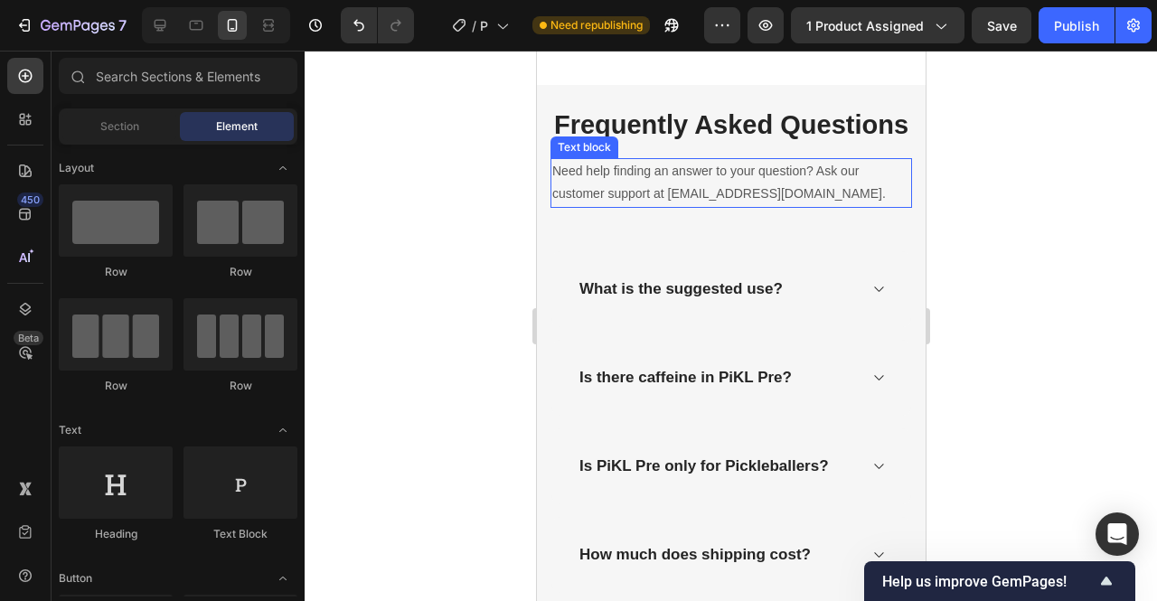
click at [721, 205] on p "Need help finding an answer to your question? Ask our customer support at [EMAI…" at bounding box center [730, 182] width 358 height 45
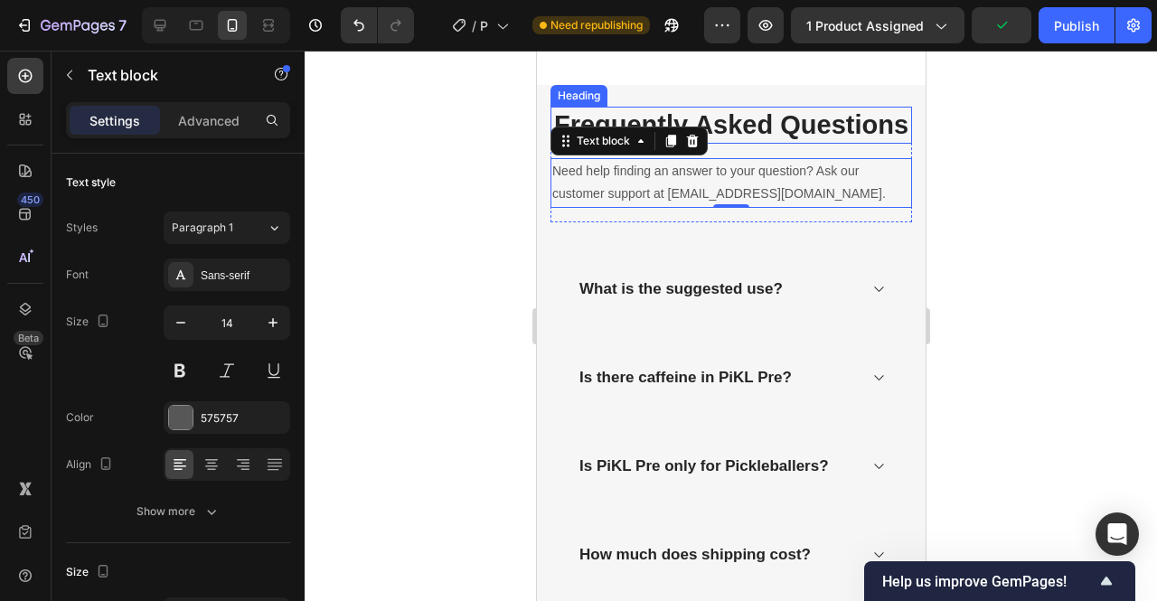
click at [738, 143] on p "Frequently Asked Questions" at bounding box center [730, 125] width 358 height 34
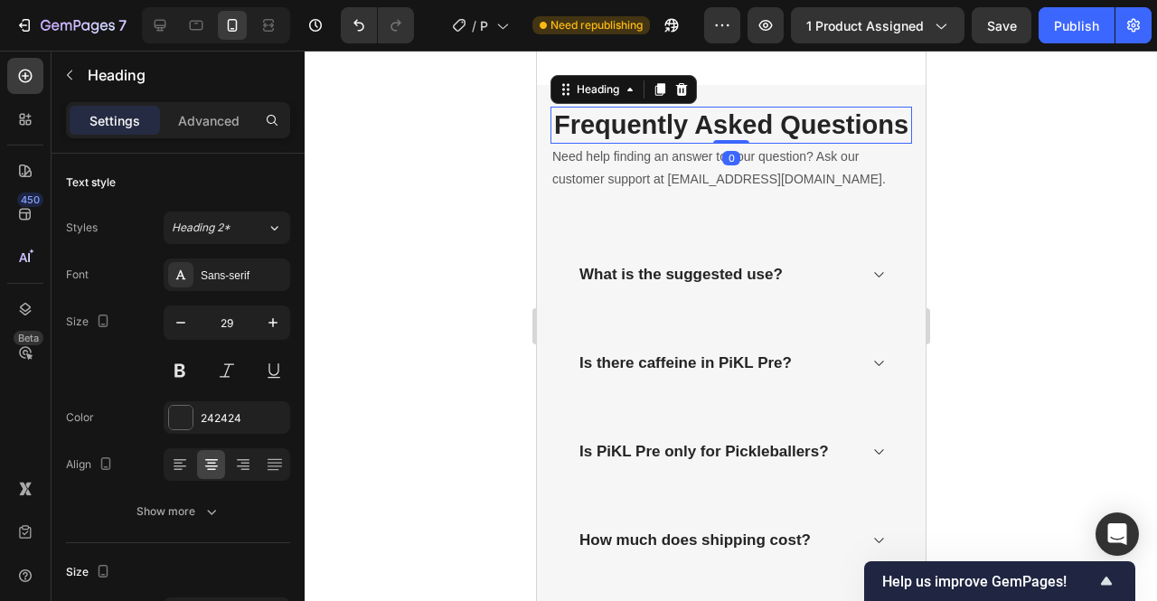
drag, startPoint x: 738, startPoint y: 326, endPoint x: 738, endPoint y: 297, distance: 28.9
click at [738, 145] on div "Frequently Asked Questions Heading 0" at bounding box center [731, 126] width 362 height 38
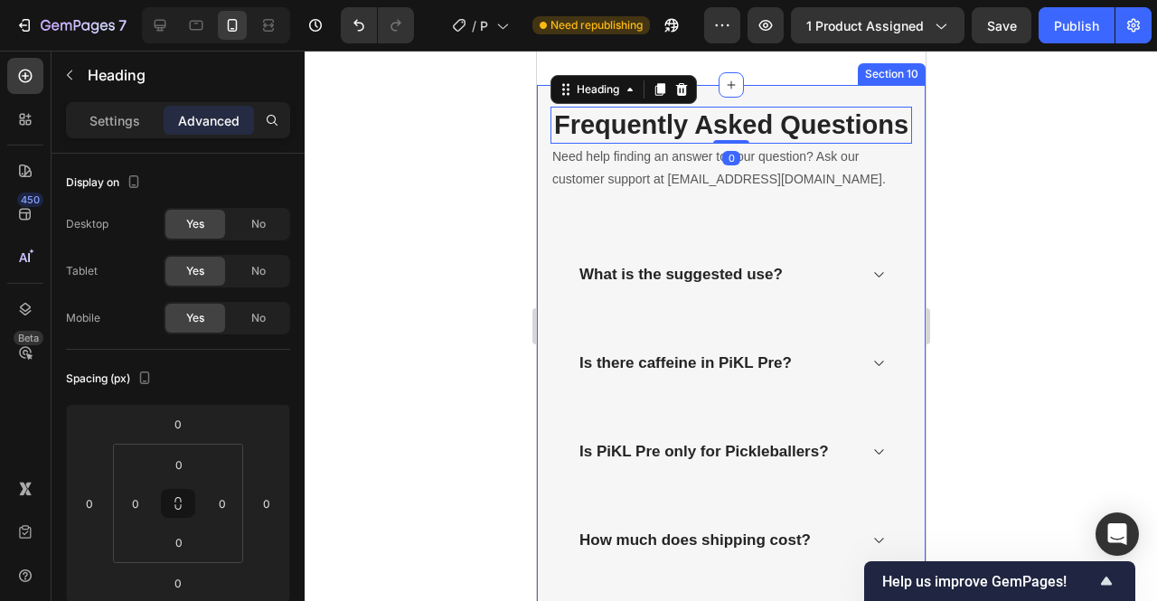
click at [714, 313] on div "What is the suggested use?" at bounding box center [731, 275] width 360 height 76
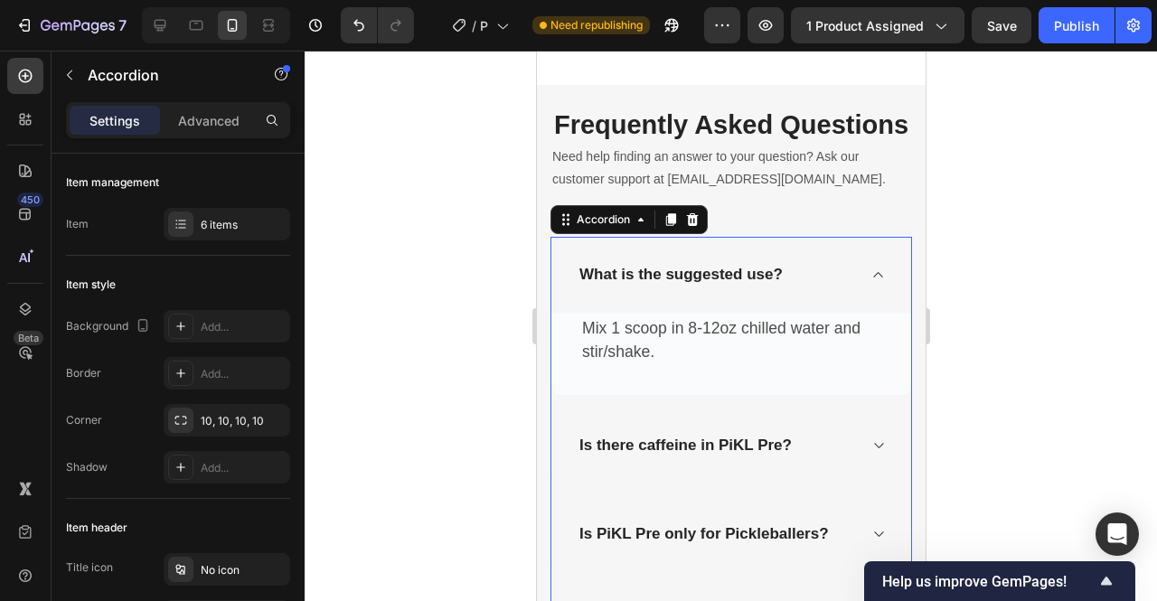
click at [871, 282] on icon at bounding box center [878, 275] width 14 height 14
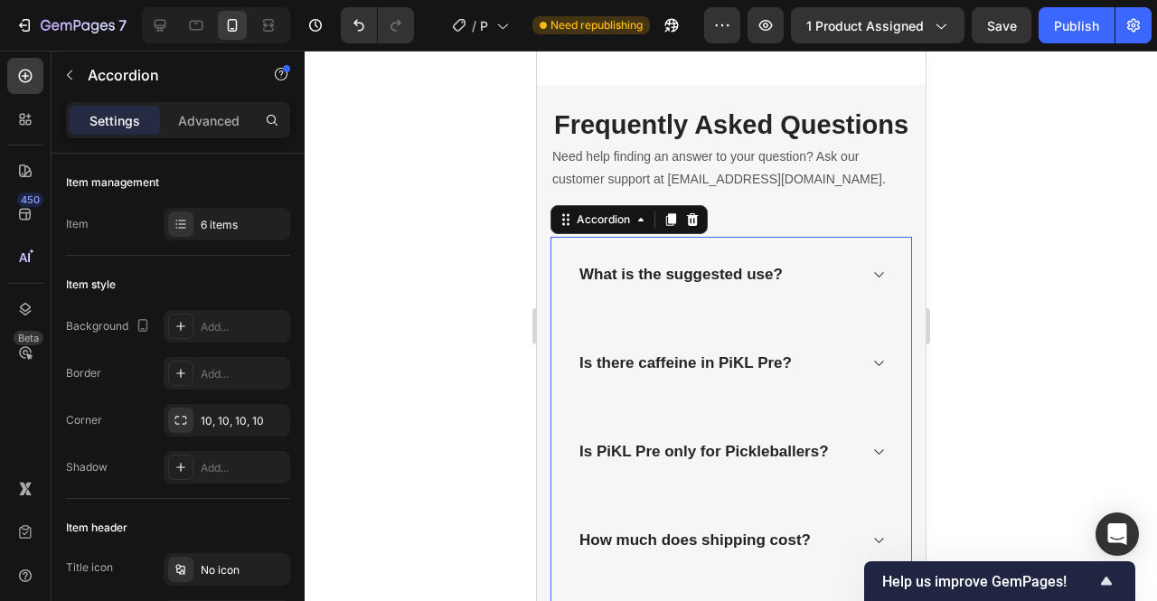
click at [871, 282] on icon at bounding box center [878, 275] width 14 height 14
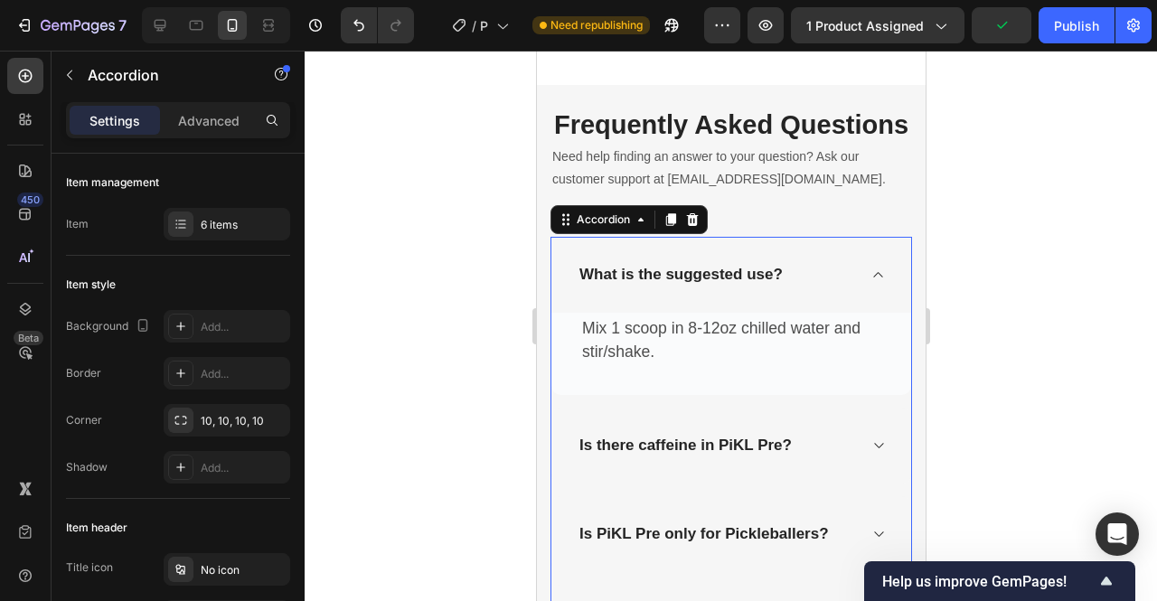
click at [871, 282] on icon at bounding box center [878, 275] width 14 height 14
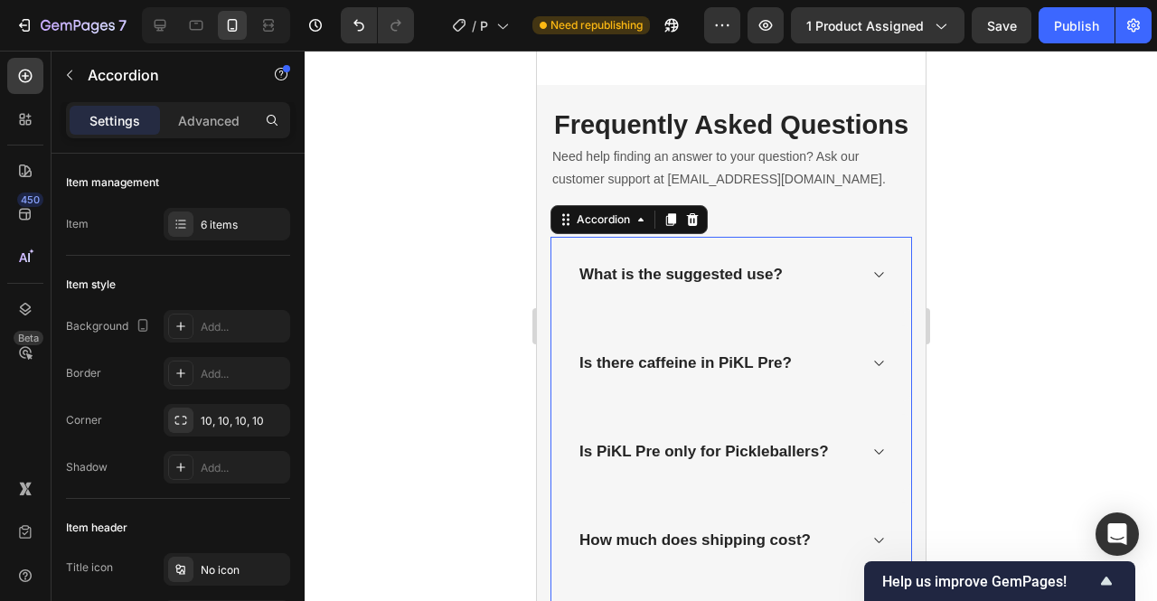
click at [744, 313] on div "What is the suggested use?" at bounding box center [731, 275] width 360 height 76
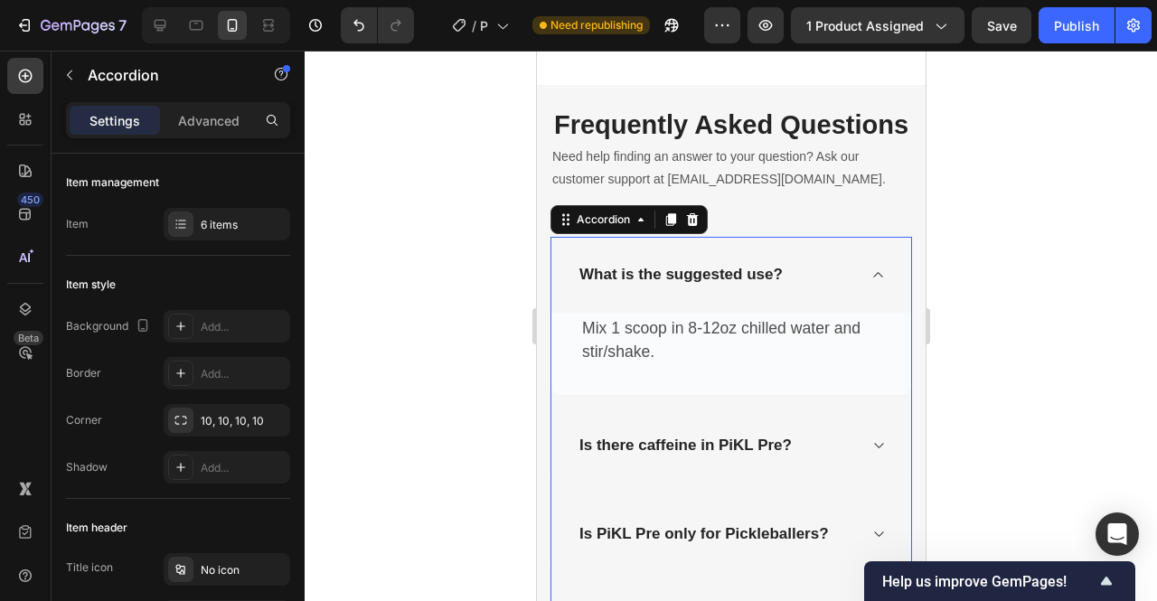
click at [871, 282] on icon at bounding box center [878, 275] width 14 height 14
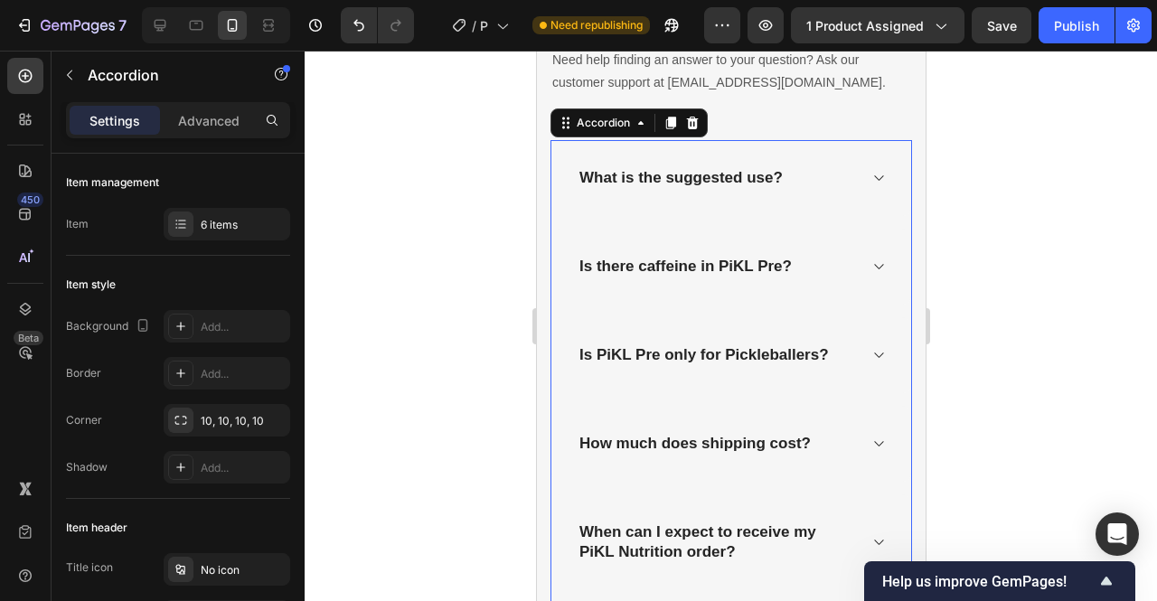
scroll to position [6619, 0]
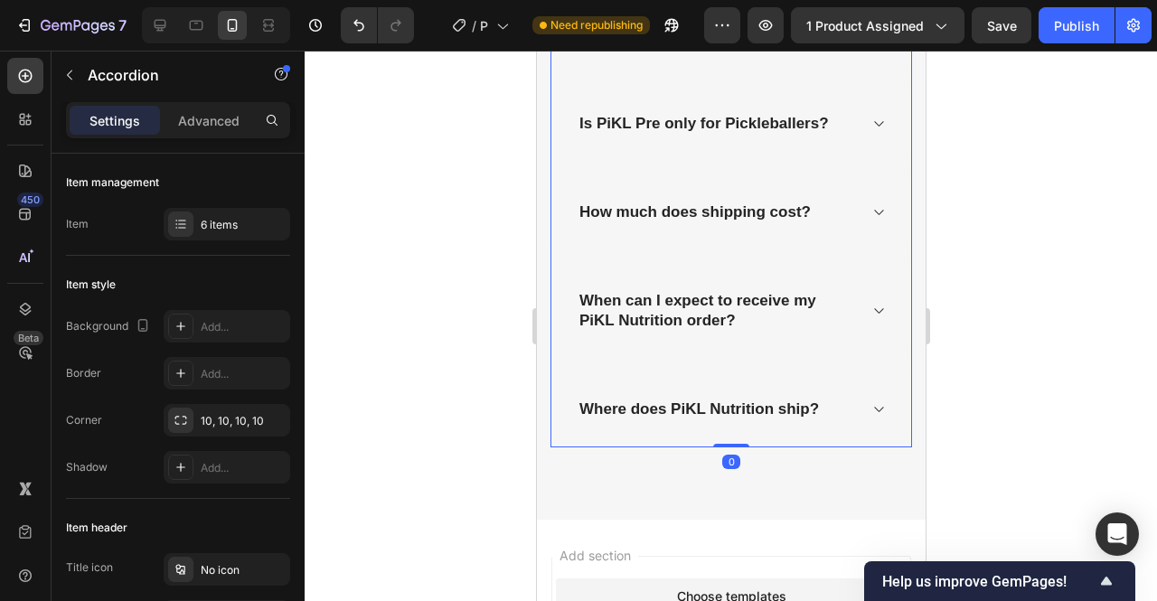
drag, startPoint x: 729, startPoint y: 475, endPoint x: 734, endPoint y: 406, distance: 68.9
click at [734, 406] on div "What is the suggested use? Is there caffeine in PiKL Pre? Is PiKL Pre only for …" at bounding box center [731, 179] width 362 height 540
type input "100%"
type input "100"
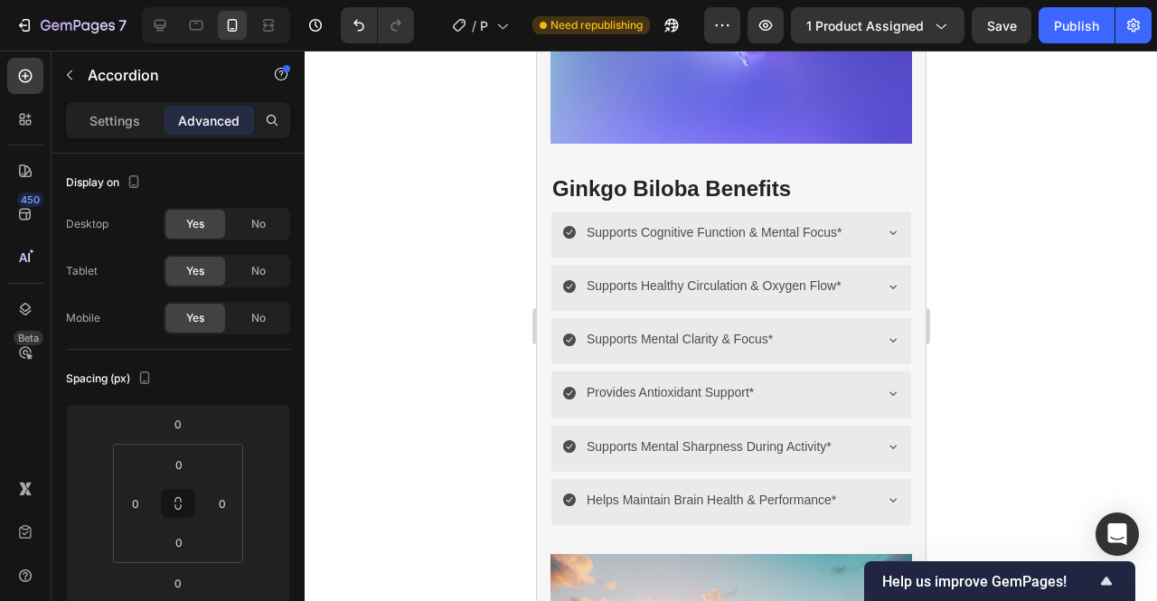
scroll to position [3442, 0]
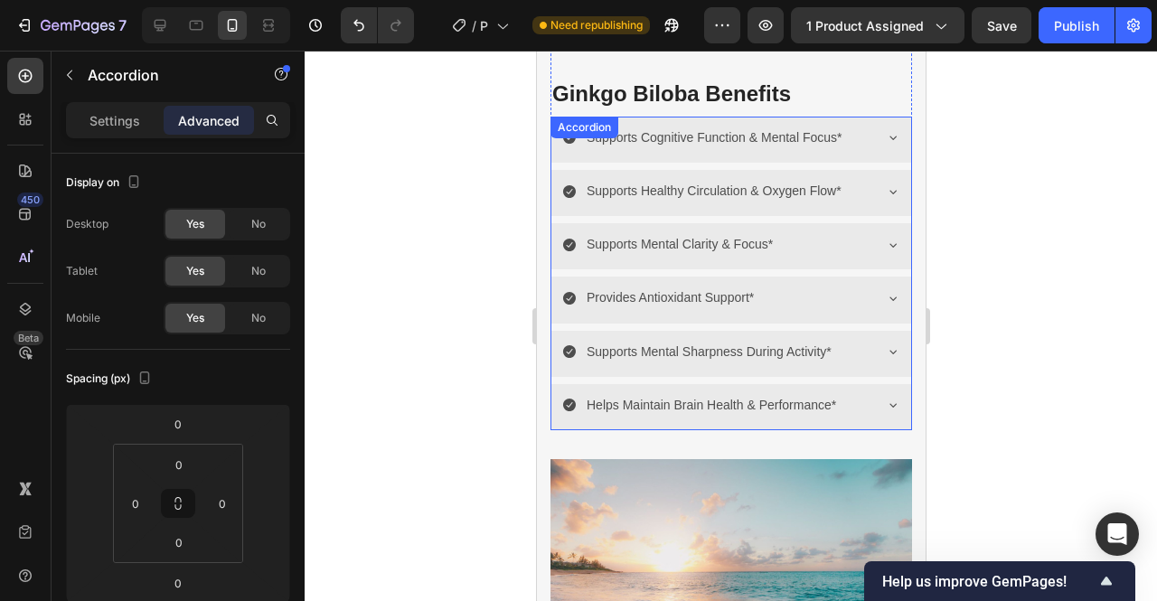
click at [889, 404] on icon at bounding box center [892, 406] width 7 height 4
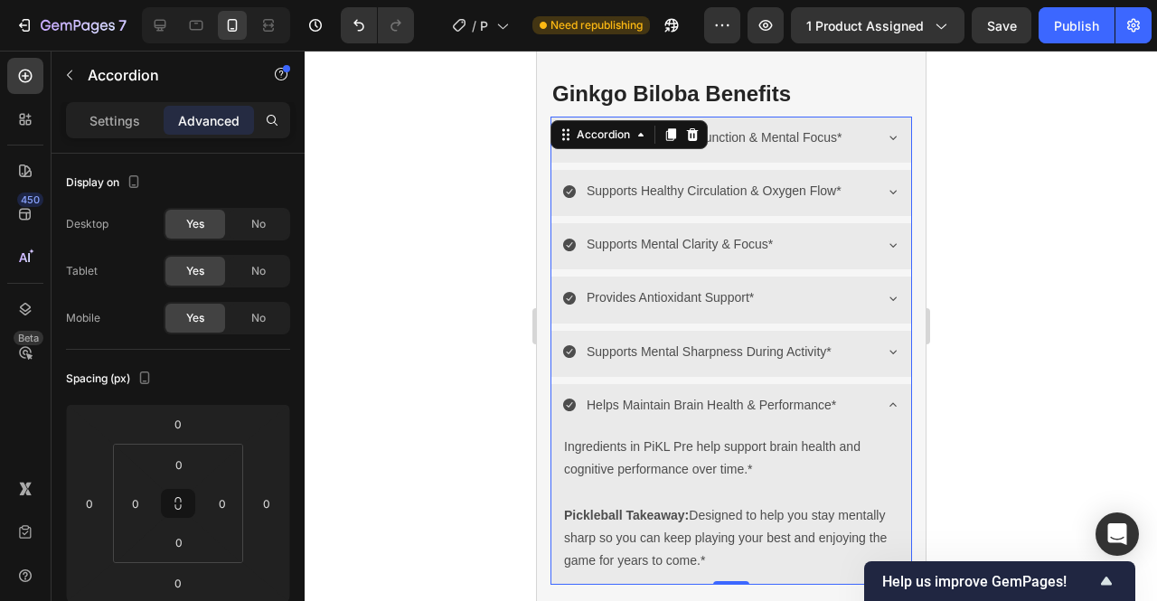
click at [885, 398] on icon at bounding box center [892, 405] width 14 height 14
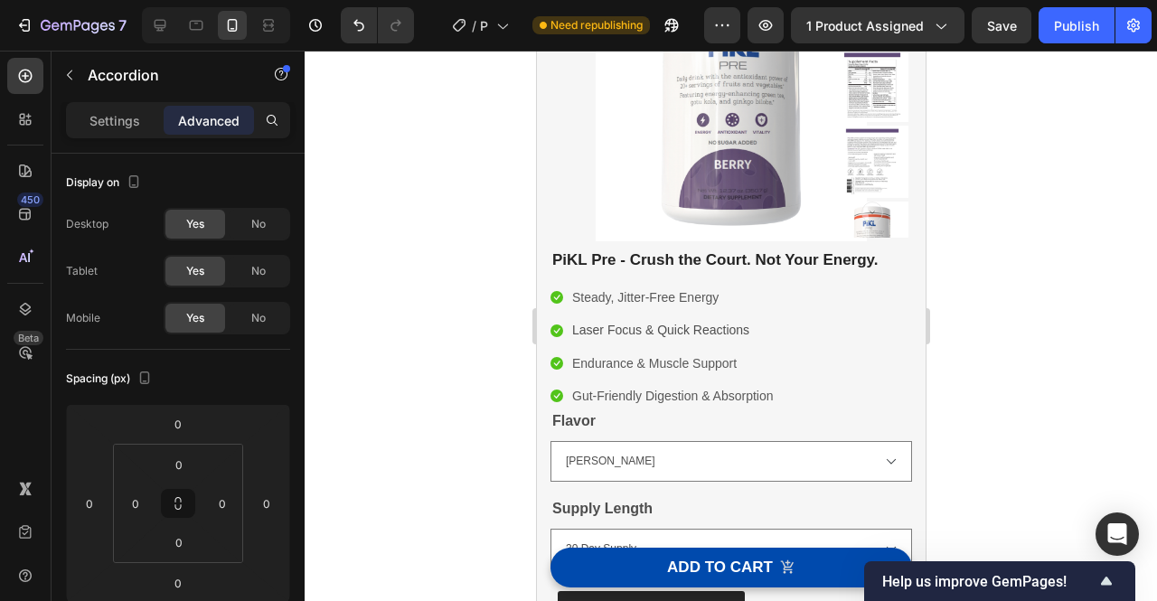
scroll to position [0, 0]
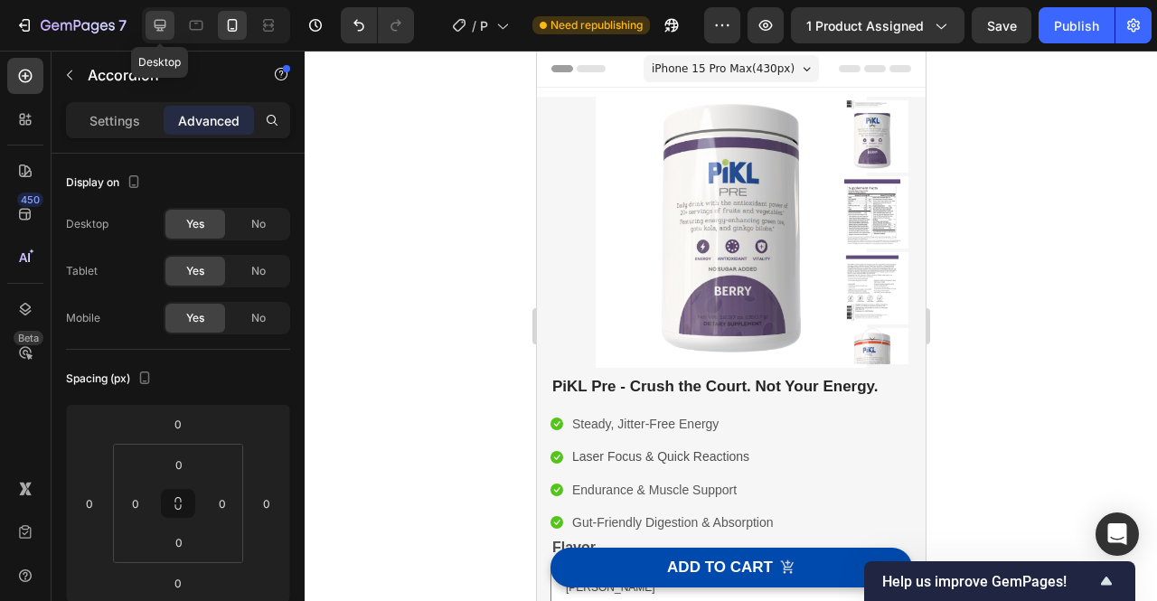
click at [159, 25] on icon at bounding box center [161, 26] width 12 height 12
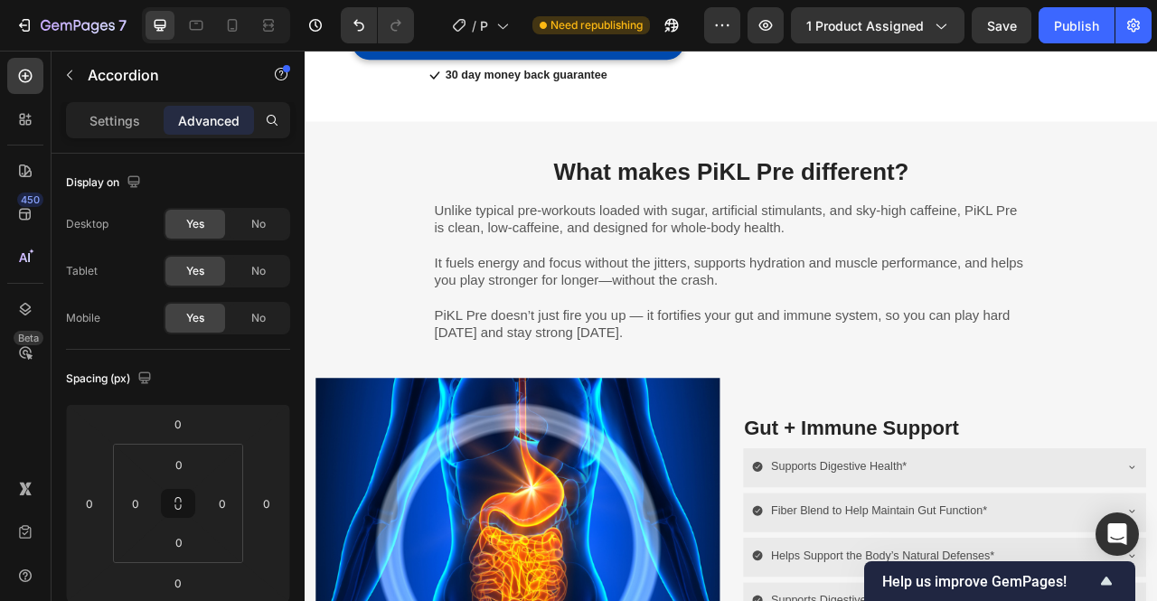
scroll to position [1799, 0]
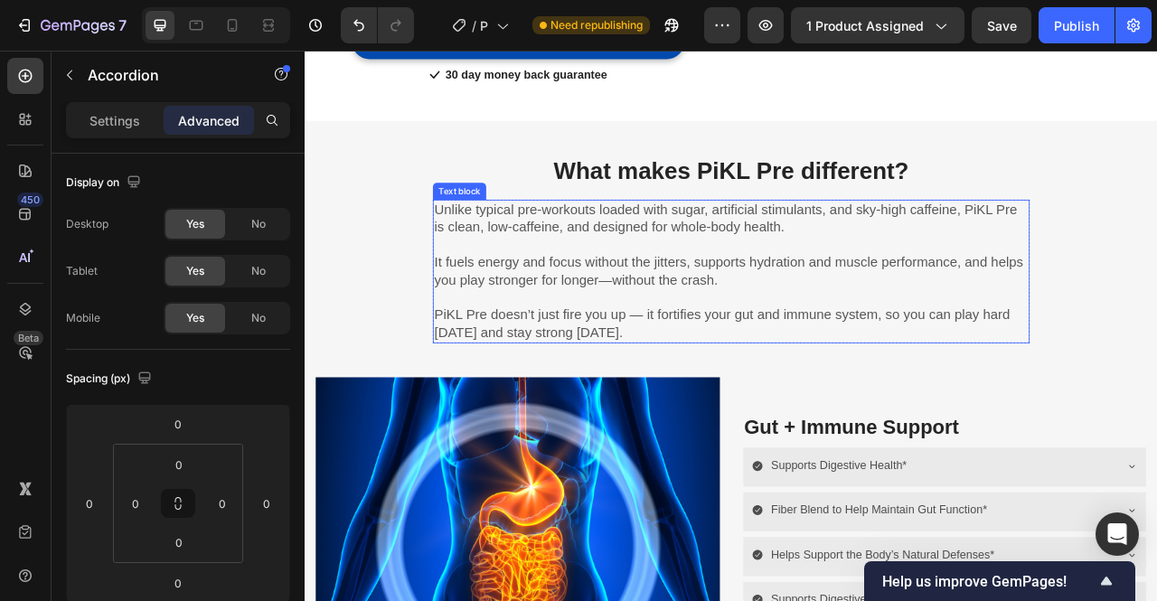
click at [733, 381] on p "PiKL Pre doesn’t just fire you up — it fortifies your gut and immune system, so…" at bounding box center [847, 398] width 756 height 44
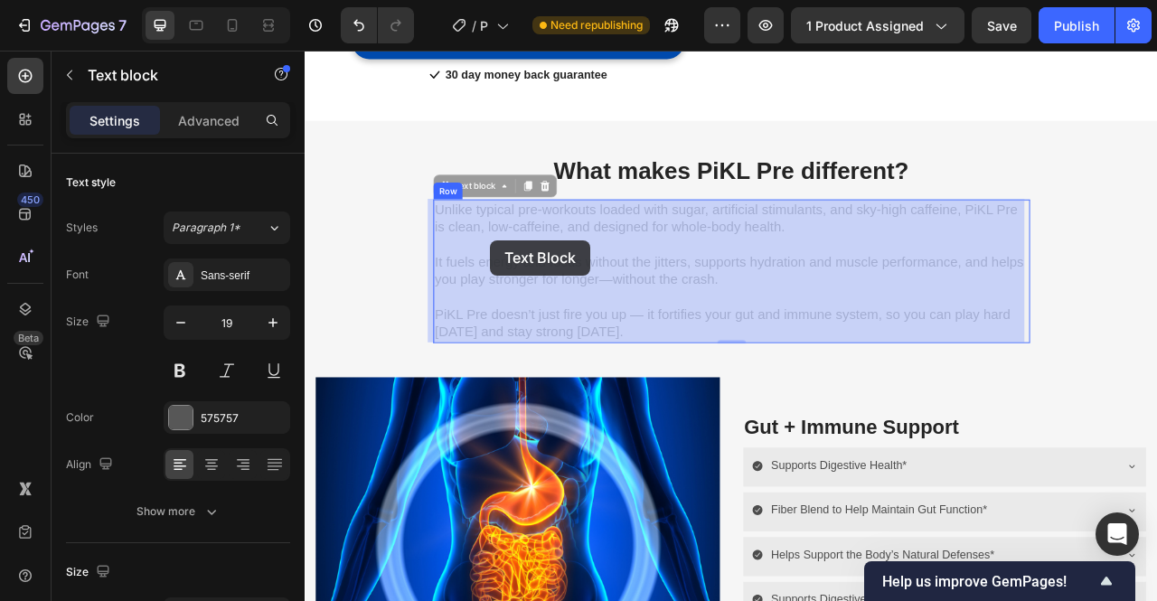
drag, startPoint x: 716, startPoint y: 406, endPoint x: 554, endPoint y: 301, distance: 192.8
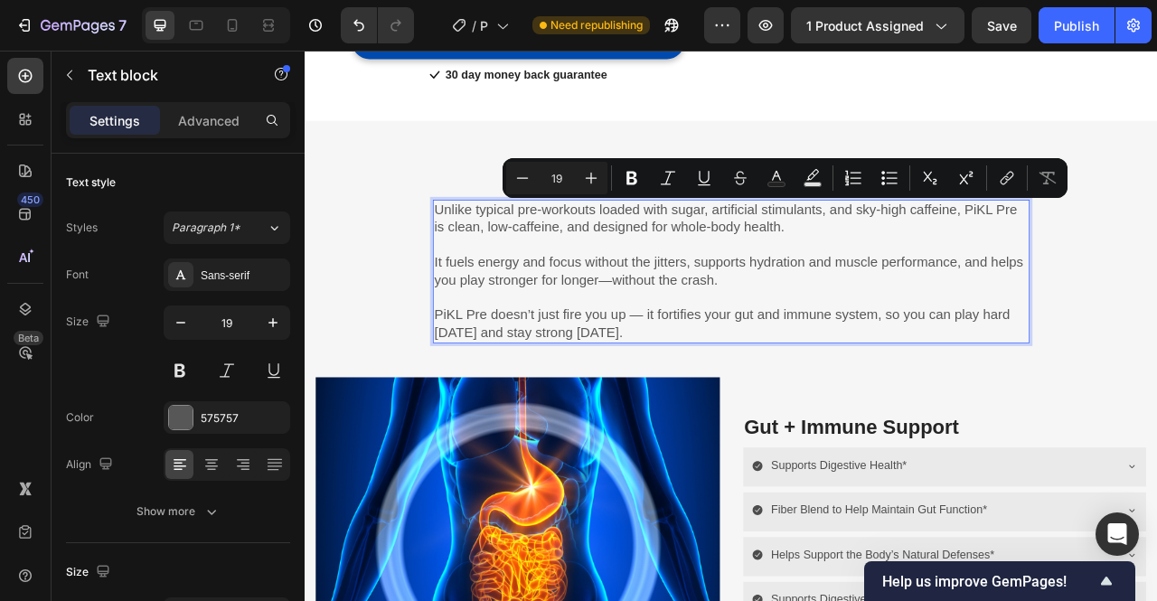
drag, startPoint x: 731, startPoint y: 410, endPoint x: 466, endPoint y: 244, distance: 313.5
click at [467, 244] on div "Unlike typical pre-workouts loaded with sugar, artificial stimulants, and sky-h…" at bounding box center [846, 331] width 759 height 183
copy div "Unlike typical pre-workouts loaded with sugar, artificial stimulants, and sky-h…"
click at [641, 391] on p "PiKL Pre doesn’t just fire you up — it fortifies your gut and immune system, so…" at bounding box center [847, 398] width 756 height 44
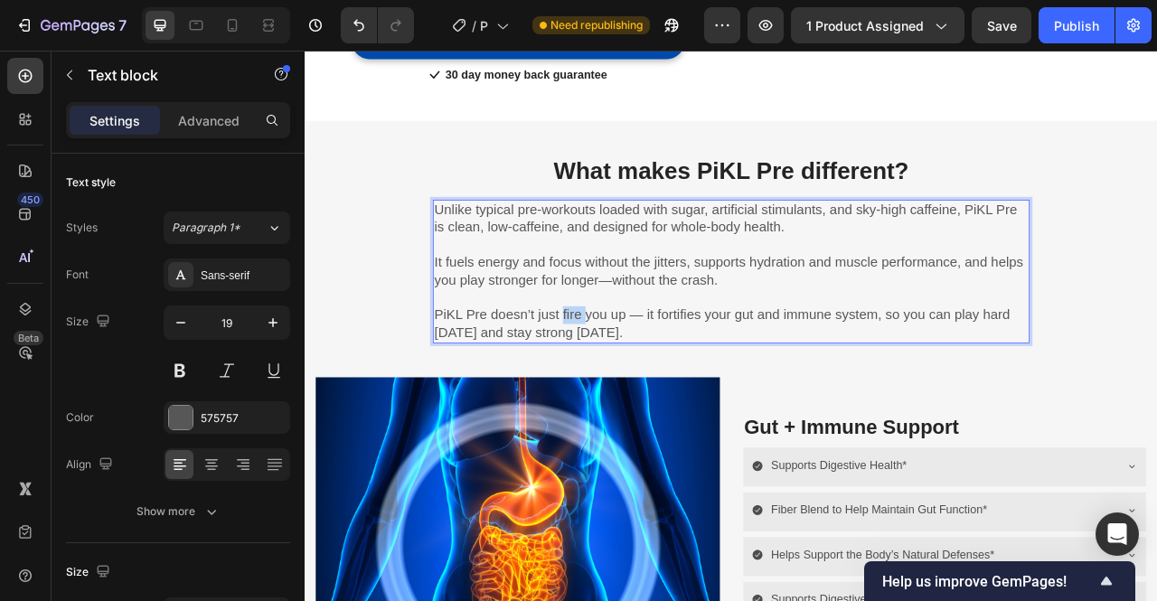
click at [641, 391] on p "PiKL Pre doesn’t just fire you up — it fortifies your gut and immune system, so…" at bounding box center [847, 398] width 756 height 44
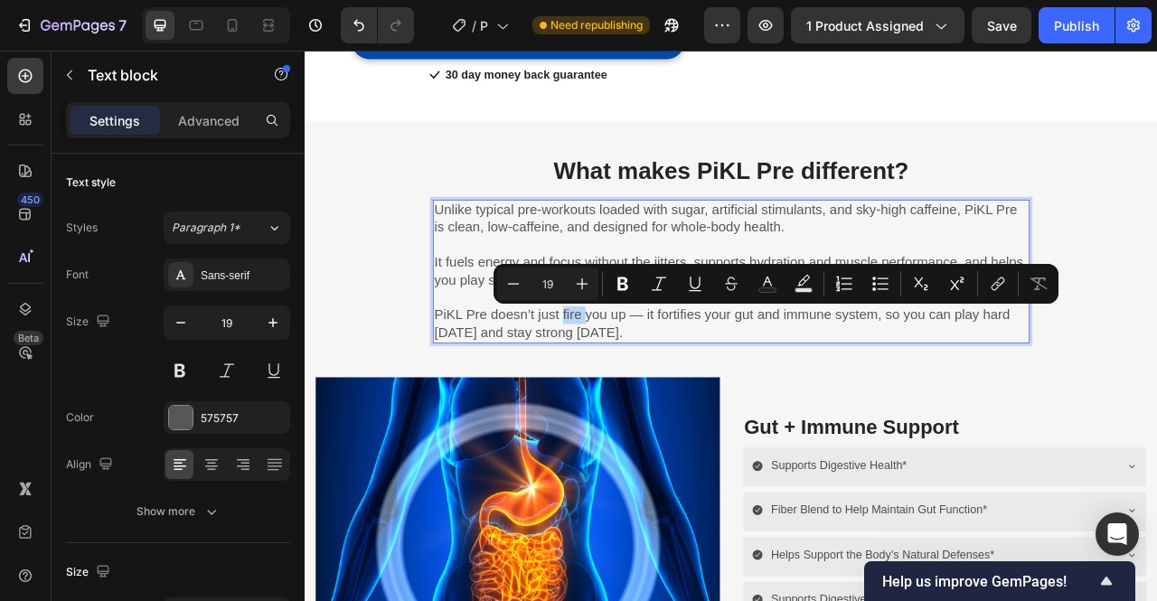
click at [689, 410] on p "PiKL Pre doesn’t just fire you up — it fortifies your gut and immune system, so…" at bounding box center [847, 398] width 756 height 44
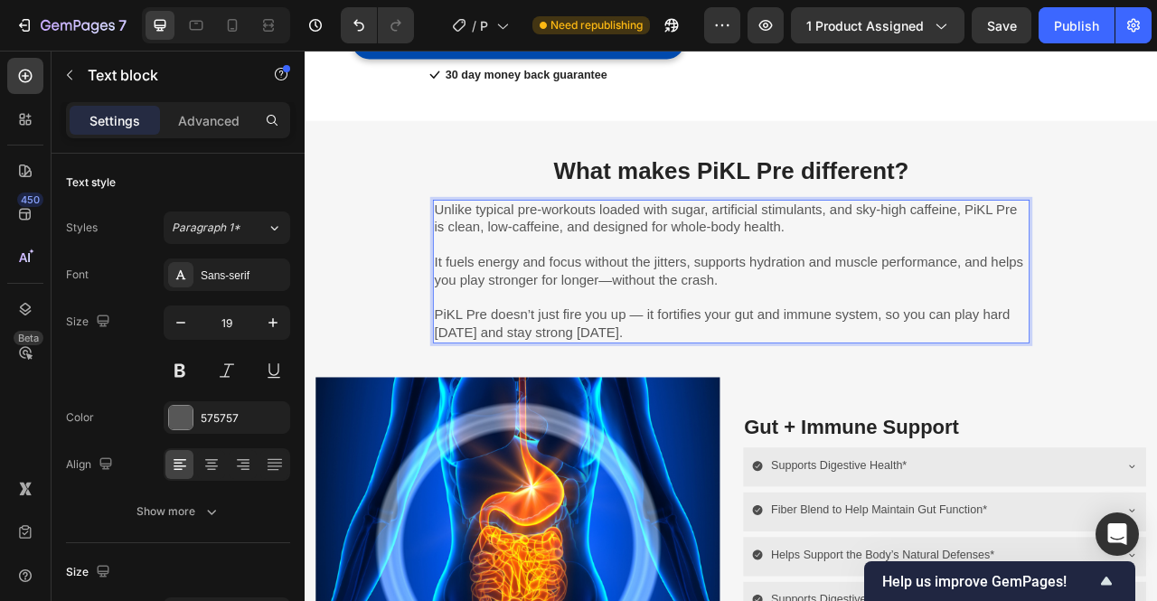
drag, startPoint x: 715, startPoint y: 410, endPoint x: 464, endPoint y: 253, distance: 296.5
click at [467, 253] on div "Unlike typical pre-workouts loaded with sugar, artificial stimulants, and sky-h…" at bounding box center [846, 331] width 759 height 183
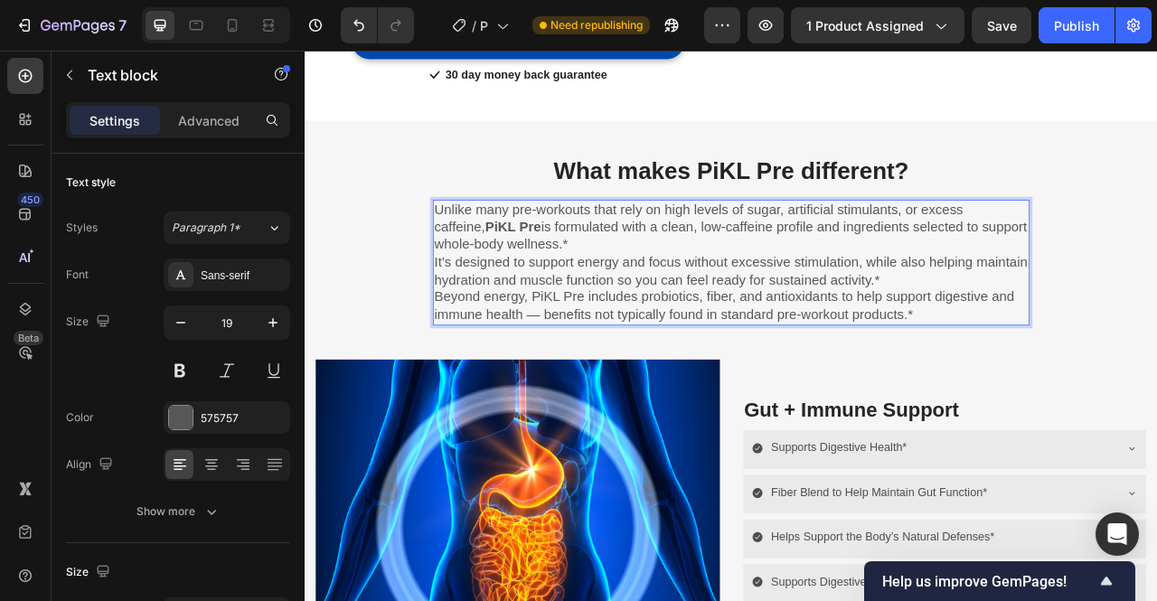
click at [590, 297] on p "Unlike many pre-workouts that rely on high levels of sugar, artificial stimulan…" at bounding box center [847, 275] width 756 height 67
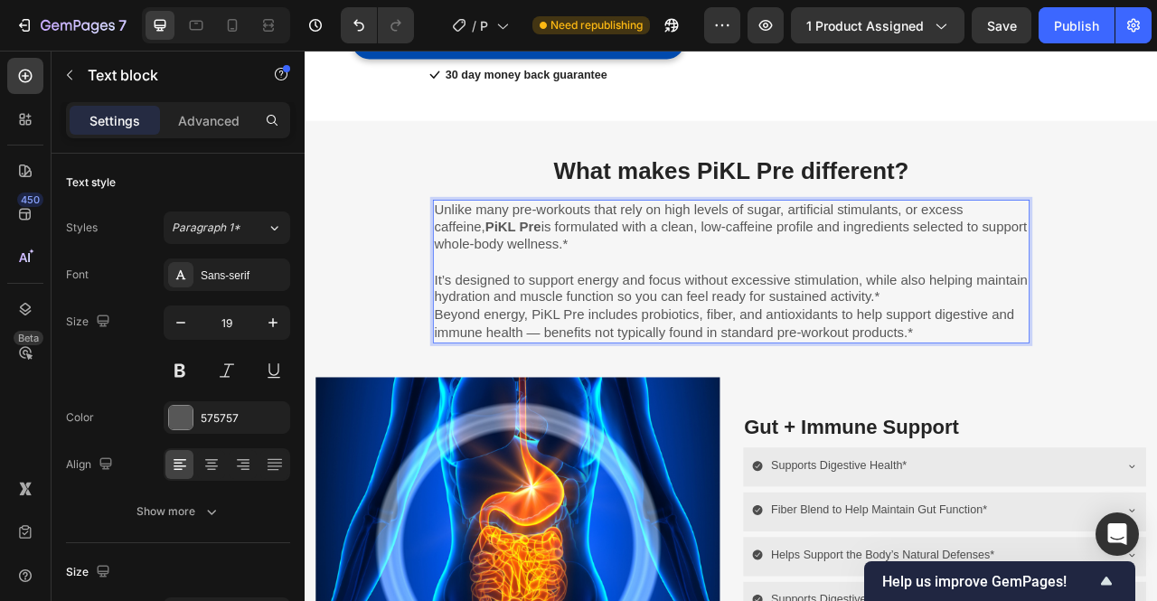
click at [1089, 359] on p "It’s designed to support energy and focus without excessive stimulation, while …" at bounding box center [847, 354] width 756 height 44
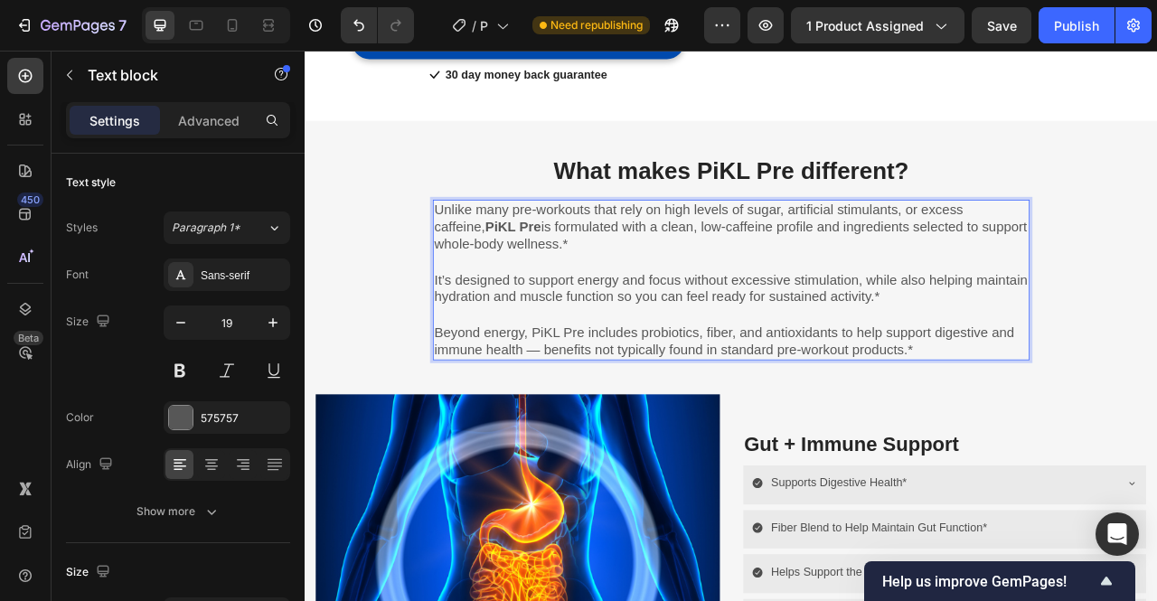
click at [600, 289] on p "Unlike many pre-workouts that rely on high levels of sugar, artificial stimulan…" at bounding box center [847, 275] width 756 height 67
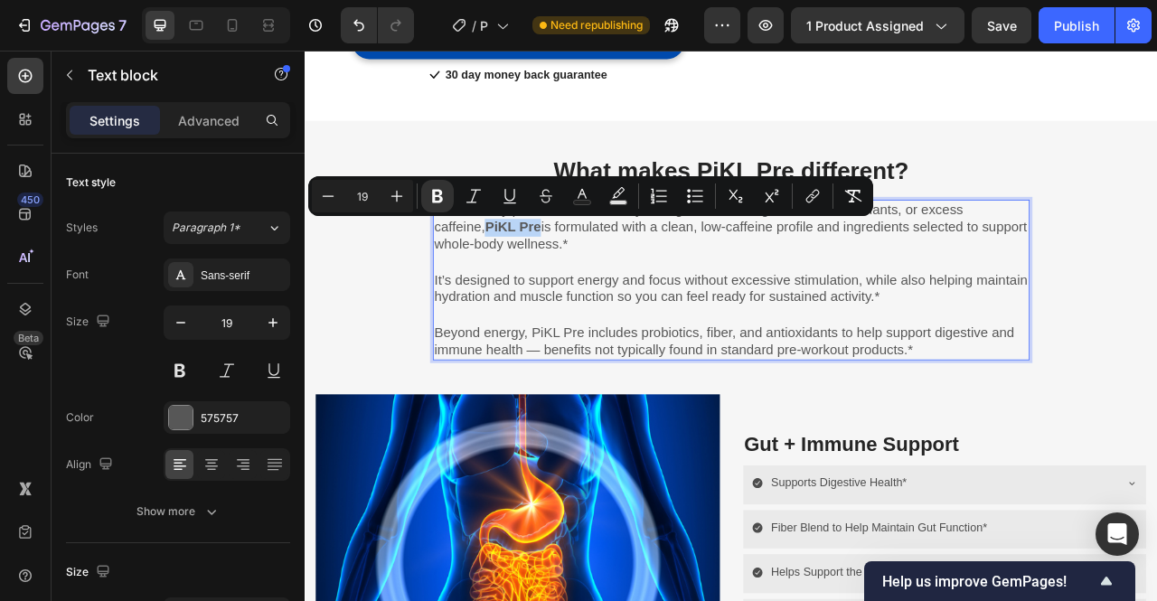
drag, startPoint x: 529, startPoint y: 271, endPoint x: 466, endPoint y: 273, distance: 63.3
click at [533, 273] on strong "PiKL Pre" at bounding box center [568, 275] width 71 height 19
click at [443, 209] on button "Bold" at bounding box center [437, 196] width 33 height 33
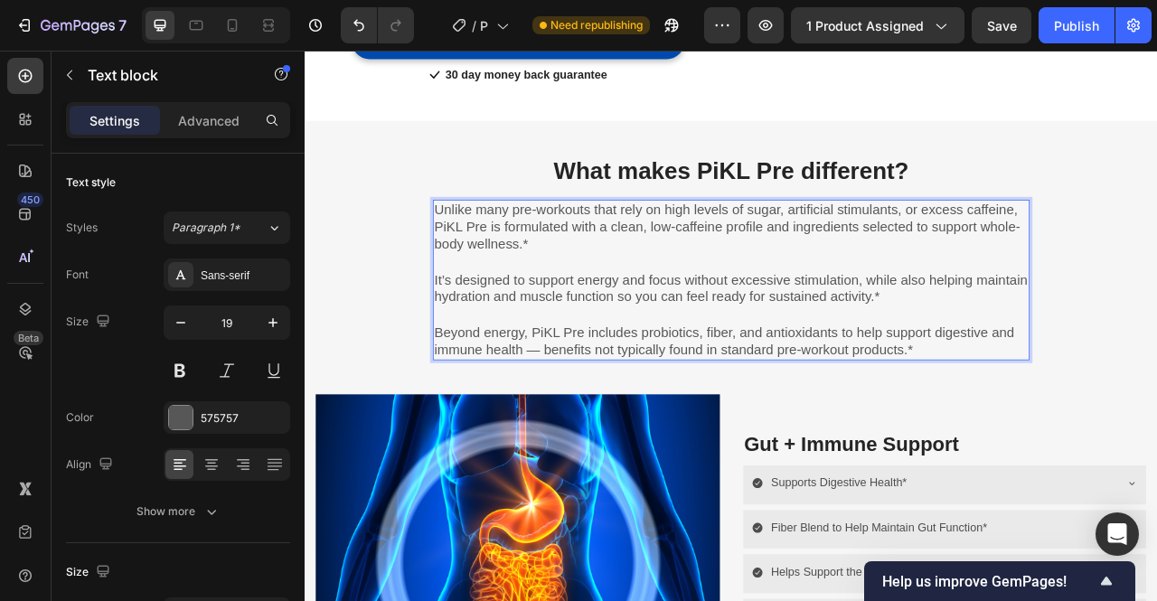
click at [582, 350] on p "It’s designed to support energy and focus without excessive stimulation, while …" at bounding box center [847, 354] width 756 height 44
click at [1015, 421] on p "Beyond energy, PiKL Pre includes probiotics, fiber, and antioxidants to help su…" at bounding box center [847, 421] width 756 height 44
click at [1086, 437] on p "Beyond energy, PiKL Pre includes probiotics, fiber, and antioxidants to help su…" at bounding box center [847, 421] width 756 height 44
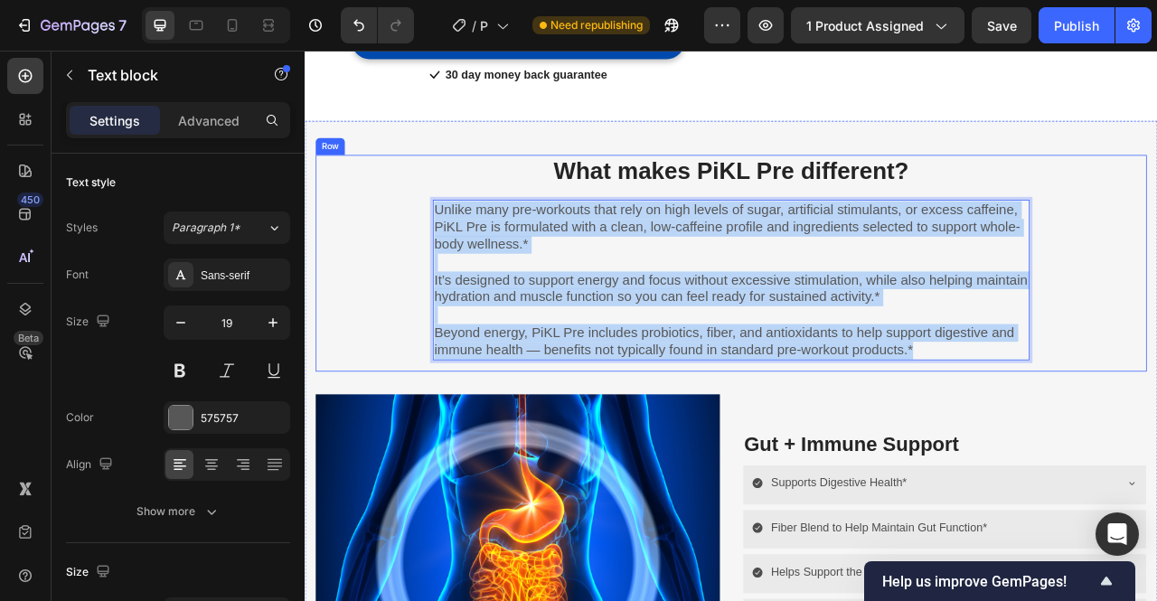
drag, startPoint x: 1086, startPoint y: 436, endPoint x: 457, endPoint y: 252, distance: 654.6
click at [457, 252] on div "What makes PiKL Pre different? Heading Unlike many pre-workouts that rely on hi…" at bounding box center [847, 314] width 1058 height 261
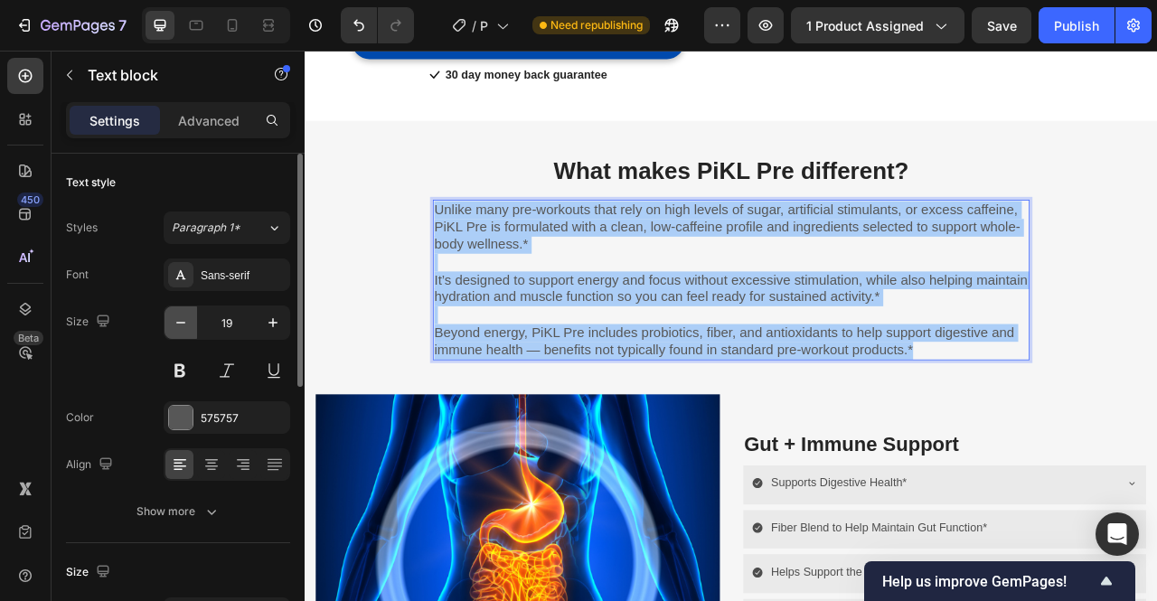
click at [186, 326] on icon "button" at bounding box center [181, 323] width 18 height 18
type input "18"
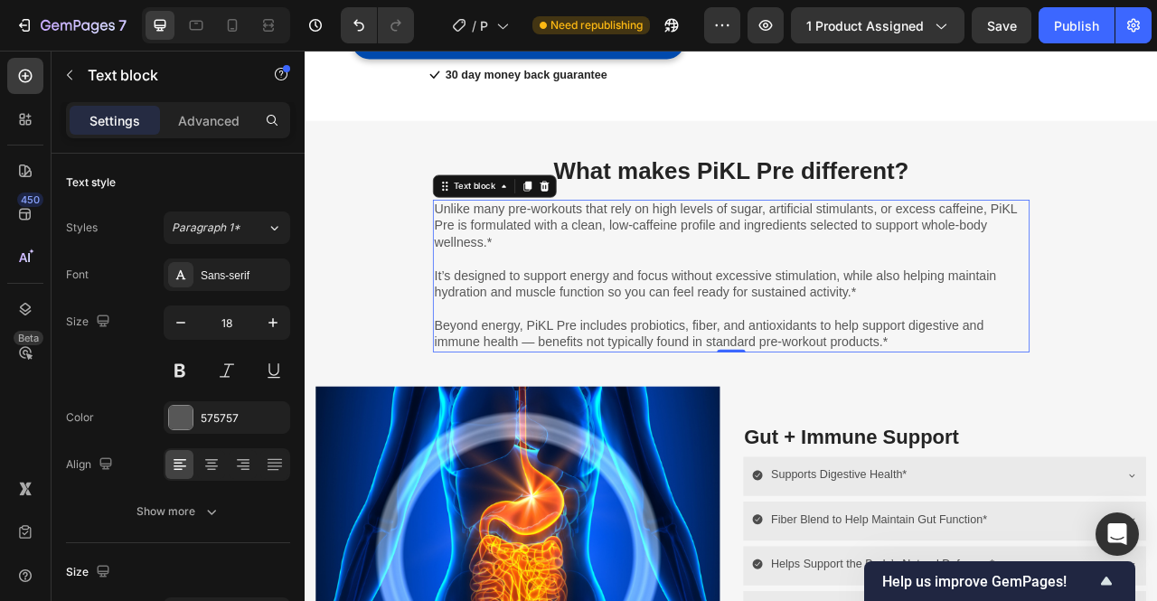
click at [940, 350] on p "It’s designed to support energy and focus without excessive stimulation, while …" at bounding box center [847, 348] width 756 height 42
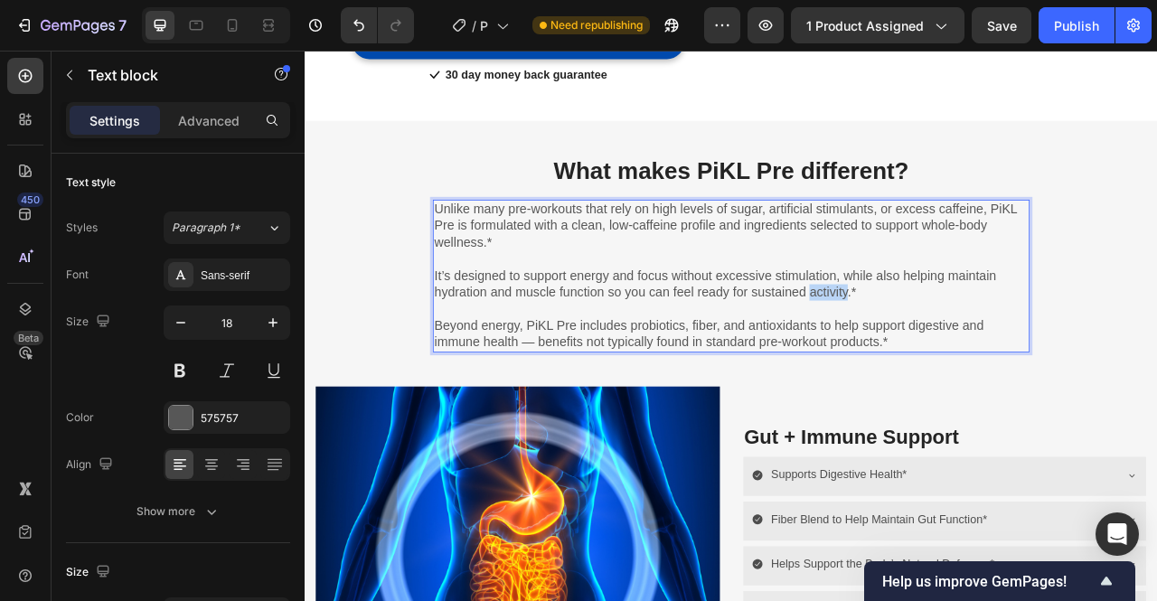
click at [940, 350] on p "It’s designed to support energy and focus without excessive stimulation, while …" at bounding box center [847, 348] width 756 height 42
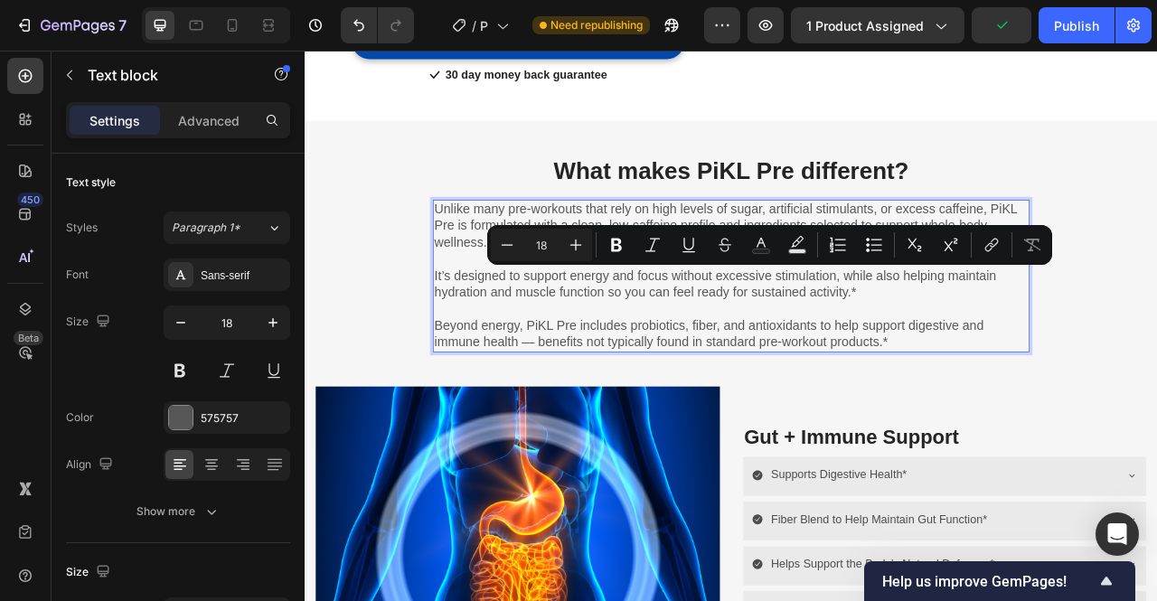
click at [1056, 416] on p "Beyond energy, PiKL Pre includes probiotics, fiber, and antioxidants to help su…" at bounding box center [847, 412] width 756 height 42
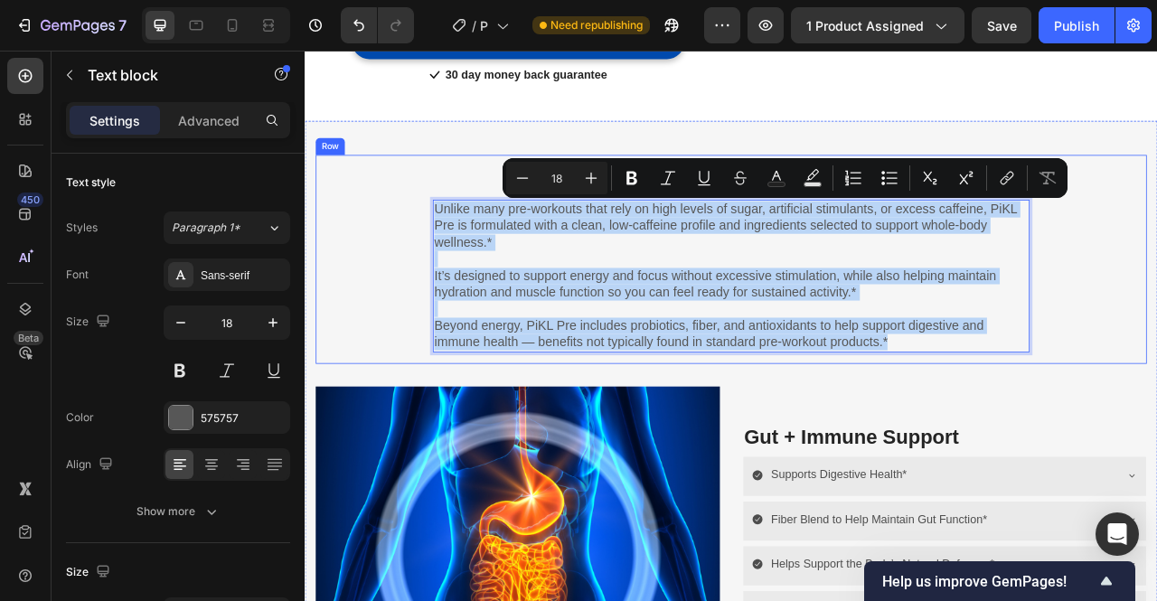
drag, startPoint x: 1055, startPoint y: 419, endPoint x: 453, endPoint y: 255, distance: 623.9
click at [453, 255] on div "What makes PiKL Pre different? Heading Unlike many pre-workouts that rely on hi…" at bounding box center [847, 309] width 1058 height 251
click at [975, 327] on p "It’s designed to support energy and focus without excessive stimulation, while …" at bounding box center [847, 348] width 756 height 42
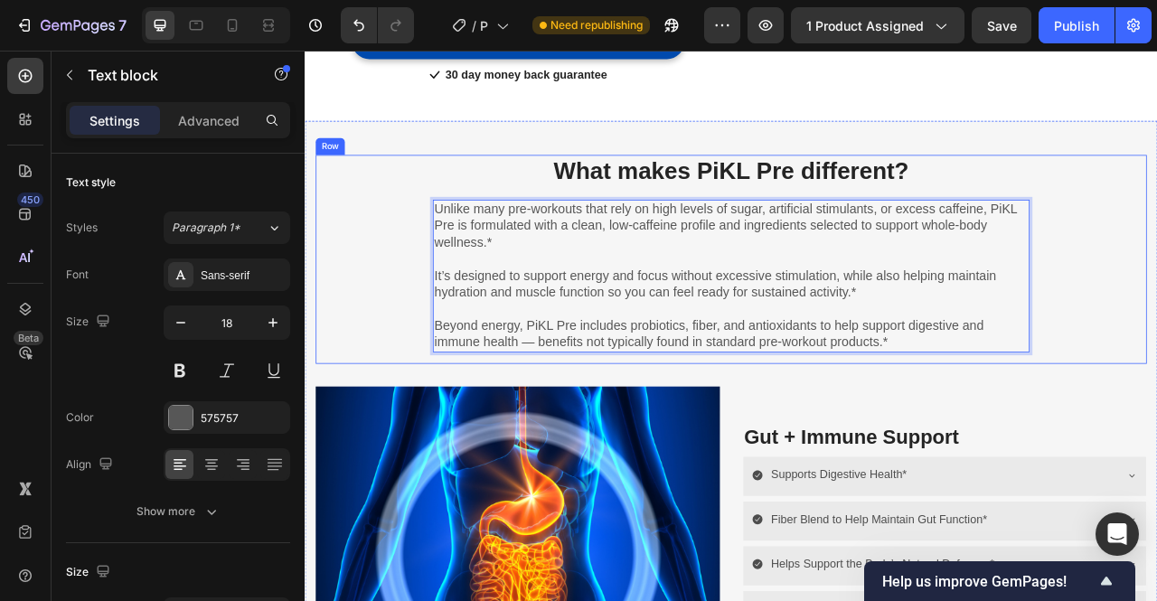
click at [1156, 332] on div "What makes PiKL Pre different? Heading Unlike many pre-workouts that rely on hi…" at bounding box center [847, 309] width 1058 height 251
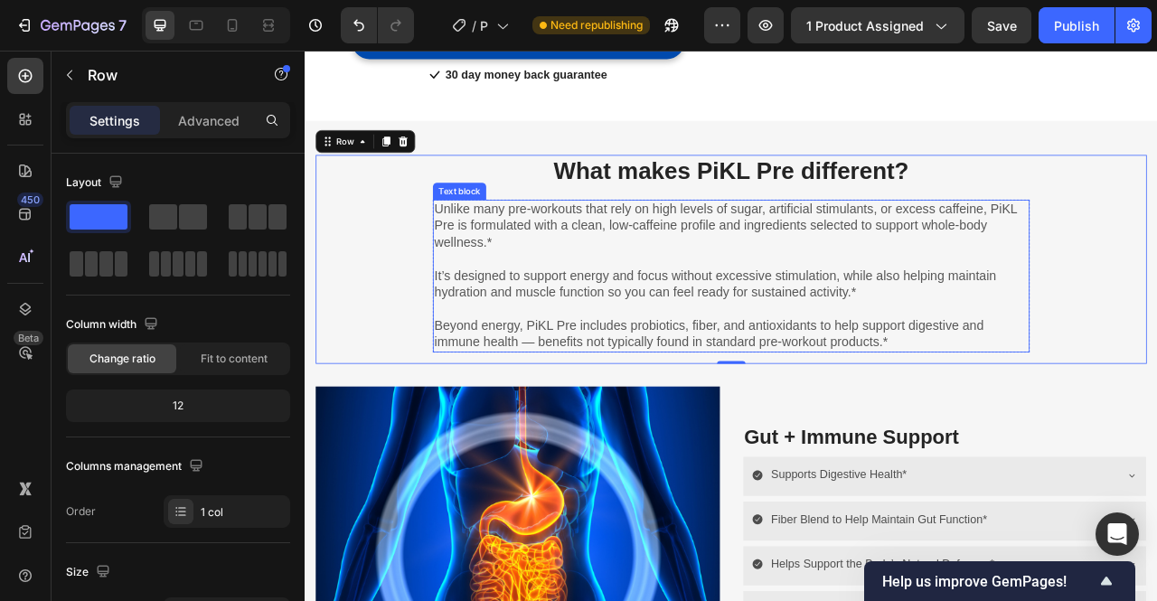
click at [683, 404] on p "Beyond energy, PiKL Pre includes probiotics, fiber, and antioxidants to help su…" at bounding box center [847, 412] width 756 height 42
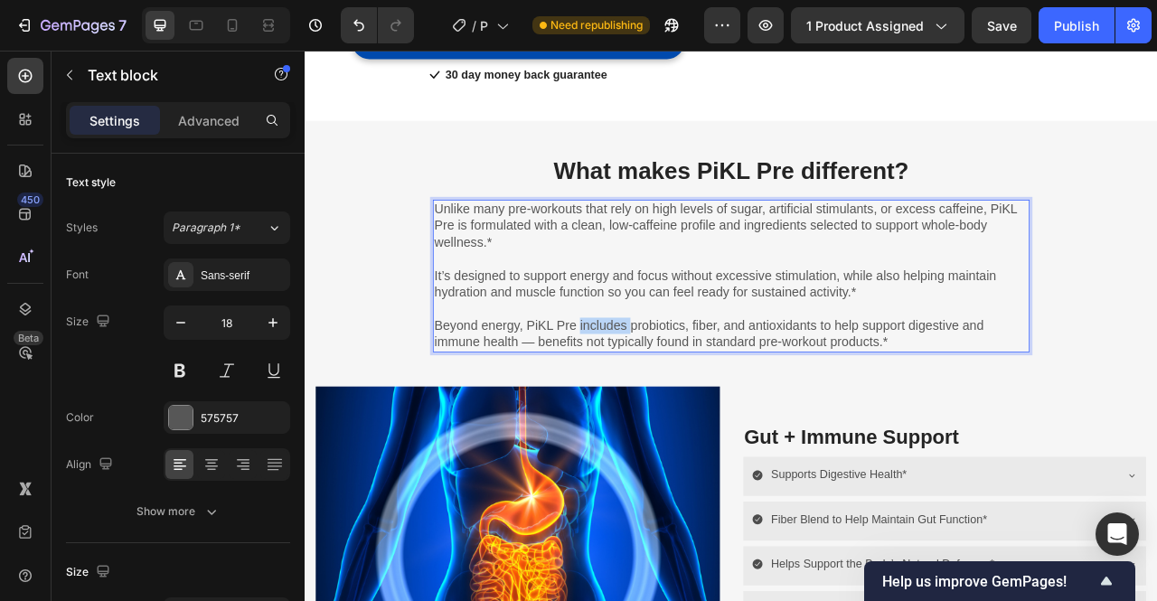
click at [683, 404] on p "Beyond energy, PiKL Pre includes probiotics, fiber, and antioxidants to help su…" at bounding box center [847, 412] width 756 height 42
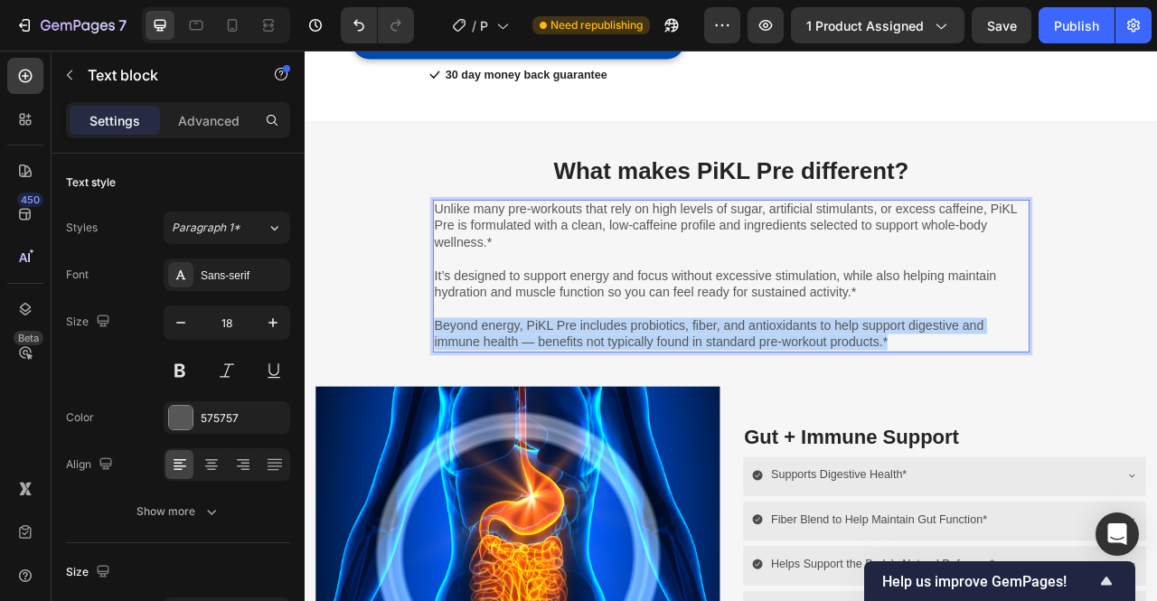
click at [683, 404] on p "Beyond energy, PiKL Pre includes probiotics, fiber, and antioxidants to help su…" at bounding box center [847, 412] width 756 height 42
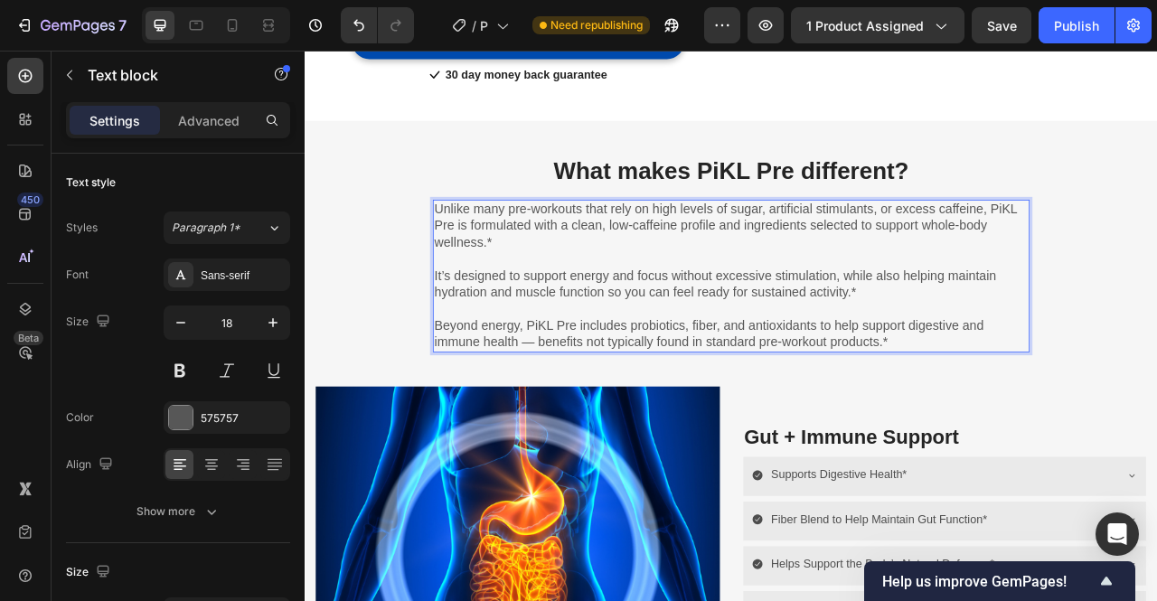
click at [487, 346] on p "It’s designed to support energy and focus without excessive stimulation, while …" at bounding box center [847, 348] width 756 height 42
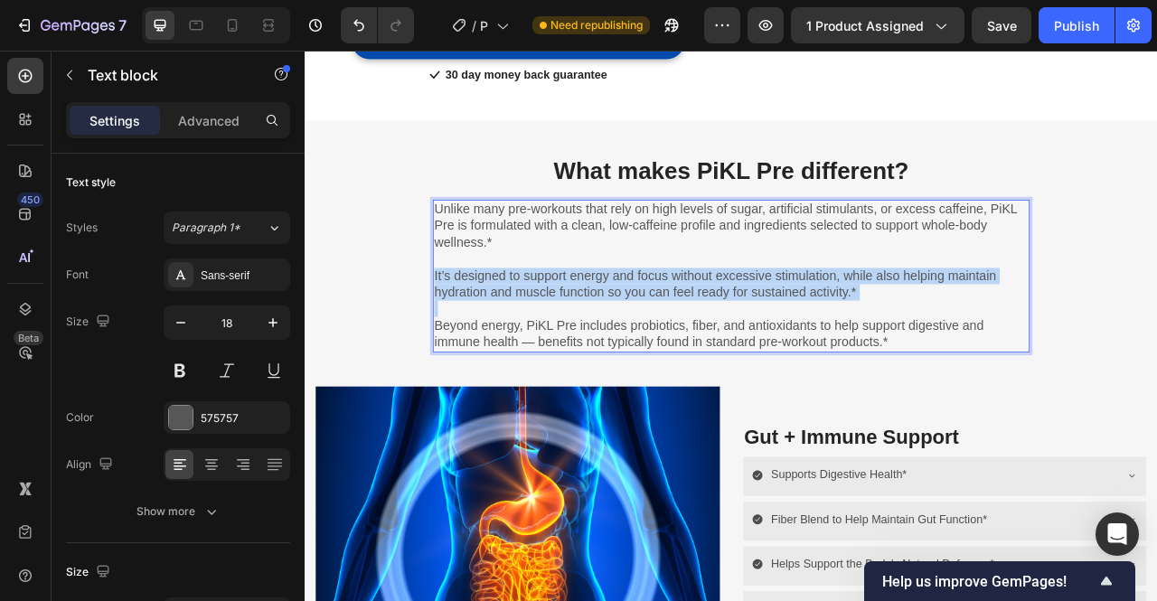
click at [487, 346] on p "It’s designed to support energy and focus without excessive stimulation, while …" at bounding box center [847, 348] width 756 height 42
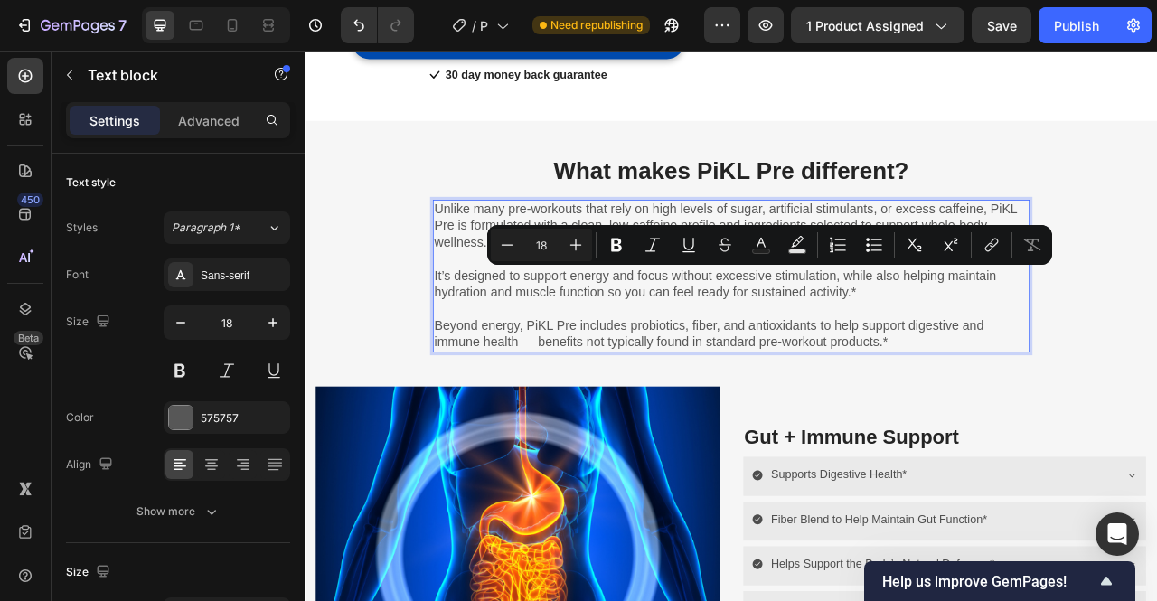
click at [483, 287] on p "Unlike many pre-workouts that rely on high levels of sugar, artificial stimulan…" at bounding box center [847, 273] width 756 height 63
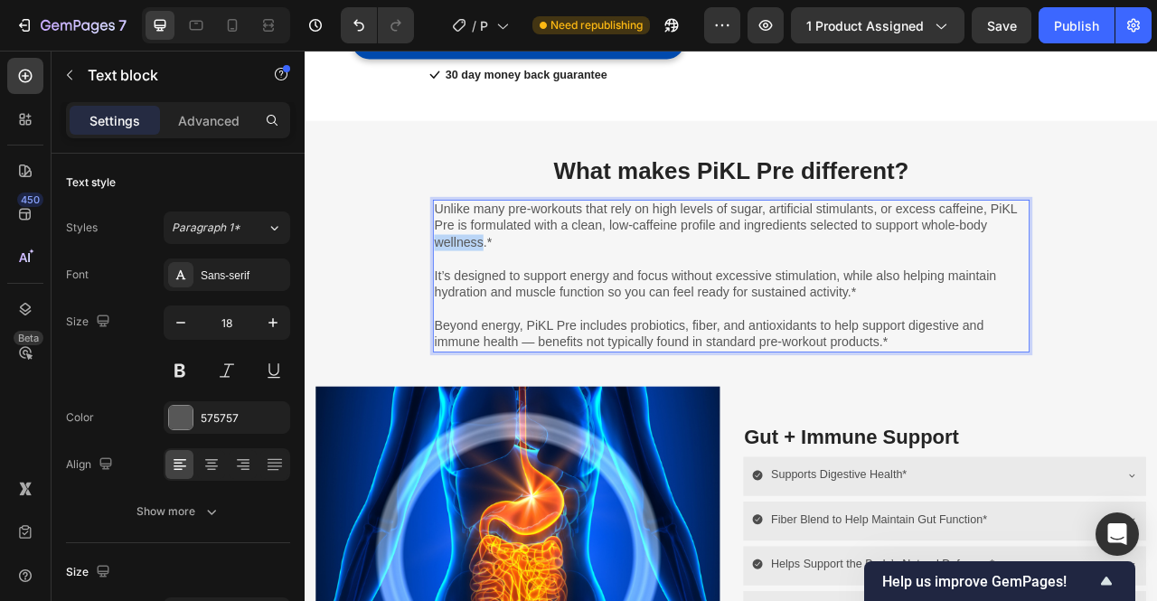
click at [483, 287] on p "Unlike many pre-workouts that rely on high levels of sugar, artificial stimulan…" at bounding box center [847, 273] width 756 height 63
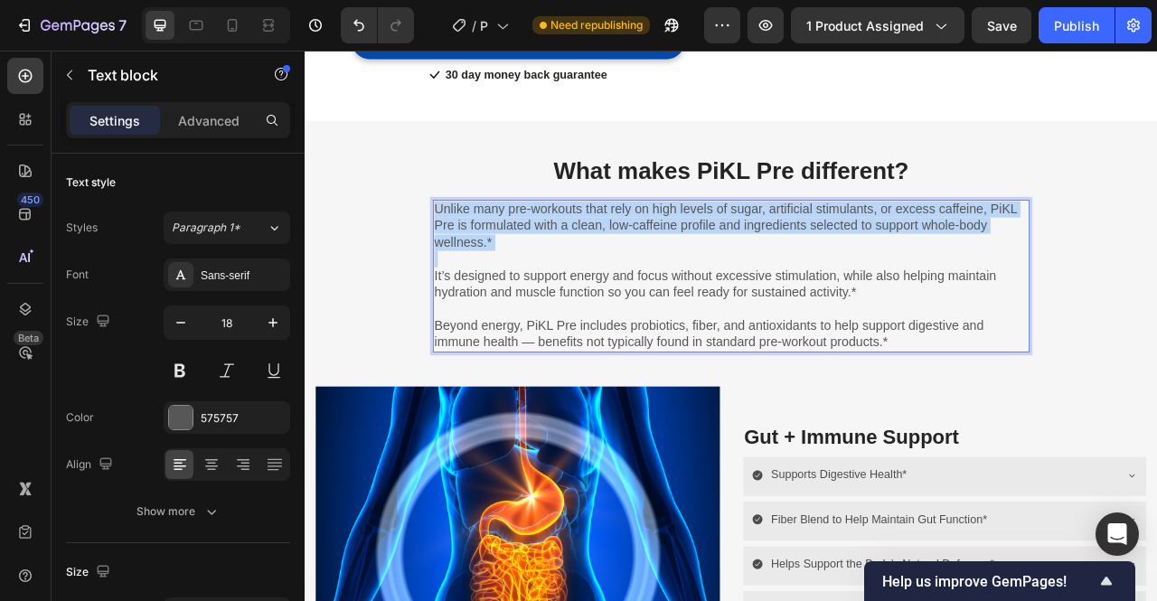
click at [483, 287] on p "Unlike many pre-workouts that rely on high levels of sugar, artificial stimulan…" at bounding box center [847, 273] width 756 height 63
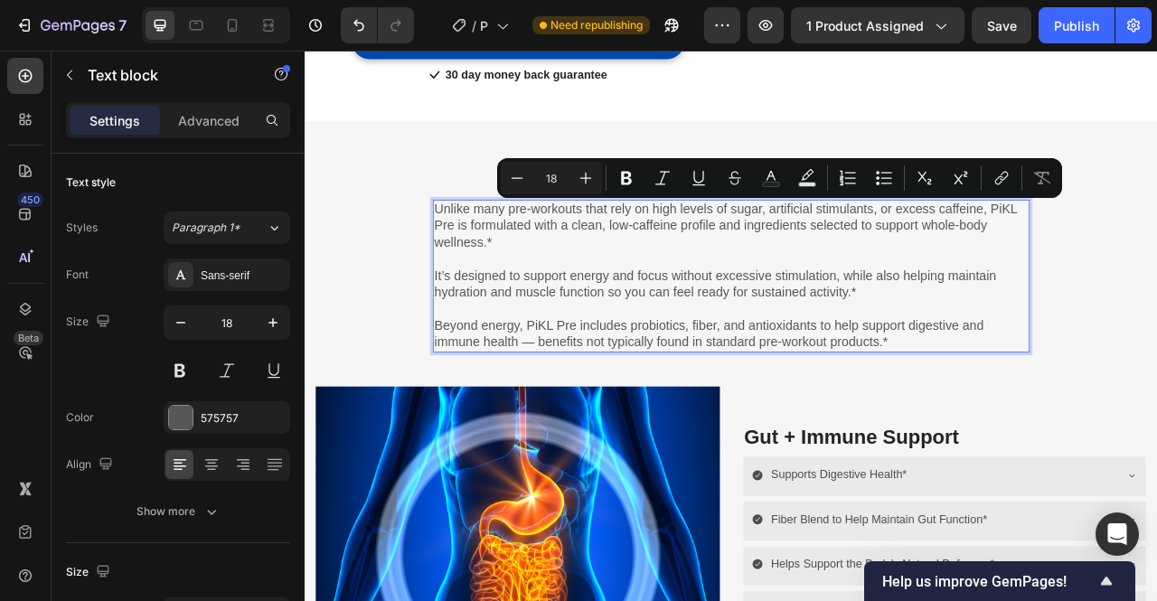
click at [633, 369] on p "Rich Text Editor. Editing area: main" at bounding box center [847, 379] width 756 height 21
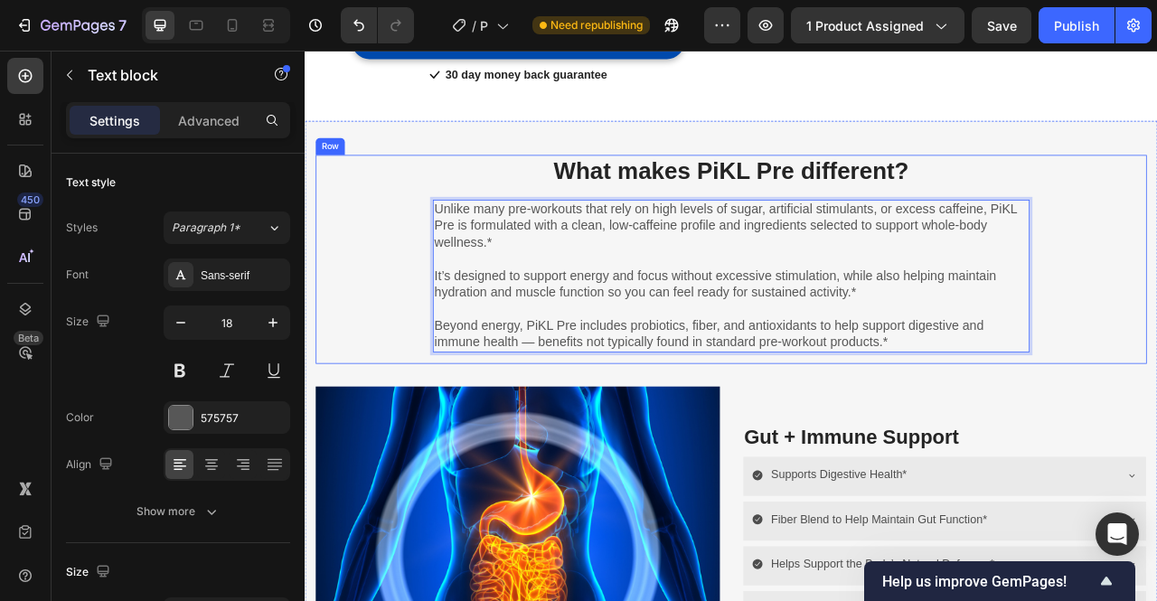
click at [1156, 381] on div "What makes PiKL Pre different? Heading Unlike many pre-workouts that rely on hi…" at bounding box center [847, 309] width 1058 height 251
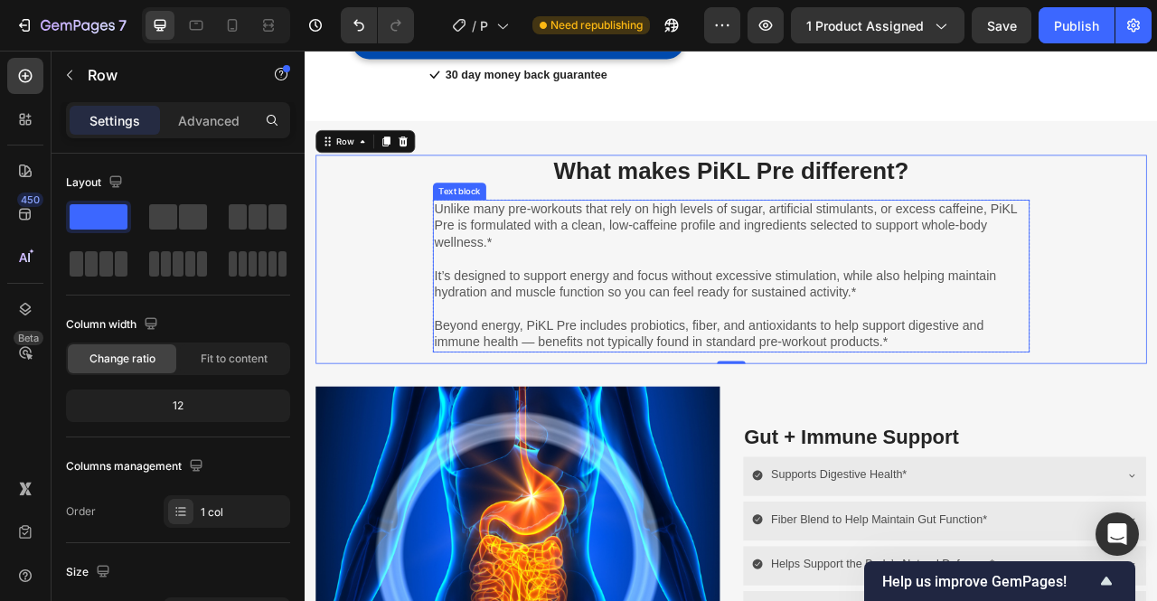
click at [1070, 254] on p "Unlike many pre-workouts that rely on high levels of sugar, artificial stimulan…" at bounding box center [847, 273] width 756 height 63
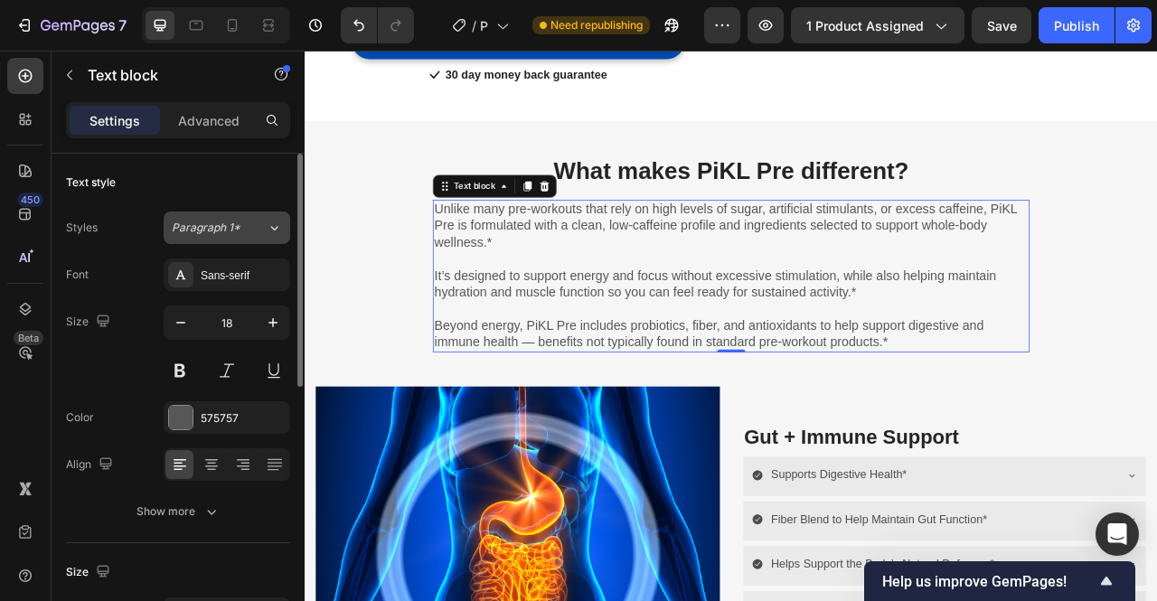
click at [248, 235] on button "Paragraph 1*" at bounding box center [227, 228] width 127 height 33
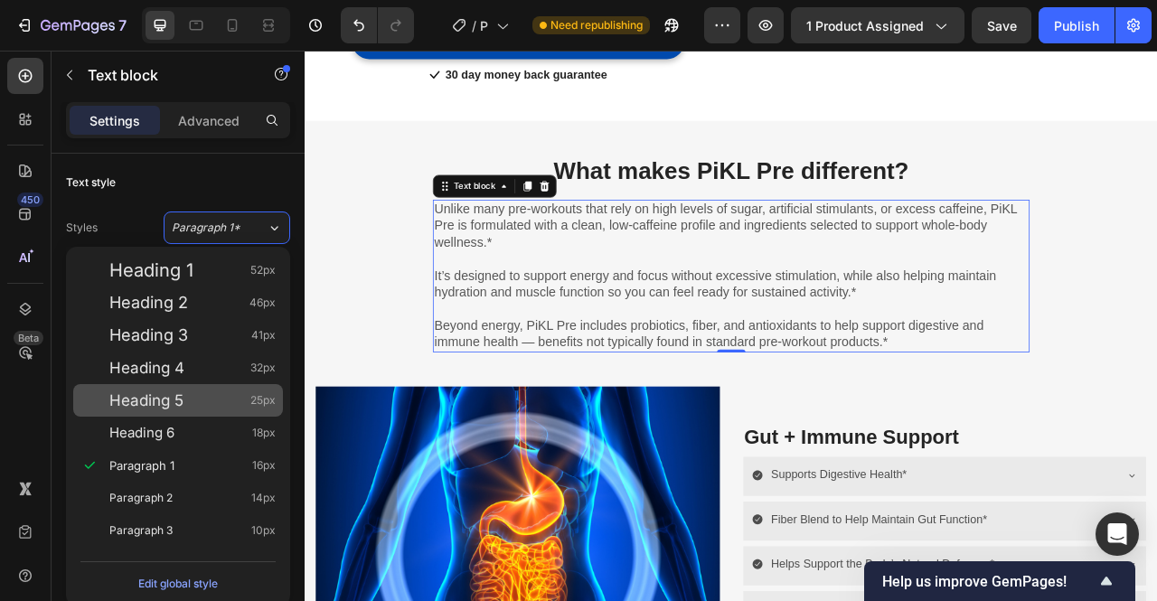
click at [175, 400] on span "Heading 5" at bounding box center [146, 400] width 74 height 18
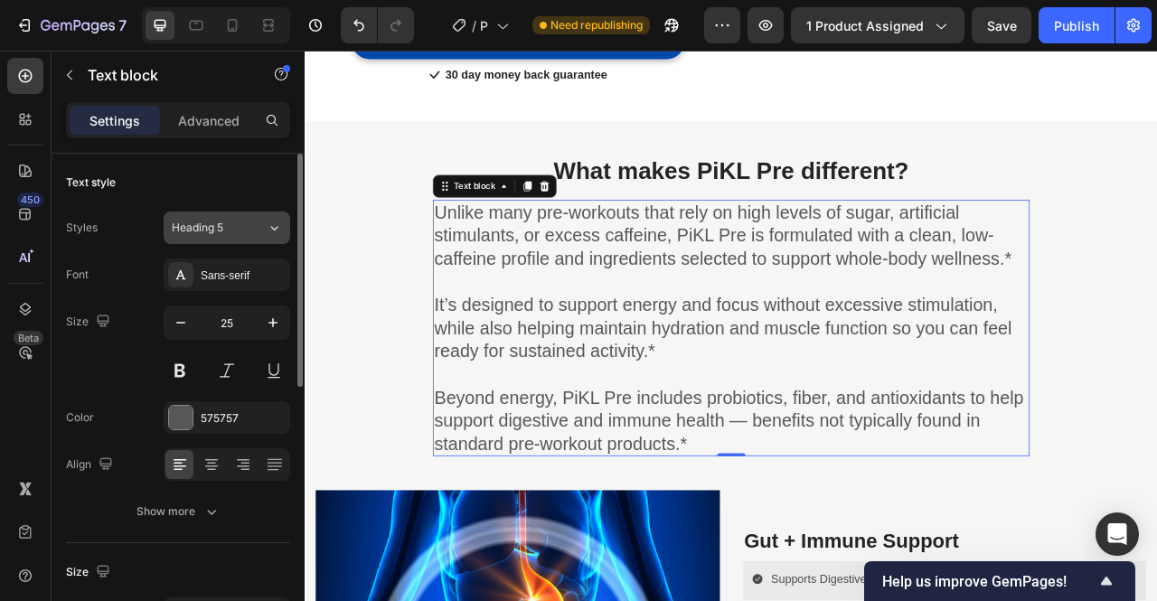
click at [225, 233] on div "Heading 5" at bounding box center [208, 228] width 73 height 16
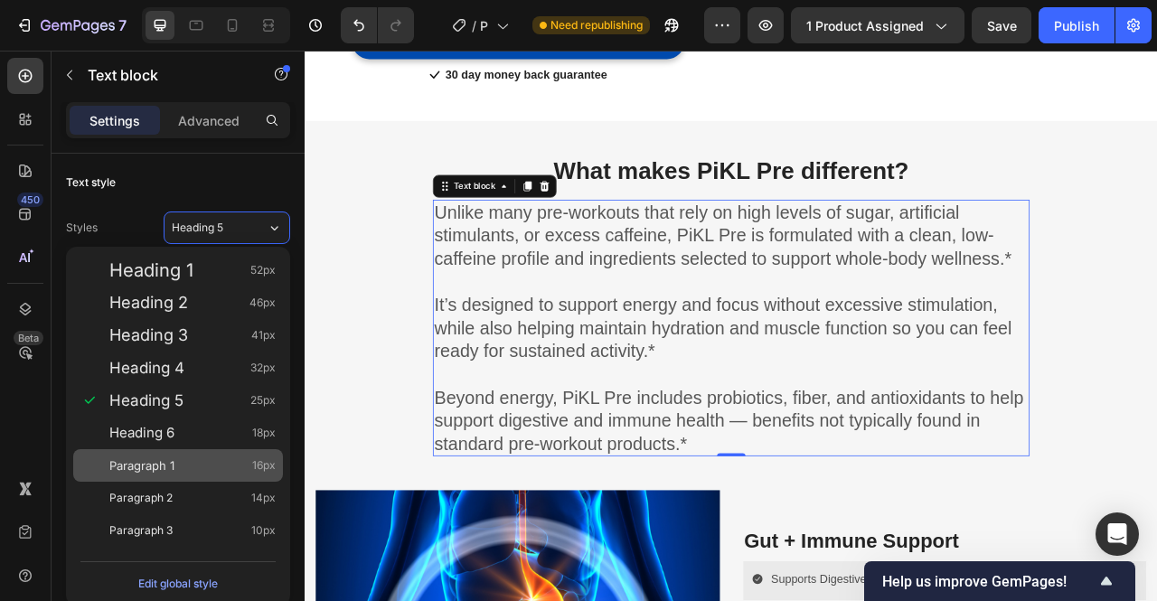
click at [174, 466] on span "Paragraph 1" at bounding box center [141, 466] width 65 height 18
type input "16"
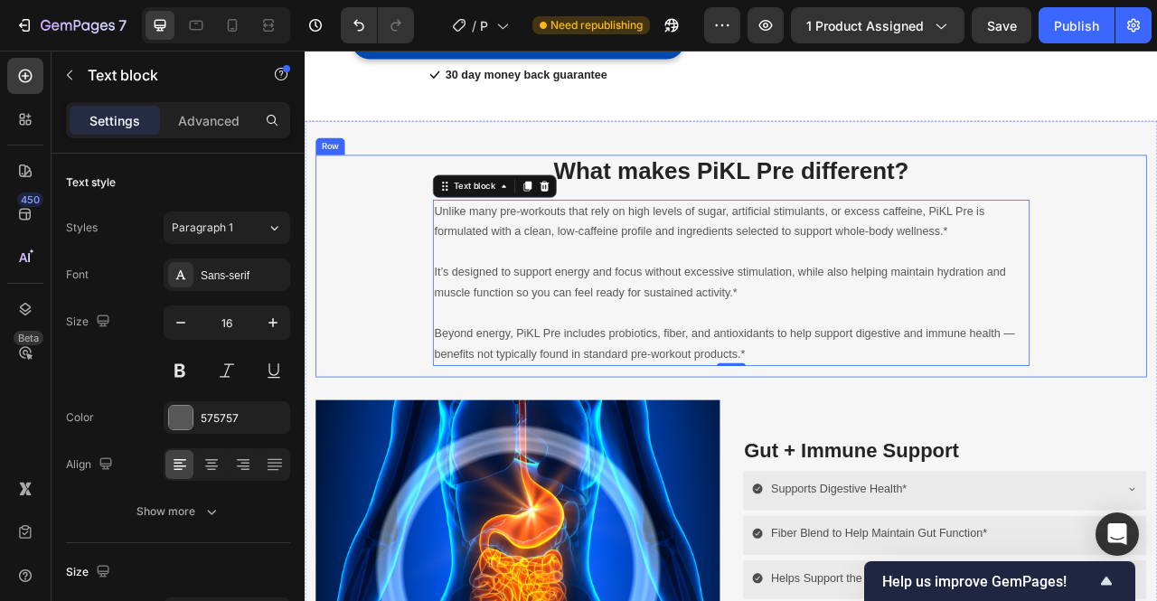
click at [1156, 338] on div "What makes PiKL Pre different? Heading Unlike many pre-workouts that rely on hi…" at bounding box center [847, 318] width 1058 height 269
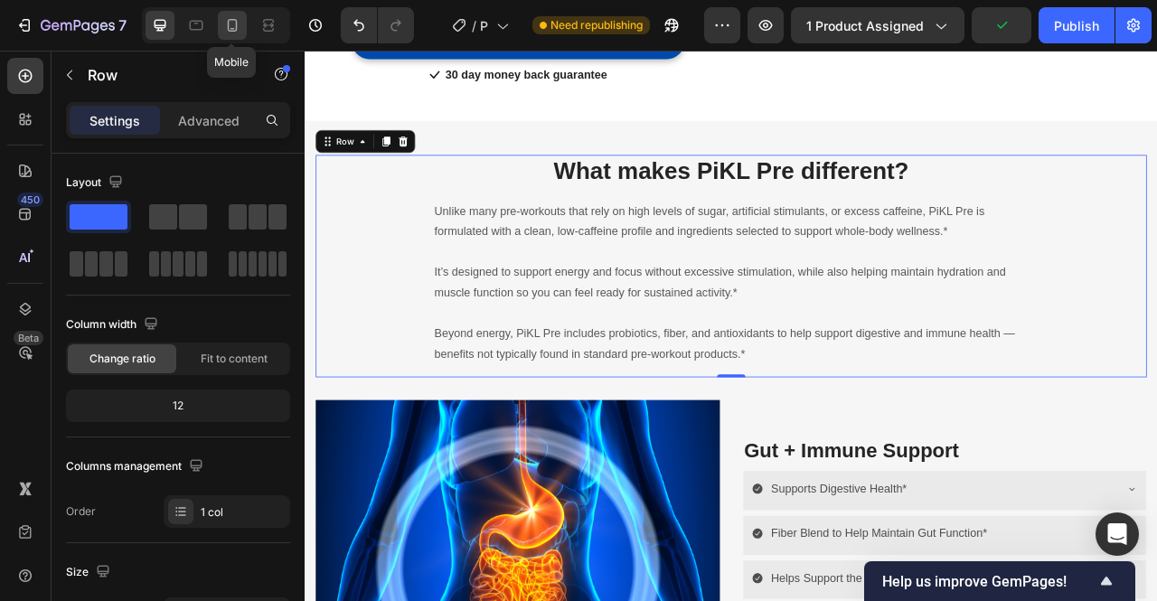
click at [242, 37] on div at bounding box center [232, 25] width 29 height 29
type input "100%"
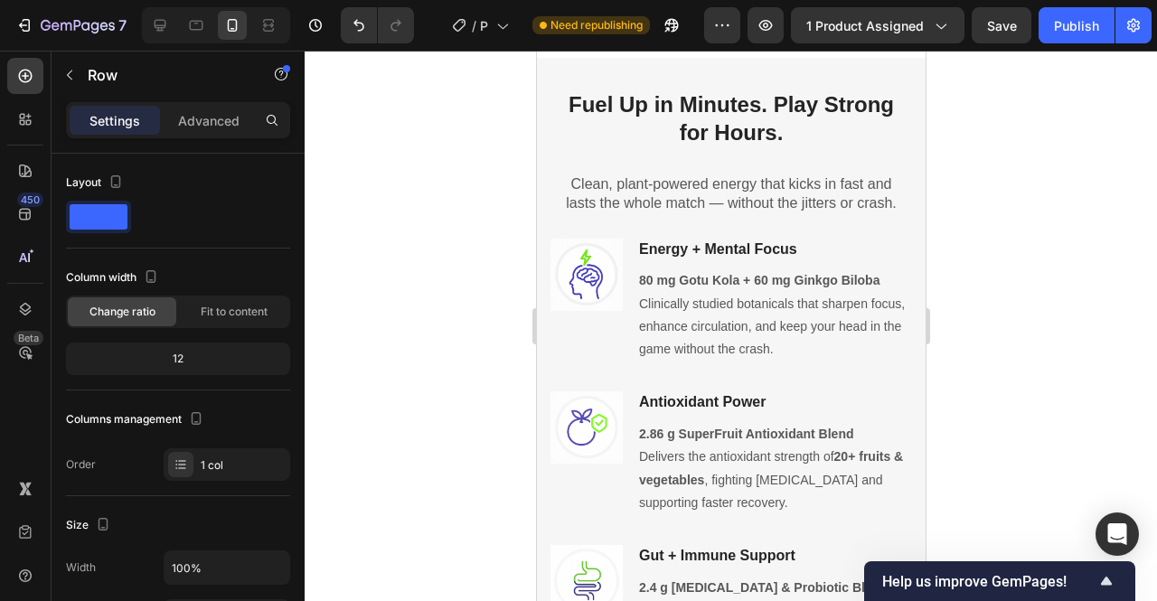
scroll to position [1046, 0]
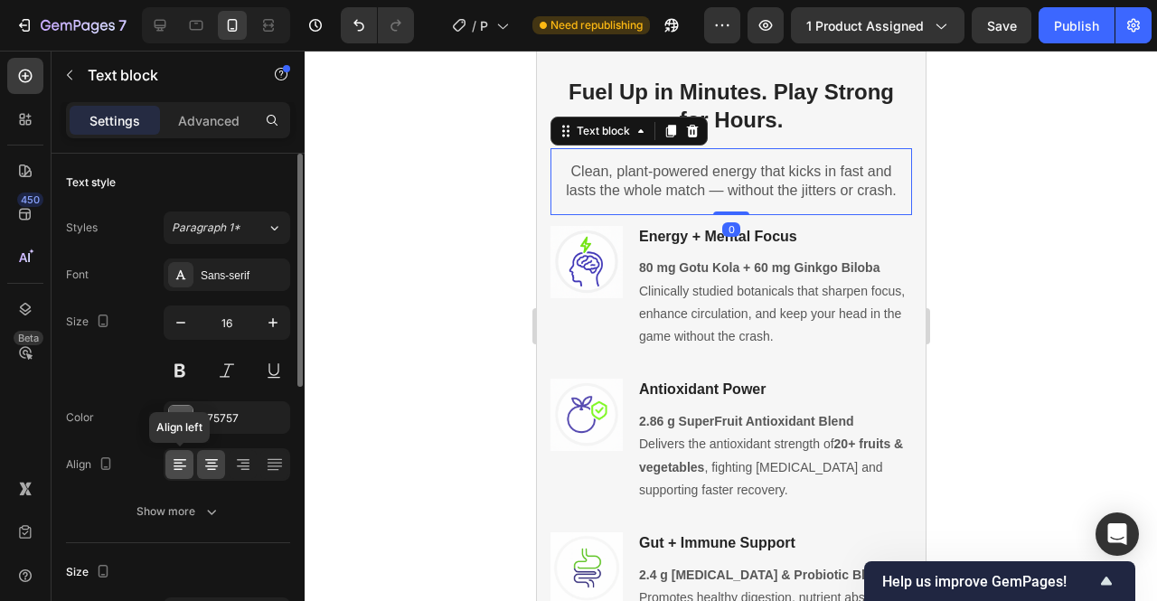
click at [188, 473] on div at bounding box center [179, 464] width 28 height 29
click at [1041, 293] on div at bounding box center [731, 326] width 853 height 551
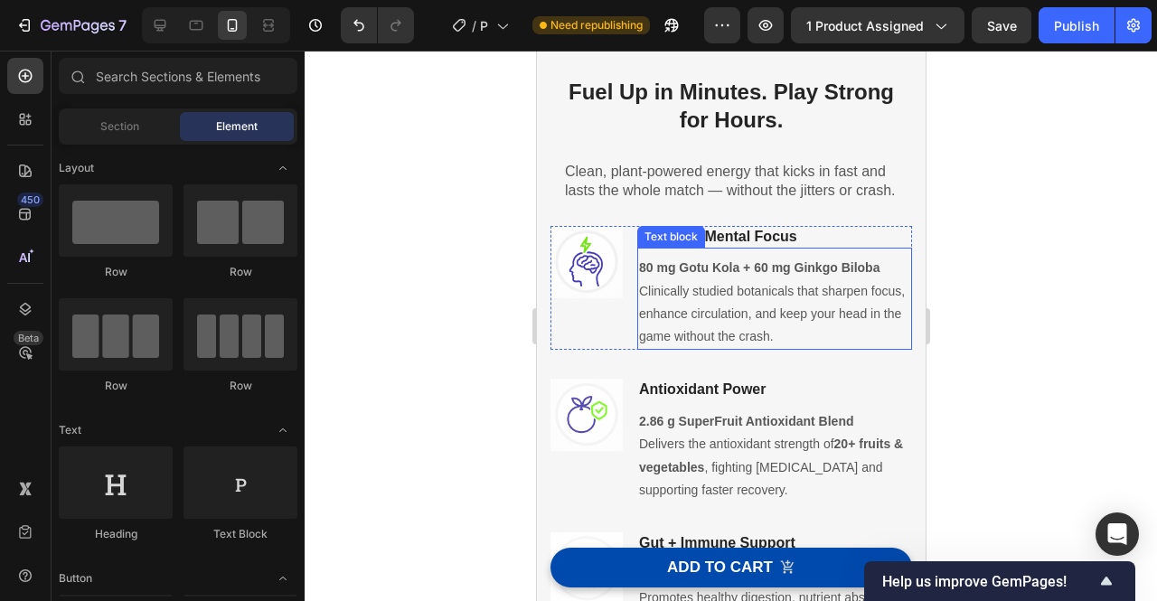
scroll to position [836, 0]
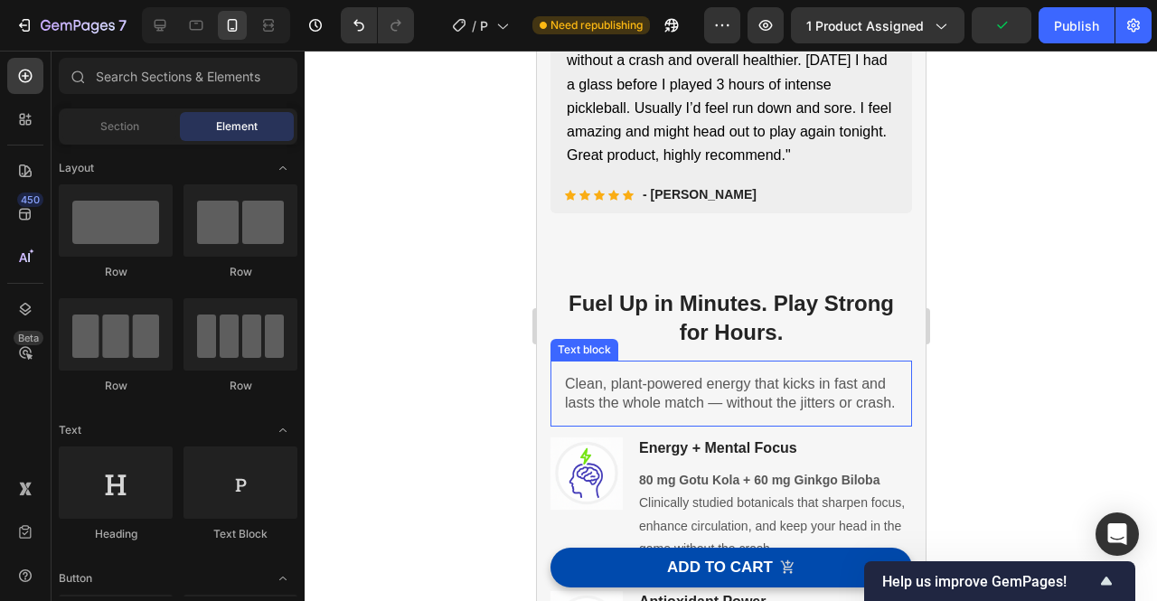
click at [744, 399] on p "Clean, plant-powered energy that kicks in fast and lasts the whole match — with…" at bounding box center [730, 394] width 333 height 38
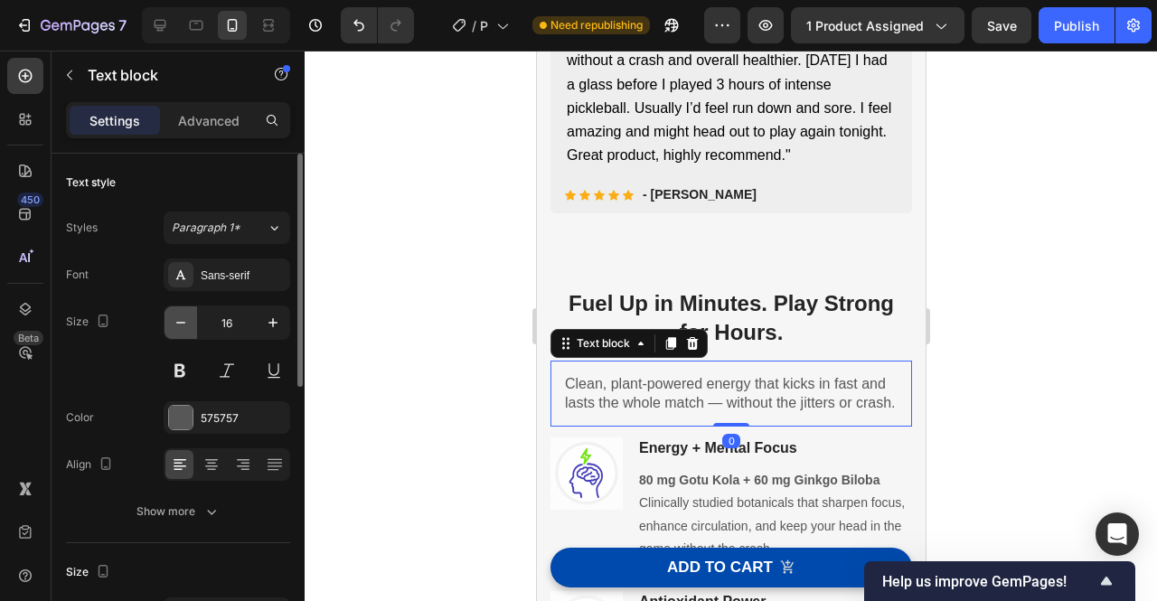
click at [193, 325] on button "button" at bounding box center [181, 322] width 33 height 33
type input "15"
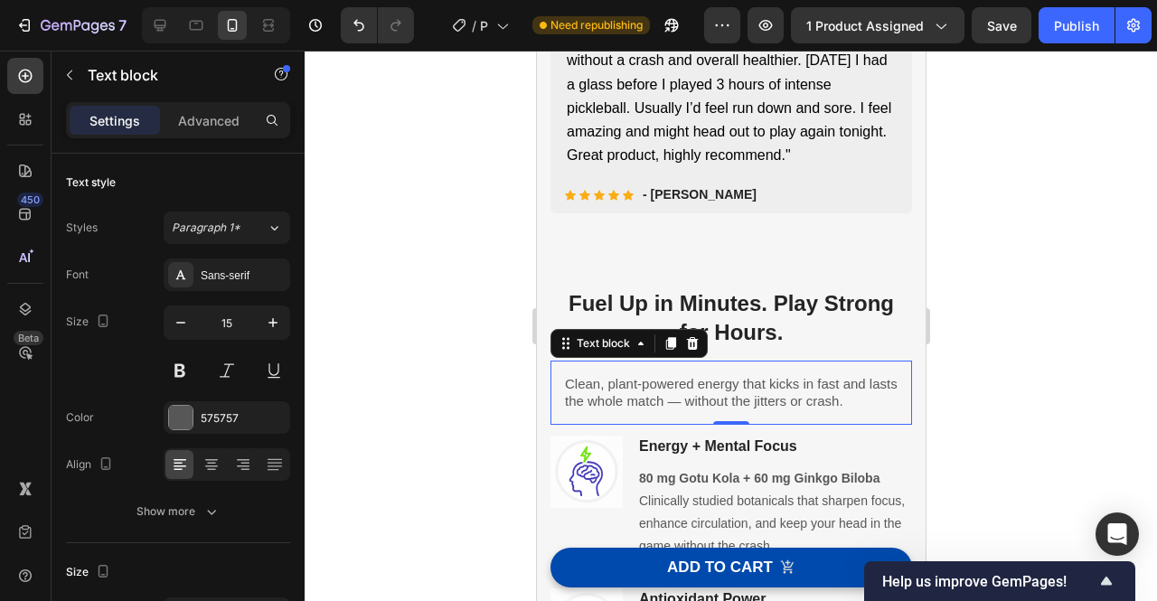
click at [991, 353] on div at bounding box center [731, 326] width 853 height 551
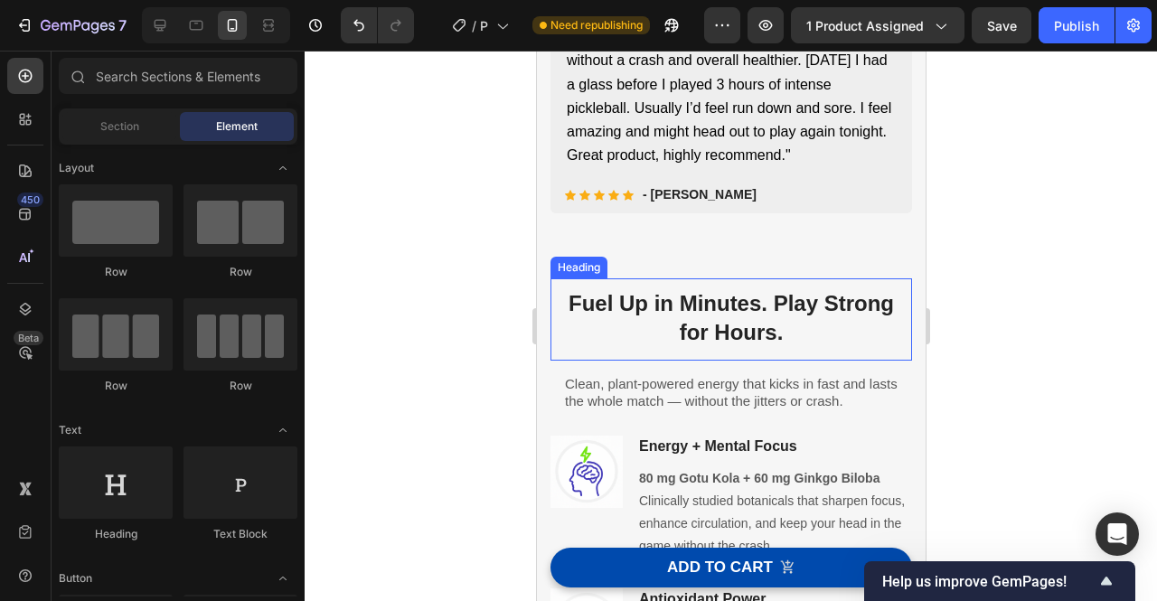
click at [803, 307] on h2 "Fuel Up in Minutes. Play Strong for Hours." at bounding box center [731, 318] width 362 height 81
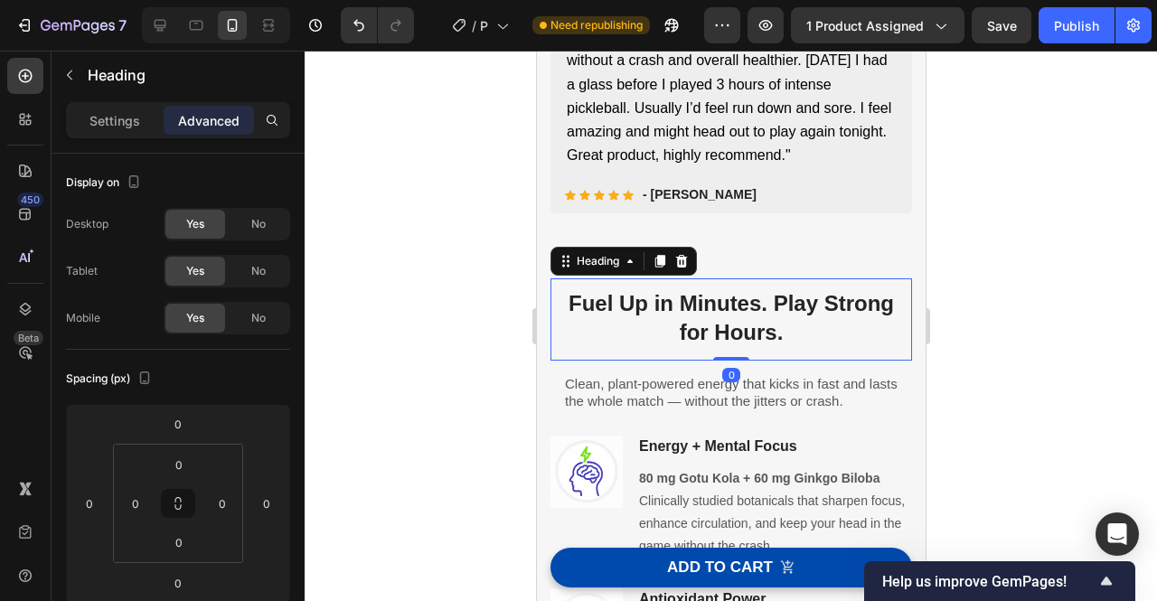
click at [803, 307] on h2 "Fuel Up in Minutes. Play Strong for Hours." at bounding box center [731, 318] width 362 height 81
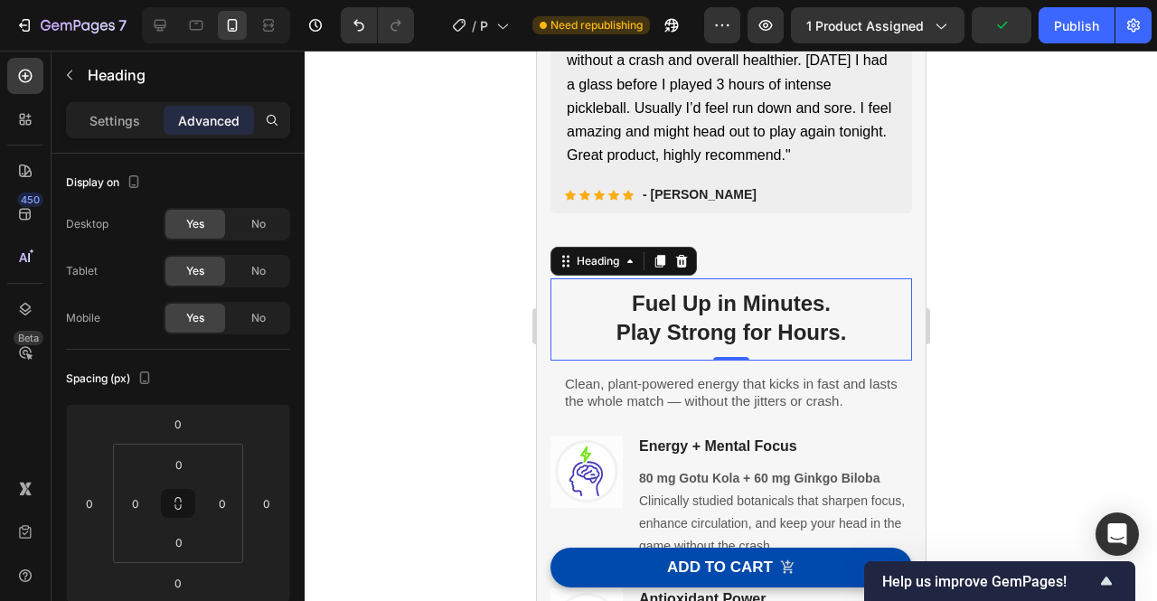
click at [1061, 274] on div at bounding box center [731, 326] width 853 height 551
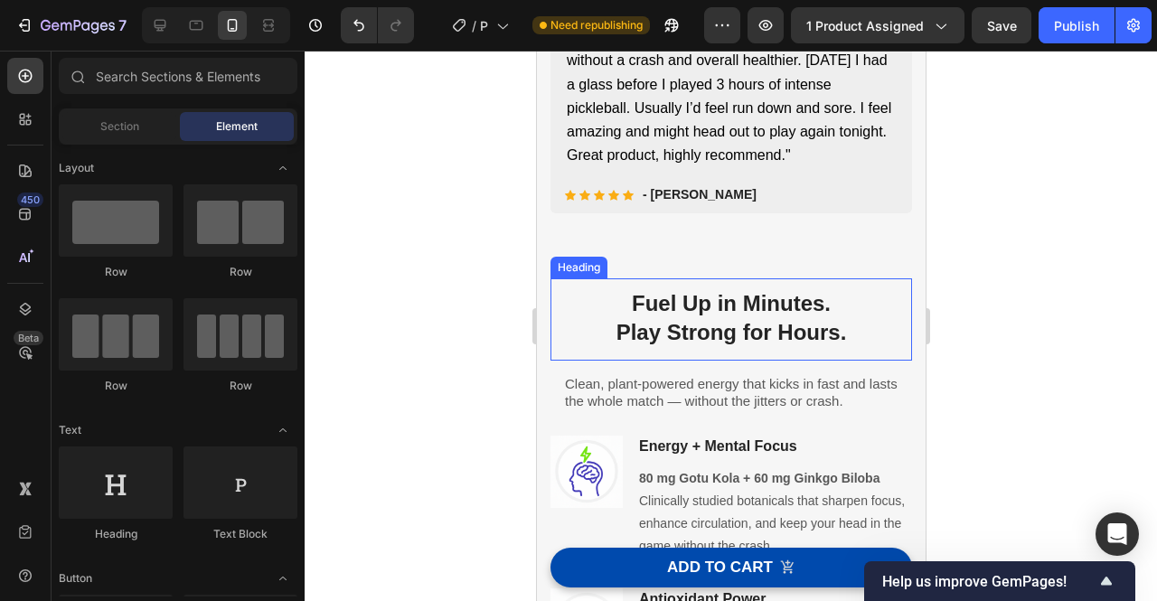
click at [738, 352] on h2 "Fuel Up in Minutes. Play Strong for Hours." at bounding box center [731, 318] width 362 height 81
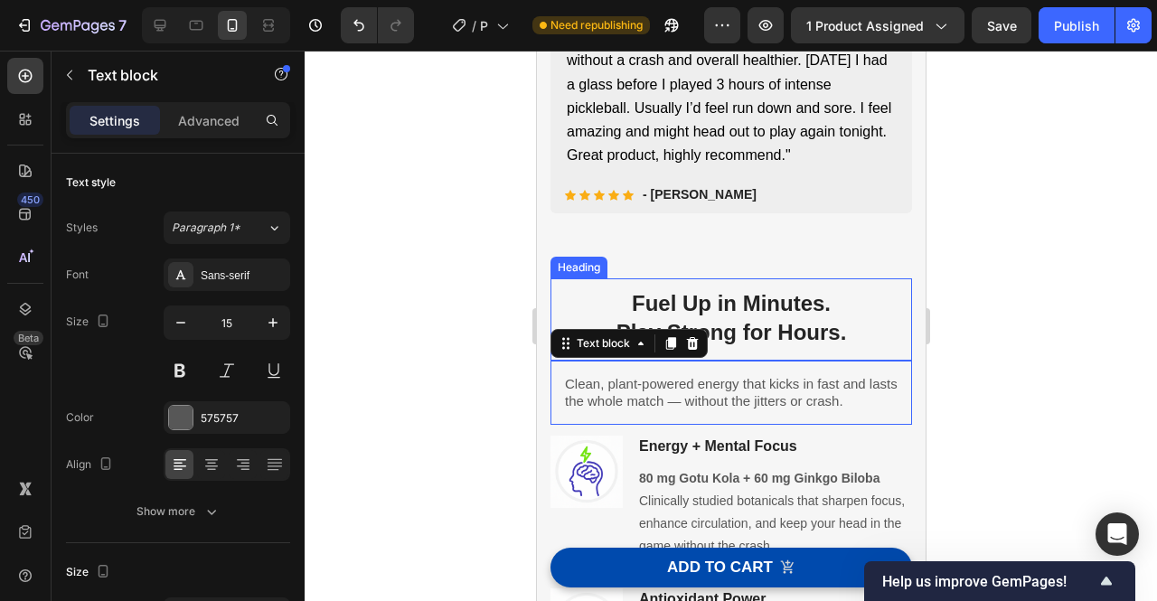
drag, startPoint x: 728, startPoint y: 359, endPoint x: 730, endPoint y: 335, distance: 23.7
click at [730, 335] on p "Fuel Up in Minutes. Play Strong for Hours." at bounding box center [730, 317] width 333 height 56
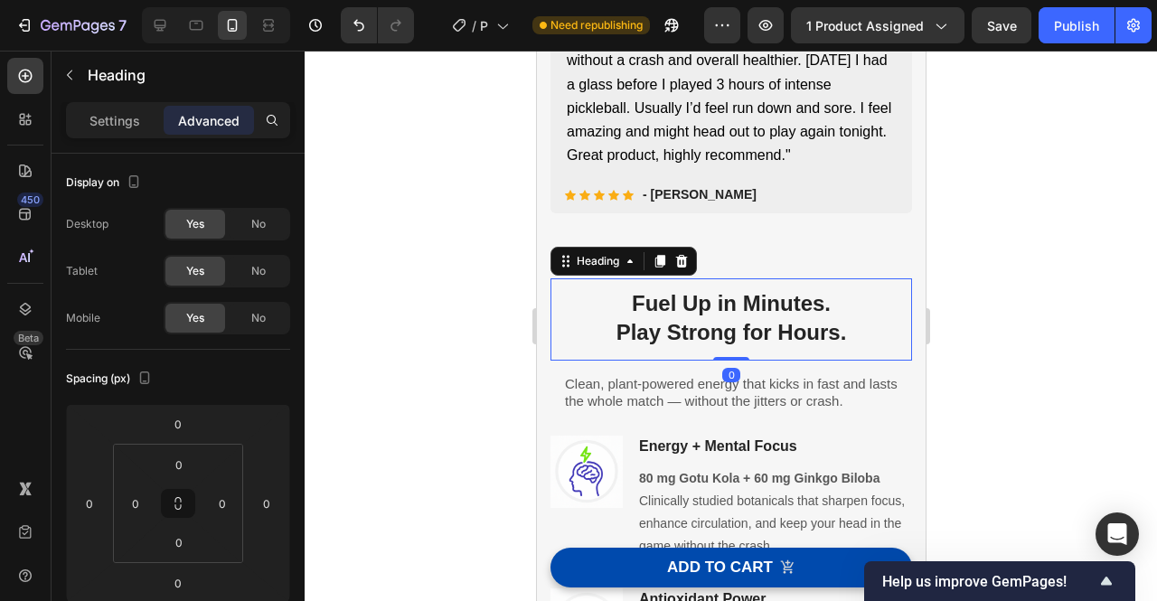
drag, startPoint x: 721, startPoint y: 356, endPoint x: 732, endPoint y: 292, distance: 65.3
click at [732, 292] on div "Fuel Up in Minutes. Play Strong for Hours. Heading 0" at bounding box center [731, 318] width 362 height 81
click at [774, 393] on p "Clean, plant-powered energy that kicks in fast and lasts the whole match — with…" at bounding box center [730, 392] width 333 height 35
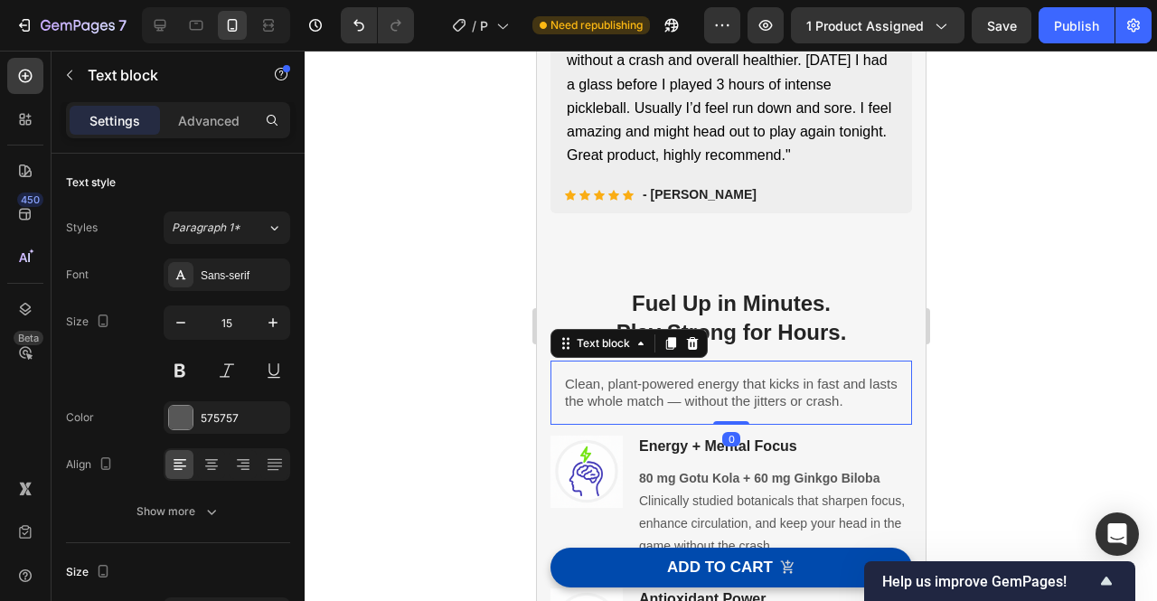
drag, startPoint x: 722, startPoint y: 419, endPoint x: 729, endPoint y: 379, distance: 41.2
click at [729, 379] on div "Clean, plant-powered energy that kicks in fast and lasts the whole match — with…" at bounding box center [731, 393] width 362 height 64
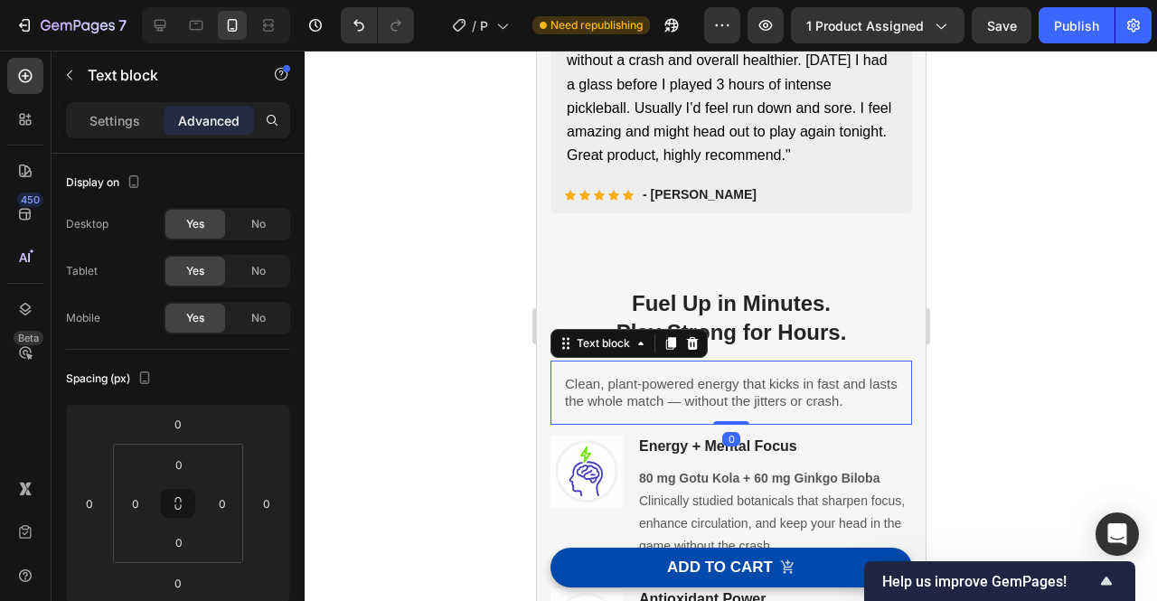
click at [1041, 323] on div at bounding box center [731, 326] width 853 height 551
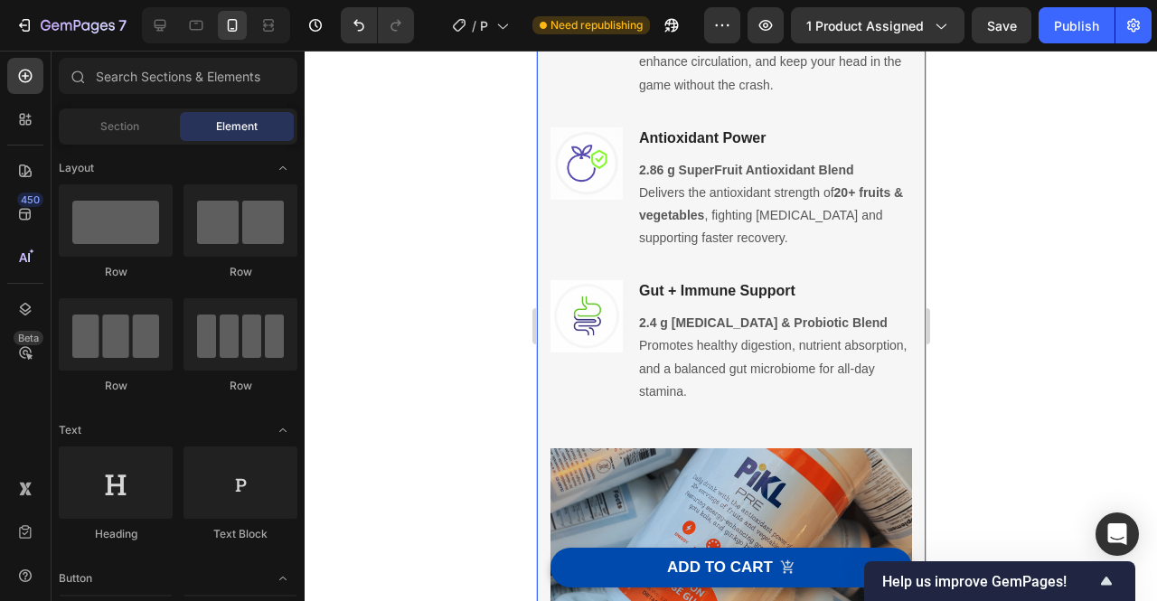
scroll to position [1010, 0]
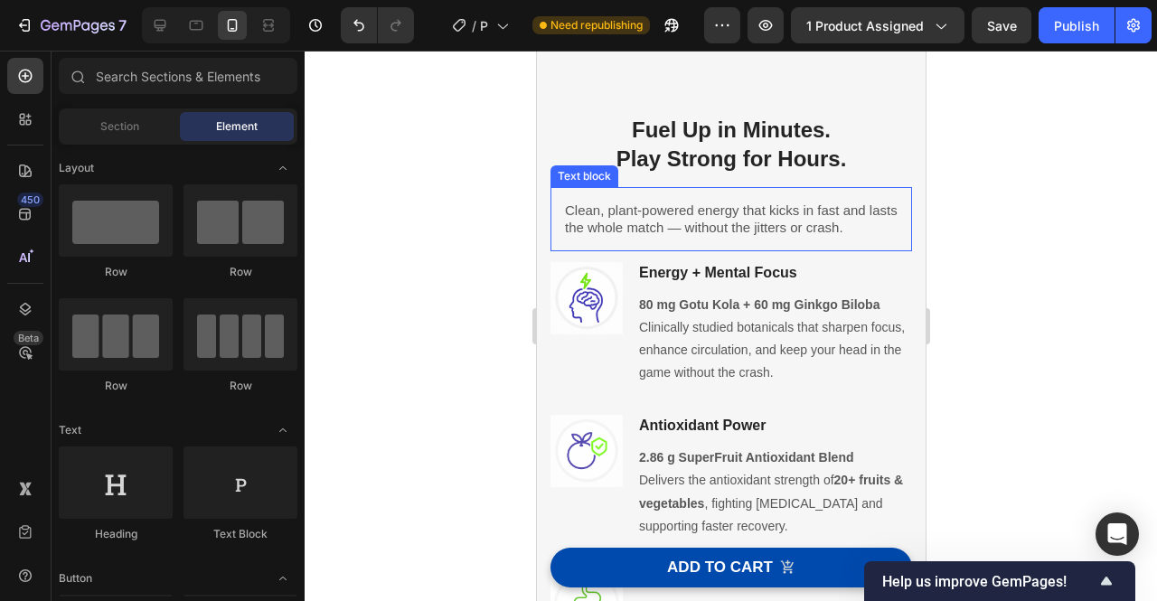
click at [792, 224] on p "Clean, plant-powered energy that kicks in fast and lasts the whole match — with…" at bounding box center [730, 219] width 333 height 35
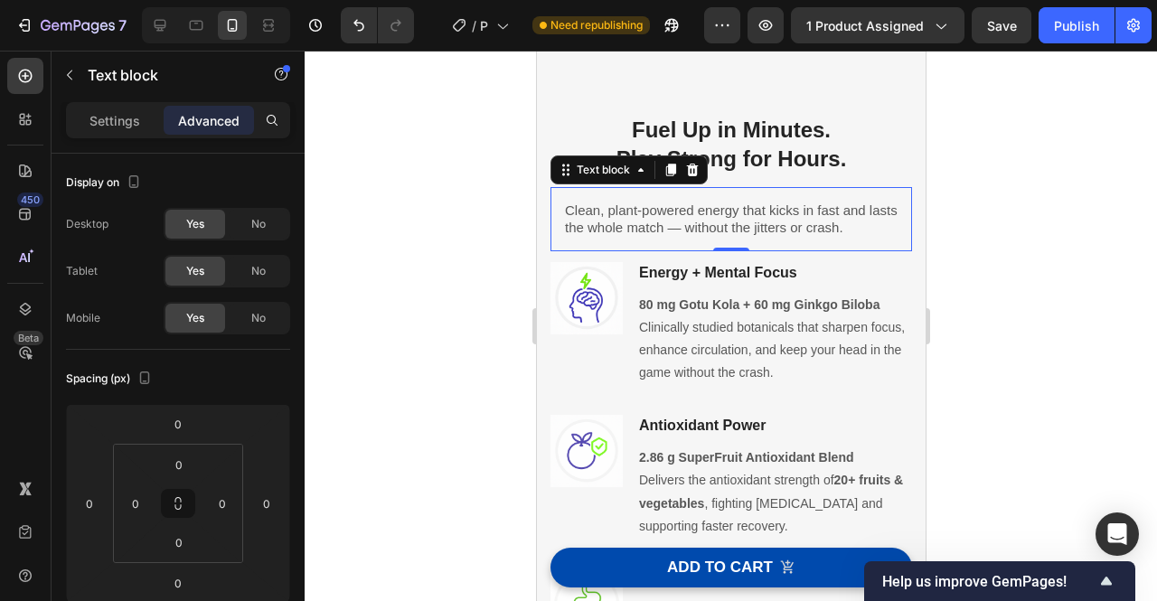
click at [1011, 237] on div at bounding box center [731, 326] width 853 height 551
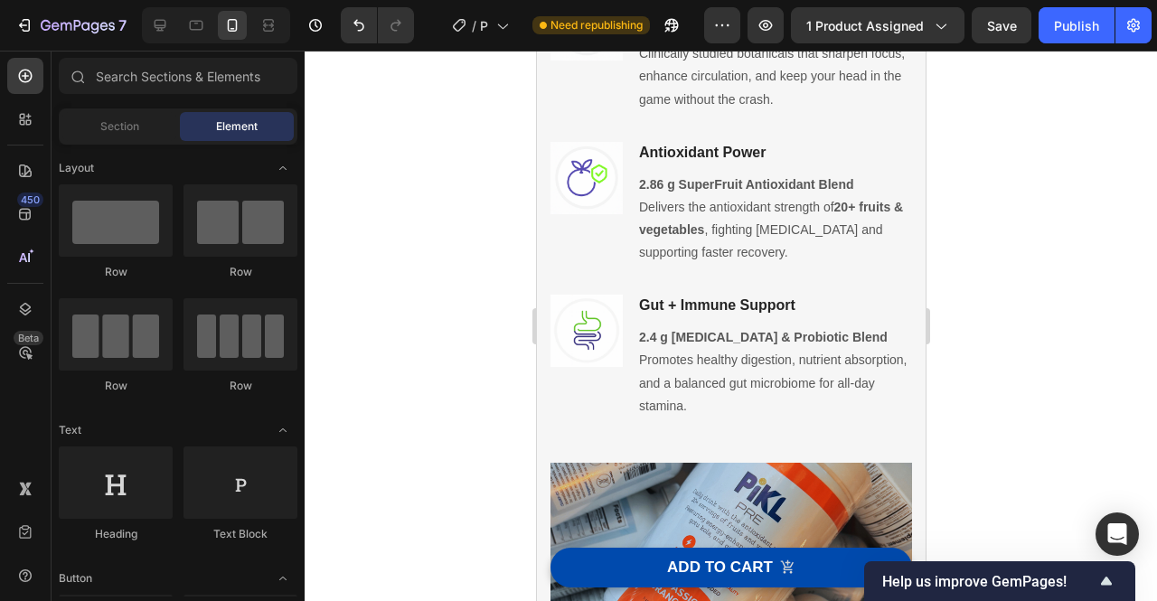
scroll to position [877, 0]
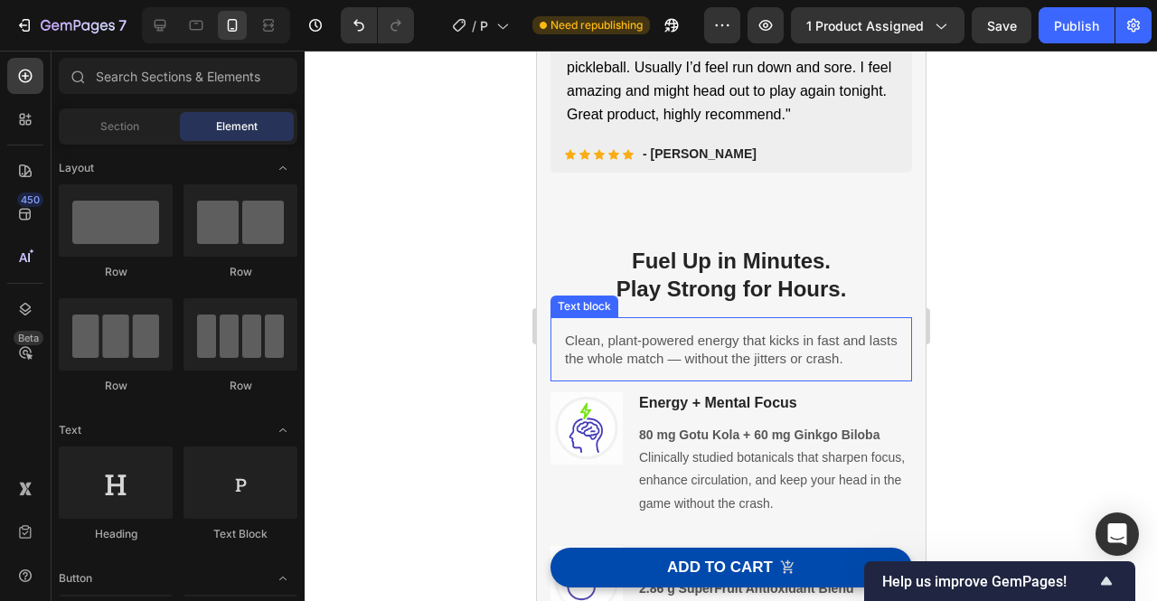
click at [787, 341] on p "Clean, plant-powered energy that kicks in fast and lasts the whole match — with…" at bounding box center [730, 349] width 333 height 35
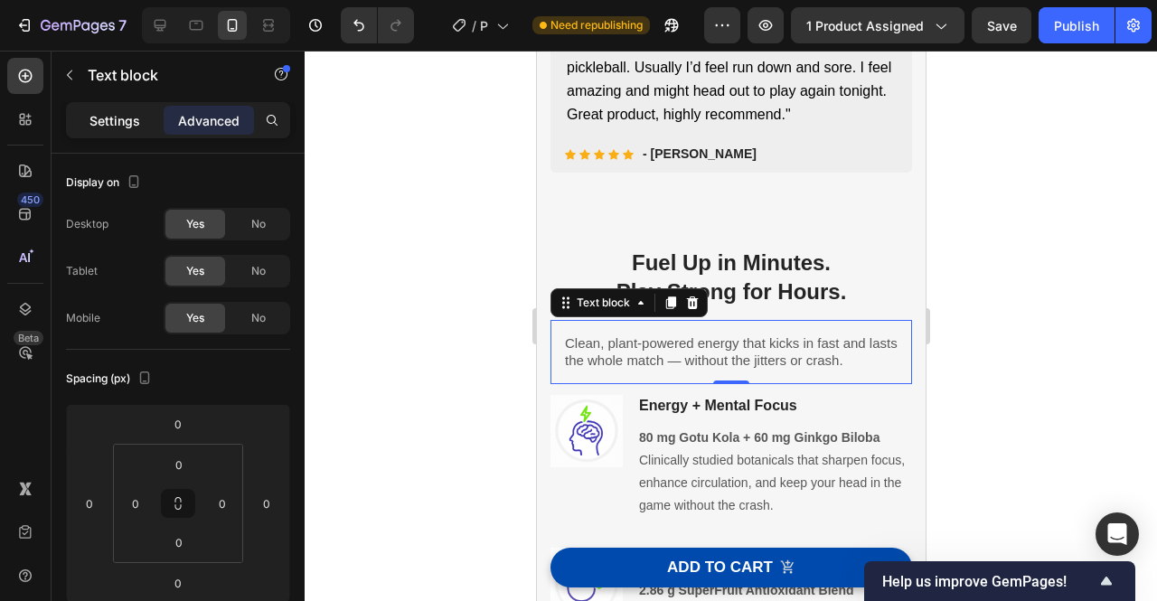
click at [119, 127] on p "Settings" at bounding box center [115, 120] width 51 height 19
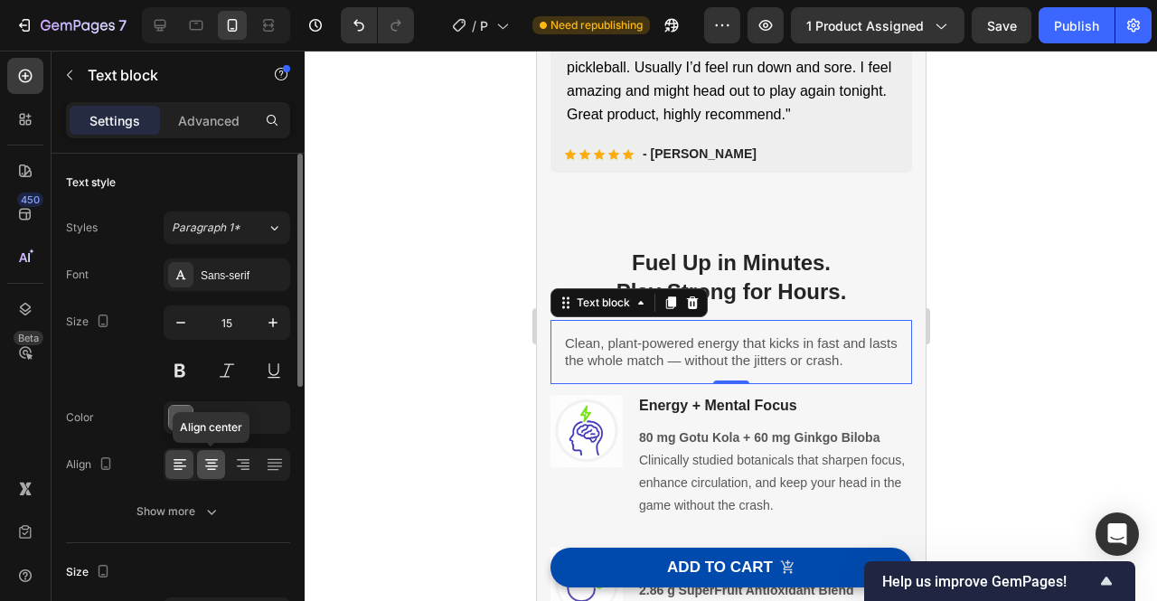
click at [207, 473] on div at bounding box center [211, 464] width 28 height 29
click at [190, 473] on div at bounding box center [179, 464] width 28 height 29
click at [208, 476] on div at bounding box center [211, 464] width 28 height 29
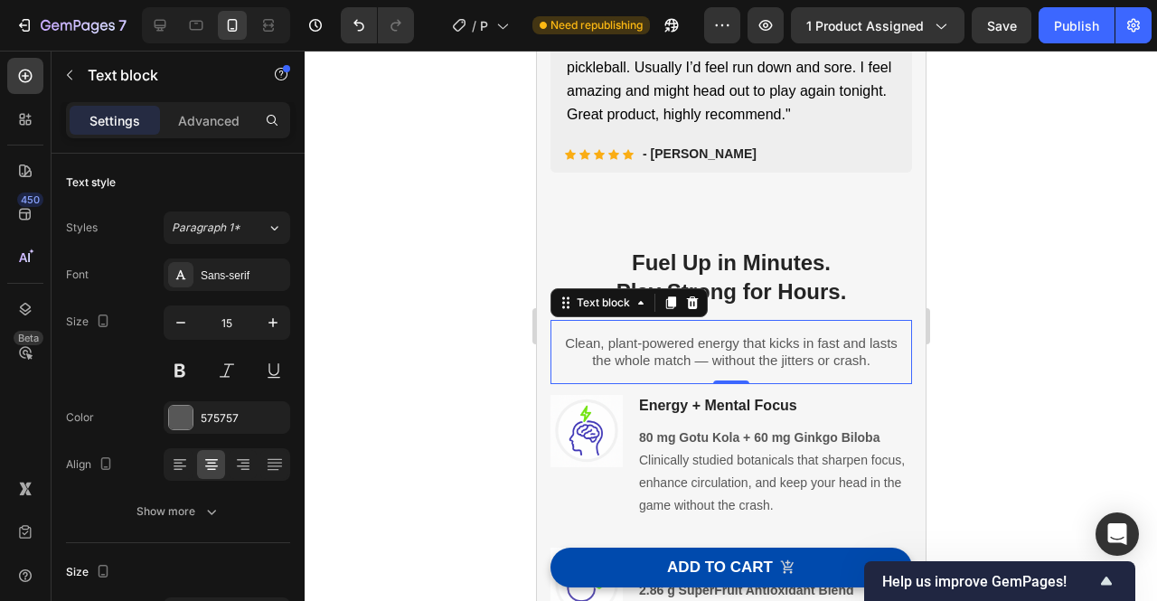
click at [1022, 399] on div at bounding box center [731, 326] width 853 height 551
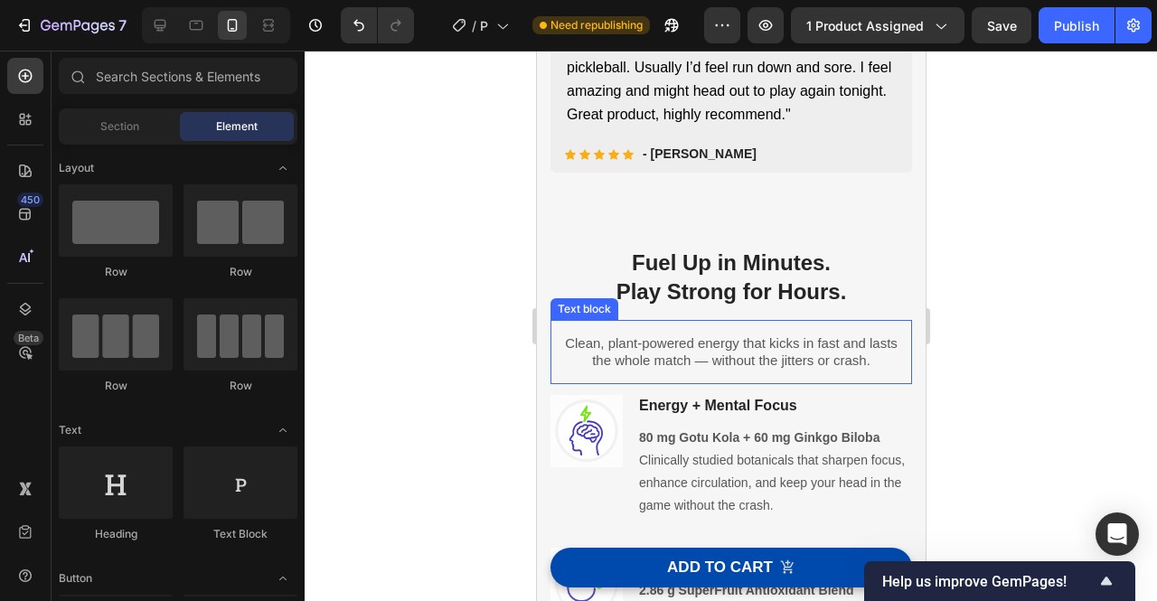
click at [812, 361] on p "Clean, plant-powered energy that kicks in fast and lasts the whole match — with…" at bounding box center [730, 351] width 333 height 35
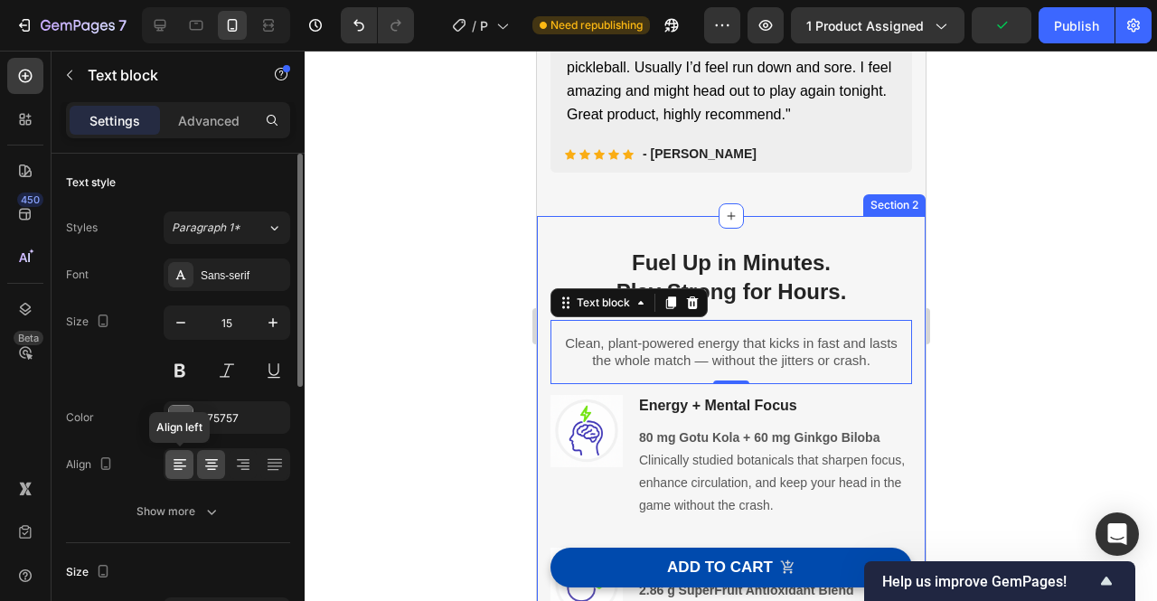
drag, startPoint x: 182, startPoint y: 460, endPoint x: 272, endPoint y: 366, distance: 130.4
click at [182, 460] on icon at bounding box center [180, 465] width 18 height 18
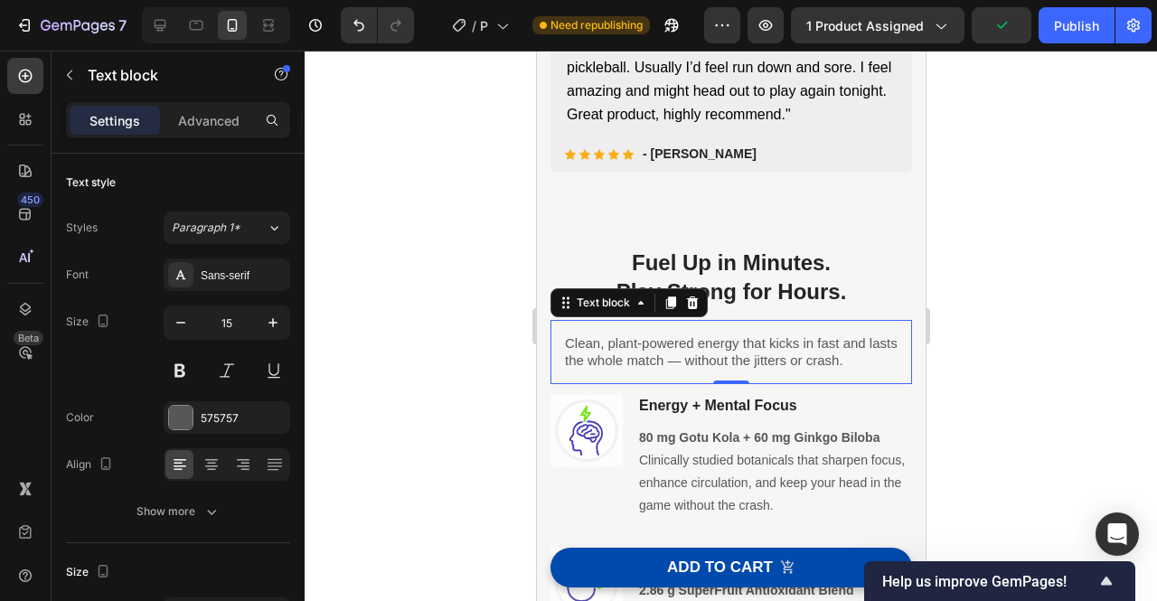
click at [1056, 285] on div at bounding box center [731, 326] width 853 height 551
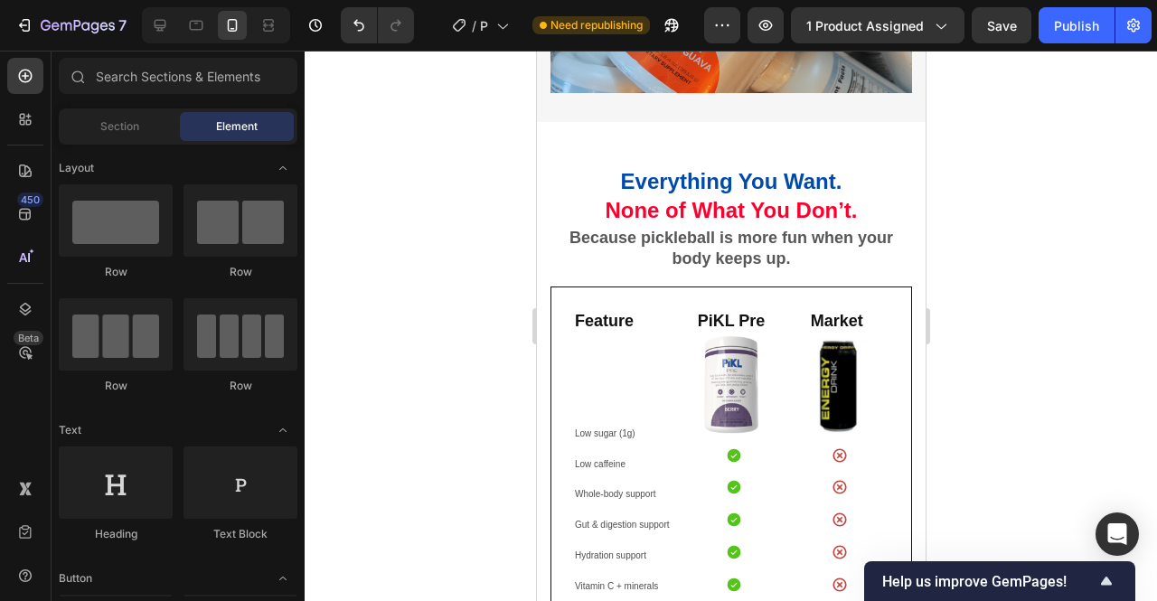
scroll to position [1841, 0]
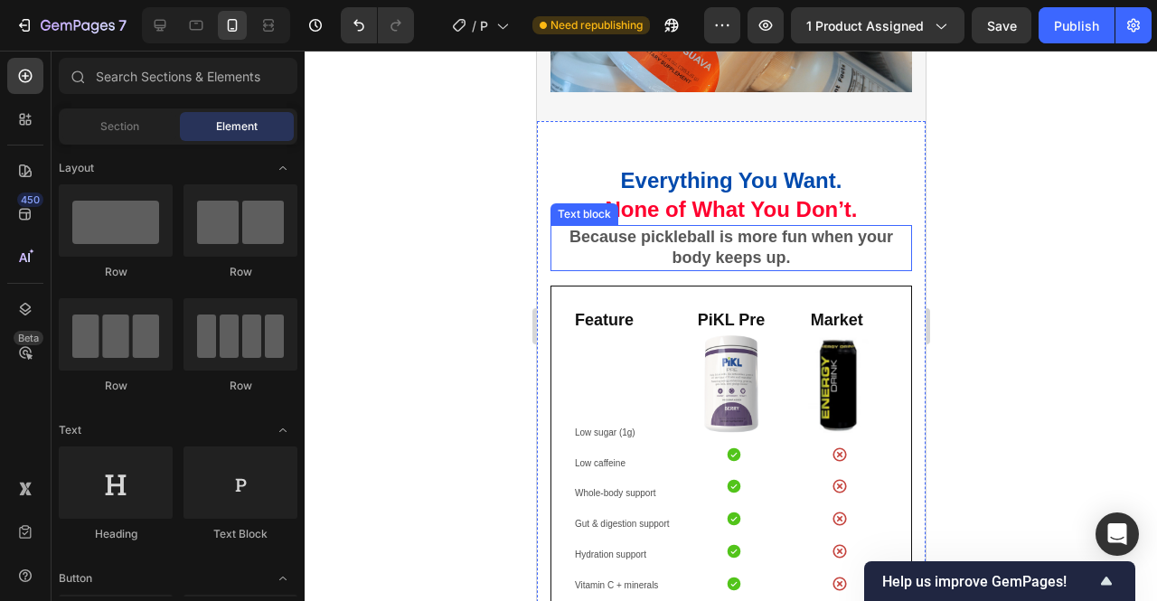
click at [736, 251] on strong "Because pickleball is more fun when your body keeps up." at bounding box center [731, 247] width 324 height 39
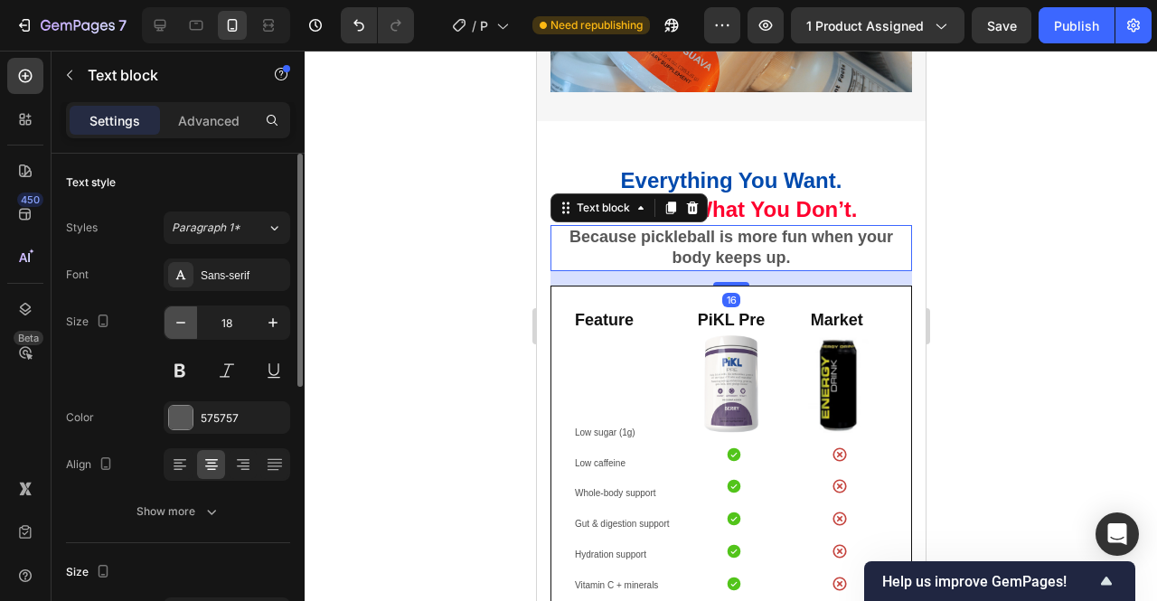
click at [186, 324] on icon "button" at bounding box center [181, 323] width 18 height 18
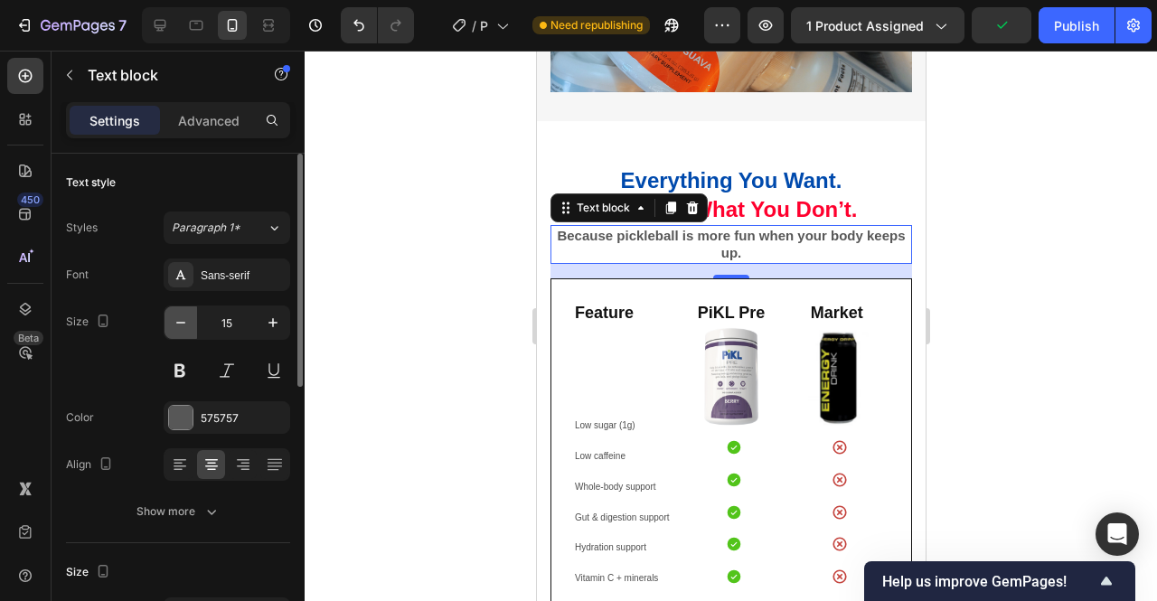
click at [186, 324] on icon "button" at bounding box center [181, 323] width 18 height 18
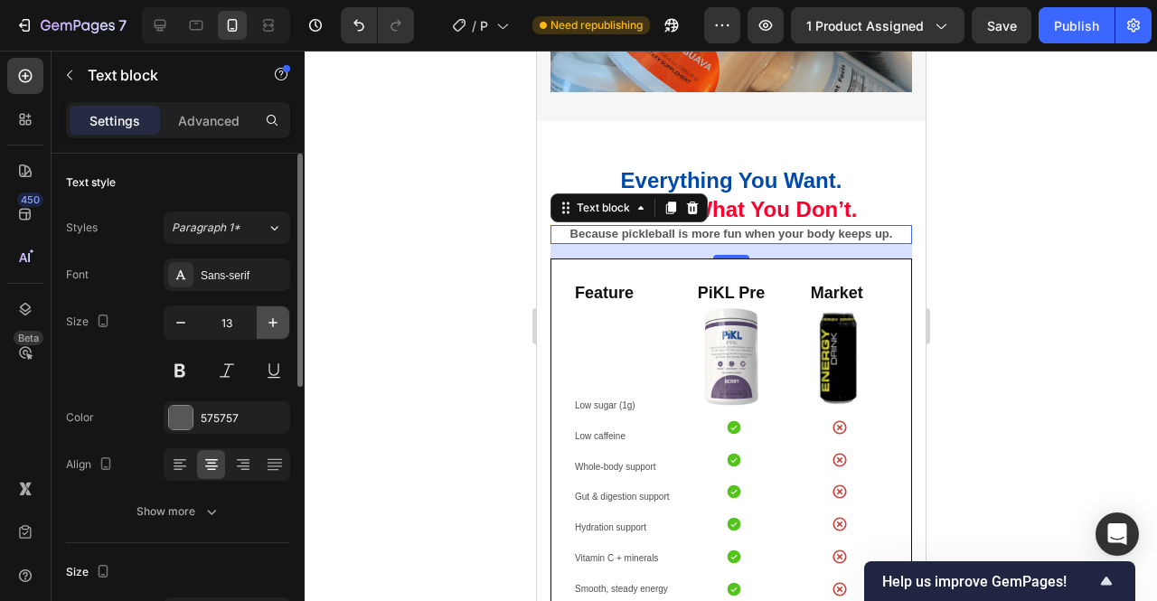
click at [266, 321] on icon "button" at bounding box center [273, 323] width 18 height 18
click at [186, 336] on button "button" at bounding box center [181, 322] width 33 height 33
type input "13"
click at [1060, 280] on div at bounding box center [731, 326] width 853 height 551
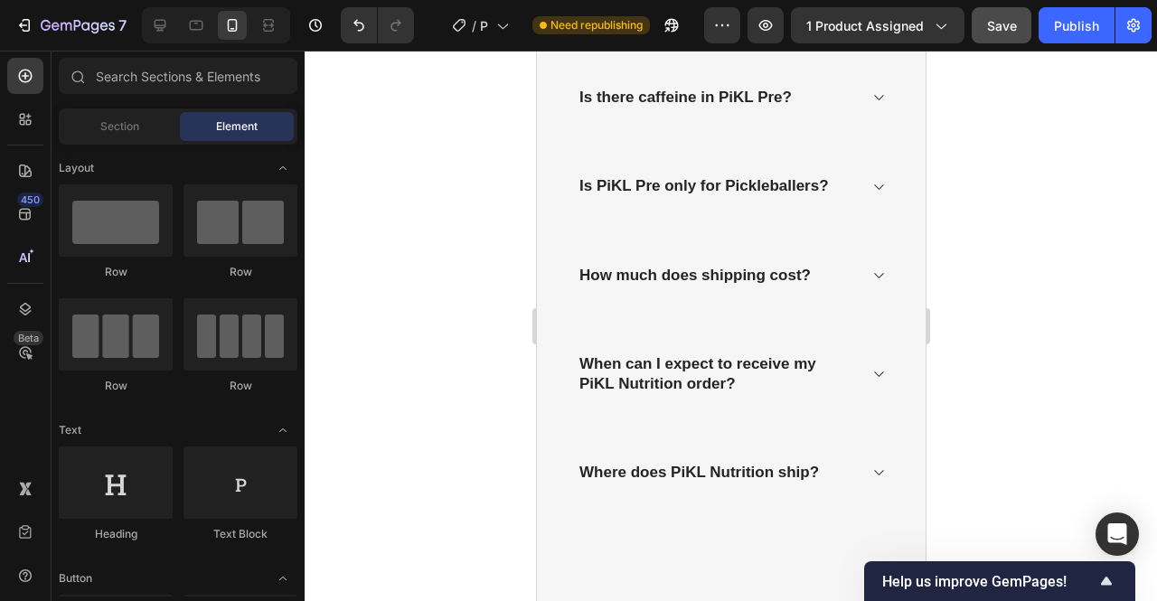
scroll to position [6550, 0]
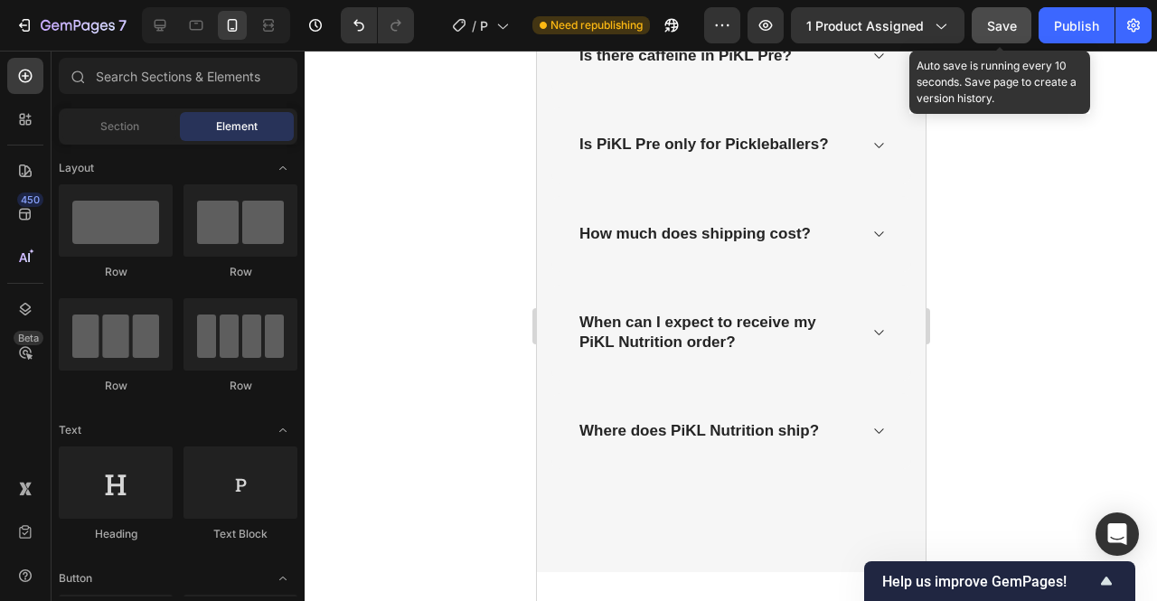
click at [997, 21] on span "Save" at bounding box center [1002, 25] width 30 height 15
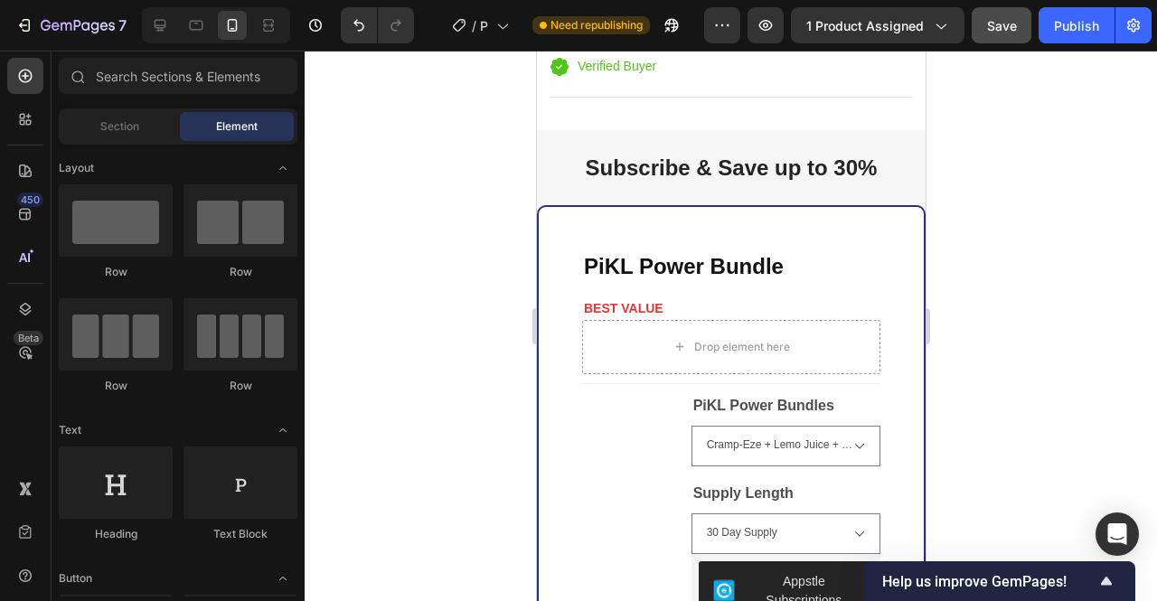
scroll to position [5092, 0]
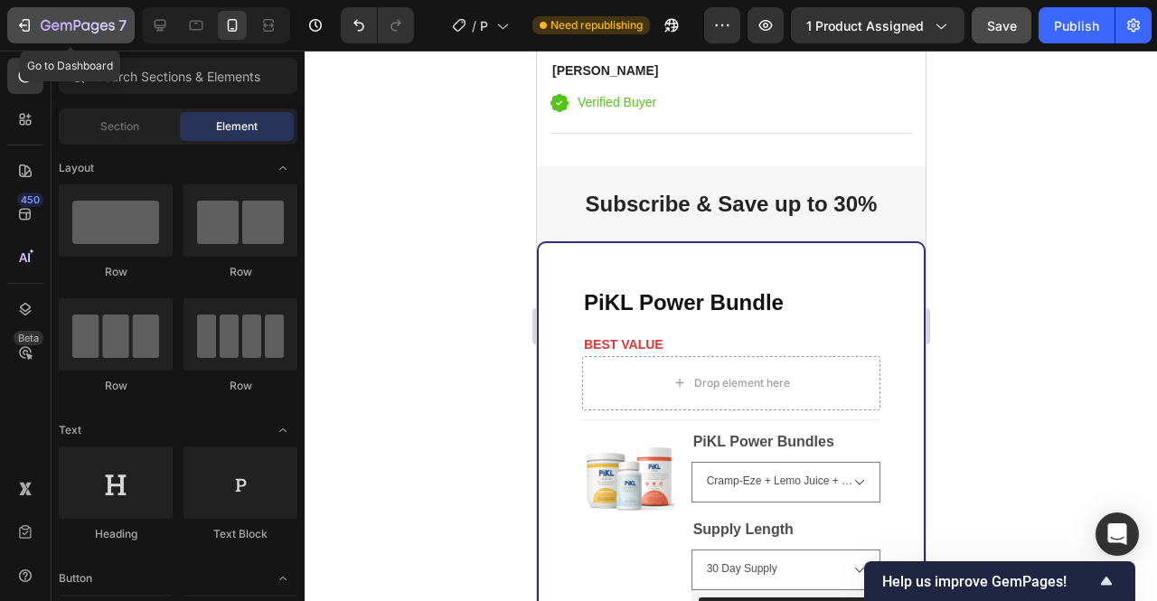
click at [80, 34] on div "7" at bounding box center [84, 25] width 86 height 22
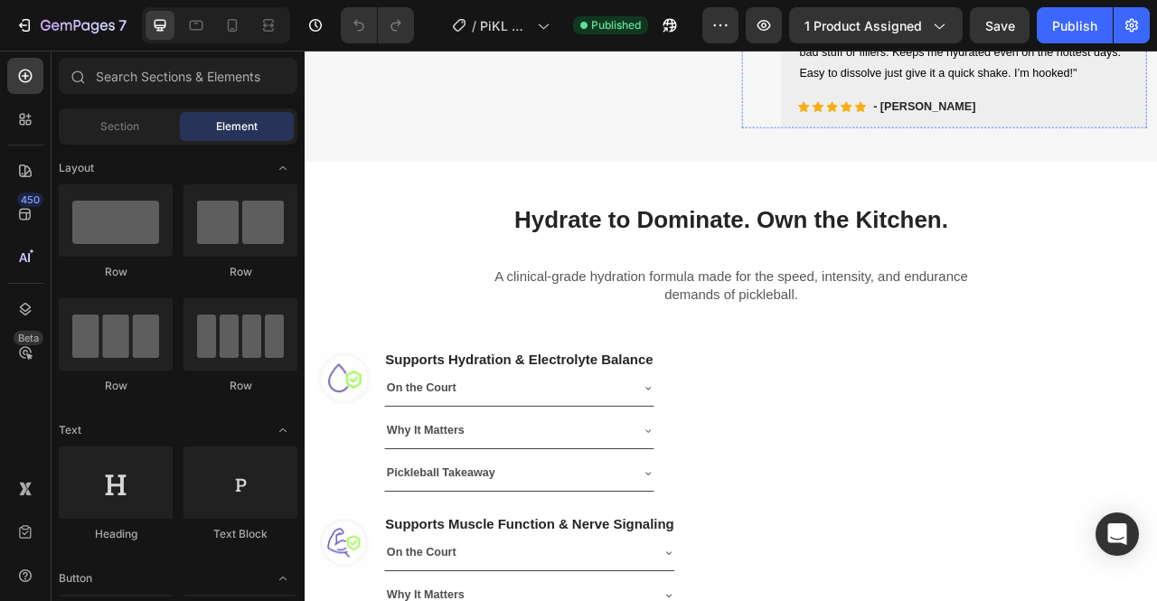
scroll to position [819, 0]
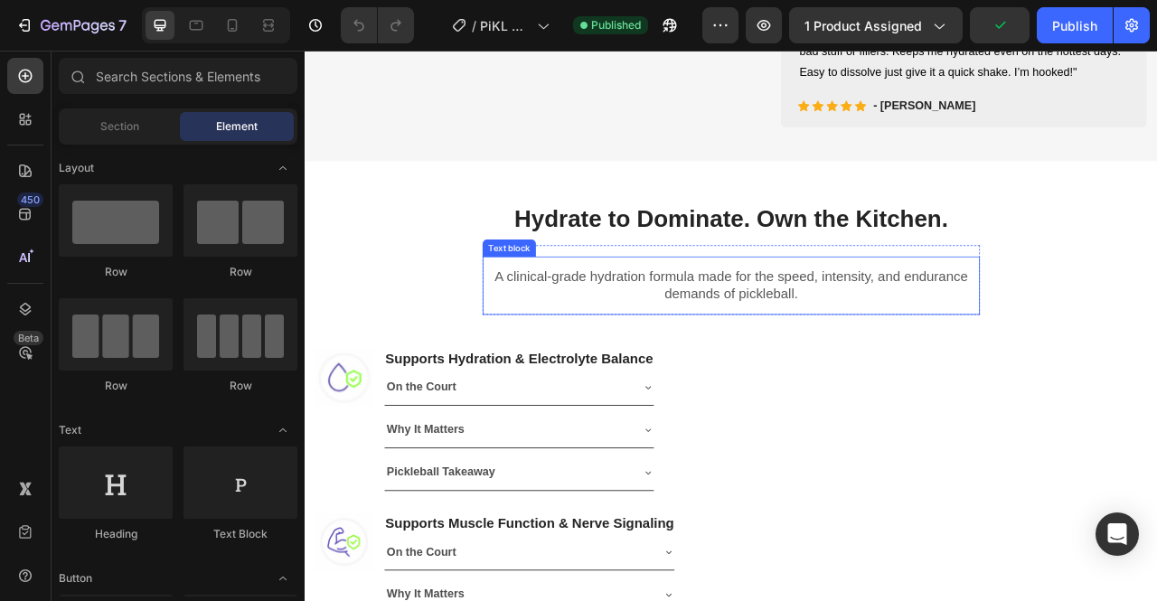
click at [913, 372] on p "A clinical-grade hydration formula made for the speed, intensity, and endurance…" at bounding box center [847, 349] width 604 height 44
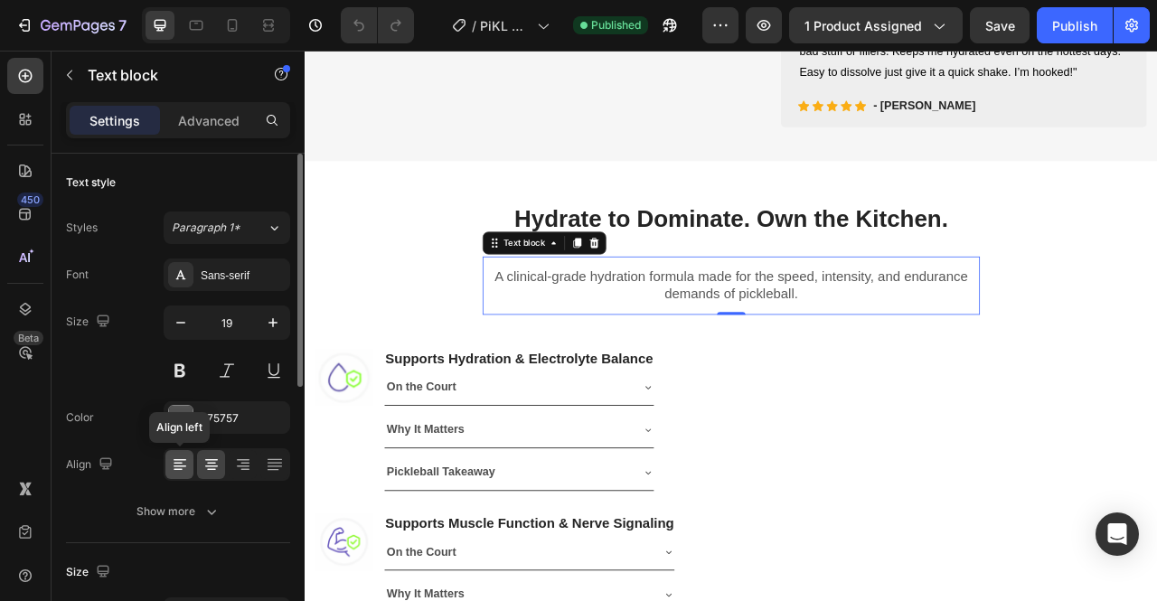
click at [183, 470] on icon at bounding box center [180, 465] width 18 height 18
click at [215, 467] on icon at bounding box center [212, 465] width 18 height 18
click at [184, 334] on button "button" at bounding box center [181, 322] width 33 height 33
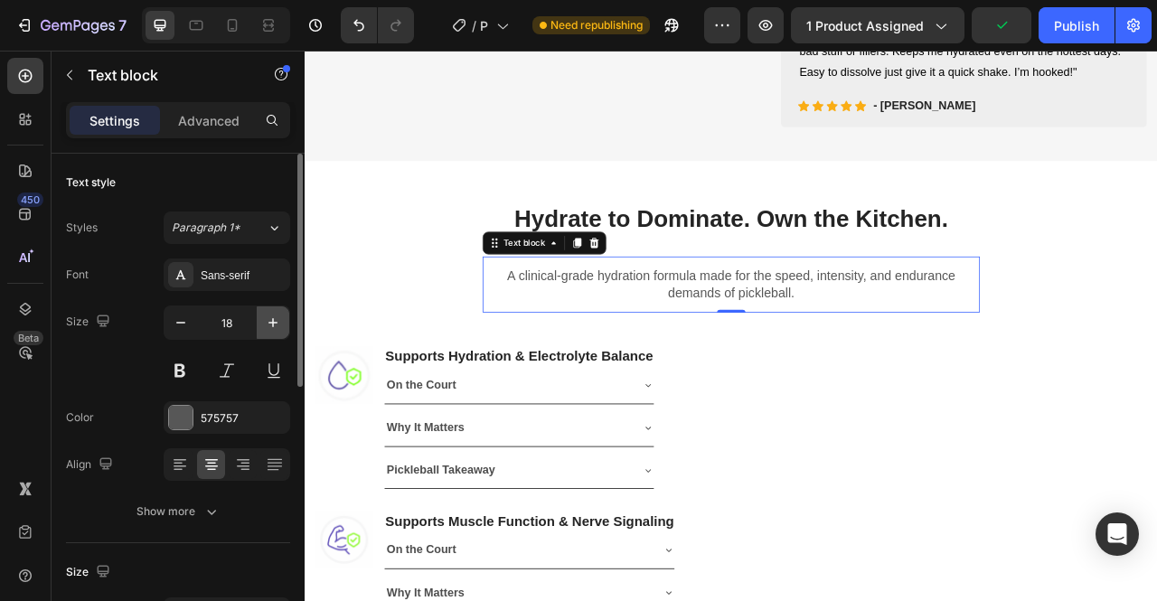
click at [275, 327] on icon "button" at bounding box center [273, 323] width 18 height 18
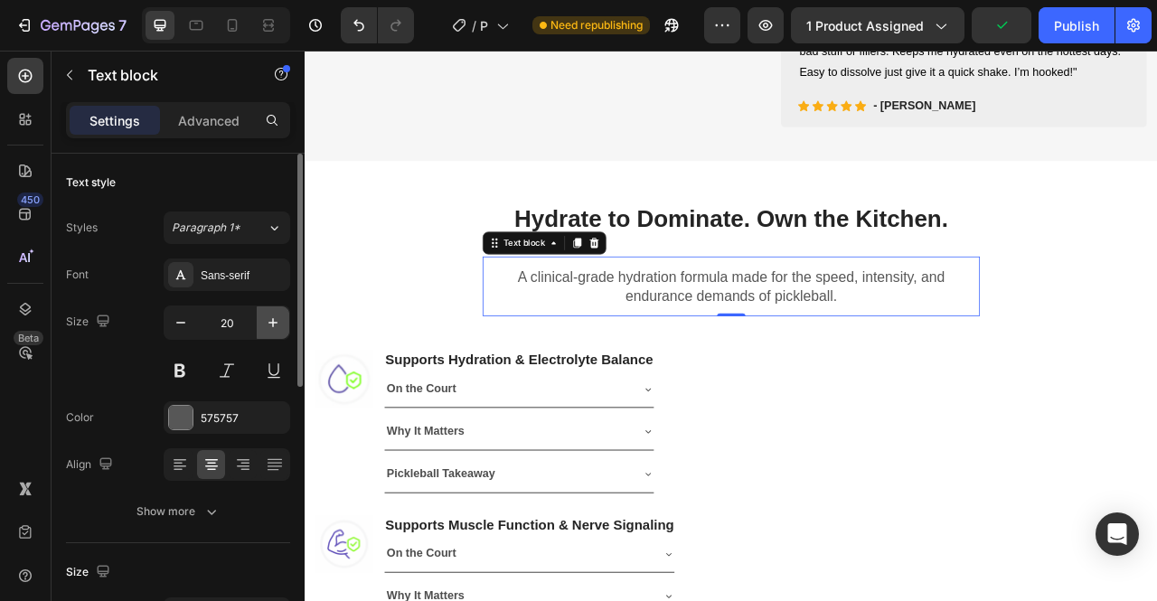
click at [275, 327] on icon "button" at bounding box center [273, 323] width 18 height 18
click at [275, 328] on icon "button" at bounding box center [273, 323] width 18 height 18
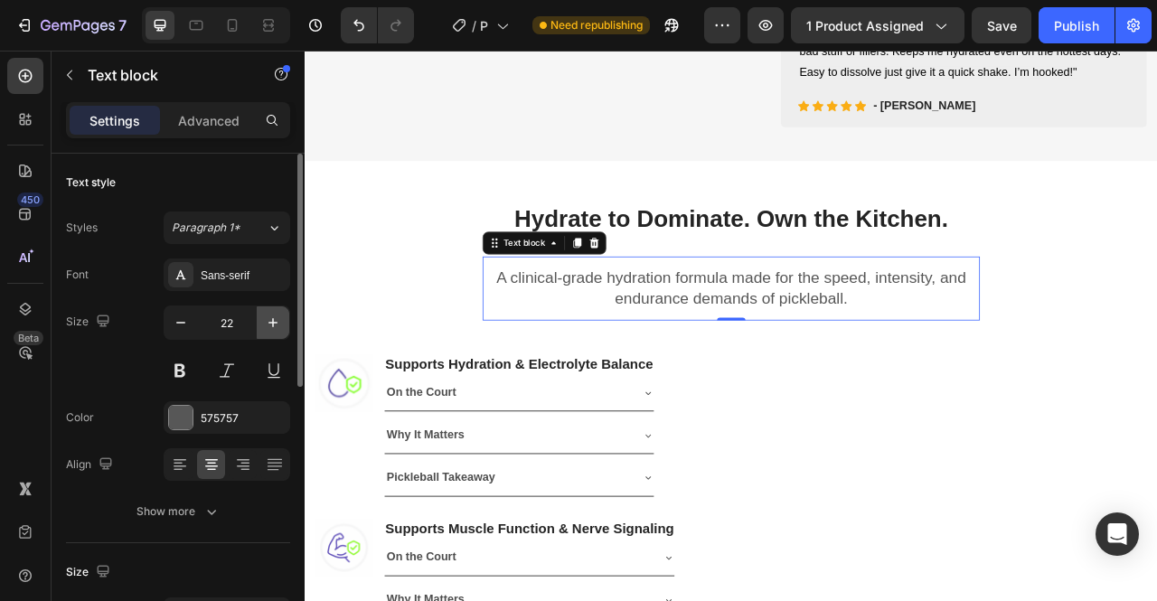
click at [275, 328] on icon "button" at bounding box center [273, 323] width 18 height 18
type input "24"
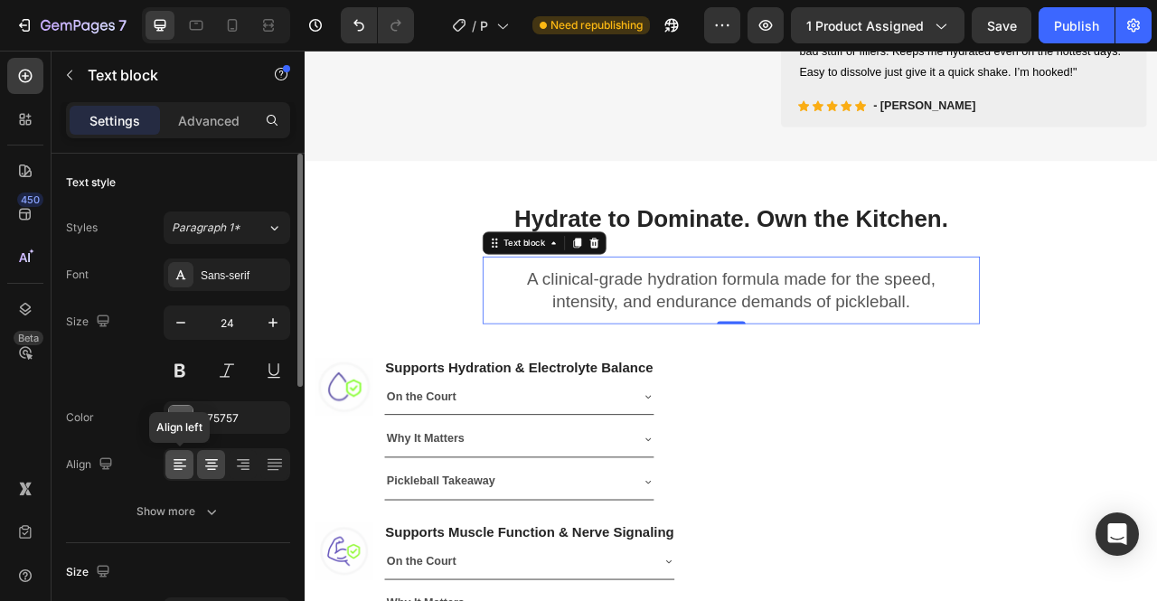
click at [184, 462] on icon at bounding box center [180, 465] width 18 height 18
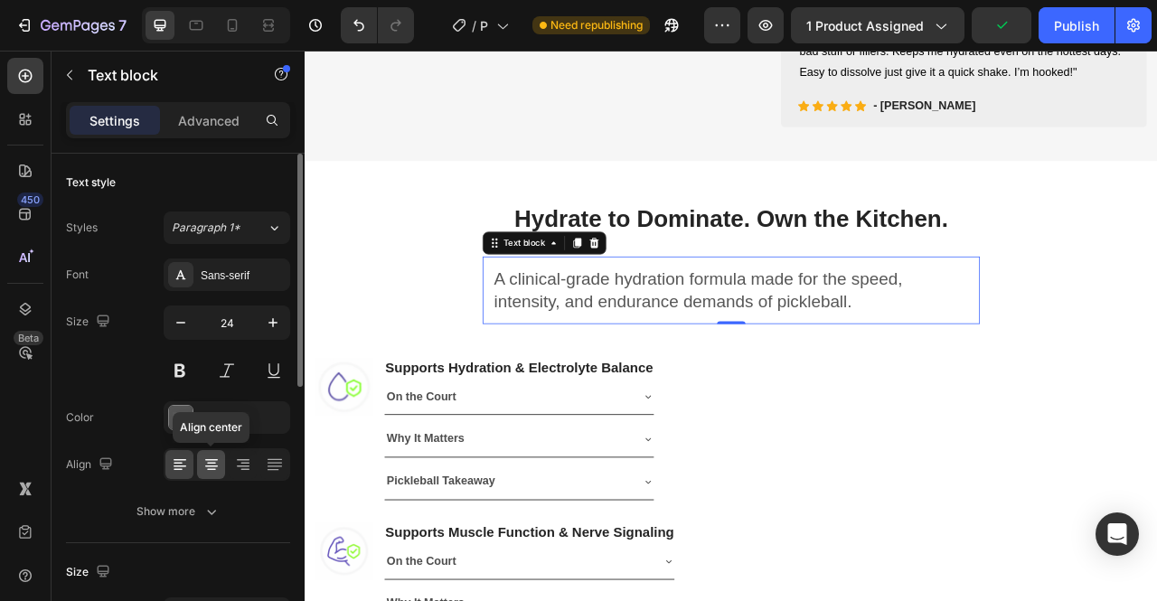
click at [210, 466] on icon at bounding box center [212, 465] width 18 height 18
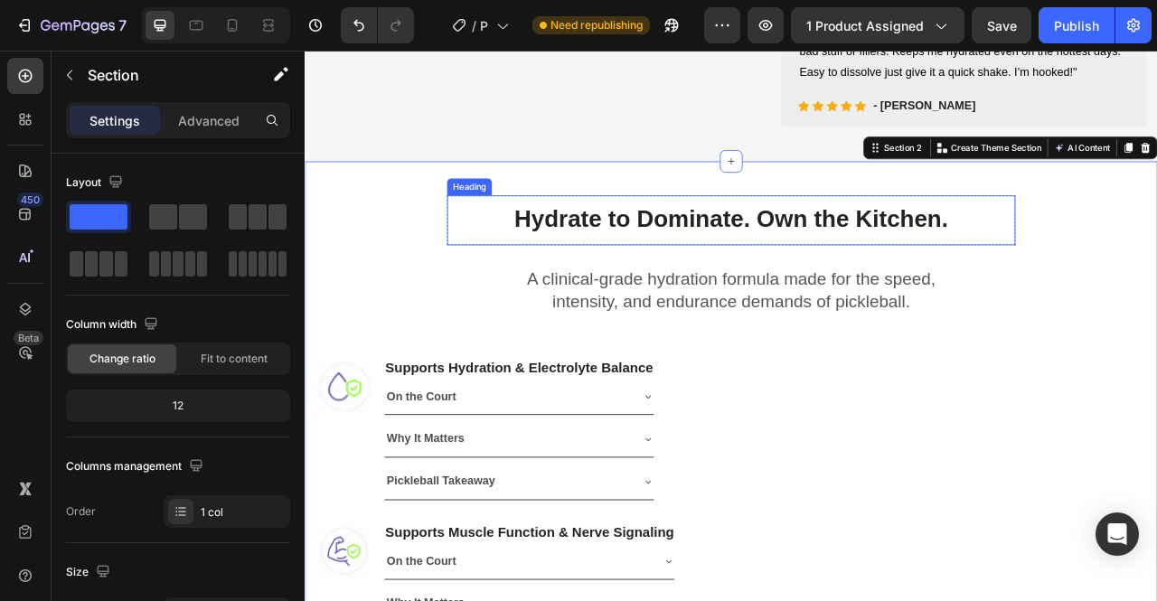
click at [969, 299] on h2 "Hydrate to Dominate. Own the Kitchen." at bounding box center [846, 267] width 723 height 64
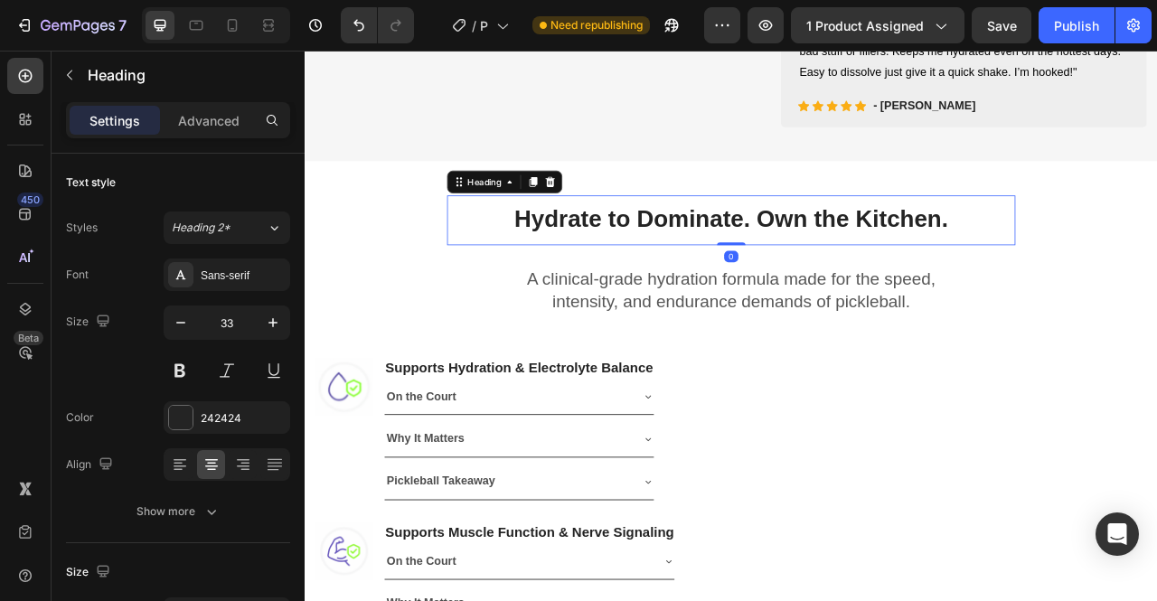
drag, startPoint x: 846, startPoint y: 328, endPoint x: 846, endPoint y: 316, distance: 12.7
click at [846, 299] on div "Hydrate to Dominate. Own the Kitchen. Heading 0" at bounding box center [846, 267] width 723 height 64
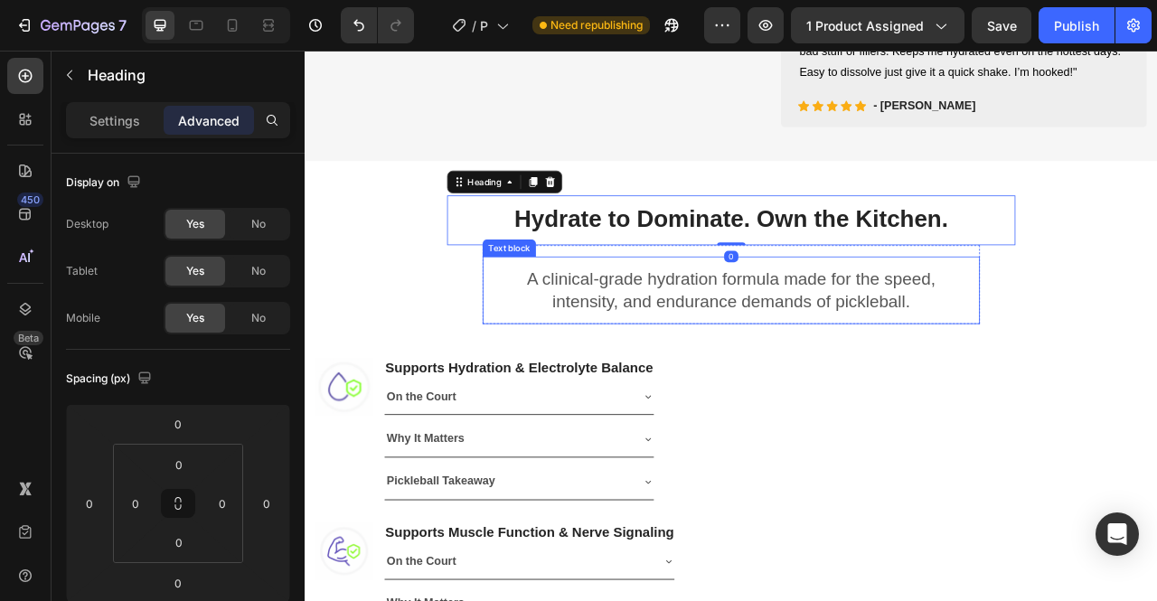
click at [887, 383] on p "A clinical-grade hydration formula made for the speed, intensity, and endurance…" at bounding box center [847, 355] width 604 height 56
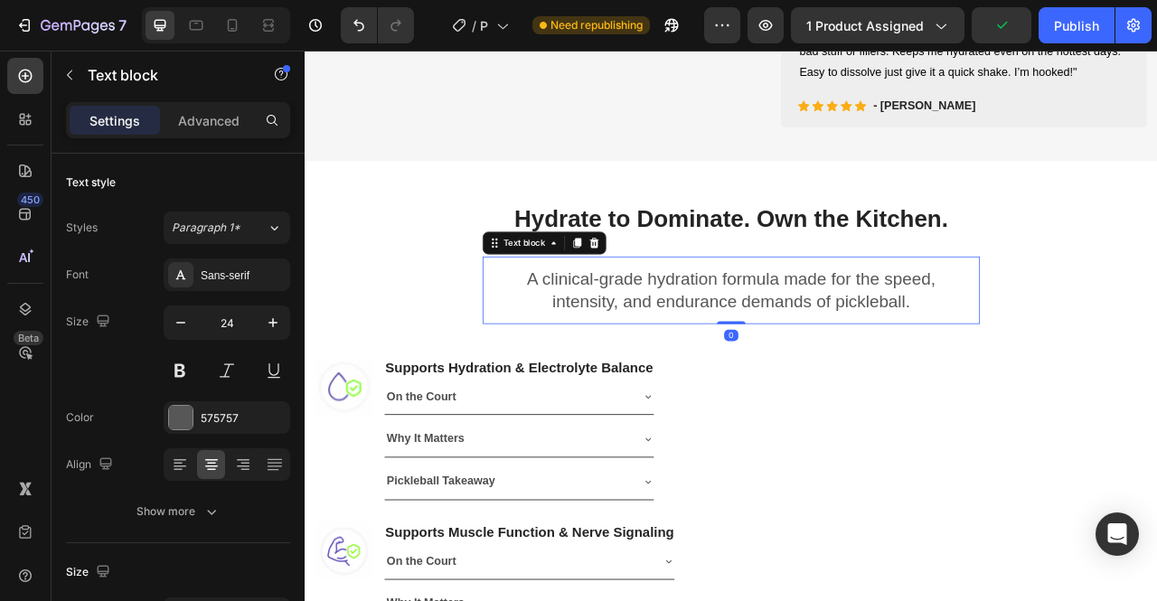
drag, startPoint x: 843, startPoint y: 427, endPoint x: 844, endPoint y: 376, distance: 50.6
click at [844, 376] on div "A clinical-grade hydration formula made for the speed, intensity, and endurance…" at bounding box center [847, 355] width 633 height 85
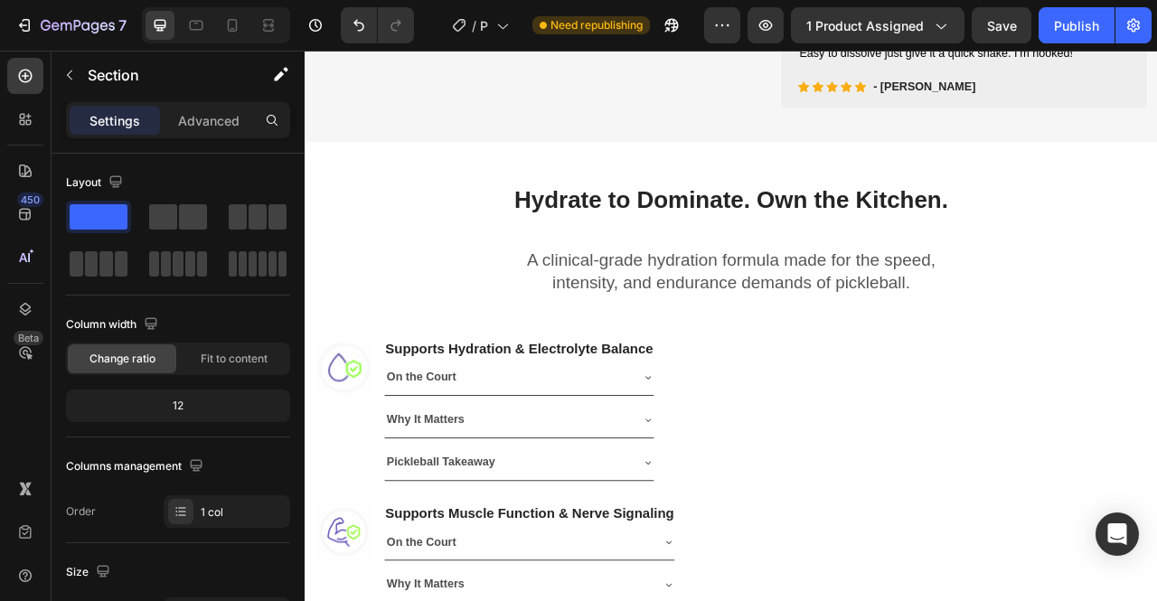
scroll to position [850, 0]
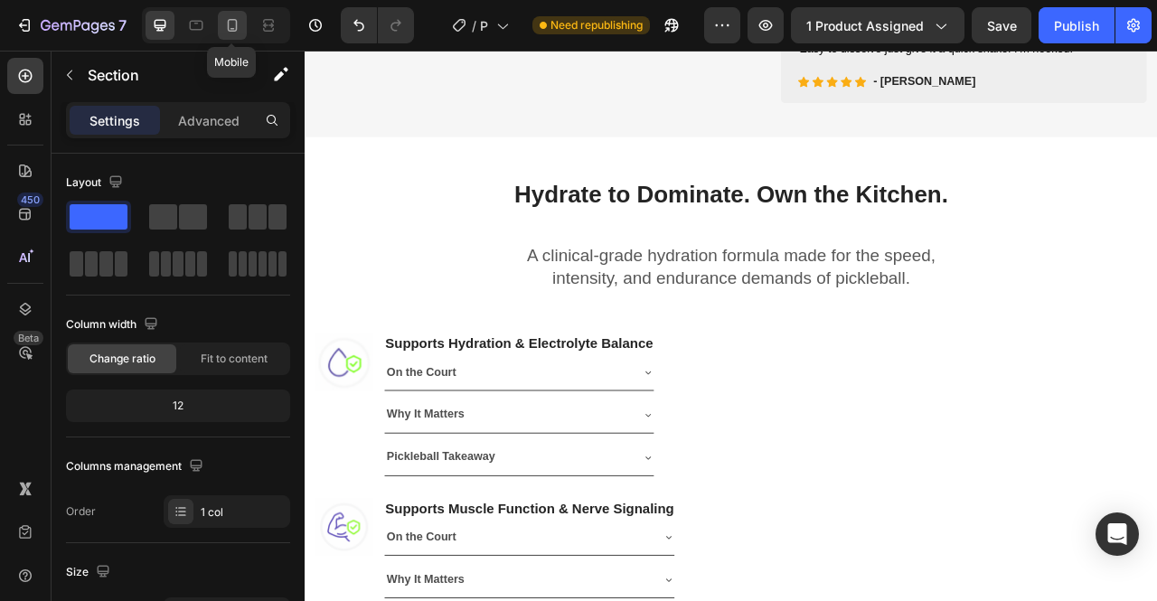
click at [233, 20] on icon at bounding box center [233, 25] width 10 height 13
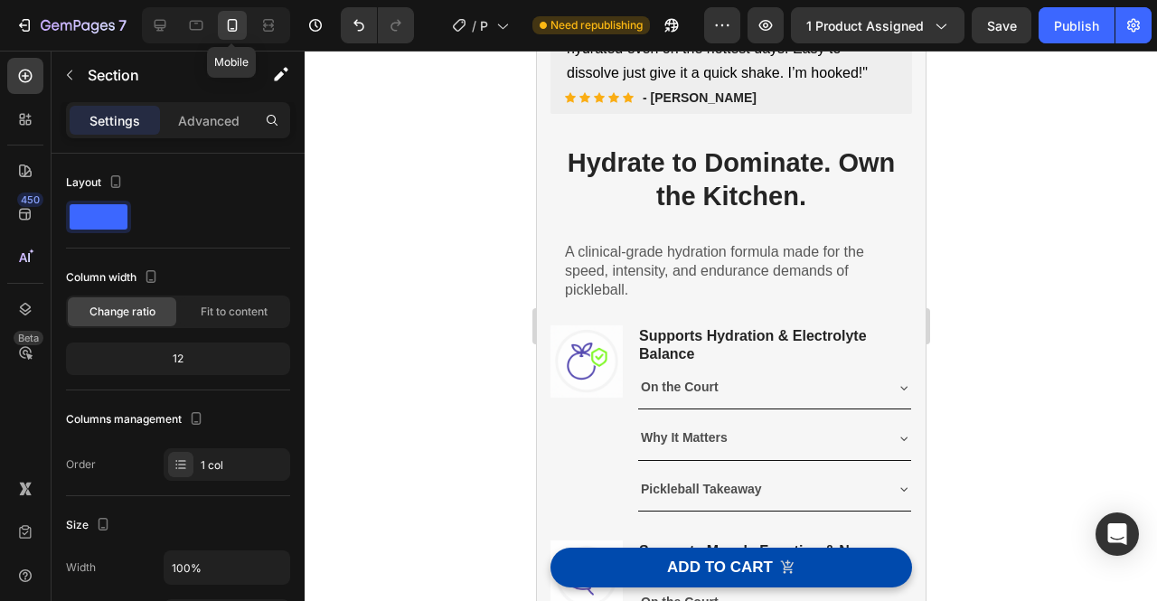
scroll to position [716, 0]
click at [149, 32] on div at bounding box center [160, 25] width 29 height 29
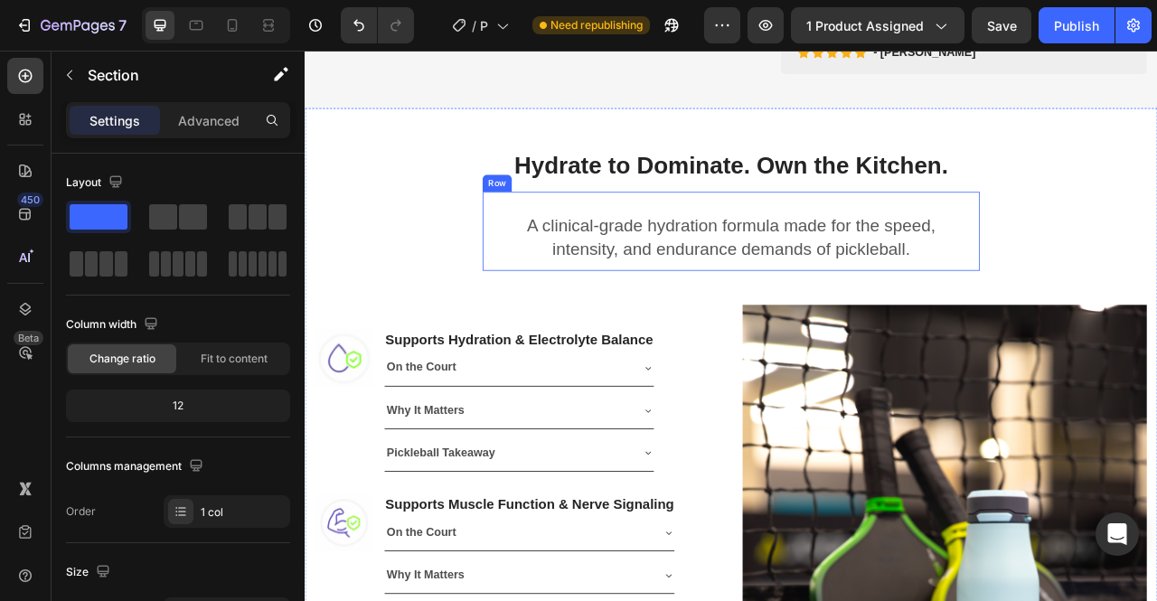
scroll to position [928, 0]
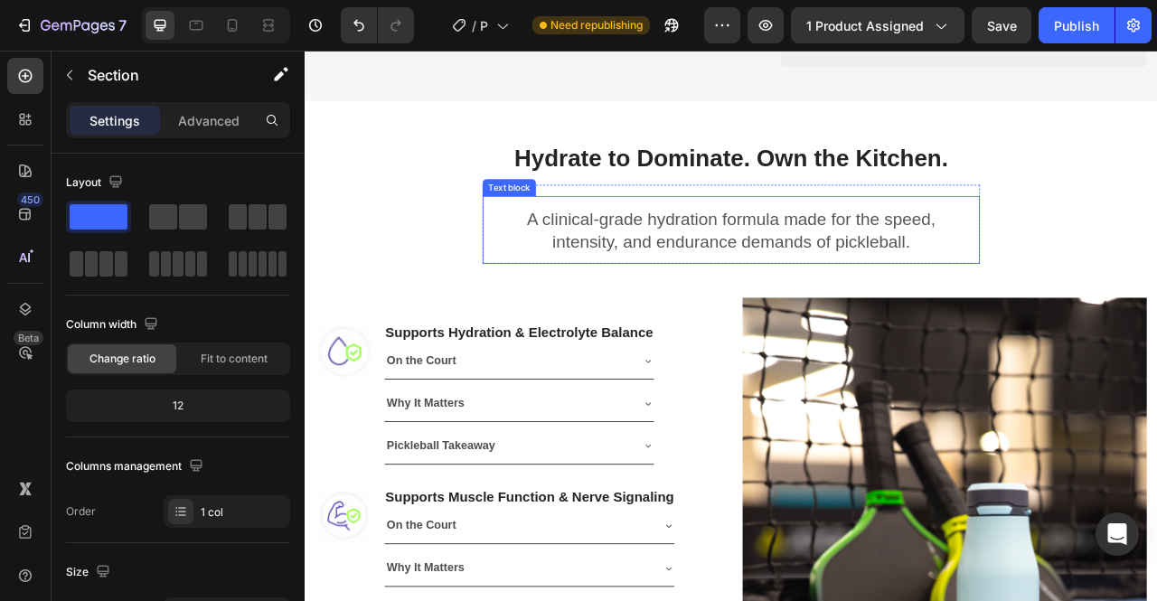
click at [883, 270] on p "A clinical-grade hydration formula made for the speed, intensity, and endurance…" at bounding box center [847, 278] width 604 height 56
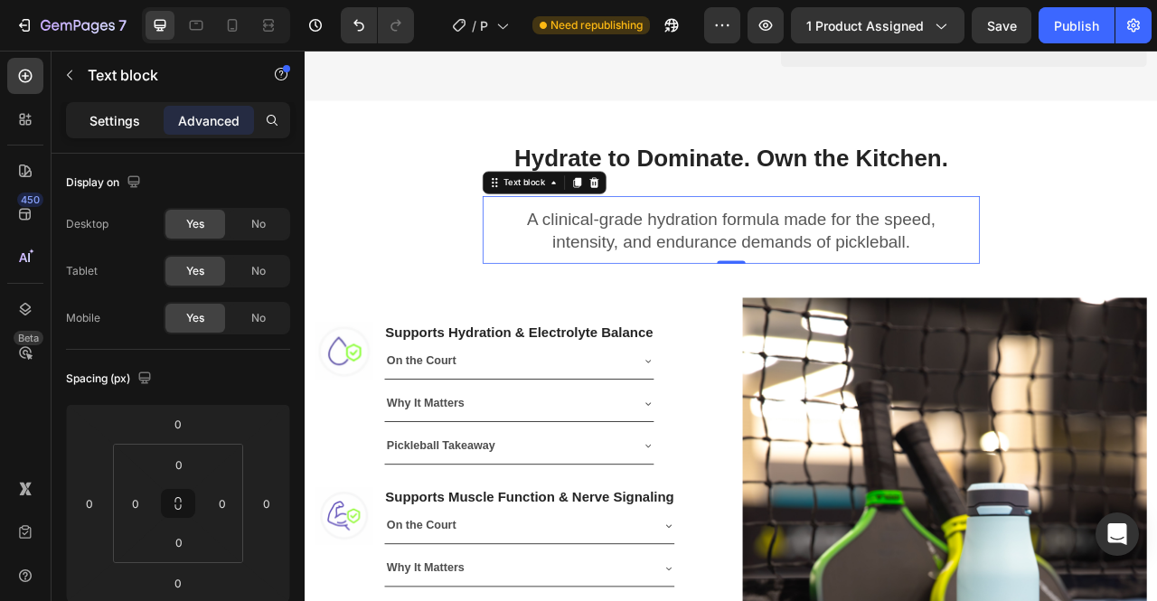
click at [123, 131] on div "Settings" at bounding box center [115, 120] width 90 height 29
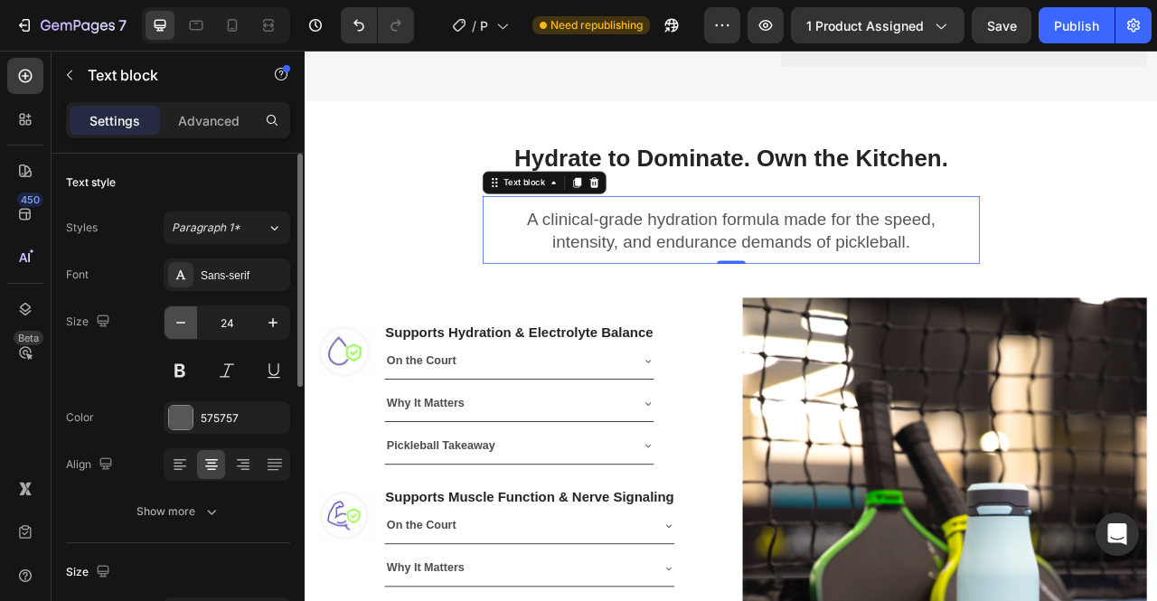
click at [174, 322] on icon "button" at bounding box center [181, 323] width 18 height 18
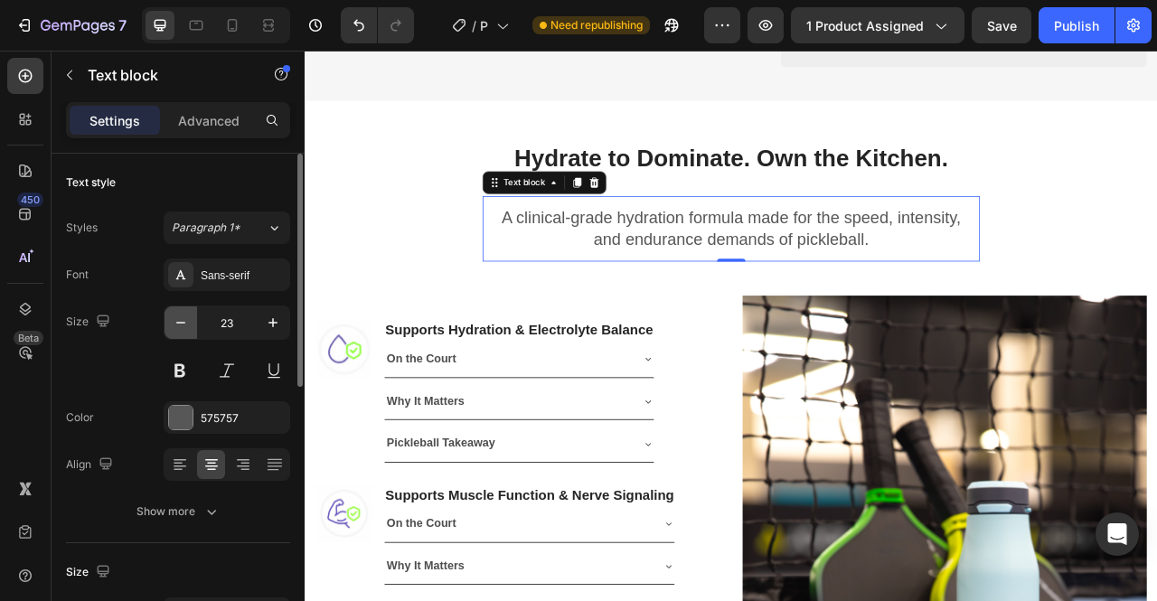
click at [174, 322] on icon "button" at bounding box center [181, 323] width 18 height 18
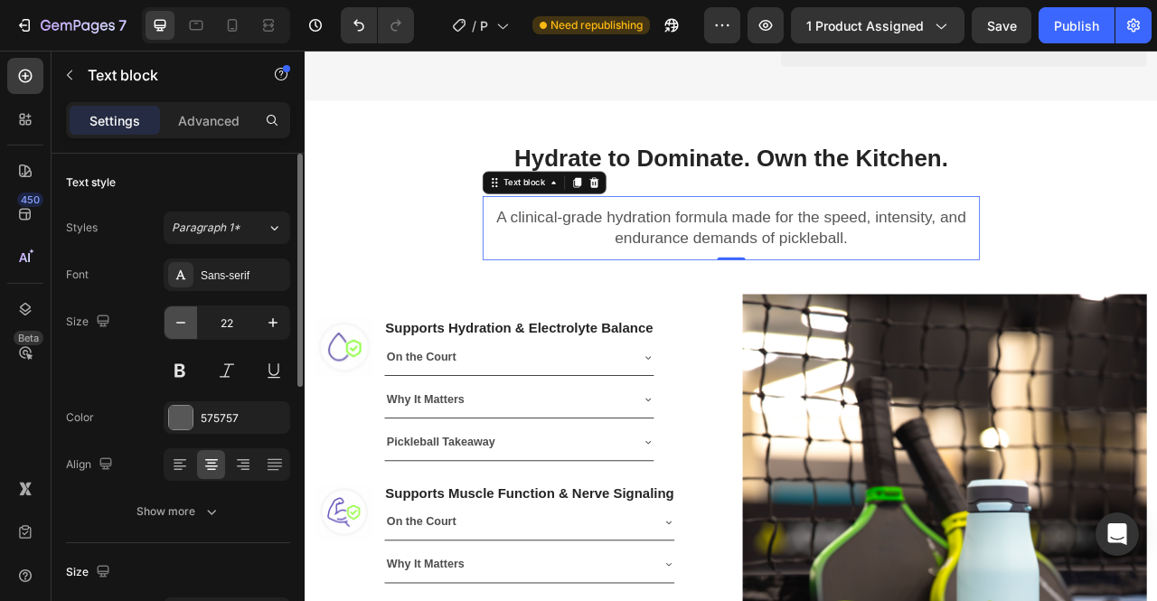
click at [174, 322] on icon "button" at bounding box center [181, 323] width 18 height 18
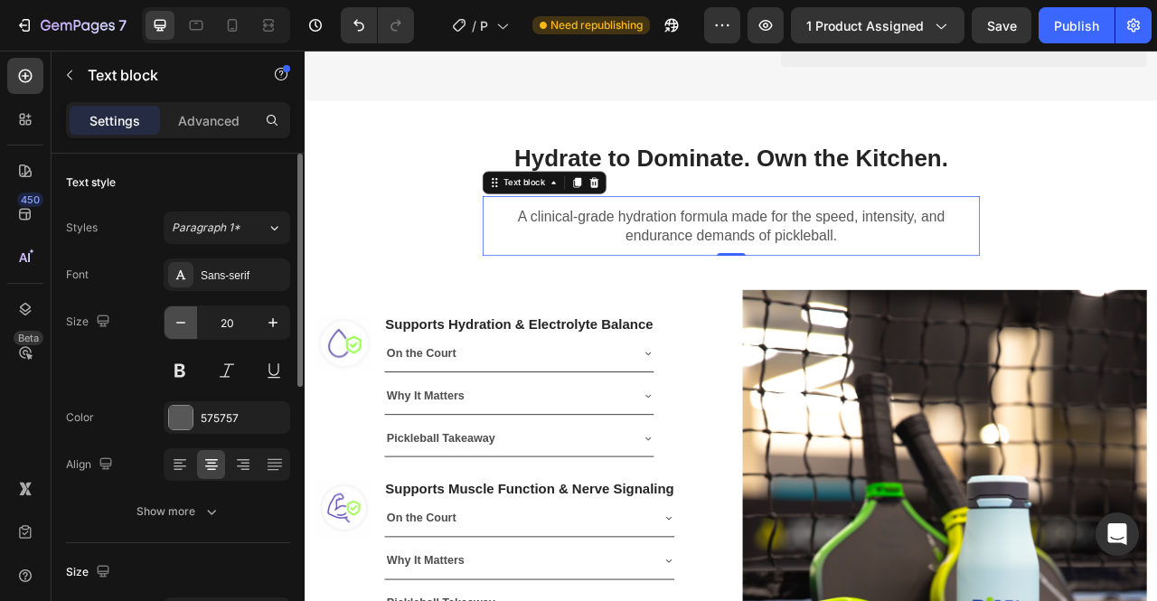
click at [174, 322] on icon "button" at bounding box center [181, 323] width 18 height 18
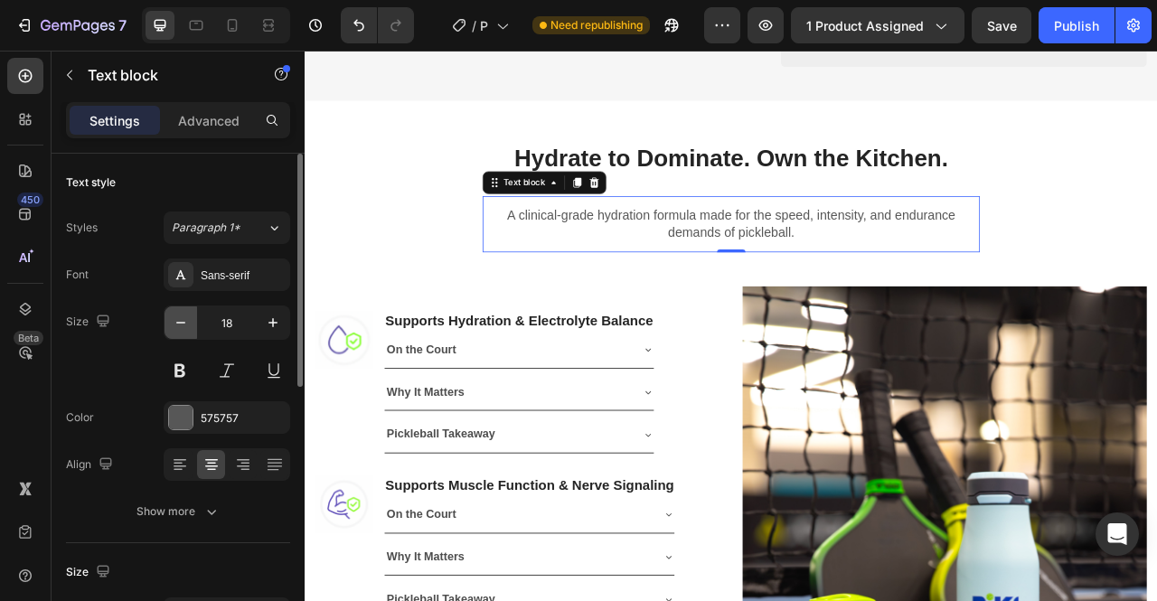
click at [174, 322] on icon "button" at bounding box center [181, 323] width 18 height 18
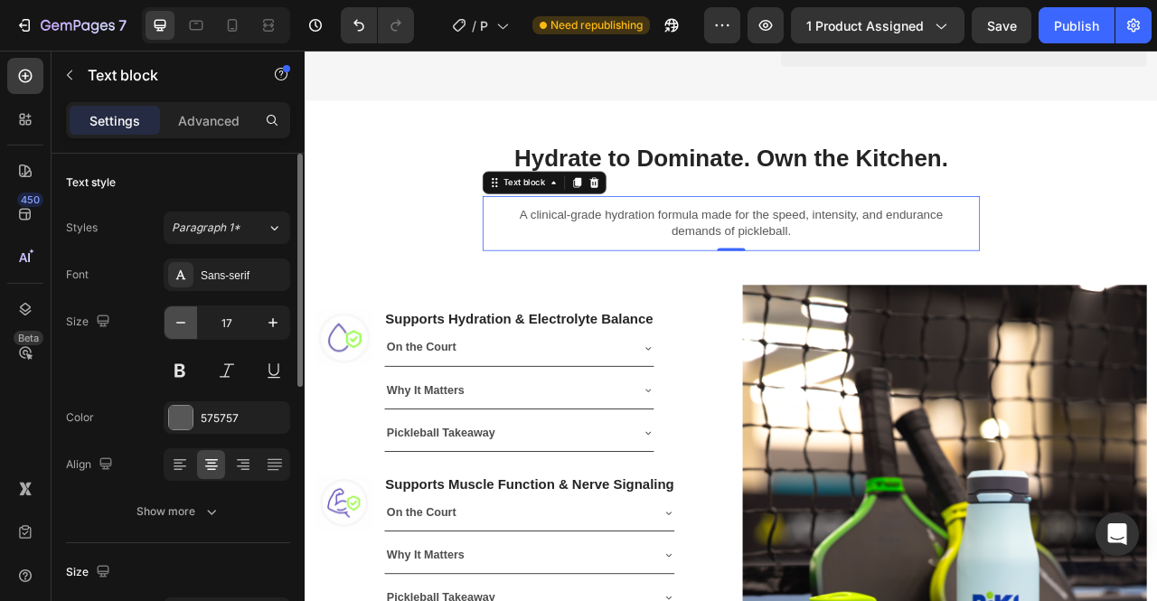
click at [174, 322] on icon "button" at bounding box center [181, 323] width 18 height 18
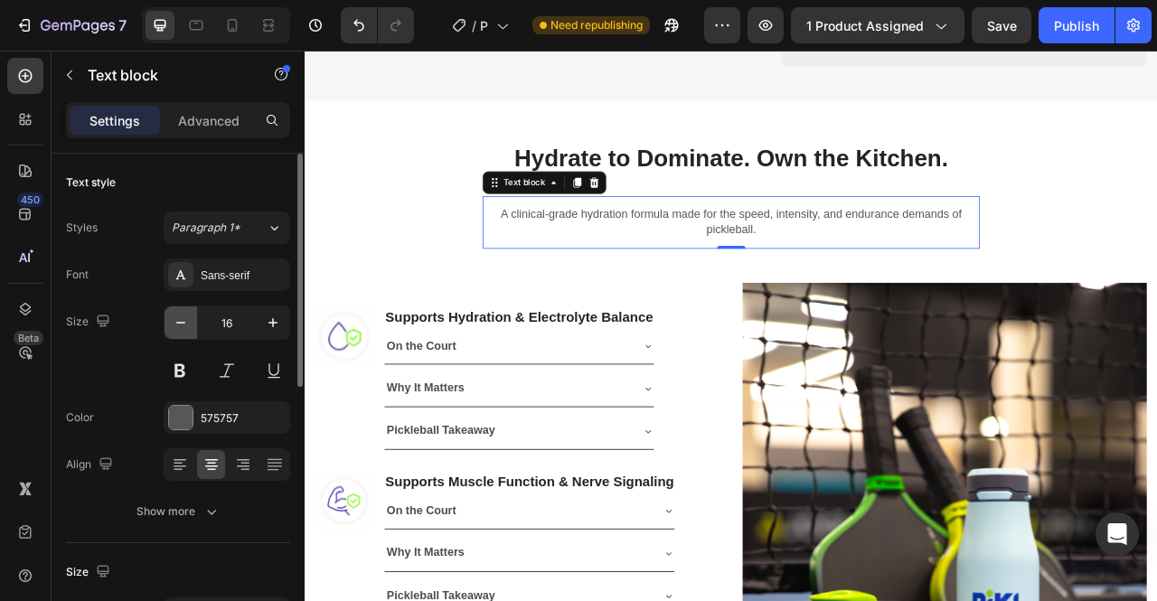
click at [174, 322] on icon "button" at bounding box center [181, 323] width 18 height 18
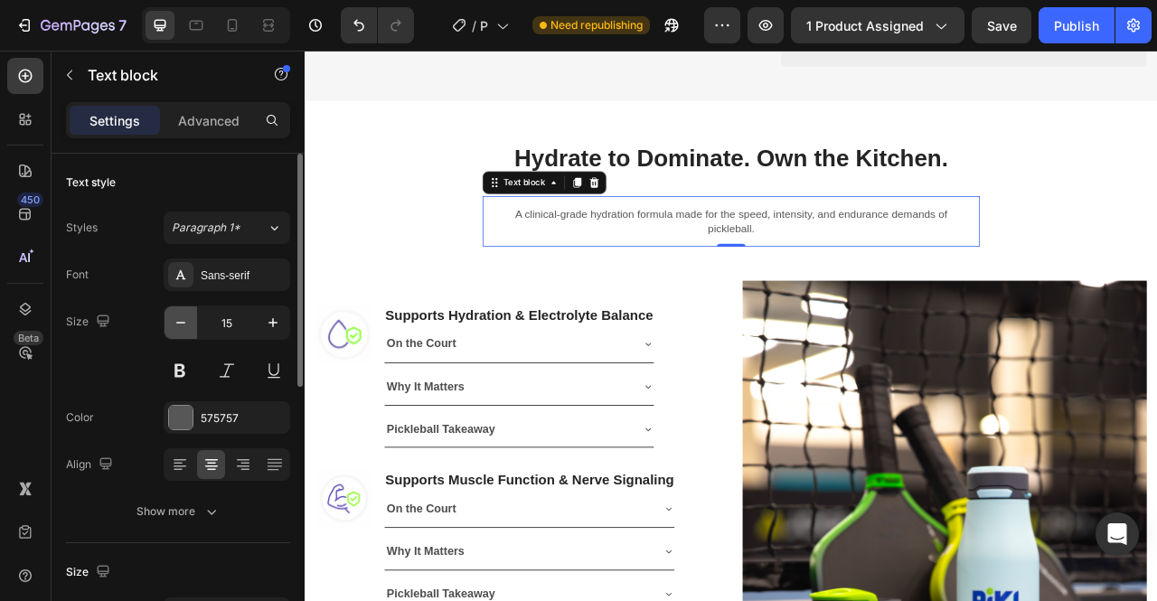
click at [175, 323] on icon "button" at bounding box center [181, 323] width 18 height 18
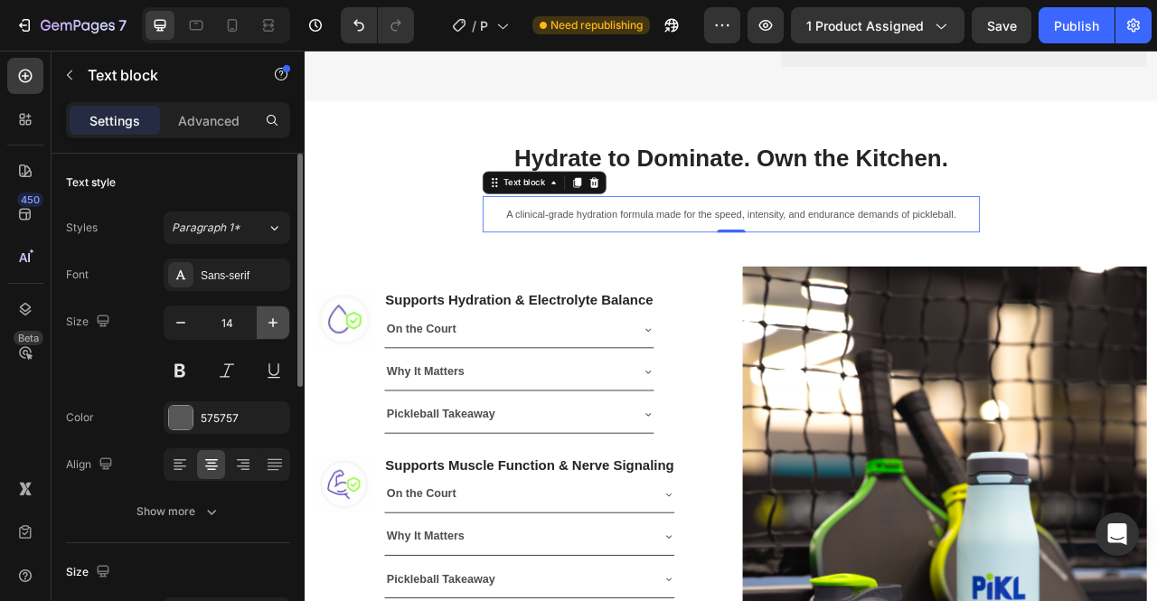
click at [278, 316] on icon "button" at bounding box center [273, 323] width 18 height 18
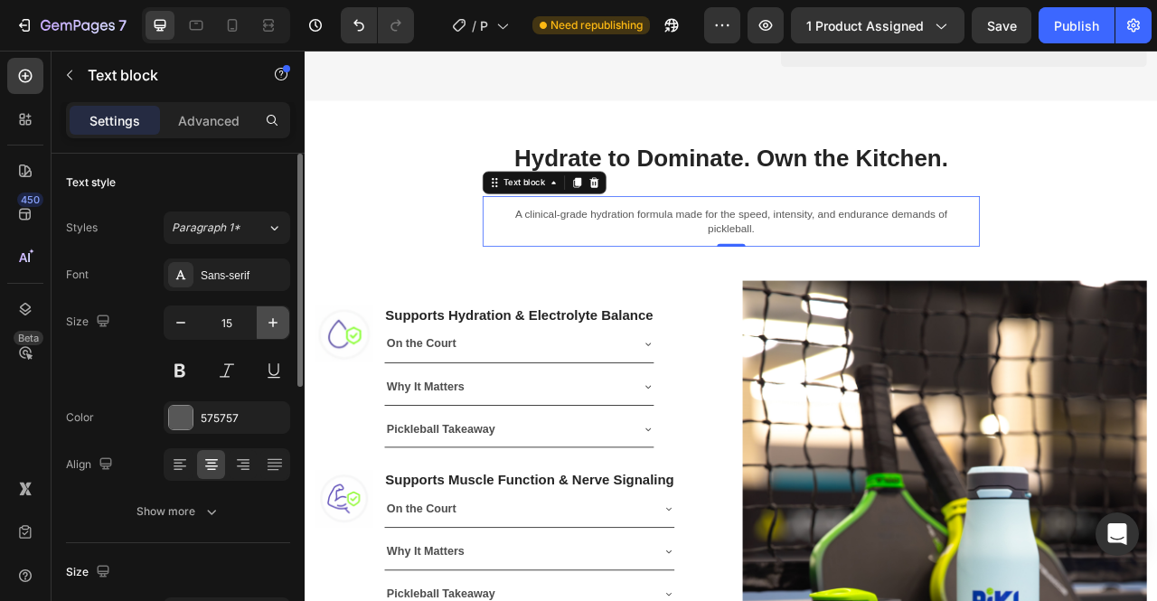
click at [278, 316] on icon "button" at bounding box center [273, 323] width 18 height 18
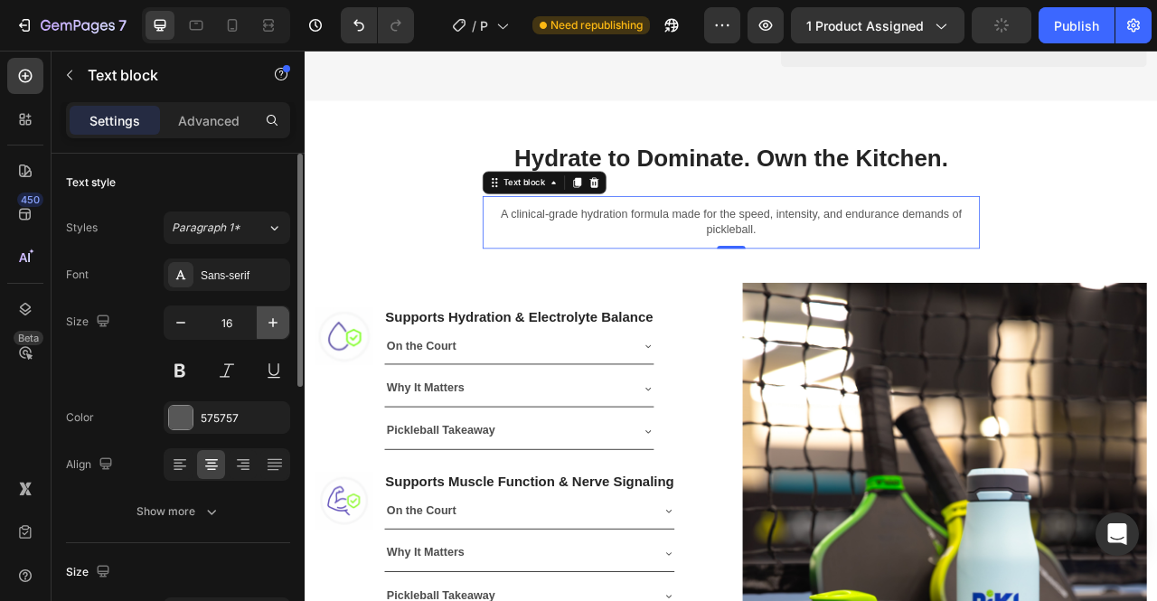
click at [278, 316] on icon "button" at bounding box center [273, 323] width 18 height 18
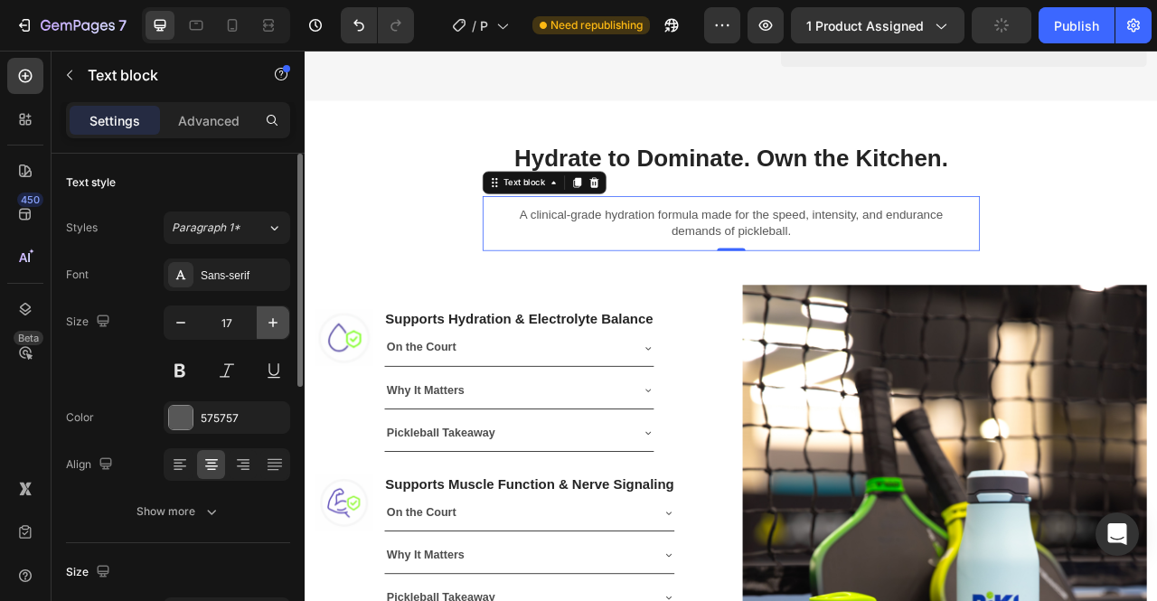
click at [278, 316] on icon "button" at bounding box center [273, 323] width 18 height 18
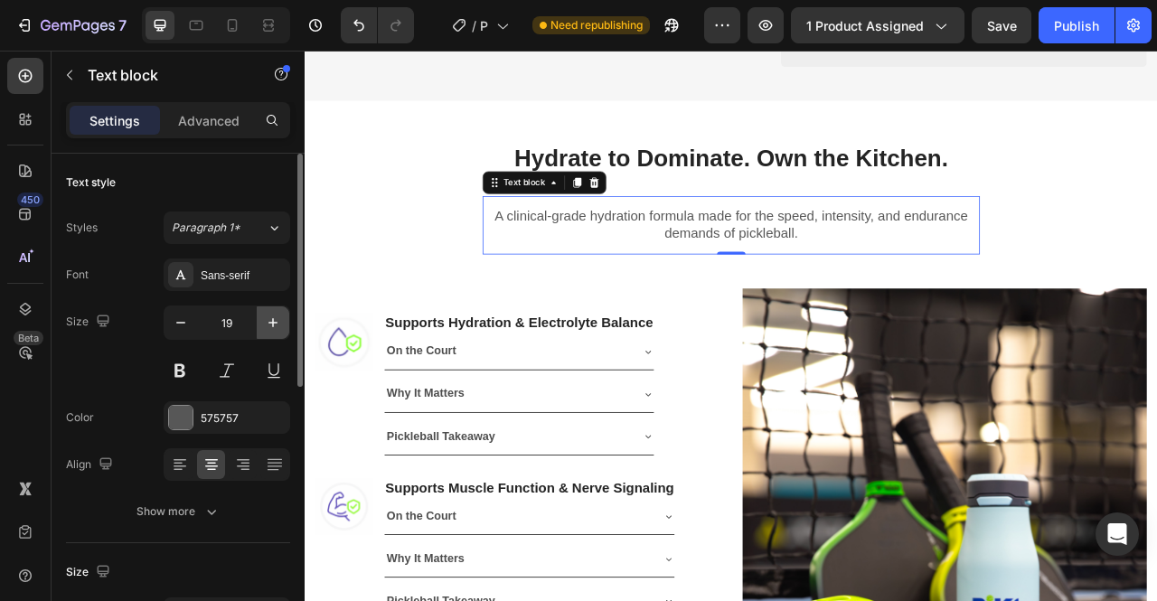
click at [278, 316] on icon "button" at bounding box center [273, 323] width 18 height 18
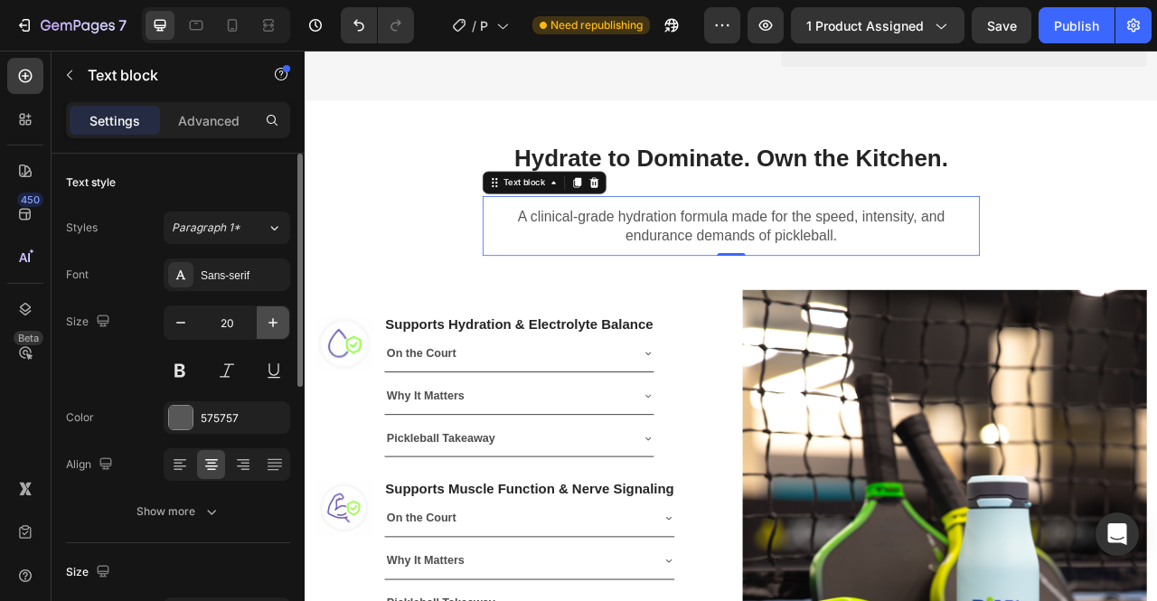
click at [278, 316] on icon "button" at bounding box center [273, 323] width 18 height 18
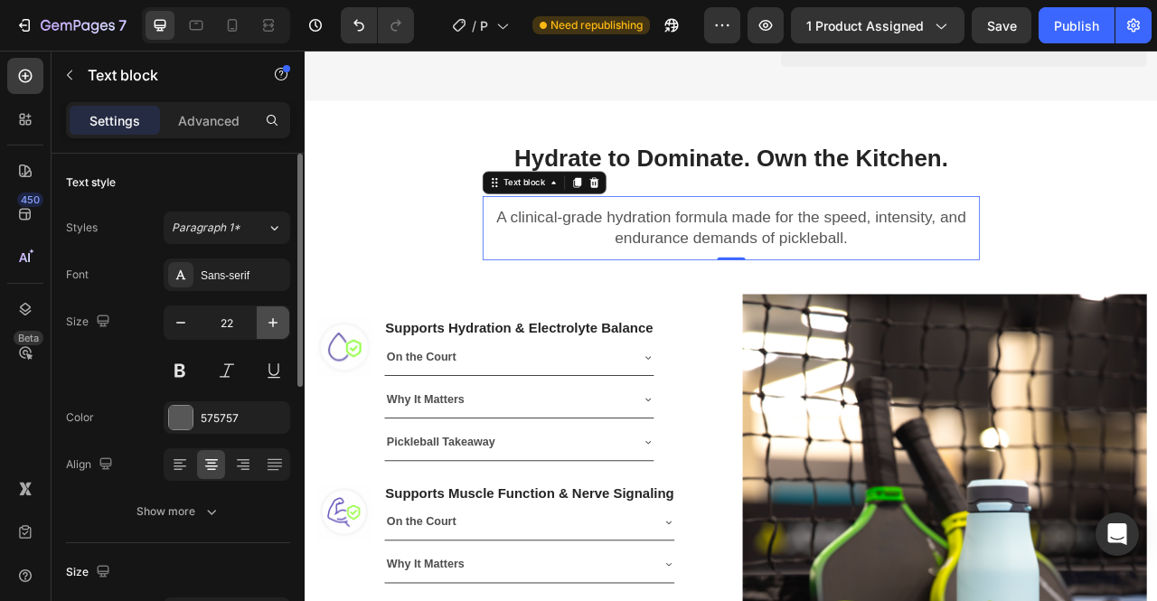
click at [278, 316] on icon "button" at bounding box center [273, 323] width 18 height 18
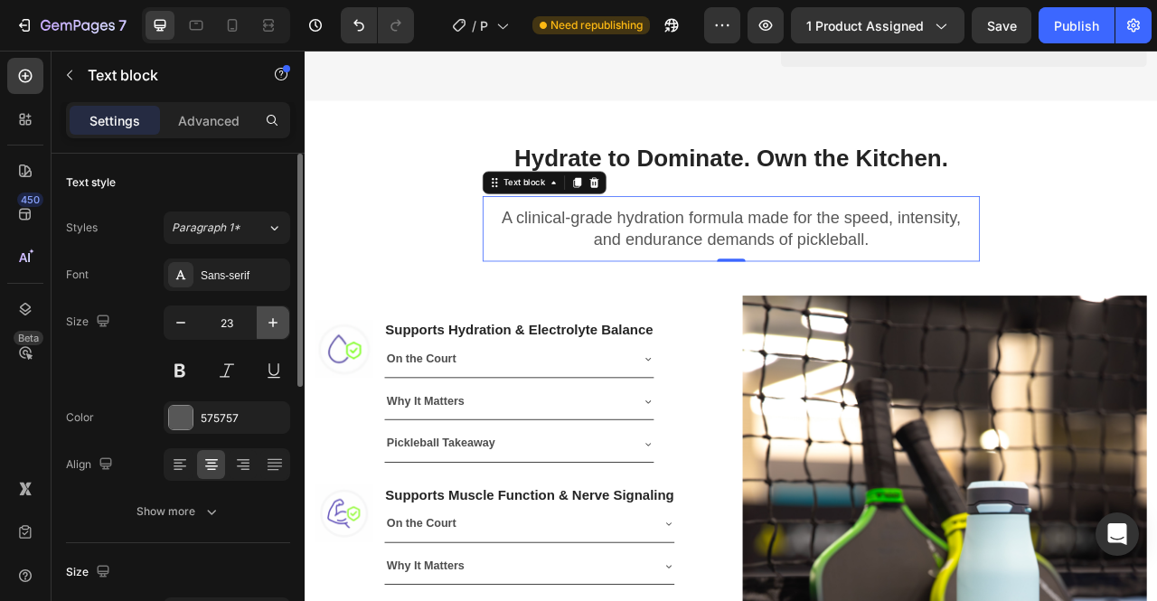
click at [278, 316] on icon "button" at bounding box center [273, 323] width 18 height 18
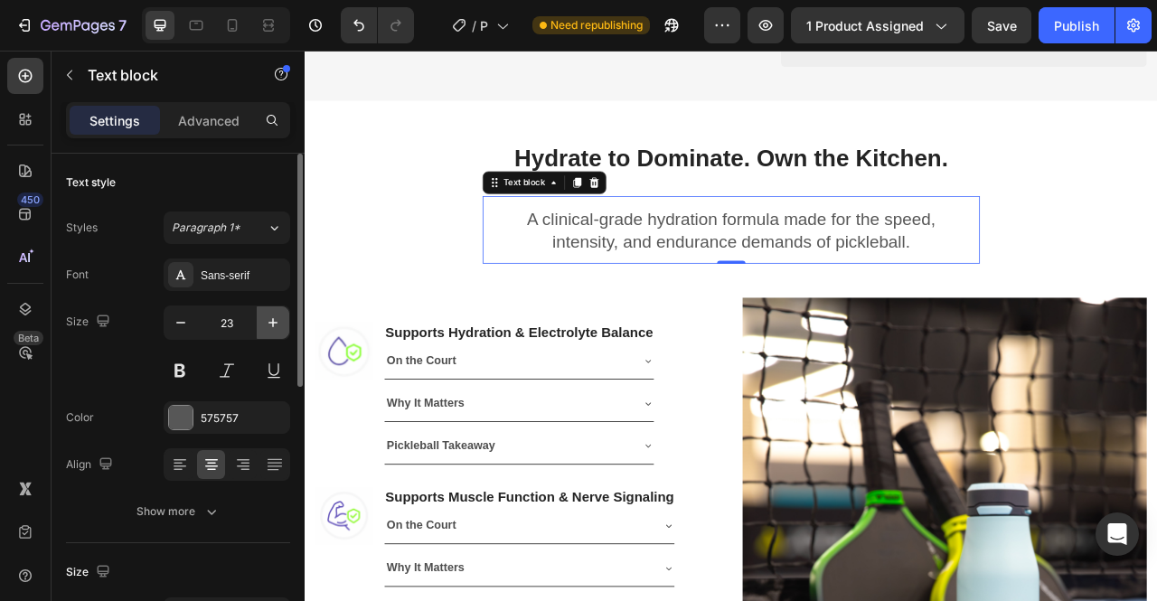
type input "24"
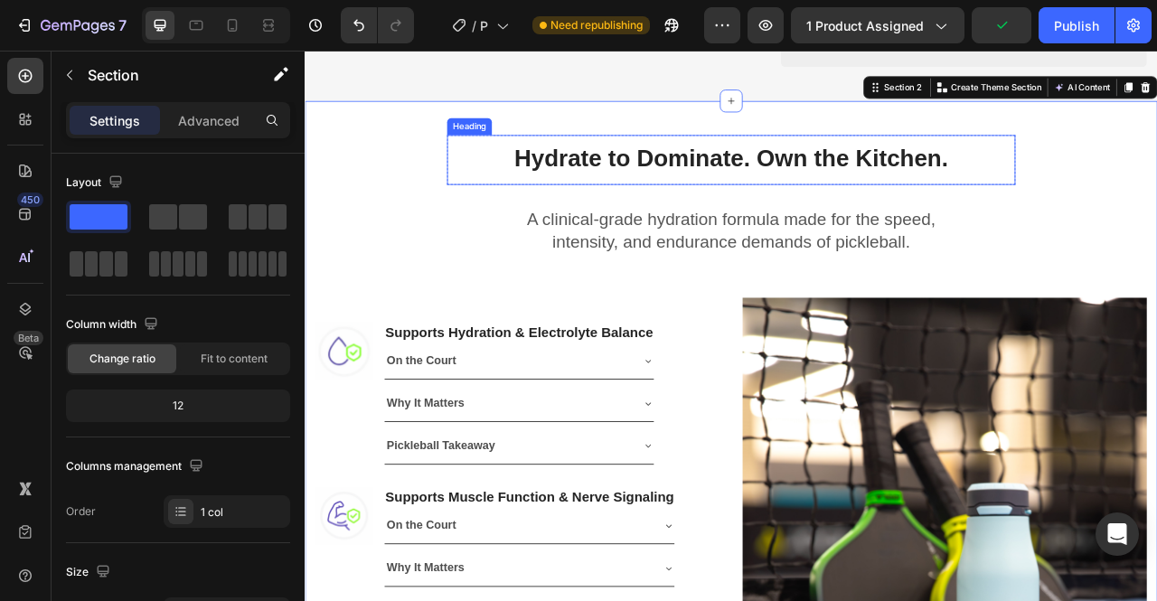
click at [705, 190] on h2 "Hydrate to Dominate. Own the Kitchen." at bounding box center [846, 190] width 723 height 64
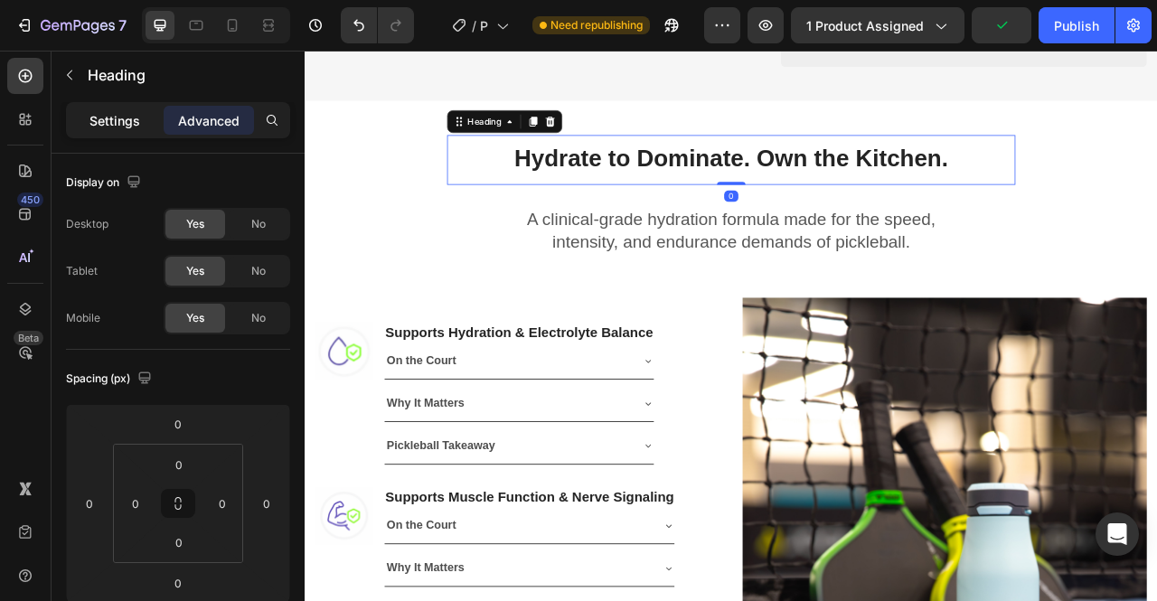
click at [114, 129] on div "Settings" at bounding box center [115, 120] width 90 height 29
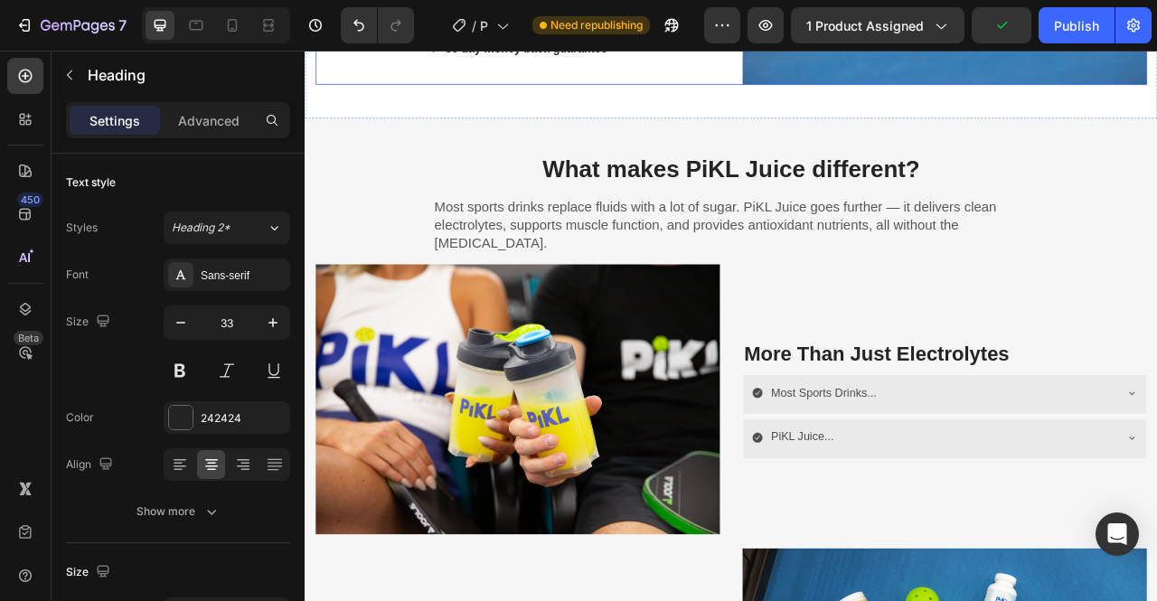
scroll to position [1971, 0]
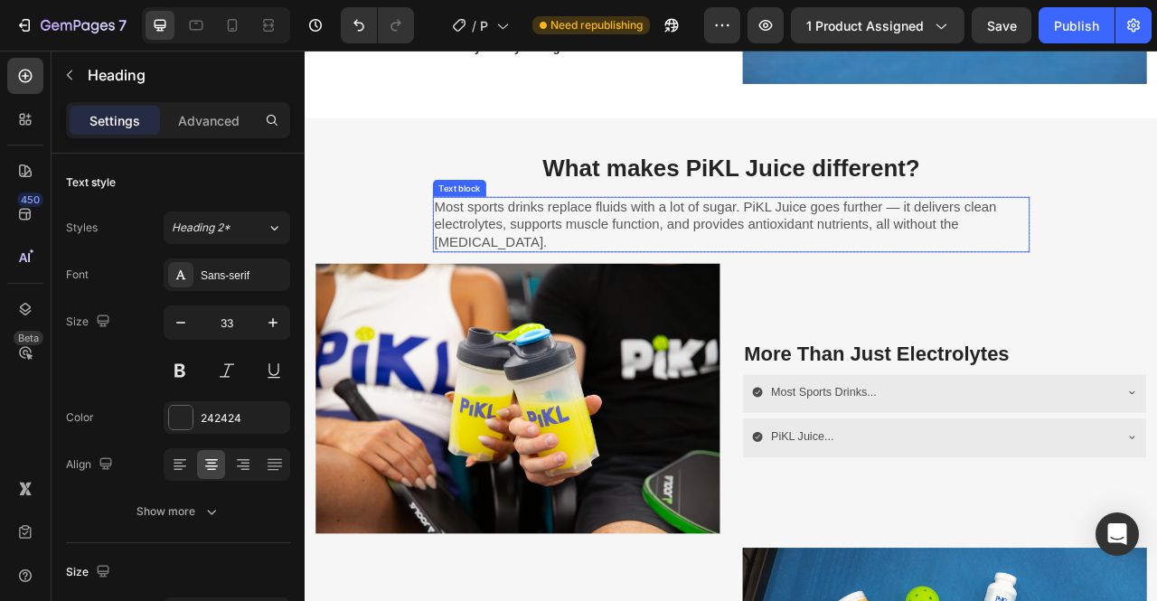
click at [964, 247] on p "Most sports drinks replace fluids with a lot of sugar. PiKL Juice goes further …" at bounding box center [847, 272] width 756 height 67
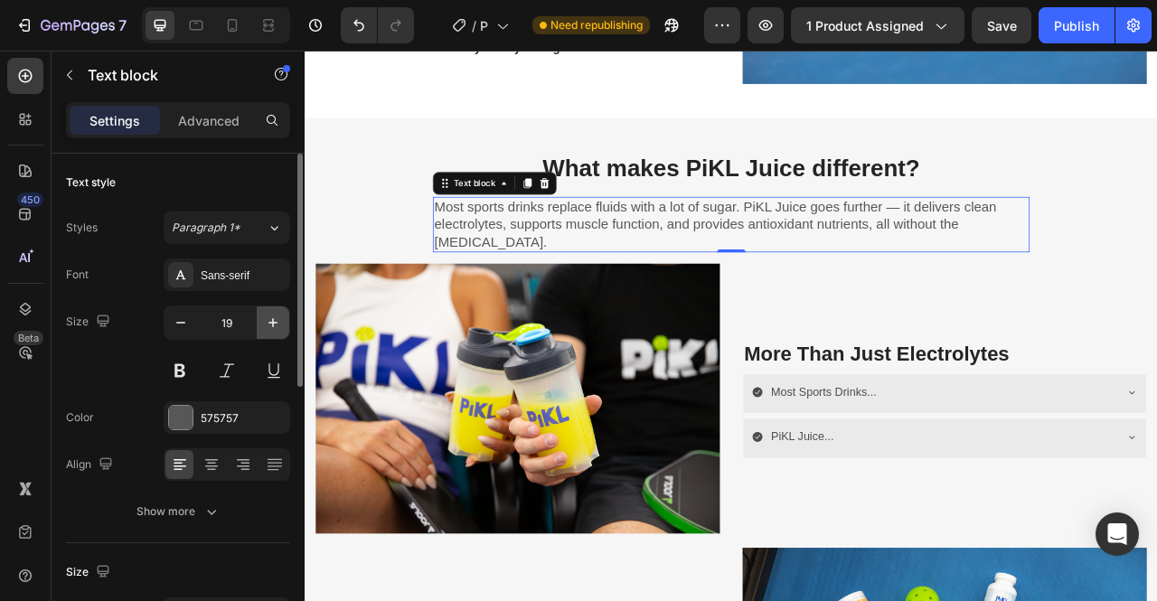
click at [283, 323] on button "button" at bounding box center [273, 322] width 33 height 33
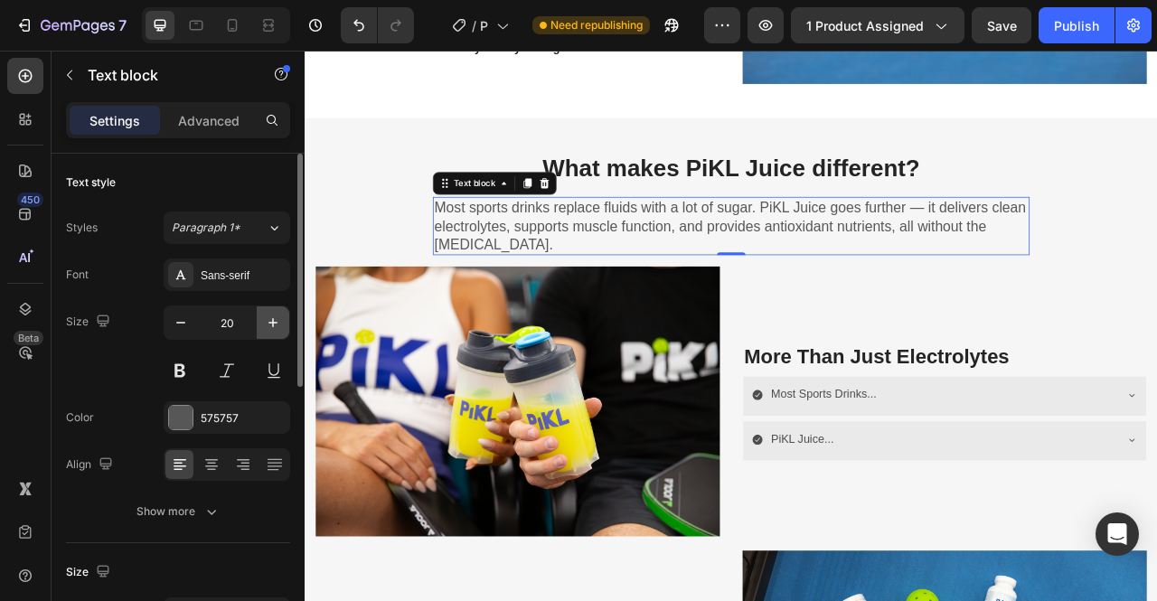
click at [283, 323] on button "button" at bounding box center [273, 322] width 33 height 33
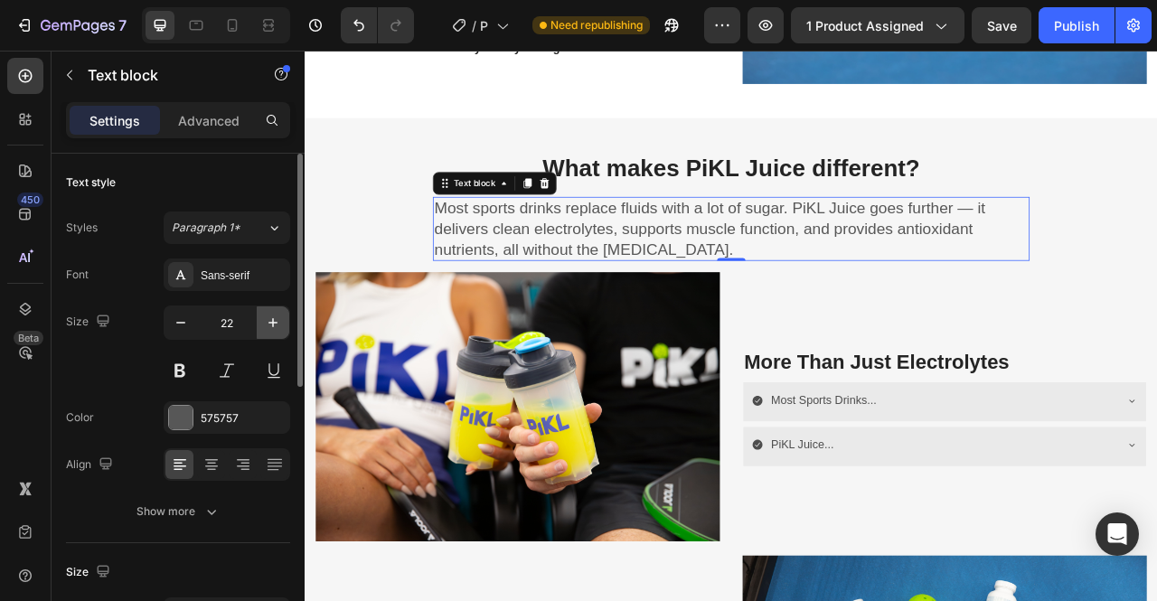
click at [283, 323] on button "button" at bounding box center [273, 322] width 33 height 33
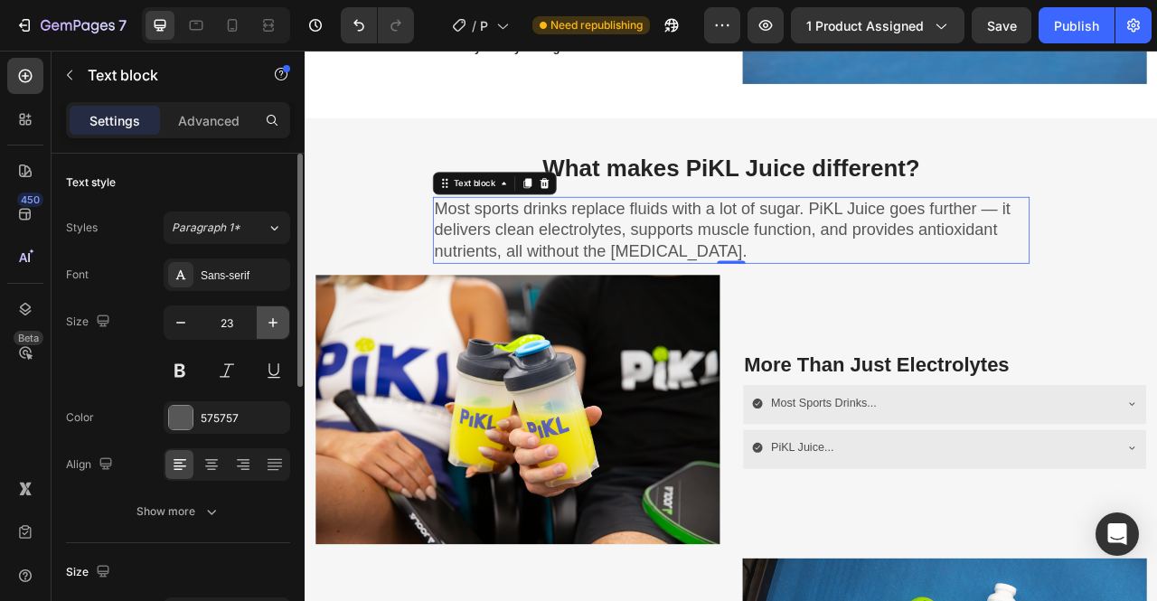
click at [283, 323] on button "button" at bounding box center [273, 322] width 33 height 33
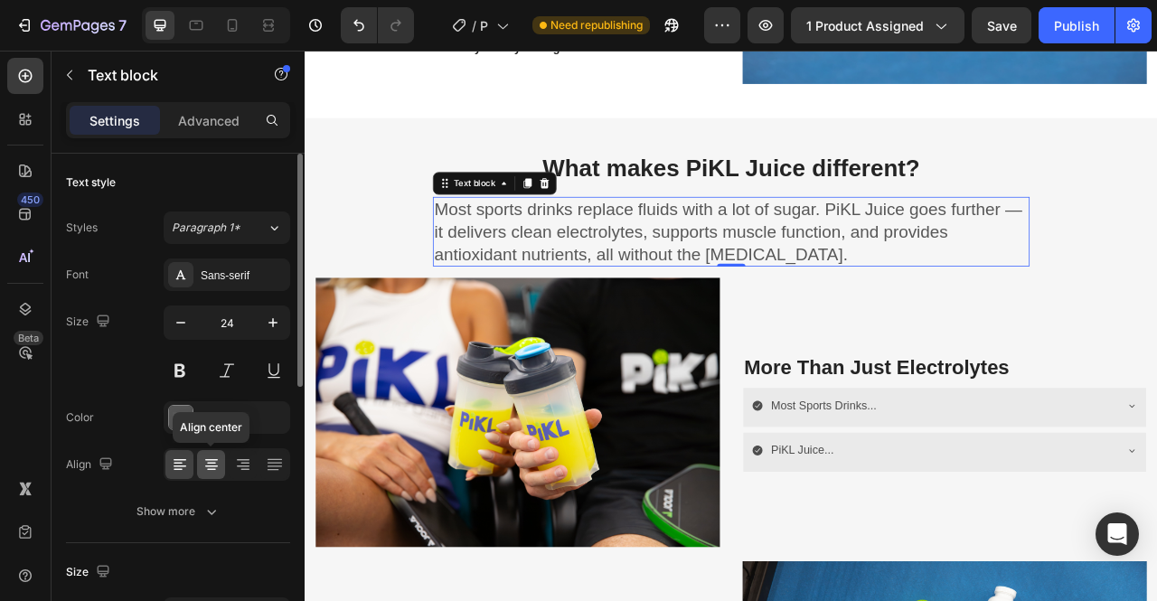
click at [208, 471] on icon at bounding box center [212, 465] width 18 height 18
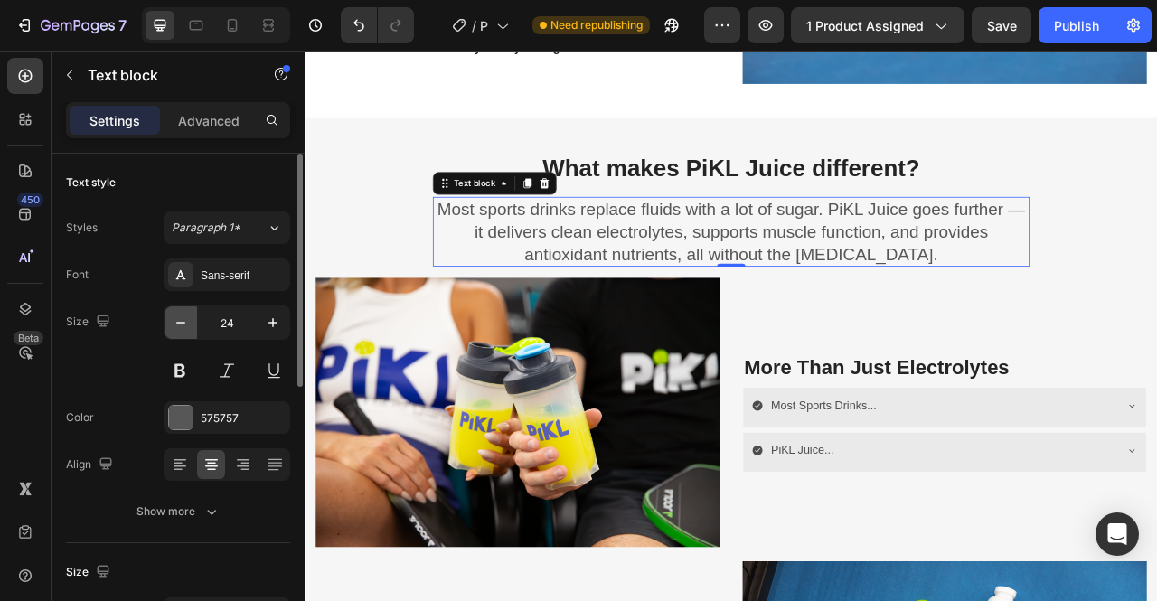
click at [183, 319] on icon "button" at bounding box center [181, 323] width 18 height 18
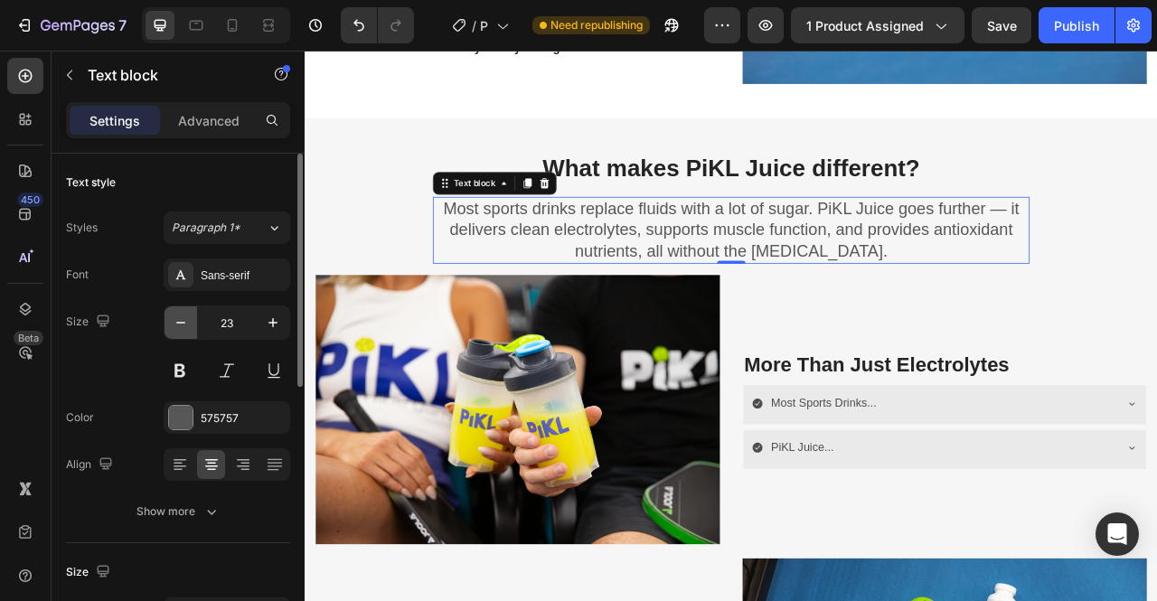
click at [183, 319] on icon "button" at bounding box center [181, 323] width 18 height 18
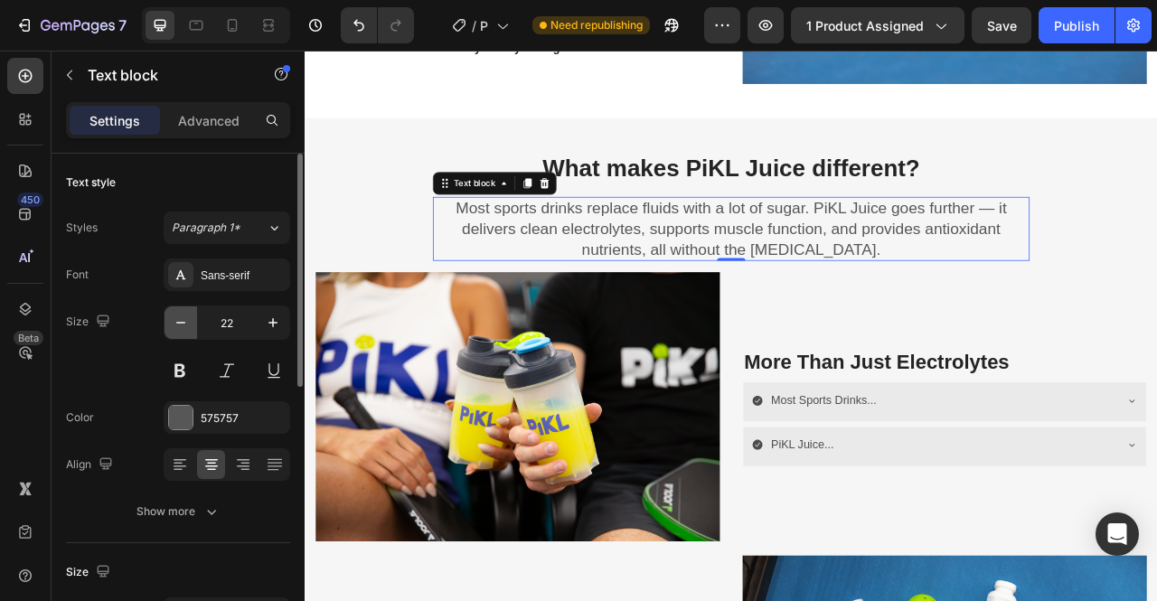
click at [183, 319] on icon "button" at bounding box center [181, 323] width 18 height 18
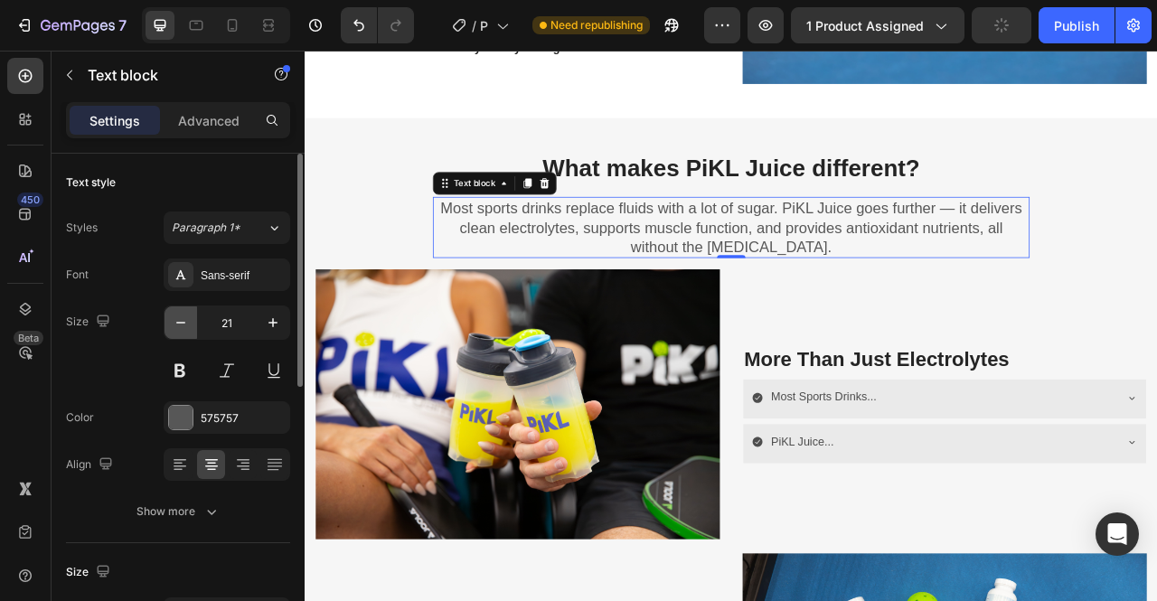
click at [183, 319] on icon "button" at bounding box center [181, 323] width 18 height 18
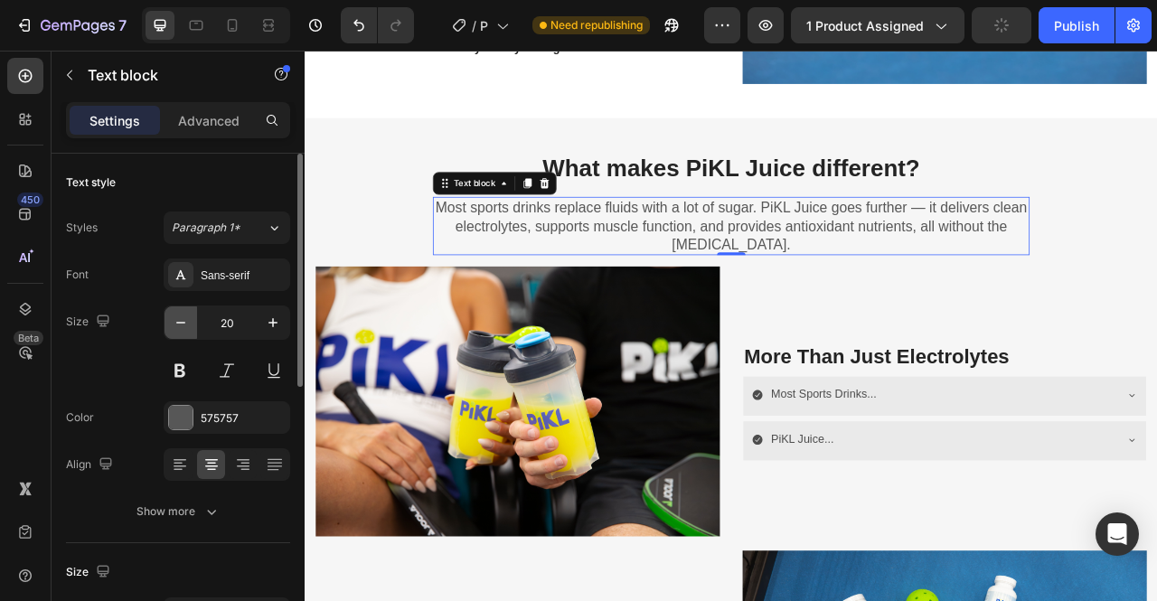
click at [183, 319] on icon "button" at bounding box center [181, 323] width 18 height 18
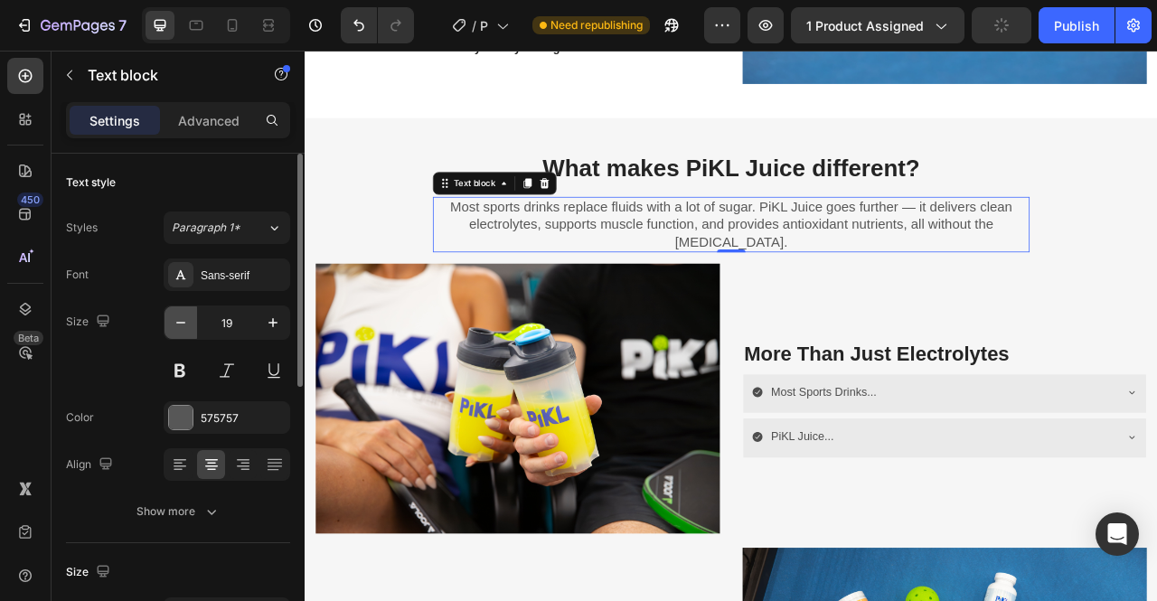
click at [183, 319] on icon "button" at bounding box center [181, 323] width 18 height 18
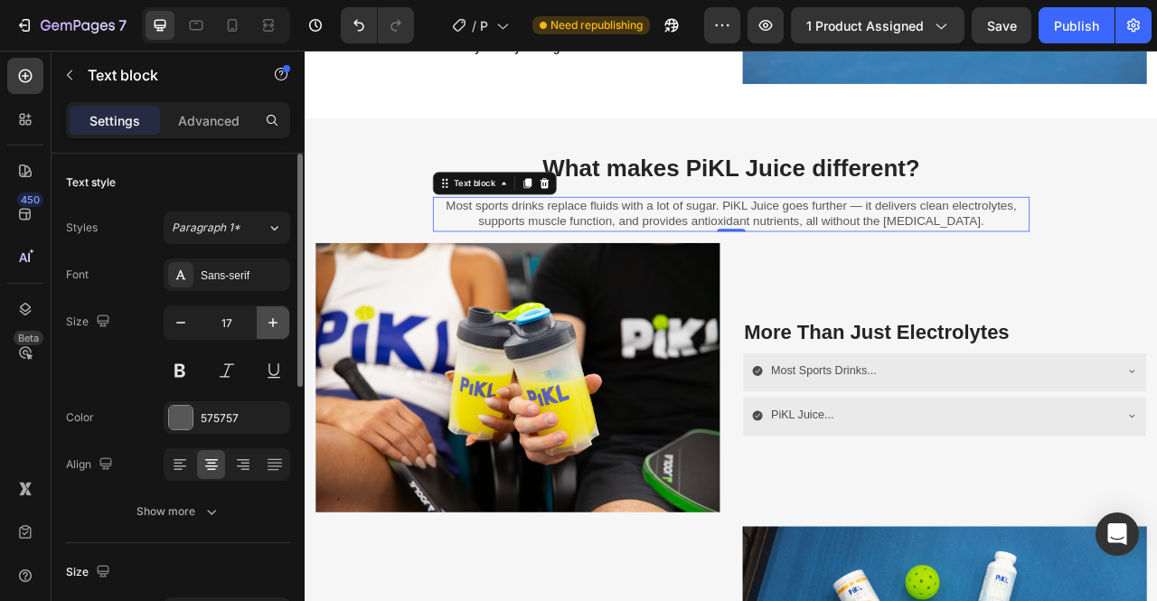
click at [278, 324] on icon "button" at bounding box center [273, 323] width 18 height 18
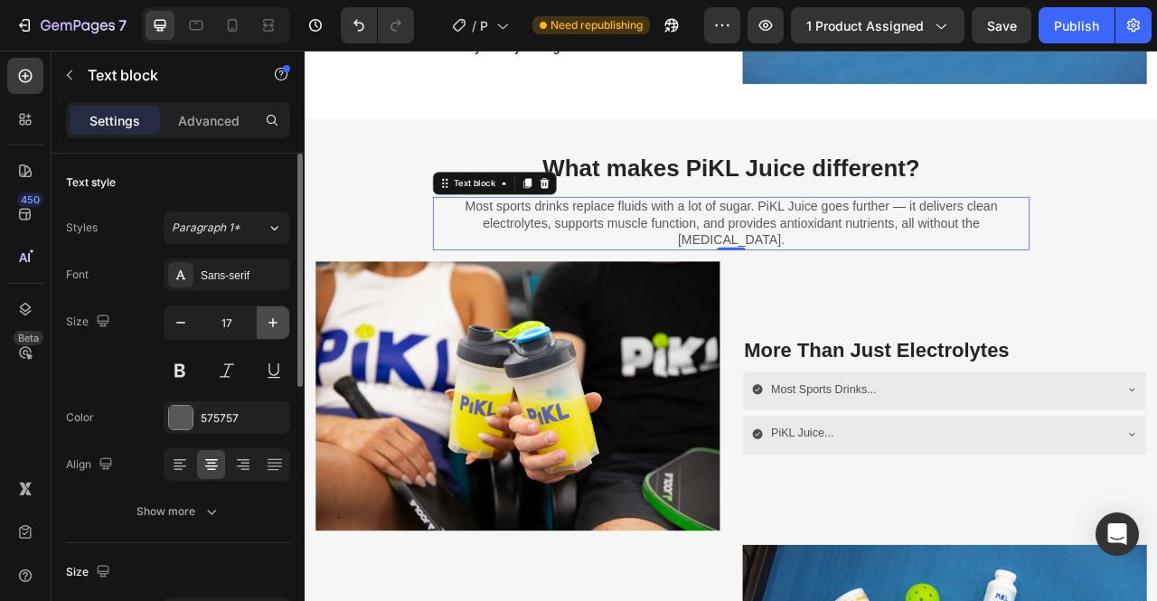
type input "18"
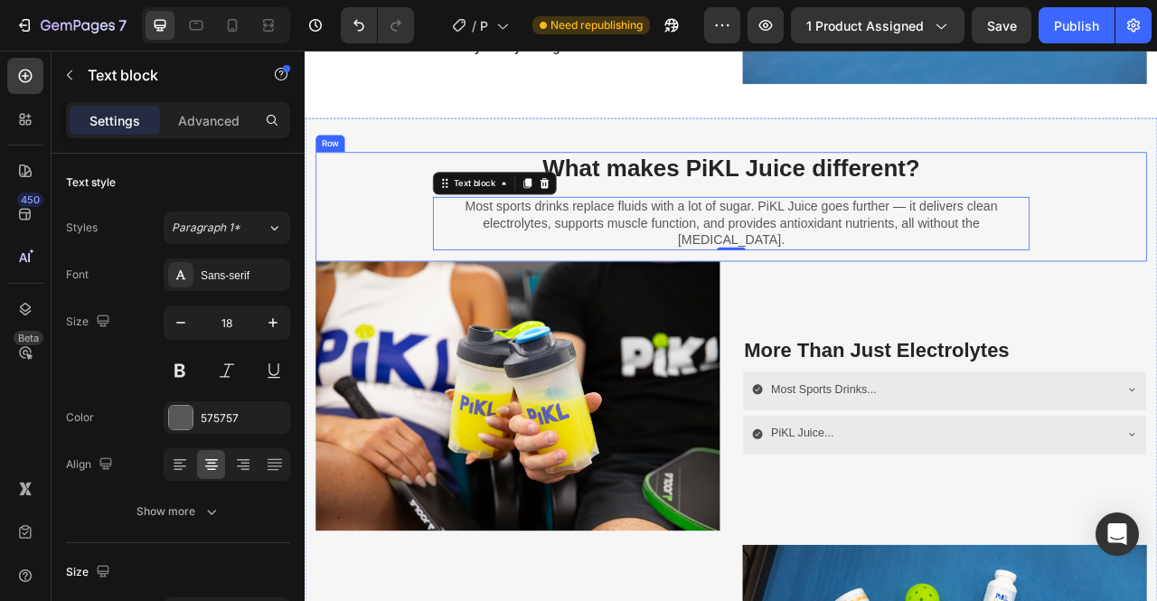
click at [1156, 250] on div "What makes PiKL Juice different? Heading Most sports drinks replace fluids with…" at bounding box center [847, 242] width 1058 height 124
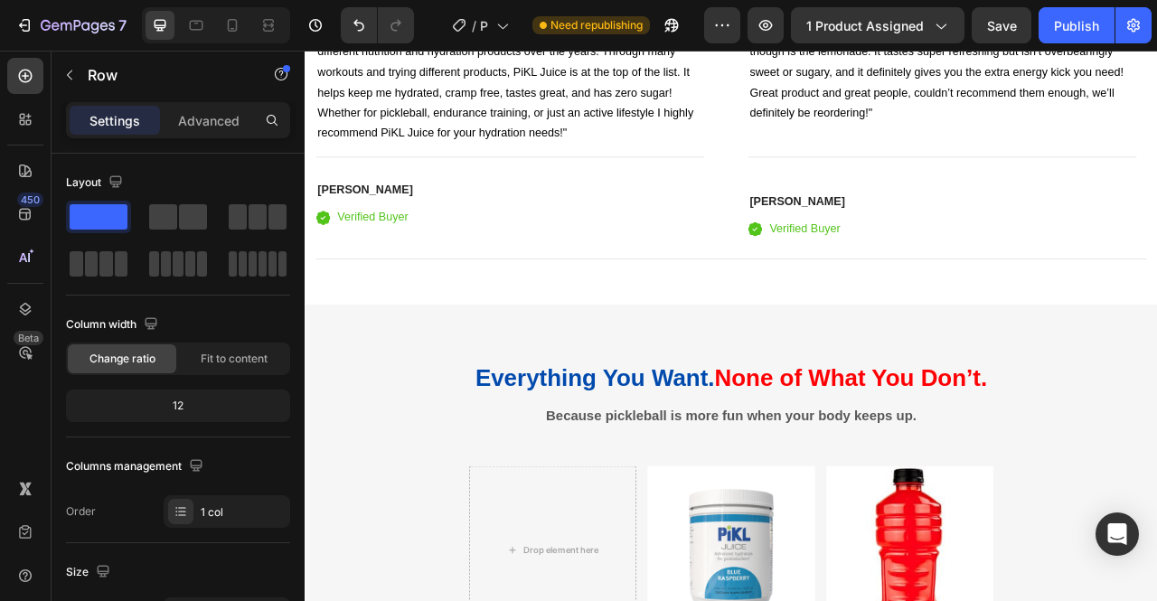
scroll to position [3837, 0]
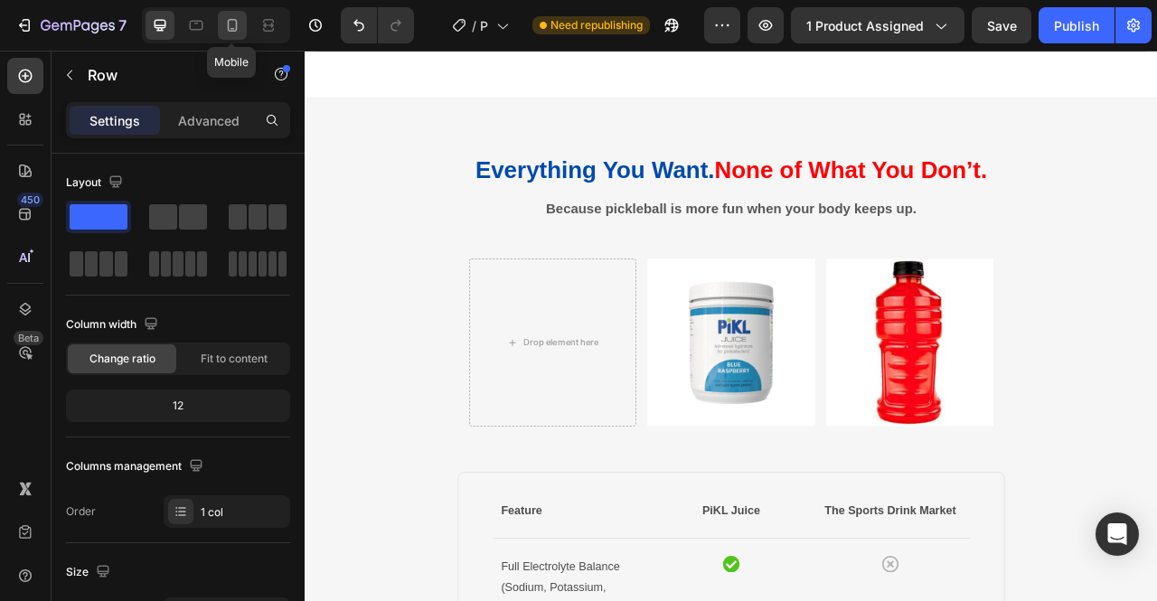
click at [236, 30] on icon at bounding box center [233, 25] width 10 height 13
type input "100%"
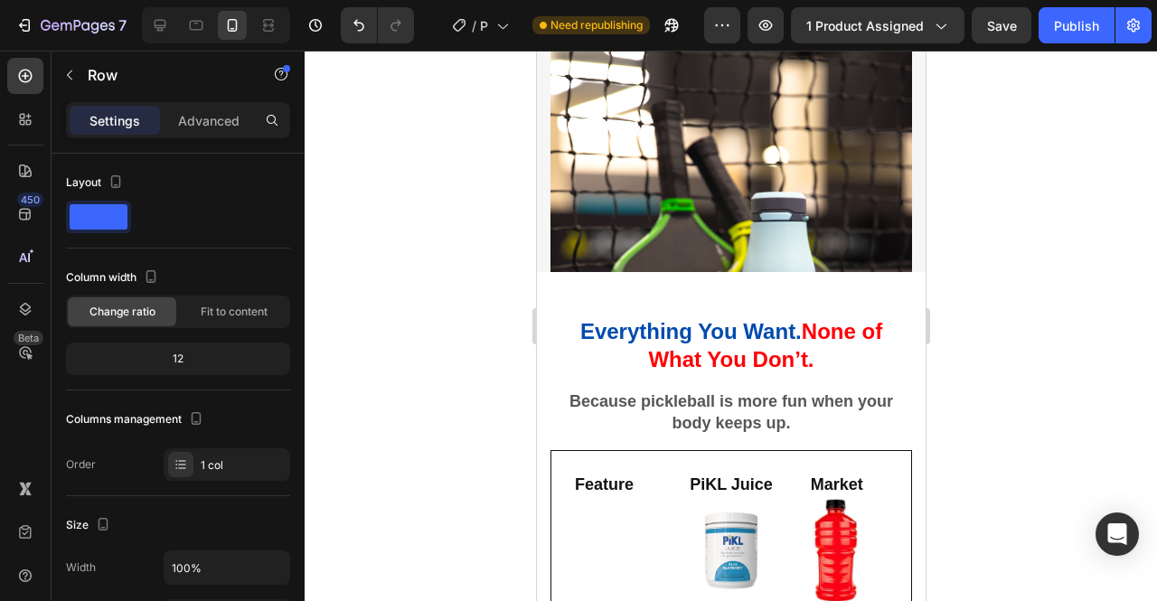
scroll to position [1776, 0]
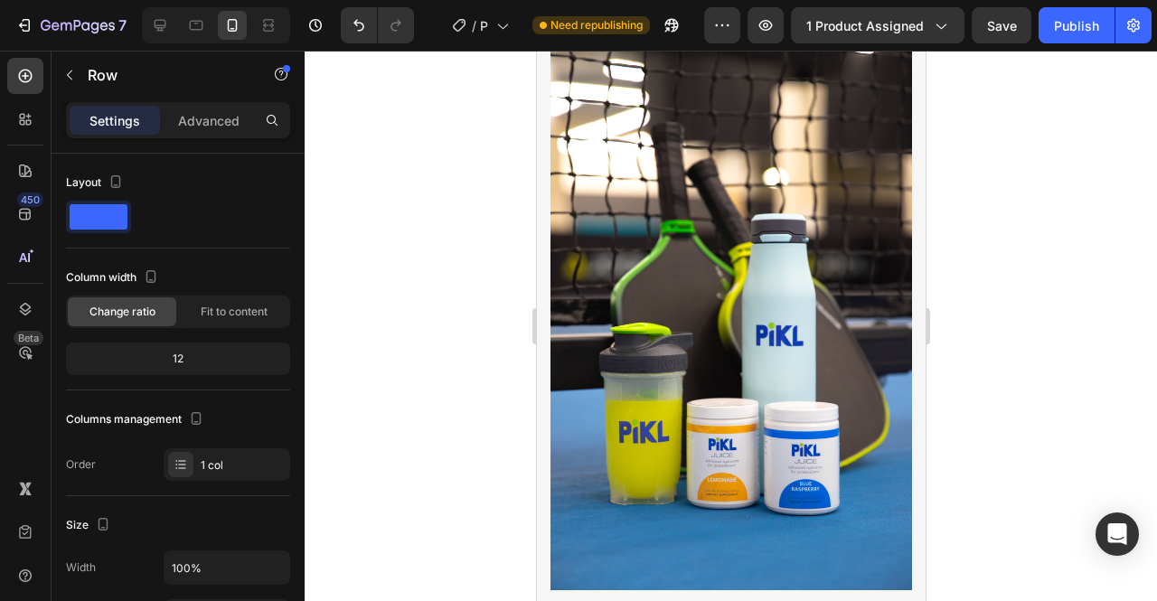
click at [806, 349] on img at bounding box center [731, 319] width 362 height 542
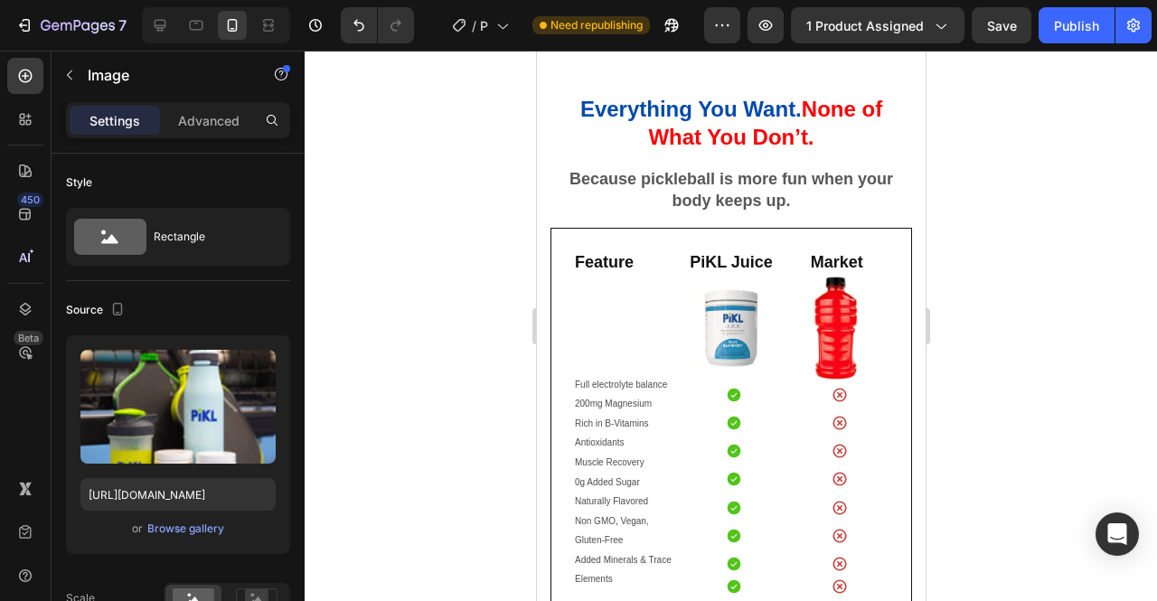
scroll to position [2150, 0]
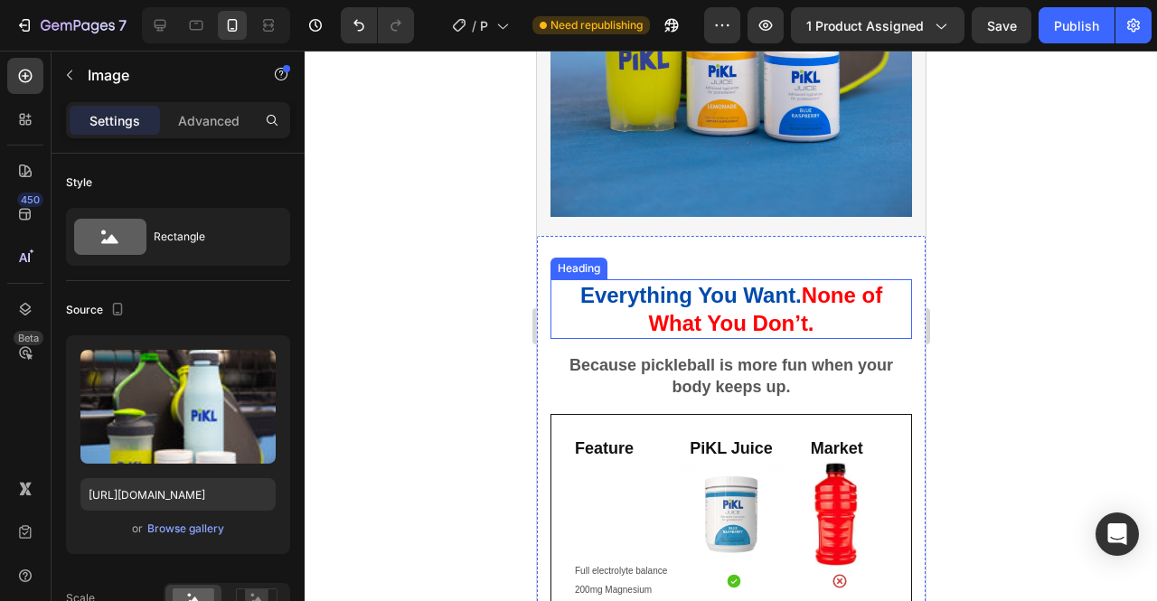
click at [797, 291] on span "None of What You Don’t." at bounding box center [764, 309] width 234 height 52
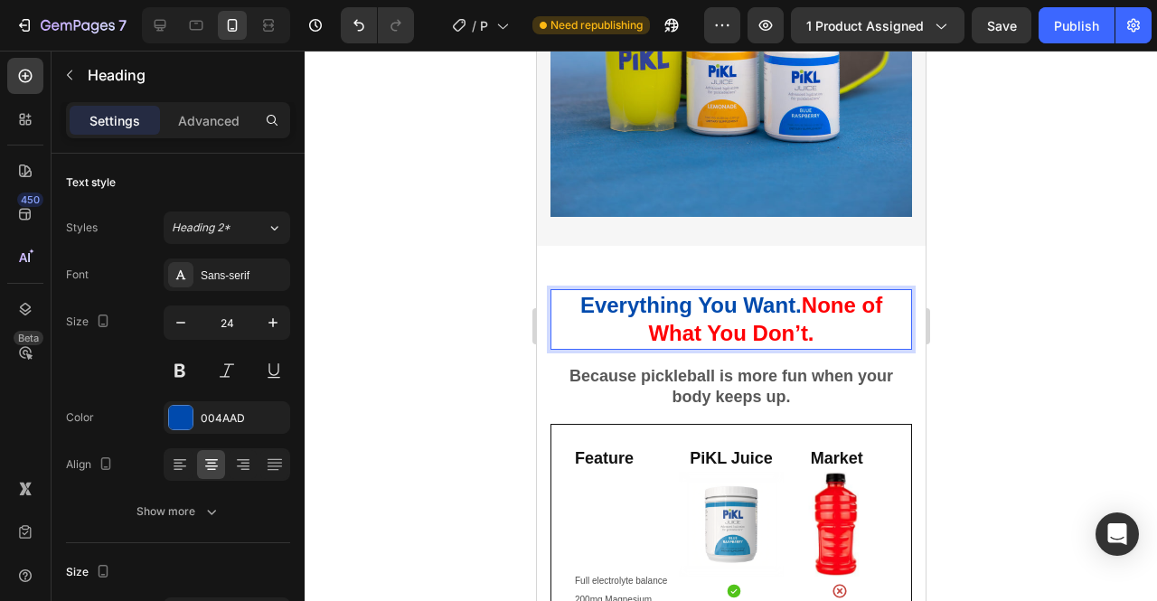
click at [799, 294] on span "None of What You Don’t." at bounding box center [764, 319] width 234 height 52
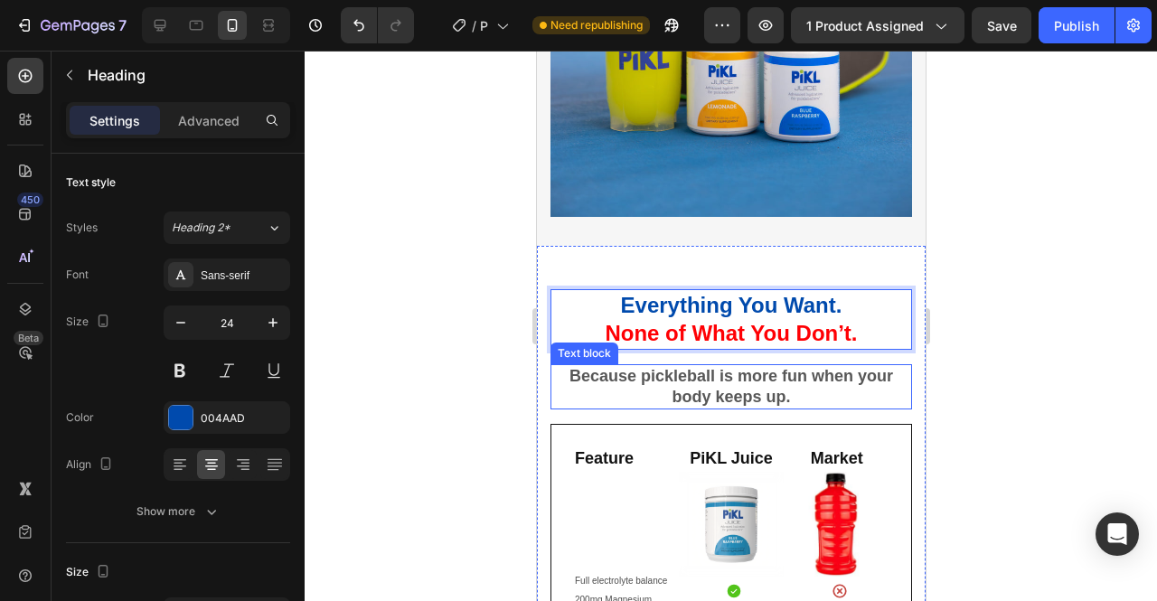
click at [781, 372] on strong "Because pickleball is more fun when your body keeps up." at bounding box center [731, 386] width 324 height 39
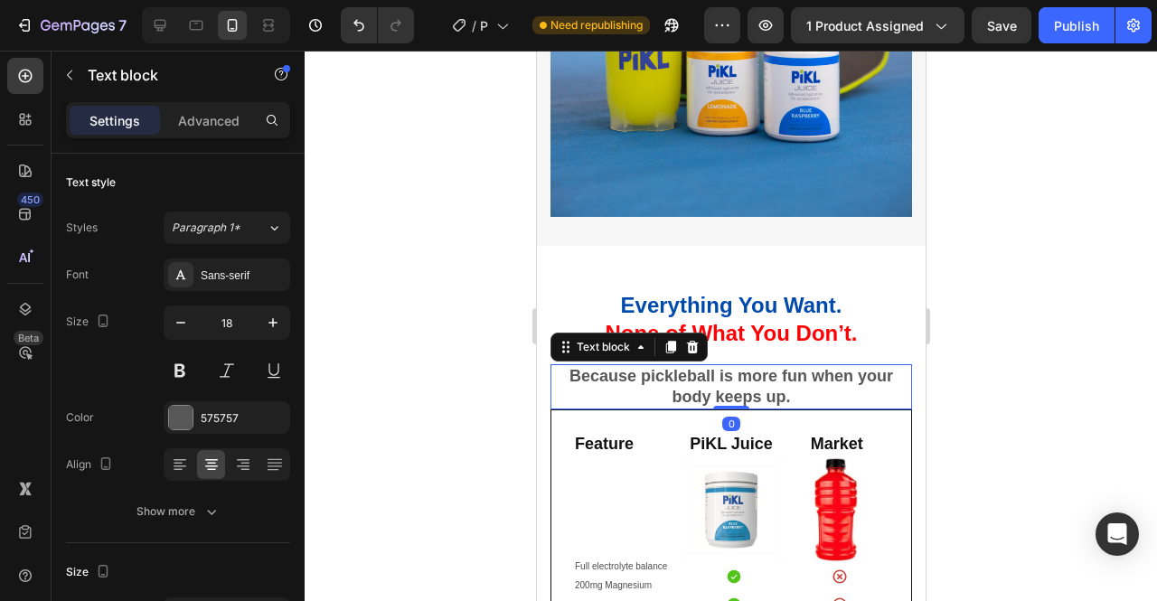
drag, startPoint x: 720, startPoint y: 411, endPoint x: 730, endPoint y: 375, distance: 37.8
click at [730, 375] on div "Because pickleball is more fun when your body keeps up. Text block 0" at bounding box center [731, 387] width 362 height 46
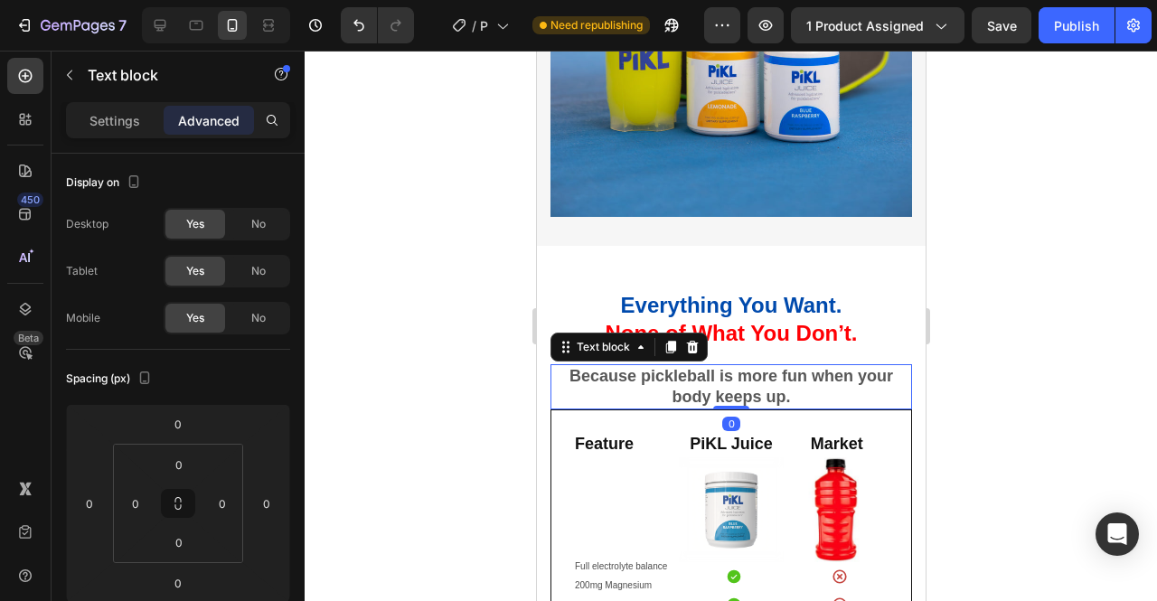
click at [1040, 292] on div at bounding box center [731, 326] width 853 height 551
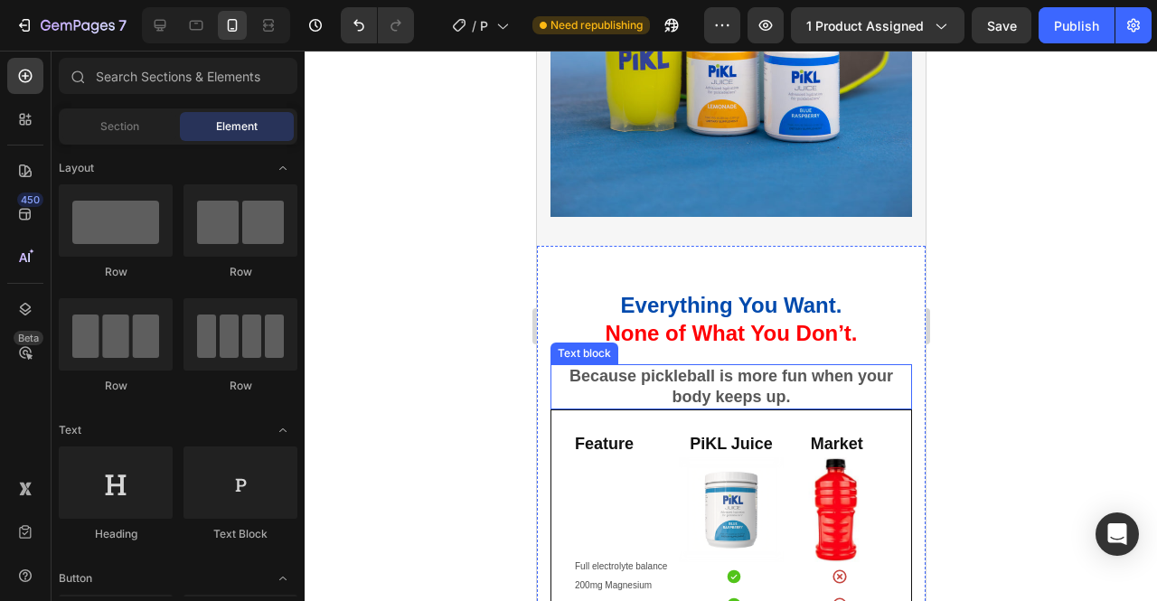
click at [820, 372] on strong "Because pickleball is more fun when your body keeps up." at bounding box center [731, 386] width 324 height 39
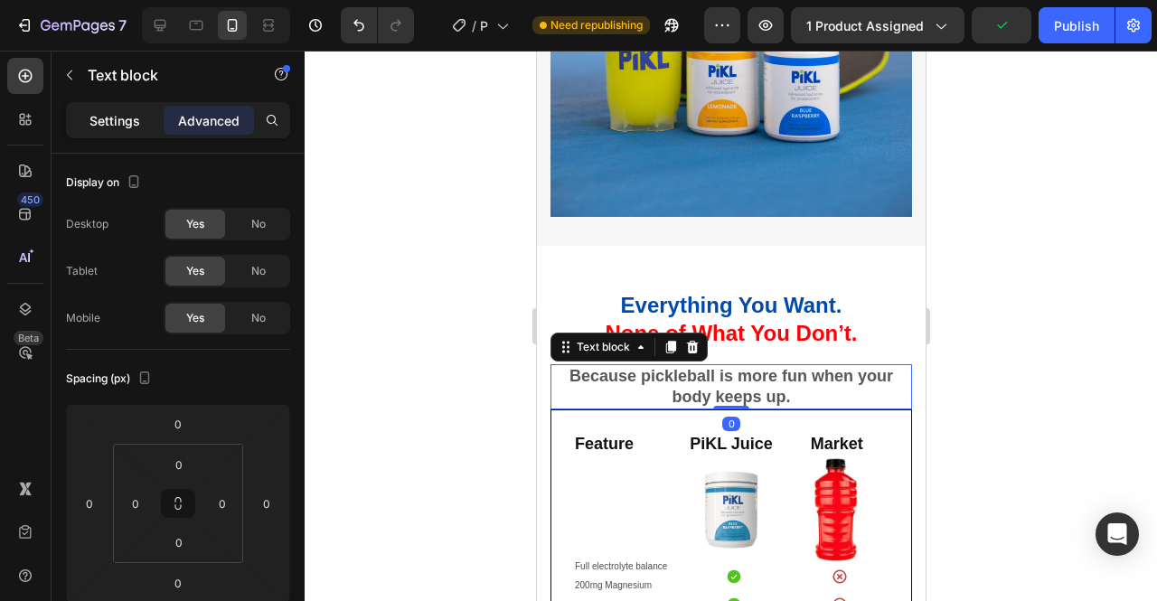
click at [113, 126] on p "Settings" at bounding box center [115, 120] width 51 height 19
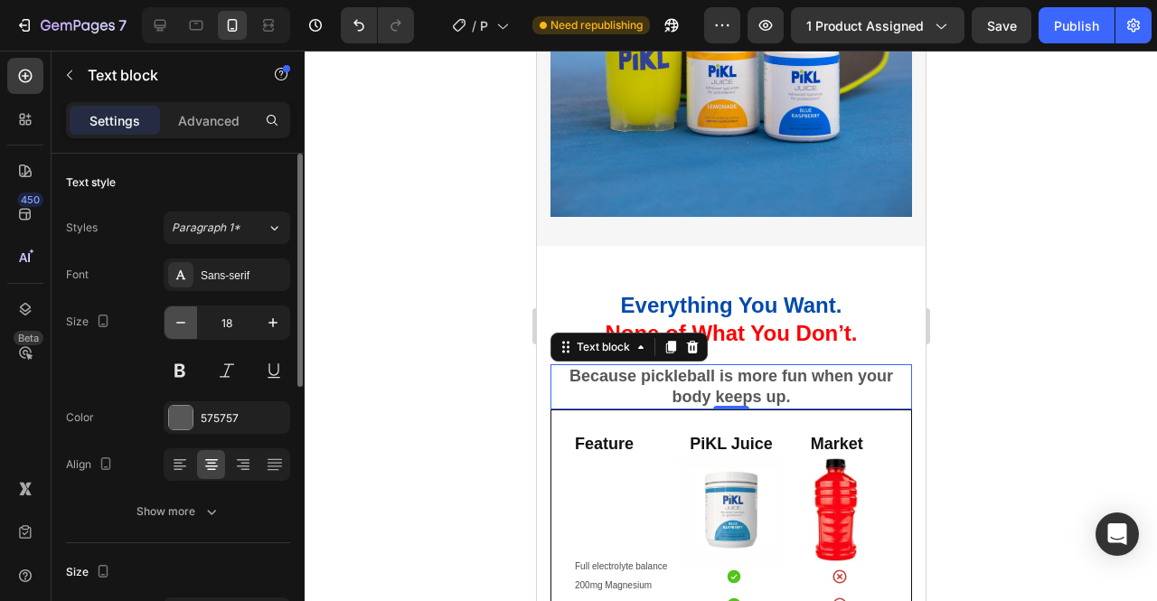
click at [173, 319] on icon "button" at bounding box center [181, 323] width 18 height 18
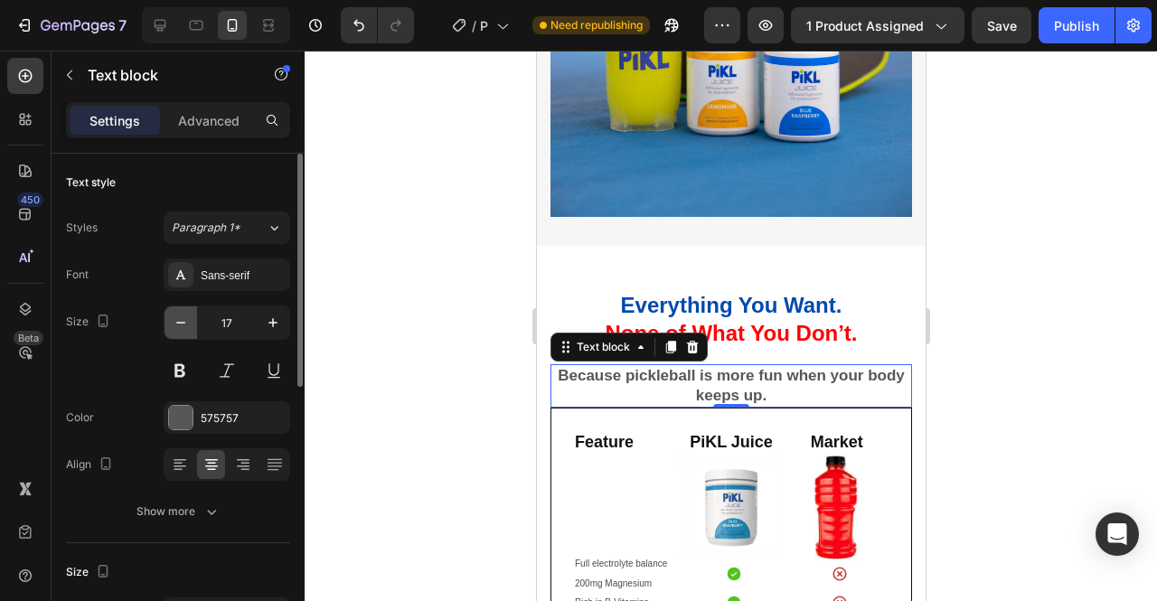
click at [175, 320] on icon "button" at bounding box center [181, 323] width 18 height 18
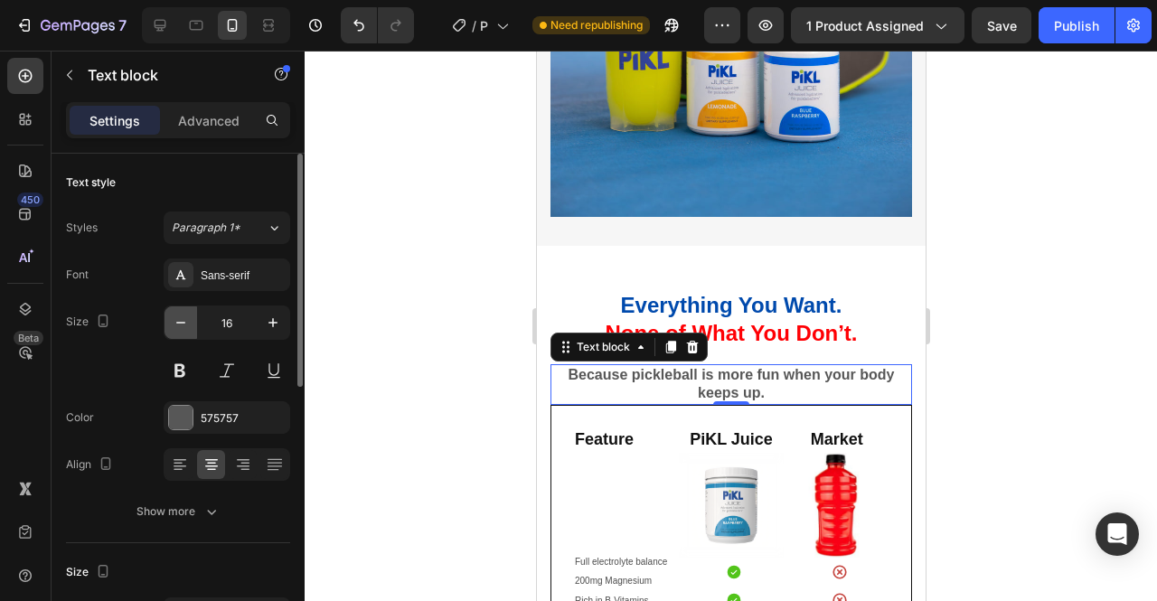
click at [175, 320] on icon "button" at bounding box center [181, 323] width 18 height 18
click at [176, 320] on icon "button" at bounding box center [181, 323] width 18 height 18
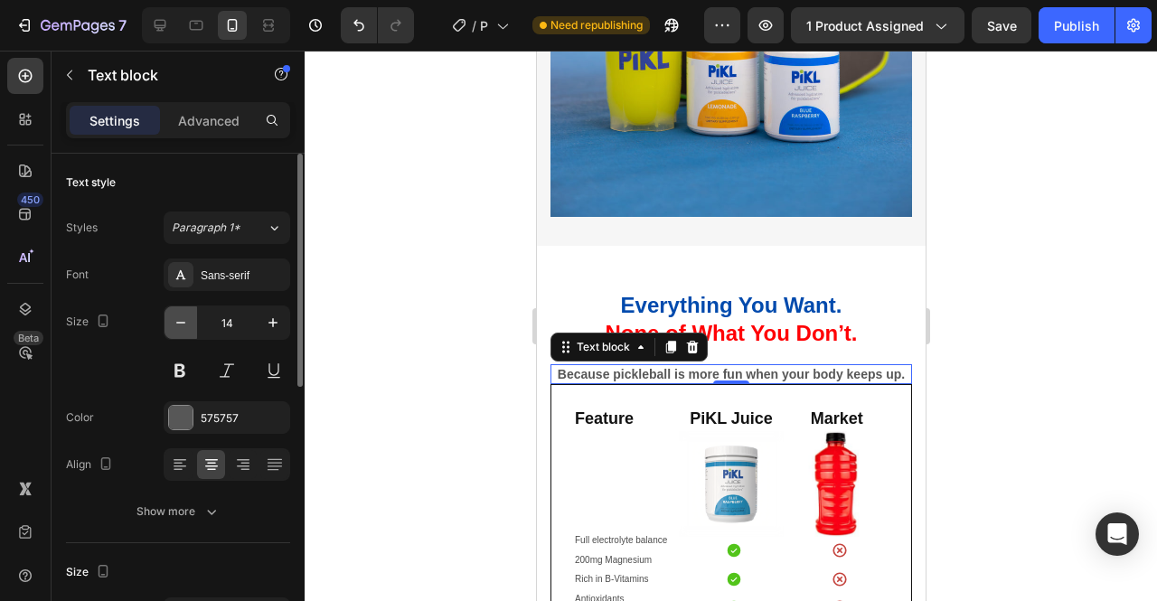
click at [176, 320] on icon "button" at bounding box center [181, 323] width 18 height 18
type input "13"
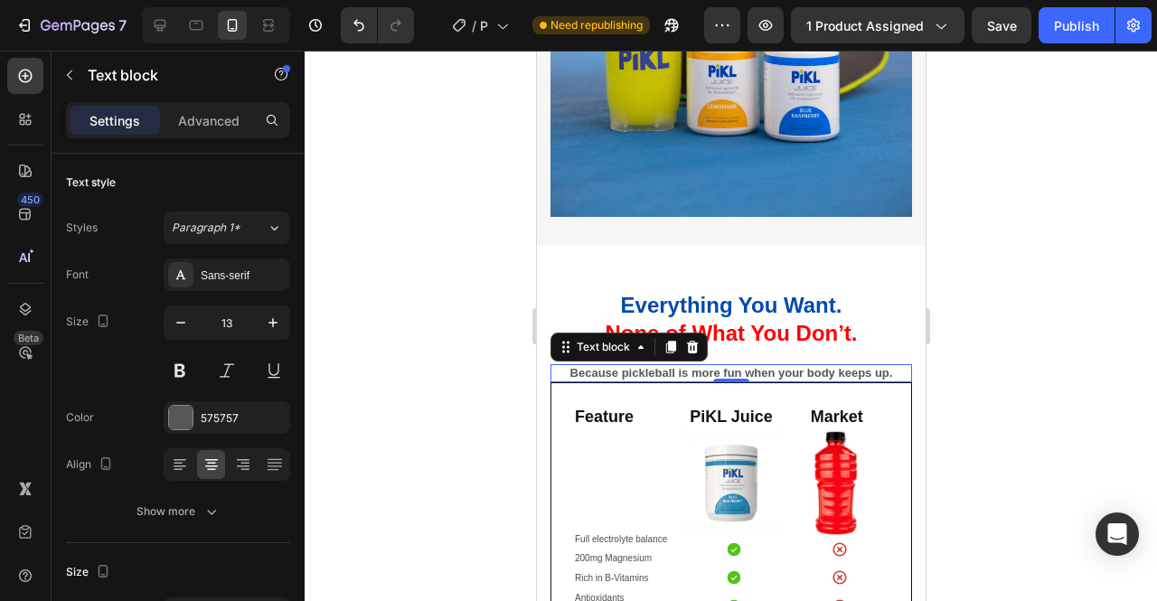
click at [1018, 342] on div at bounding box center [731, 326] width 853 height 551
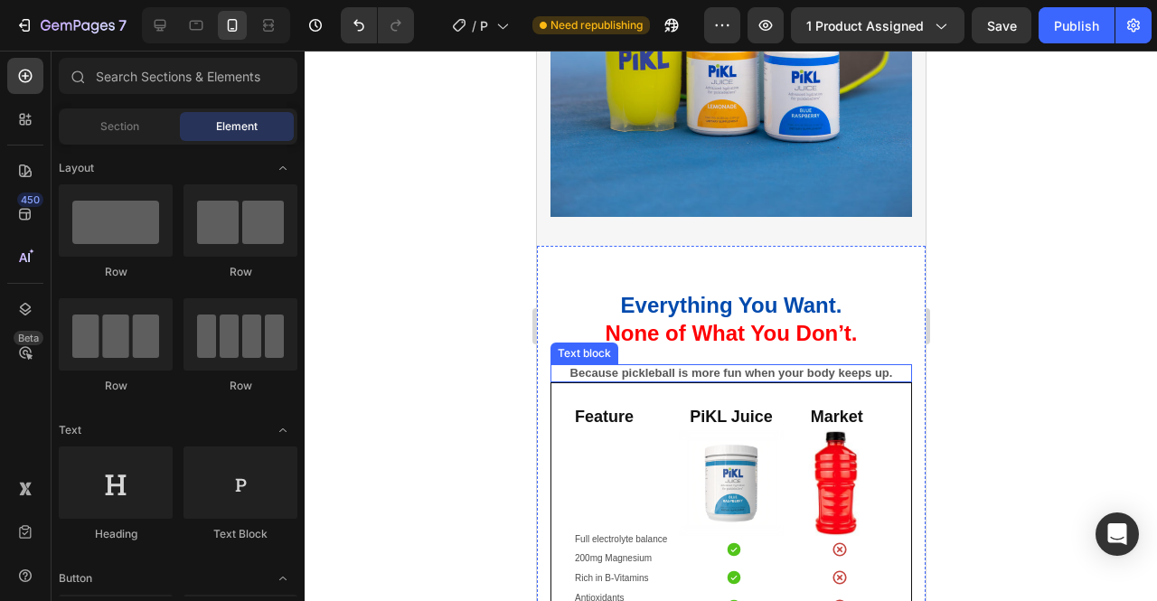
click at [731, 366] on strong "Because pickleball is more fun when your body keeps up." at bounding box center [731, 373] width 323 height 14
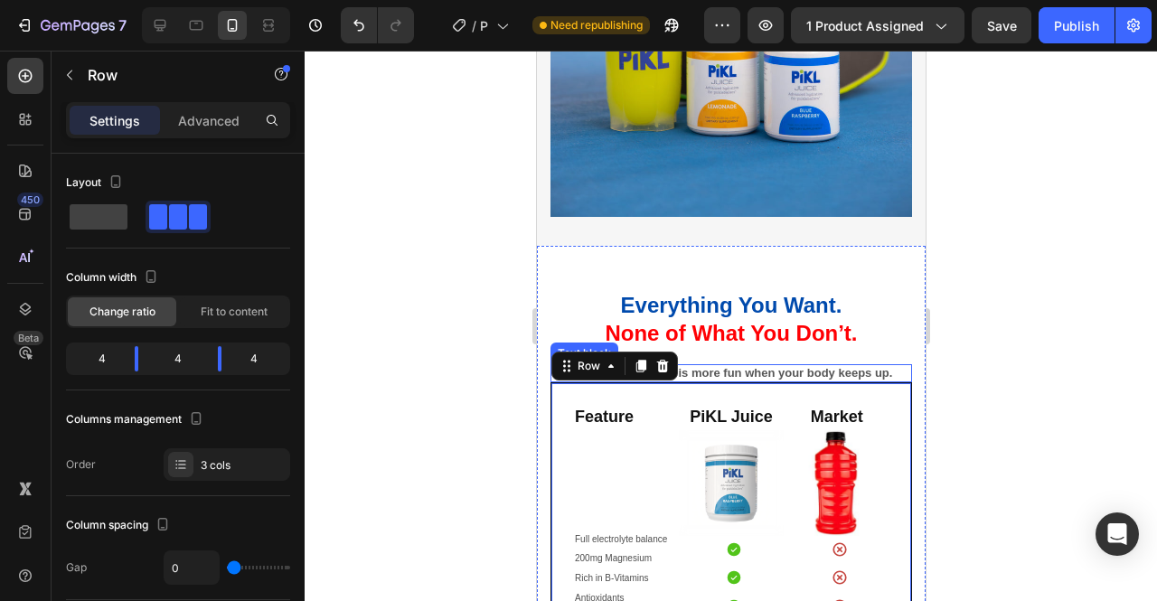
click at [723, 366] on strong "Because pickleball is more fun when your body keeps up." at bounding box center [731, 373] width 323 height 14
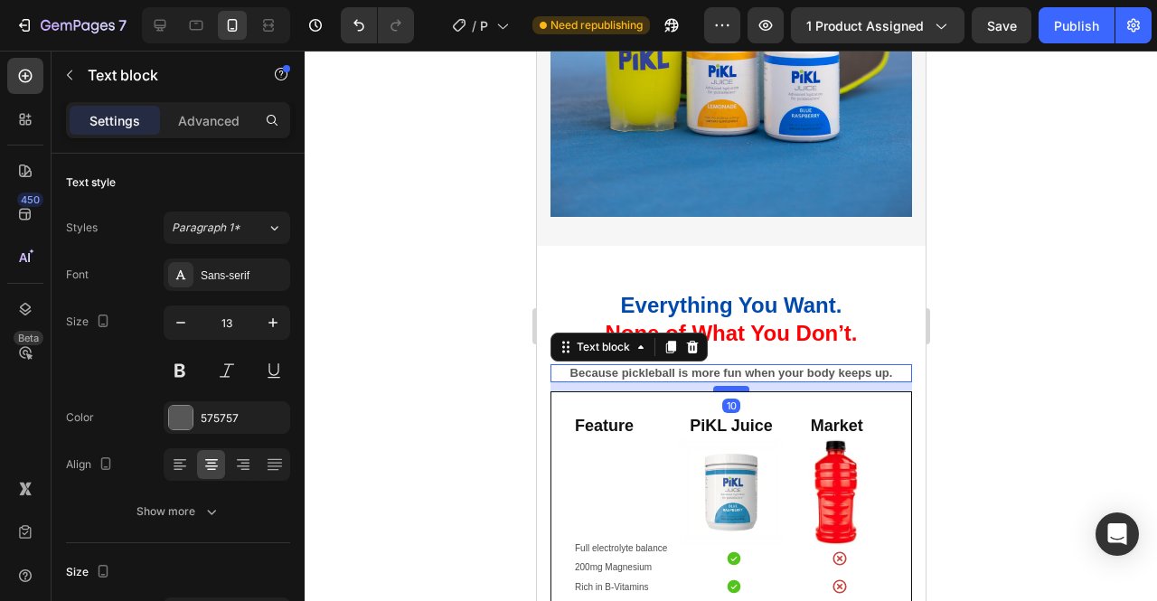
click at [725, 386] on div at bounding box center [730, 388] width 36 height 5
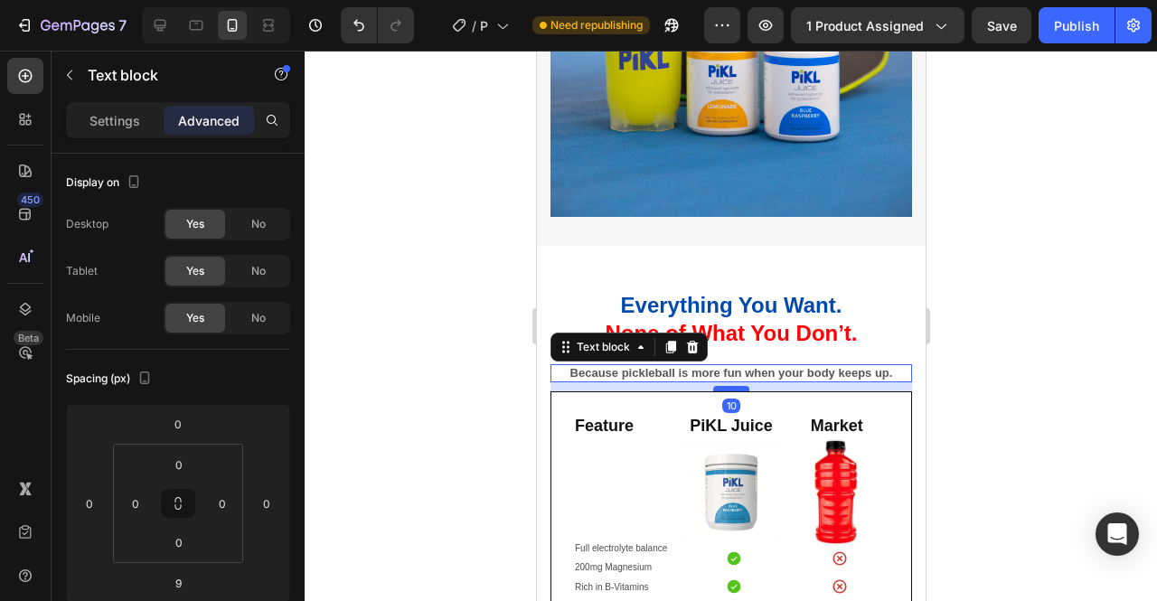
click at [732, 386] on div at bounding box center [730, 388] width 36 height 5
type input "10"
click at [957, 378] on div at bounding box center [731, 326] width 853 height 551
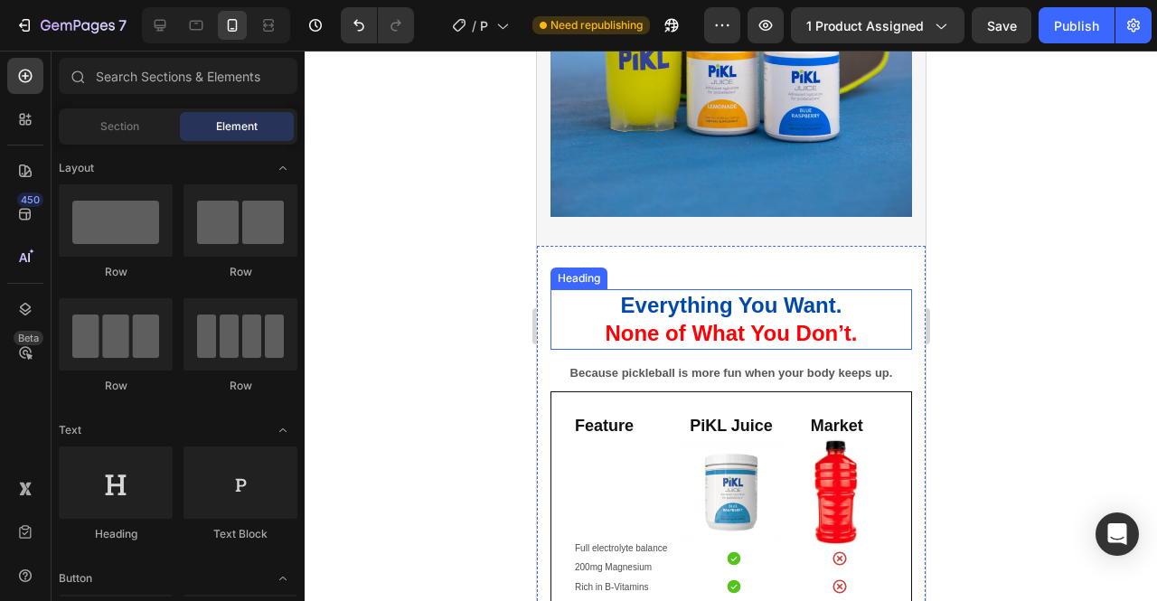
click at [740, 292] on p "Everything You Want. None of What You Don’t." at bounding box center [730, 319] width 358 height 56
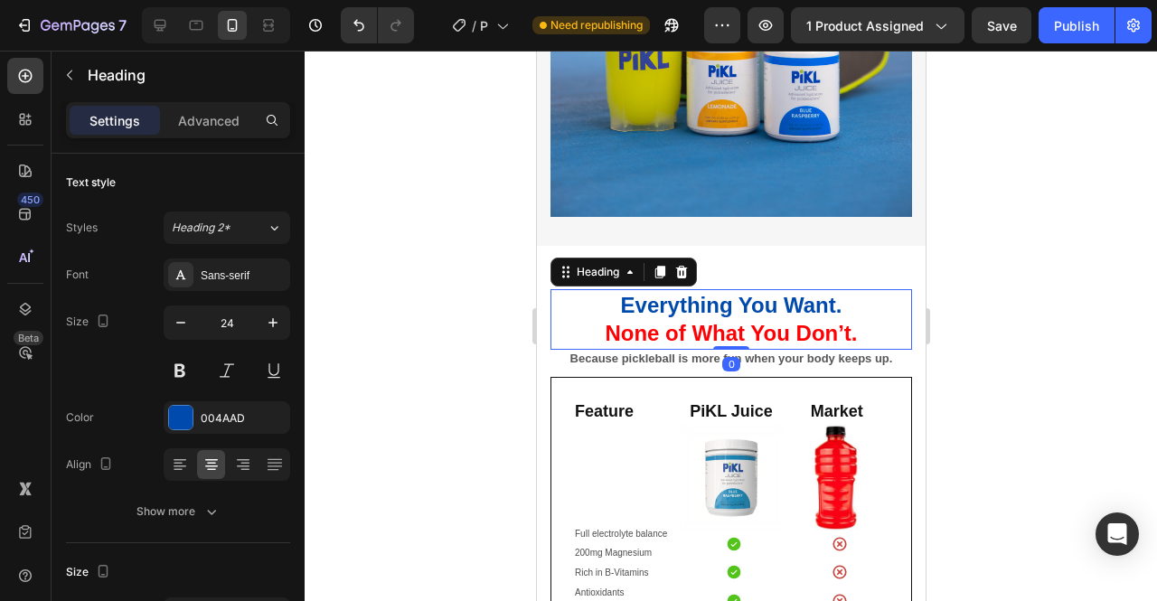
drag, startPoint x: 721, startPoint y: 350, endPoint x: 735, endPoint y: 326, distance: 27.1
click at [735, 326] on div "Everything You Want. None of What You Don’t. Heading 0" at bounding box center [731, 319] width 362 height 60
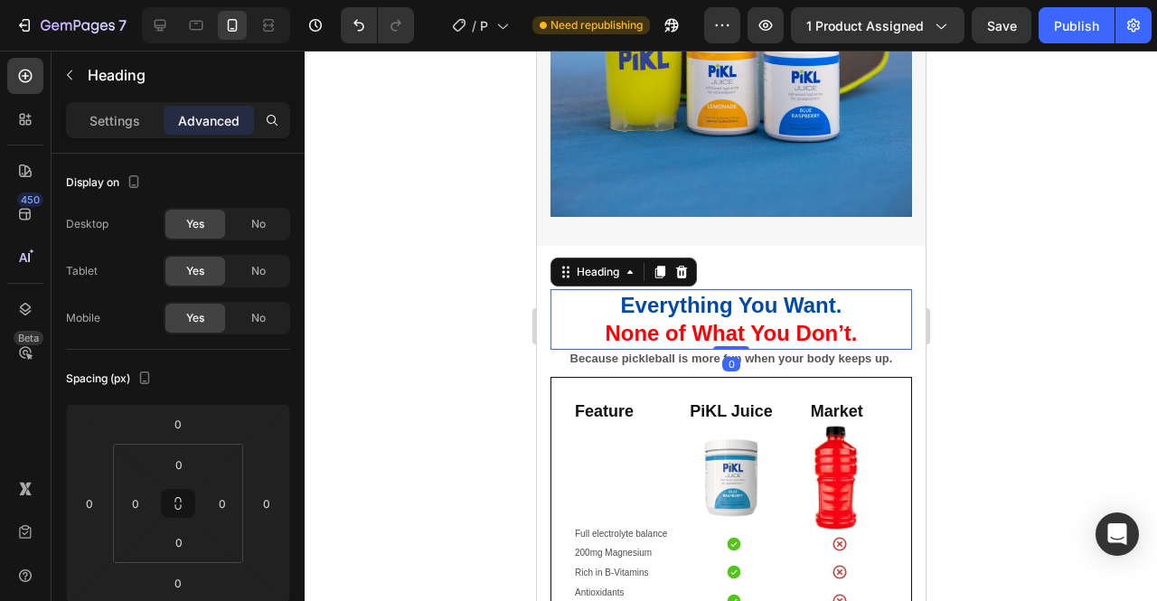
click at [1045, 306] on div at bounding box center [731, 326] width 853 height 551
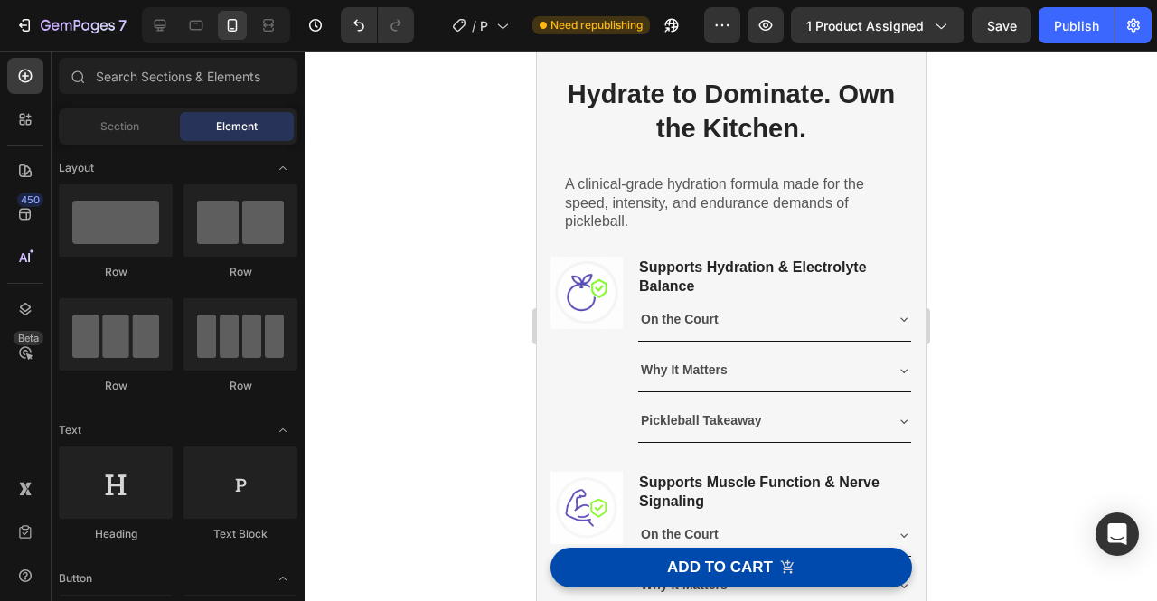
scroll to position [767, 0]
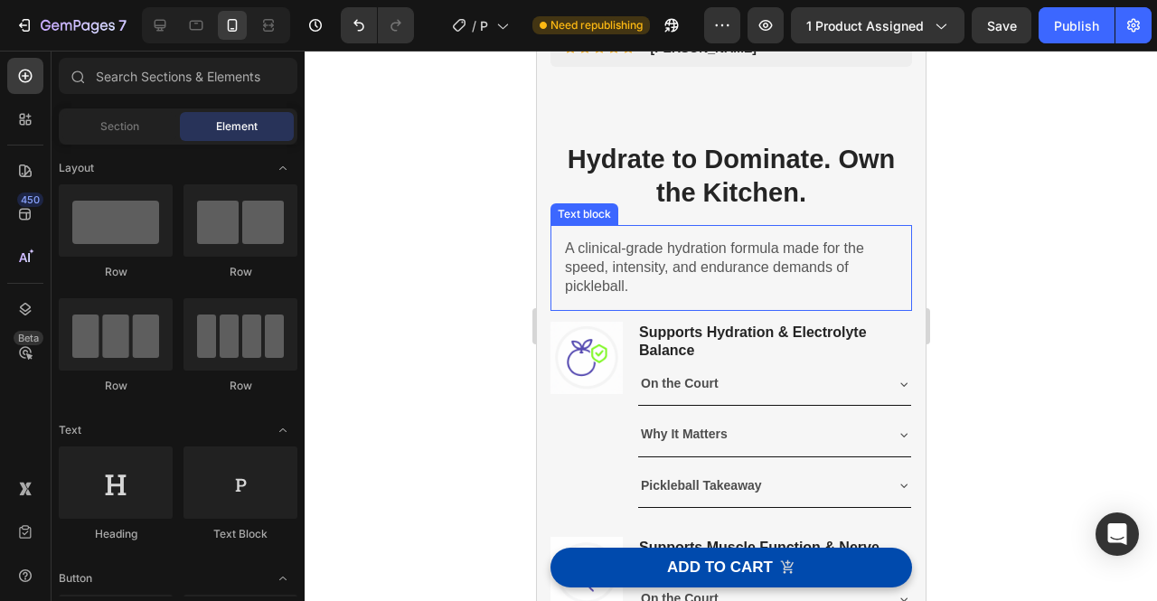
click at [799, 272] on p "A clinical-grade hydration formula made for the speed, intensity, and endurance…" at bounding box center [730, 268] width 333 height 56
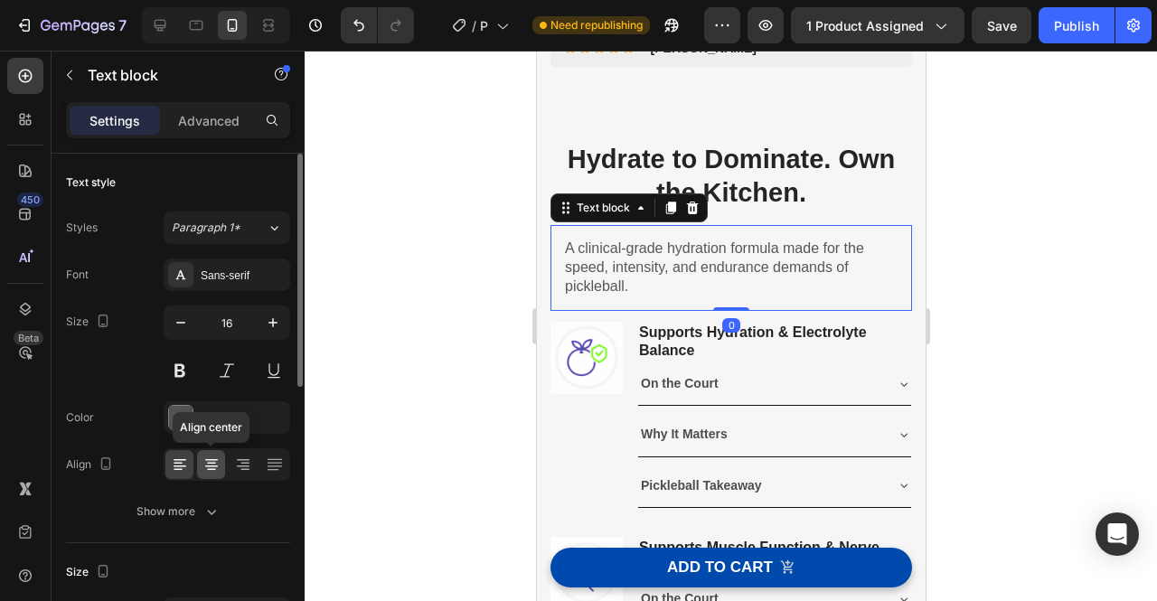
click at [211, 472] on icon at bounding box center [212, 465] width 18 height 18
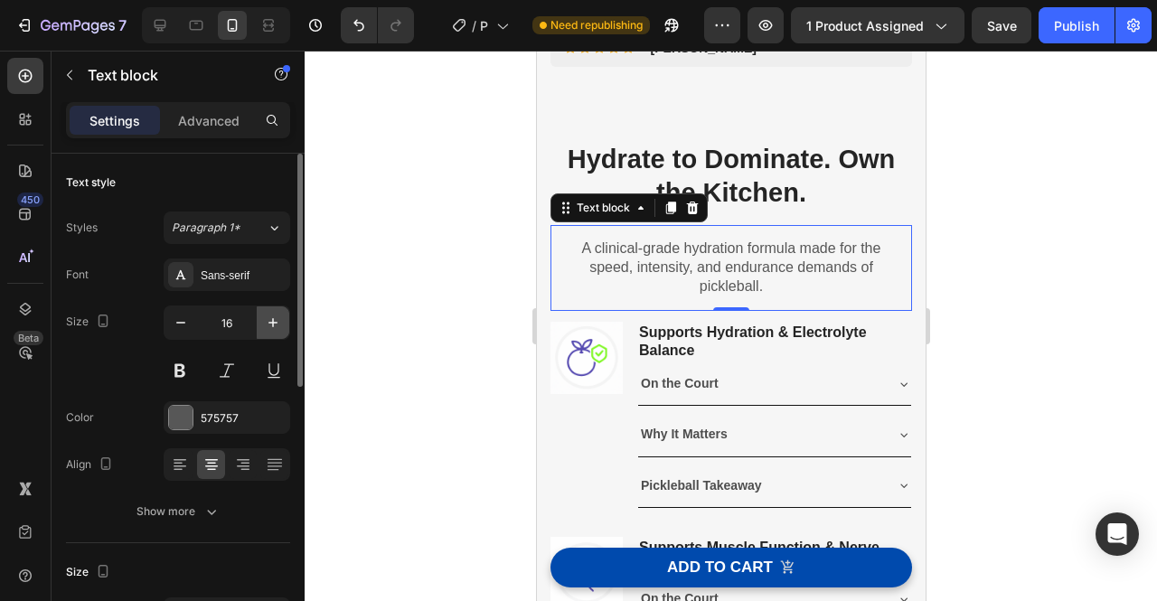
click at [281, 321] on icon "button" at bounding box center [273, 323] width 18 height 18
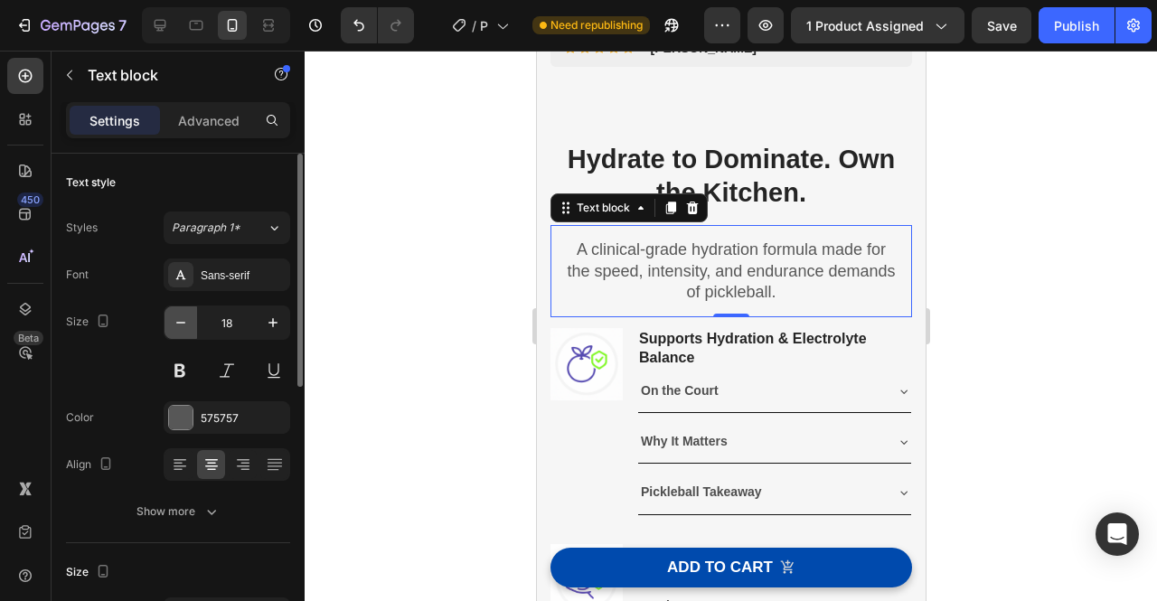
click at [181, 319] on icon "button" at bounding box center [181, 323] width 18 height 18
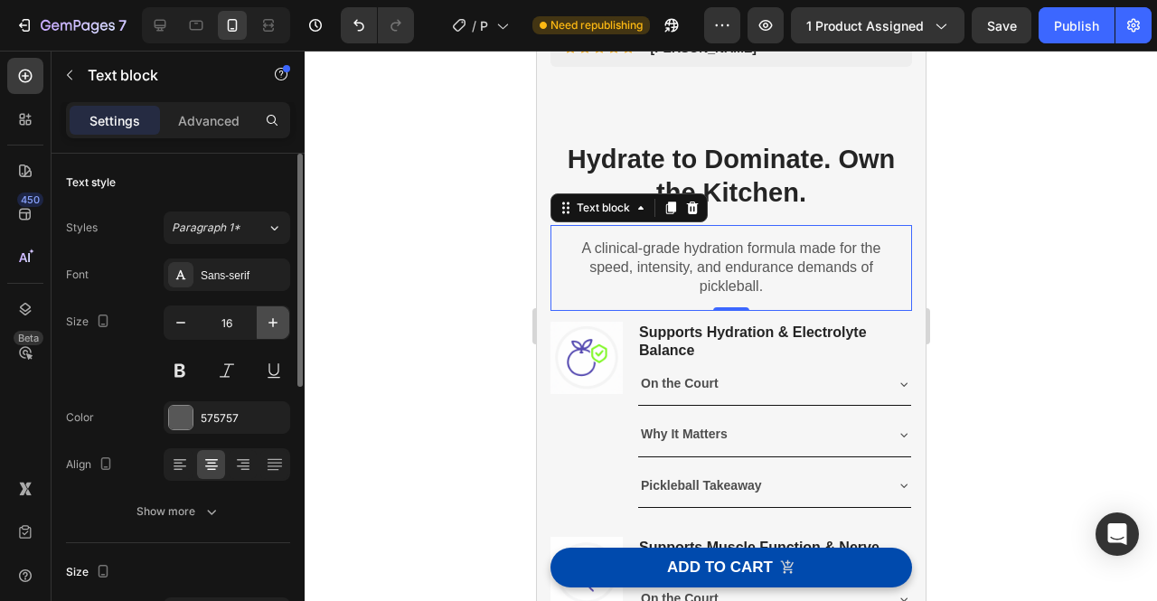
click at [271, 328] on icon "button" at bounding box center [273, 323] width 18 height 18
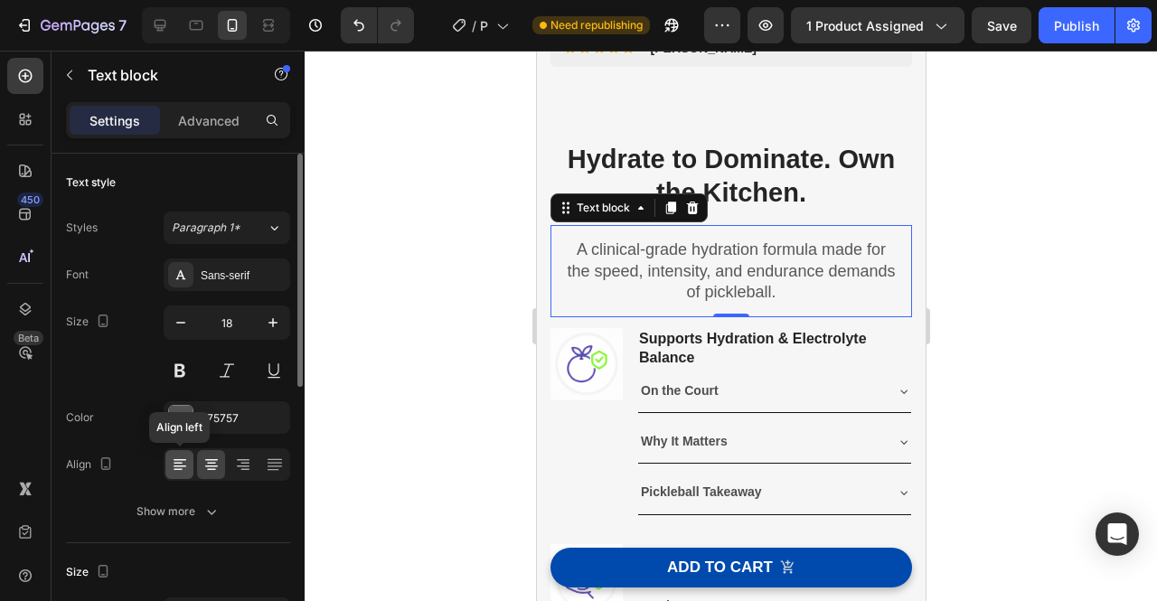
click at [181, 466] on icon at bounding box center [180, 465] width 18 height 18
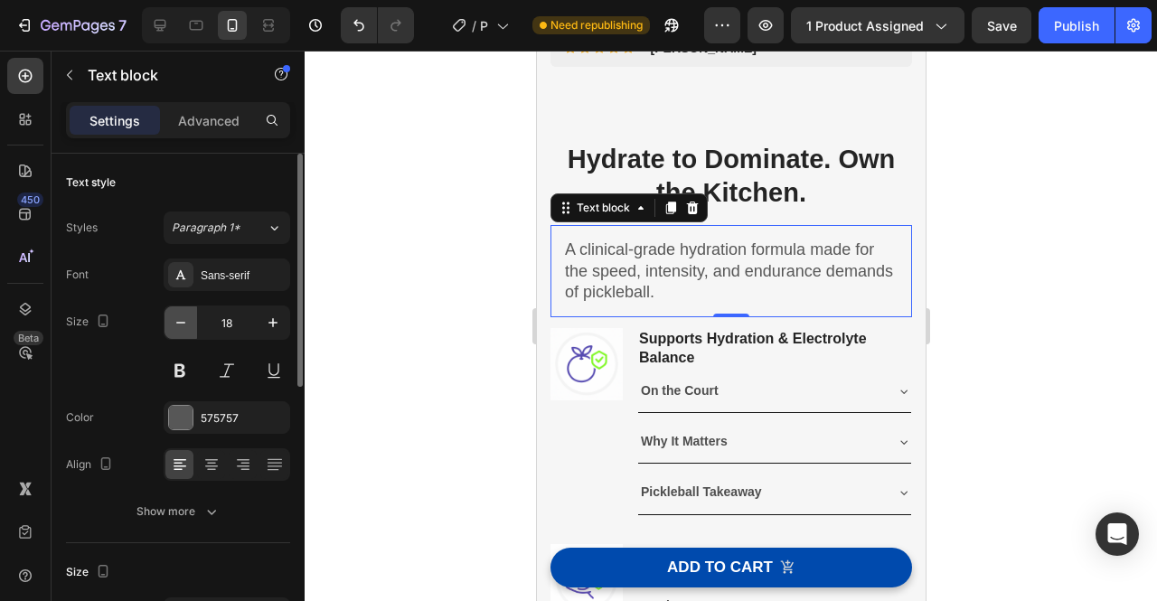
click at [188, 314] on icon "button" at bounding box center [181, 323] width 18 height 18
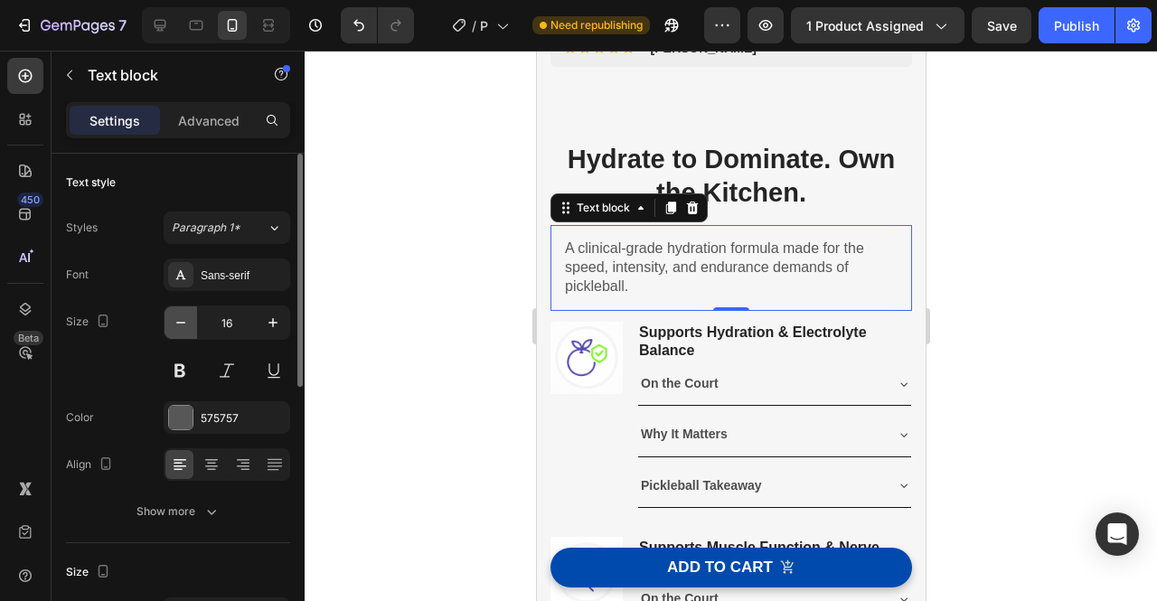
click at [188, 314] on icon "button" at bounding box center [181, 323] width 18 height 18
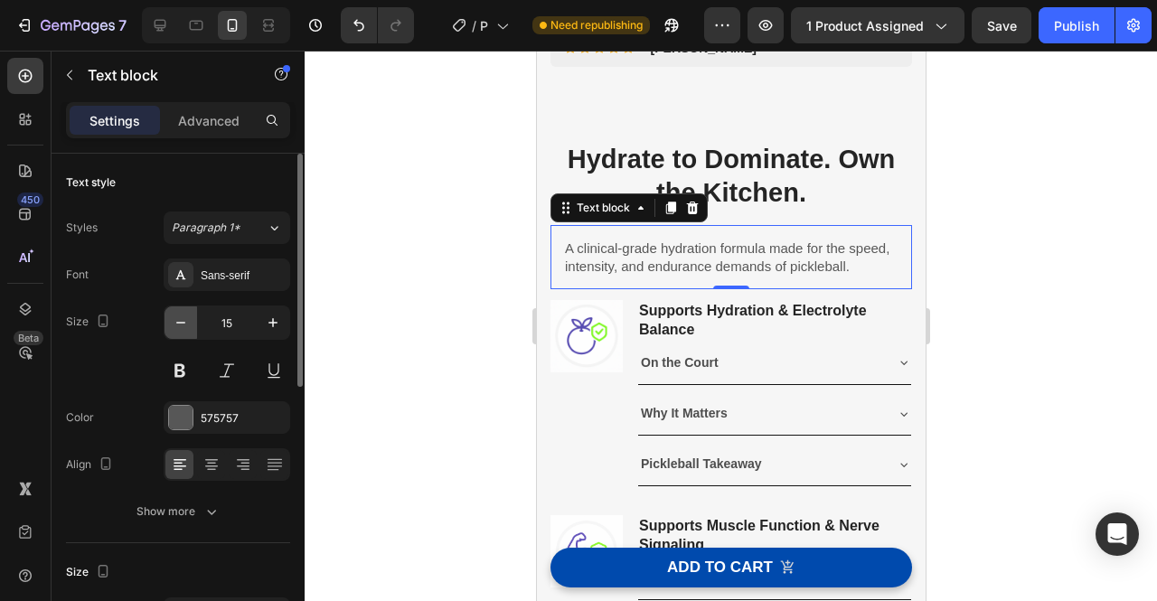
click at [188, 314] on icon "button" at bounding box center [181, 323] width 18 height 18
type input "14"
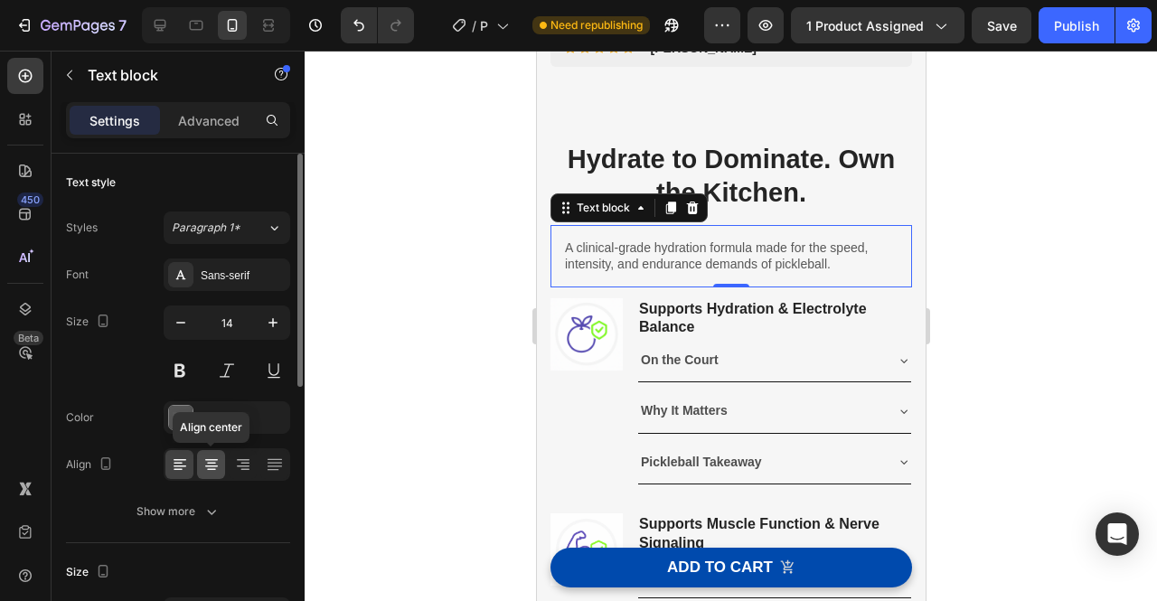
click at [206, 464] on icon at bounding box center [212, 465] width 18 height 18
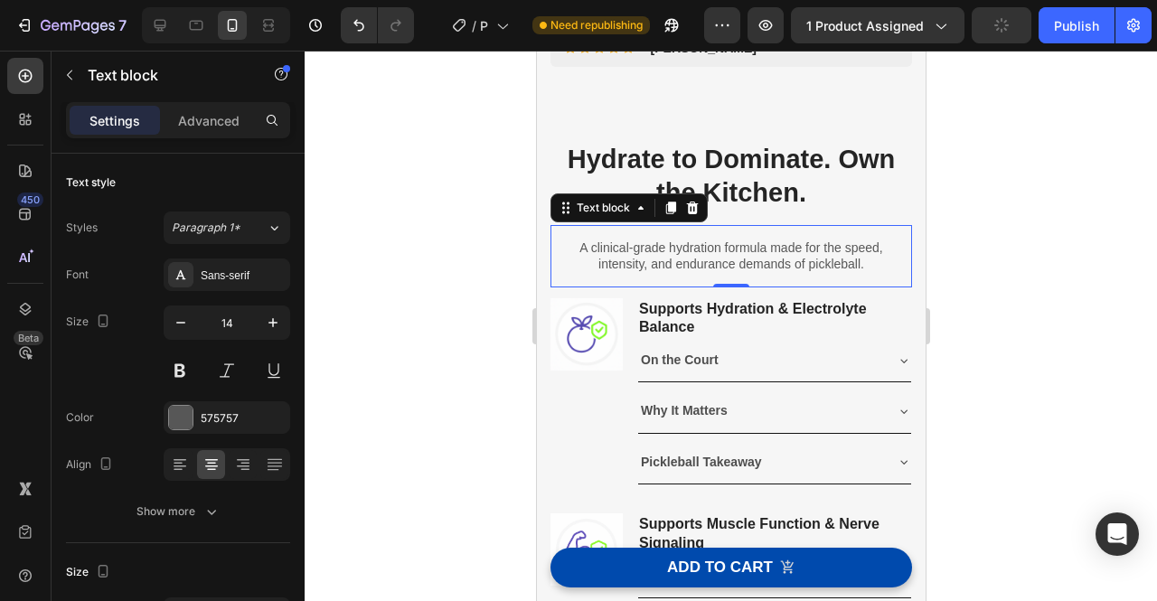
click at [1064, 212] on div at bounding box center [731, 326] width 853 height 551
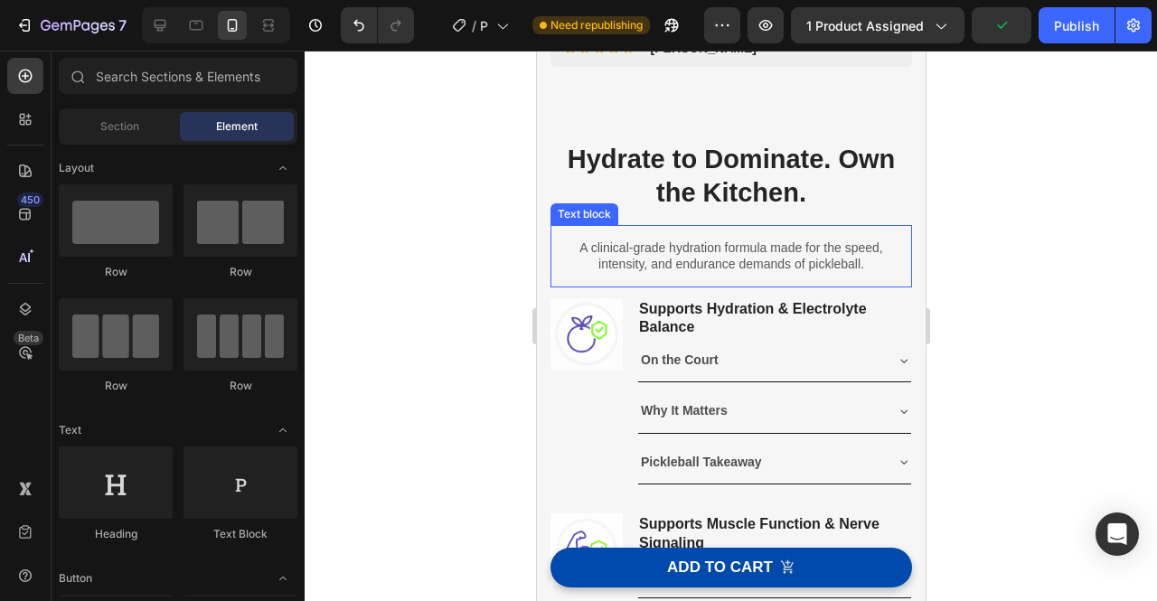
click at [740, 264] on p "A clinical-grade hydration formula made for the speed, intensity, and endurance…" at bounding box center [730, 256] width 333 height 33
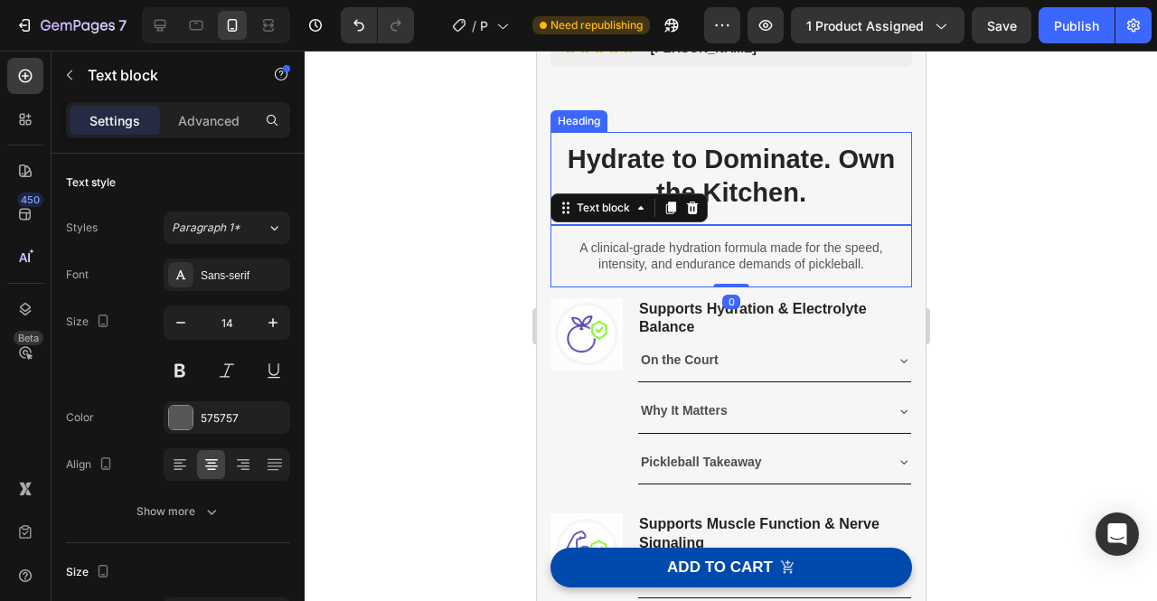
click at [748, 169] on h2 "Hydrate to Dominate. Own the Kitchen." at bounding box center [731, 178] width 362 height 93
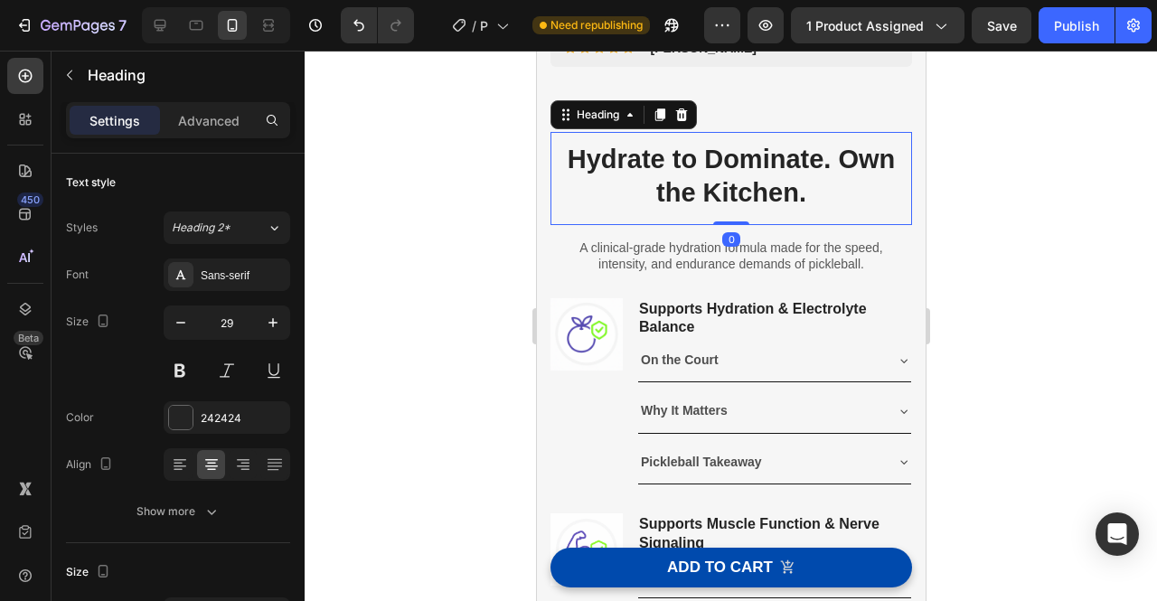
drag, startPoint x: 729, startPoint y: 223, endPoint x: 797, endPoint y: 185, distance: 78.5
click at [746, 184] on div "Hydrate to Dominate. Own the Kitchen. Heading 0" at bounding box center [731, 178] width 362 height 93
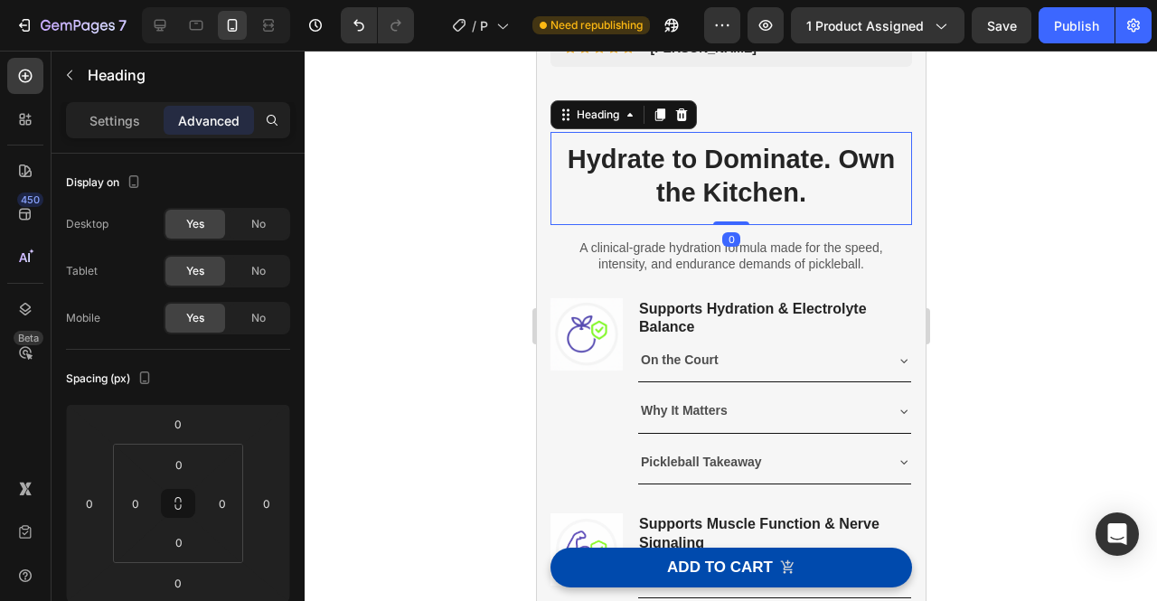
click at [1026, 232] on div at bounding box center [731, 326] width 853 height 551
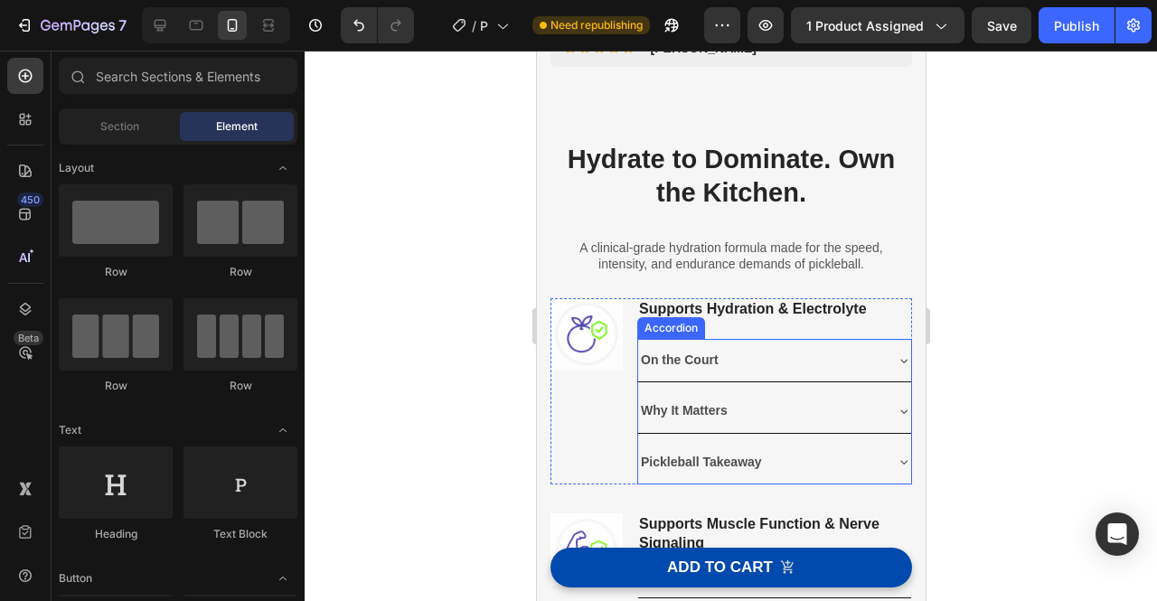
click at [810, 371] on div "On the Court" at bounding box center [759, 360] width 244 height 28
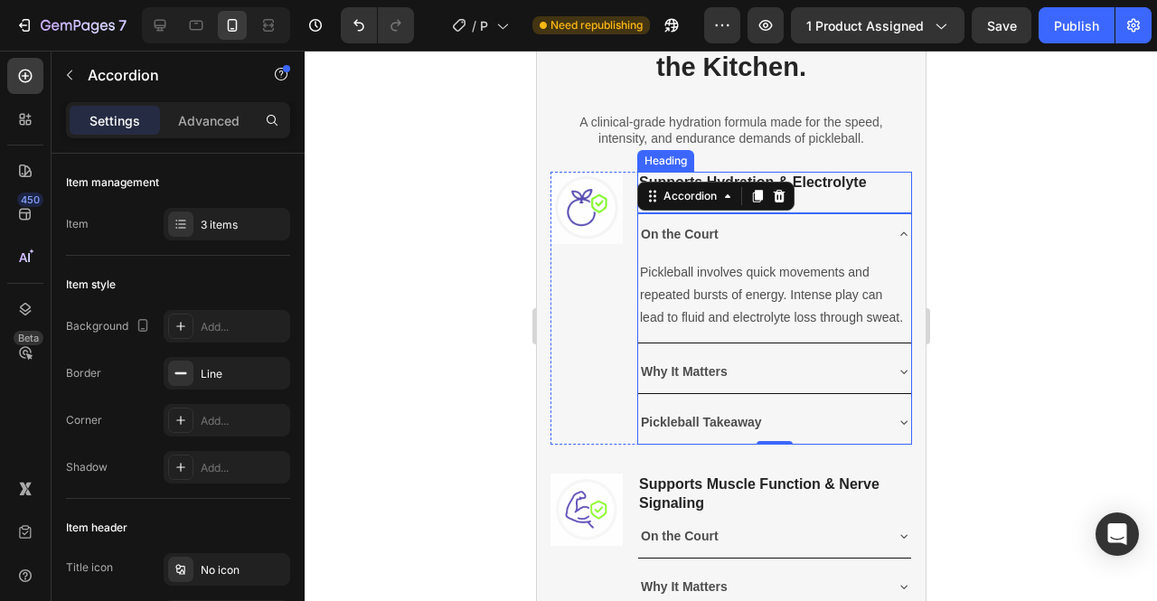
scroll to position [889, 0]
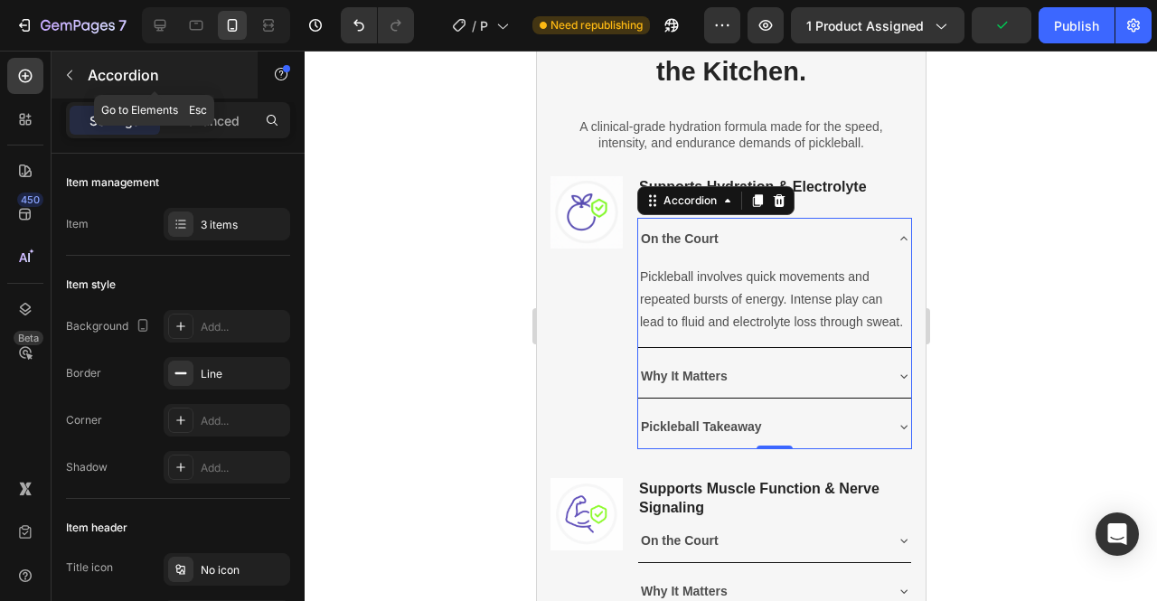
click at [71, 79] on icon "button" at bounding box center [69, 75] width 14 height 14
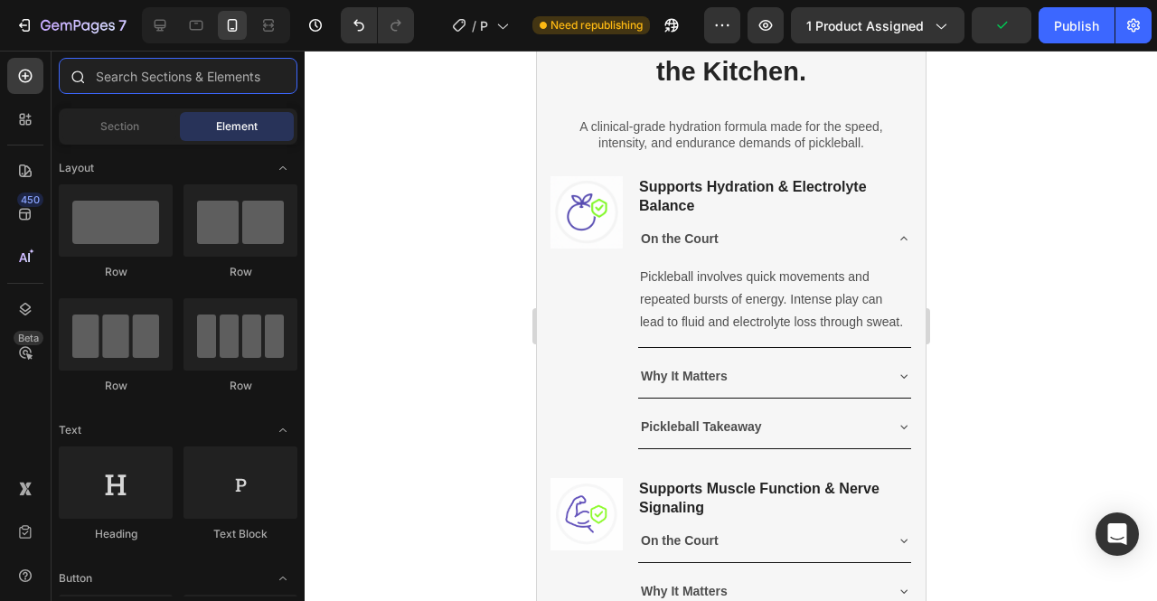
click at [128, 79] on input "text" at bounding box center [178, 76] width 239 height 36
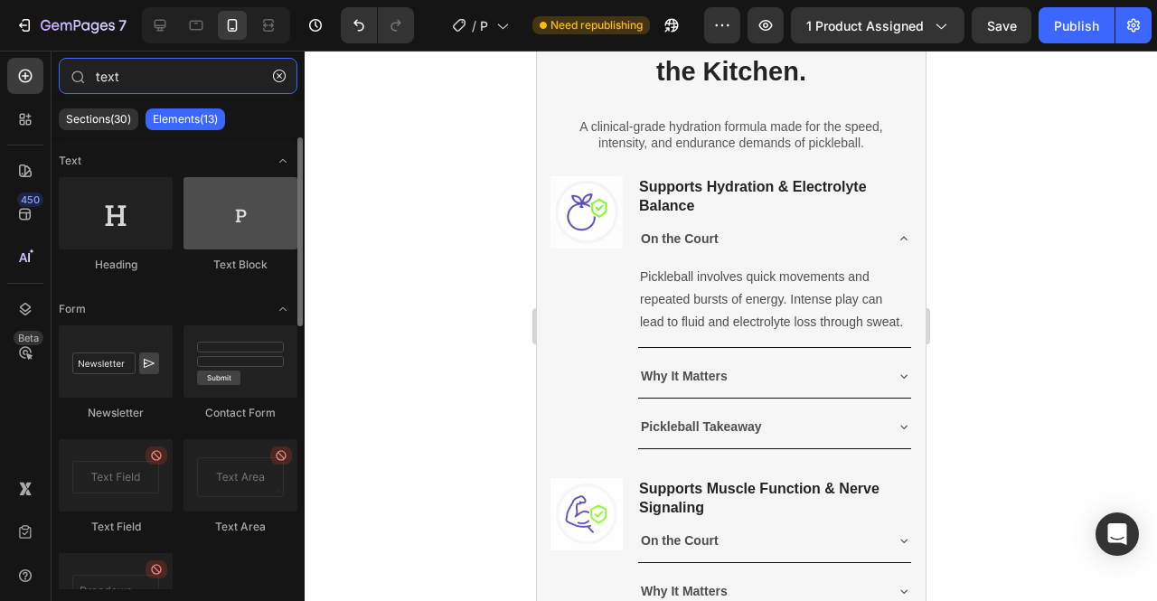
type input "text"
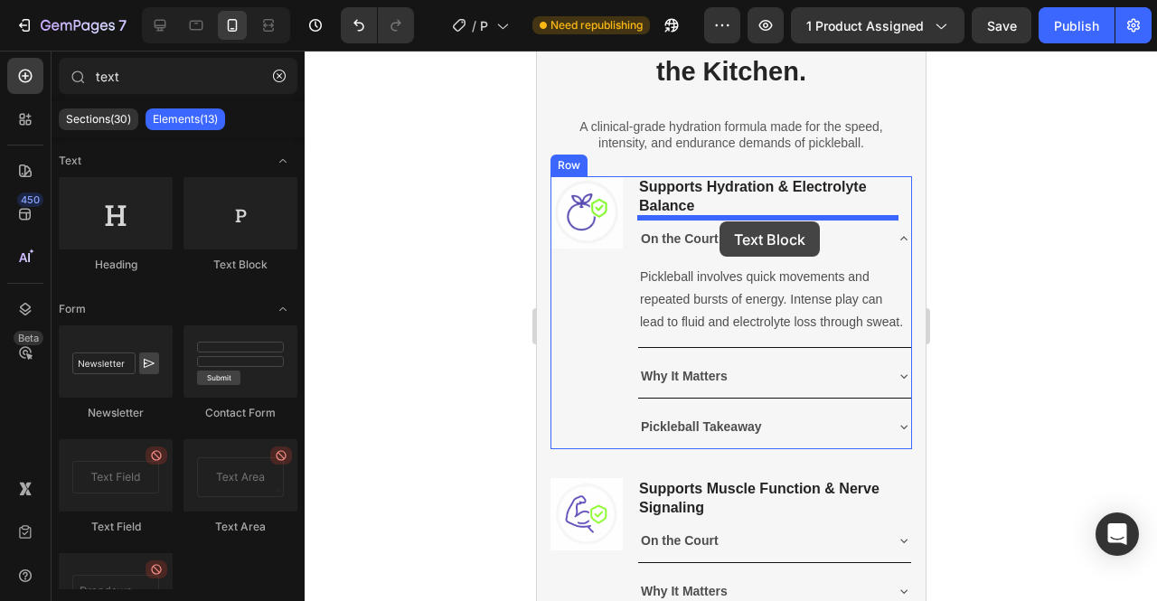
drag, startPoint x: 808, startPoint y: 264, endPoint x: 719, endPoint y: 221, distance: 99.1
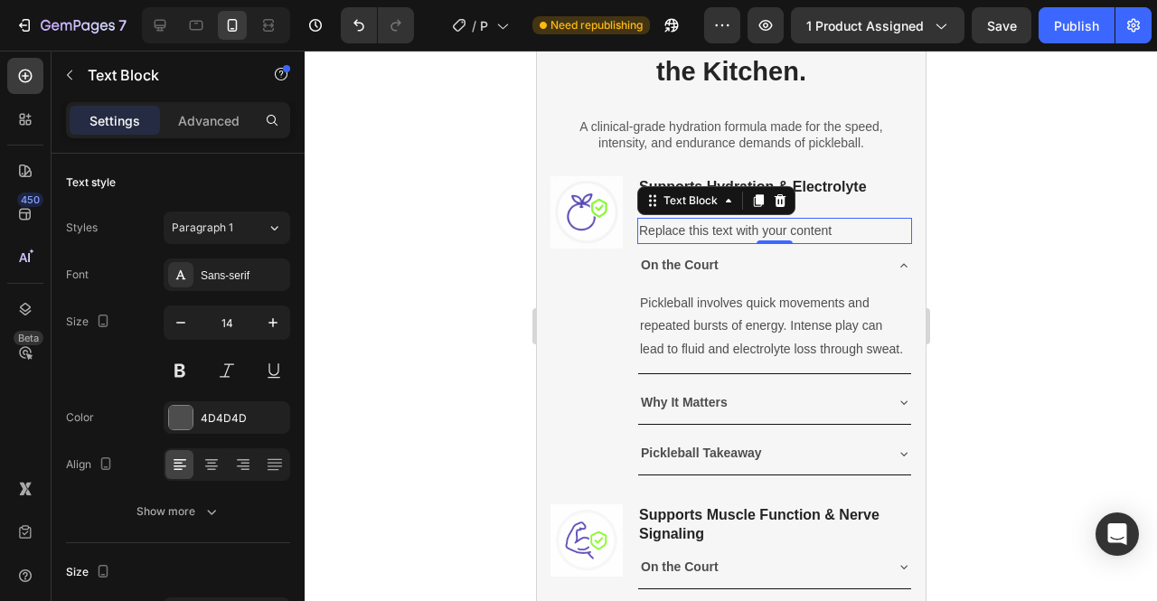
click at [760, 234] on div "Replace this text with your content" at bounding box center [773, 231] width 275 height 26
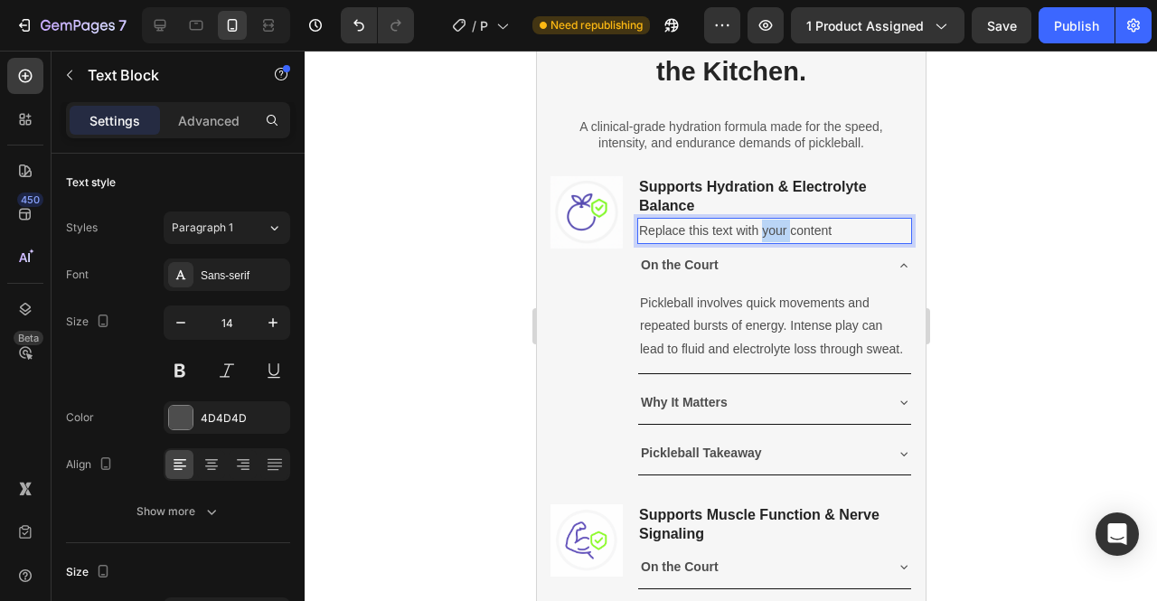
click at [760, 234] on p "Replace this text with your content" at bounding box center [773, 231] width 271 height 23
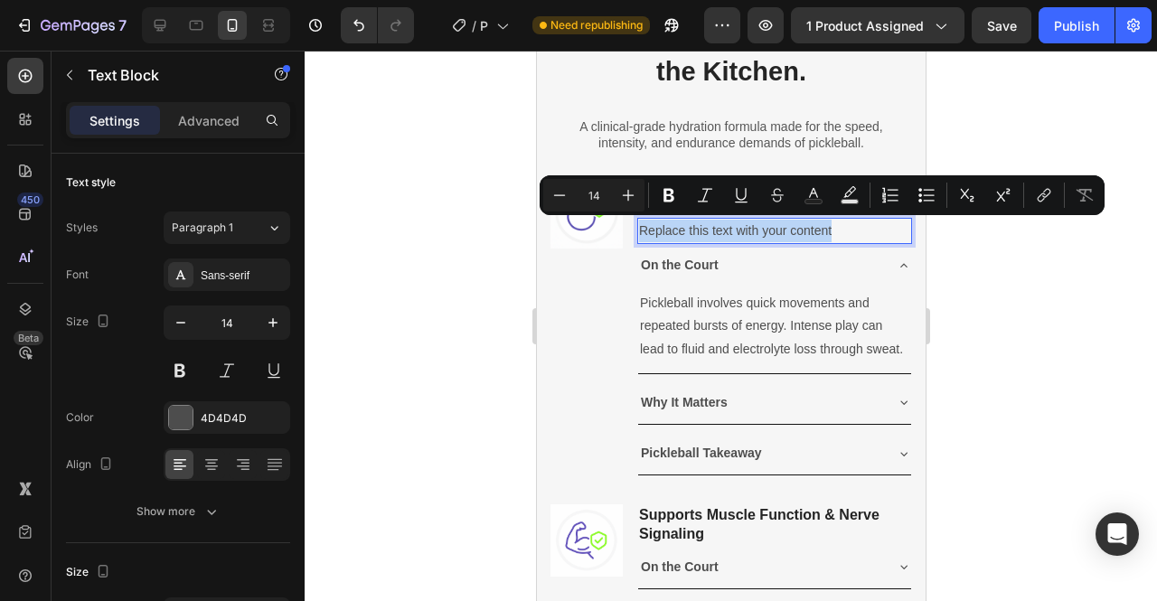
click at [760, 234] on p "Replace this text with your content" at bounding box center [773, 231] width 271 height 23
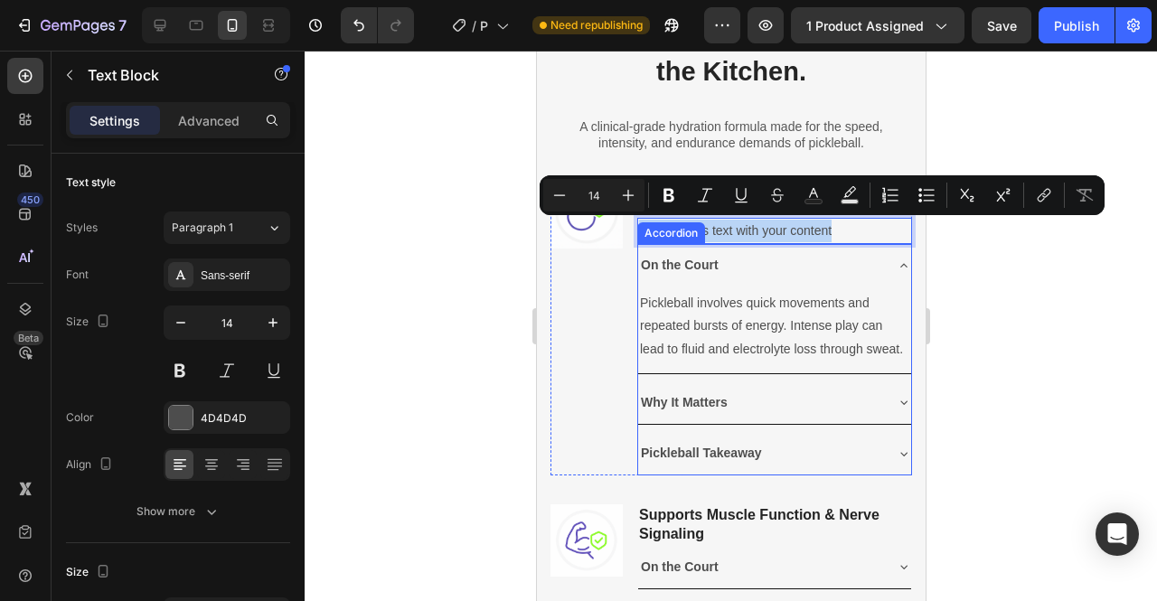
click at [661, 265] on strong "On the Court" at bounding box center [679, 265] width 78 height 14
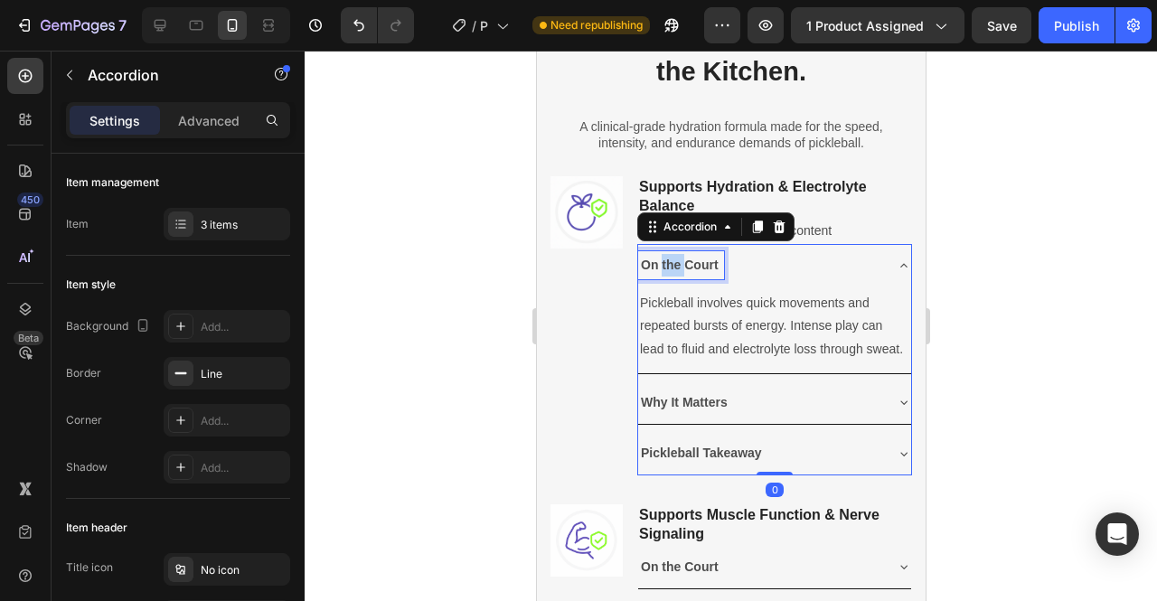
click at [661, 265] on strong "On the Court" at bounding box center [679, 265] width 78 height 14
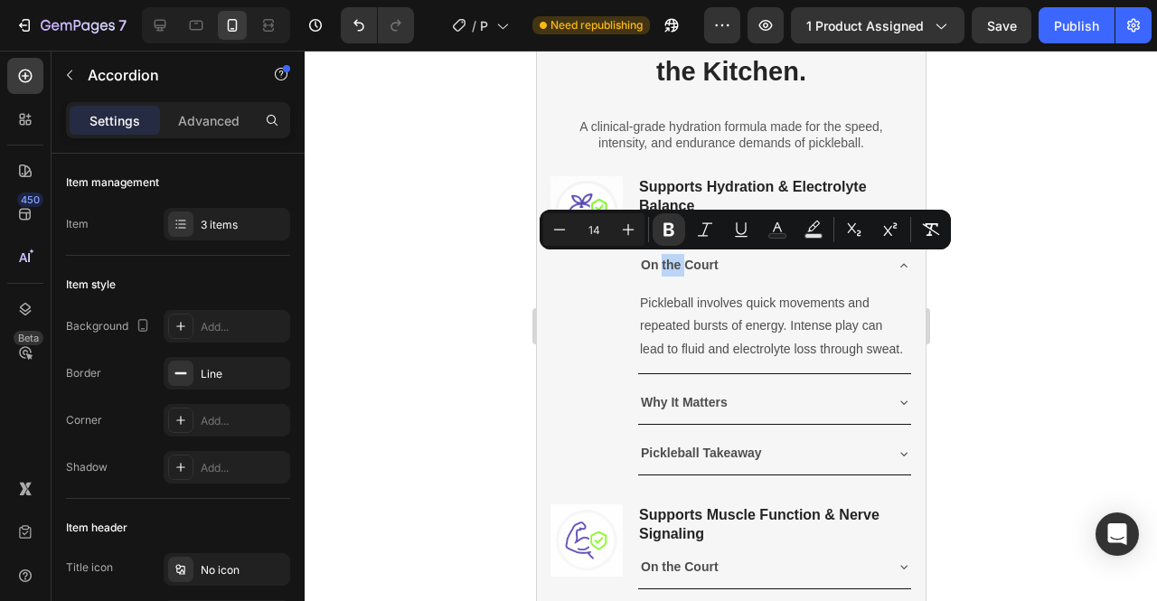
click at [787, 272] on div "On the Court" at bounding box center [759, 265] width 244 height 28
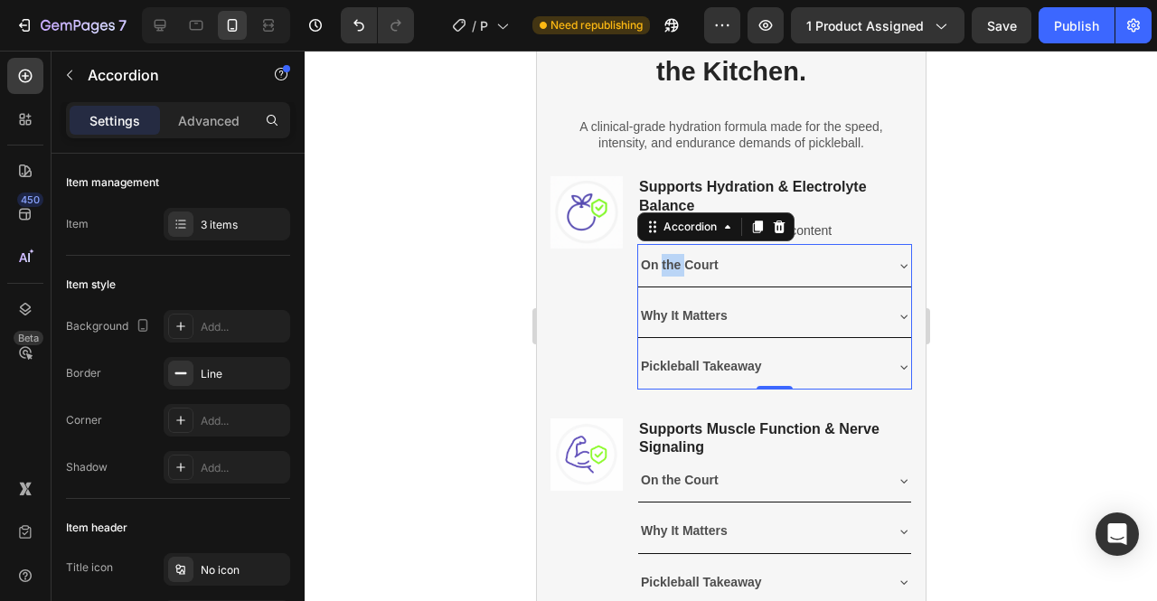
copy strong "the"
click at [896, 271] on icon at bounding box center [903, 266] width 14 height 14
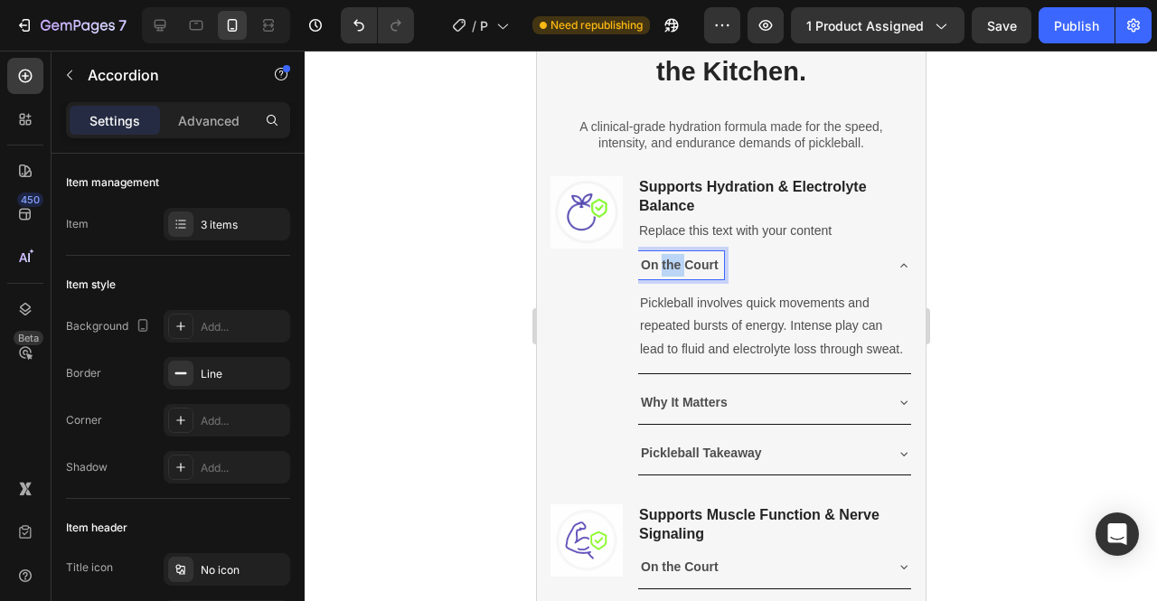
click at [660, 265] on strong "On the Court" at bounding box center [679, 265] width 78 height 14
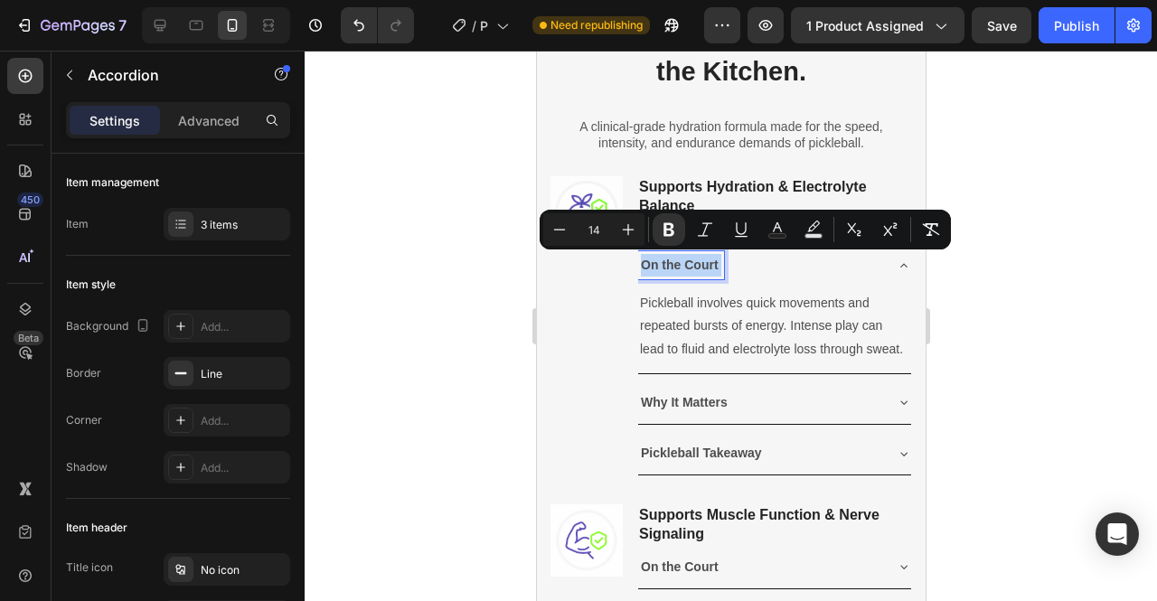
copy p "On the Court"
click at [706, 323] on p "Pickleball involves quick movements and repeated bursts of energy. Intense play…" at bounding box center [773, 326] width 269 height 69
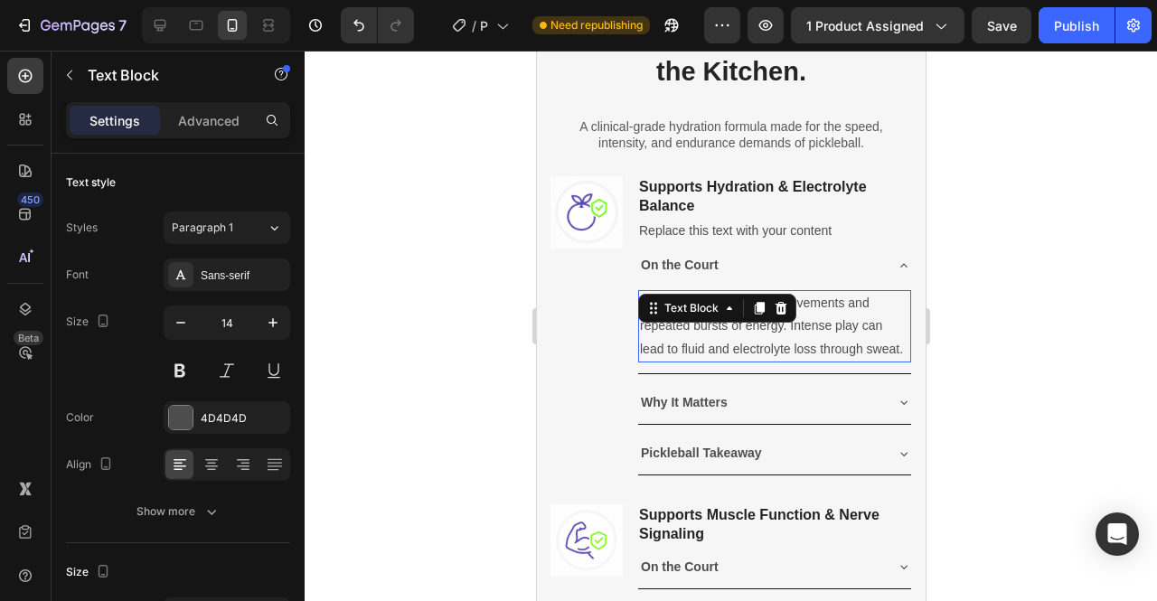
click at [706, 323] on p "Pickleball involves quick movements and repeated bursts of energy. Intense play…" at bounding box center [773, 326] width 269 height 69
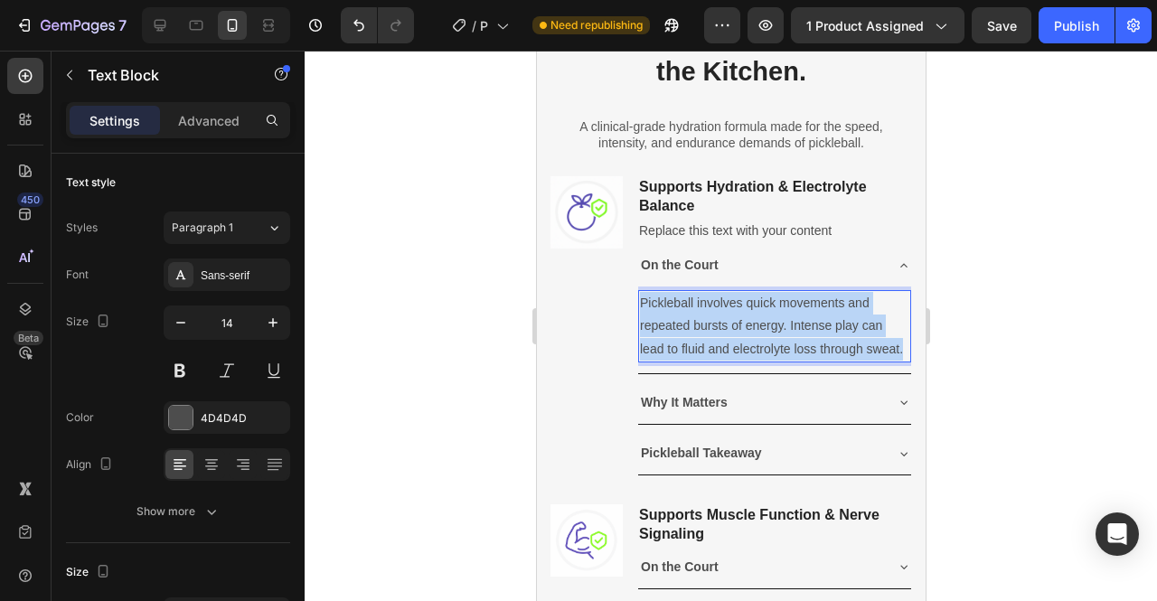
click at [706, 323] on p "Pickleball involves quick movements and repeated bursts of energy. Intense play…" at bounding box center [773, 326] width 269 height 69
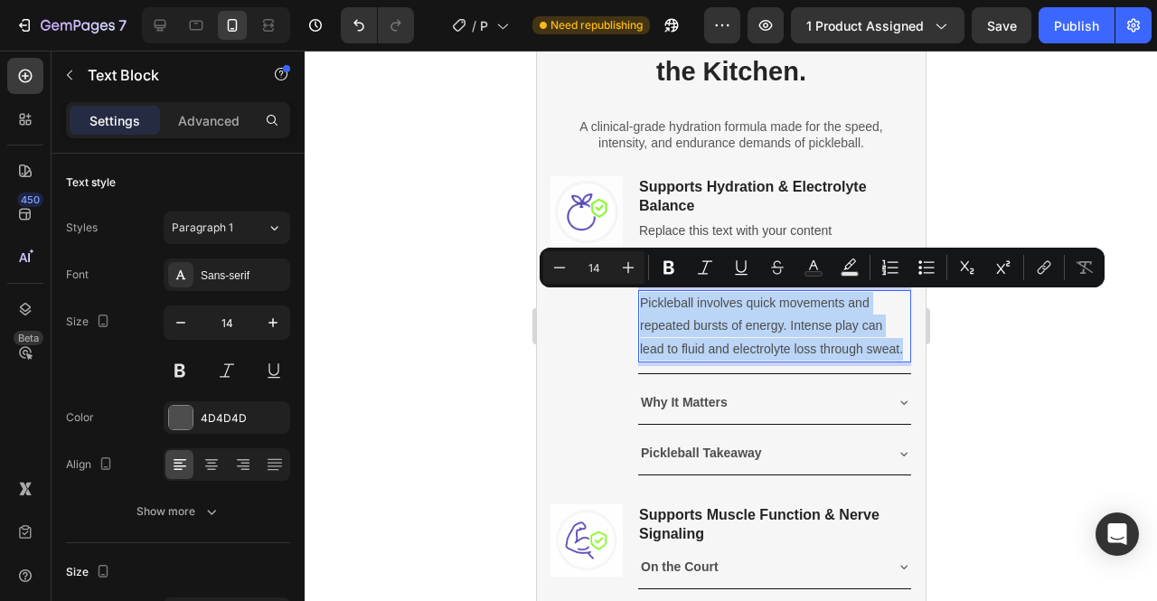
copy p "Pickleball involves quick movements and repeated bursts of energy. Intense play…"
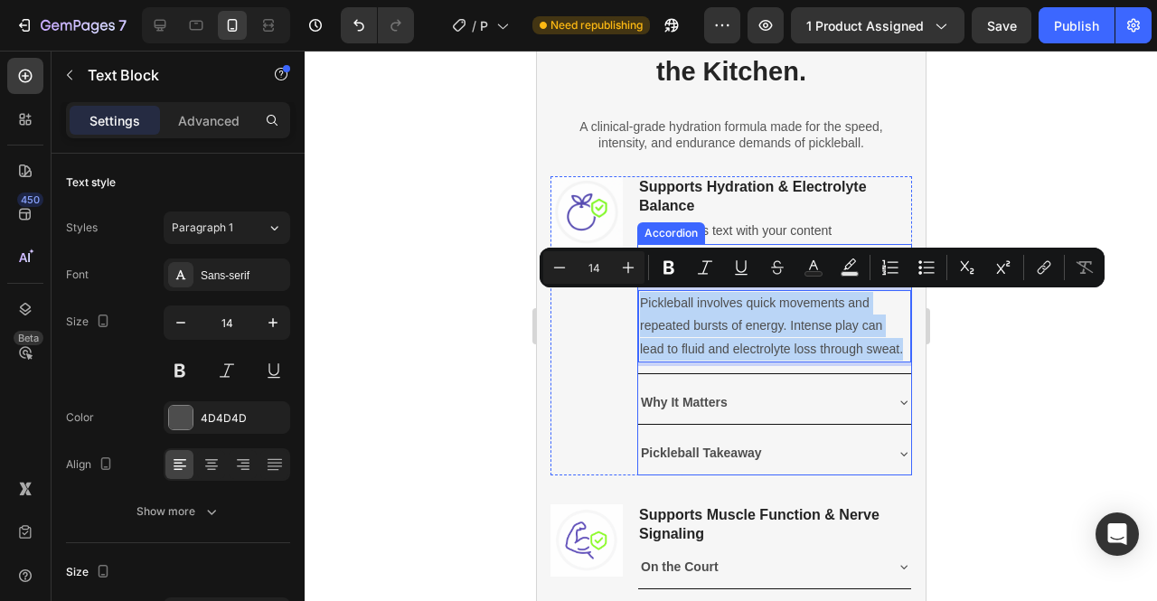
click at [675, 410] on strong "Why It Matters" at bounding box center [683, 402] width 87 height 14
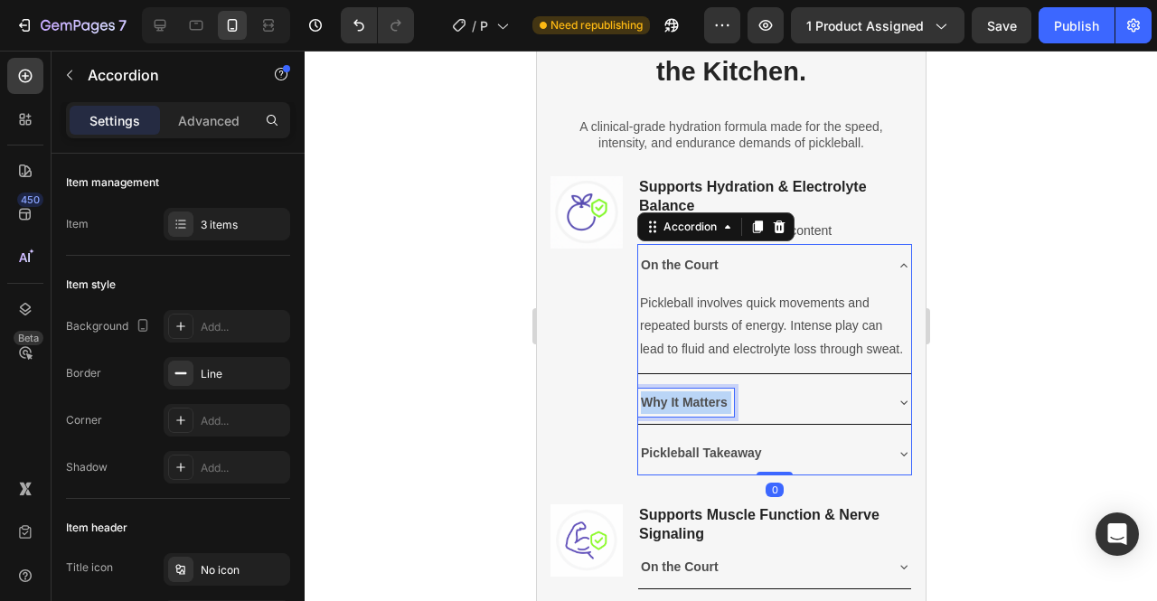
click at [675, 410] on strong "Why It Matters" at bounding box center [683, 402] width 87 height 14
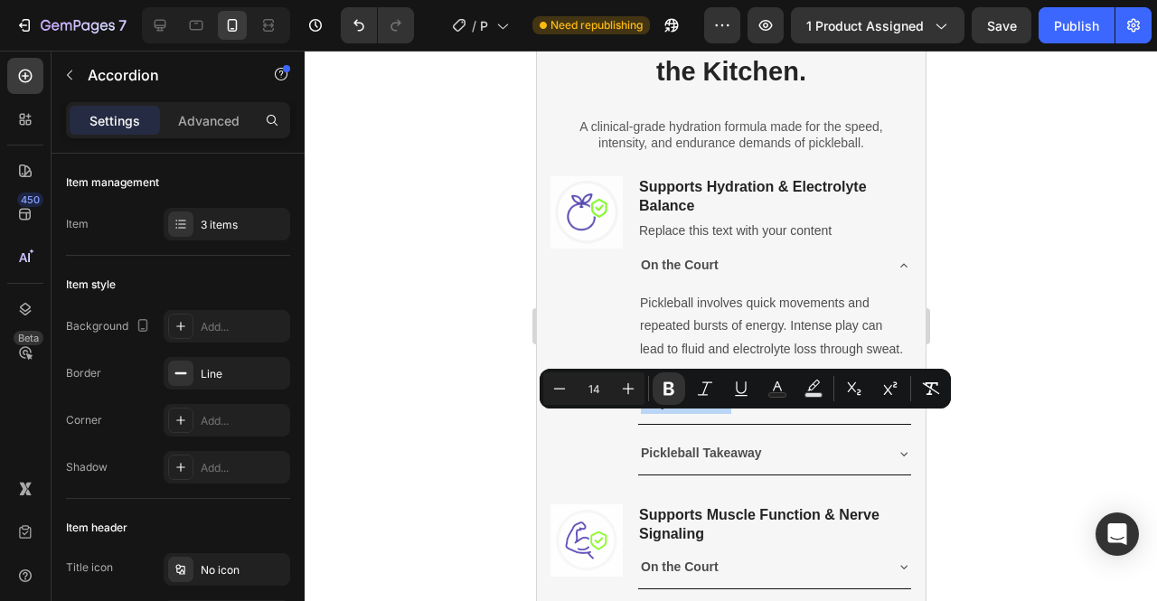
click at [896, 410] on icon at bounding box center [903, 402] width 14 height 14
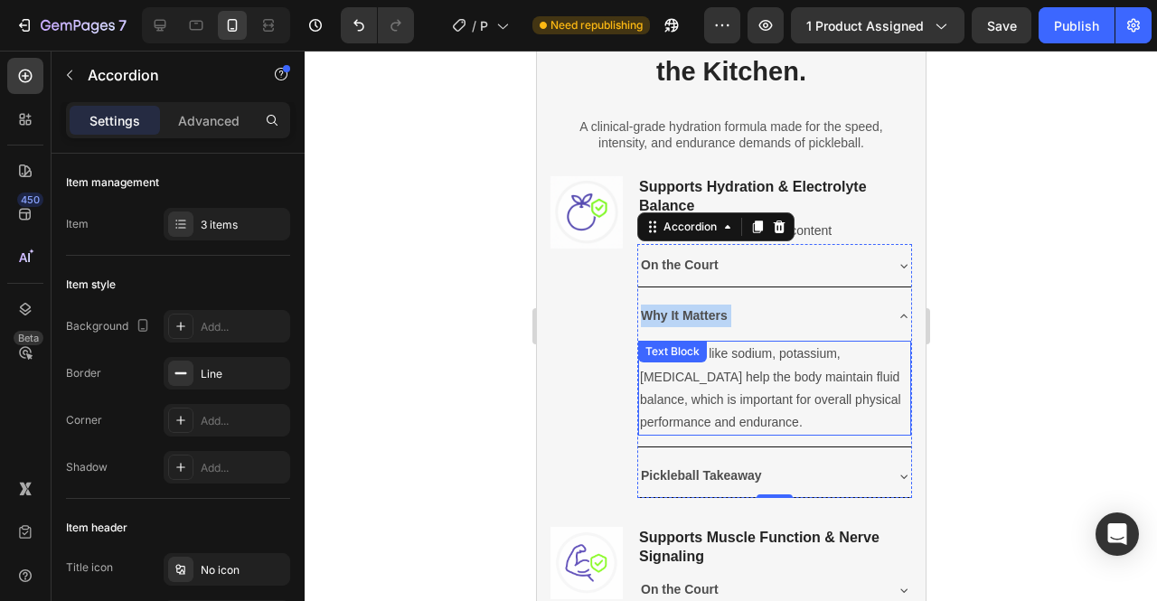
click at [721, 361] on div "Electrolytes like sodium, potassium, magnesium, and chloride help the body main…" at bounding box center [773, 388] width 273 height 95
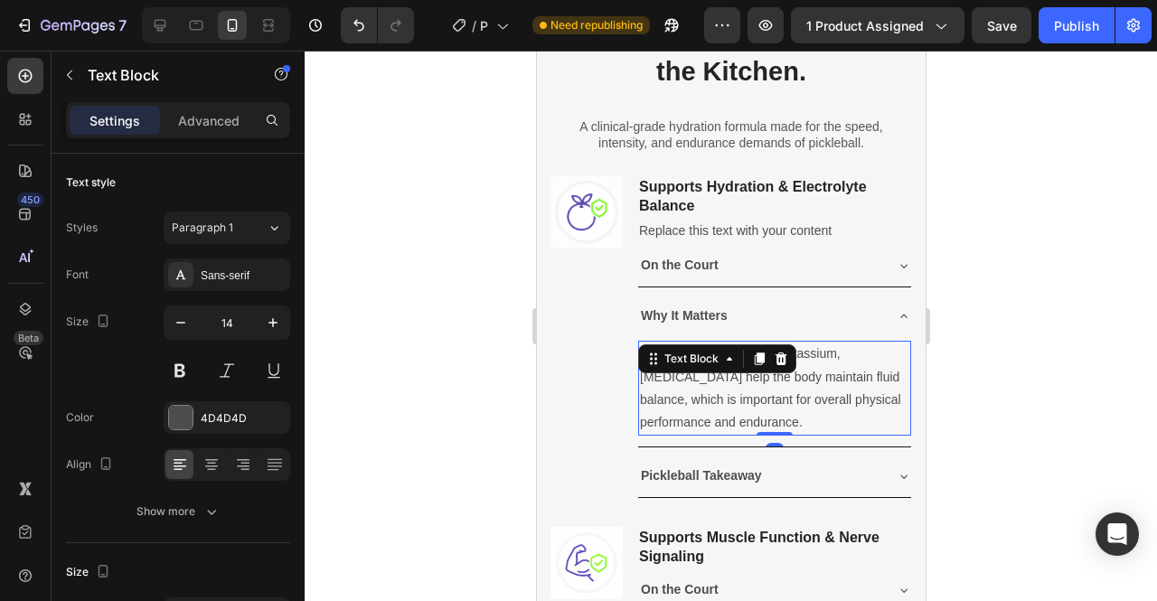
click at [721, 361] on icon at bounding box center [728, 359] width 14 height 14
click at [740, 405] on p "Electrolytes like sodium, potassium, magnesium, and chloride help the body main…" at bounding box center [773, 388] width 269 height 91
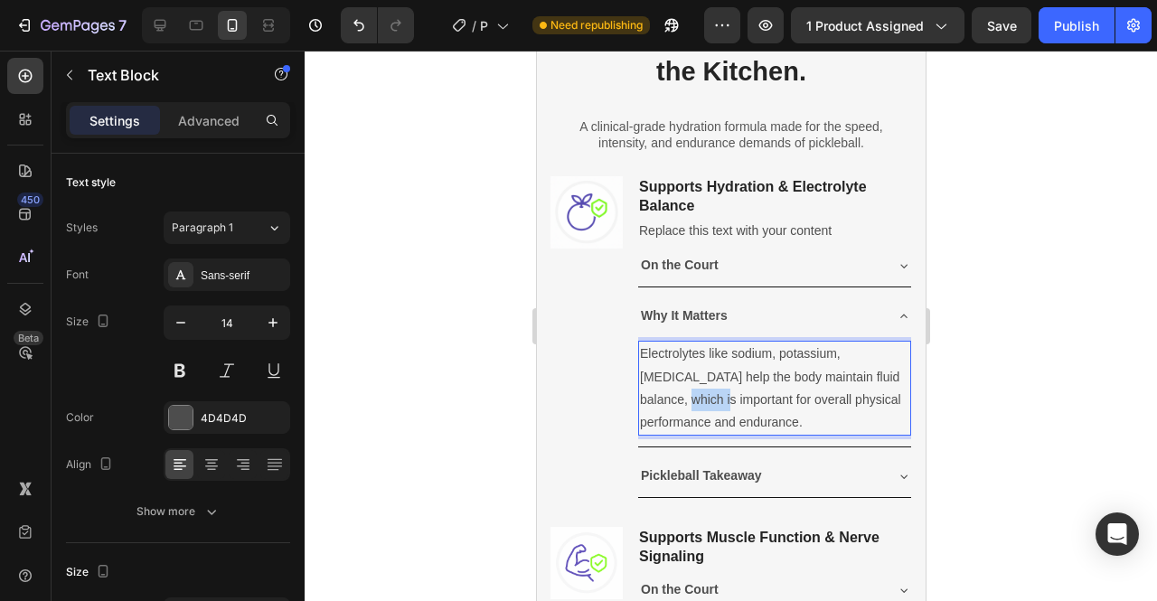
click at [740, 405] on p "Electrolytes like sodium, potassium, magnesium, and chloride help the body main…" at bounding box center [773, 388] width 269 height 91
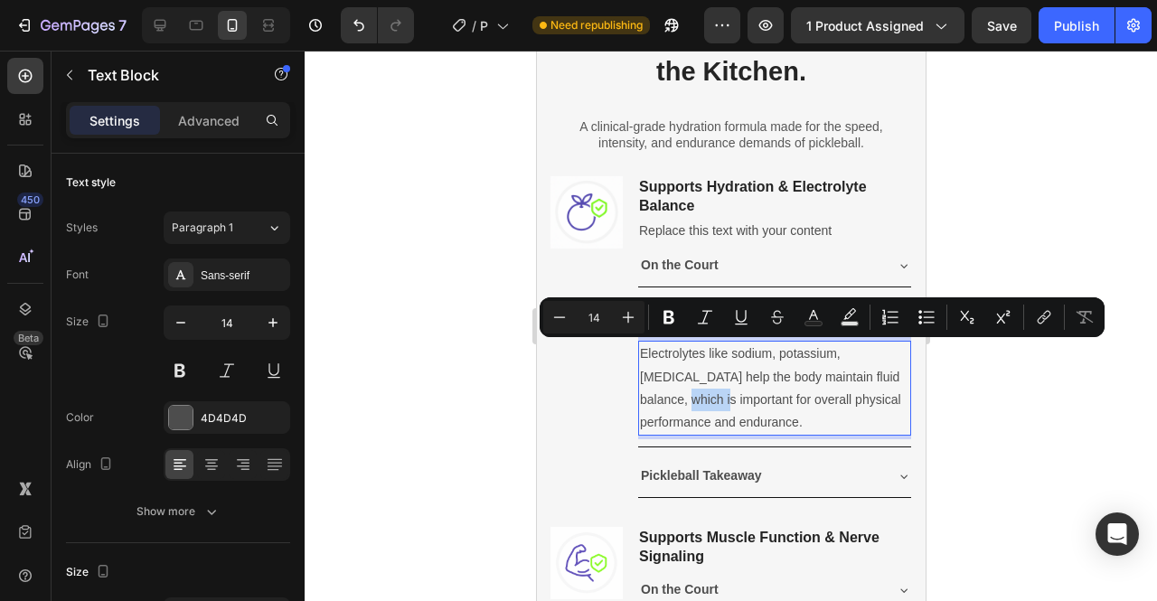
copy p "Electrolytes like sodium, potassium, magnesium, and chloride help the body main…"
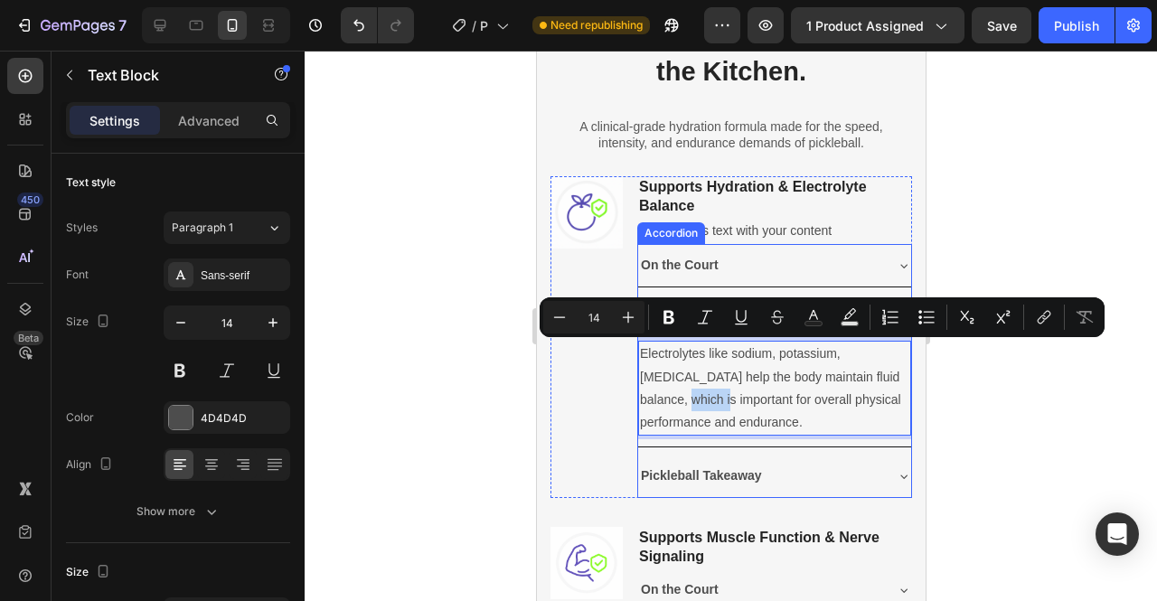
click at [708, 476] on strong "Pickleball Takeaway" at bounding box center [700, 475] width 121 height 14
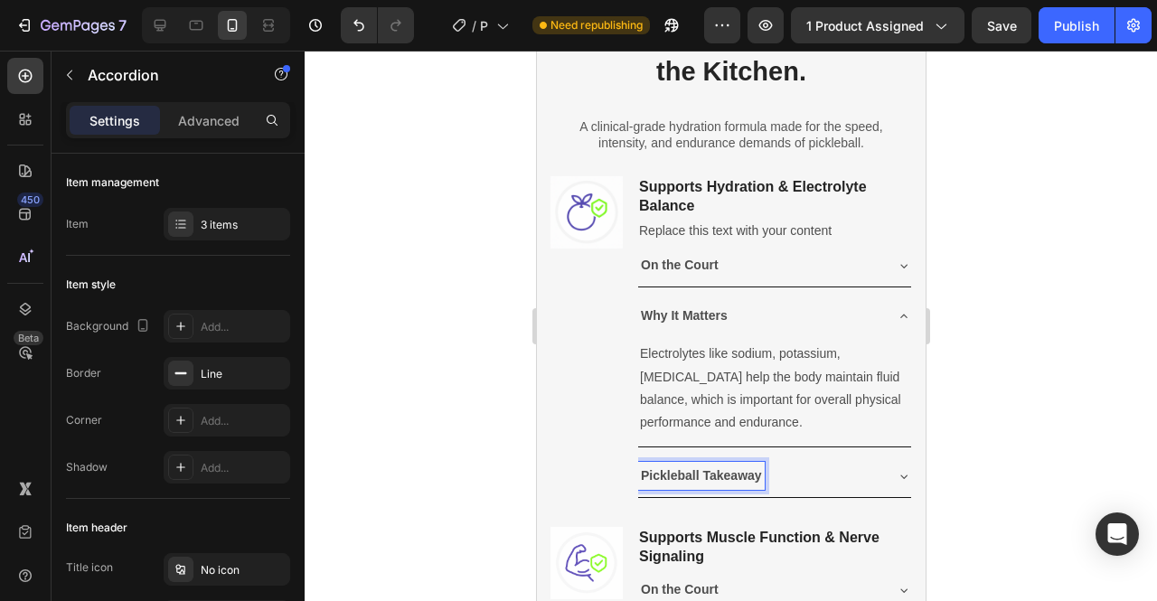
click at [708, 476] on strong "Pickleball Takeaway" at bounding box center [700, 475] width 121 height 14
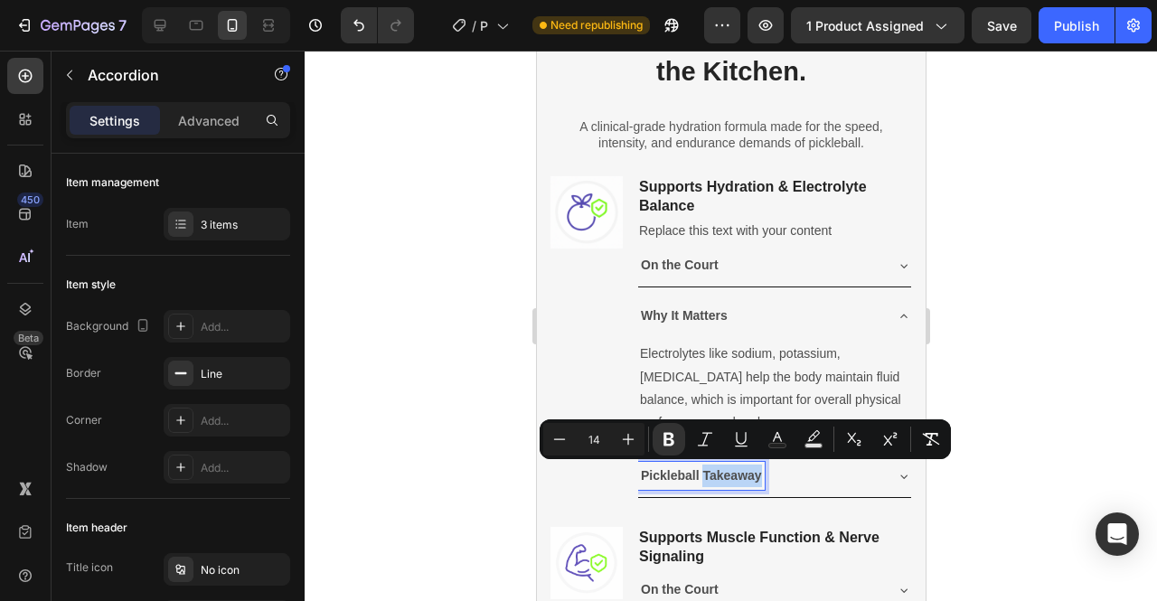
click at [708, 476] on strong "Pickleball Takeaway" at bounding box center [700, 475] width 121 height 14
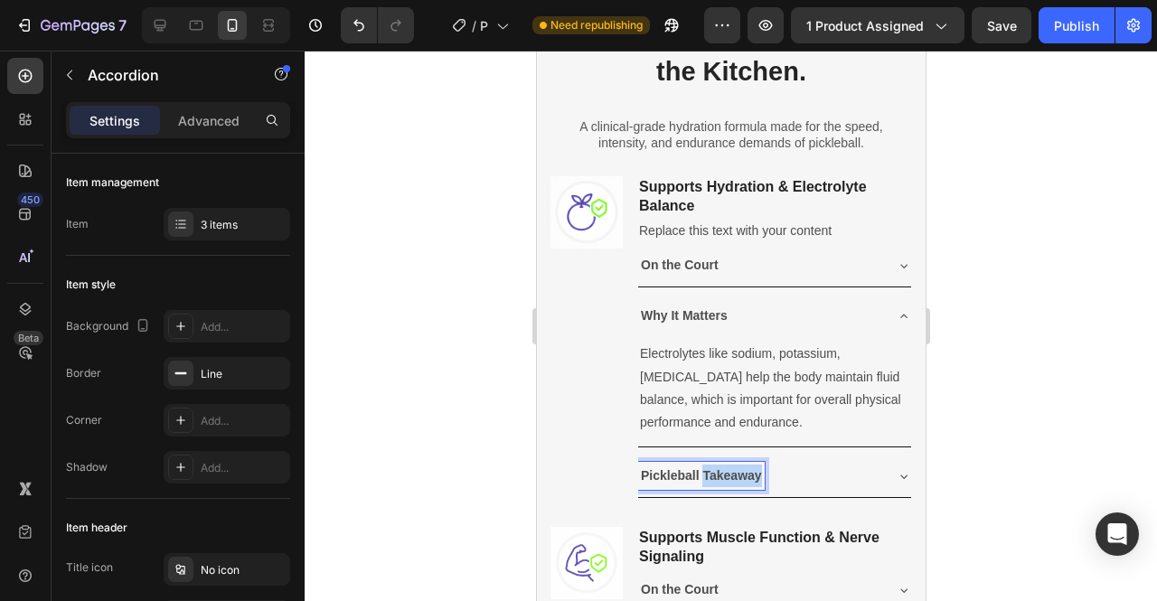
click at [708, 476] on strong "Pickleball Takeaway" at bounding box center [700, 475] width 121 height 14
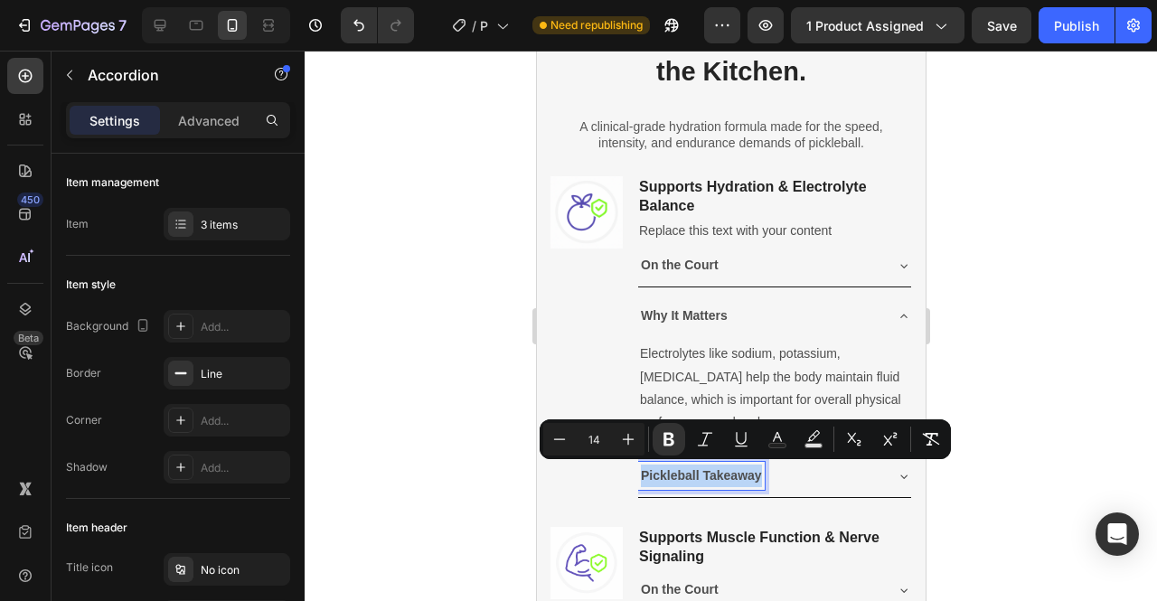
copy strong "Pickleball Takeaway"
click at [896, 476] on icon at bounding box center [903, 476] width 14 height 14
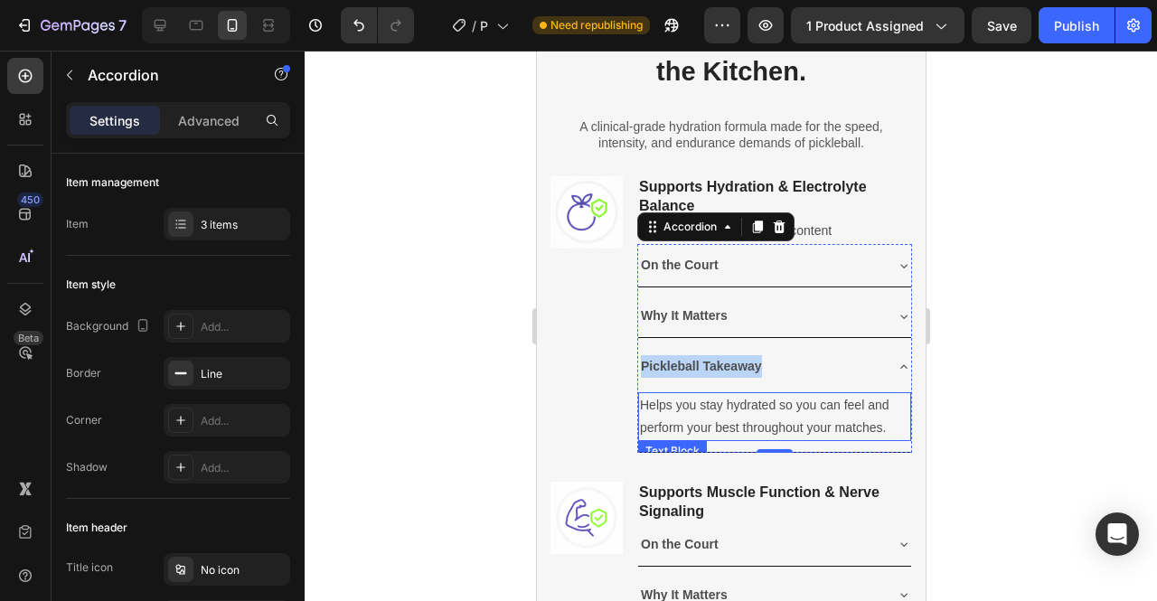
click at [714, 413] on p "Helps you stay hydrated so you can feel and perform your best throughout your m…" at bounding box center [773, 416] width 269 height 45
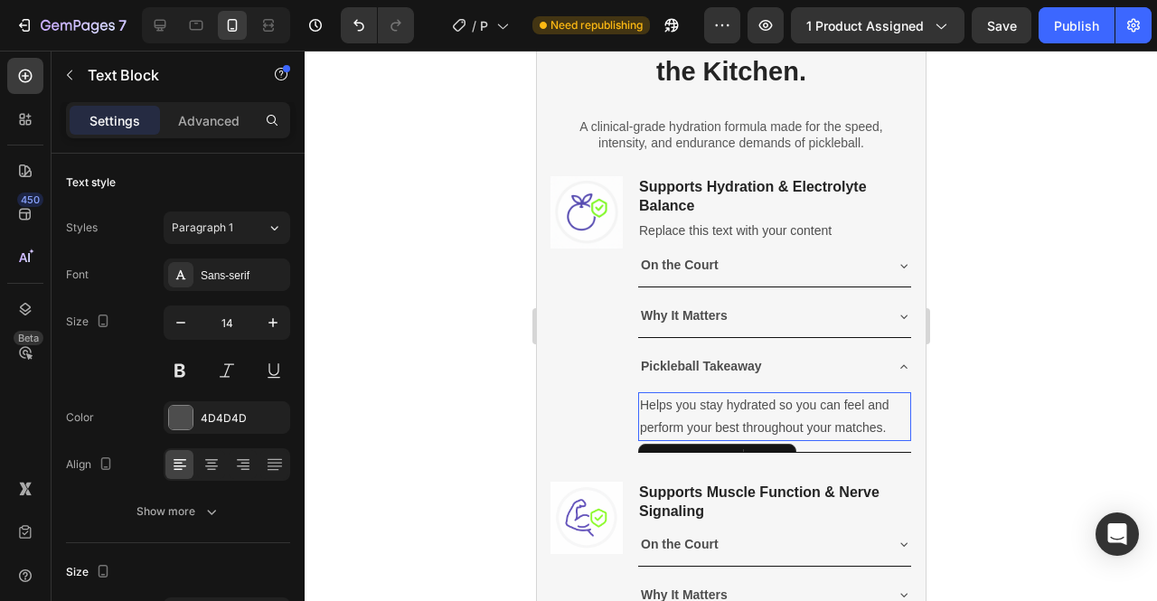
click at [714, 413] on p "Helps you stay hydrated so you can feel and perform your best throughout your m…" at bounding box center [773, 416] width 269 height 45
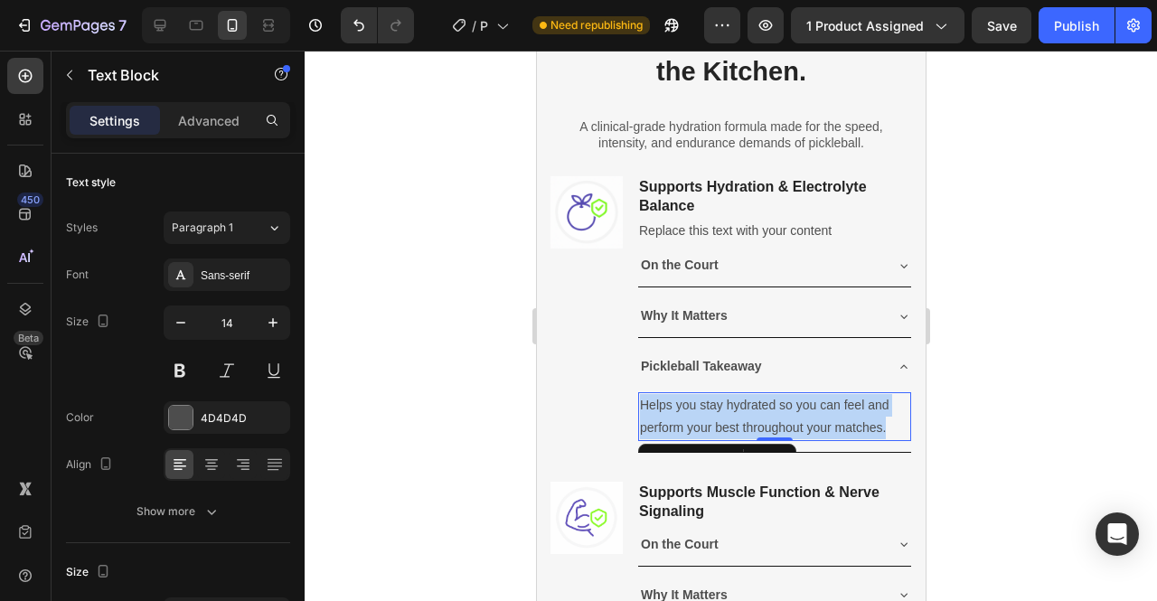
click at [714, 413] on p "Helps you stay hydrated so you can feel and perform your best throughout your m…" at bounding box center [773, 416] width 269 height 45
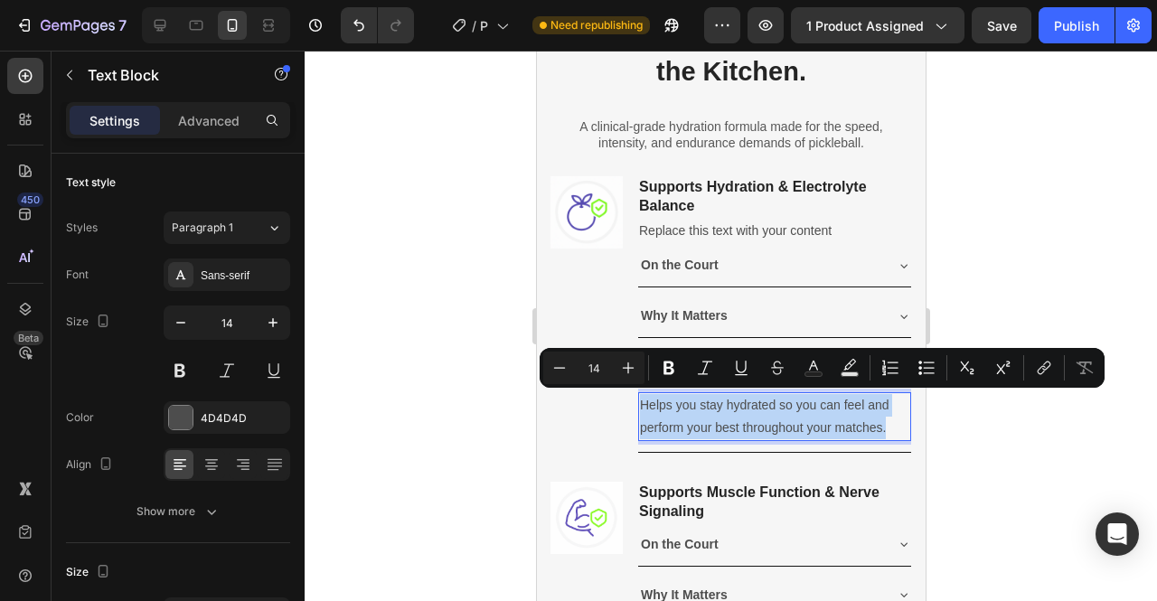
copy p "Helps you stay hydrated so you can feel and perform your best throughout your m…"
click at [778, 227] on p "Replace this text with your content" at bounding box center [773, 231] width 271 height 23
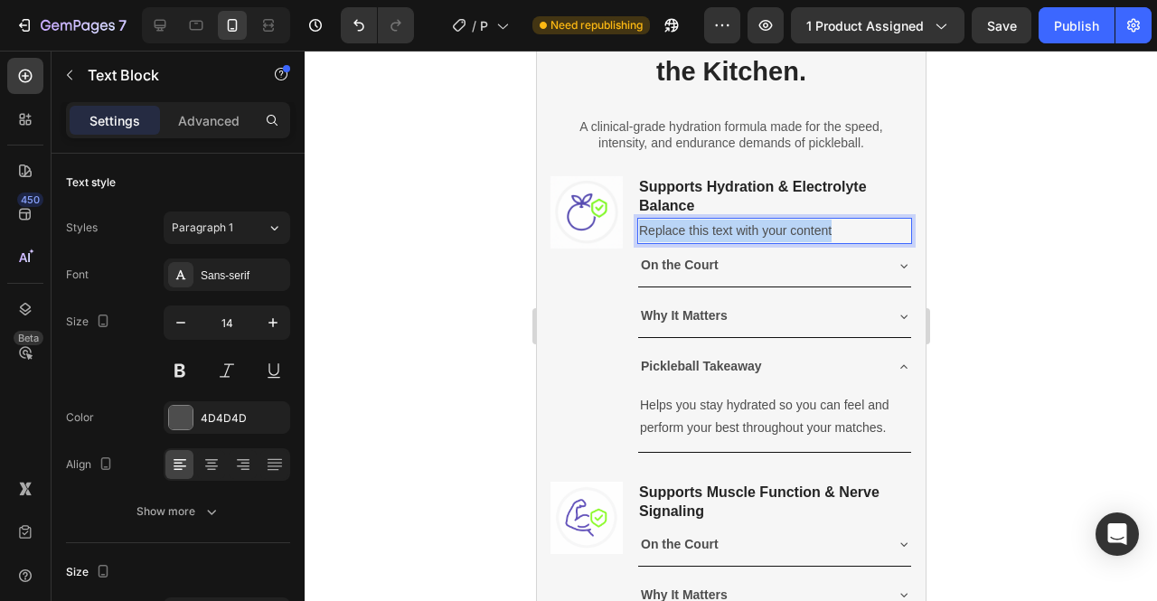
click at [778, 227] on p "Replace this text with your content" at bounding box center [773, 231] width 271 height 23
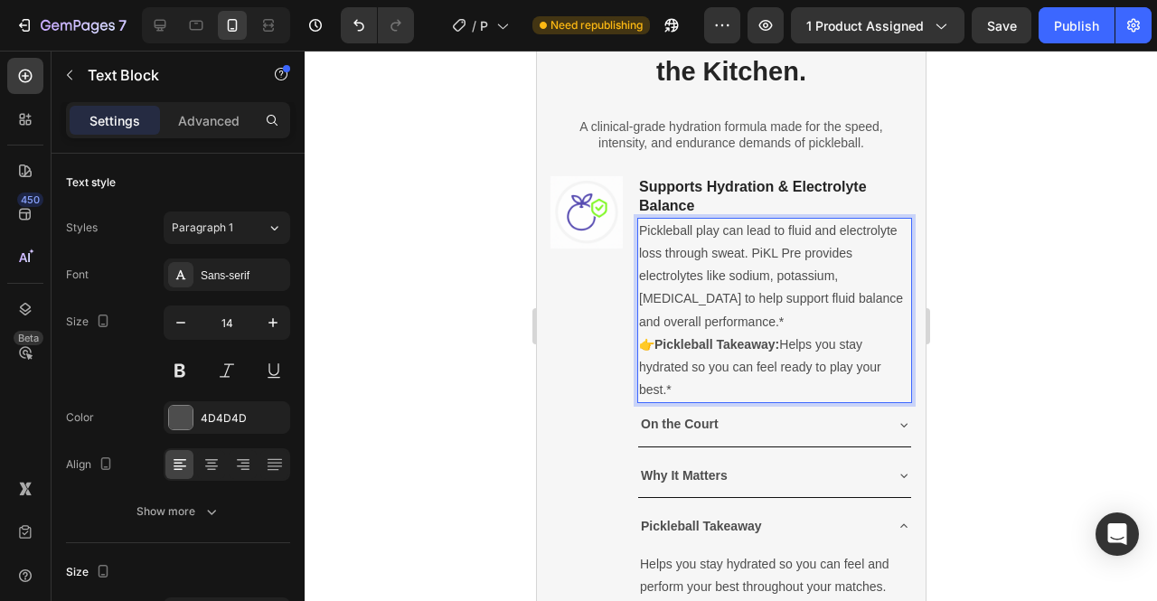
click at [663, 342] on strong "Pickleball Takeaway:" at bounding box center [716, 344] width 125 height 14
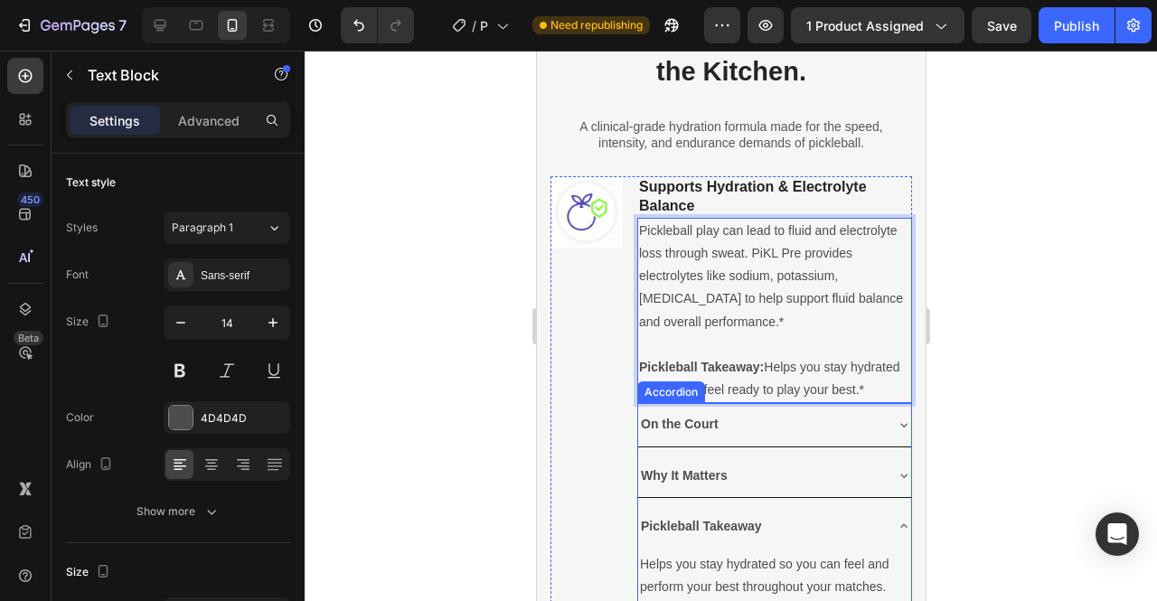
click at [839, 438] on div "On the Court" at bounding box center [759, 424] width 244 height 28
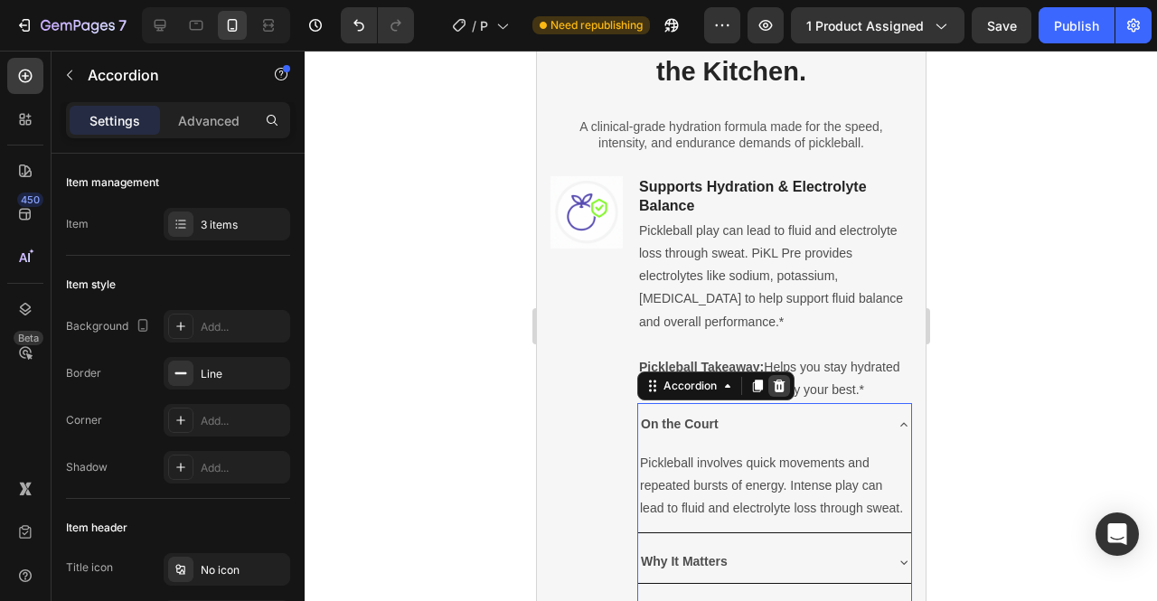
click at [781, 392] on icon at bounding box center [779, 386] width 12 height 13
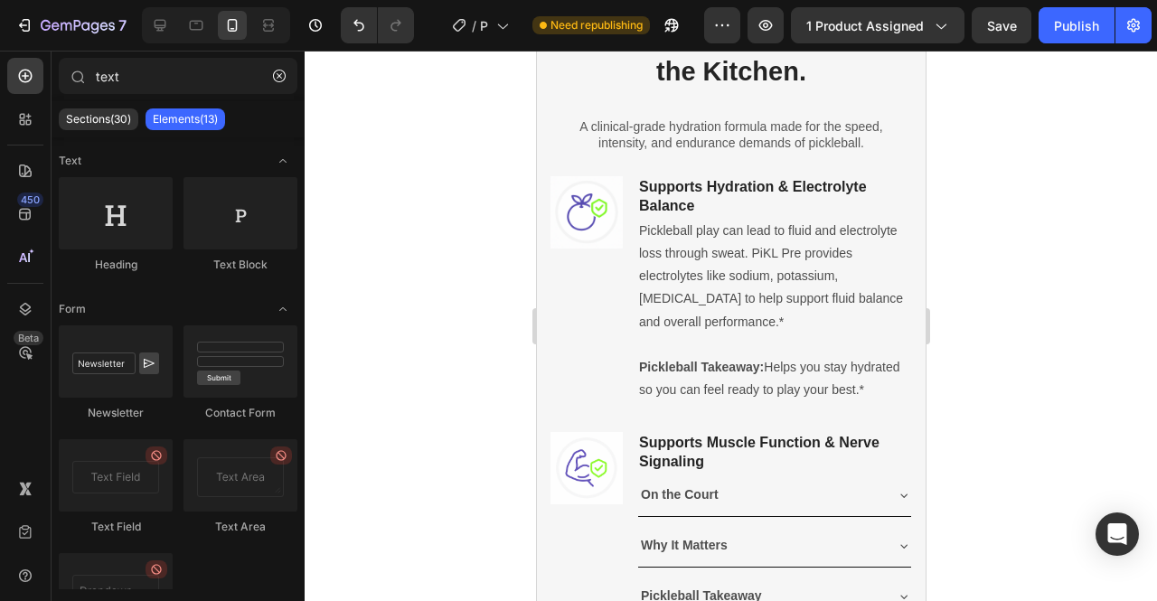
click at [1070, 297] on div at bounding box center [731, 326] width 853 height 551
click at [1084, 221] on div at bounding box center [731, 326] width 853 height 551
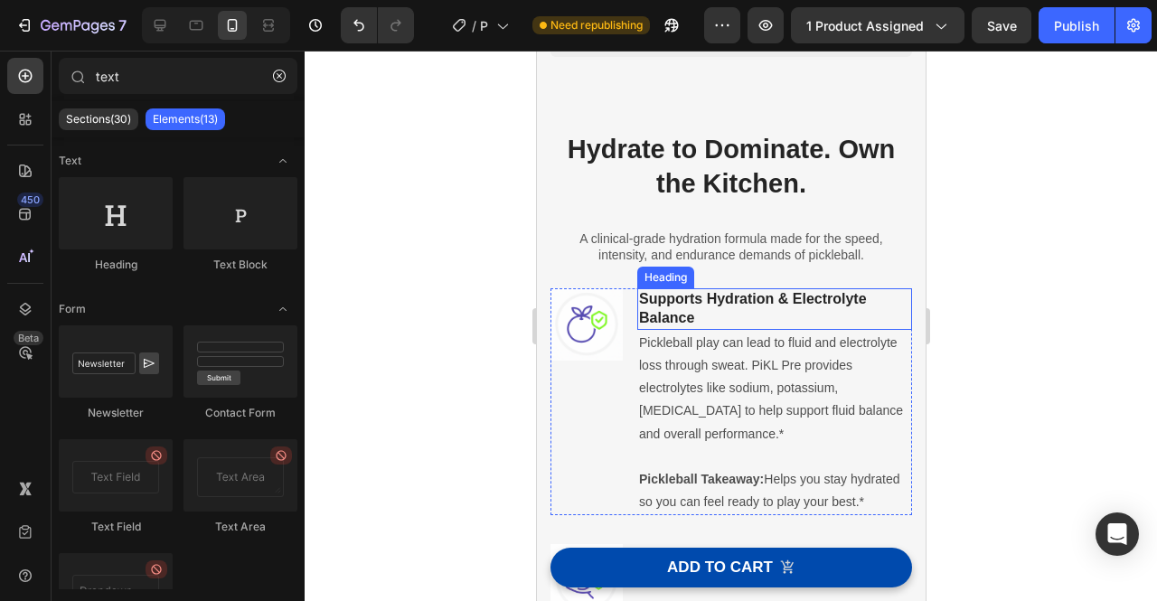
scroll to position [776, 0]
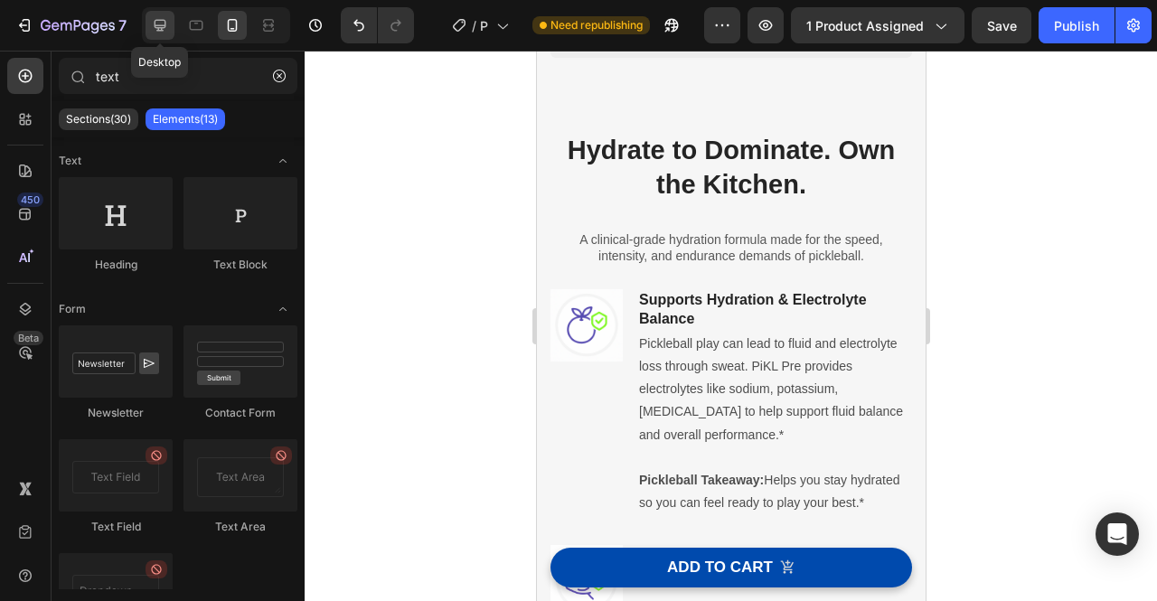
click at [155, 27] on icon at bounding box center [161, 26] width 12 height 12
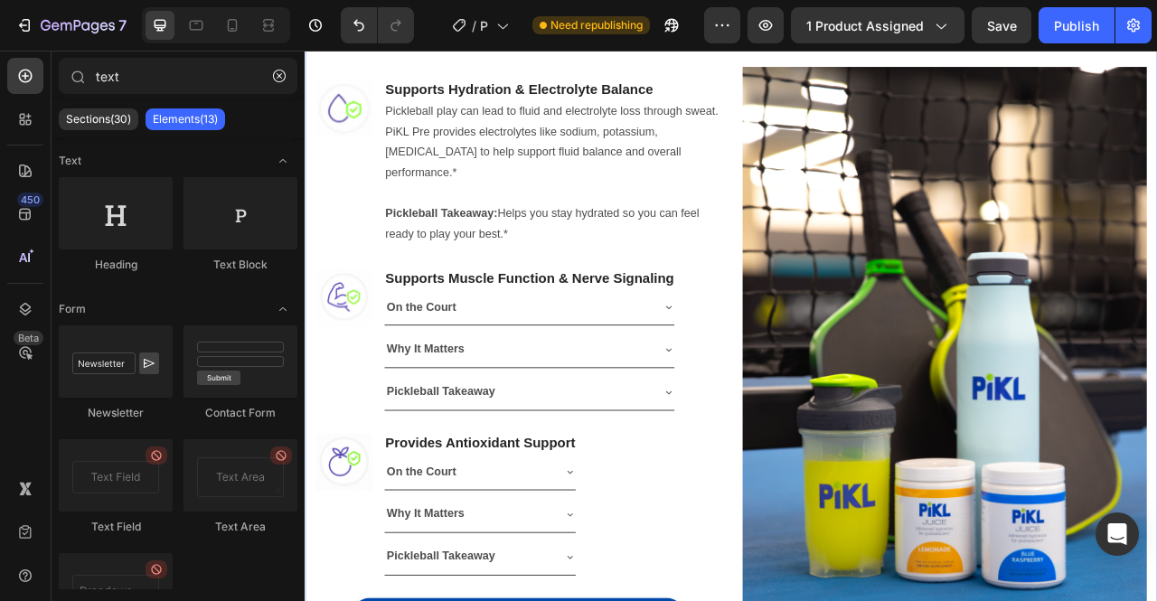
scroll to position [1218, 0]
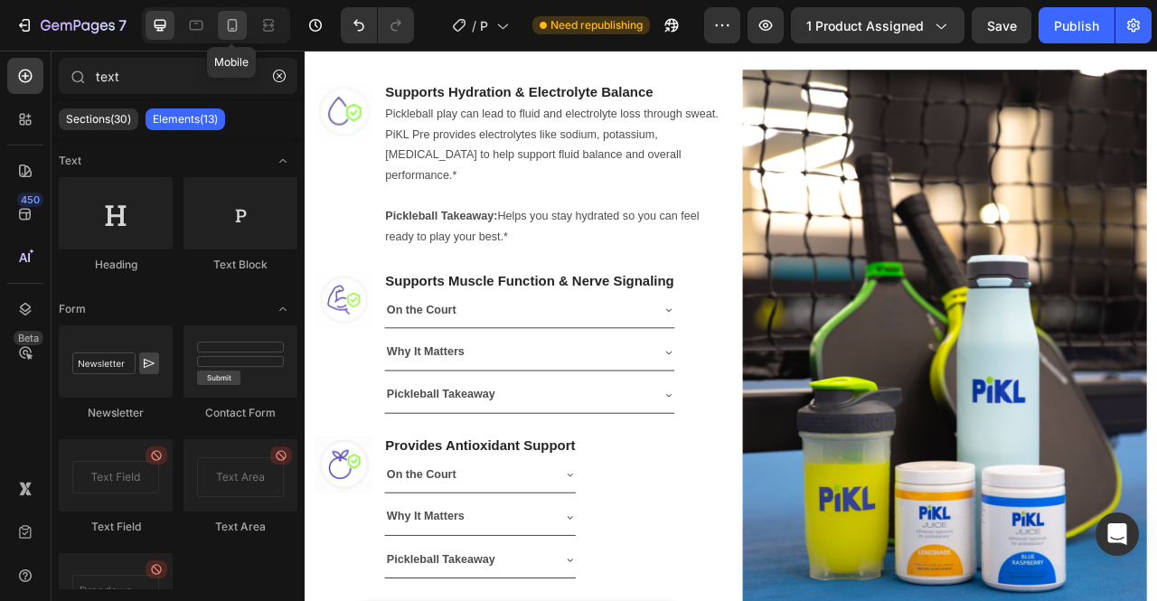
click at [228, 24] on icon at bounding box center [233, 25] width 10 height 13
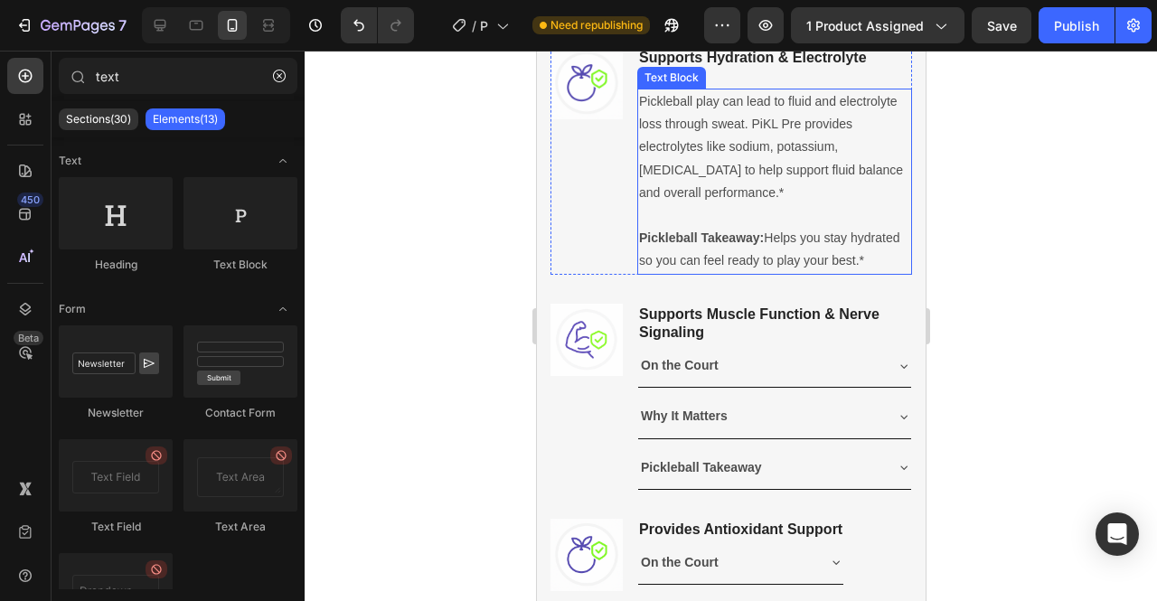
scroll to position [1164, 0]
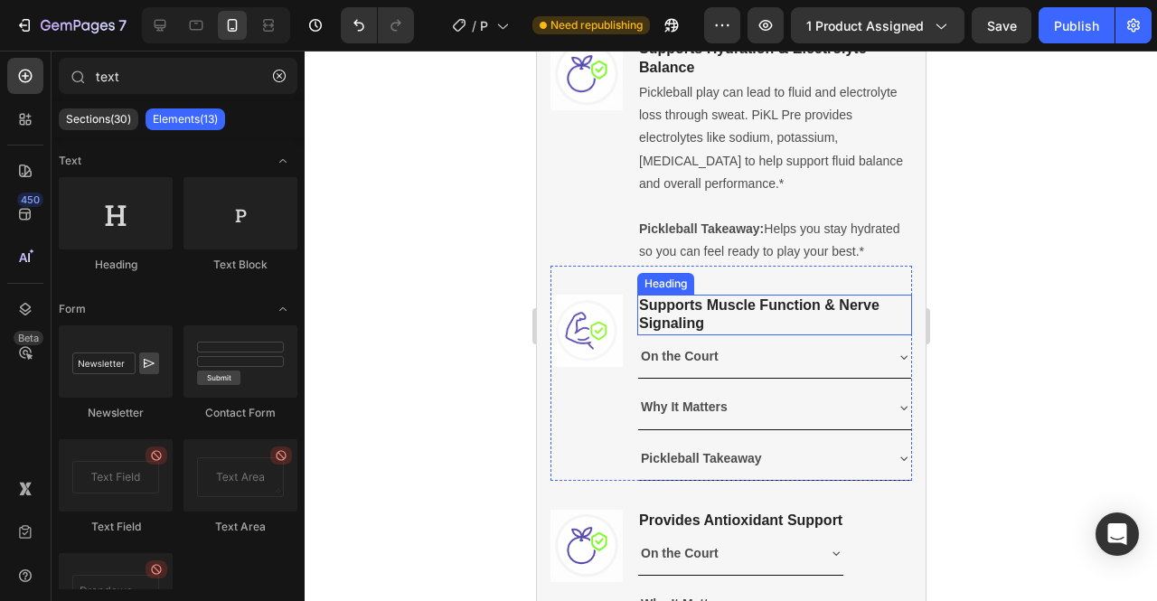
click at [826, 335] on h3 "Supports Muscle Function & Nerve Signaling" at bounding box center [773, 316] width 275 height 42
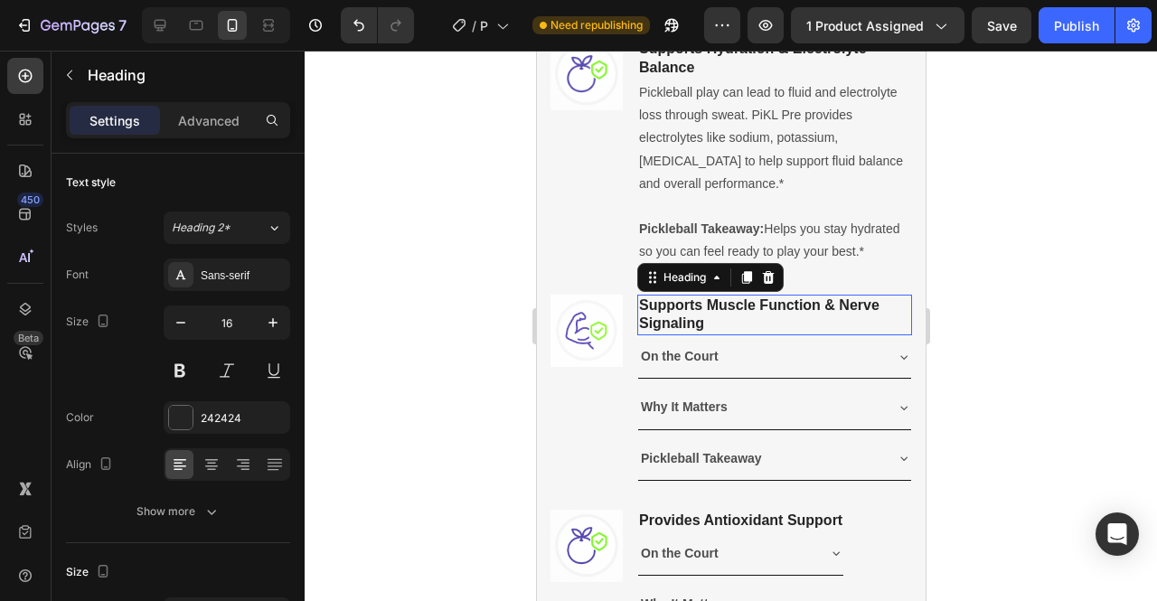
click at [826, 335] on h3 "Supports Muscle Function & Nerve Signaling" at bounding box center [773, 316] width 275 height 42
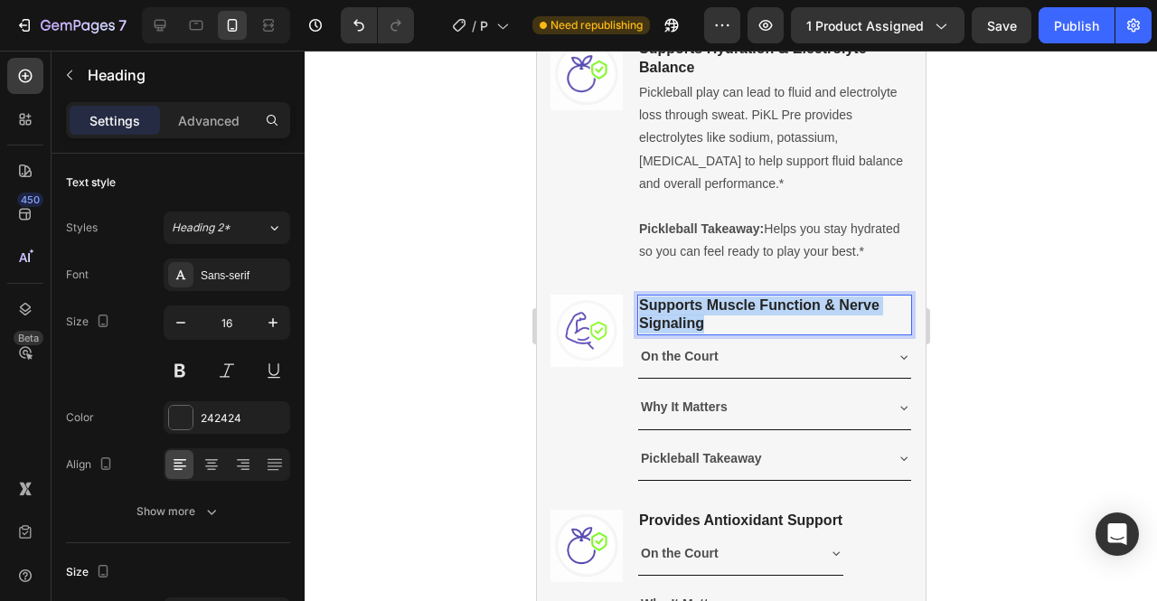
click at [826, 334] on p "Supports Muscle Function & Nerve Signaling" at bounding box center [773, 316] width 271 height 38
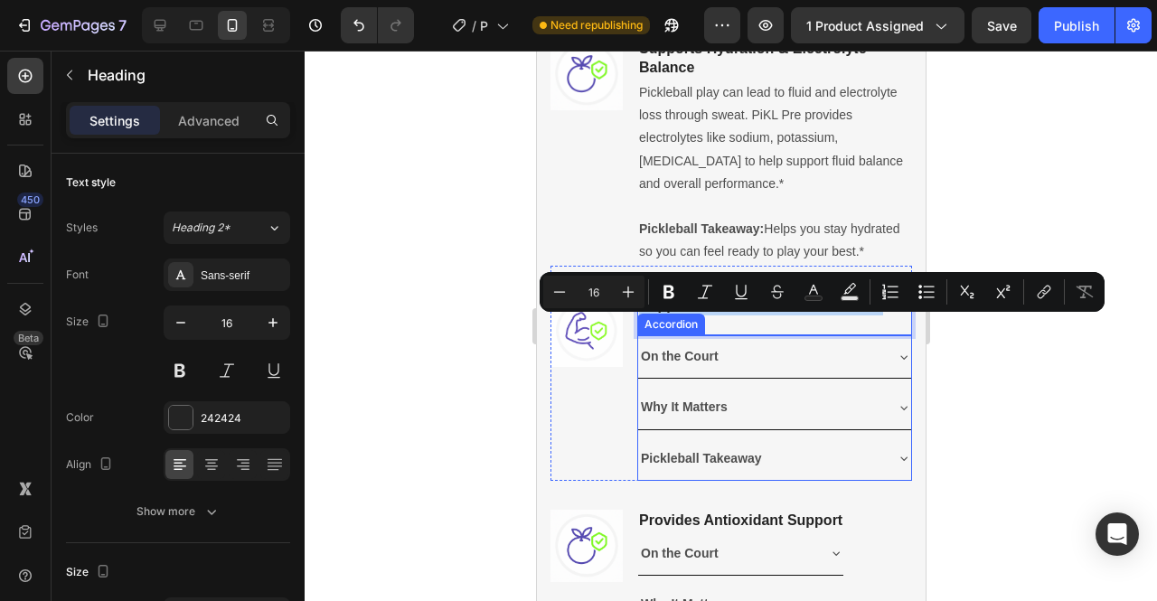
click at [896, 364] on icon at bounding box center [903, 357] width 14 height 14
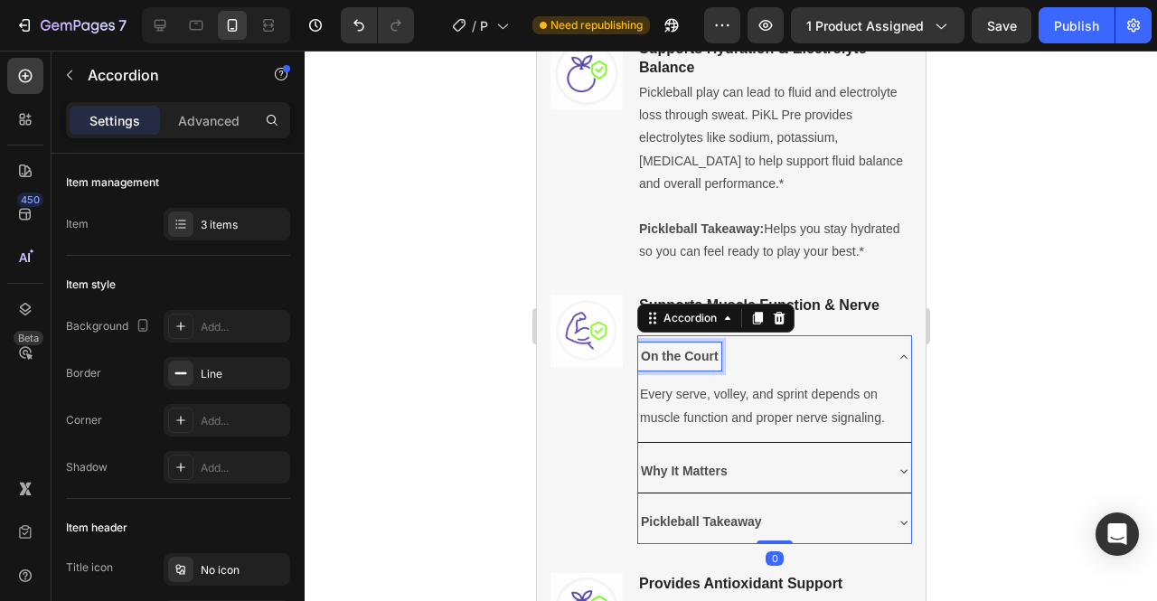
click at [701, 368] on p "On the Court" at bounding box center [679, 356] width 78 height 23
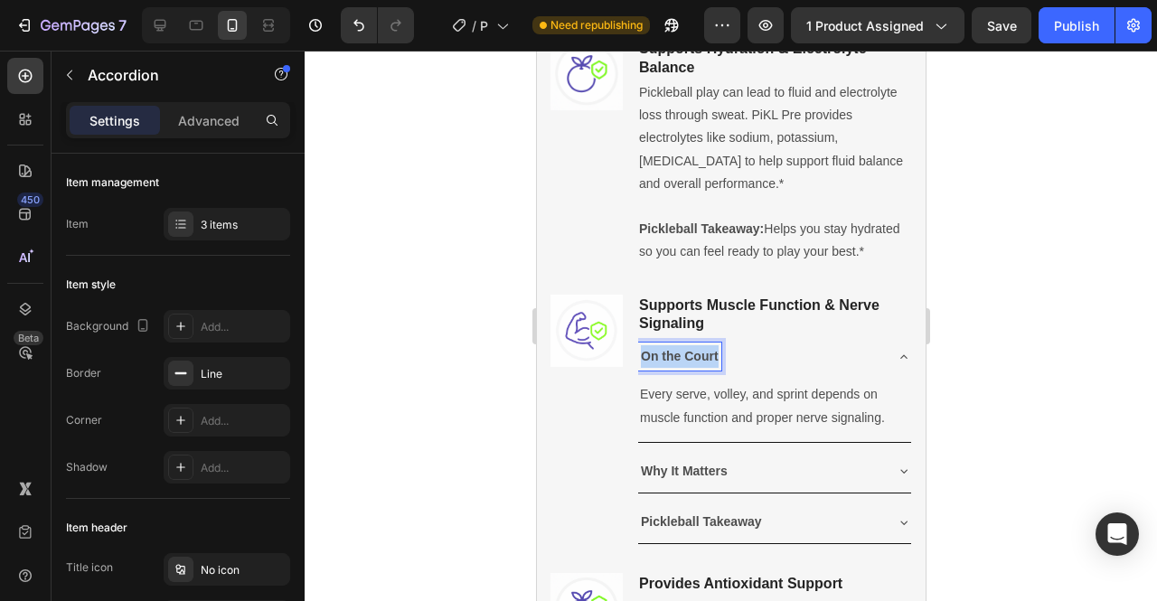
click at [701, 368] on p "On the Court" at bounding box center [679, 356] width 78 height 23
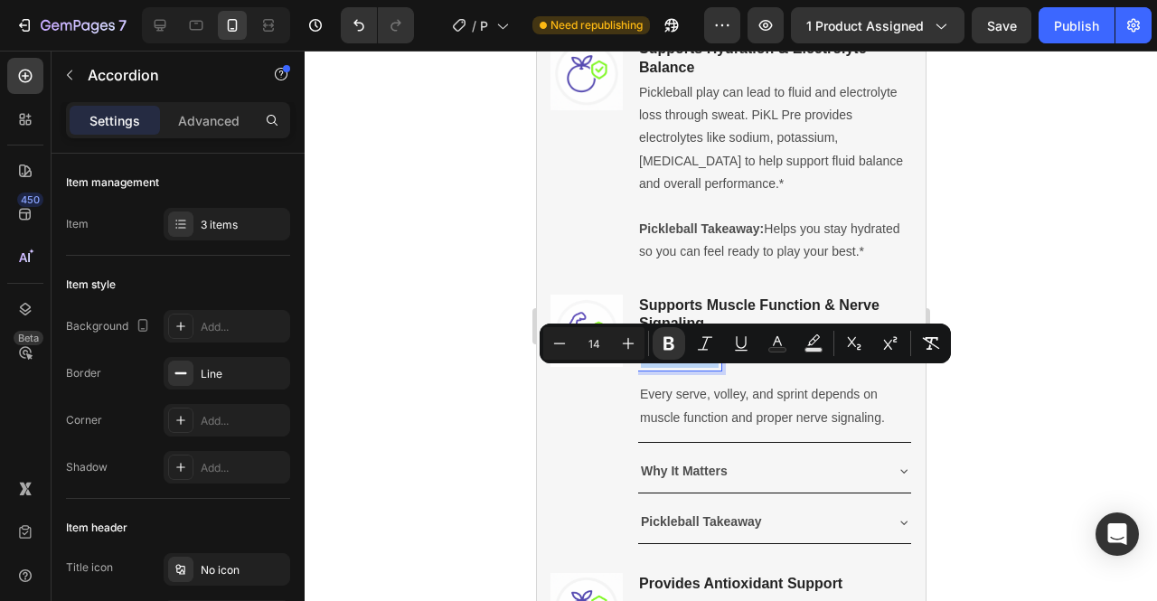
copy strong "On the Court"
click at [721, 429] on p "Every serve, volley, and sprint depends on muscle function and proper nerve sig…" at bounding box center [773, 405] width 269 height 45
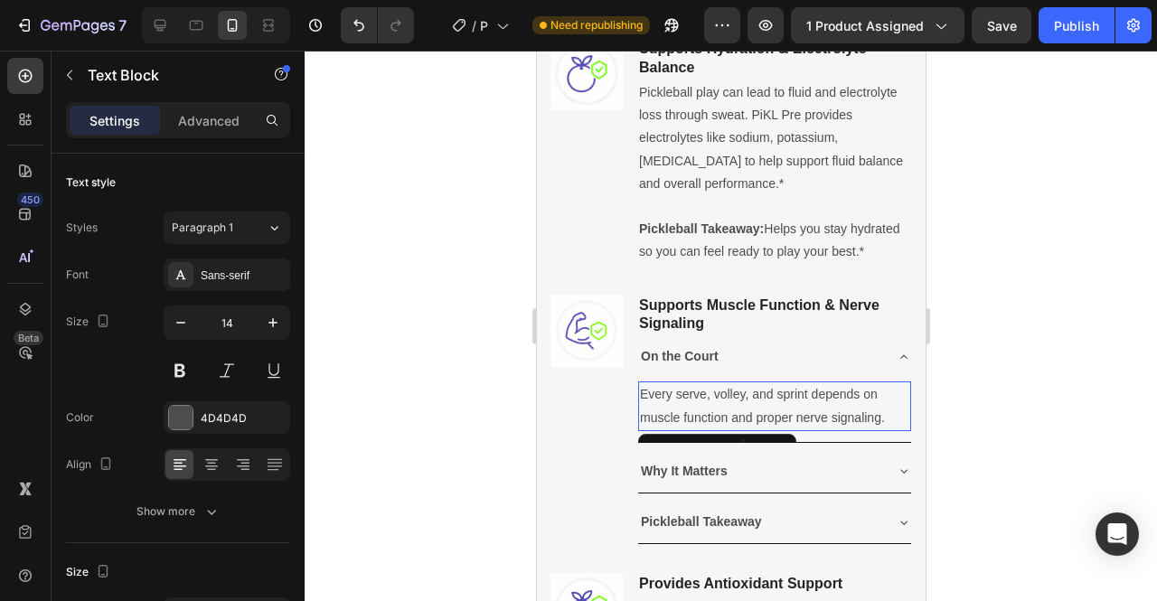
click at [721, 429] on p "Every serve, volley, and sprint depends on muscle function and proper nerve sig…" at bounding box center [773, 405] width 269 height 45
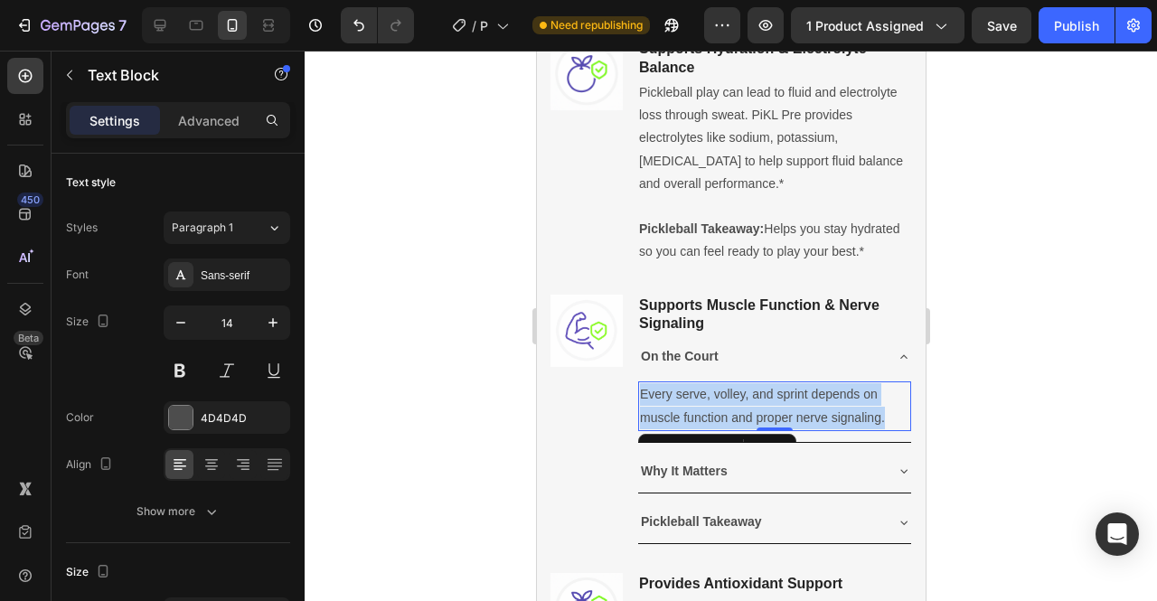
click at [721, 429] on p "Every serve, volley, and sprint depends on muscle function and proper nerve sig…" at bounding box center [773, 405] width 269 height 45
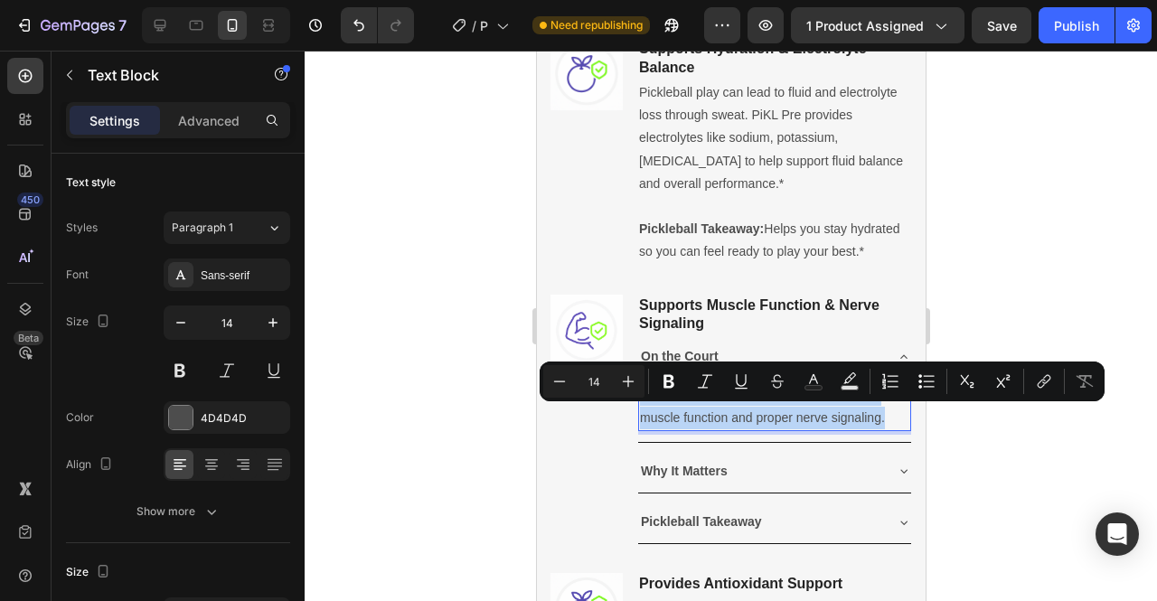
copy p "Every serve, volley, and sprint depends on muscle function and proper nerve sig…"
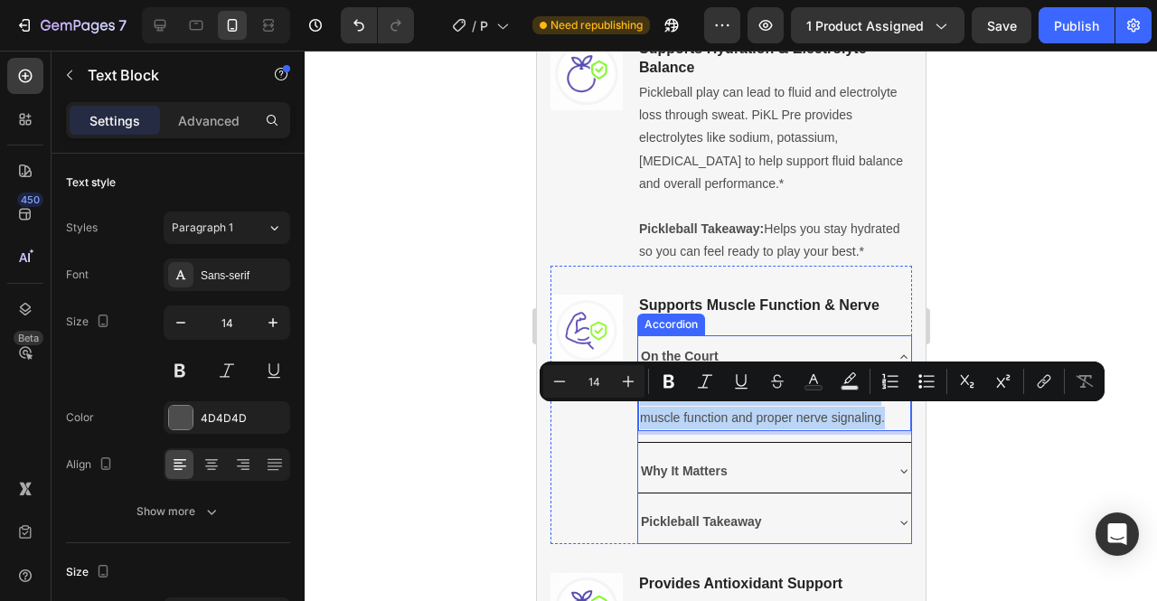
click at [692, 478] on strong "Why It Matters" at bounding box center [683, 471] width 87 height 14
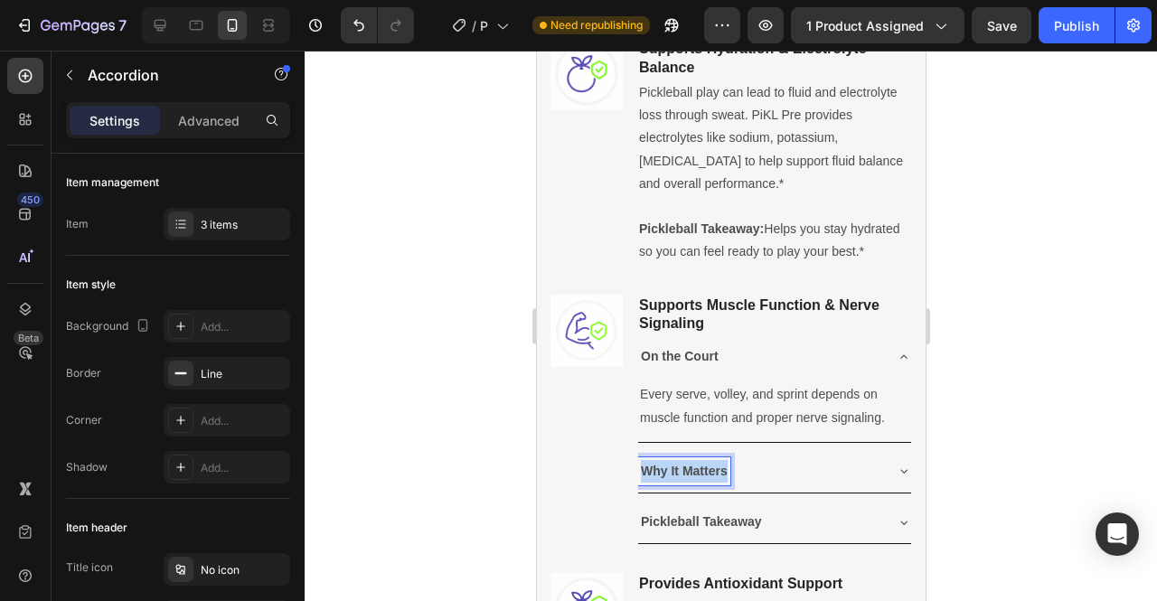
click at [692, 478] on strong "Why It Matters" at bounding box center [683, 471] width 87 height 14
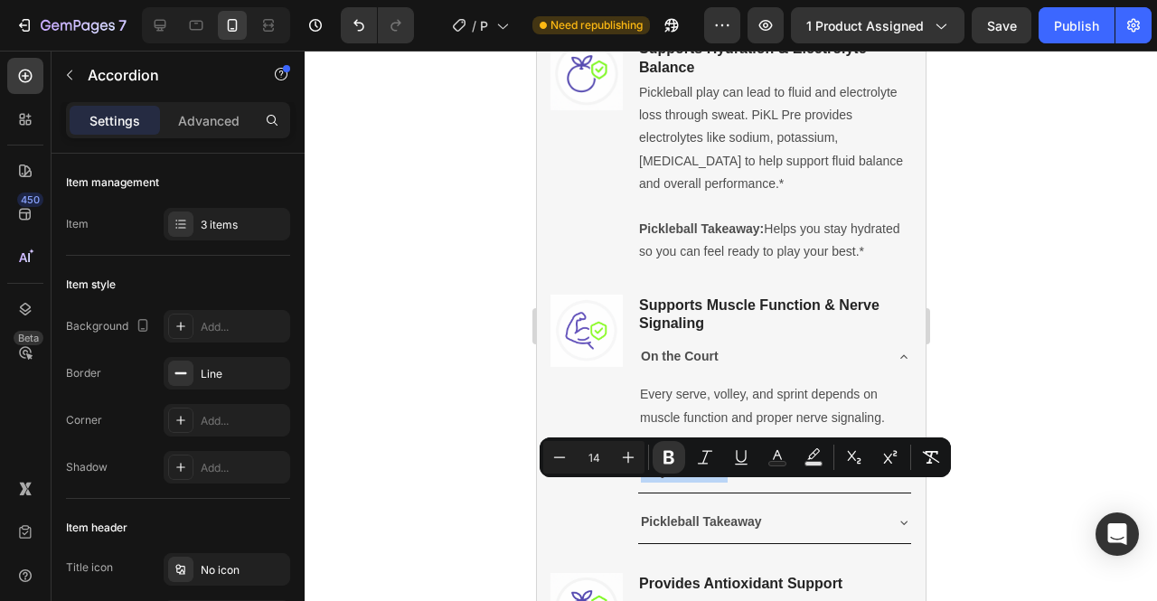
click at [896, 478] on icon at bounding box center [903, 471] width 14 height 14
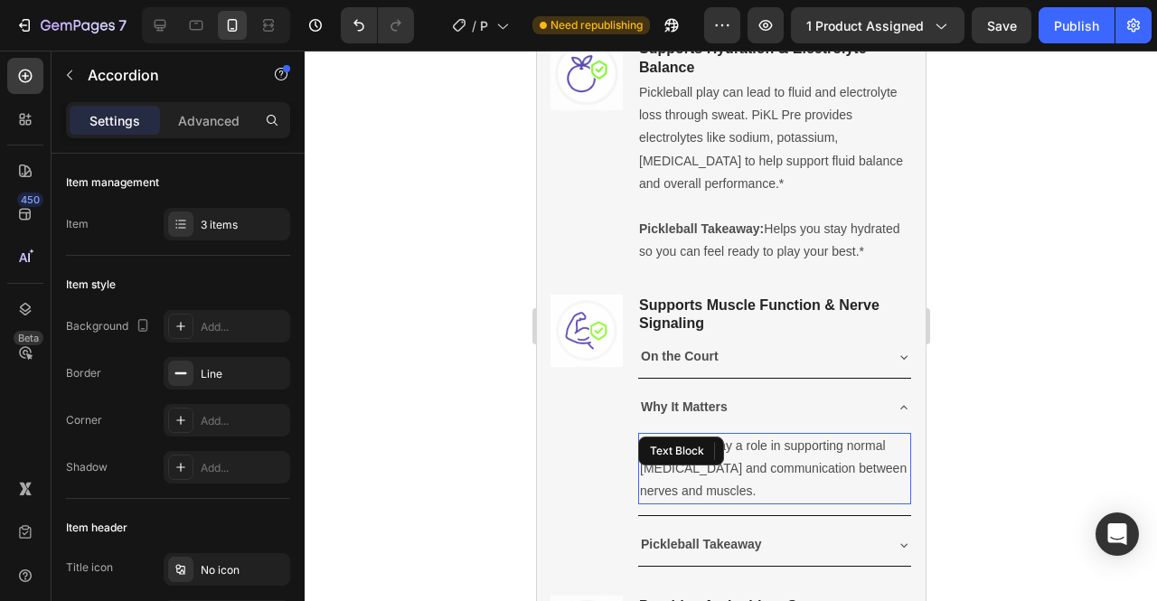
click at [734, 456] on p "Electrolytes play a role in supporting normal muscle contraction and communicat…" at bounding box center [773, 469] width 269 height 69
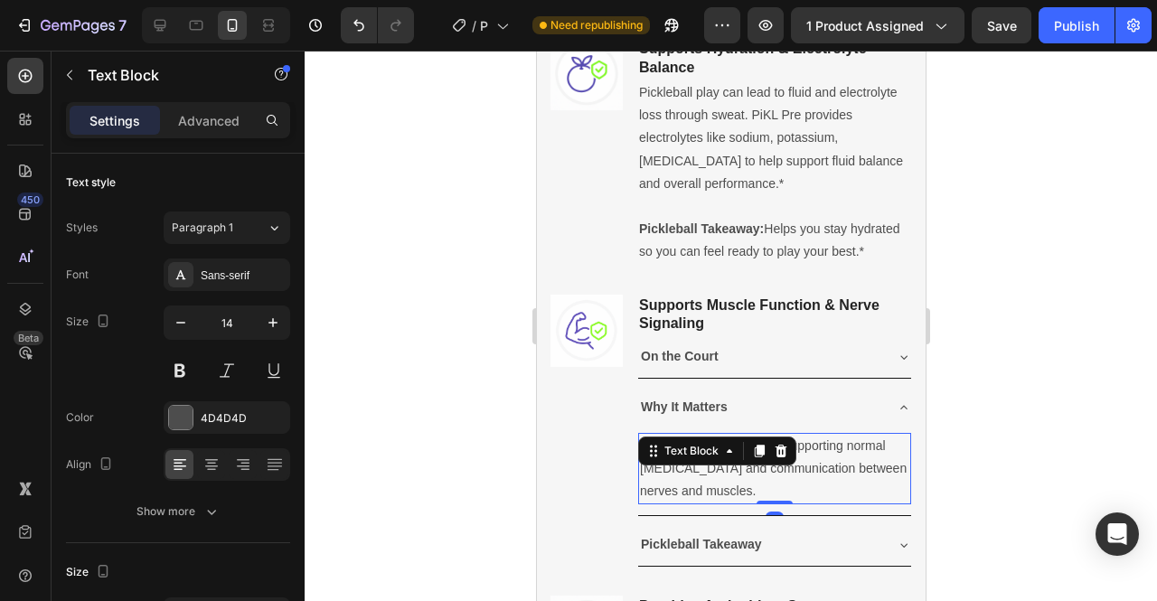
click at [846, 480] on p "Electrolytes play a role in supporting normal muscle contraction and communicat…" at bounding box center [773, 469] width 269 height 69
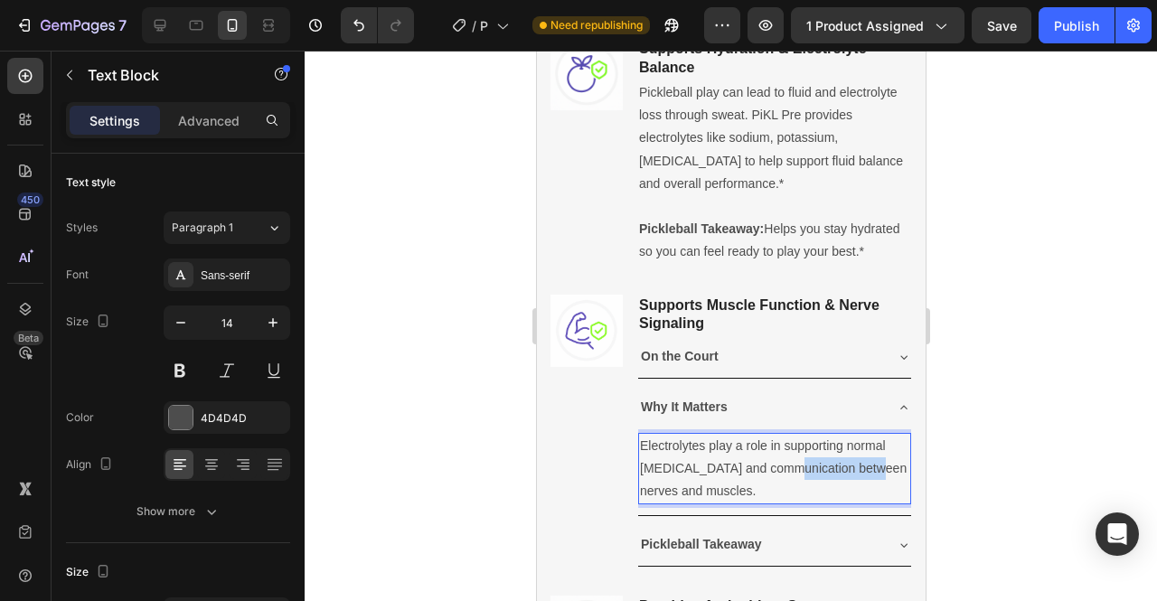
click at [846, 480] on p "Electrolytes play a role in supporting normal muscle contraction and communicat…" at bounding box center [773, 469] width 269 height 69
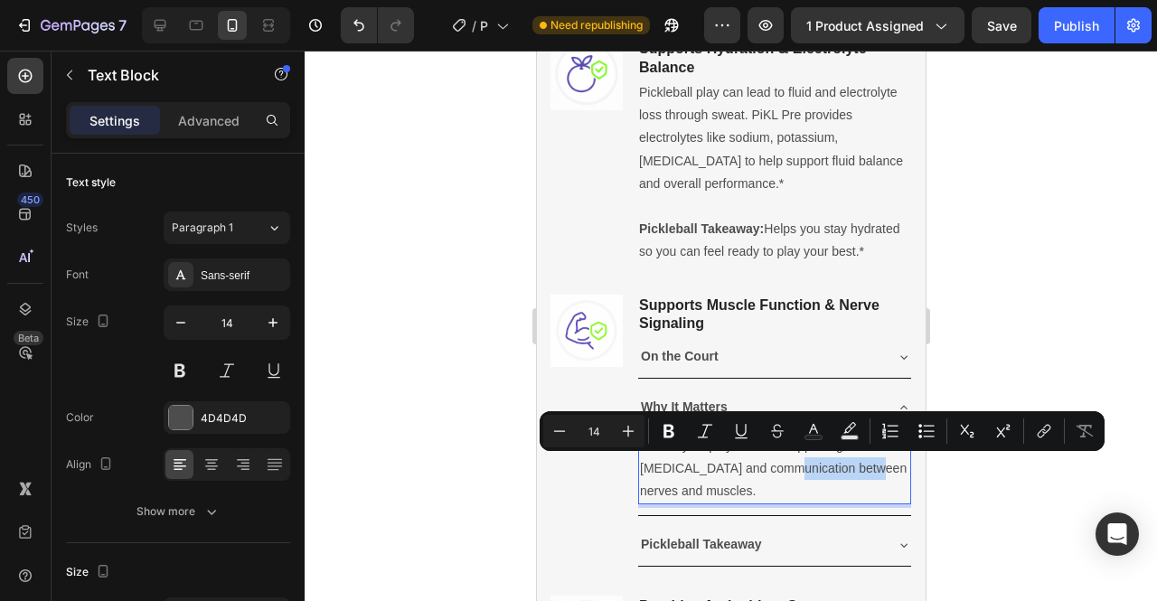
copy p "Electrolytes play a role in supporting normal muscle contraction and communicat…"
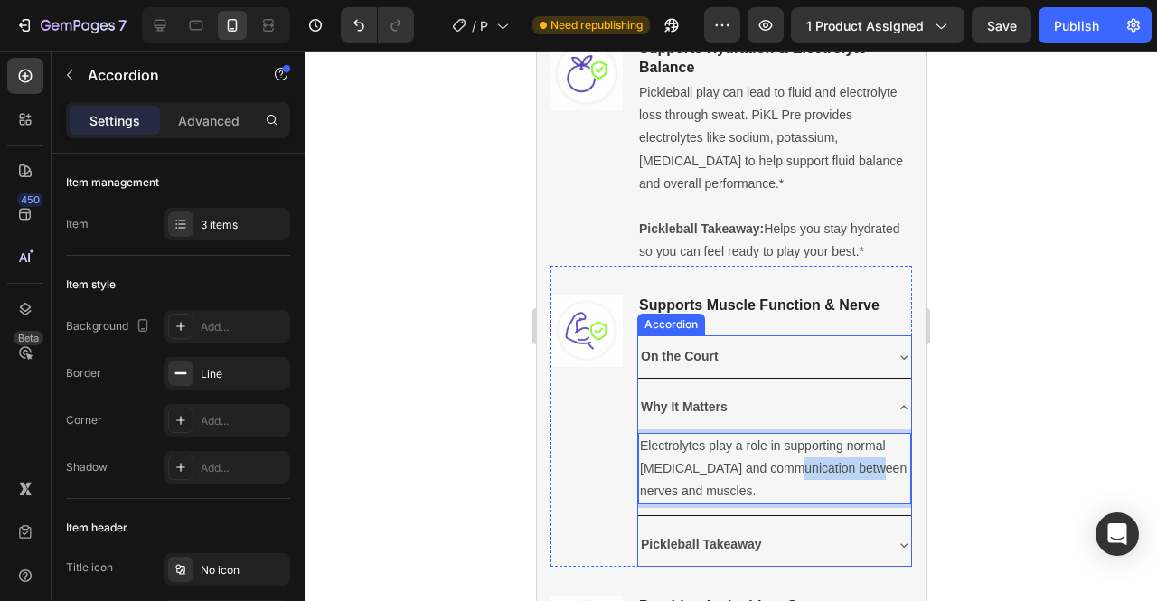
click at [727, 551] on strong "Pickleball Takeaway" at bounding box center [700, 544] width 121 height 14
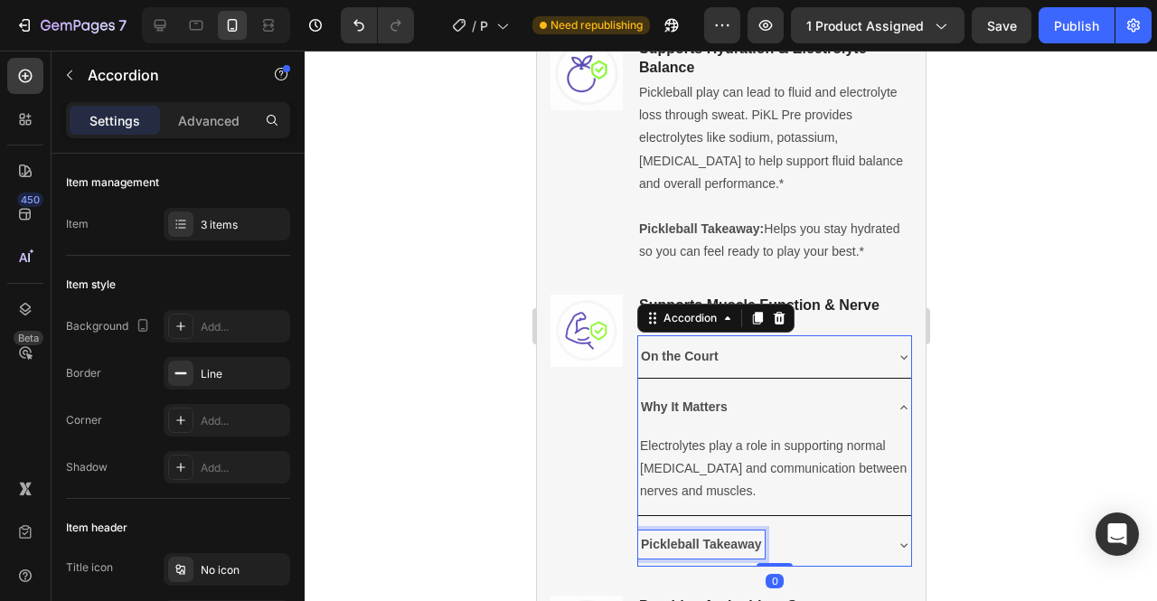
click at [727, 551] on strong "Pickleball Takeaway" at bounding box center [700, 544] width 121 height 14
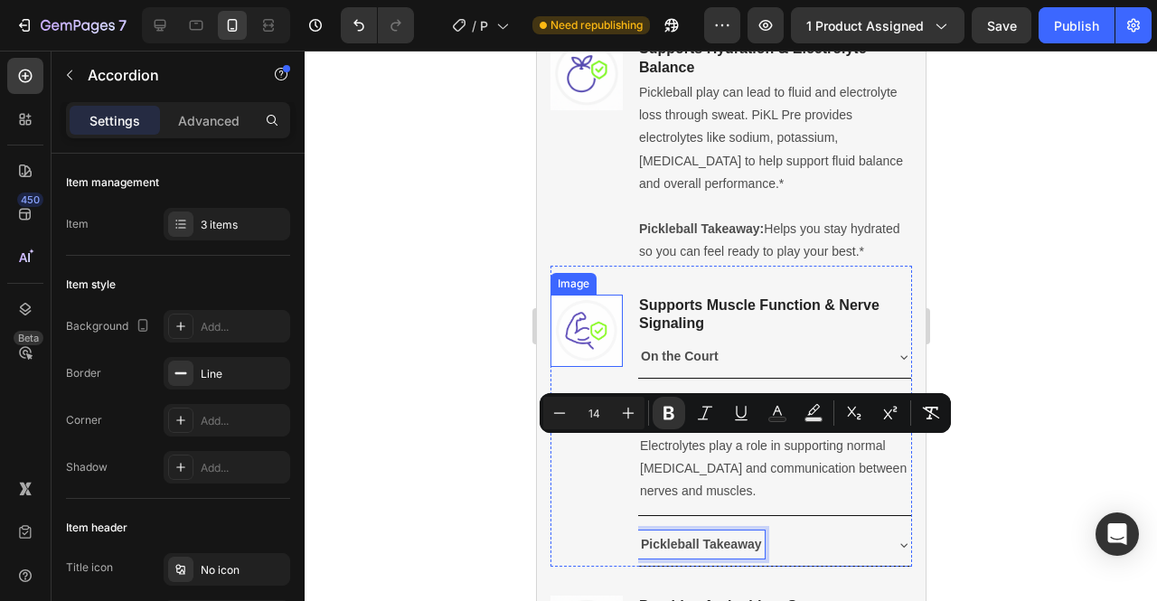
scroll to position [1342, 0]
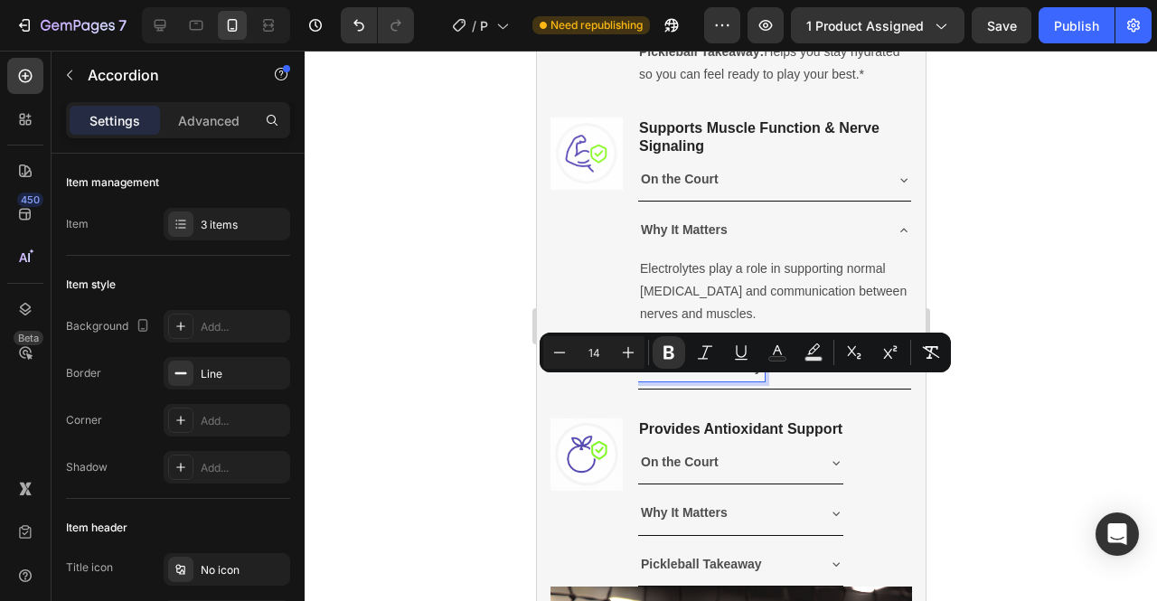
click at [896, 375] on icon at bounding box center [903, 368] width 14 height 14
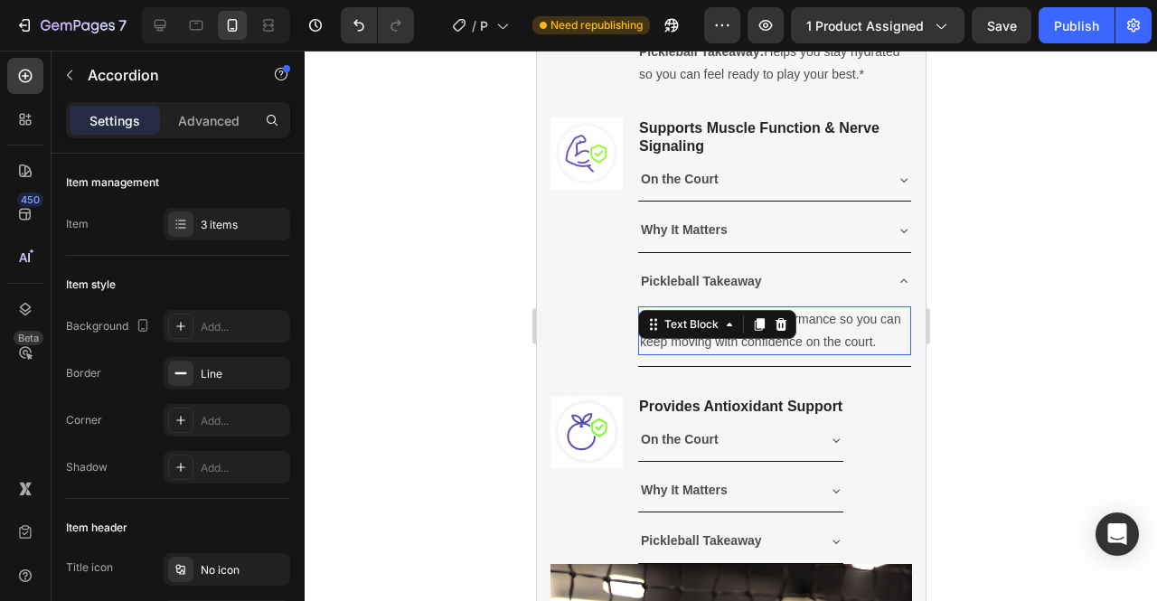
click at [683, 353] on p "Helps support muscle performance so you can keep moving with confidence on the …" at bounding box center [773, 330] width 269 height 45
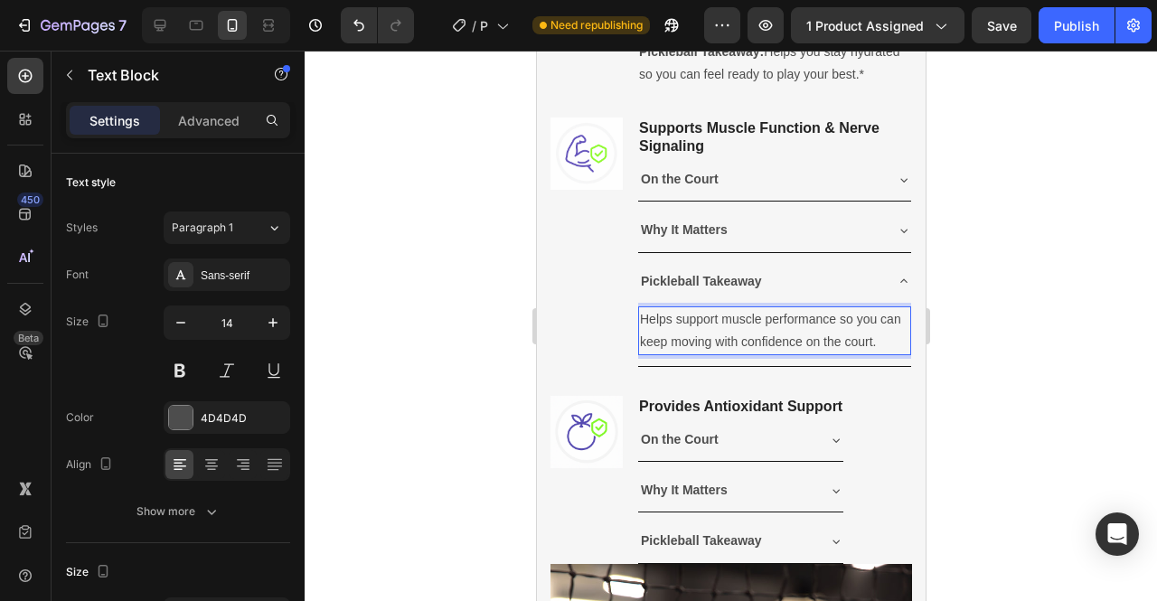
click at [683, 353] on p "Helps support muscle performance so you can keep moving with confidence on the …" at bounding box center [773, 330] width 269 height 45
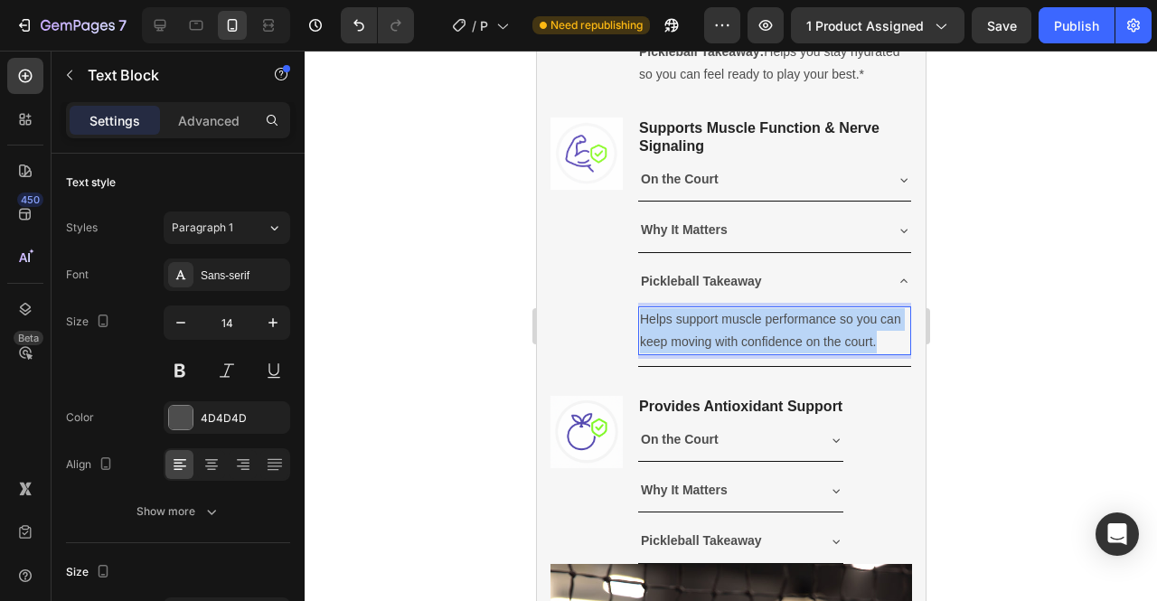
click at [683, 353] on p "Helps support muscle performance so you can keep moving with confidence on the …" at bounding box center [773, 330] width 269 height 45
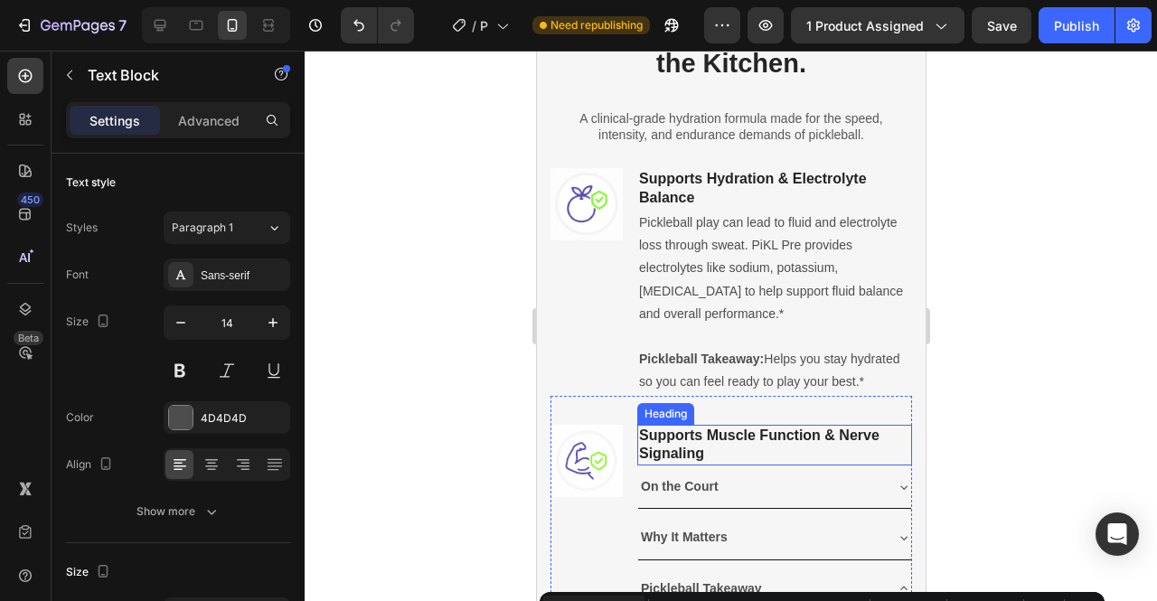
scroll to position [1032, 0]
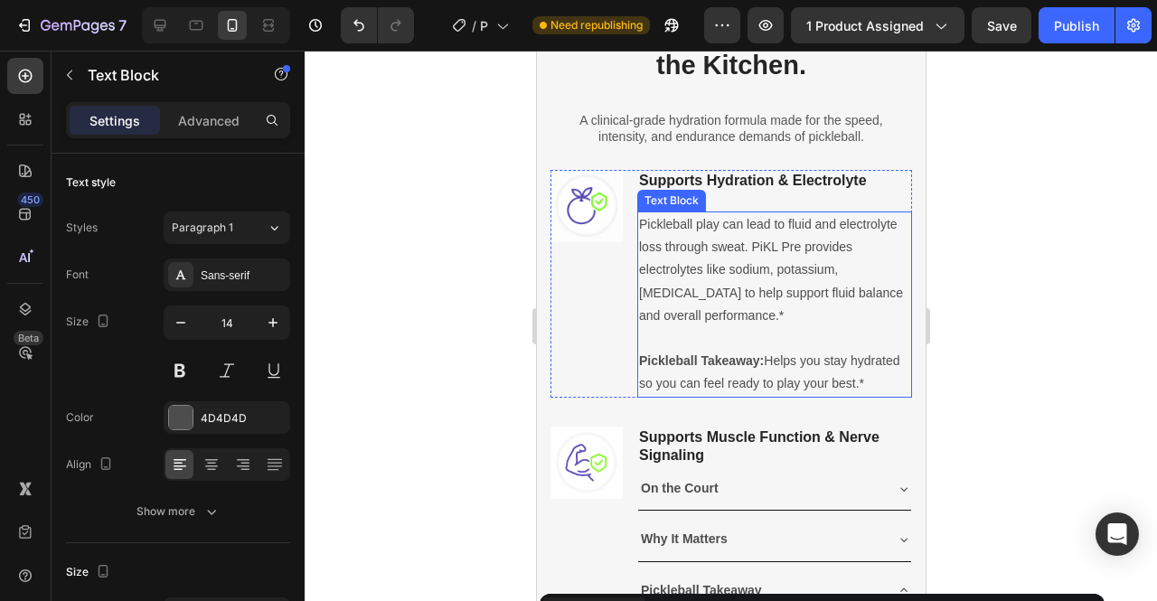
click at [853, 249] on p "Pickleball play can lead to fluid and electrolyte loss through sweat. PiKL Pre …" at bounding box center [773, 270] width 271 height 114
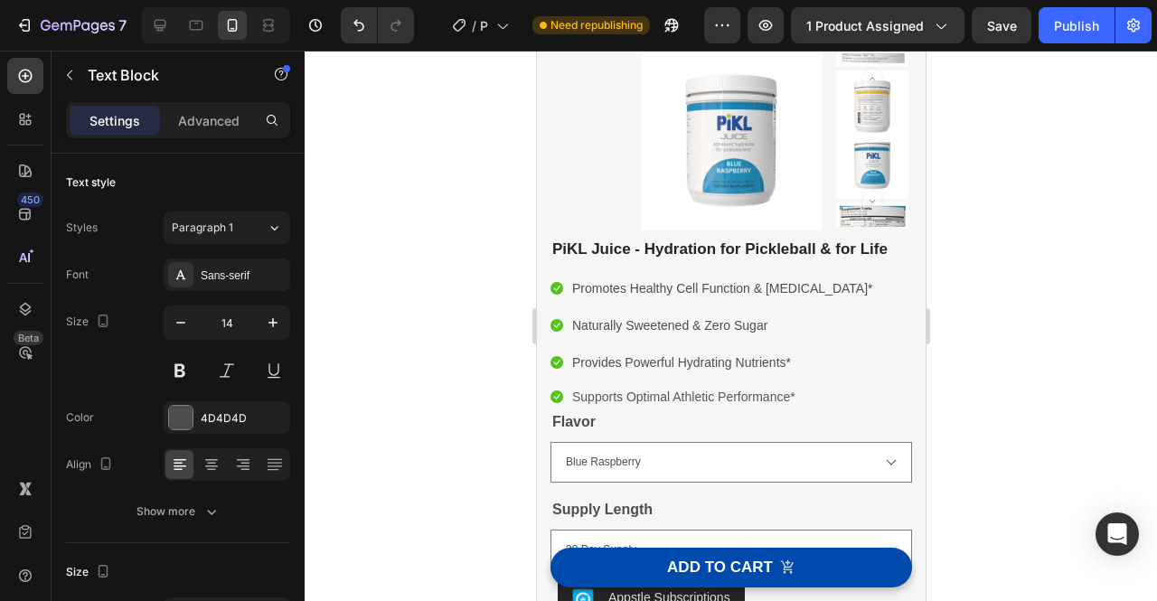
scroll to position [0, 0]
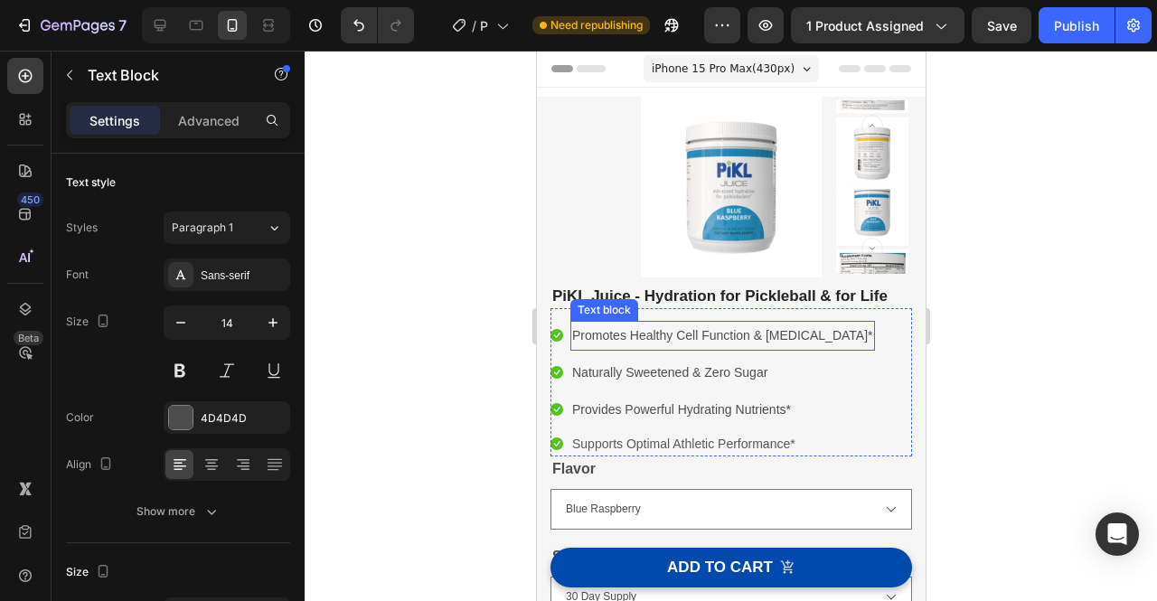
click at [692, 333] on span "Promotes Healthy Cell Function & Muscle Contraction*" at bounding box center [721, 335] width 301 height 14
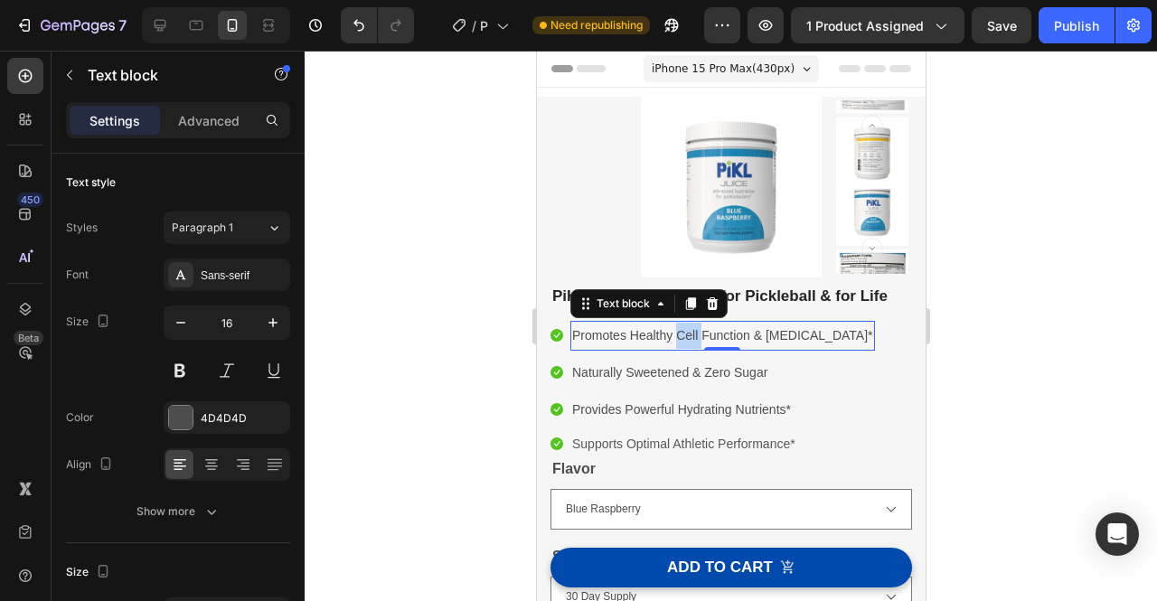
click at [692, 333] on span "Promotes Healthy Cell Function & Muscle Contraction*" at bounding box center [721, 335] width 301 height 14
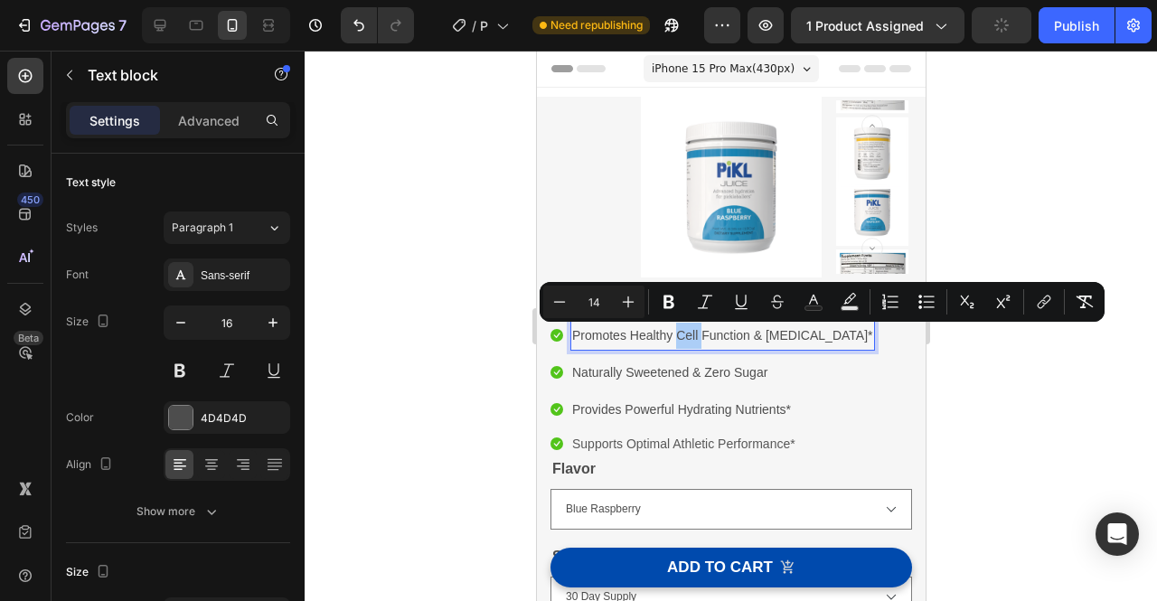
click at [1043, 402] on div at bounding box center [731, 326] width 853 height 551
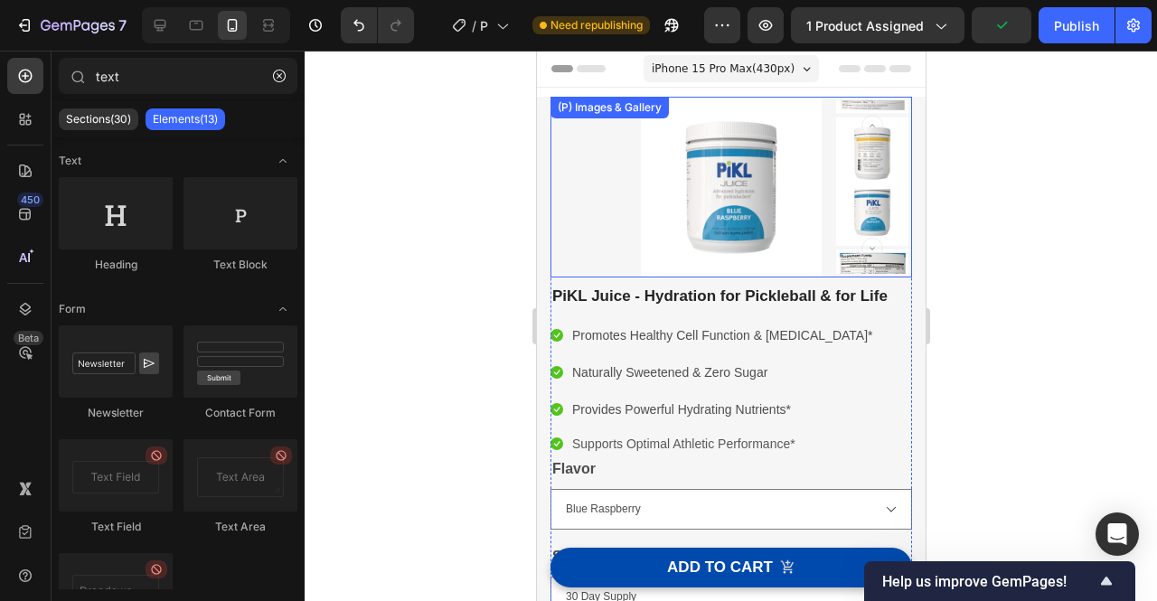
click at [736, 220] on img at bounding box center [731, 187] width 362 height 181
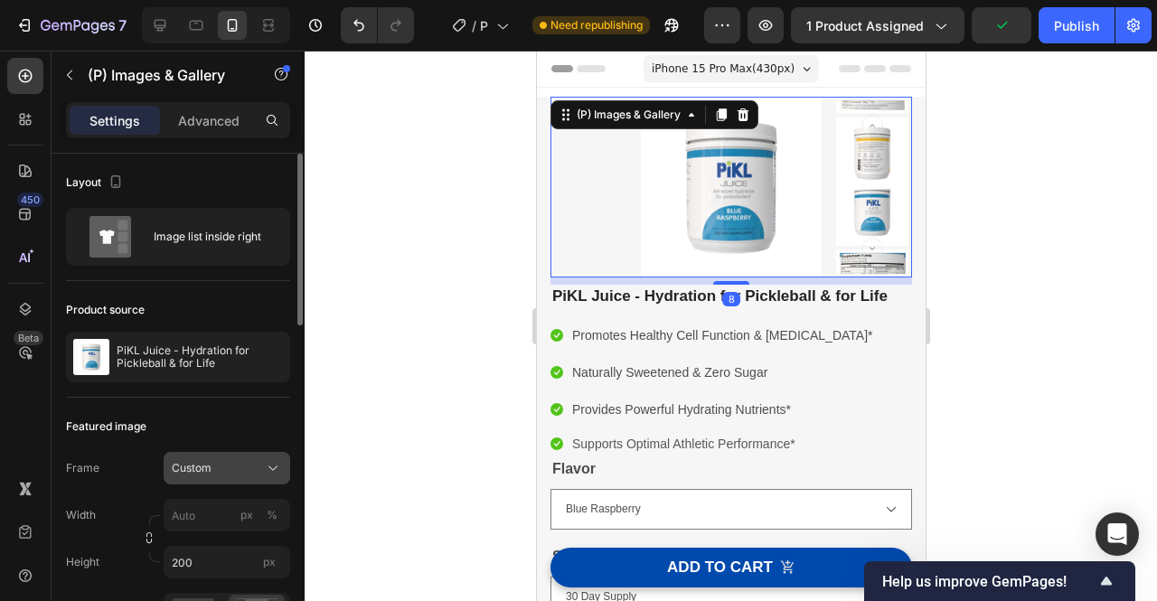
scroll to position [67, 0]
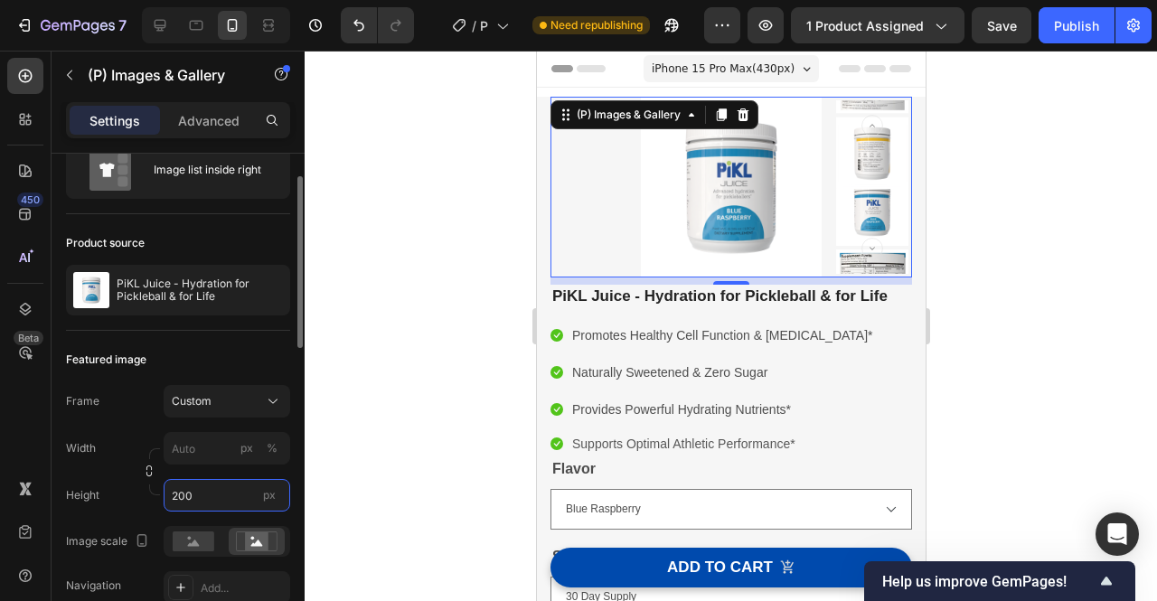
click at [179, 494] on input "200" at bounding box center [227, 495] width 127 height 33
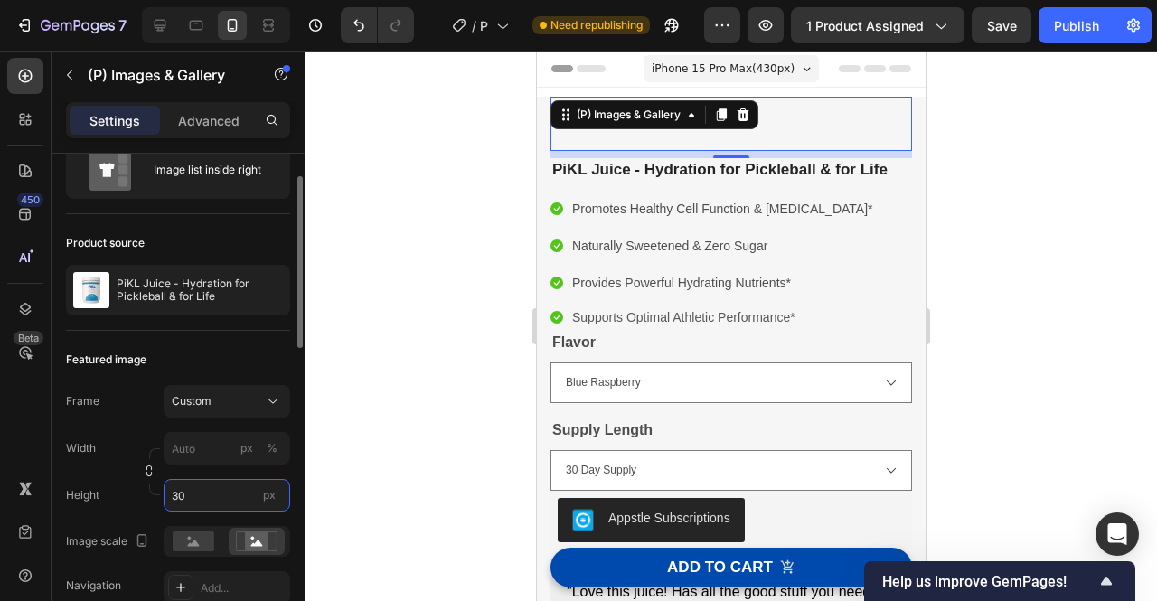
type input "300"
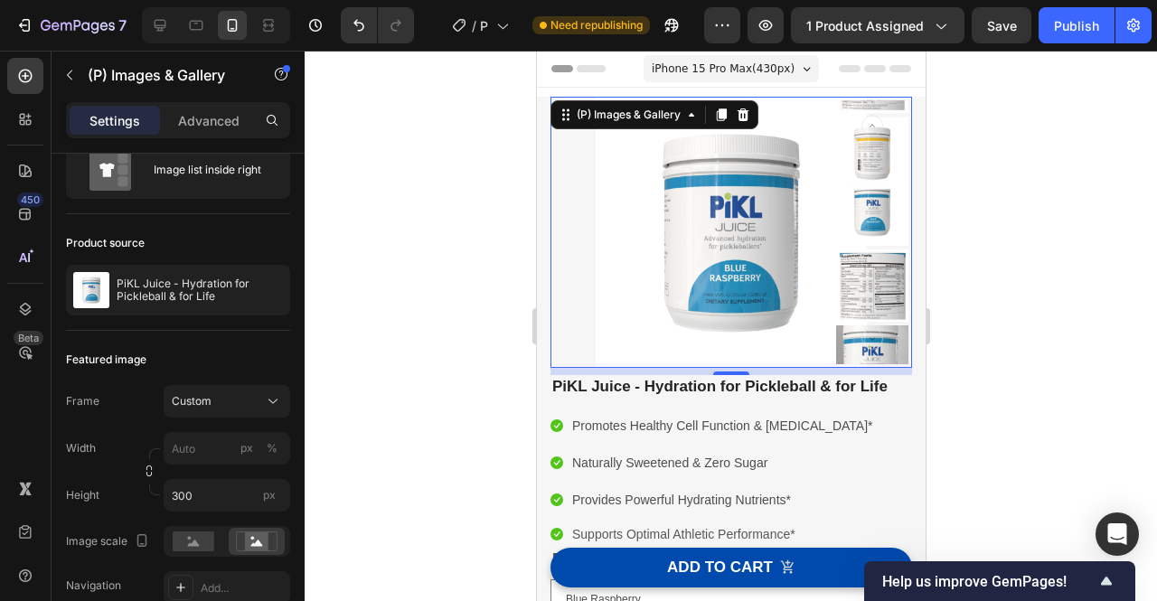
click at [1140, 295] on div at bounding box center [731, 326] width 853 height 551
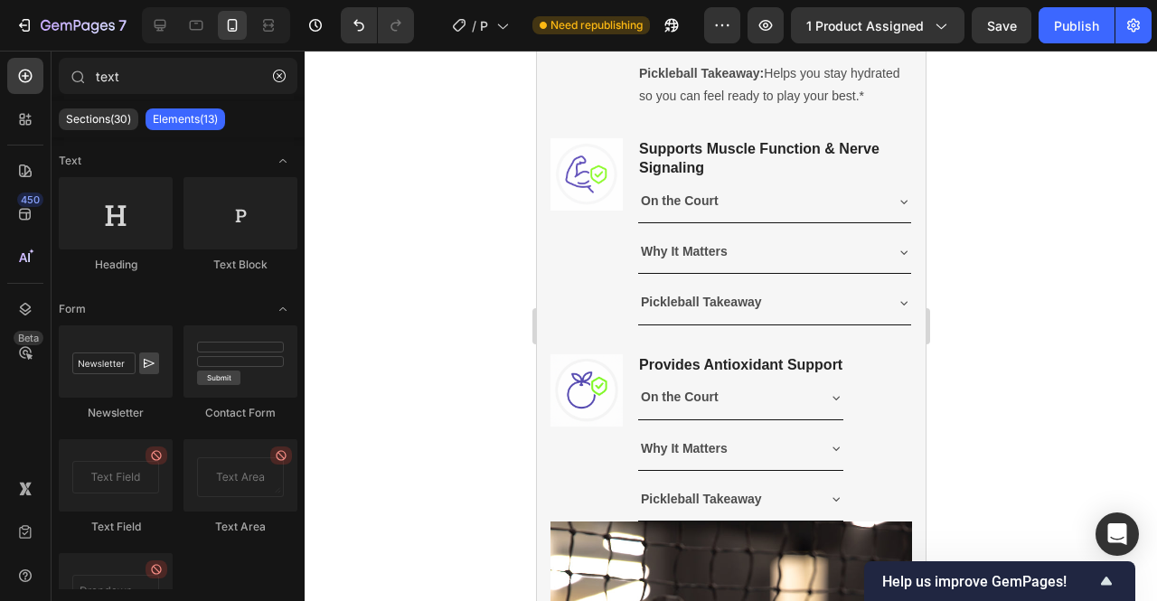
scroll to position [1302, 0]
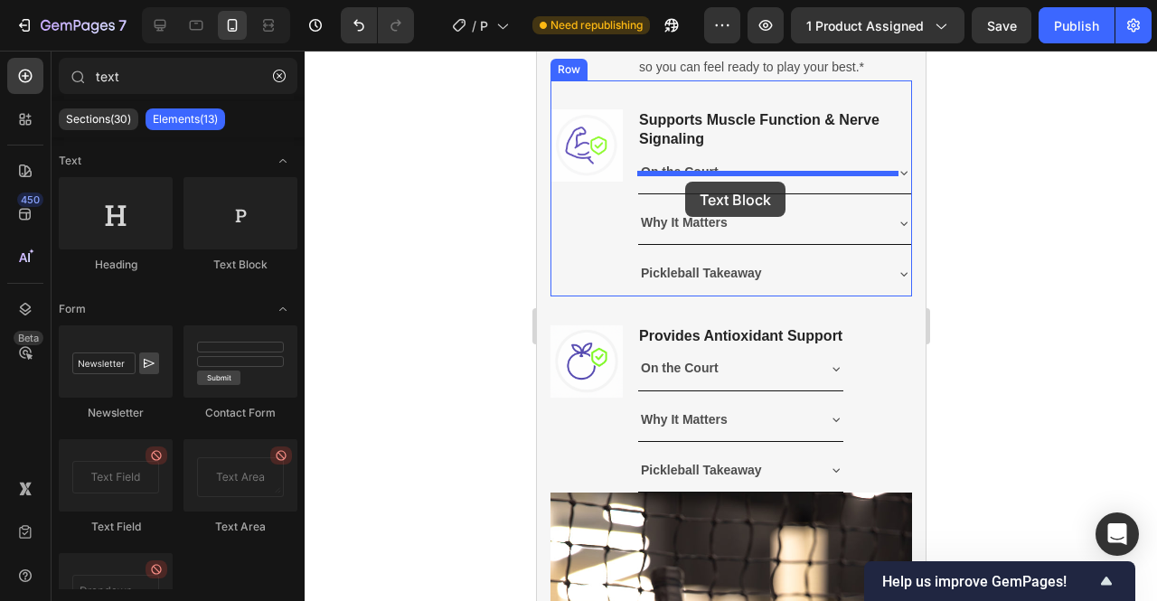
drag, startPoint x: 768, startPoint y: 271, endPoint x: 684, endPoint y: 182, distance: 122.8
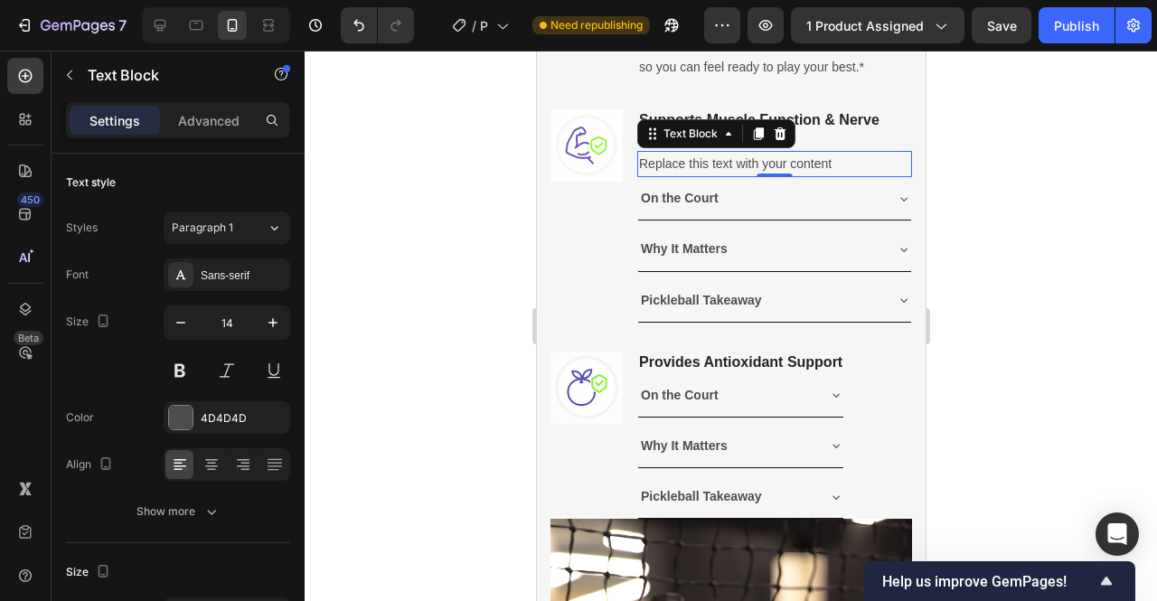
click at [787, 177] on div "Replace this text with your content" at bounding box center [773, 164] width 275 height 26
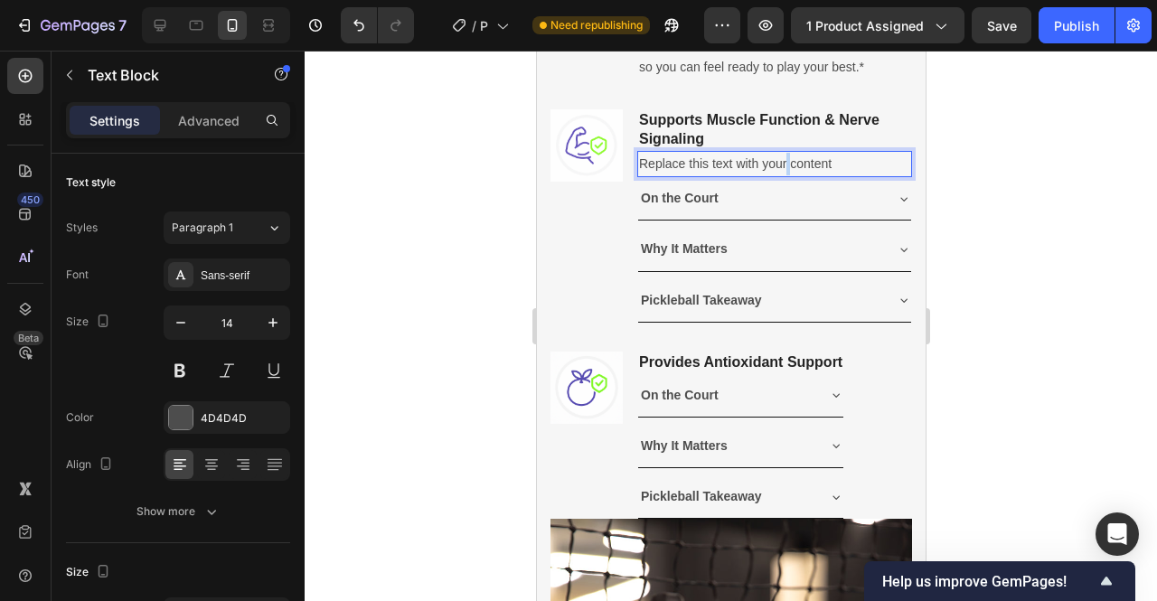
click at [787, 175] on p "Replace this text with your content" at bounding box center [773, 164] width 271 height 23
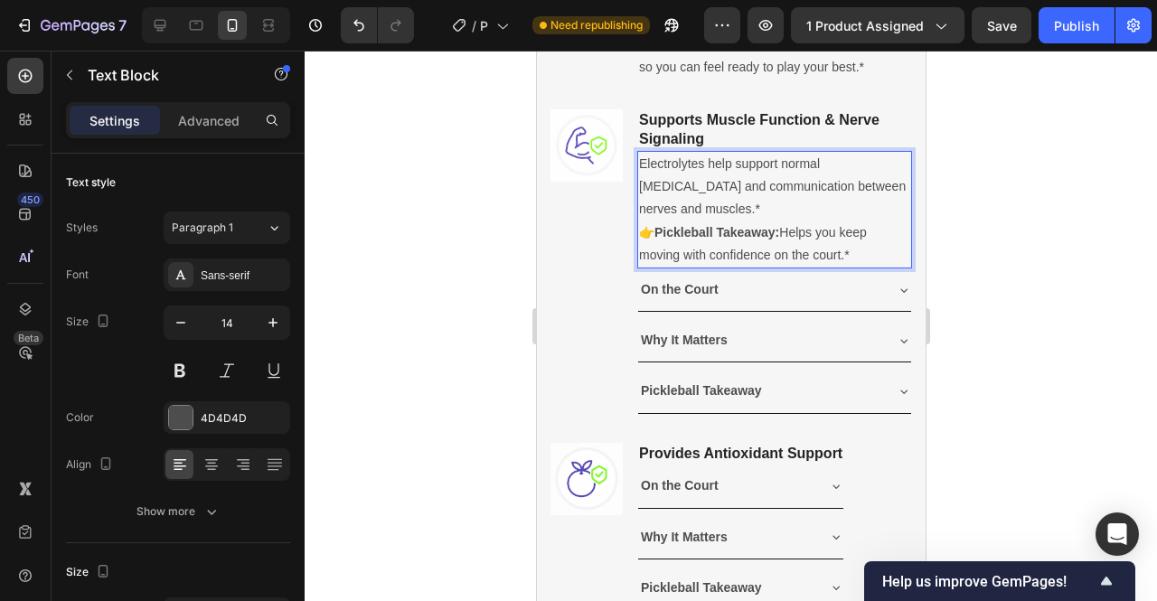
click at [655, 256] on p "👉 Pickleball Takeaway: Helps you keep moving with confidence on the court.*" at bounding box center [773, 243] width 271 height 45
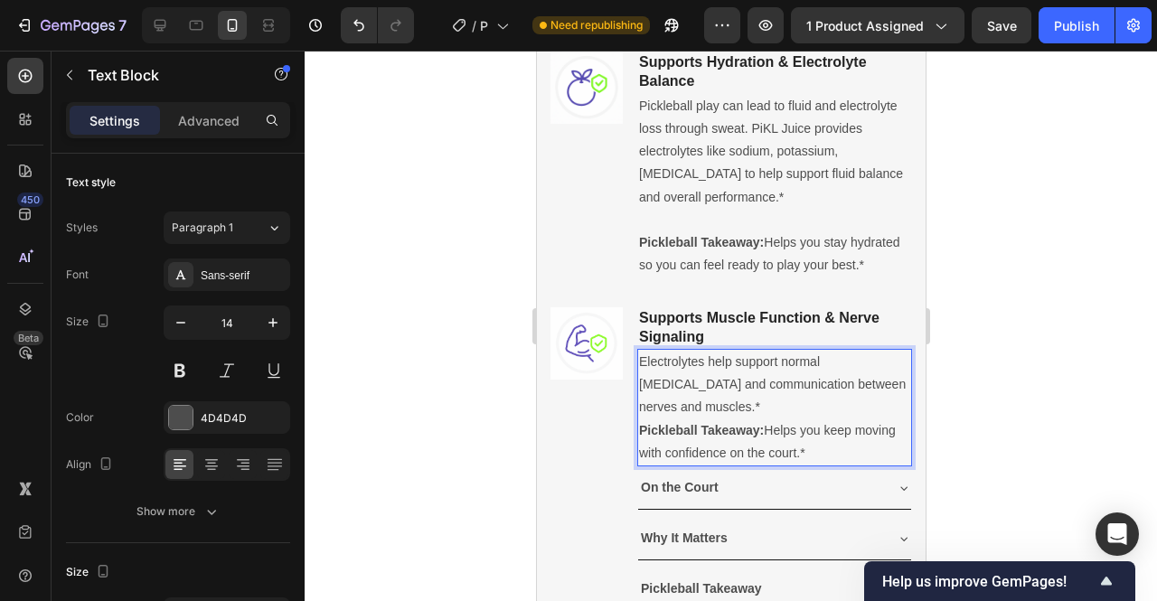
scroll to position [1082, 0]
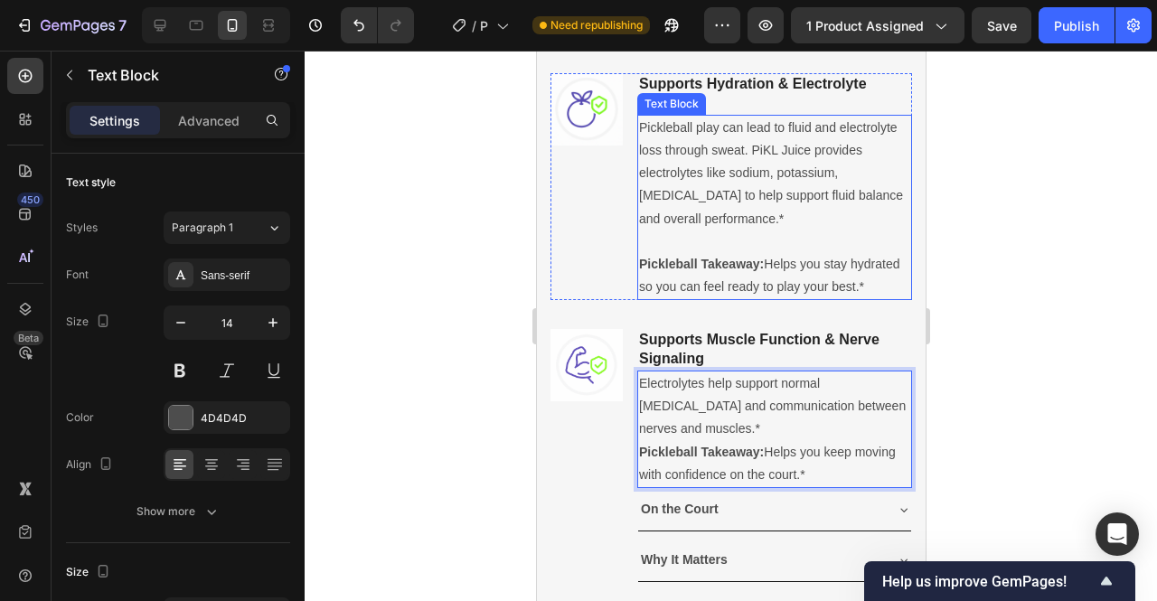
click at [640, 263] on strong "Pickleball Takeaway:" at bounding box center [700, 264] width 125 height 14
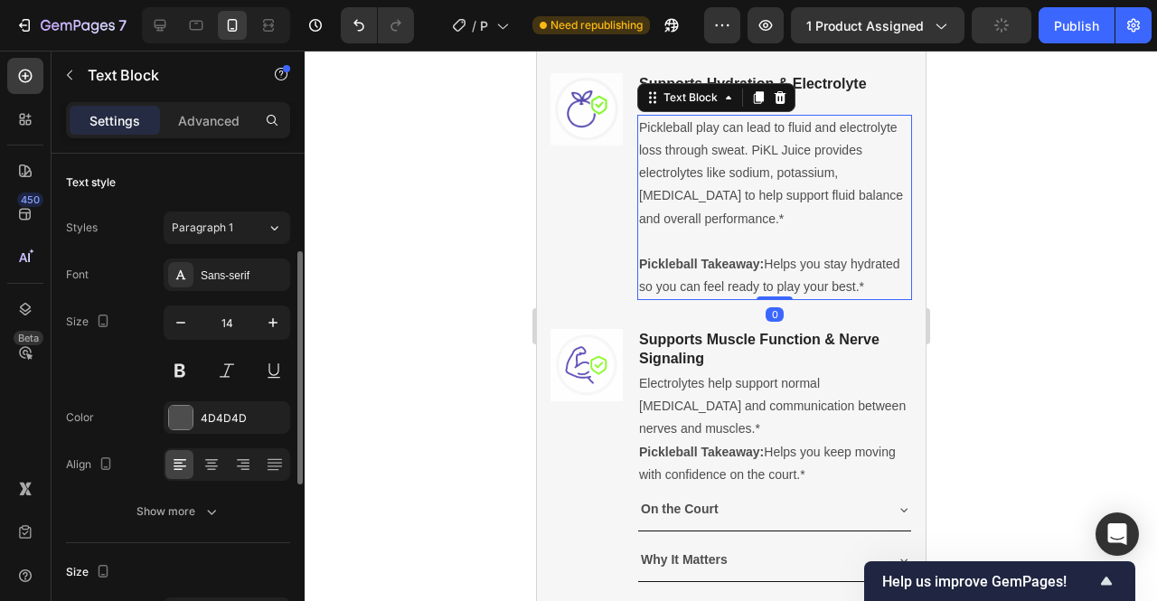
scroll to position [67, 0]
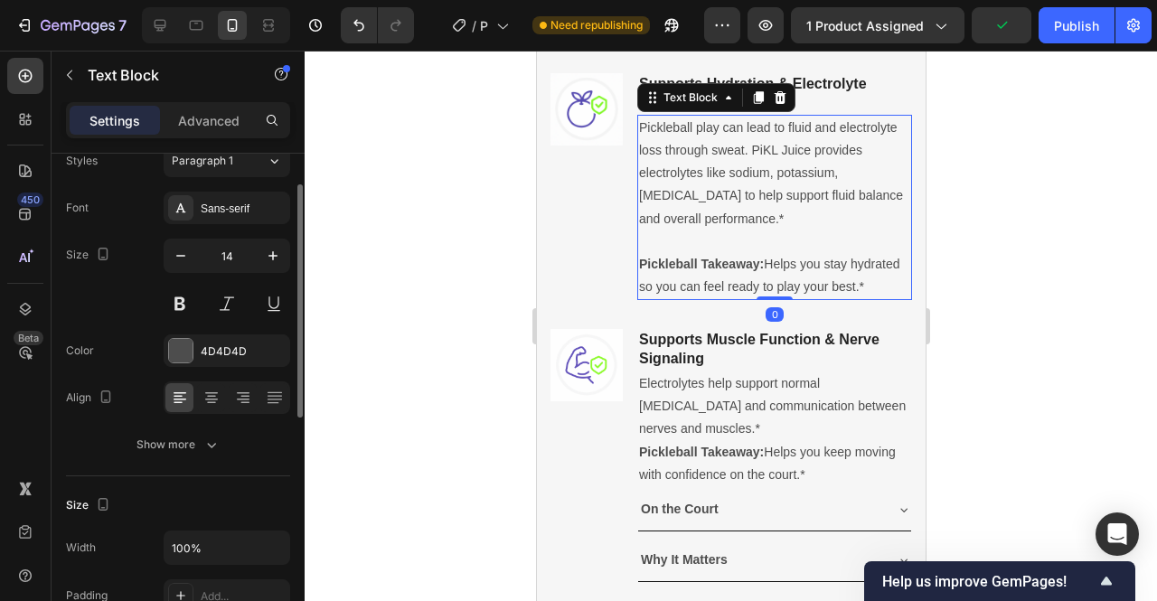
click at [640, 263] on strong "Pickleball Takeaway:" at bounding box center [700, 264] width 125 height 14
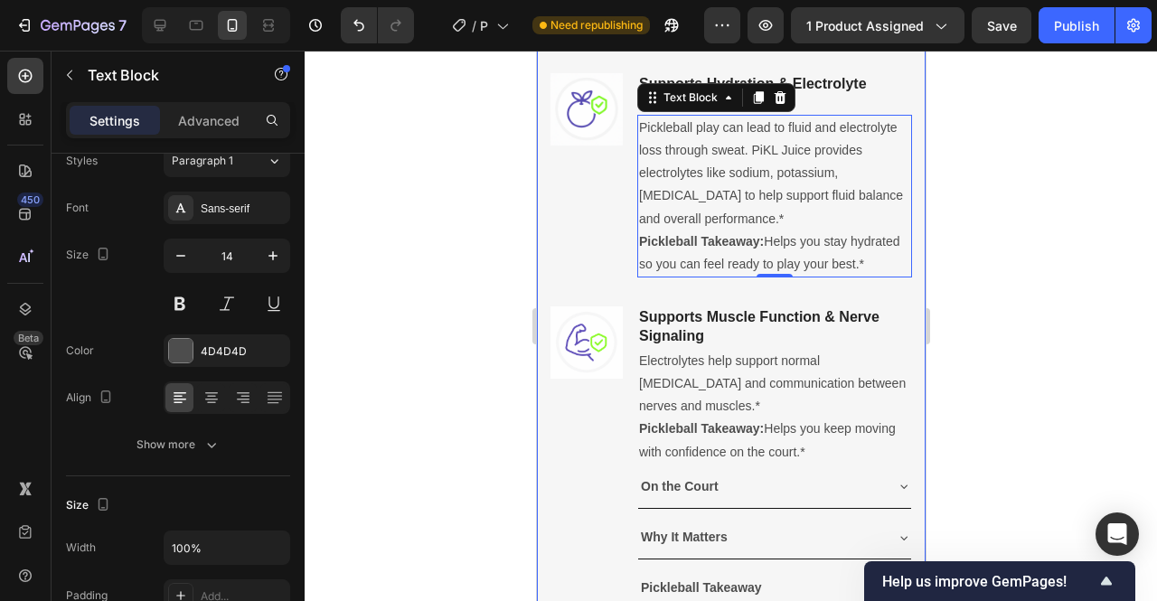
click at [1041, 273] on div at bounding box center [731, 326] width 853 height 551
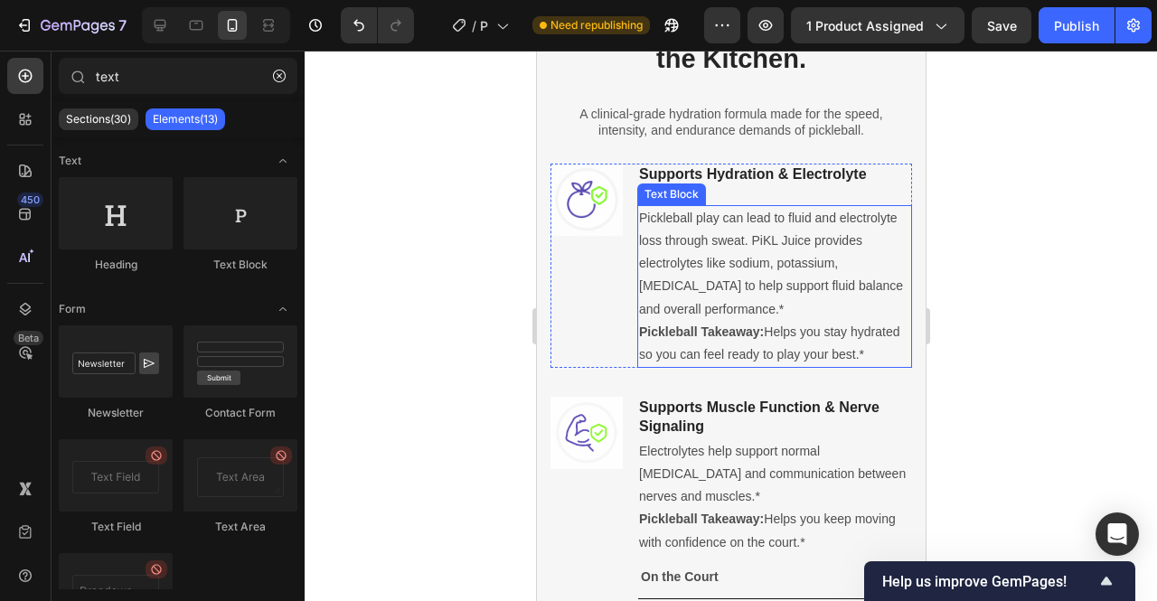
scroll to position [988, 0]
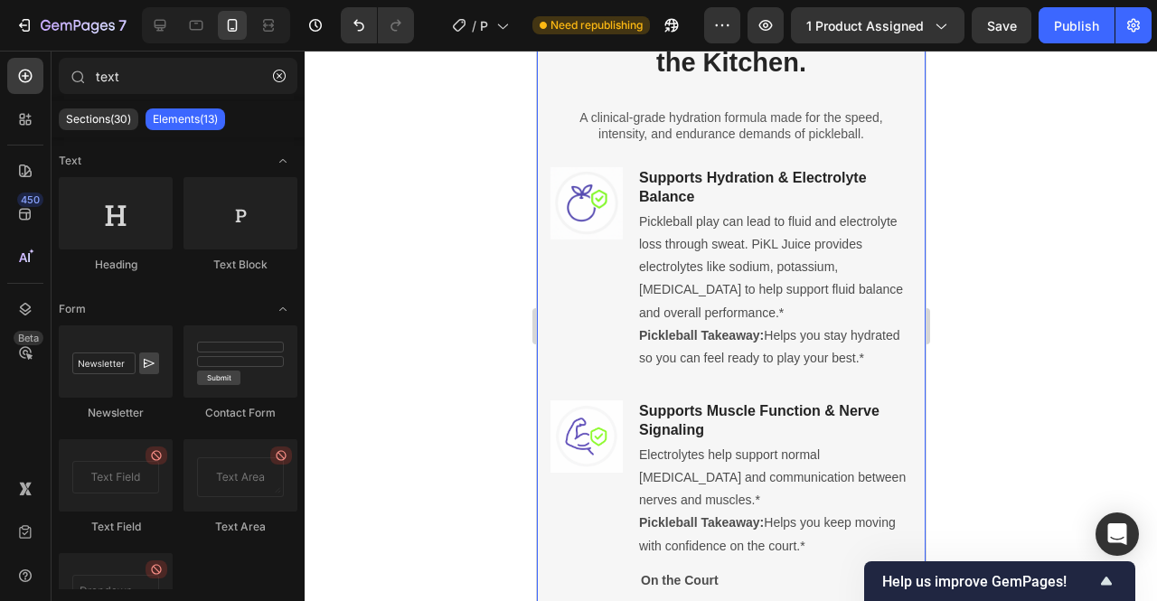
click at [994, 223] on div at bounding box center [731, 326] width 853 height 551
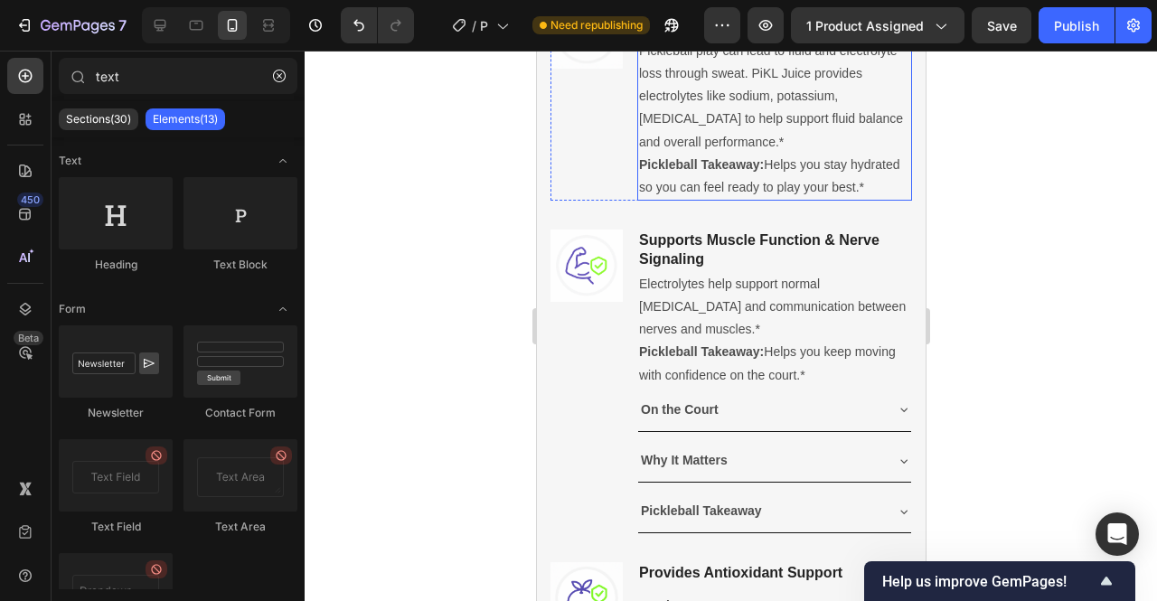
scroll to position [1160, 0]
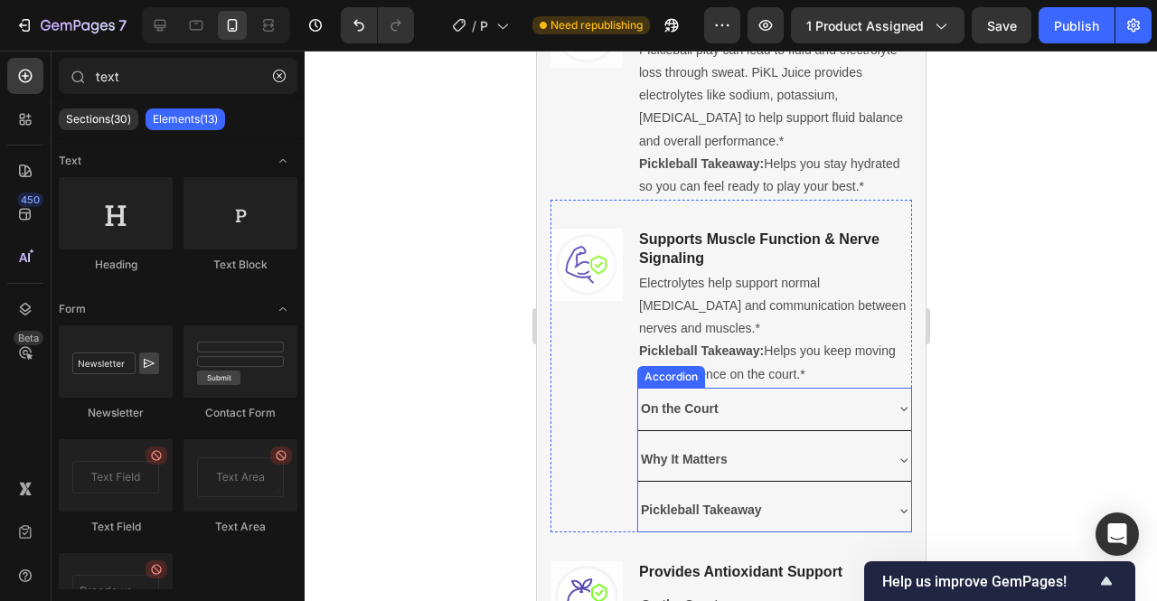
click at [843, 430] on div "On the Court" at bounding box center [773, 409] width 273 height 42
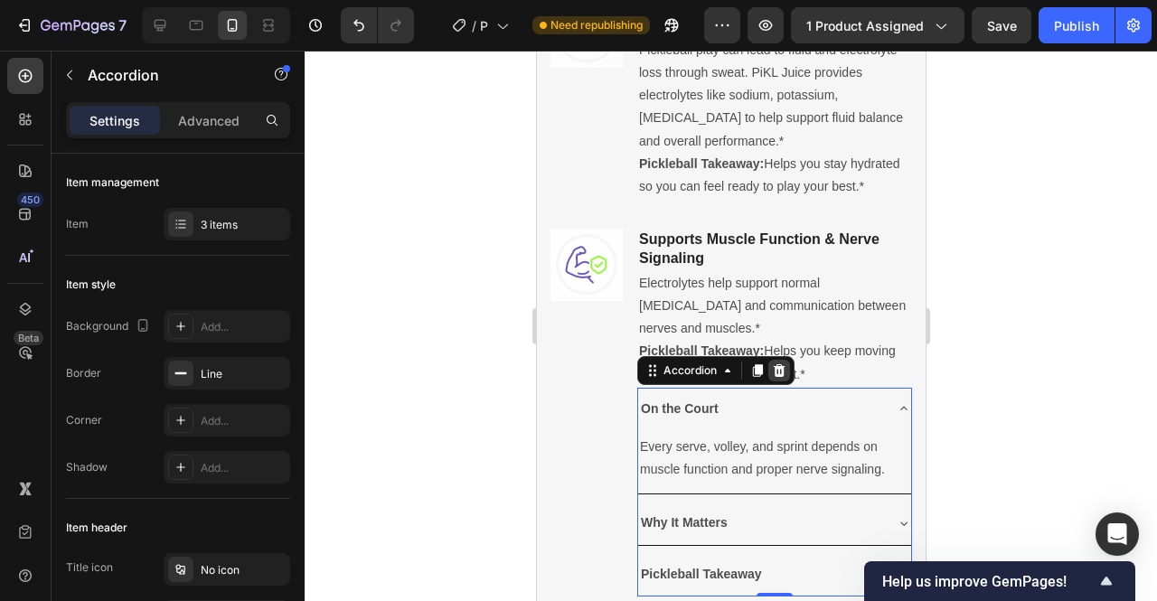
click at [777, 382] on div at bounding box center [779, 371] width 22 height 22
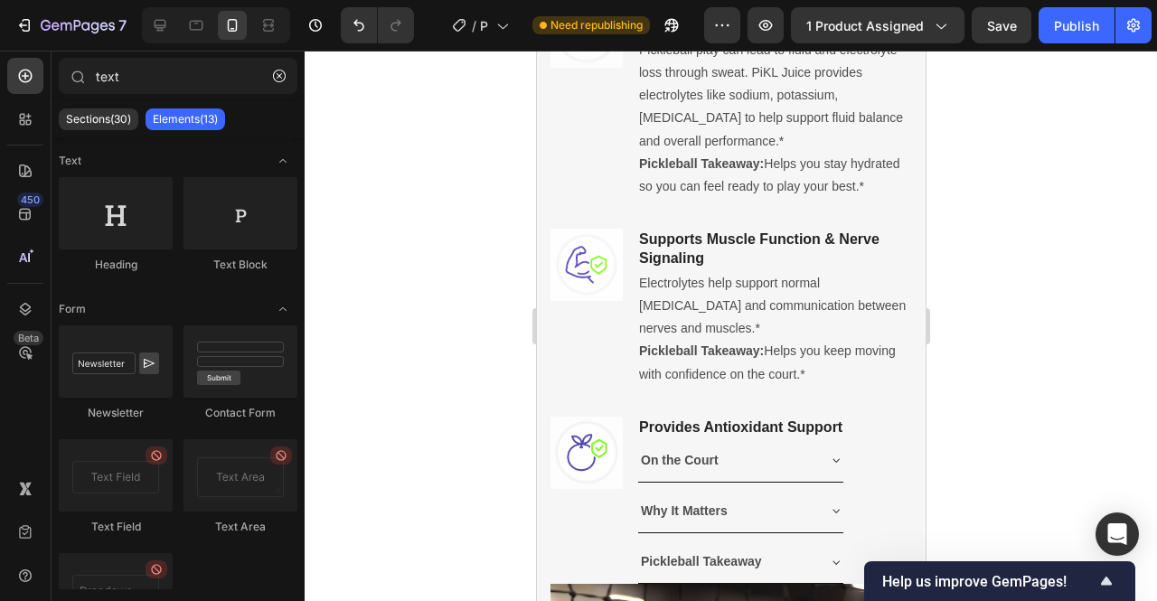
click at [1060, 323] on div at bounding box center [731, 326] width 853 height 551
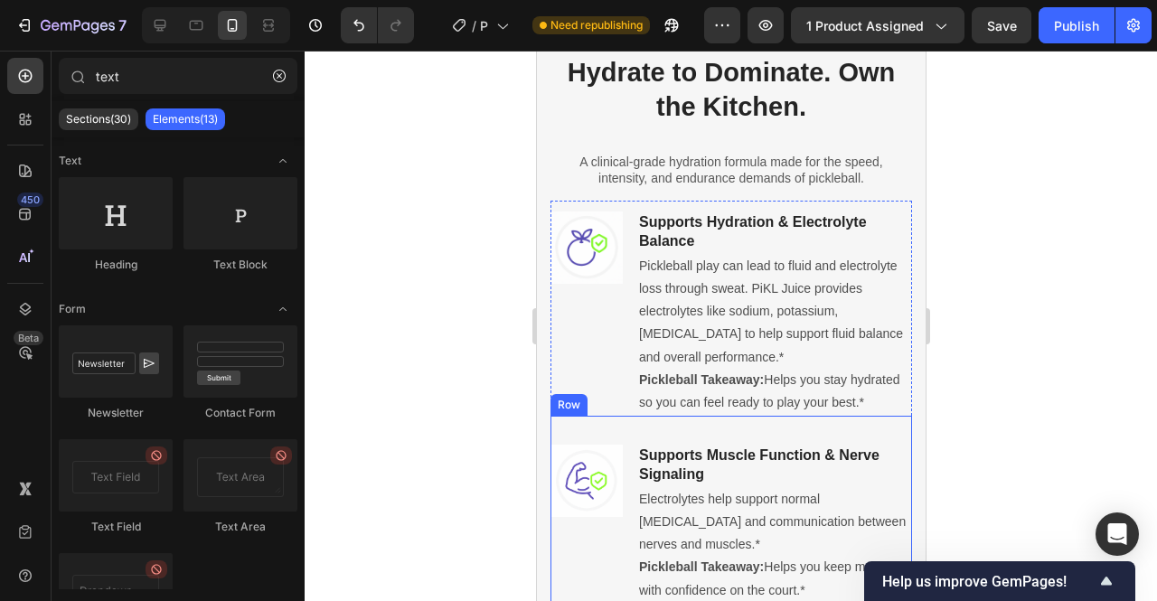
scroll to position [941, 0]
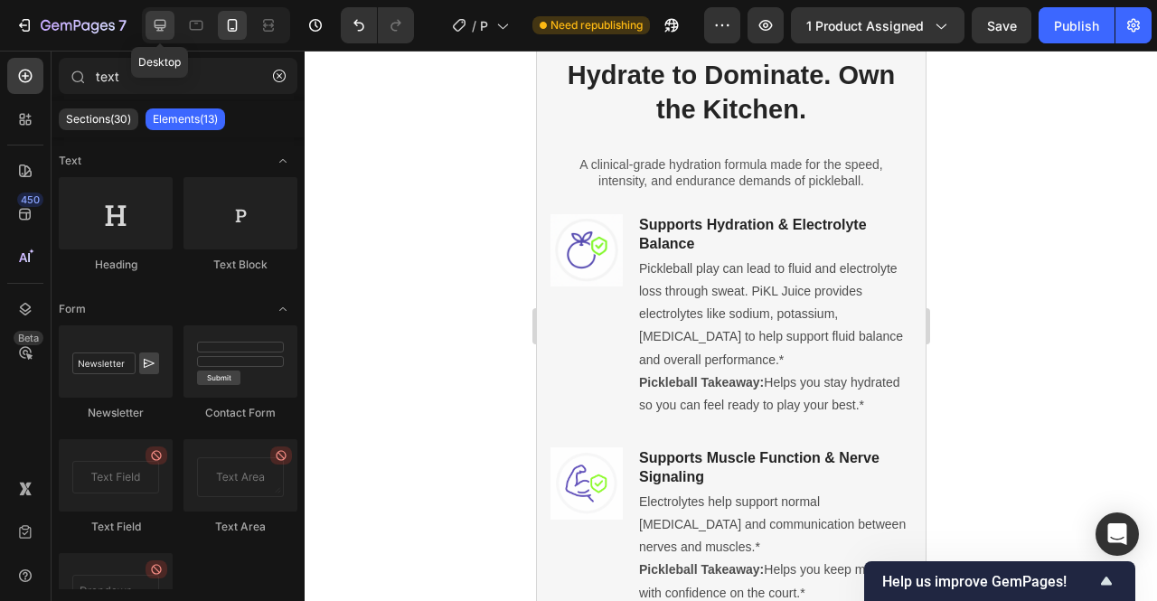
click at [161, 21] on icon at bounding box center [160, 25] width 18 height 18
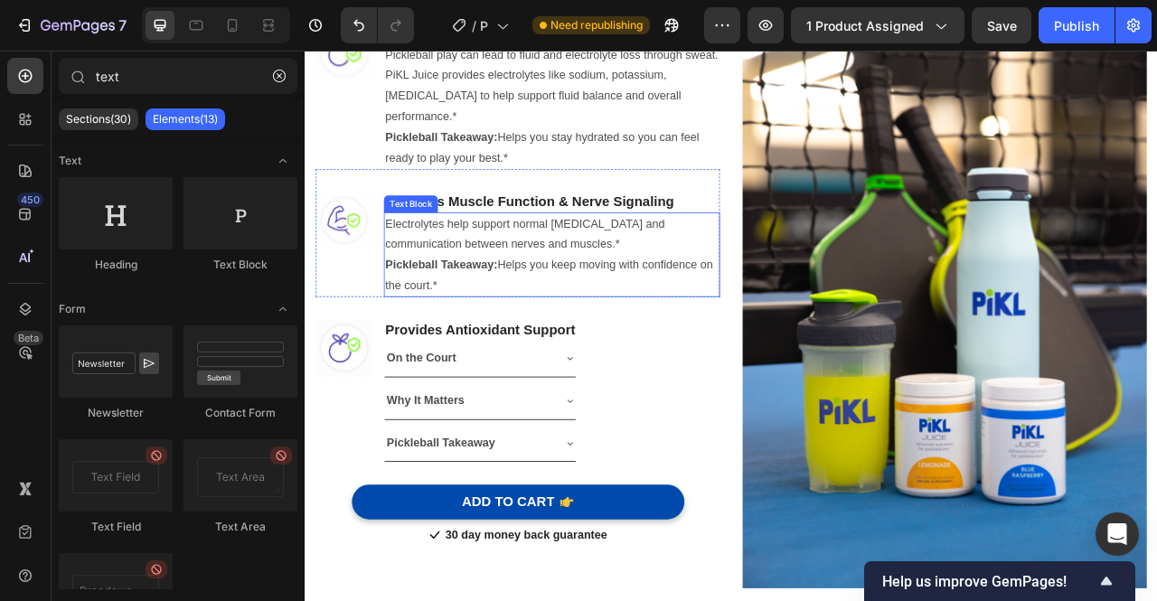
scroll to position [1088, 0]
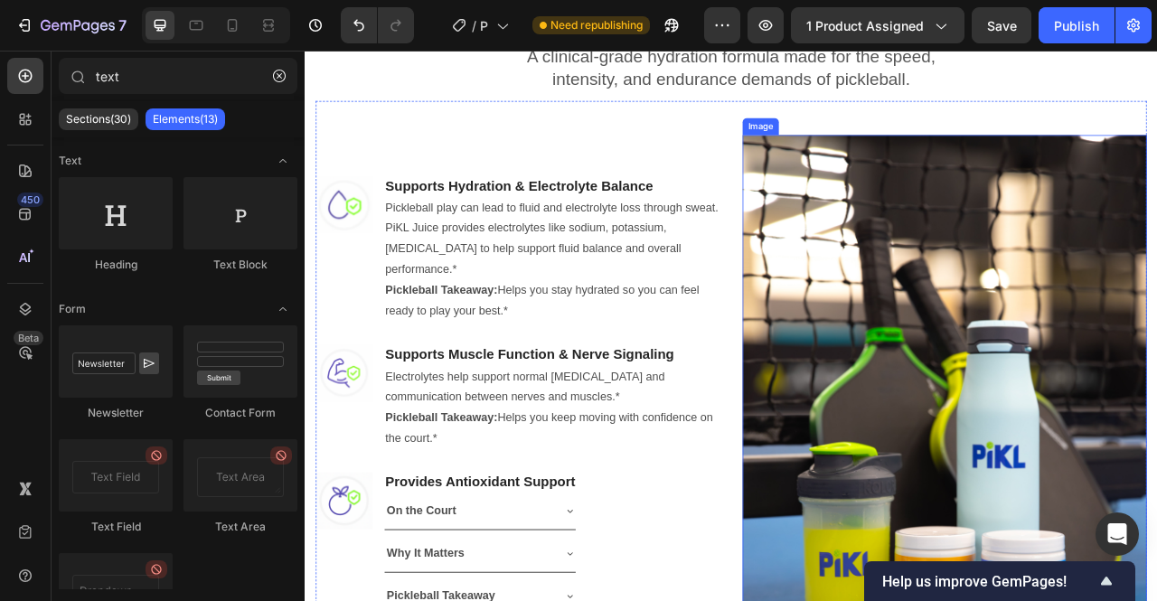
click at [1156, 230] on img at bounding box center [1119, 544] width 514 height 772
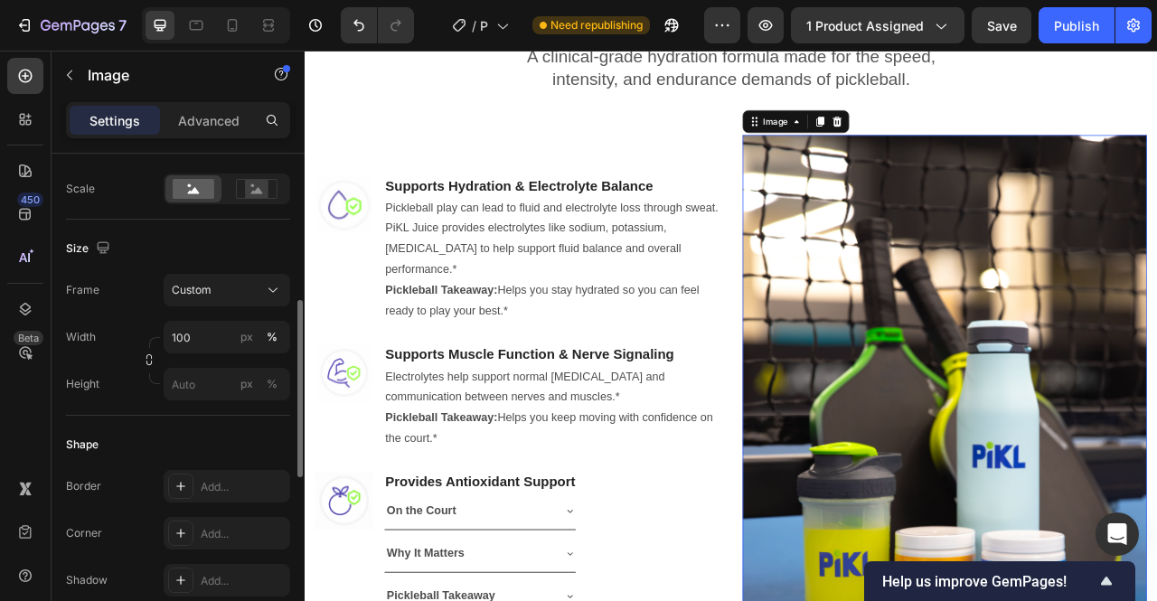
scroll to position [410, 0]
click at [212, 377] on input "px %" at bounding box center [227, 383] width 127 height 33
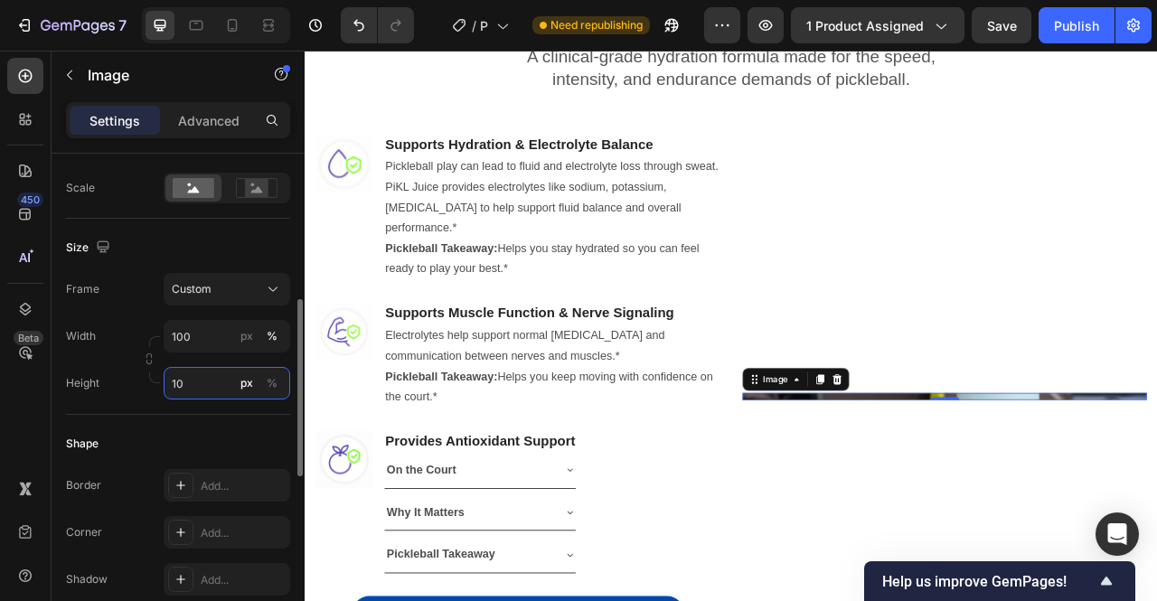
type input "1"
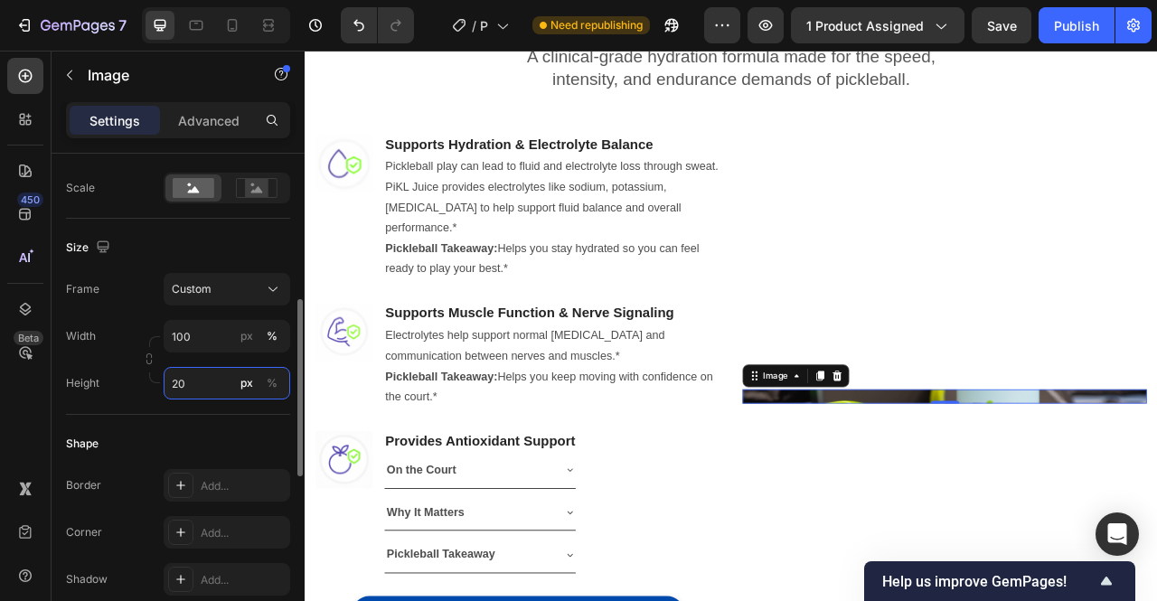
type input "2"
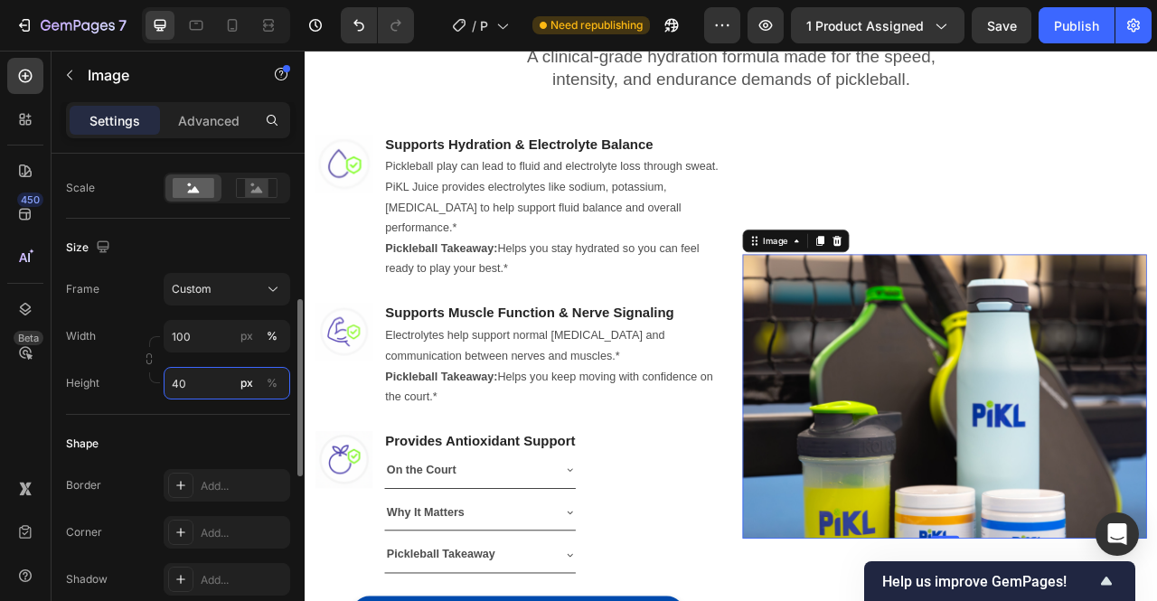
type input "4"
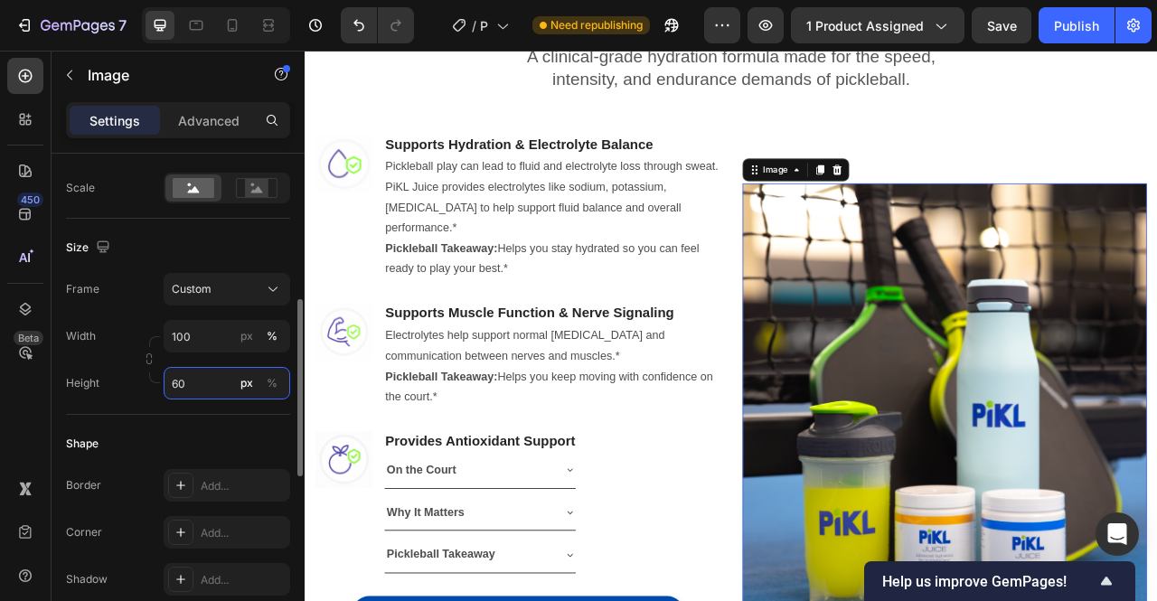
type input "6"
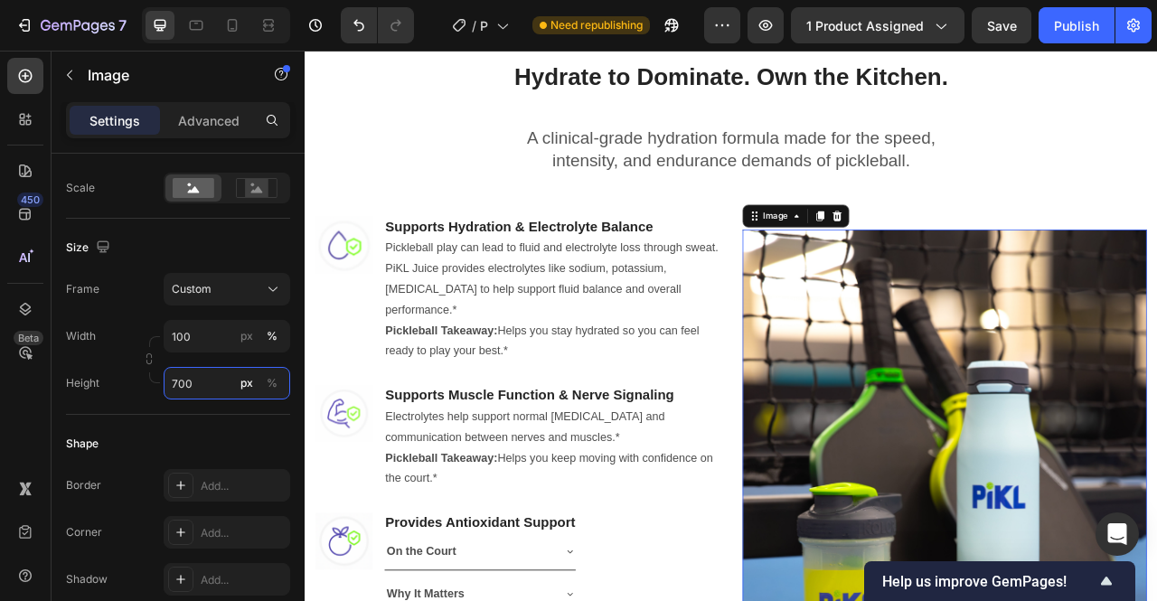
scroll to position [1160, 0]
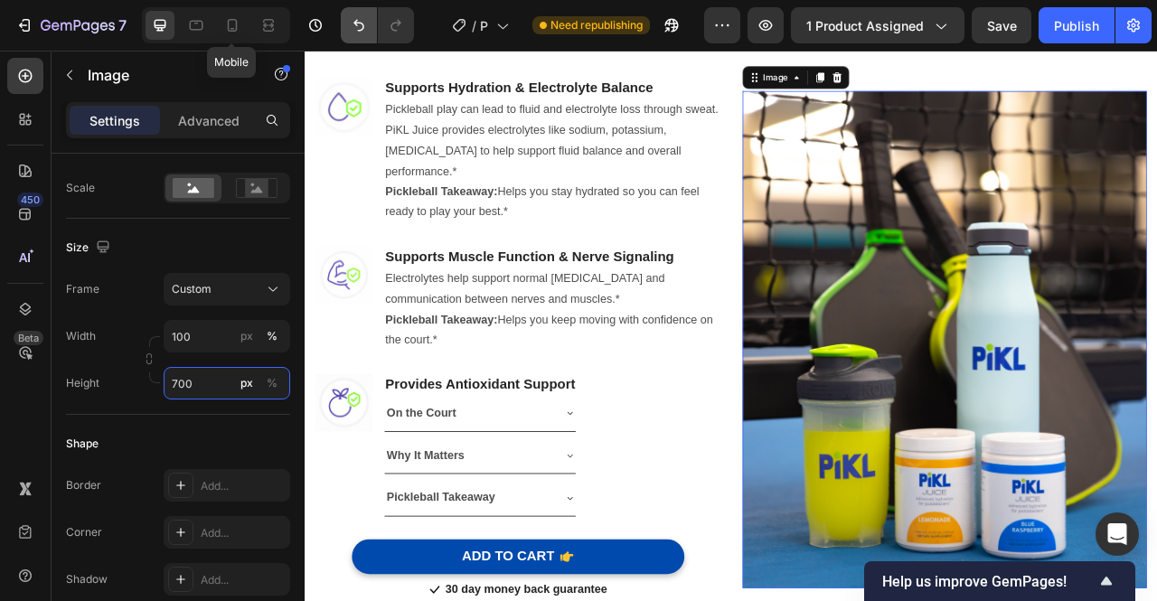
type input "700"
click at [230, 30] on icon at bounding box center [232, 25] width 18 height 18
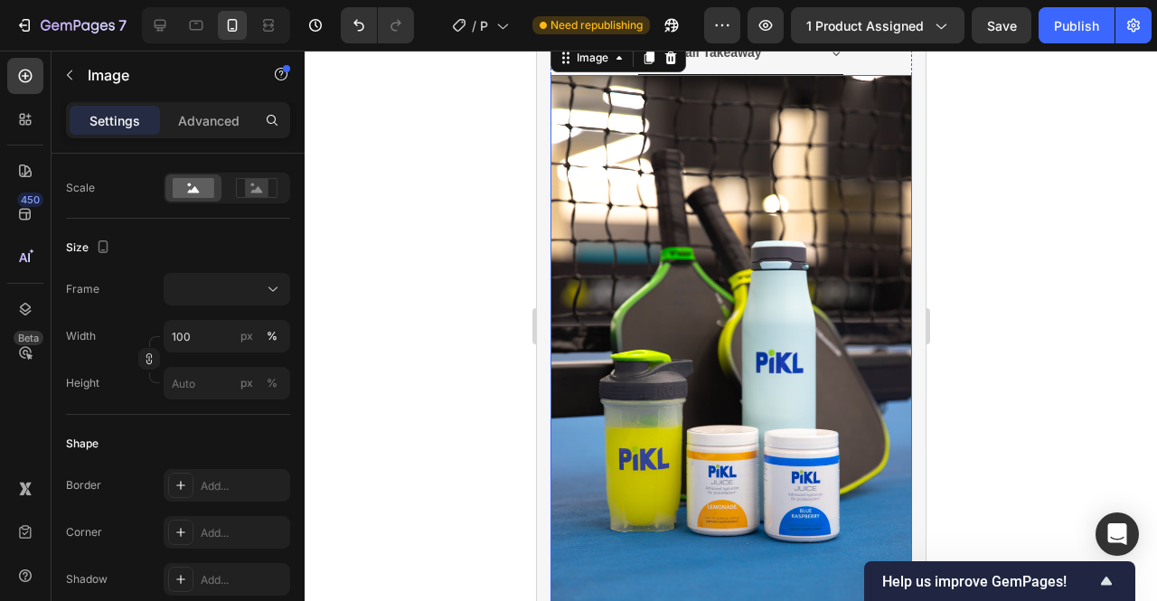
scroll to position [2024, 0]
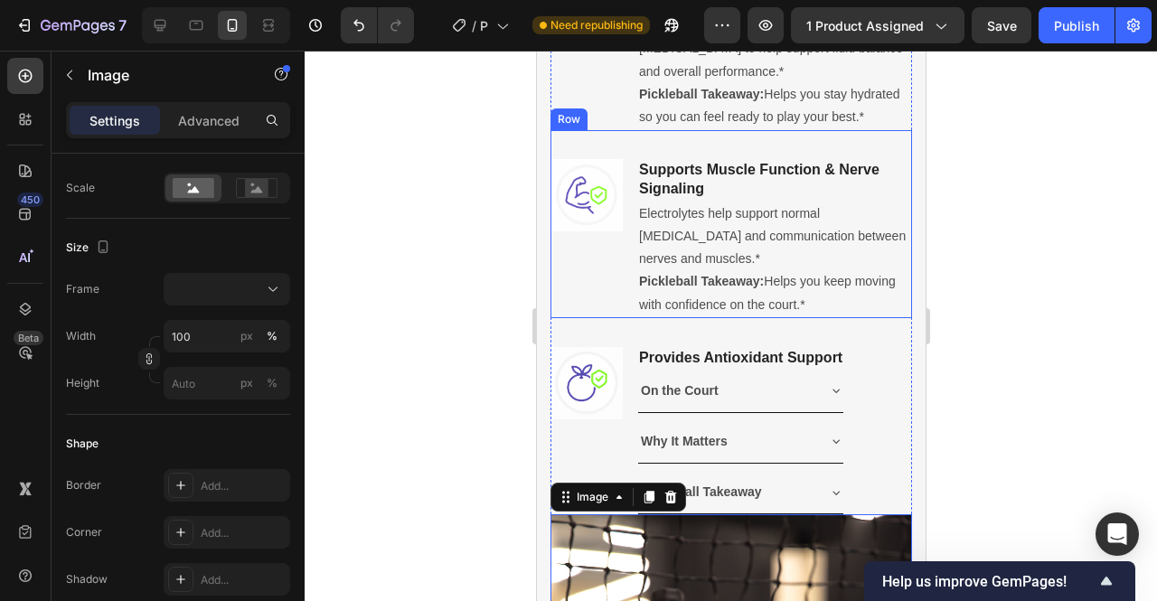
scroll to position [1229, 0]
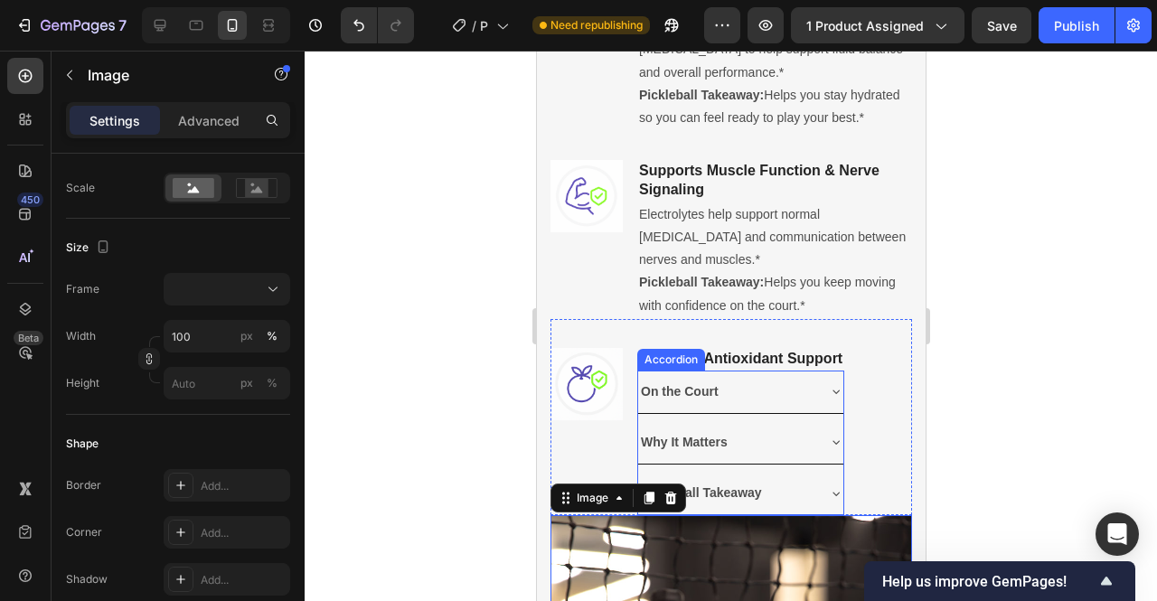
click at [674, 399] on strong "On the Court" at bounding box center [679, 391] width 78 height 14
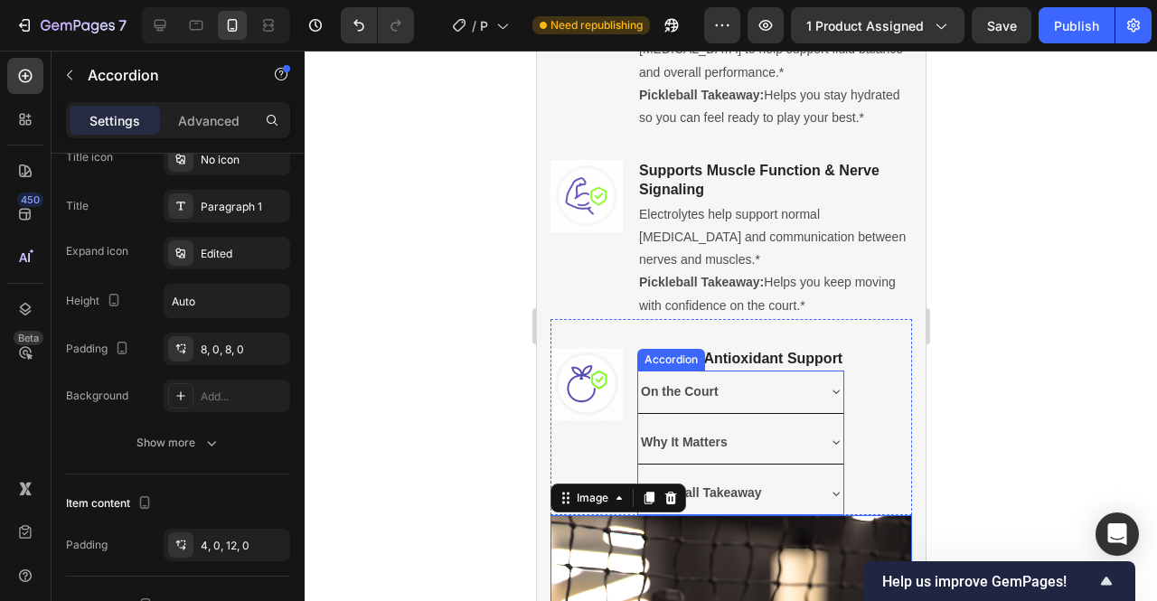
click at [674, 399] on strong "On the Court" at bounding box center [679, 391] width 78 height 14
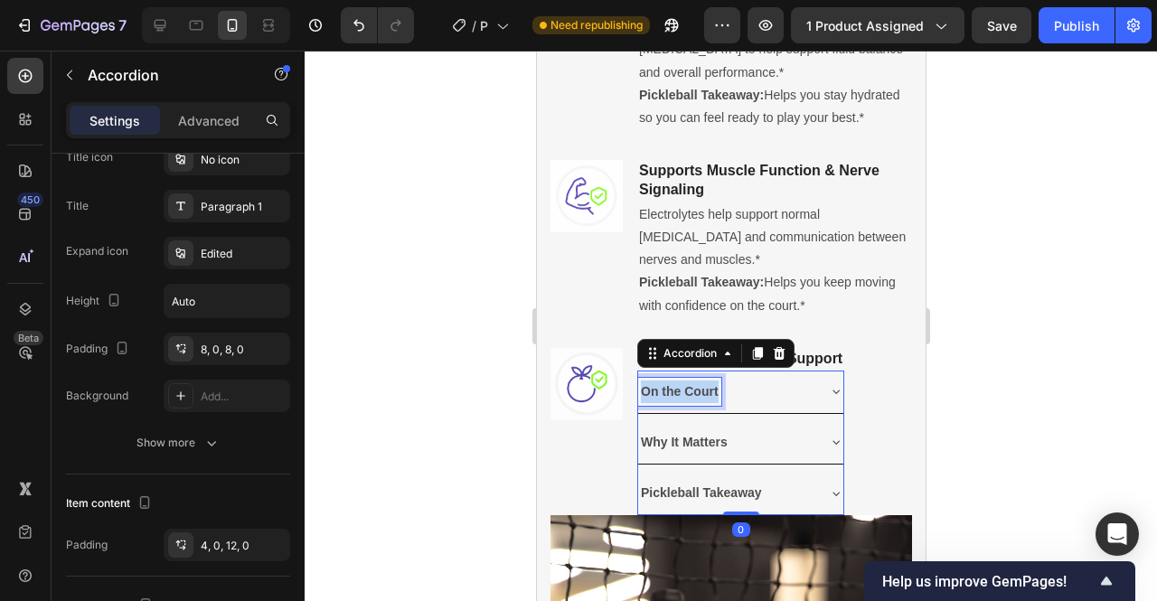
scroll to position [0, 0]
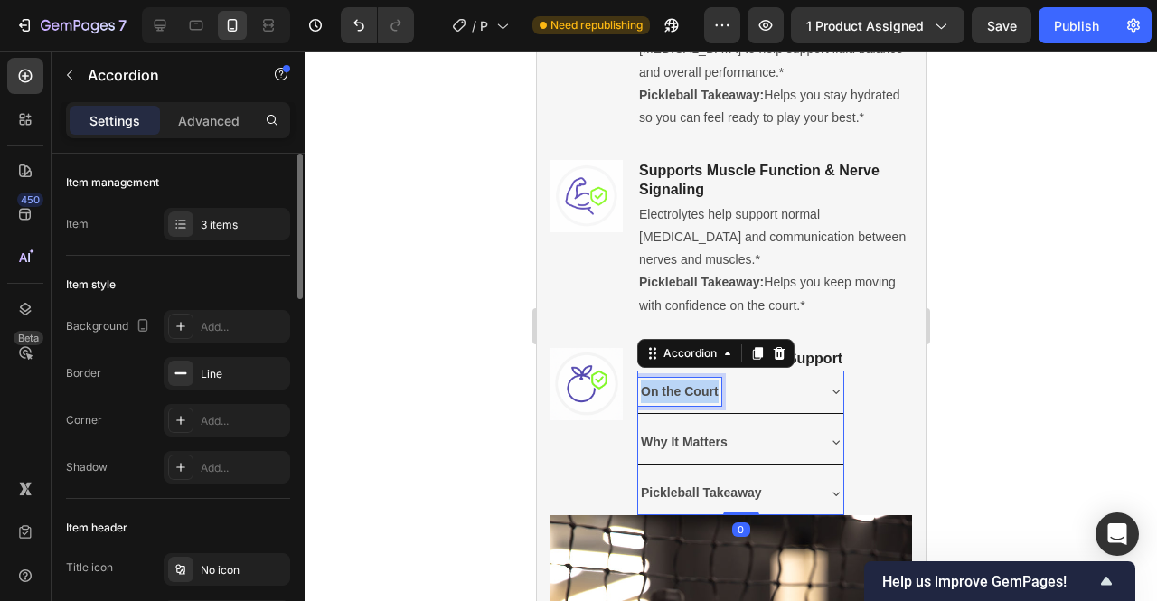
click at [674, 399] on strong "On the Court" at bounding box center [679, 391] width 78 height 14
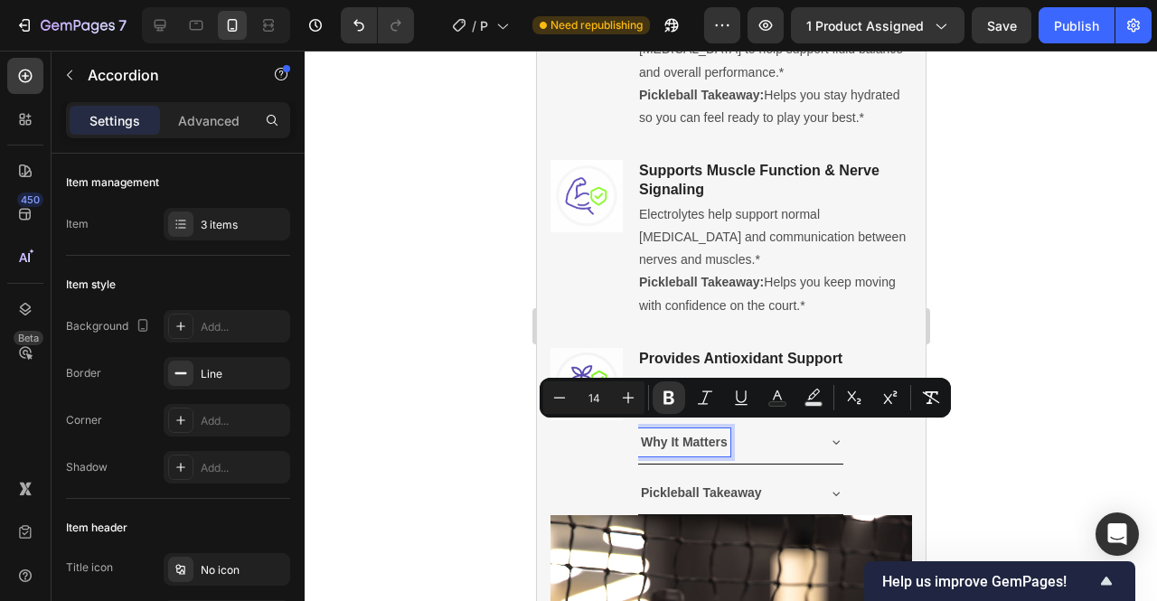
click at [699, 449] on strong "Why It Matters" at bounding box center [683, 442] width 87 height 14
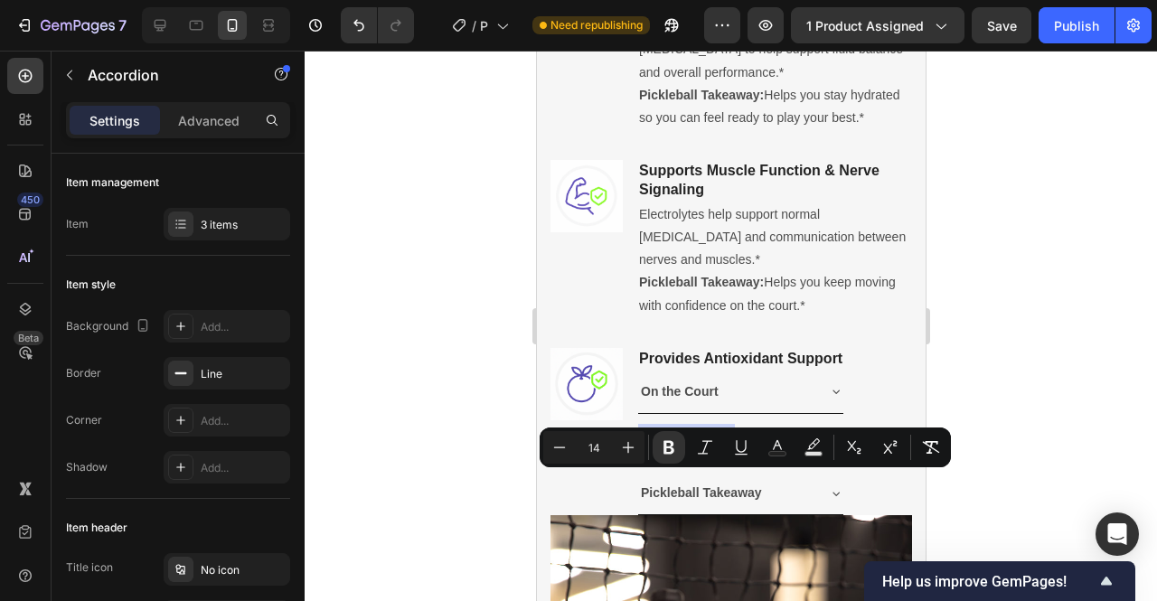
copy strong "Why It Matters"
click at [711, 500] on strong "Pickleball Takeaway" at bounding box center [700, 492] width 121 height 14
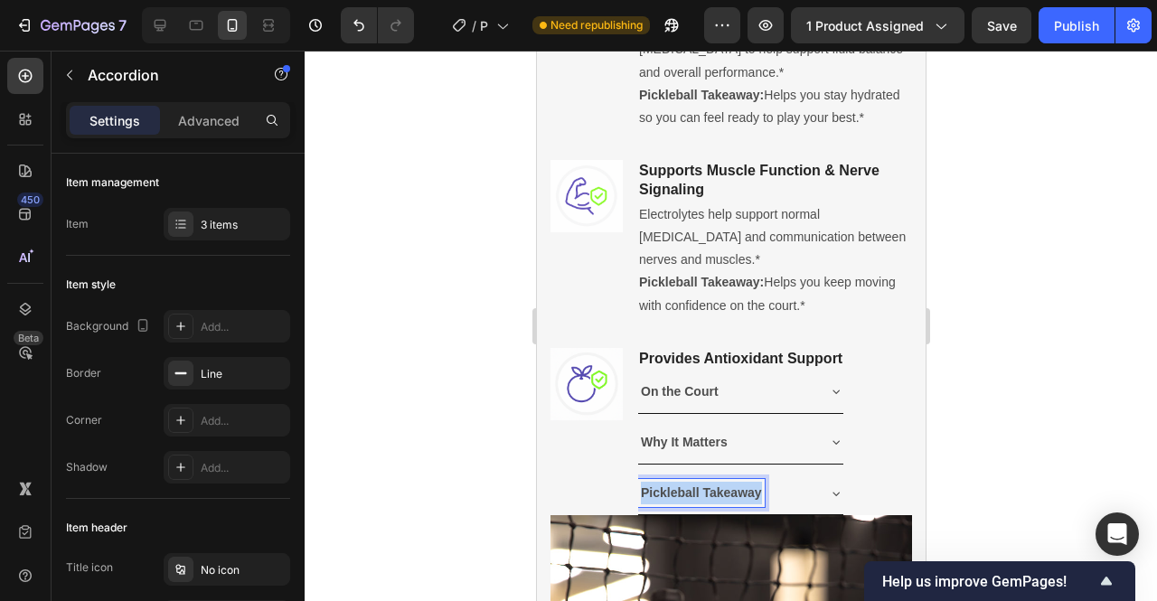
click at [711, 500] on strong "Pickleball Takeaway" at bounding box center [700, 492] width 121 height 14
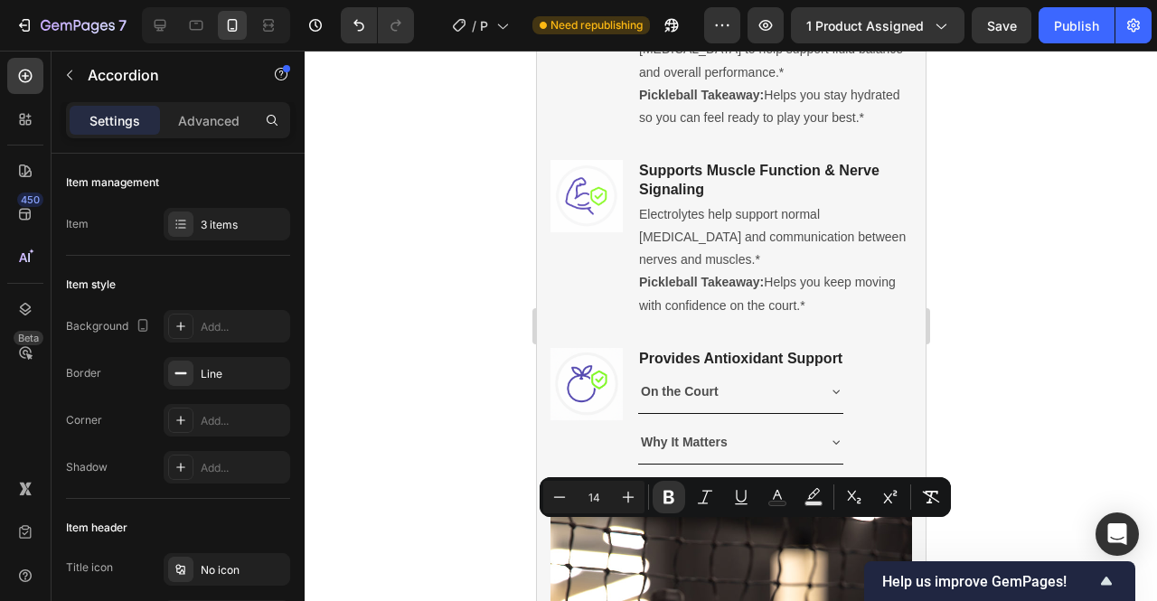
click at [843, 399] on icon at bounding box center [835, 391] width 14 height 14
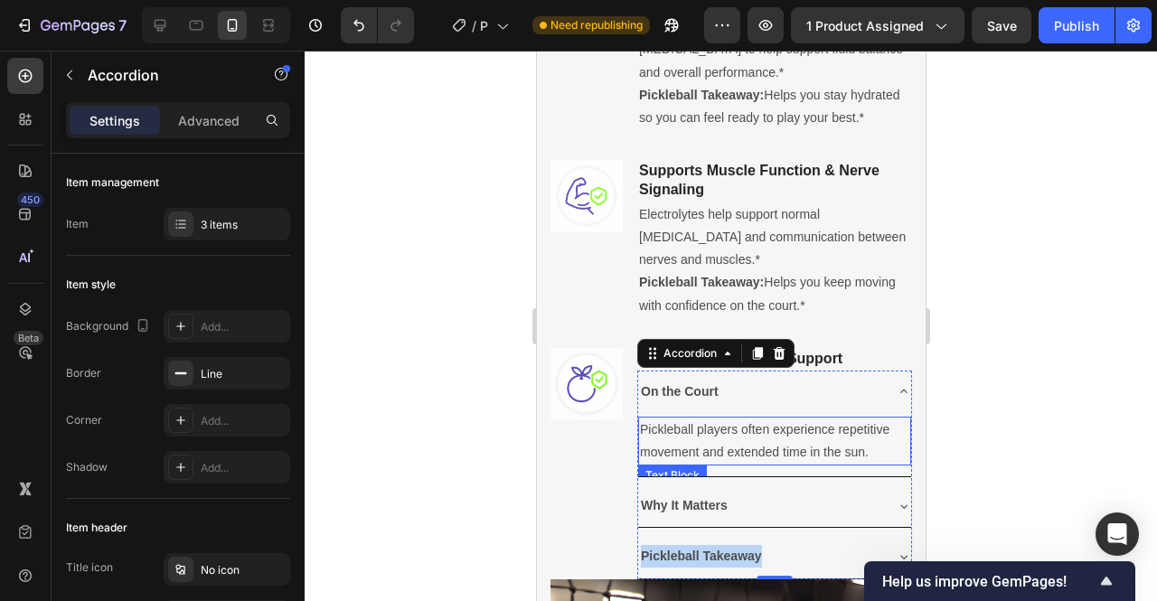
click at [761, 464] on p "Pickleball players often experience repetitive movement and extended time in th…" at bounding box center [773, 441] width 269 height 45
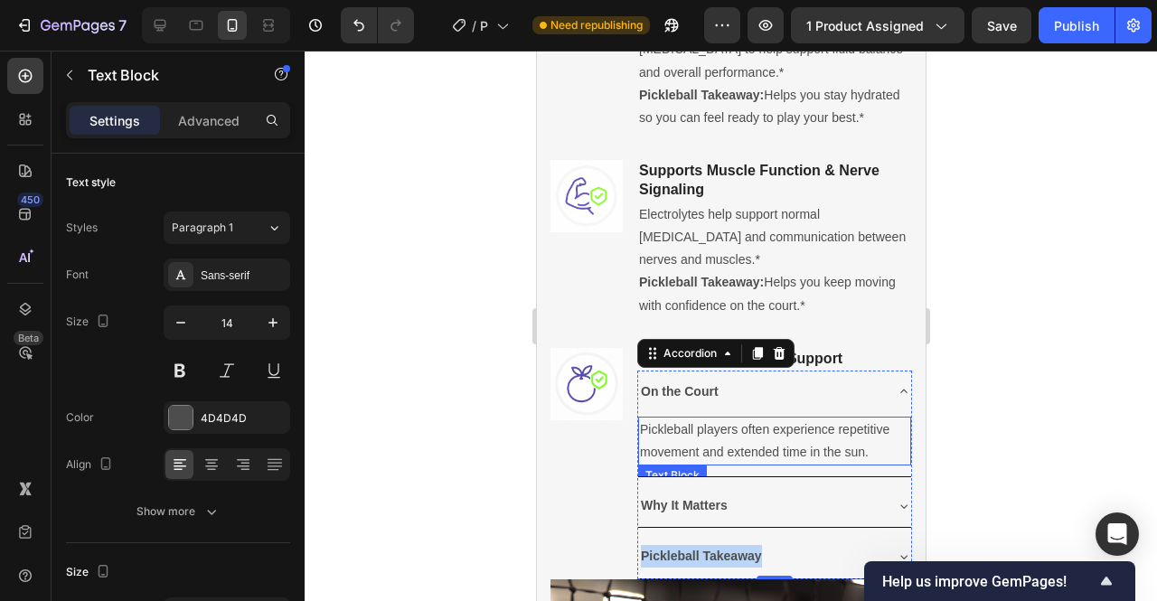
click at [761, 464] on p "Pickleball players often experience repetitive movement and extended time in th…" at bounding box center [773, 441] width 269 height 45
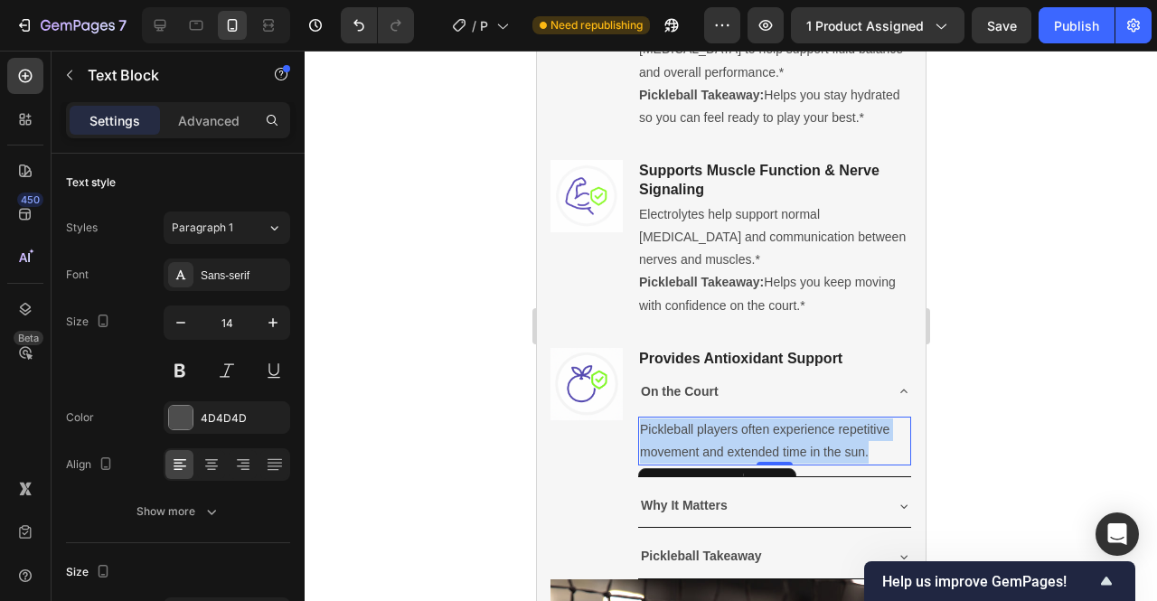
click at [761, 464] on p "Pickleball players often experience repetitive movement and extended time in th…" at bounding box center [773, 441] width 269 height 45
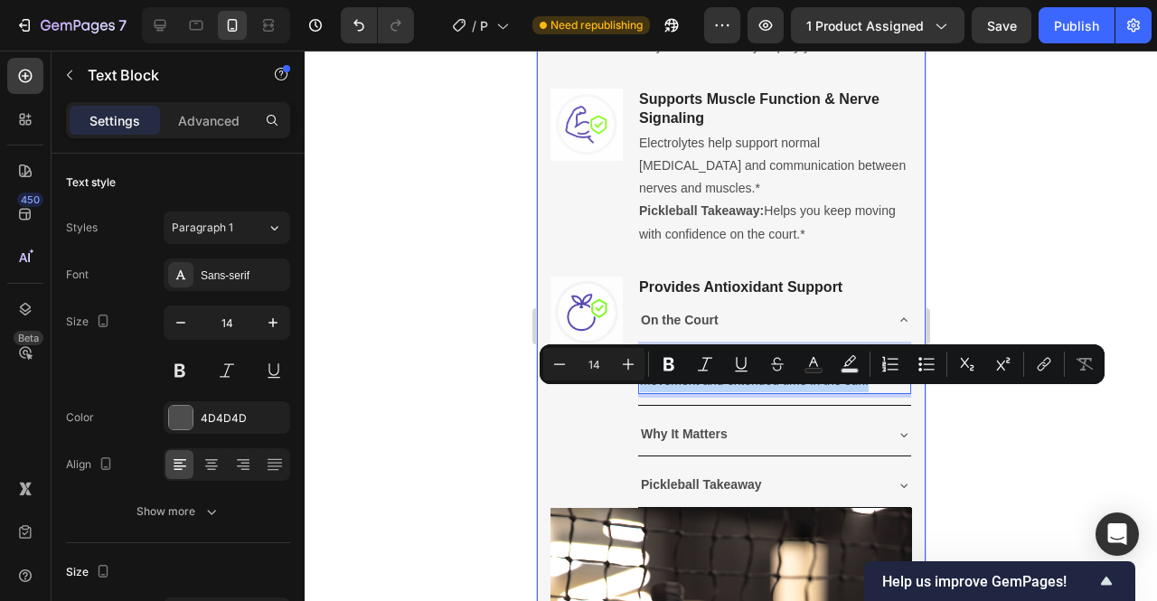
scroll to position [1301, 0]
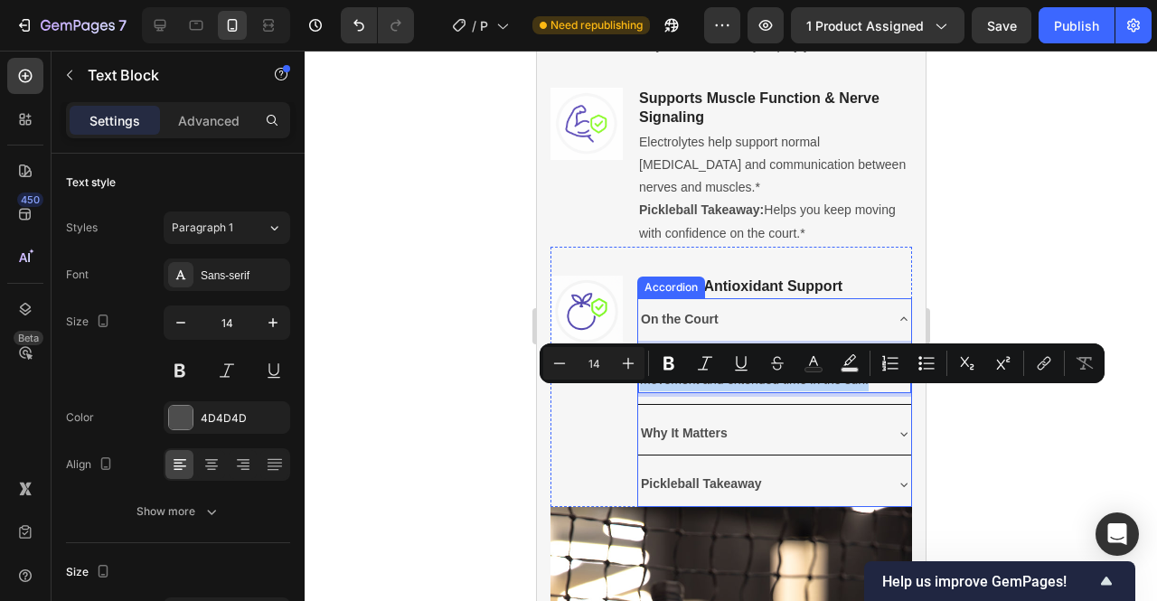
click at [900, 436] on icon at bounding box center [903, 434] width 7 height 4
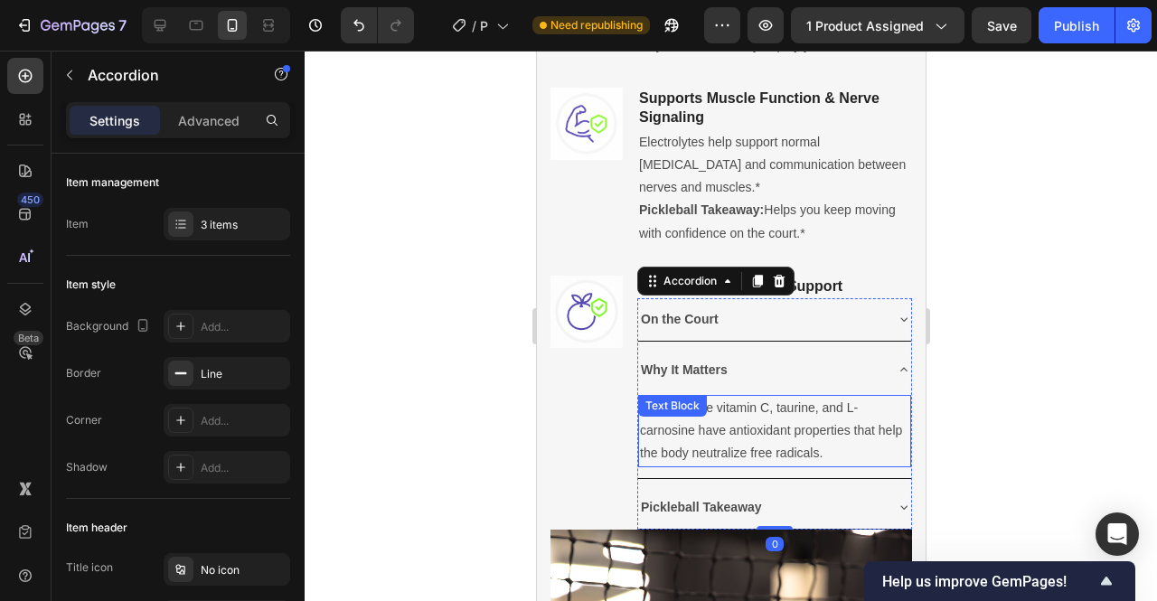
click at [743, 466] on p "Nutrients like vitamin C, taurine, and L-carnosine have antioxidant properties …" at bounding box center [773, 431] width 269 height 69
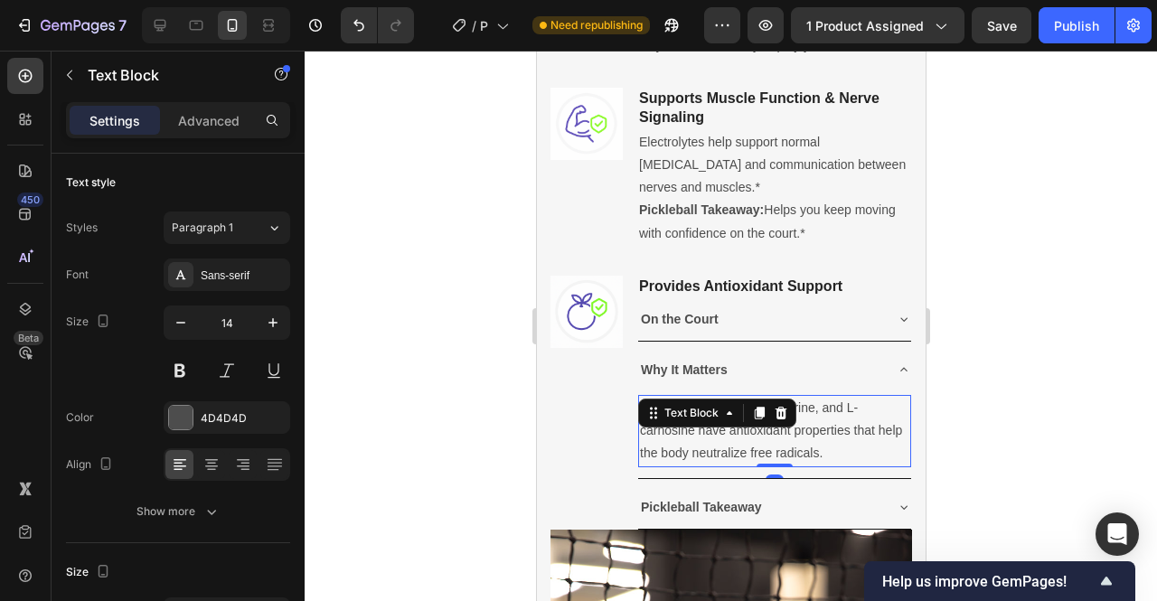
click at [743, 466] on p "Nutrients like vitamin C, taurine, and L-carnosine have antioxidant properties …" at bounding box center [773, 431] width 269 height 69
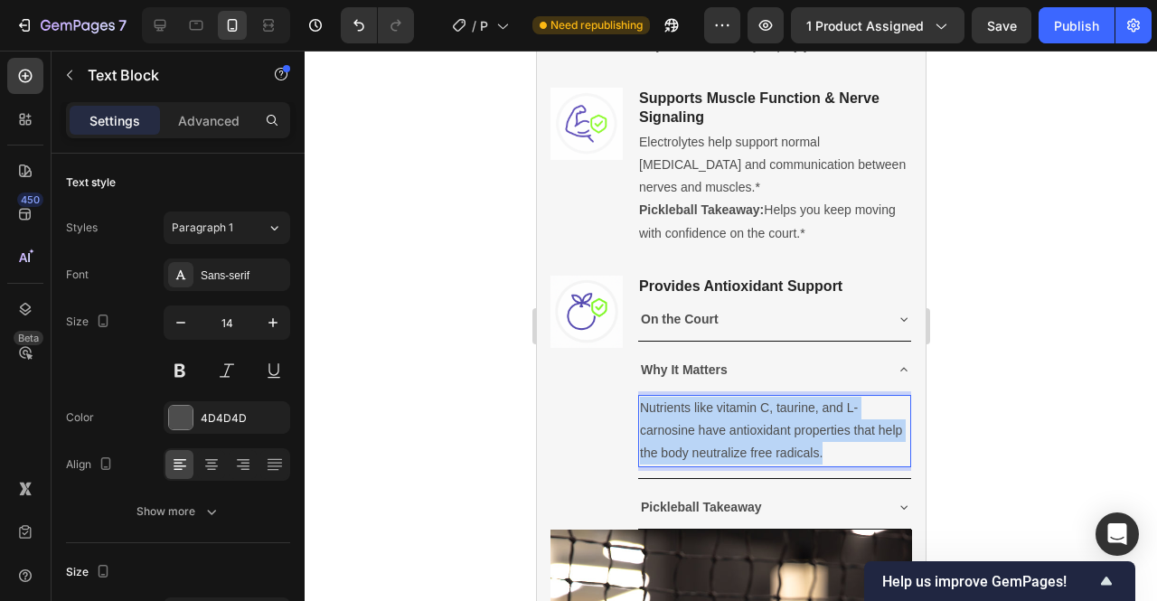
click at [743, 466] on p "Nutrients like vitamin C, taurine, and L-carnosine have antioxidant properties …" at bounding box center [773, 431] width 269 height 69
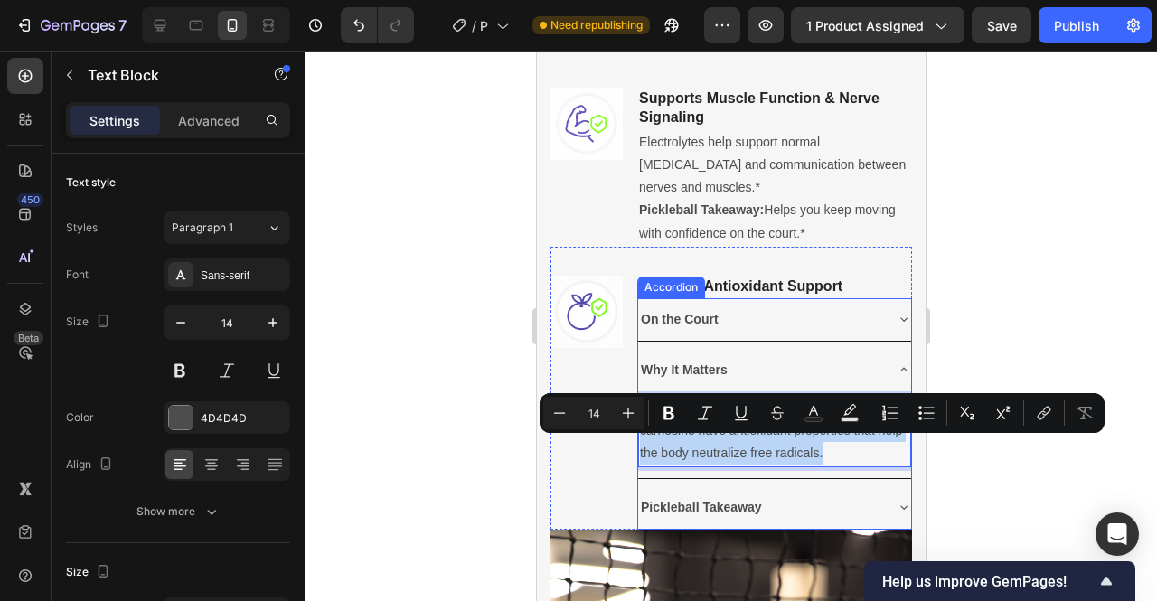
click at [900, 510] on icon at bounding box center [903, 508] width 7 height 4
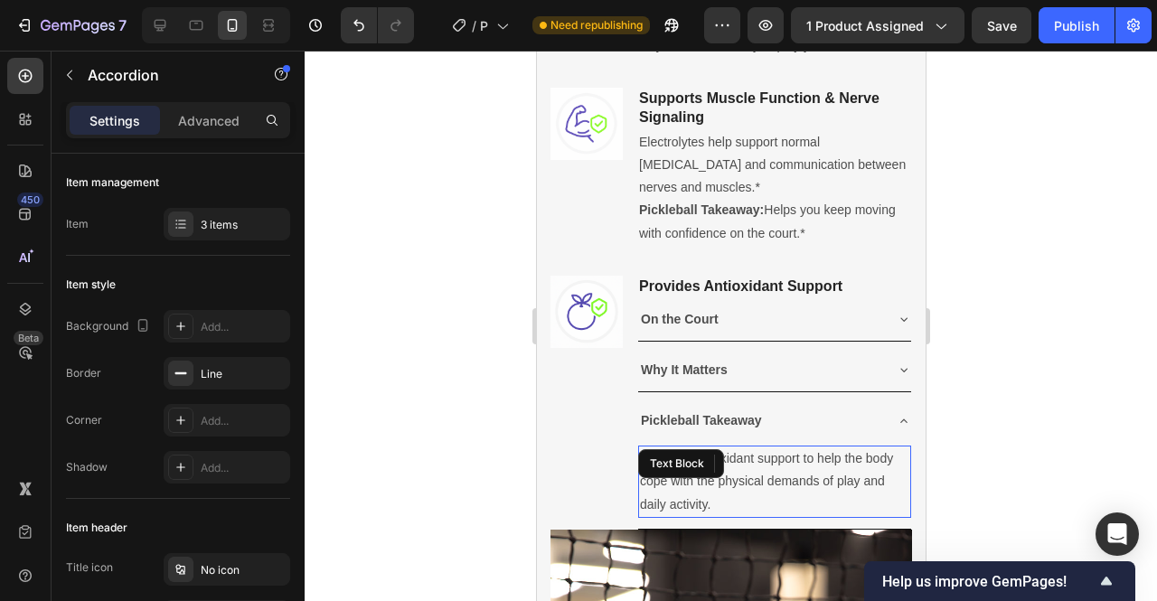
click at [783, 498] on div "Provides antioxidant support to help the body cope with the physical demands of…" at bounding box center [773, 482] width 273 height 72
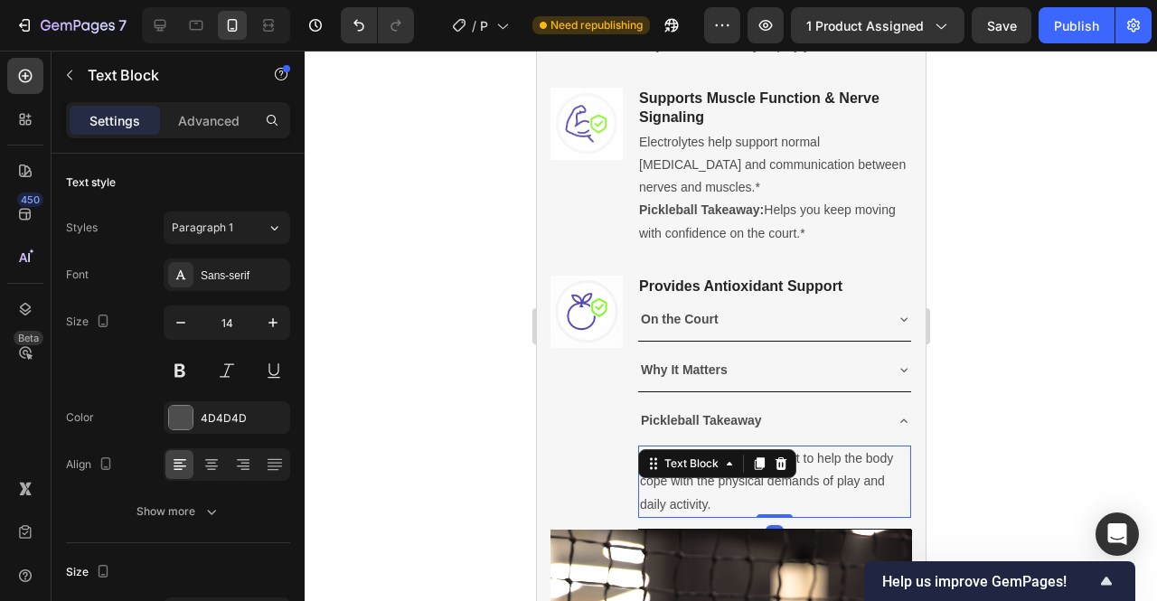
click at [783, 470] on icon at bounding box center [781, 463] width 12 height 13
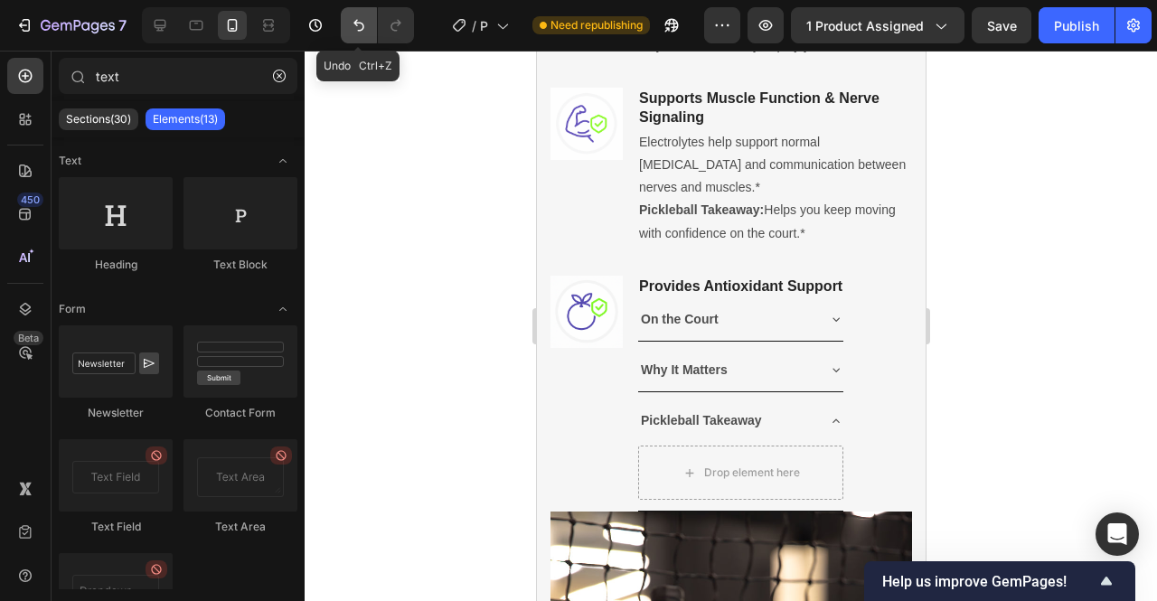
click at [362, 14] on button "Undo/Redo" at bounding box center [359, 25] width 36 height 36
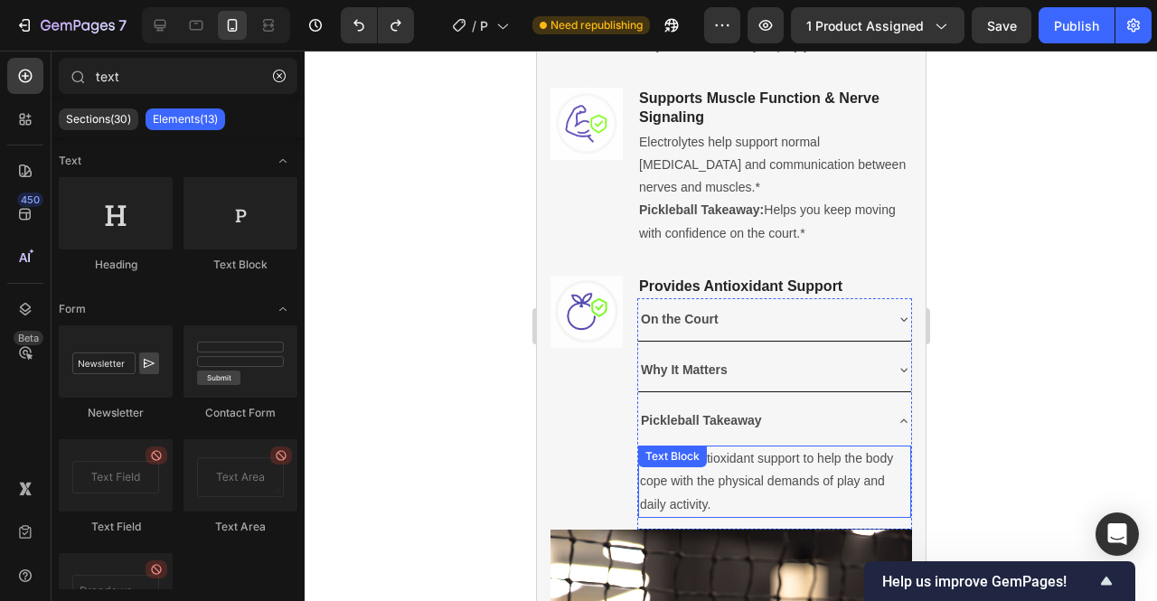
click at [728, 513] on p "Provides antioxidant support to help the body cope with the physical demands of…" at bounding box center [773, 482] width 269 height 69
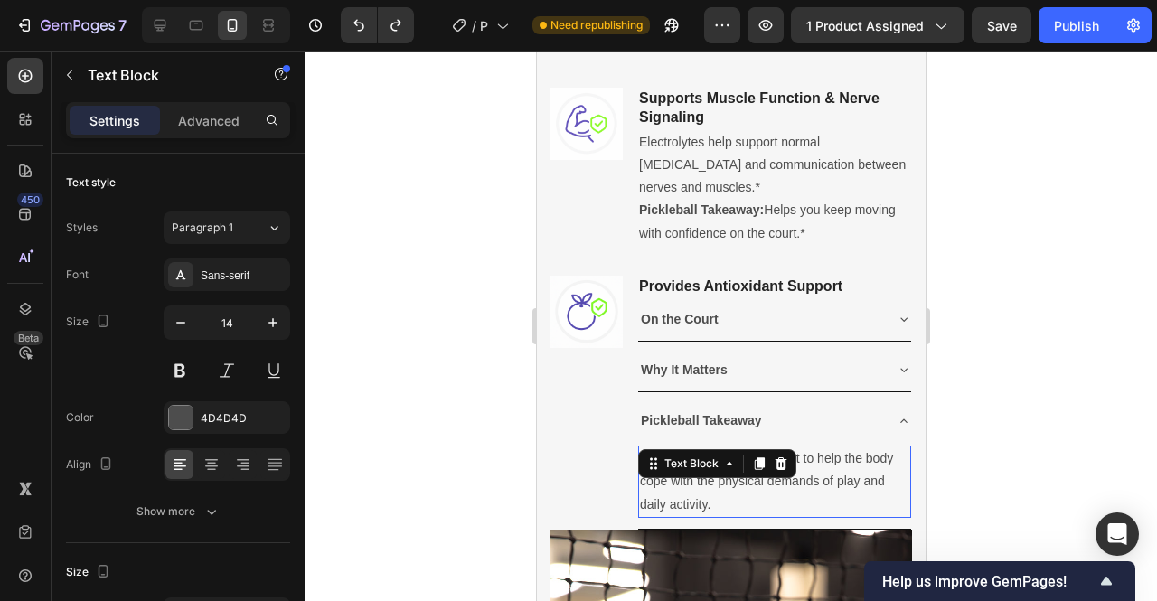
click at [728, 475] on div "Text Block" at bounding box center [691, 464] width 98 height 22
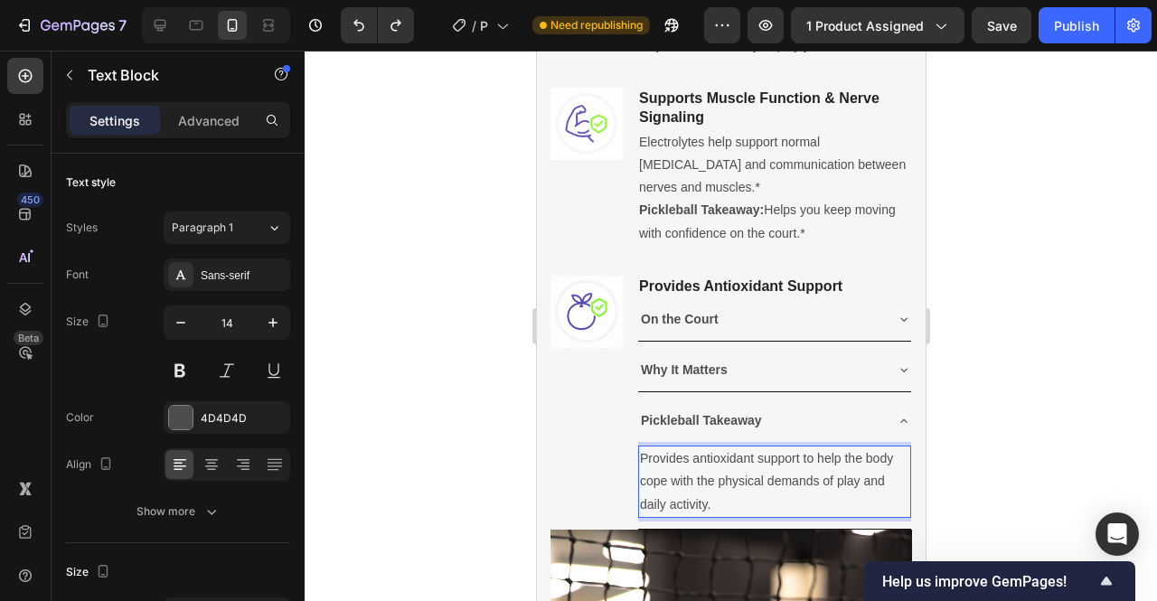
click at [832, 516] on p "Provides antioxidant support to help the body cope with the physical demands of…" at bounding box center [773, 482] width 269 height 69
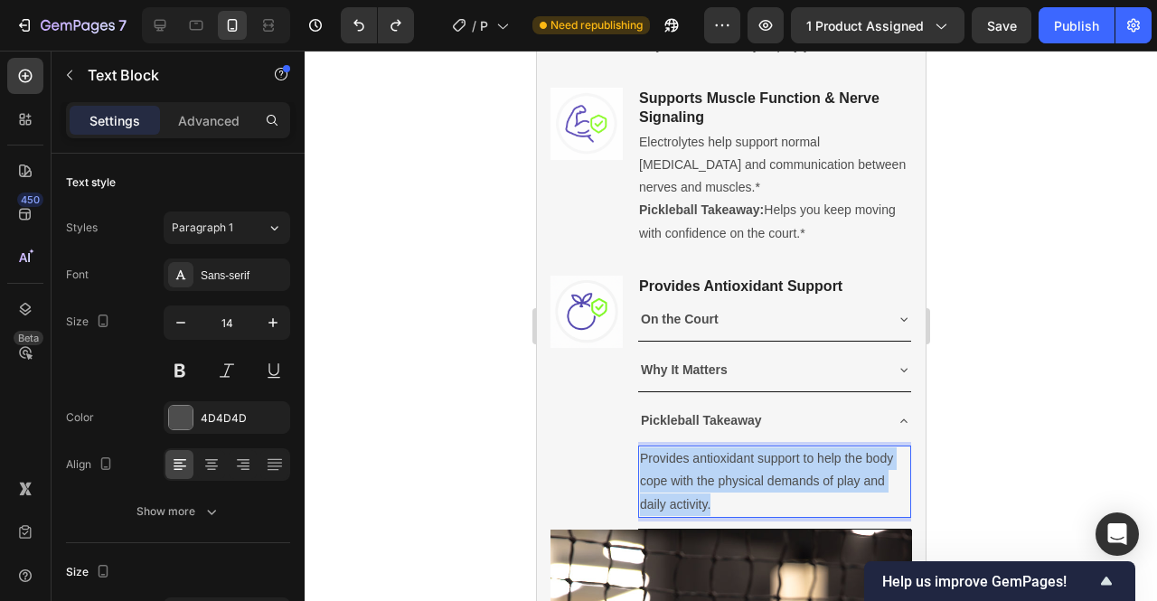
click at [832, 516] on p "Provides antioxidant support to help the body cope with the physical demands of…" at bounding box center [773, 482] width 269 height 69
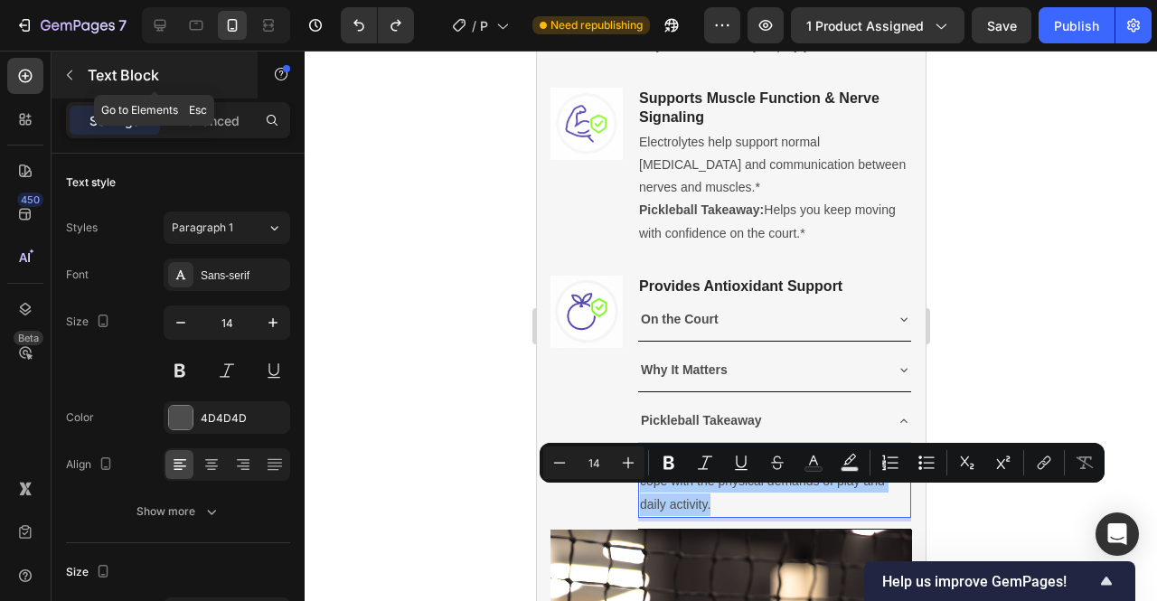
click at [70, 71] on icon "button" at bounding box center [69, 76] width 5 height 10
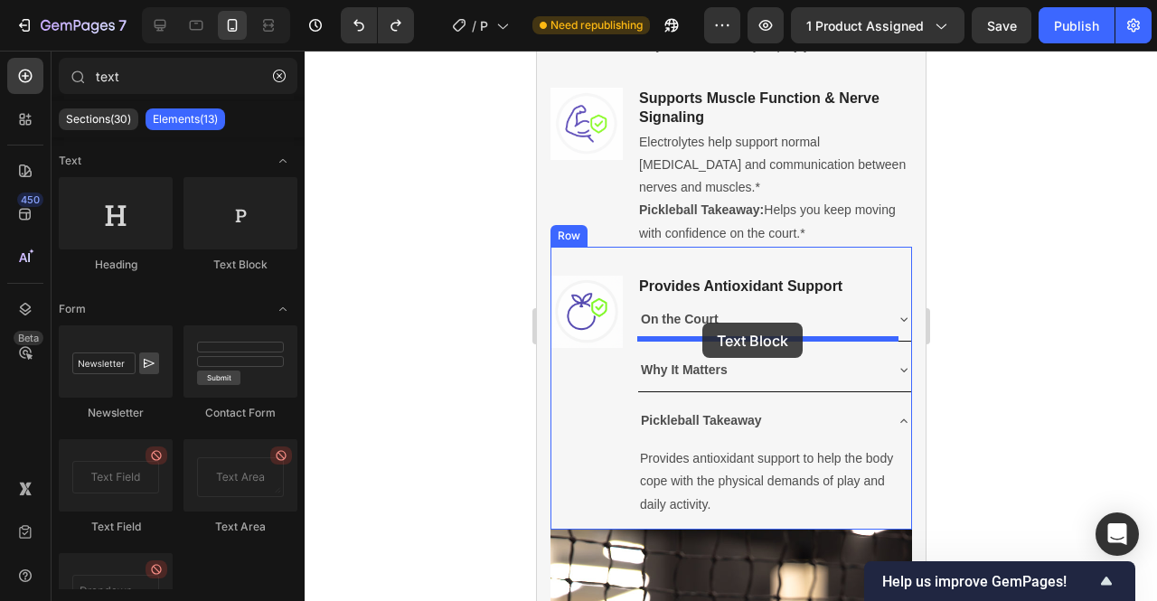
drag, startPoint x: 769, startPoint y: 273, endPoint x: 702, endPoint y: 324, distance: 84.6
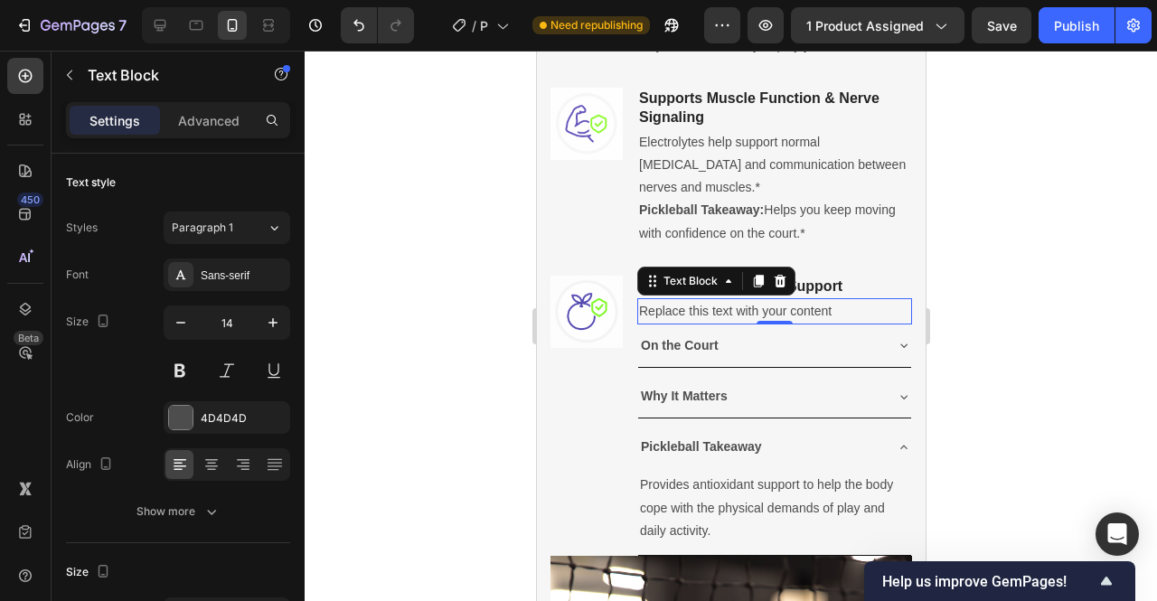
click at [733, 325] on div "Replace this text with your content" at bounding box center [773, 311] width 275 height 26
click at [733, 323] on p "Replace this text with your content" at bounding box center [773, 311] width 271 height 23
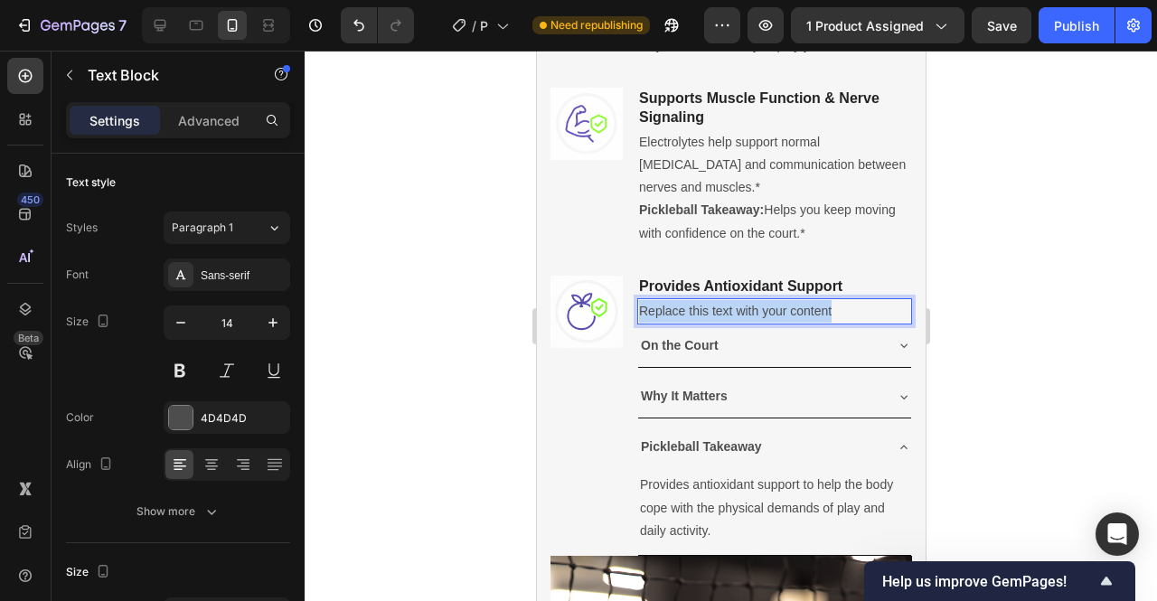
click at [733, 323] on p "Replace this text with your content" at bounding box center [773, 311] width 271 height 23
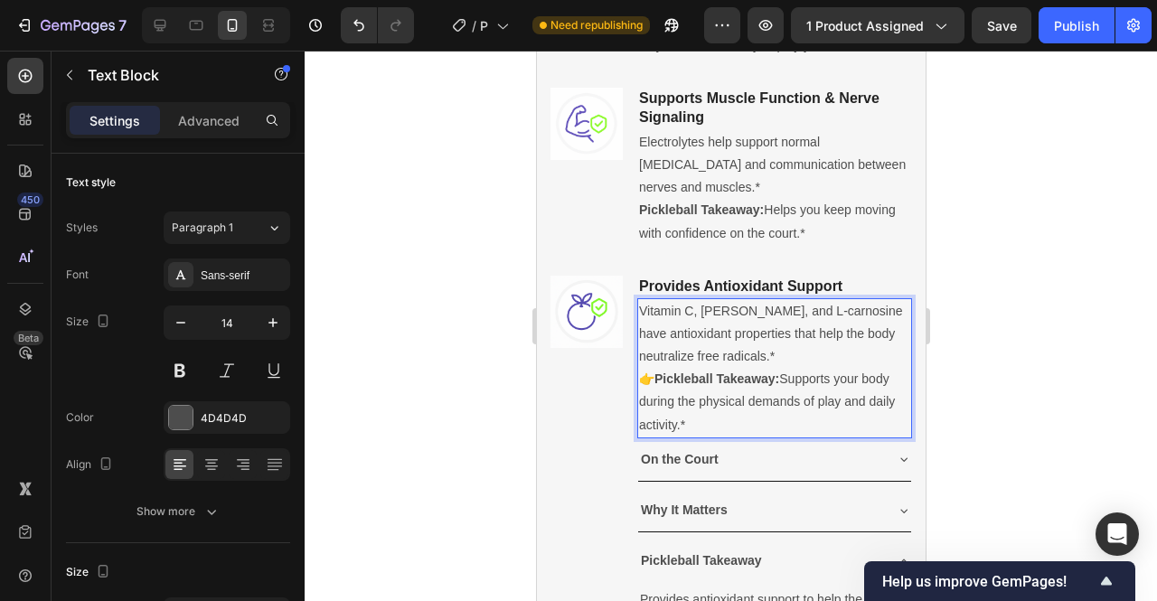
click at [658, 421] on p "👉 Pickleball Takeaway: Supports your body during the physical demands of play a…" at bounding box center [773, 402] width 271 height 69
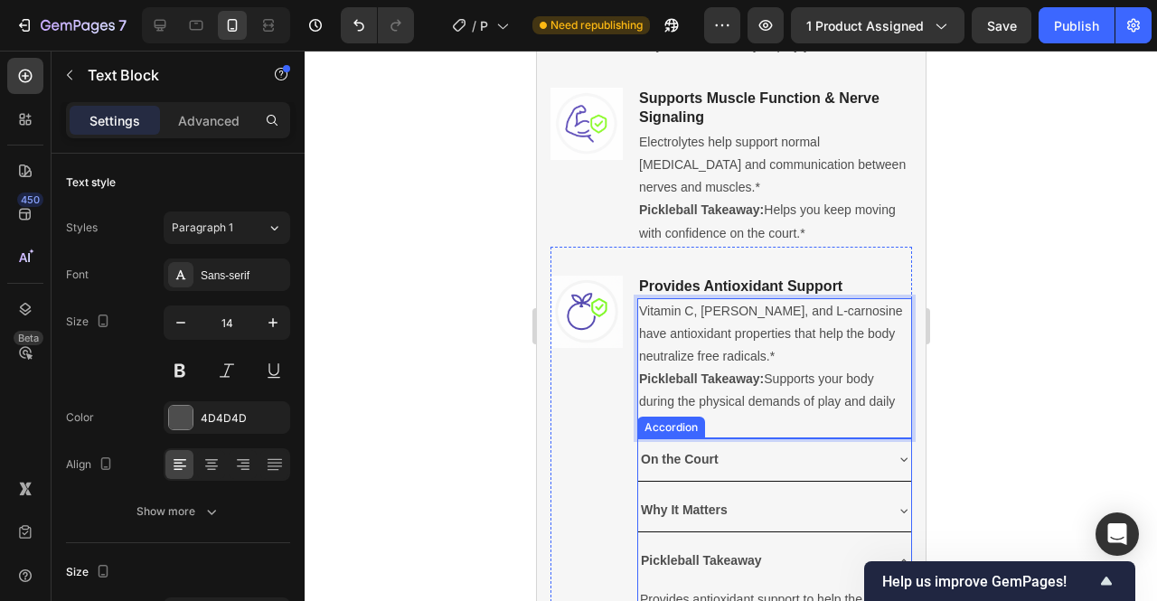
click at [752, 474] on div "On the Court" at bounding box center [759, 460] width 244 height 28
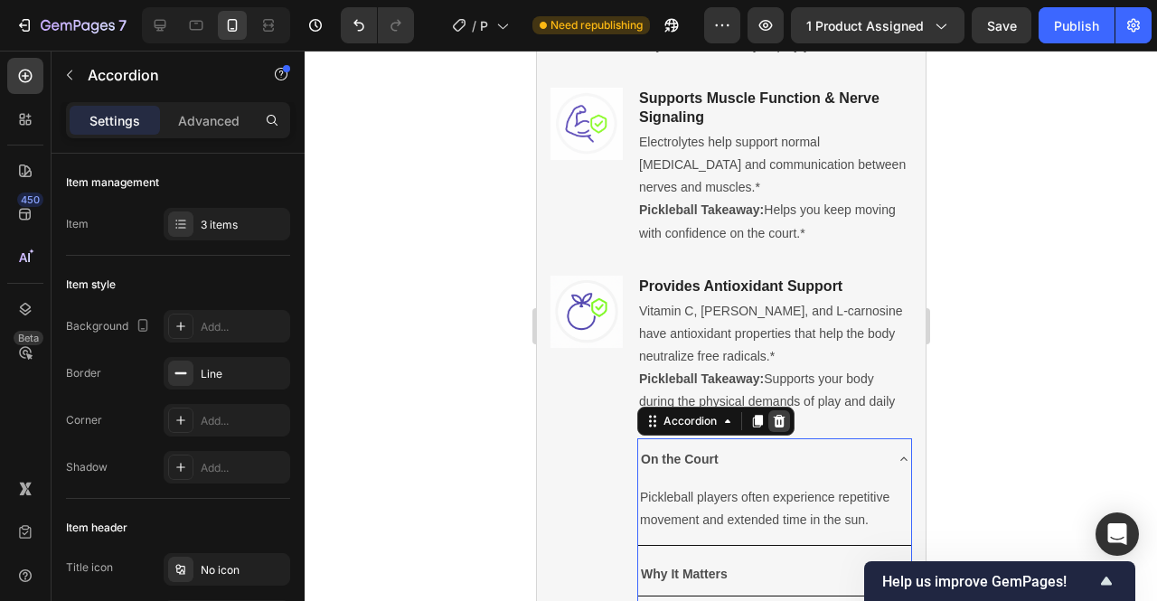
click at [787, 432] on div at bounding box center [779, 421] width 22 height 22
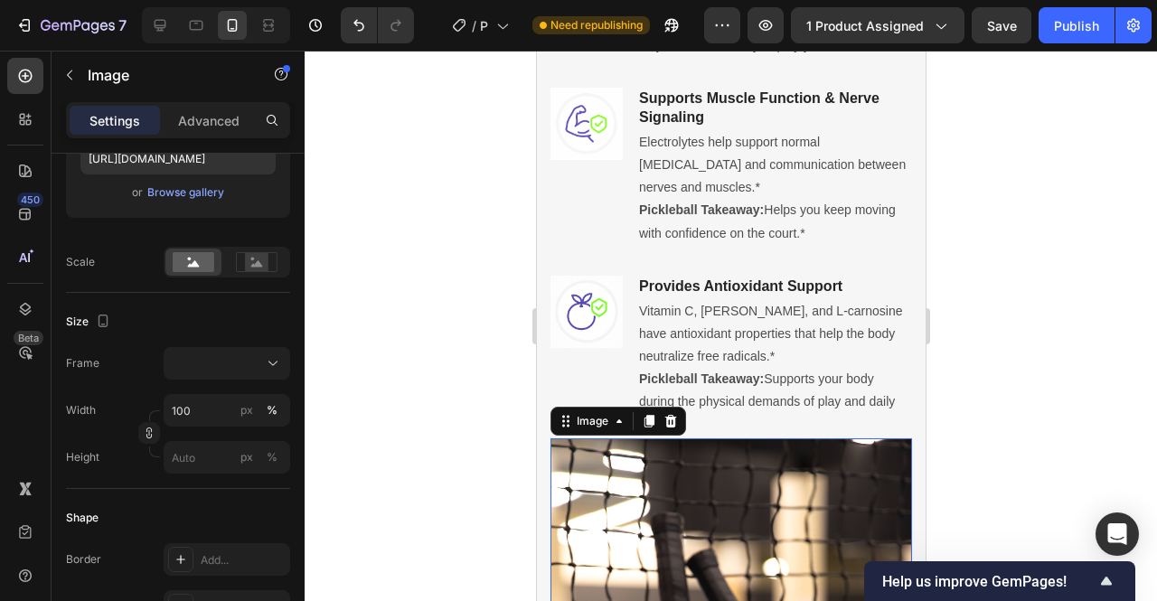
scroll to position [0, 0]
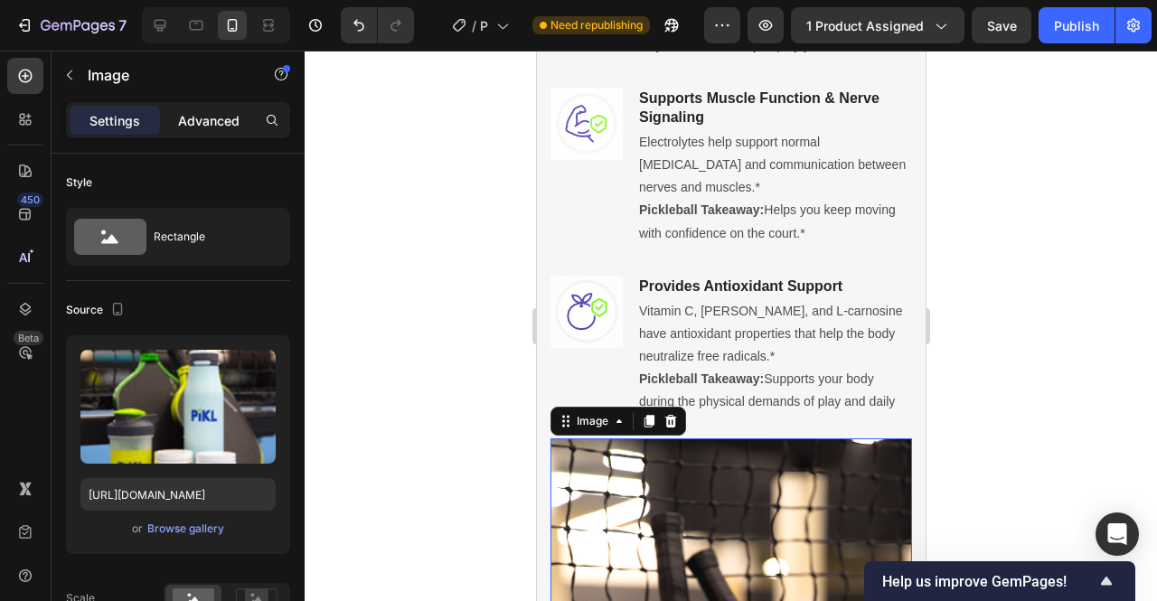
click at [201, 133] on div "Advanced" at bounding box center [209, 120] width 90 height 29
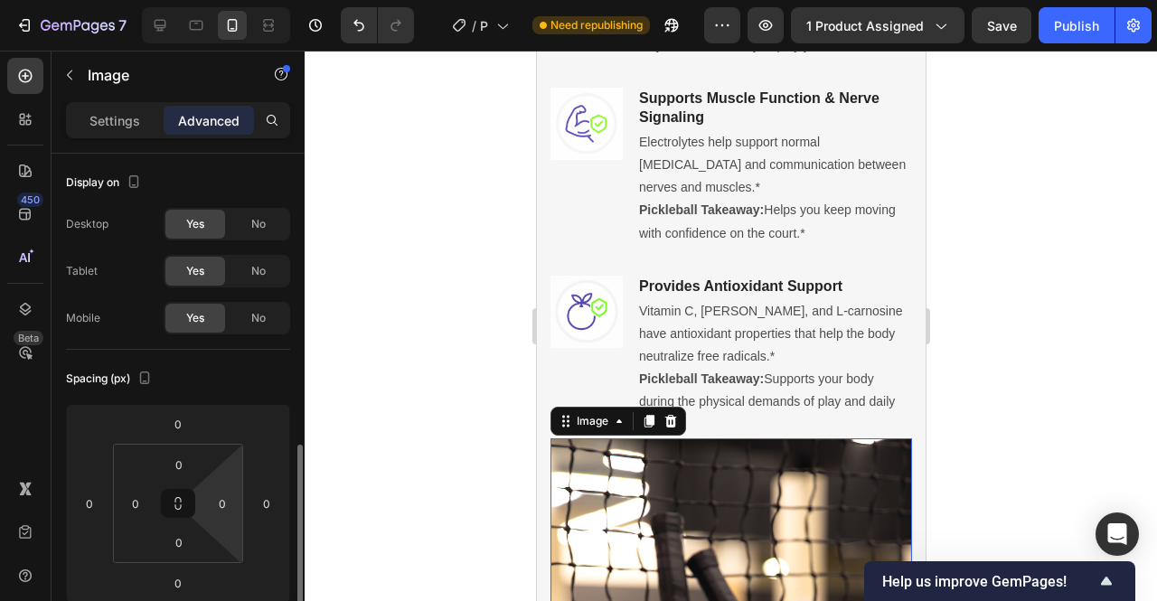
scroll to position [207, 0]
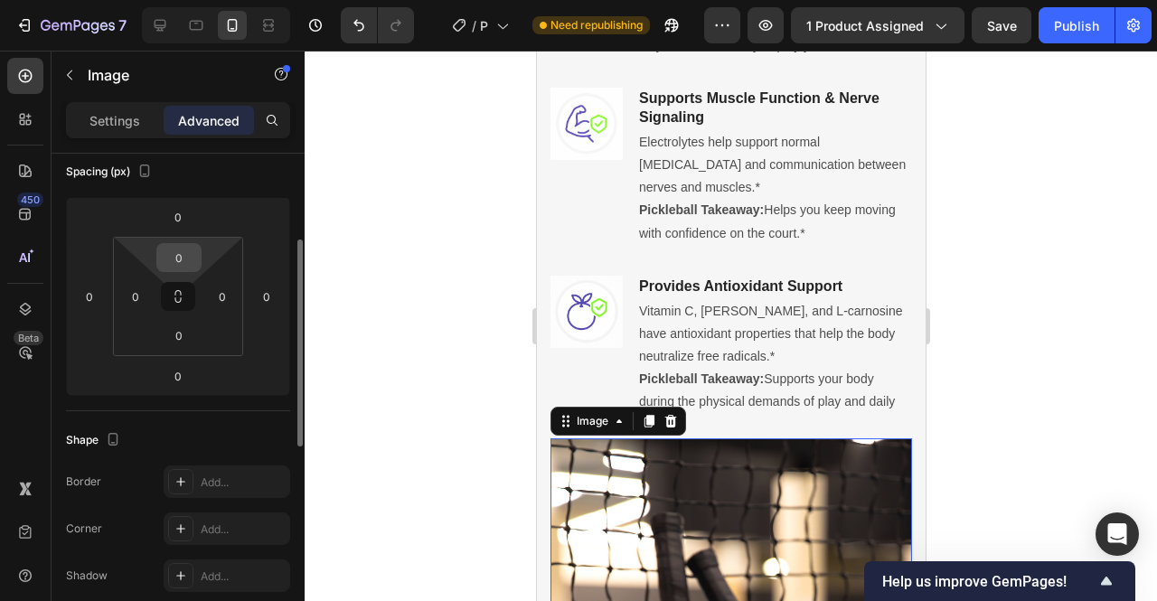
click at [180, 263] on input "0" at bounding box center [179, 257] width 36 height 27
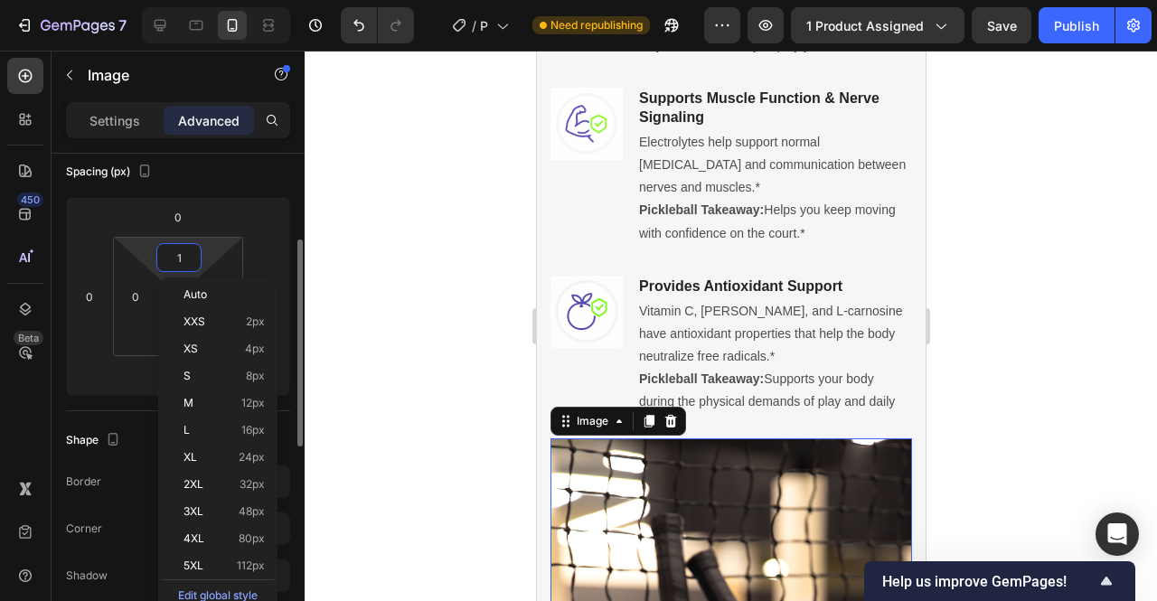
type input "10"
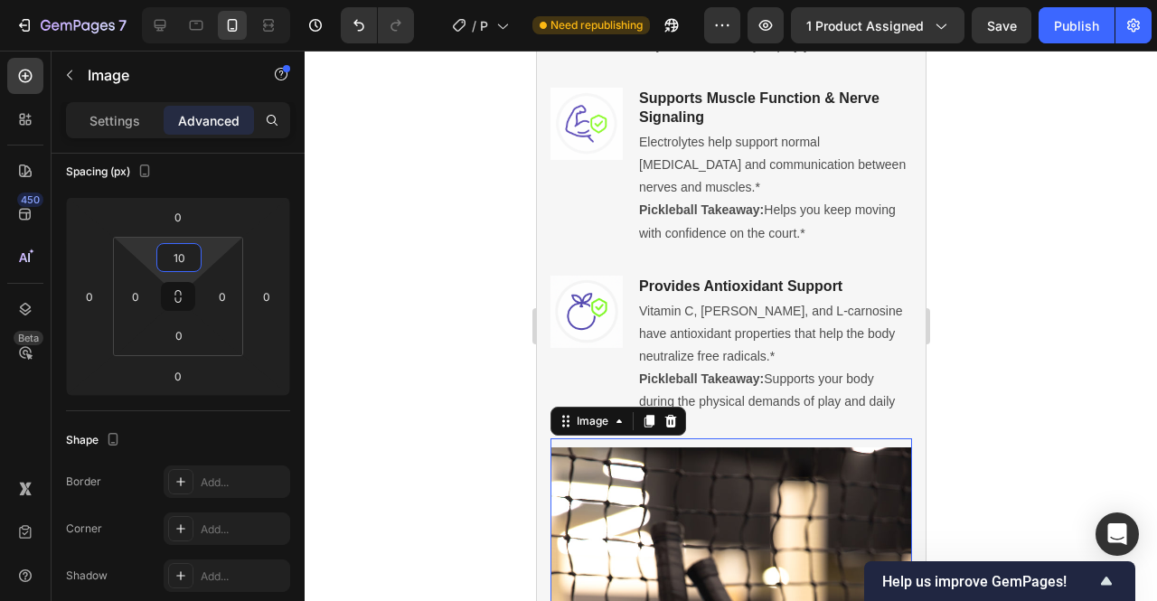
click at [1098, 416] on div at bounding box center [731, 326] width 853 height 551
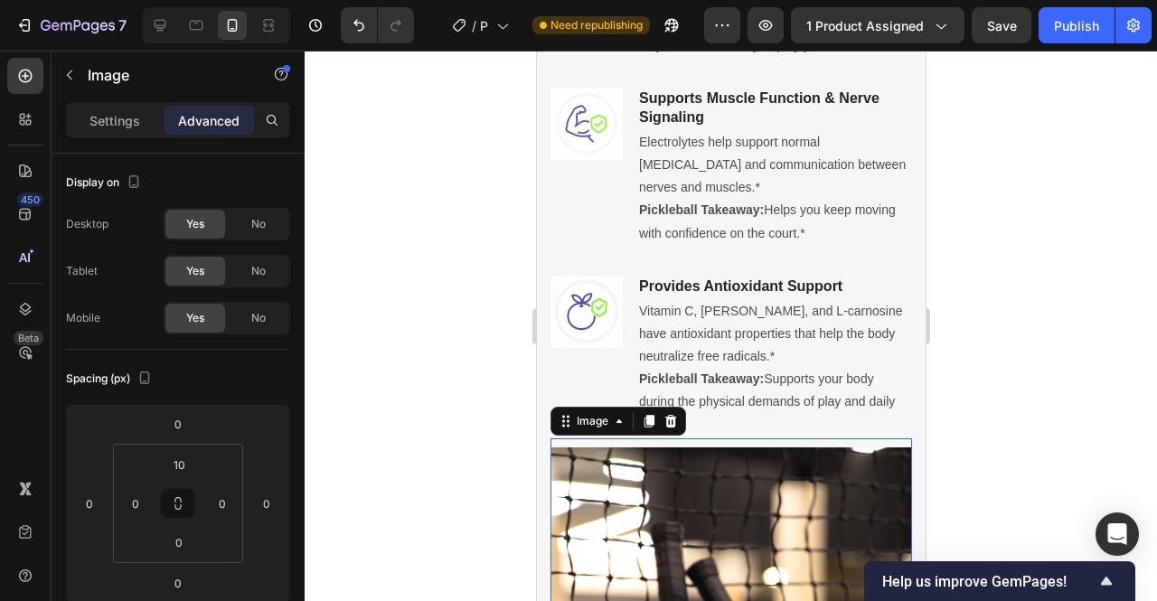
click at [1070, 282] on div at bounding box center [731, 326] width 853 height 551
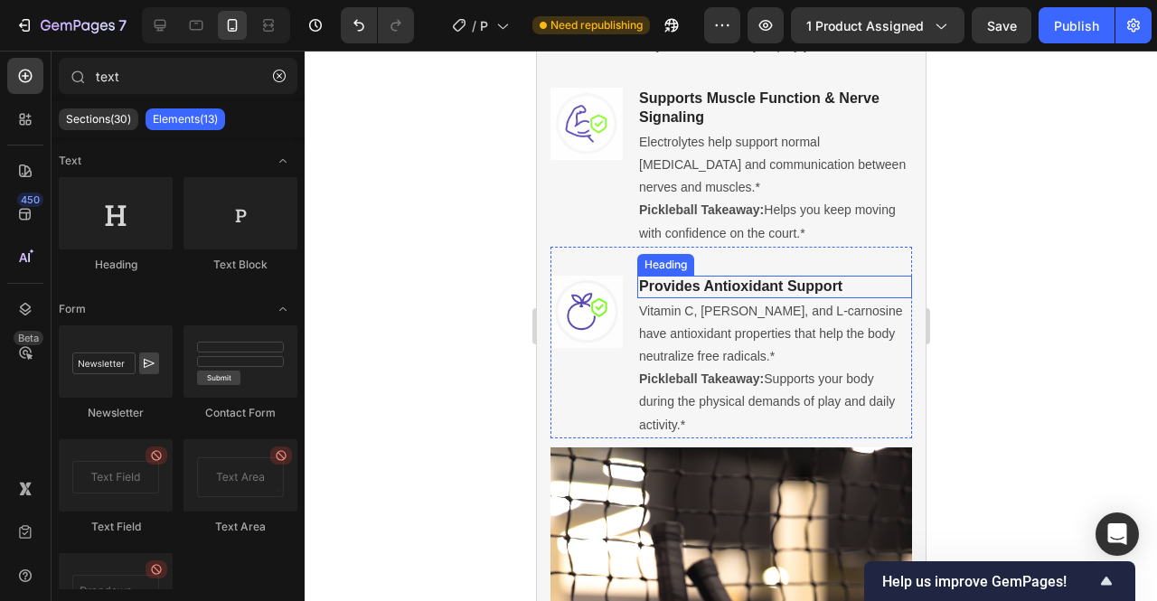
click at [778, 298] on h3 "Provides Antioxidant Support" at bounding box center [773, 287] width 275 height 23
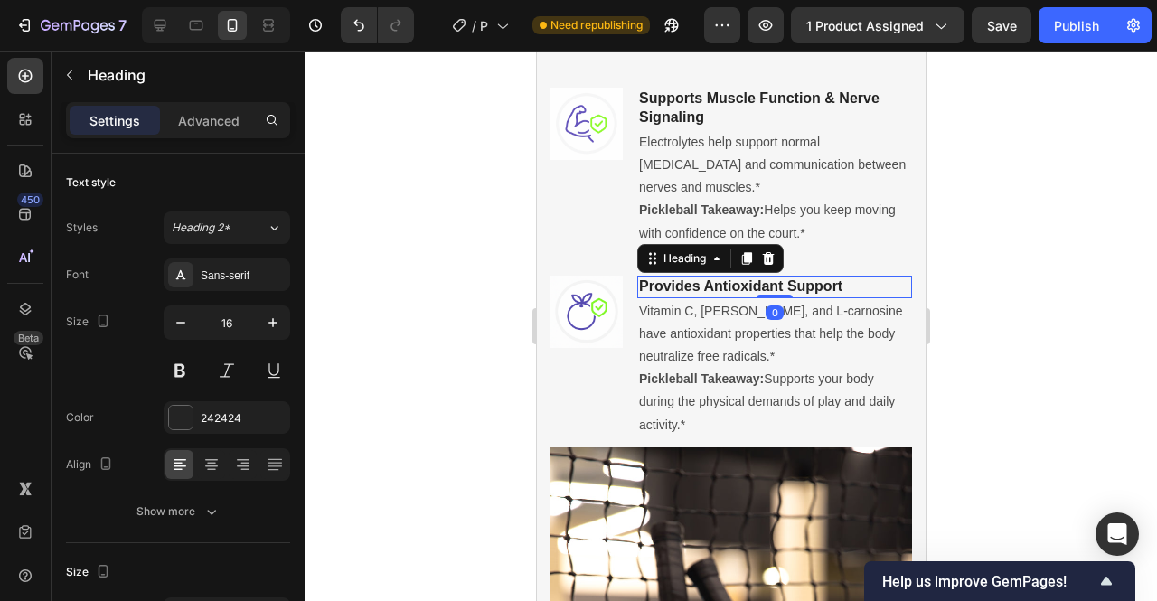
drag, startPoint x: 772, startPoint y: 334, endPoint x: 772, endPoint y: 302, distance: 31.6
click at [772, 298] on div "Provides Antioxidant Support Heading 0" at bounding box center [773, 287] width 275 height 23
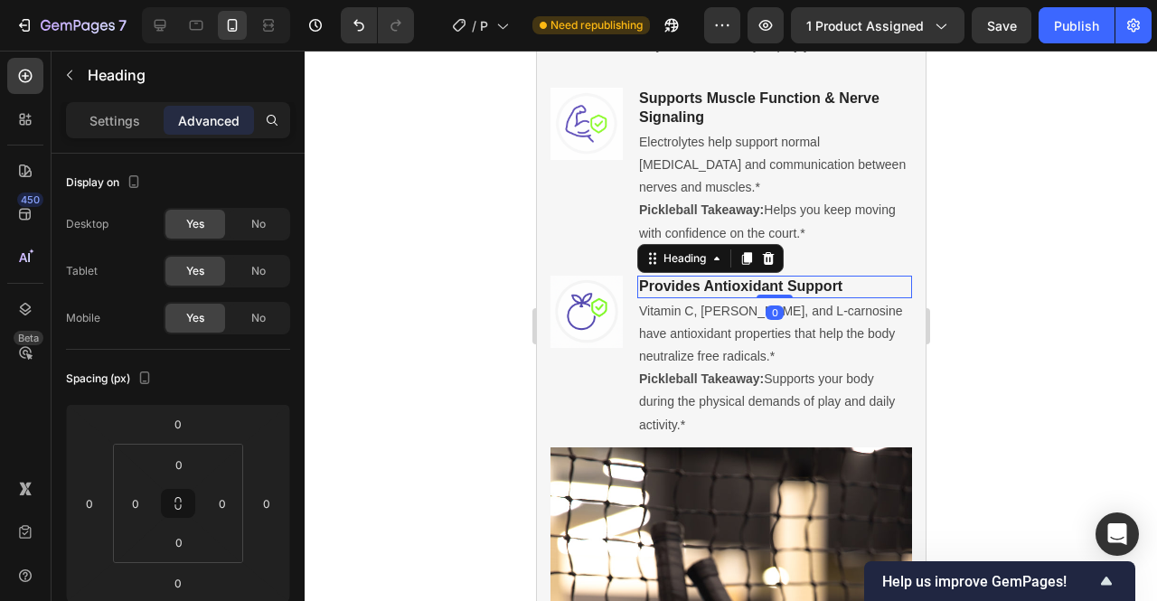
click at [853, 287] on div "Image Provides Antioxidant Support Heading 0 Vitamin C, taurine, and L-carnosin…" at bounding box center [731, 343] width 362 height 192
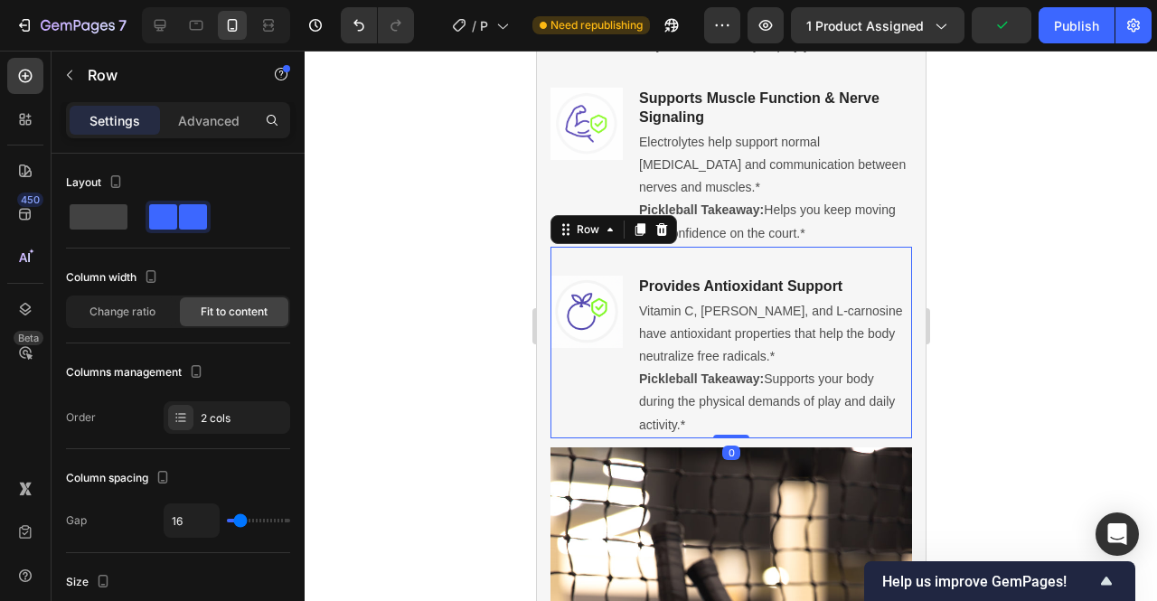
drag, startPoint x: 722, startPoint y: 476, endPoint x: 761, endPoint y: 231, distance: 249.0
click at [731, 416] on div "Image Provides Antioxidant Support Heading Vitamin C, taurine, and L-carnosine …" at bounding box center [731, 343] width 362 height 192
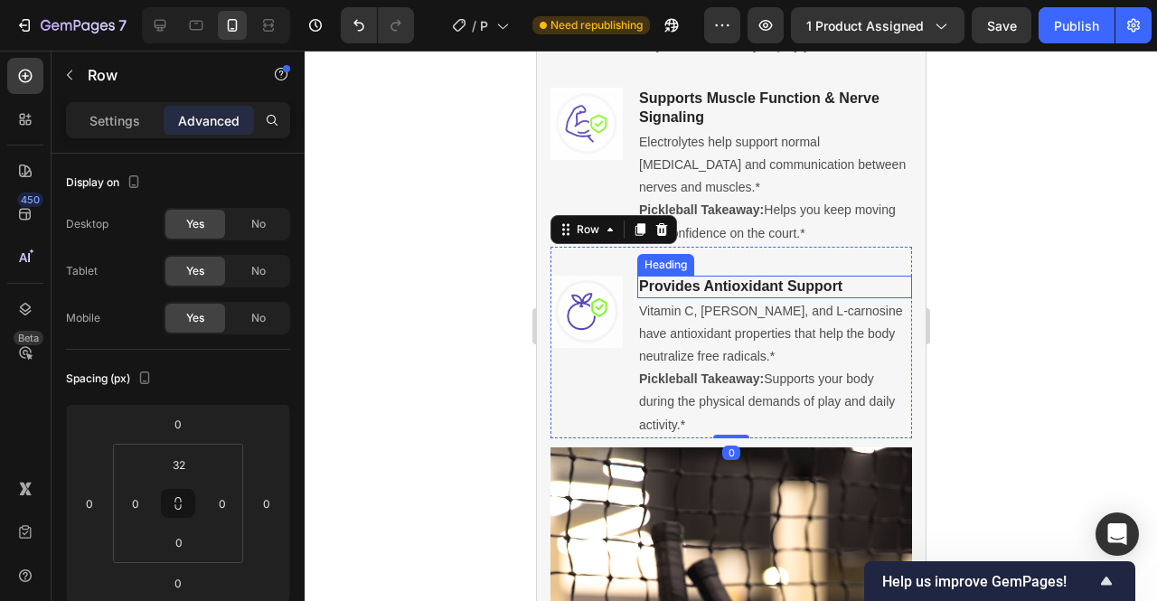
scroll to position [1399, 0]
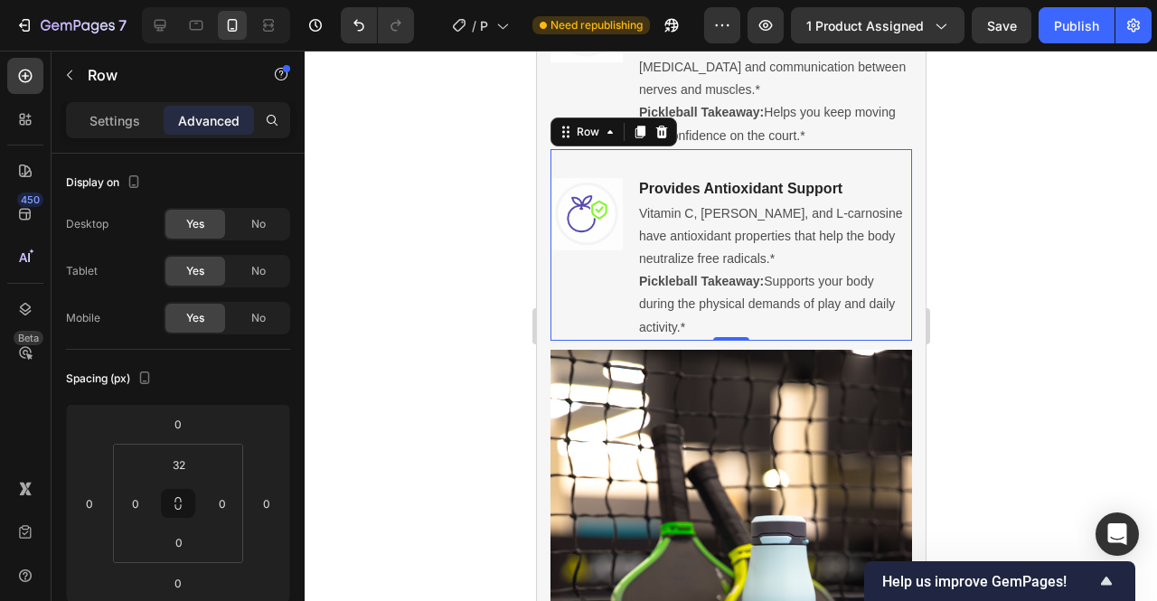
click at [989, 296] on div at bounding box center [731, 326] width 853 height 551
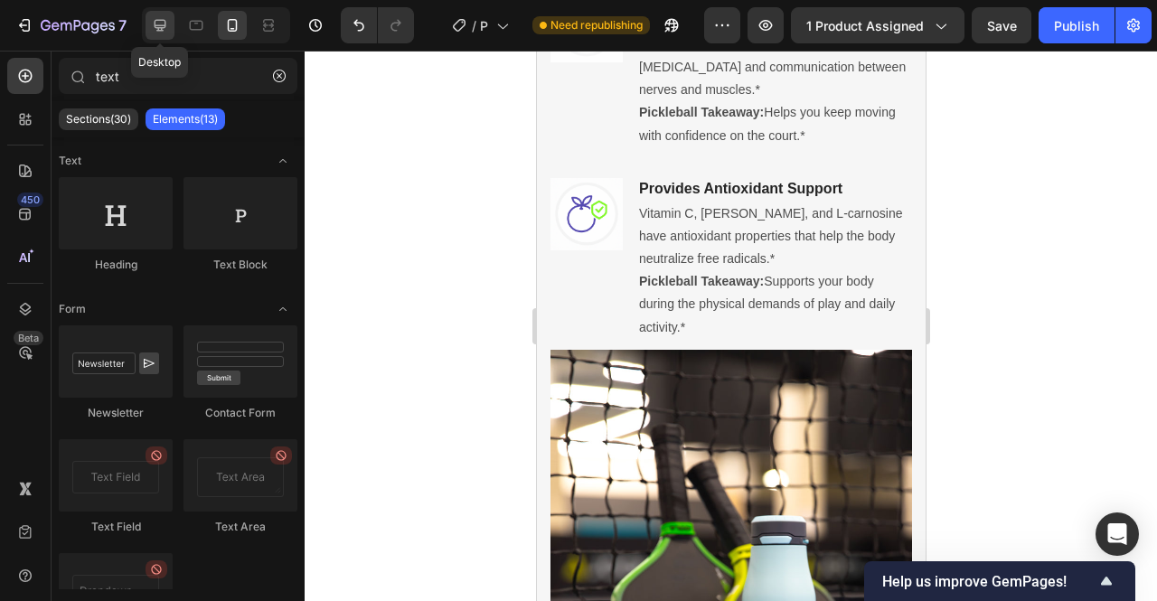
click at [161, 32] on icon at bounding box center [160, 25] width 18 height 18
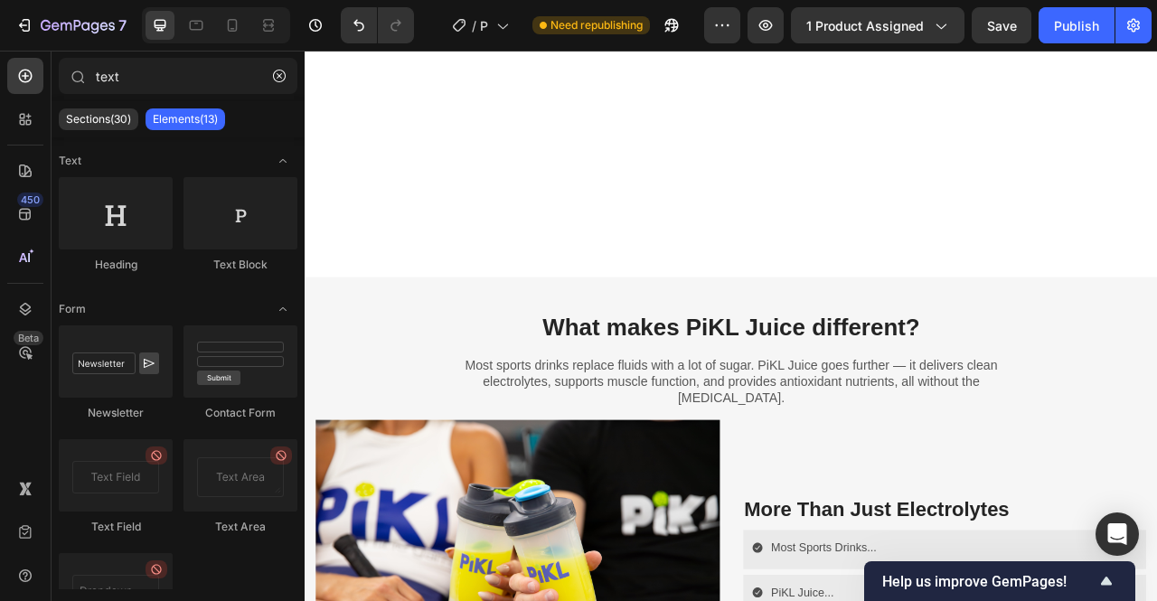
scroll to position [1895, 0]
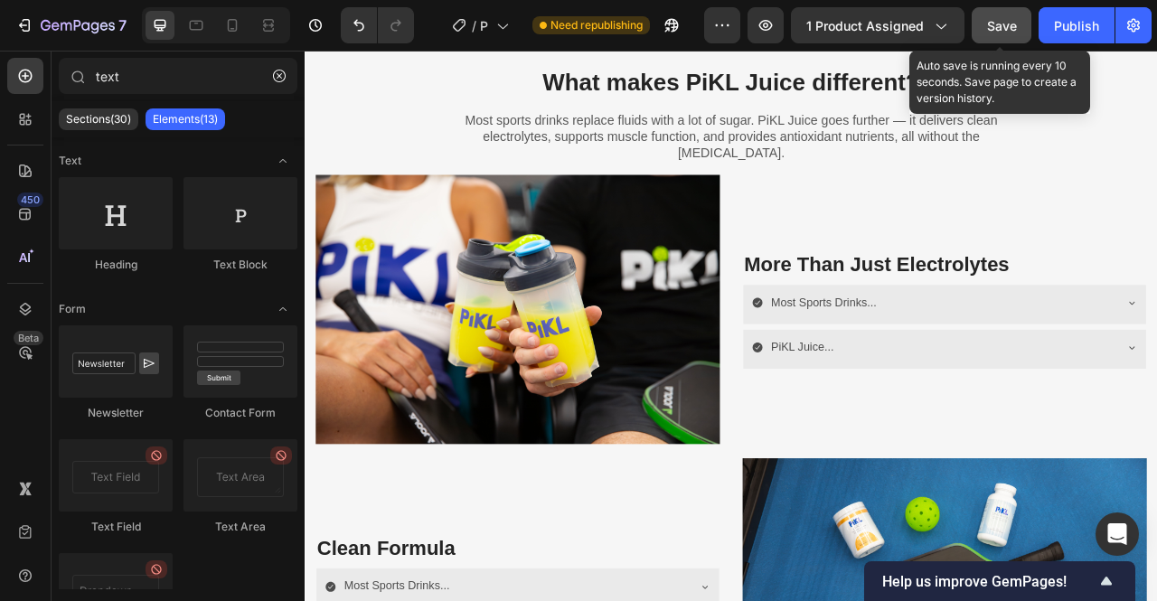
click at [1010, 37] on button "Save" at bounding box center [1002, 25] width 60 height 36
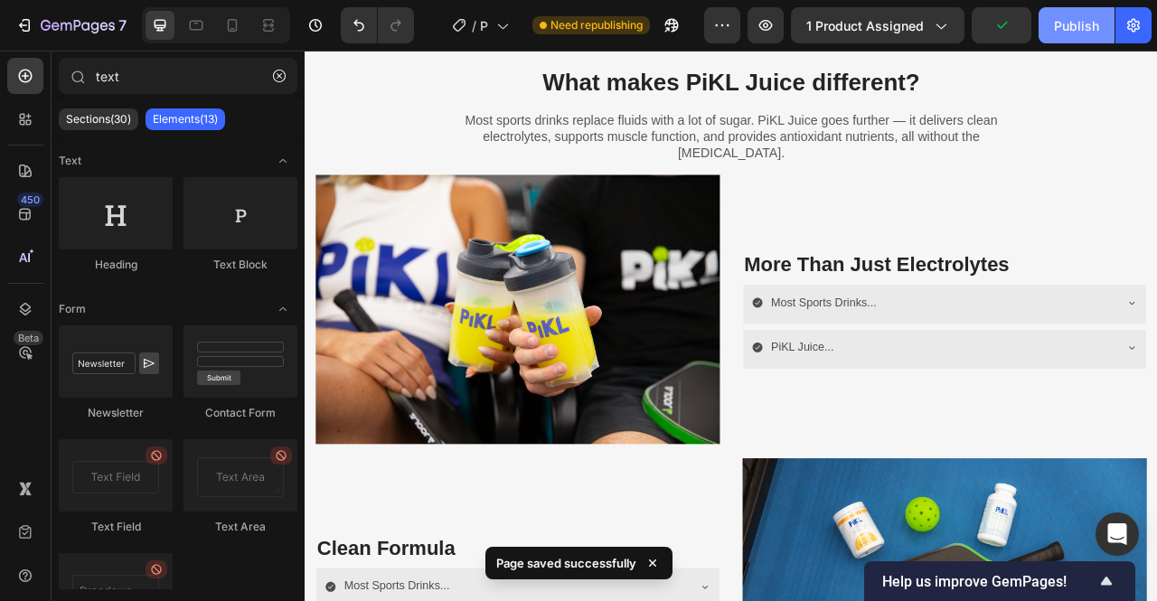
click at [1070, 34] on div "Publish" at bounding box center [1076, 25] width 45 height 19
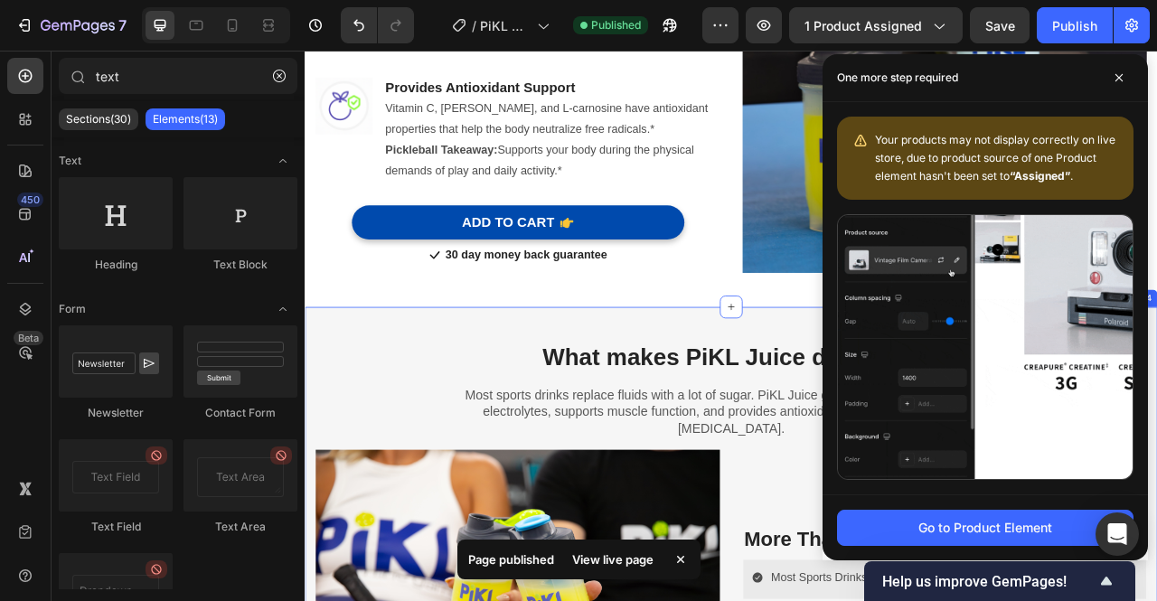
scroll to position [1858, 0]
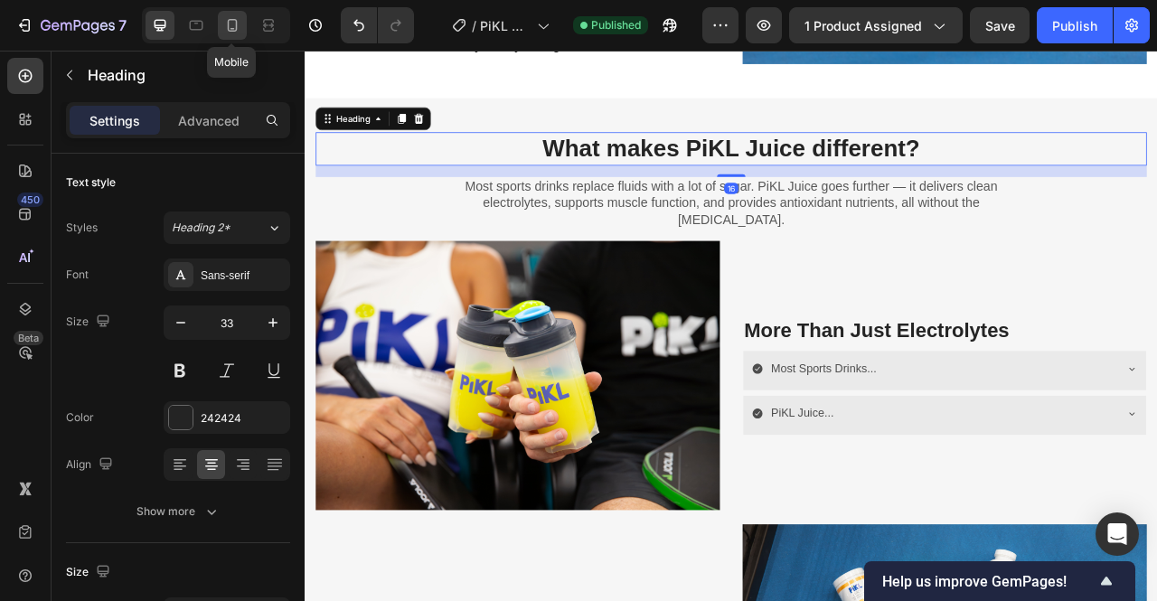
click at [233, 36] on div at bounding box center [232, 25] width 29 height 29
type input "23"
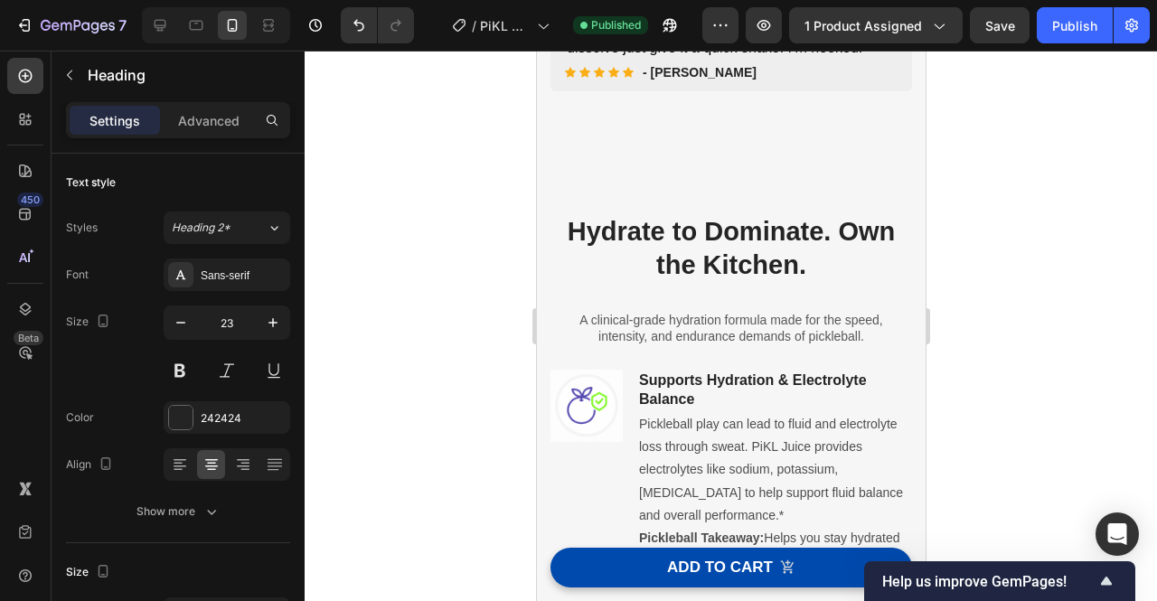
scroll to position [471, 0]
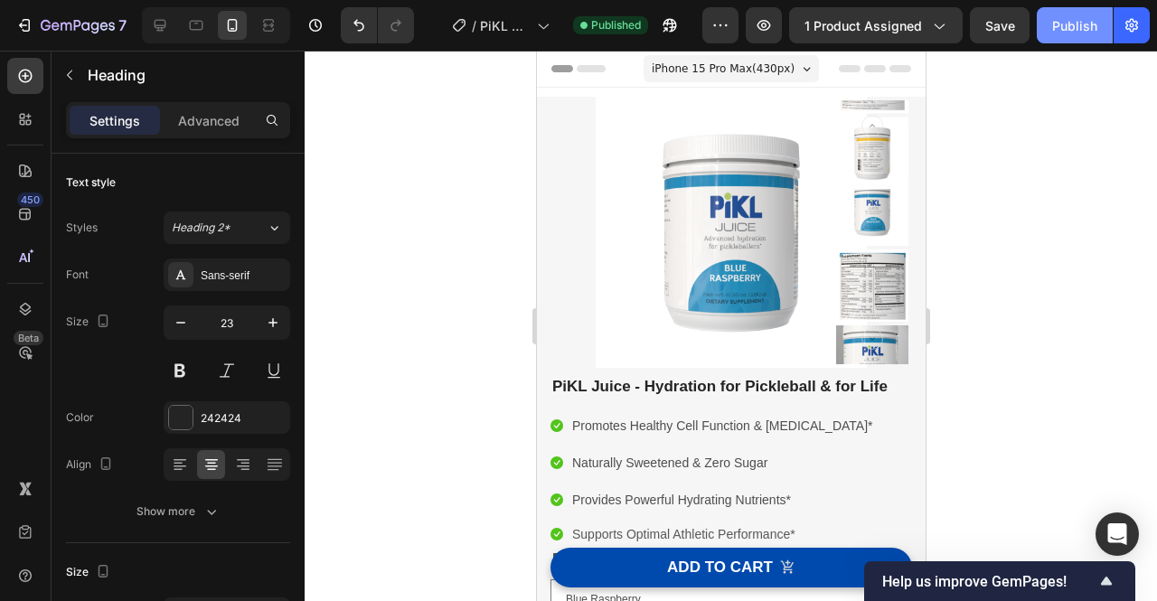
click at [1083, 19] on div "Publish" at bounding box center [1074, 25] width 45 height 19
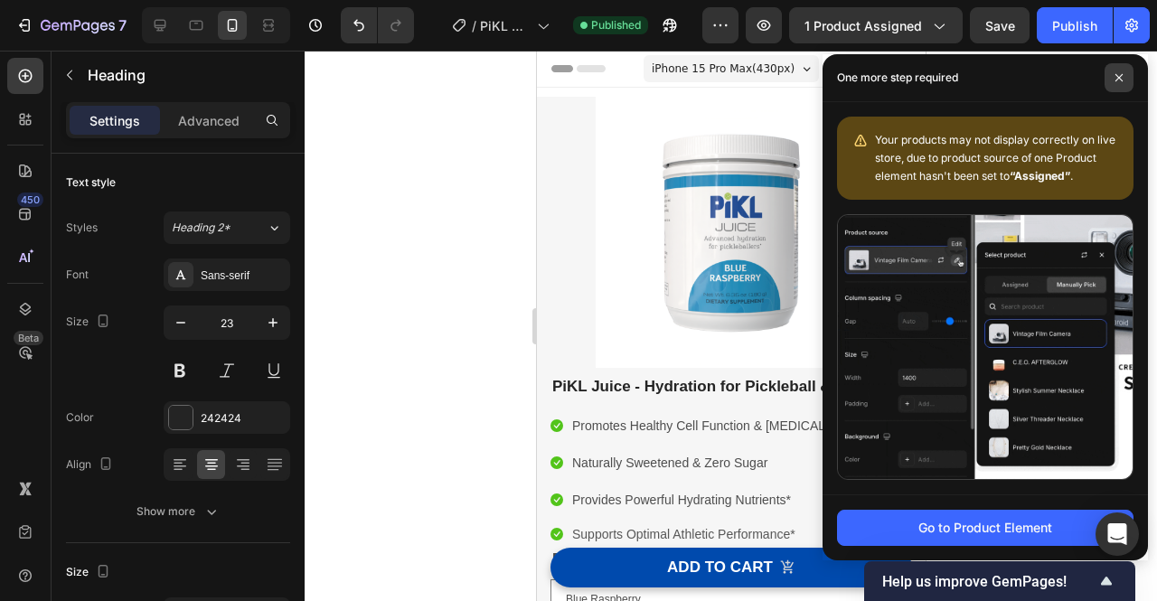
click at [1118, 82] on span at bounding box center [1119, 77] width 29 height 29
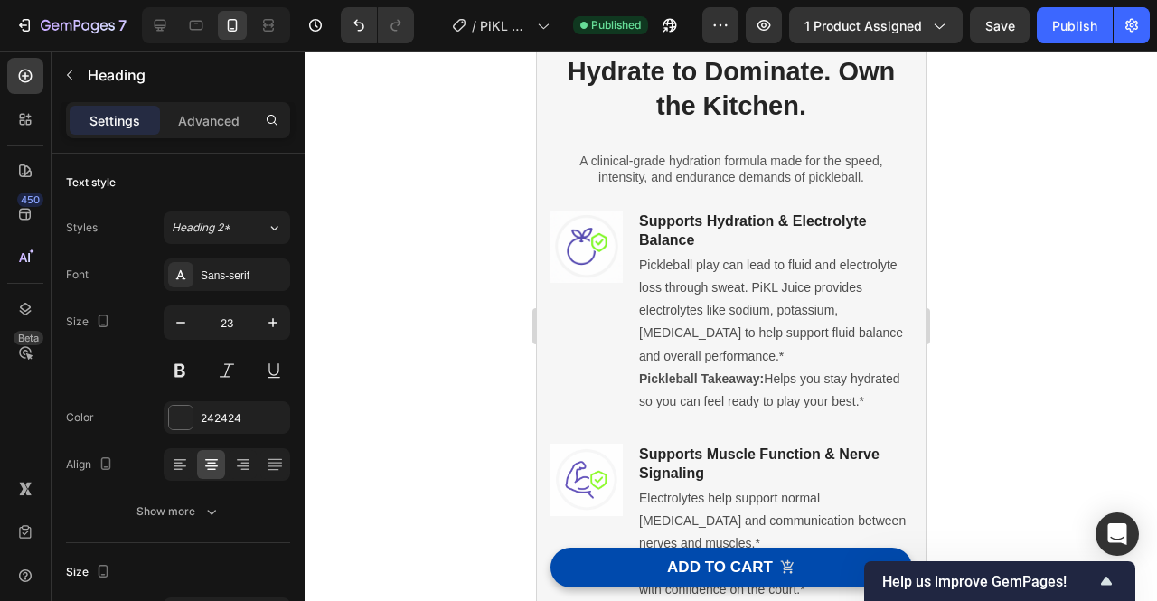
scroll to position [752, 0]
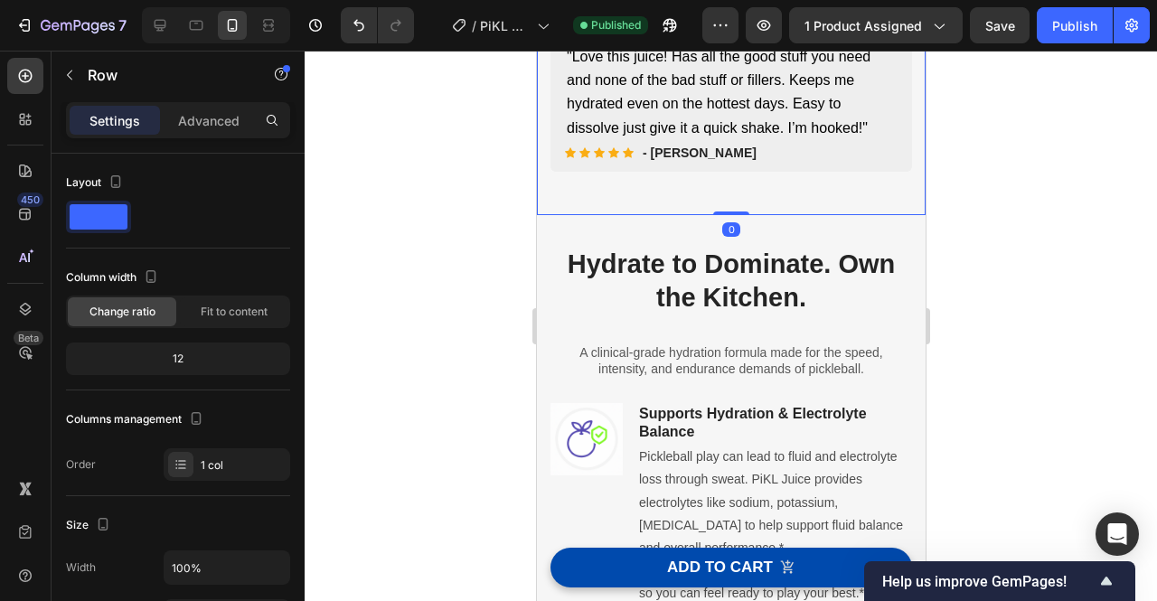
drag, startPoint x: 716, startPoint y: 213, endPoint x: 754, endPoint y: 194, distance: 42.5
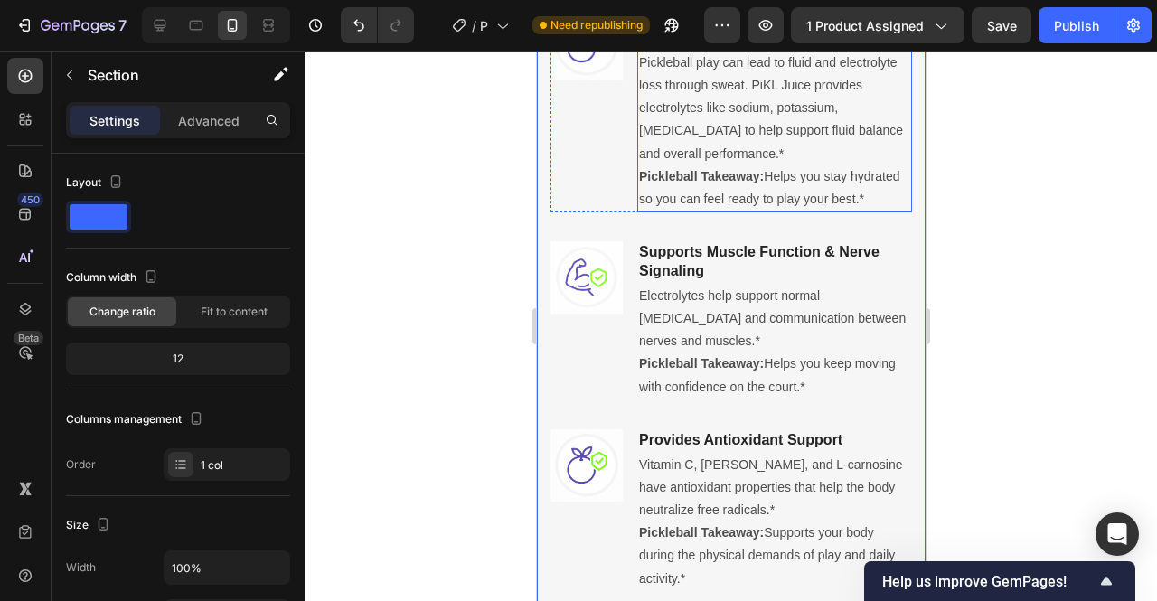
scroll to position [1237, 0]
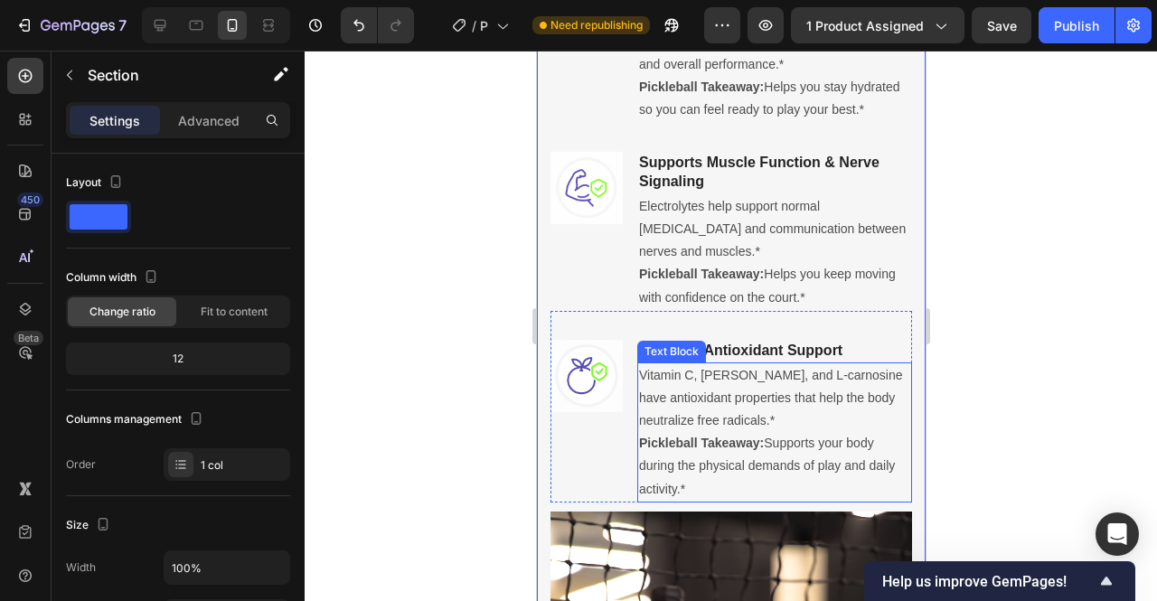
click at [644, 416] on p "Vitamin C, taurine, and L-carnosine have antioxidant properties that help the b…" at bounding box center [773, 398] width 271 height 69
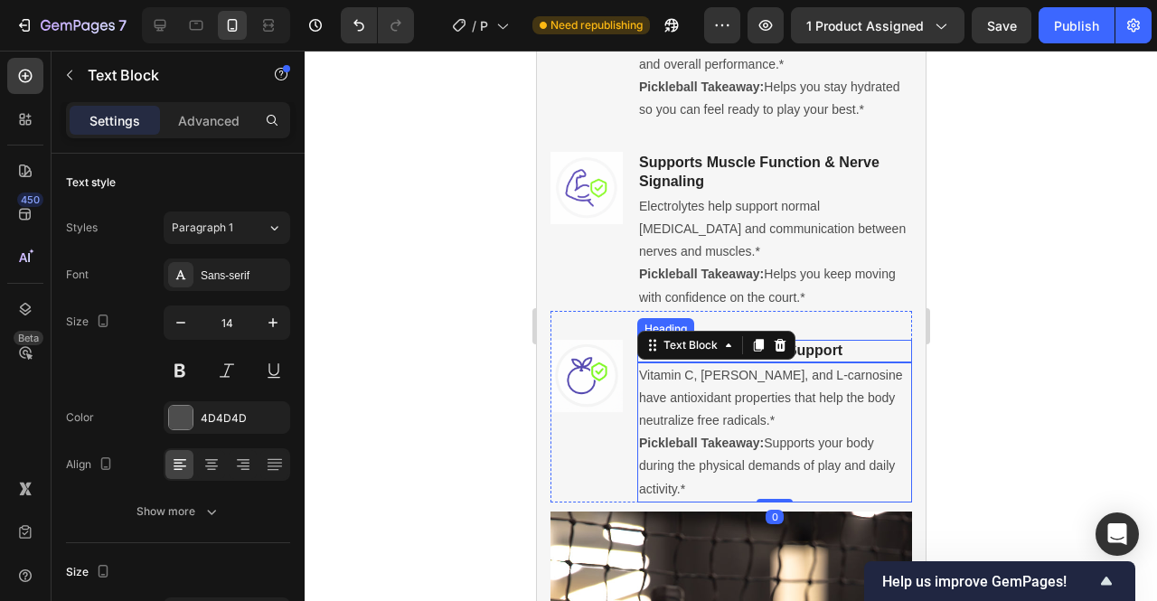
click at [838, 363] on h3 "Provides Antioxidant Support" at bounding box center [773, 351] width 275 height 23
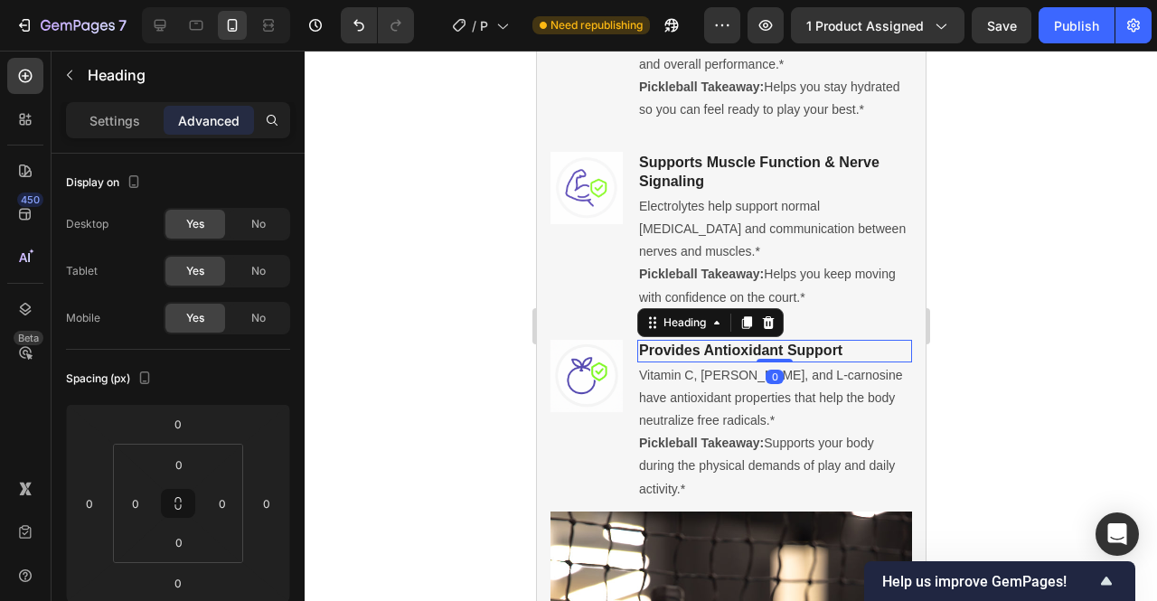
click at [788, 363] on h3 "Provides Antioxidant Support" at bounding box center [773, 351] width 275 height 23
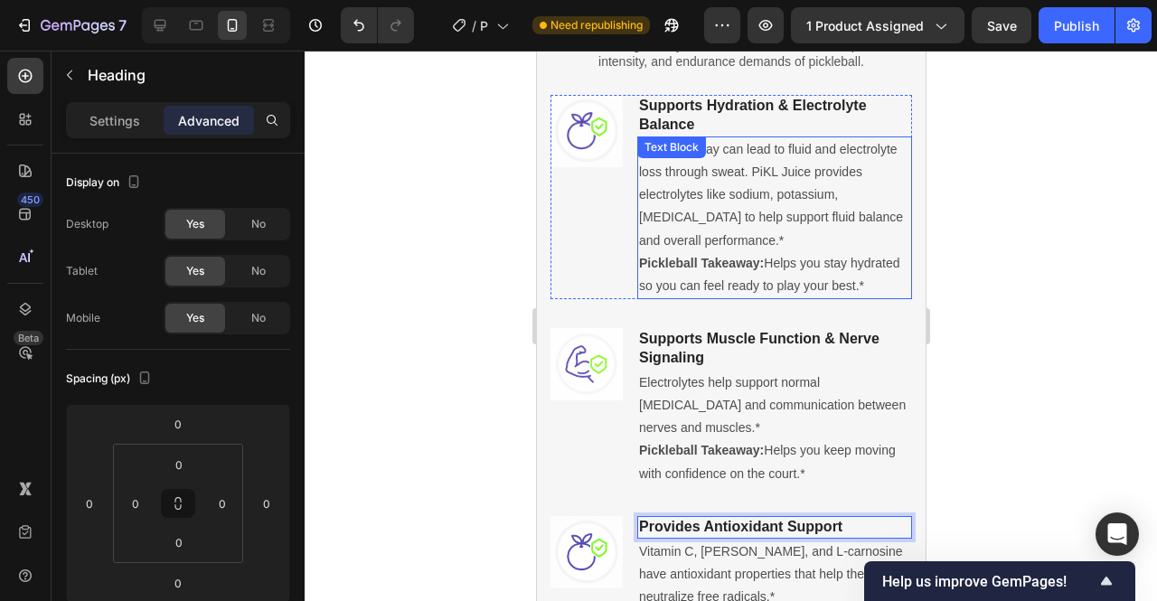
scroll to position [1059, 0]
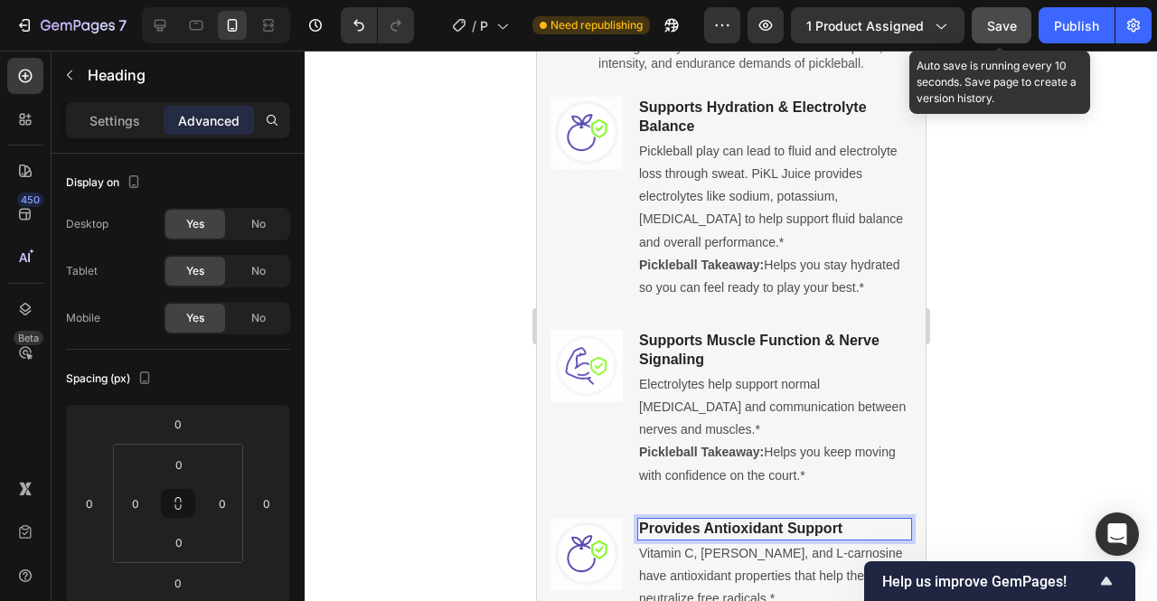
click at [1009, 33] on div "Save" at bounding box center [1002, 25] width 30 height 19
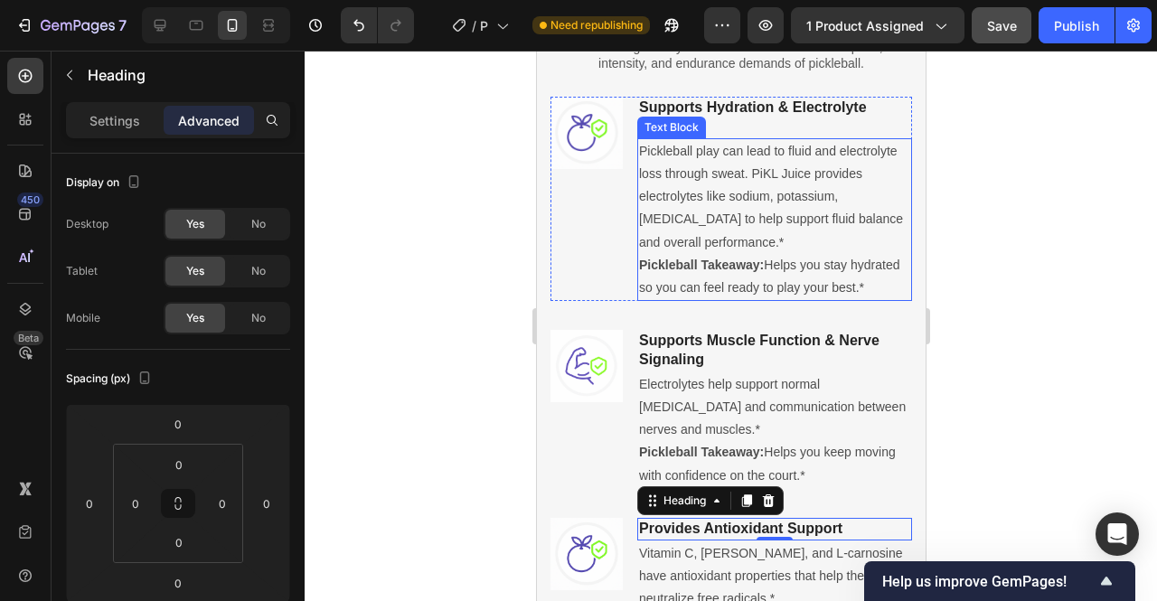
click at [790, 292] on p "Pickleball Takeaway: Helps you stay hydrated so you can feel ready to play your…" at bounding box center [773, 276] width 271 height 45
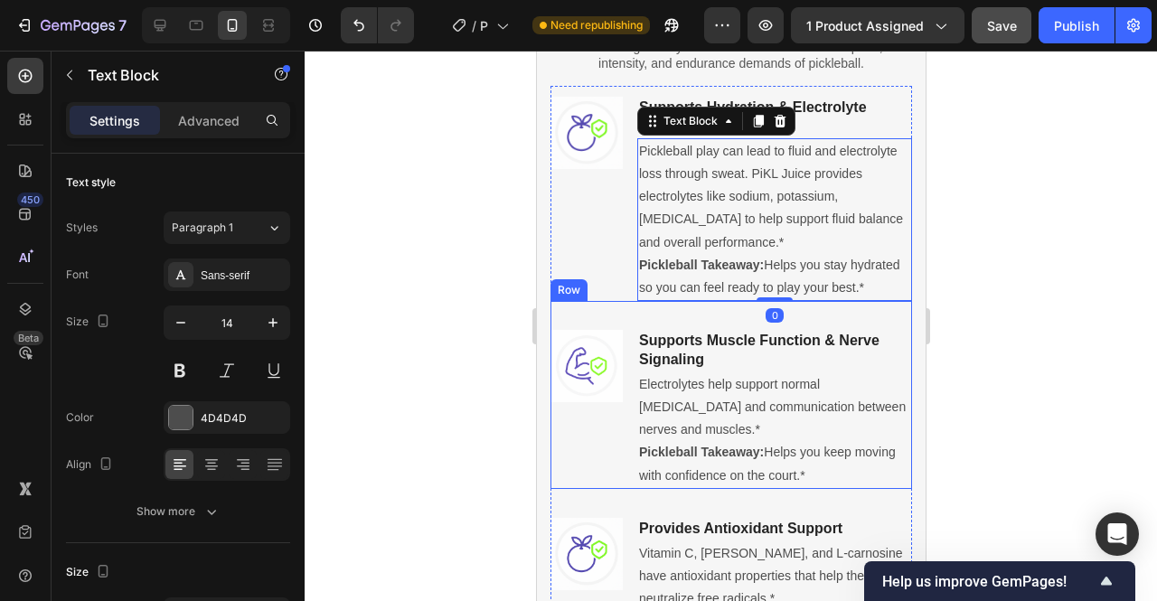
click at [750, 344] on div "Image Supports Muscle Function & Nerve Signaling Heading Electrolytes help supp…" at bounding box center [731, 395] width 362 height 188
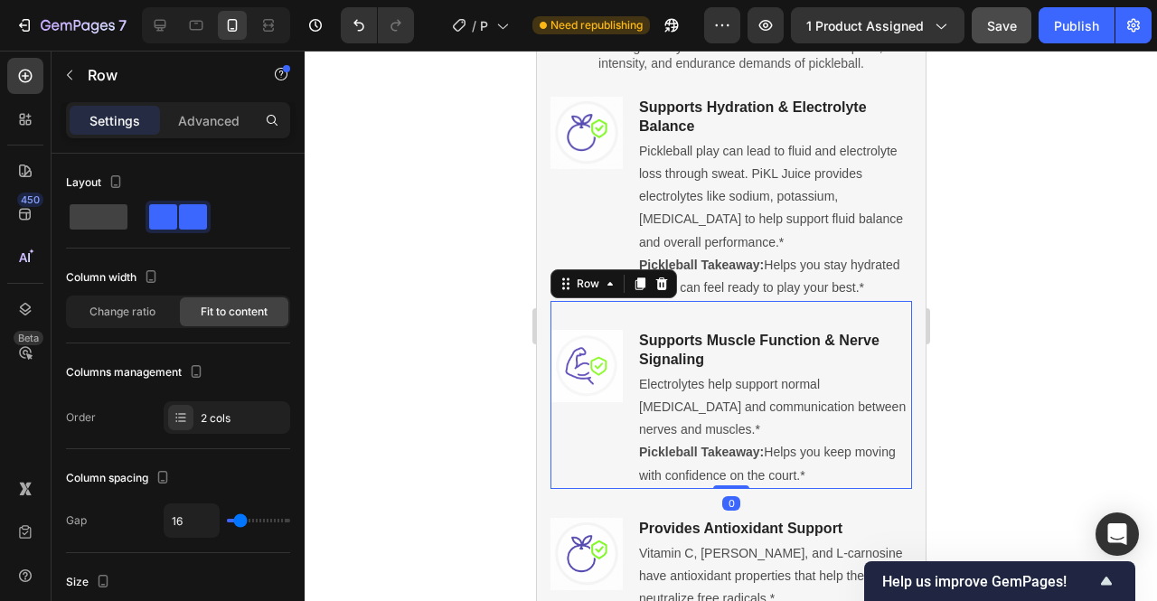
drag, startPoint x: 717, startPoint y: 510, endPoint x: 727, endPoint y: 454, distance: 56.9
click at [727, 454] on div "Image Supports Muscle Function & Nerve Signaling Heading Electrolytes help supp…" at bounding box center [731, 395] width 362 height 188
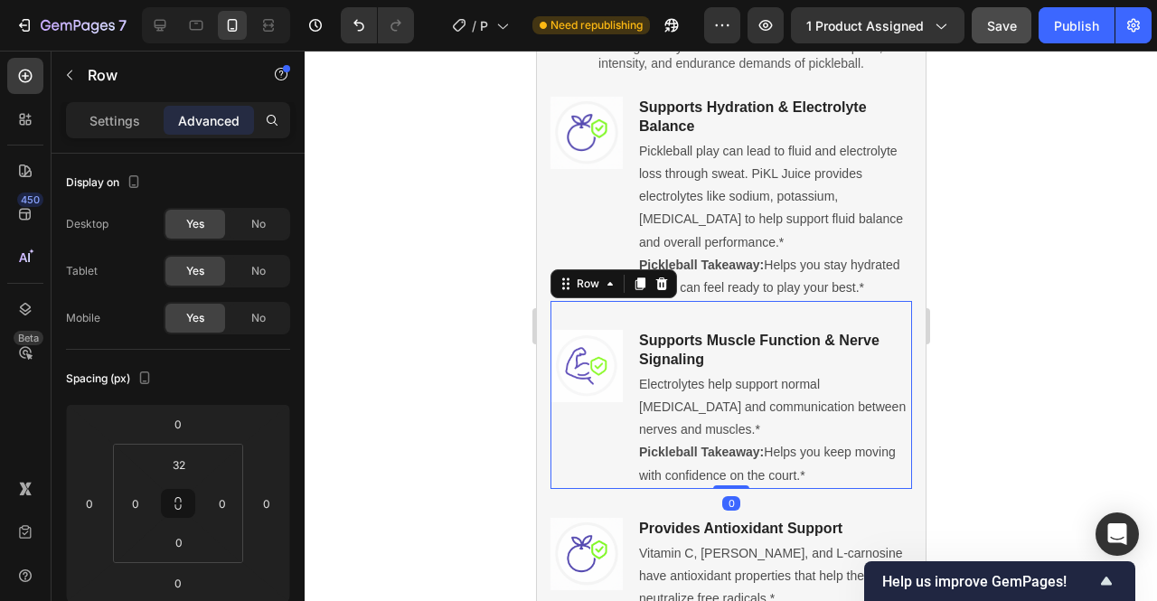
click at [697, 332] on div "Image Supports Muscle Function & Nerve Signaling Heading Electrolytes help supp…" at bounding box center [731, 395] width 362 height 188
click at [1075, 294] on div at bounding box center [731, 326] width 853 height 551
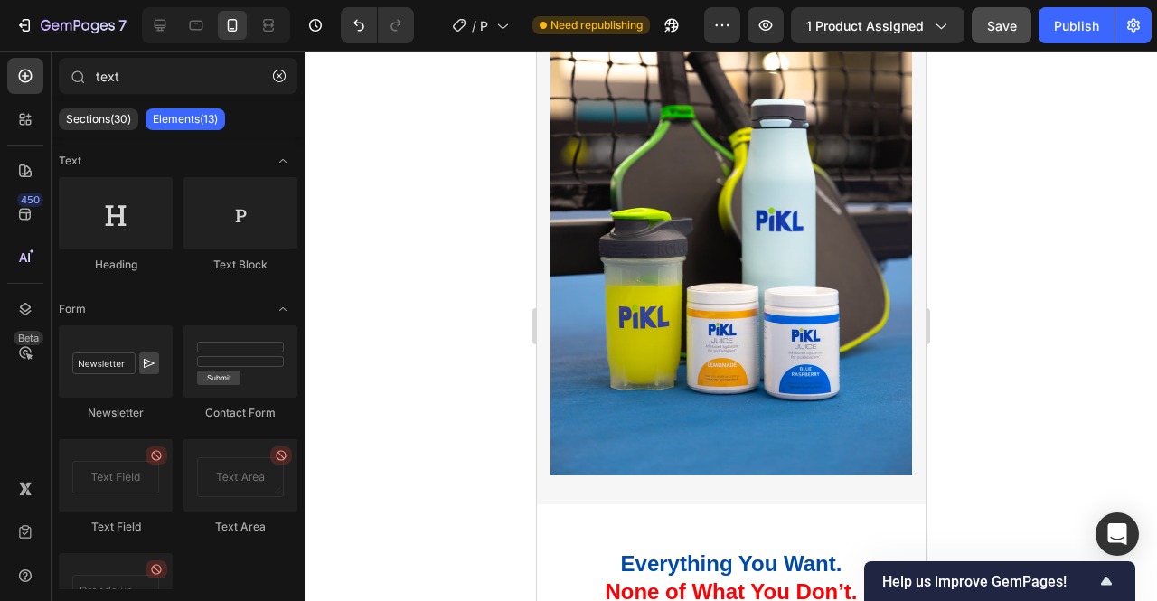
scroll to position [1967, 0]
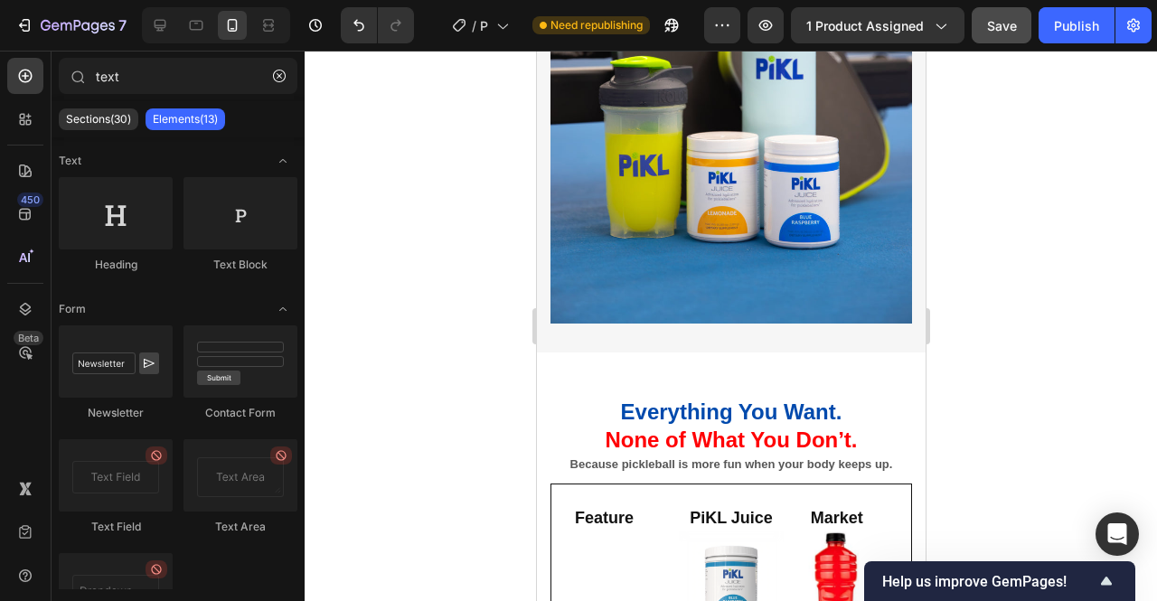
click at [993, 38] on button "Save" at bounding box center [1002, 25] width 60 height 36
click at [1076, 29] on div "Publish" at bounding box center [1076, 25] width 45 height 19
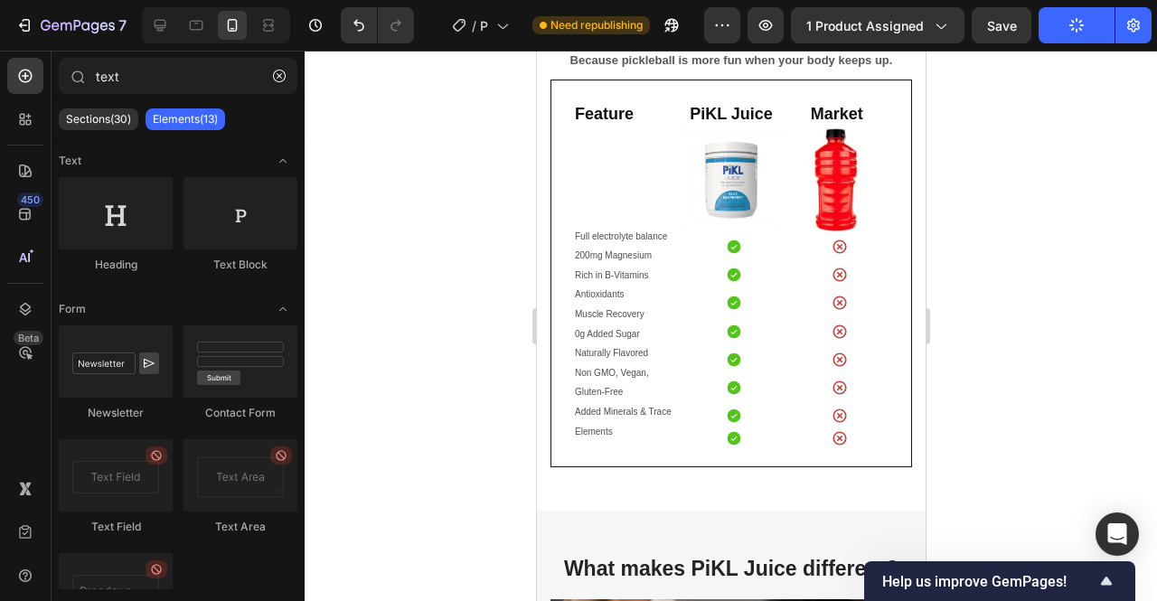
scroll to position [2586, 0]
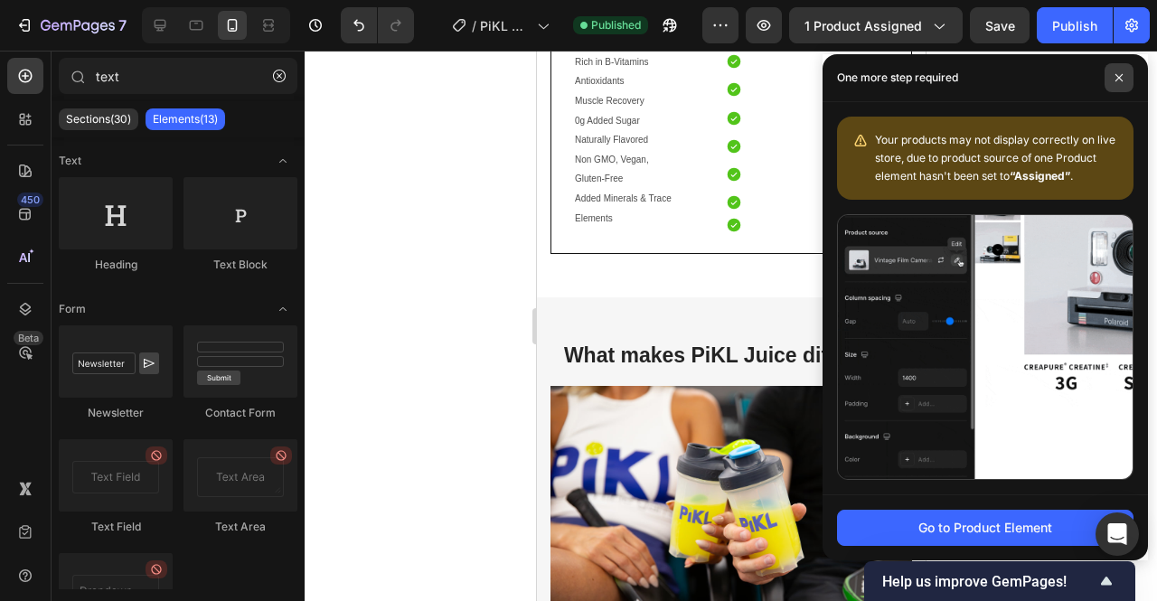
click at [1119, 72] on span at bounding box center [1119, 77] width 29 height 29
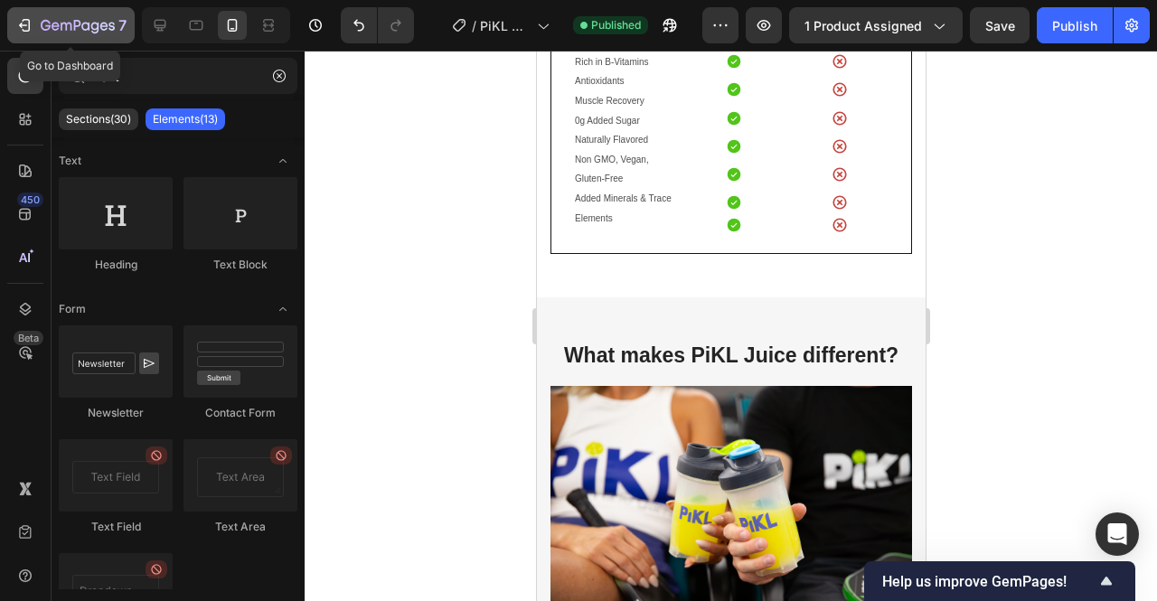
click at [75, 21] on icon "button" at bounding box center [77, 25] width 7 height 11
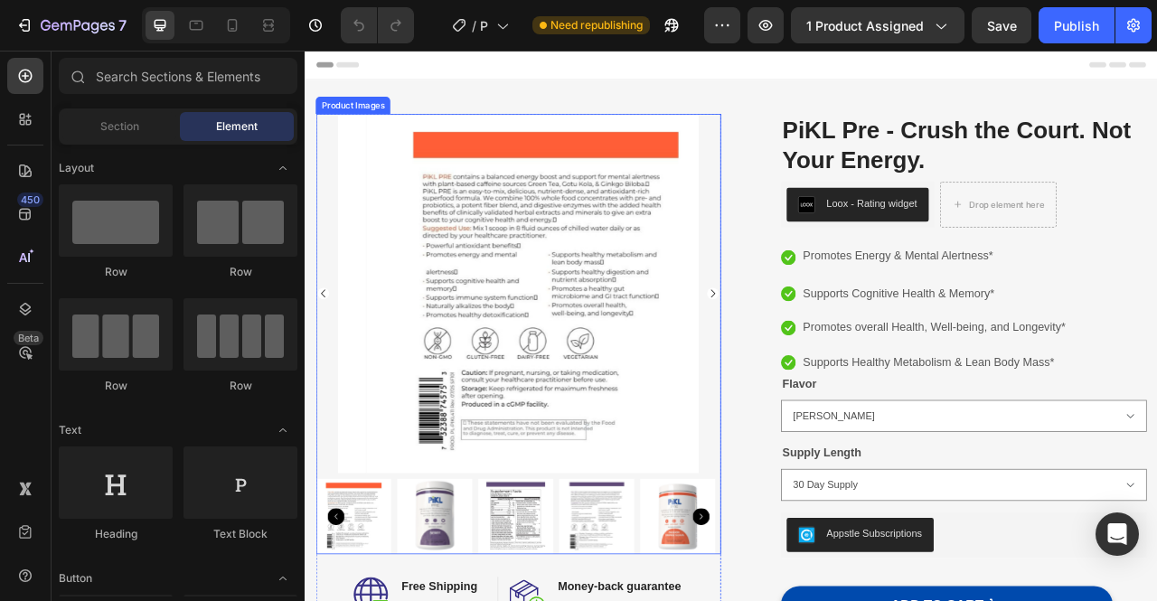
click at [688, 320] on img at bounding box center [610, 359] width 457 height 457
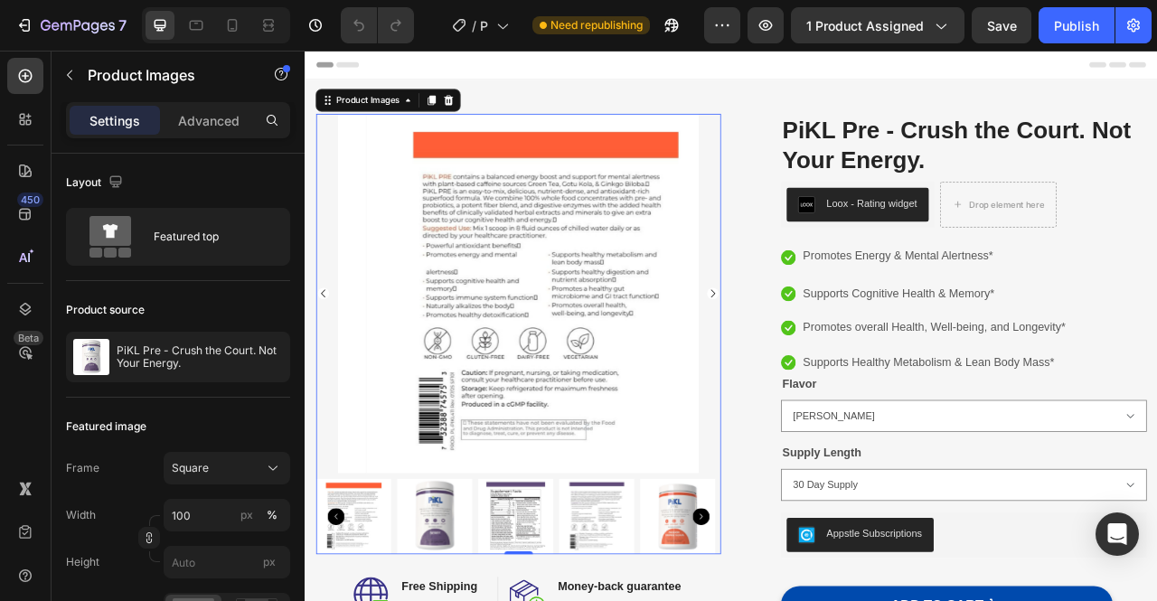
click at [649, 376] on img at bounding box center [610, 359] width 457 height 457
click at [234, 25] on icon at bounding box center [232, 25] width 18 height 18
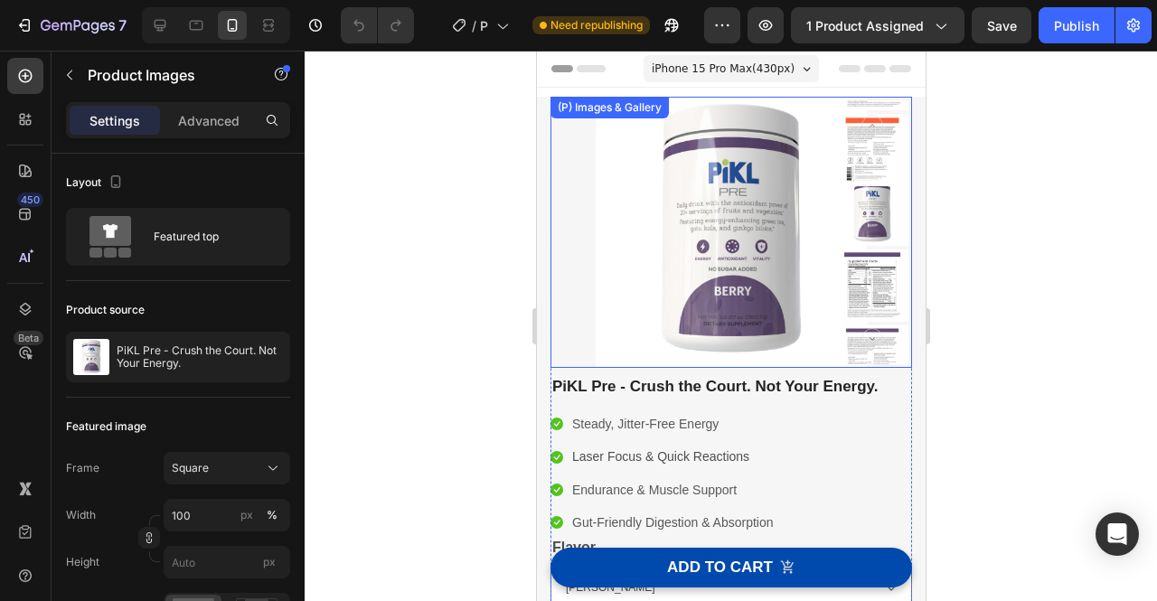
click at [690, 181] on img at bounding box center [731, 232] width 362 height 271
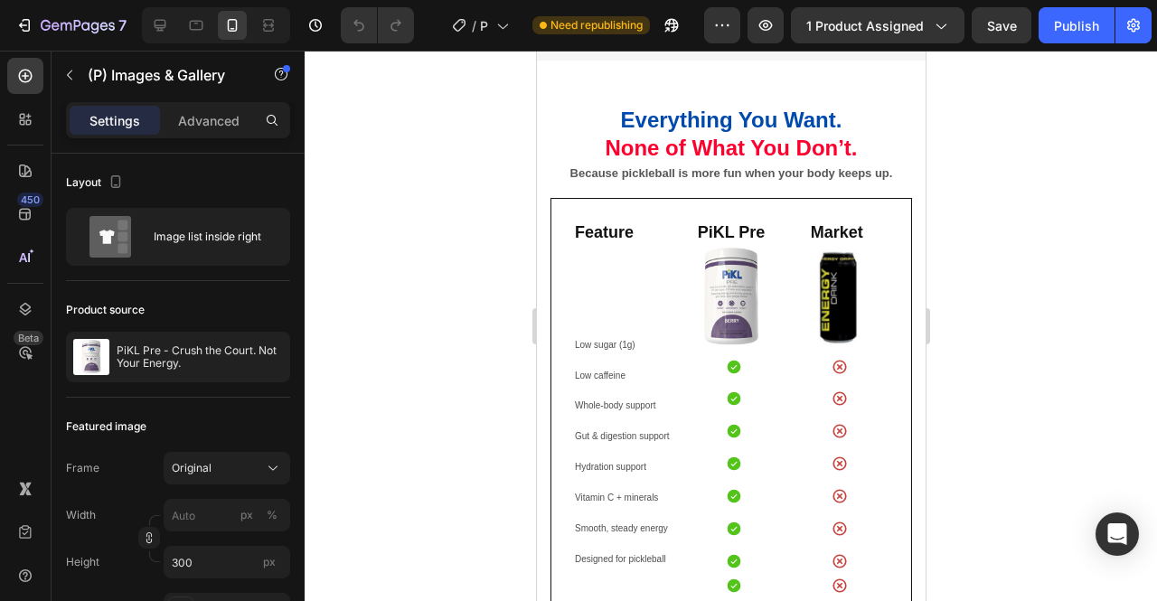
scroll to position [1893, 0]
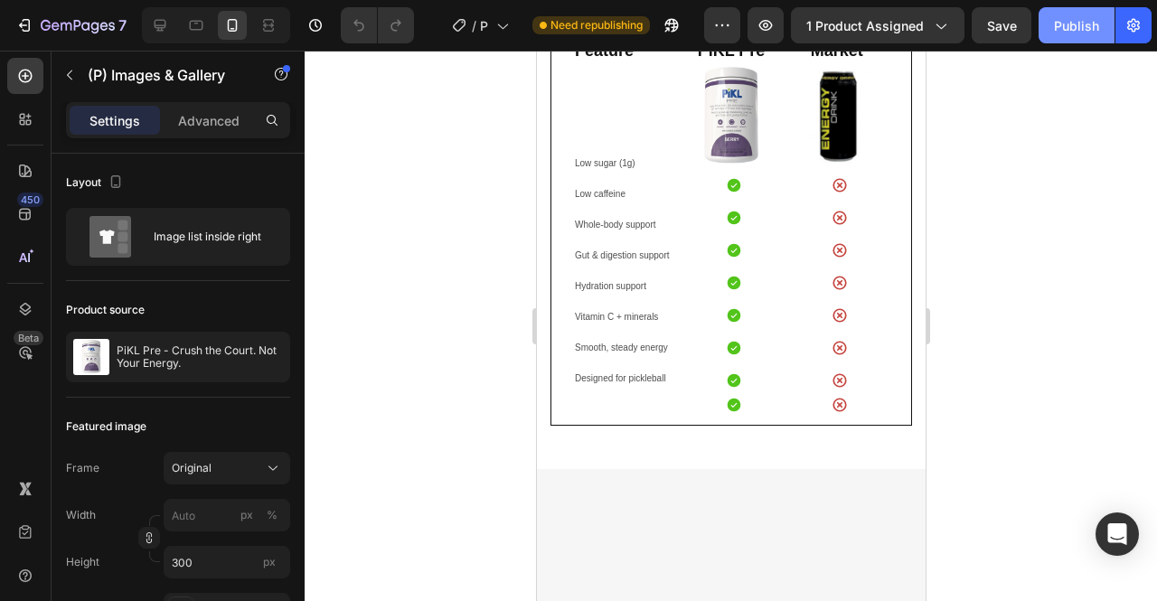
click at [1071, 24] on div "Publish" at bounding box center [1076, 25] width 45 height 19
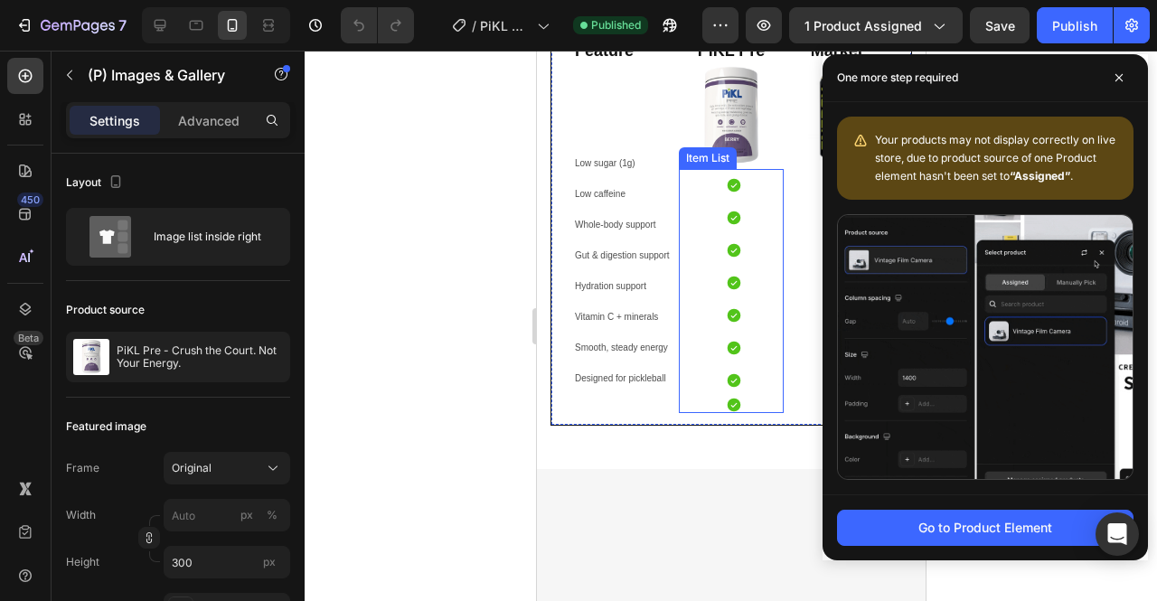
click at [751, 412] on div at bounding box center [736, 290] width 95 height 243
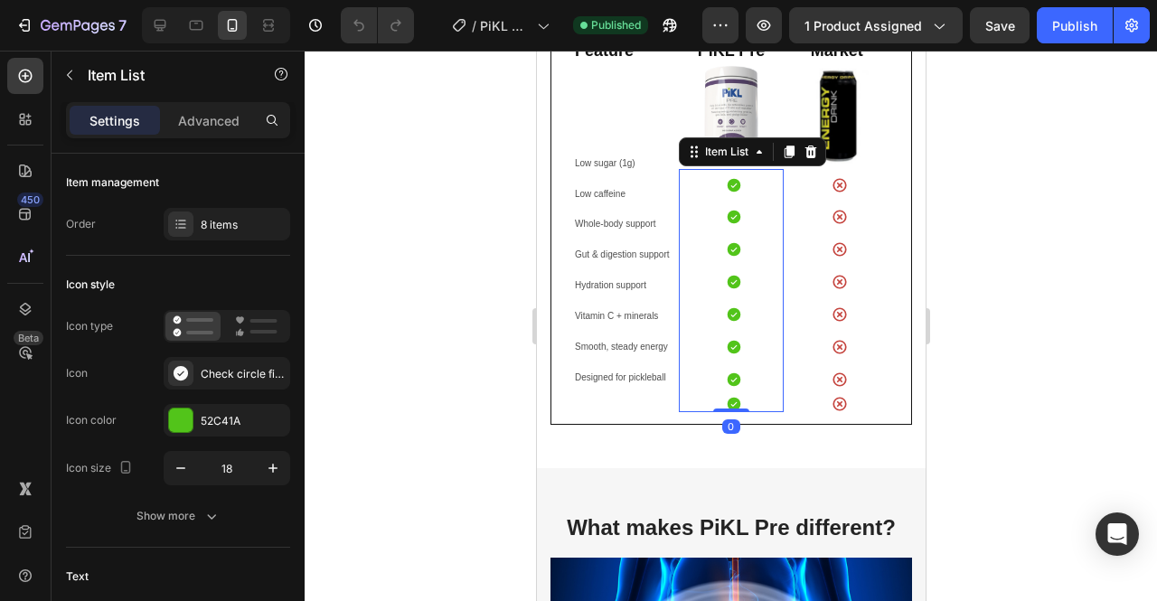
scroll to position [1984, 0]
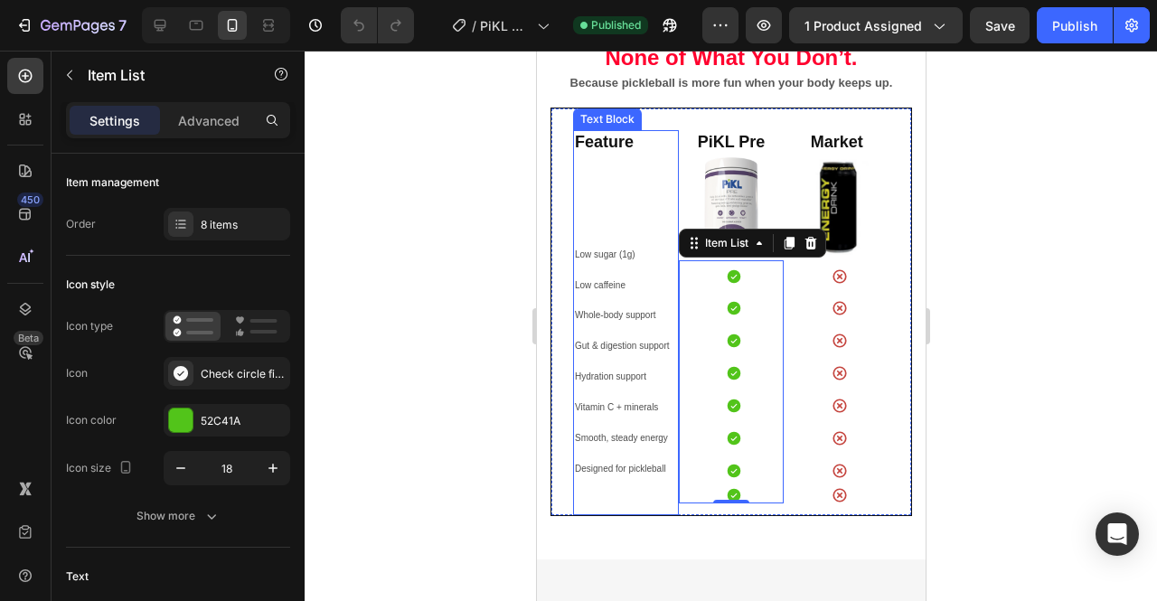
click at [633, 419] on p "Vitamin C + minerals" at bounding box center [625, 406] width 102 height 31
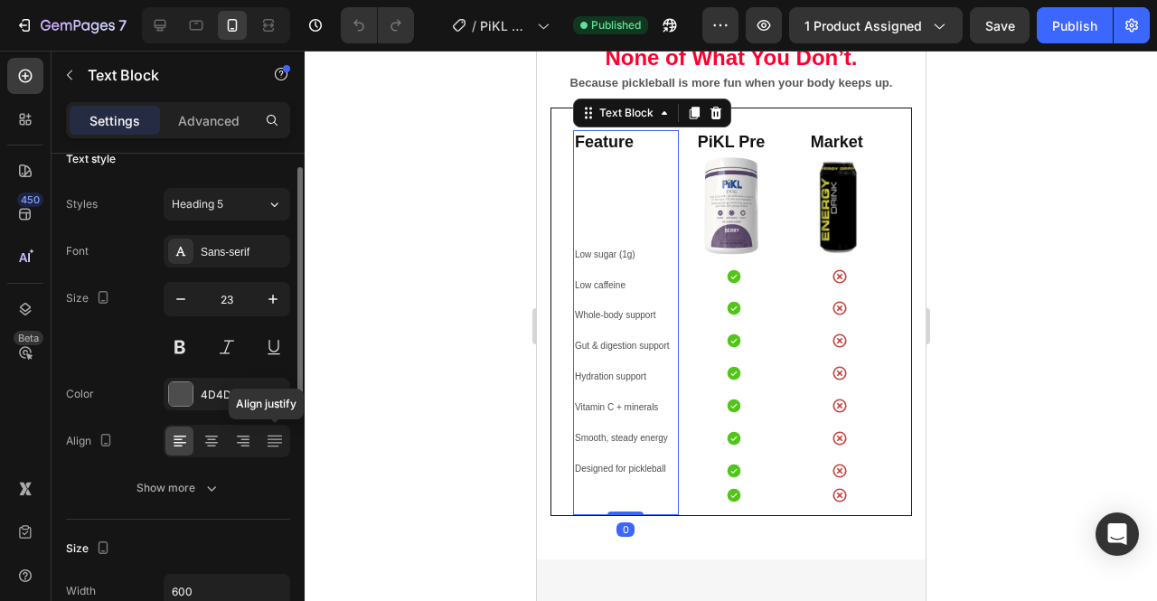
scroll to position [27, 0]
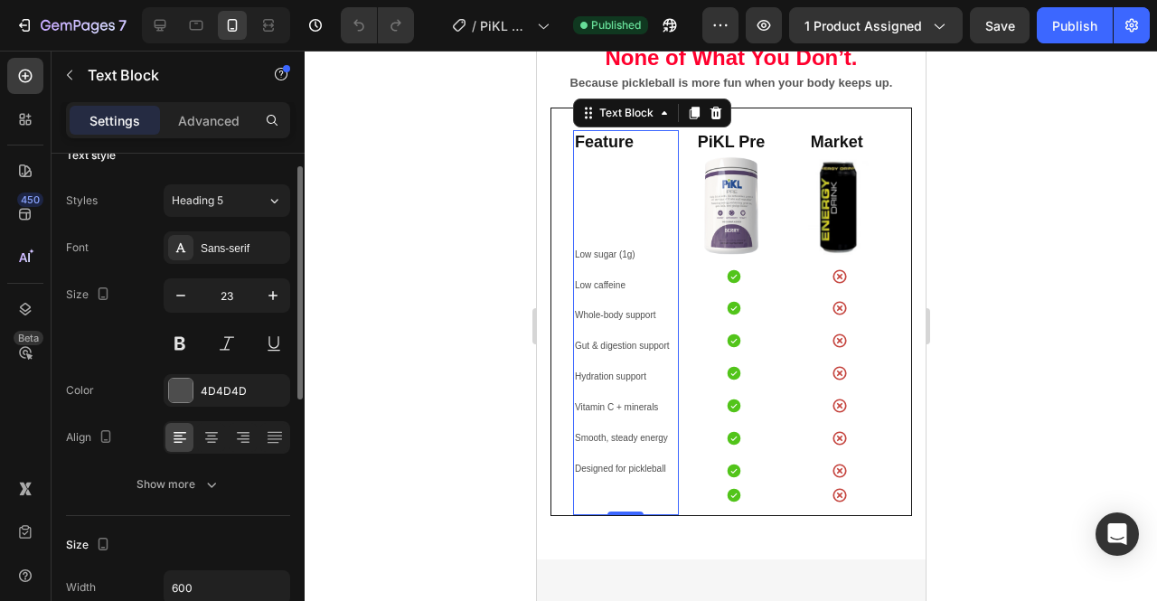
click at [629, 385] on p "Hydration support" at bounding box center [625, 375] width 102 height 31
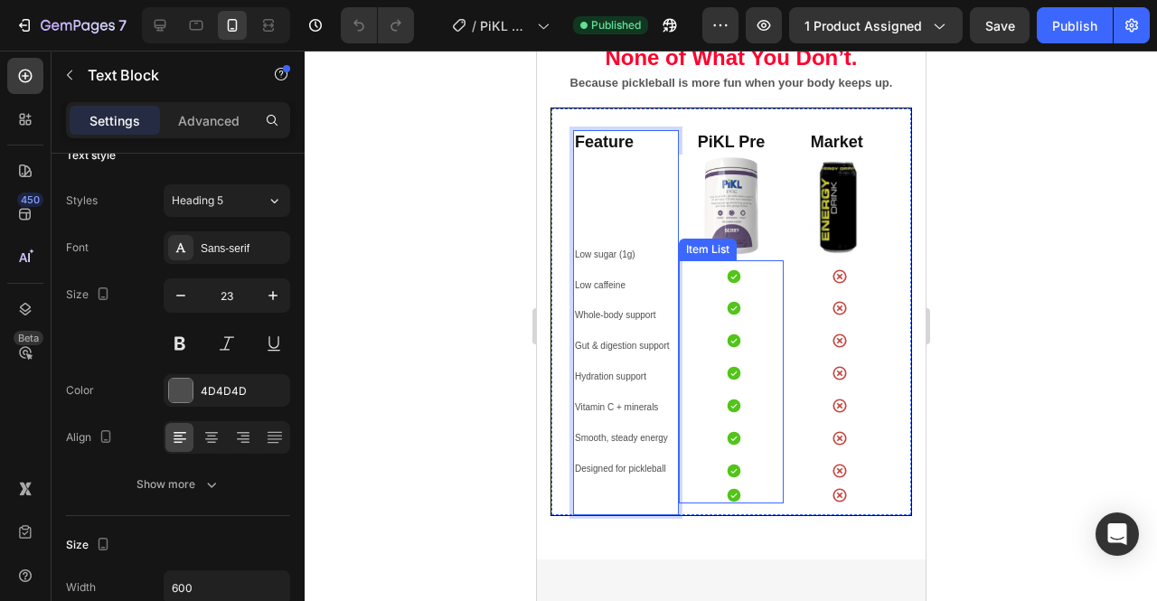
click at [709, 384] on div at bounding box center [736, 381] width 95 height 243
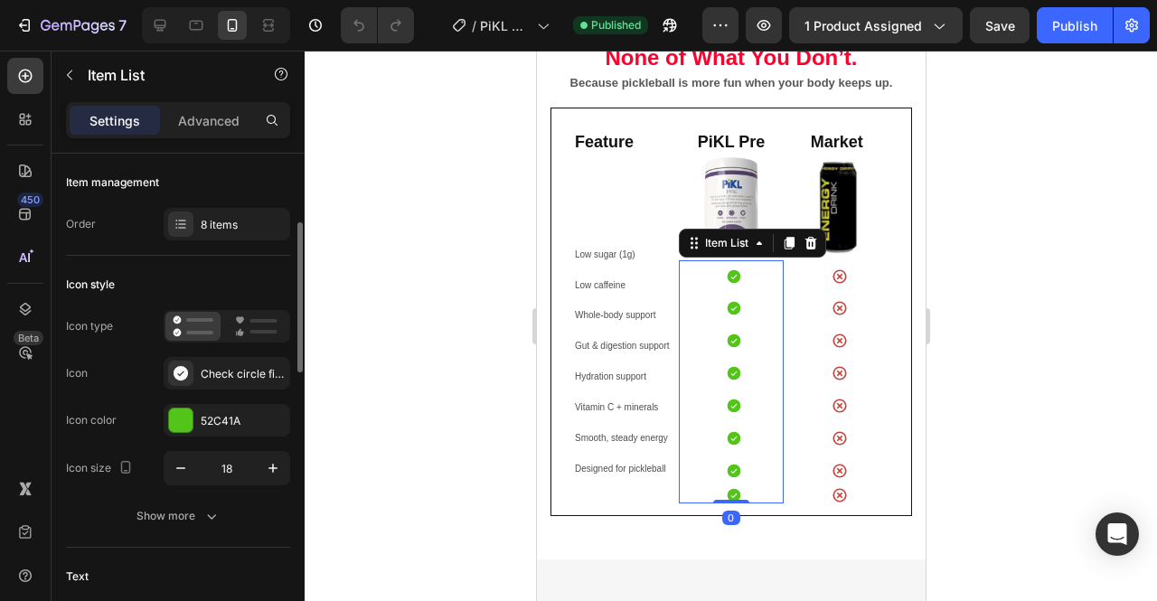
scroll to position [219, 0]
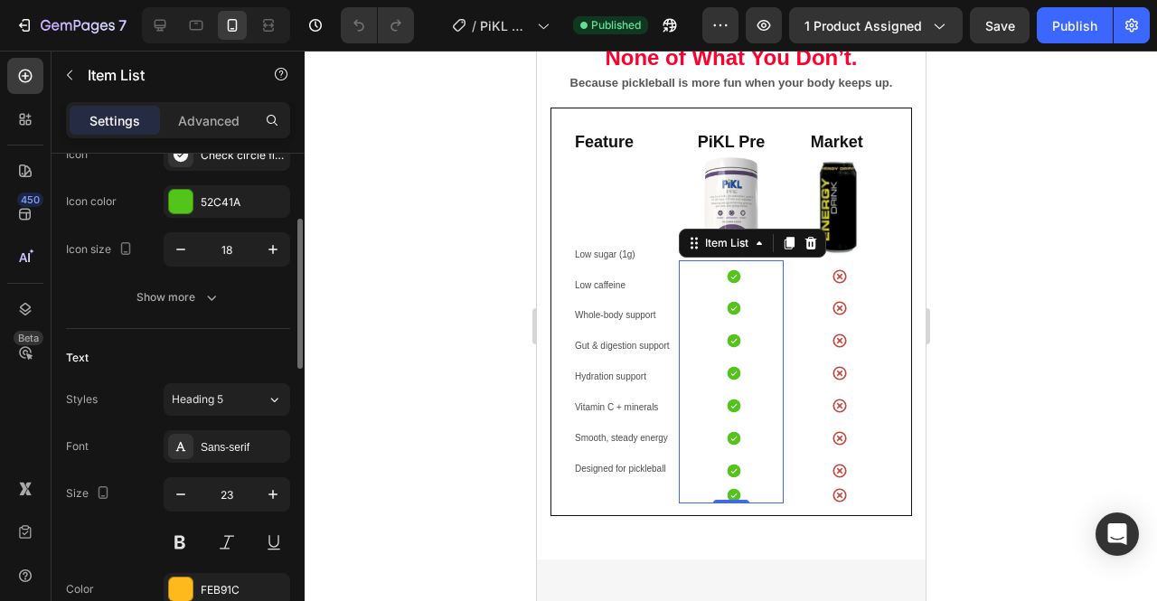
click at [210, 312] on div "Icon style Icon type Icon Check circle filled Icon color 52C41A Icon size 18 Sh…" at bounding box center [178, 183] width 224 height 292
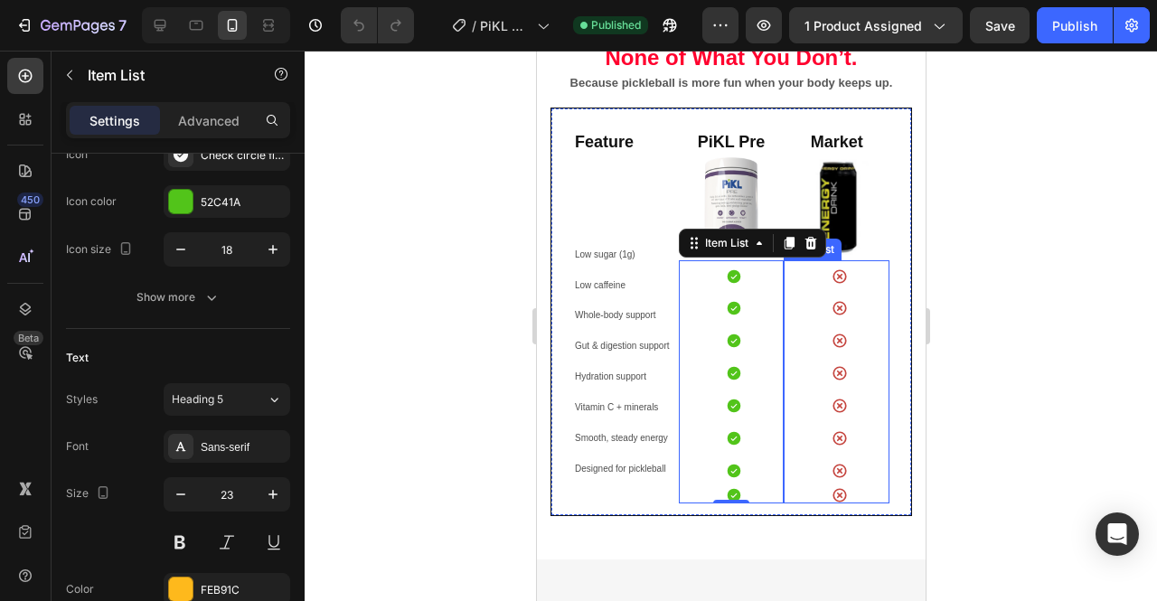
click at [831, 410] on div at bounding box center [842, 406] width 22 height 33
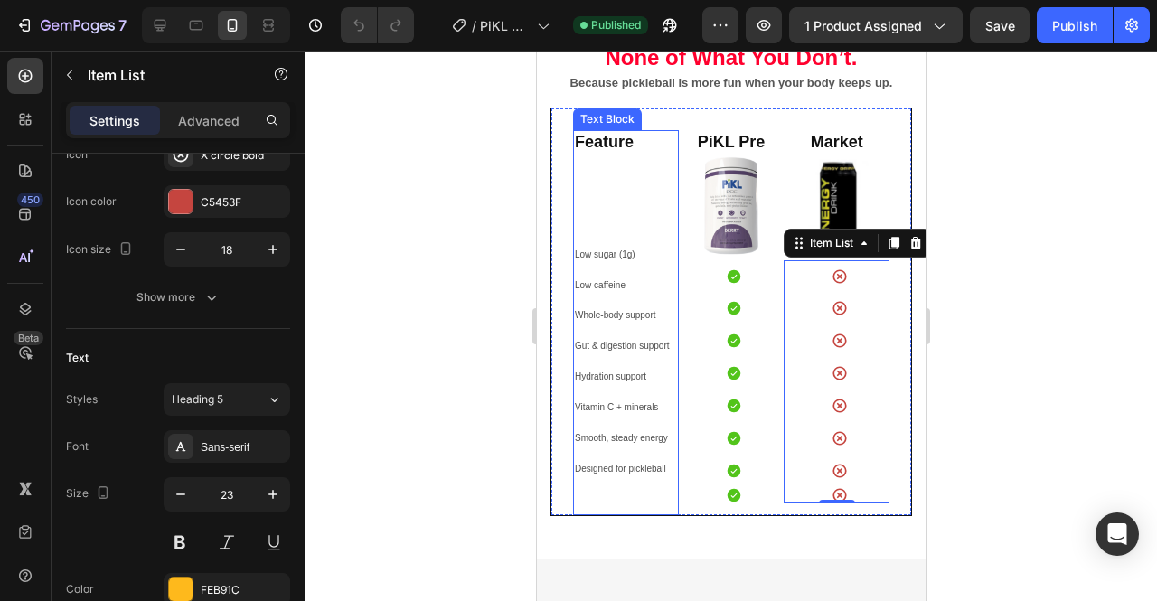
click at [638, 350] on span "Gut & digestion support" at bounding box center [621, 346] width 95 height 10
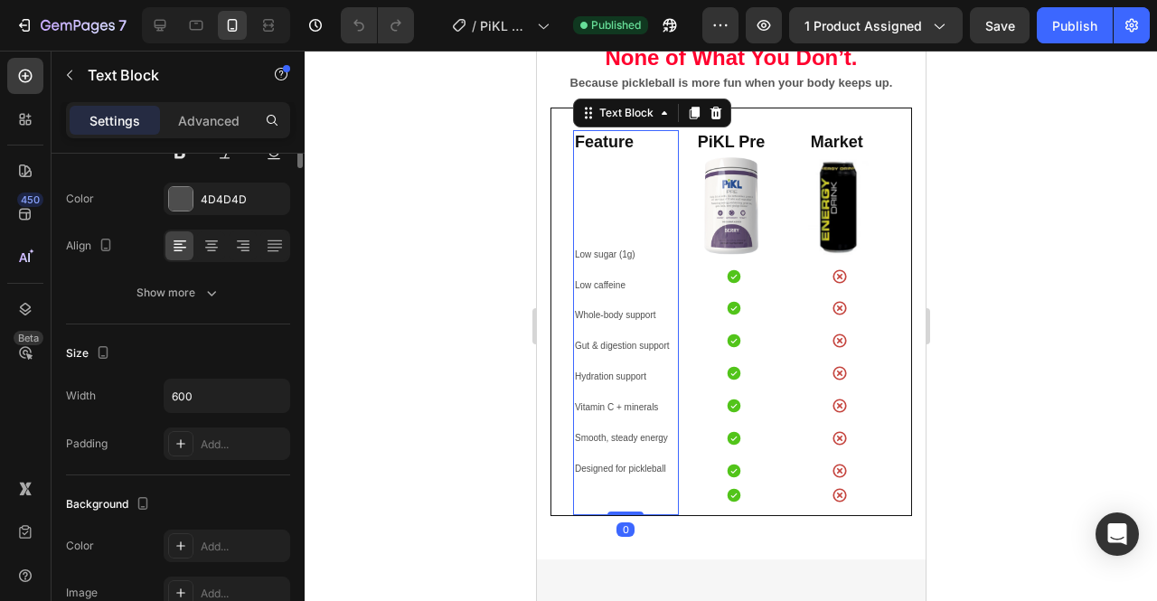
scroll to position [0, 0]
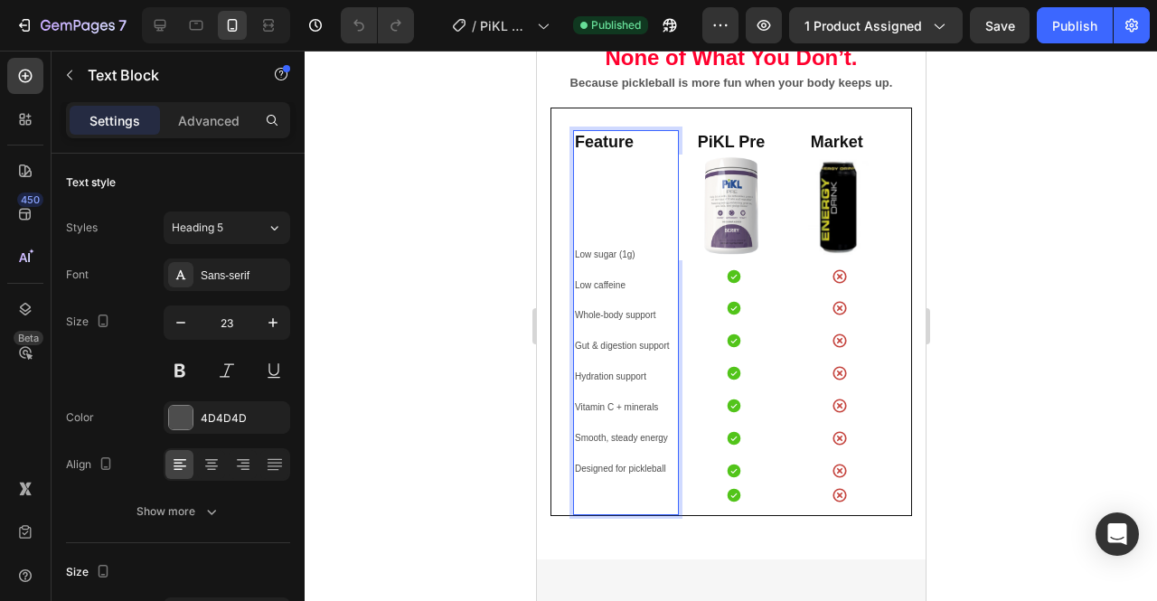
click at [642, 348] on span "Gut & digestion support" at bounding box center [621, 346] width 95 height 10
click at [614, 442] on span "Smooth, steady energy" at bounding box center [620, 438] width 93 height 10
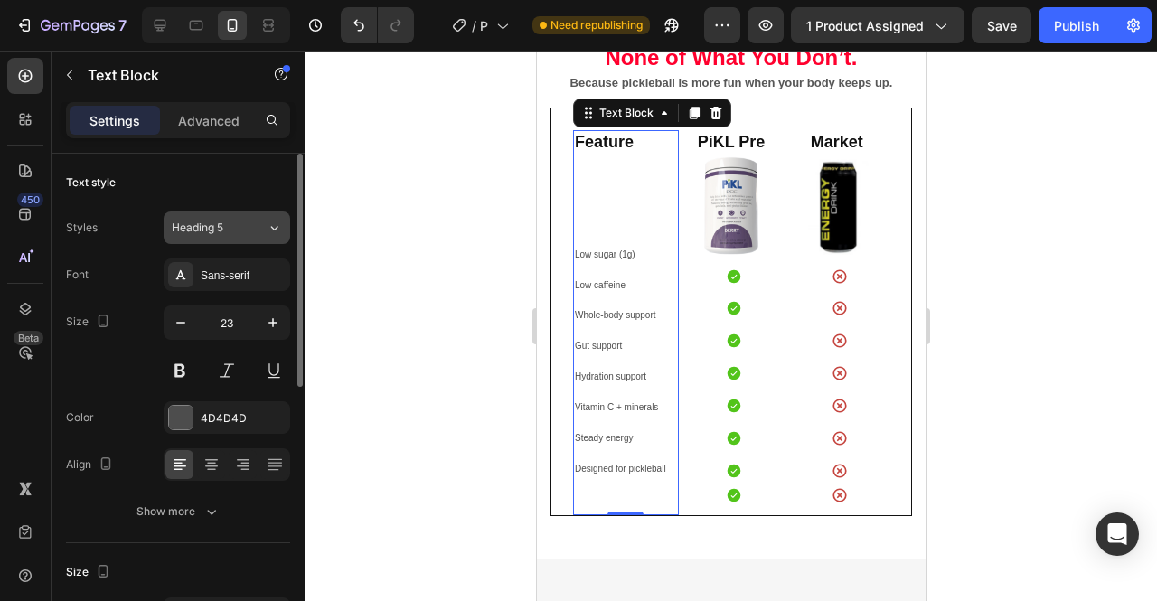
click at [245, 240] on button "Heading 5" at bounding box center [227, 228] width 127 height 33
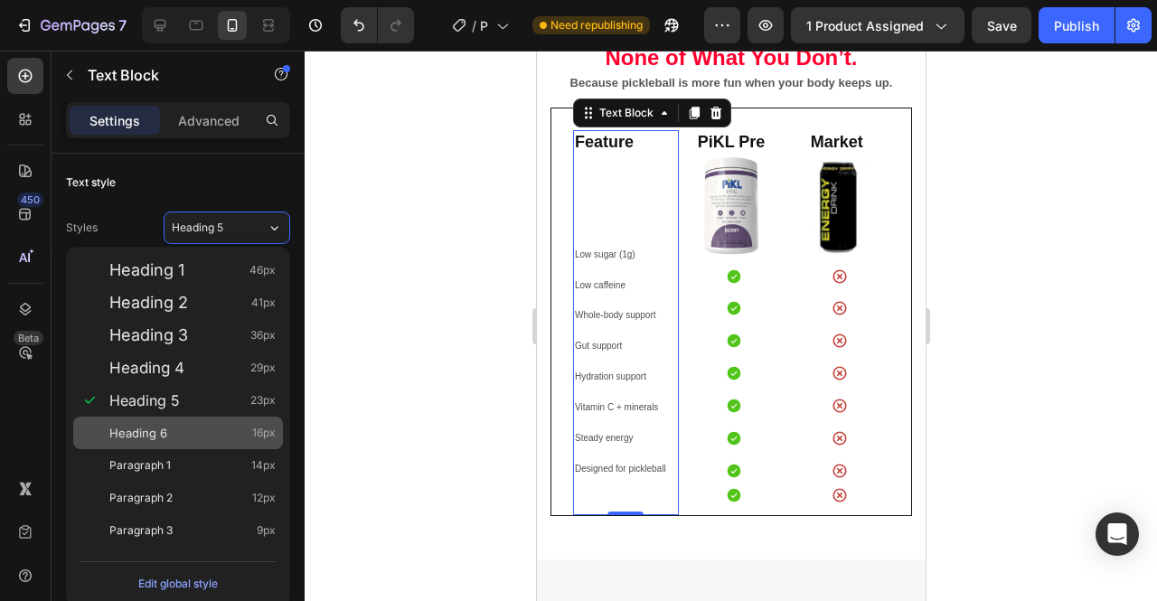
click at [194, 424] on div "Heading 6 16px" at bounding box center [192, 433] width 166 height 18
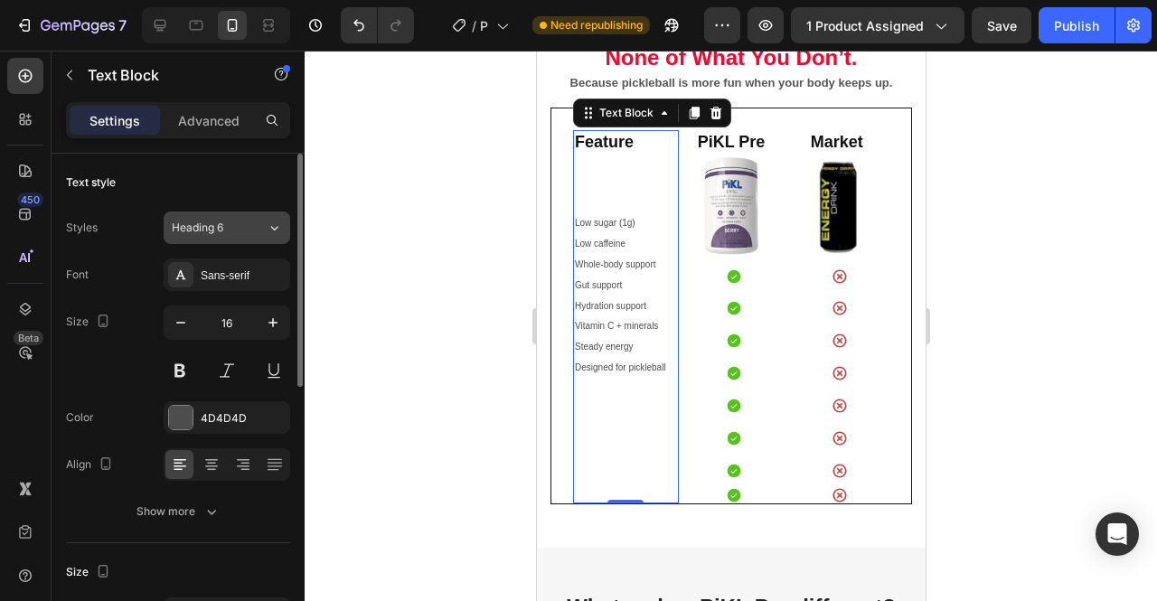
click at [230, 233] on div "Heading 6" at bounding box center [208, 228] width 73 height 16
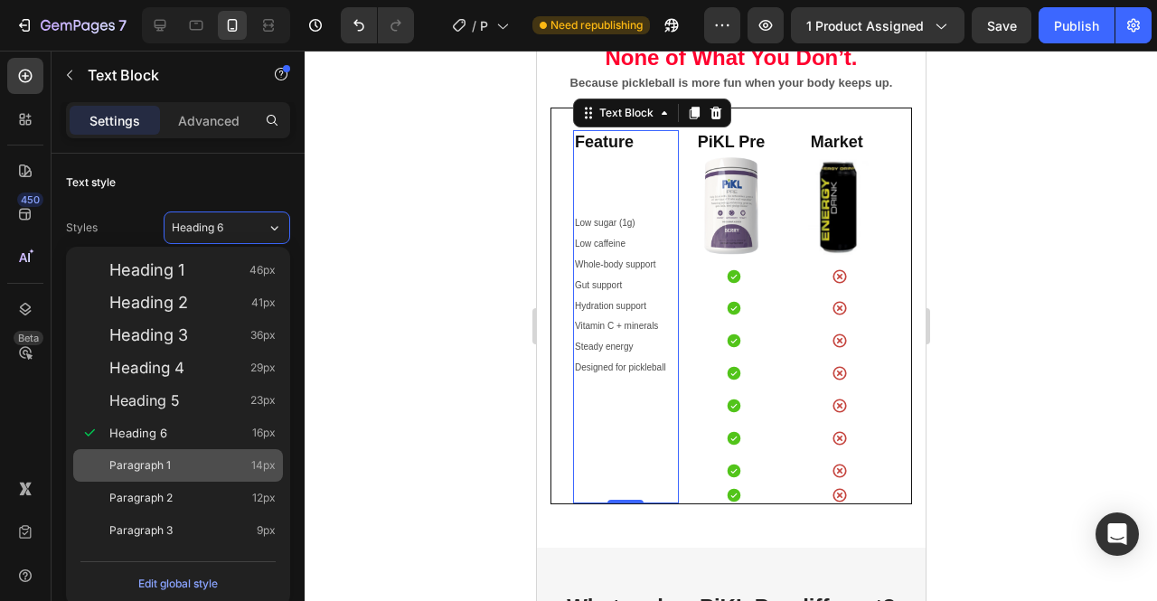
click at [200, 459] on div "Paragraph 1 14px" at bounding box center [192, 466] width 166 height 18
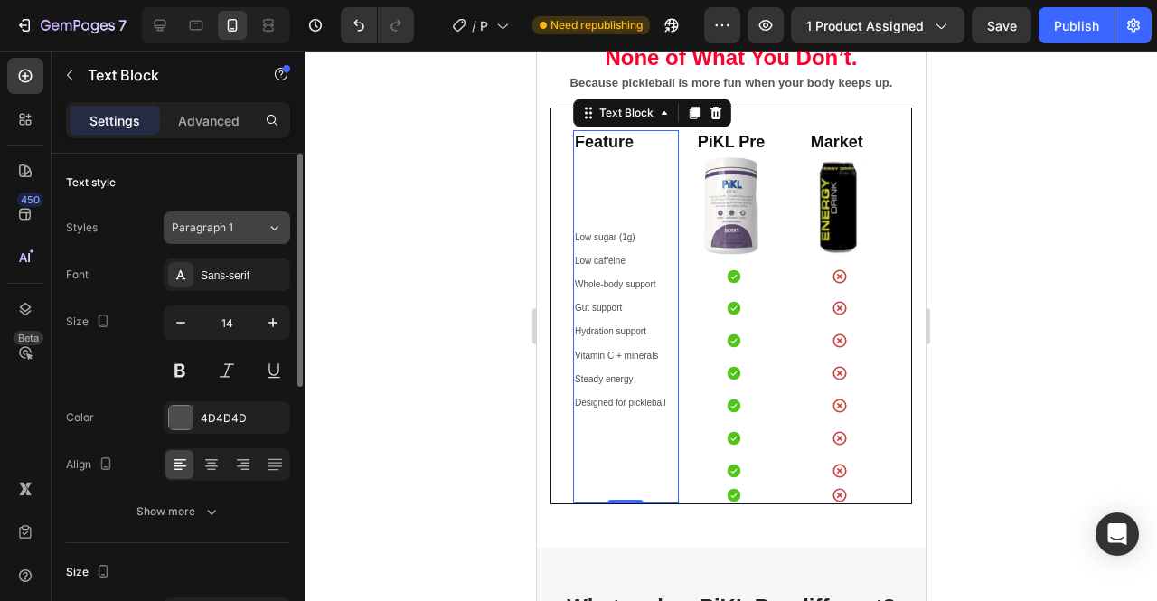
click at [247, 234] on div "Paragraph 1" at bounding box center [219, 228] width 95 height 16
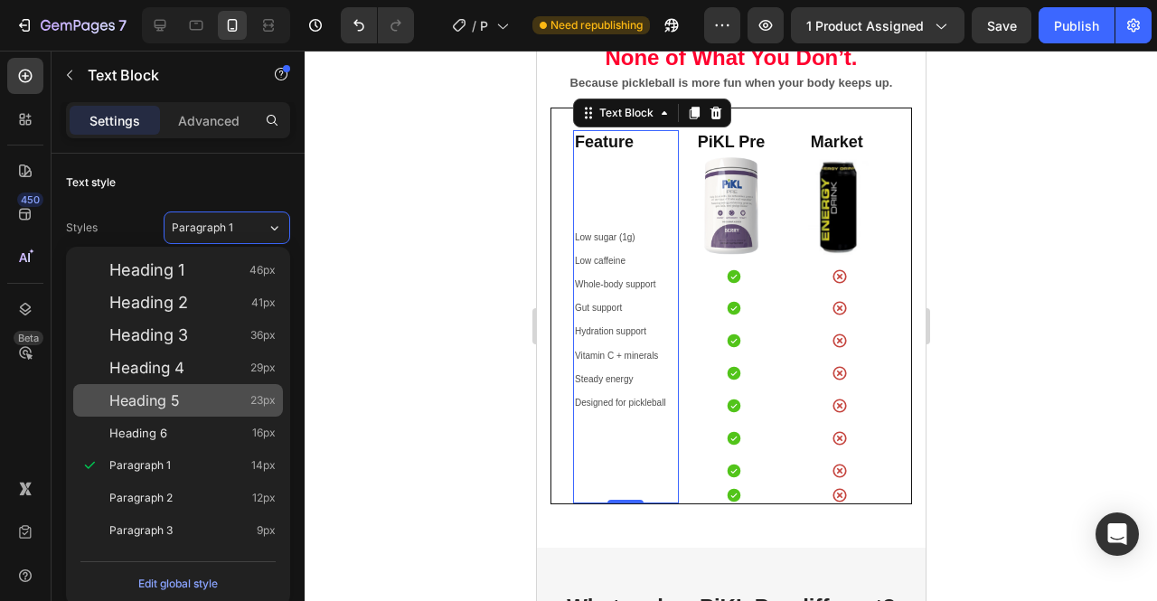
click at [224, 387] on div "Heading 5 23px" at bounding box center [178, 400] width 210 height 33
type input "23"
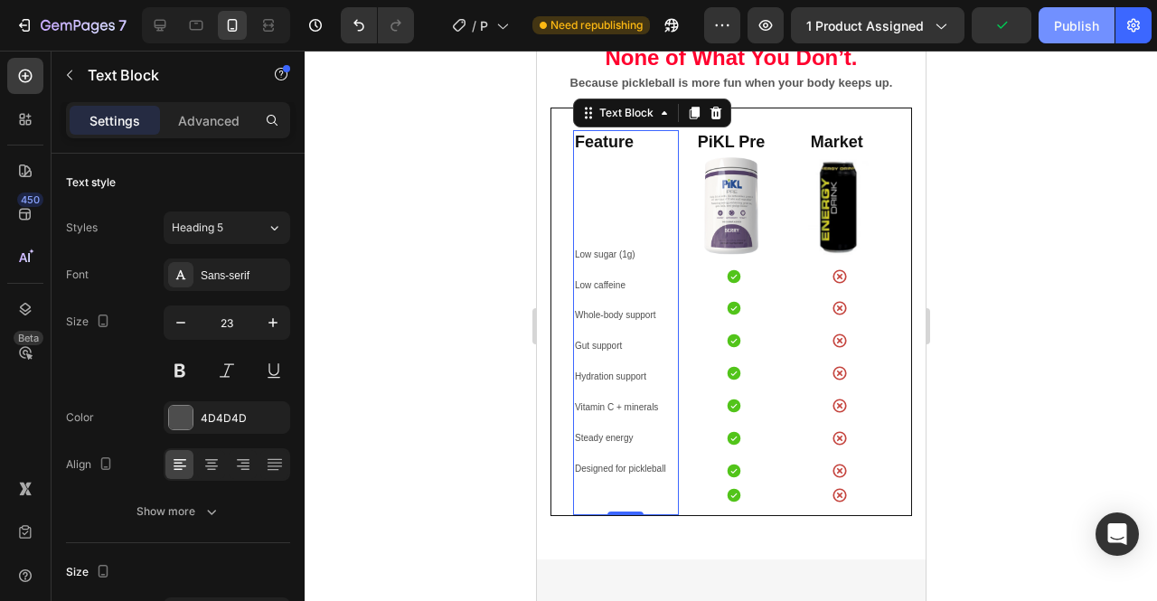
click at [1086, 28] on div "Publish" at bounding box center [1076, 25] width 45 height 19
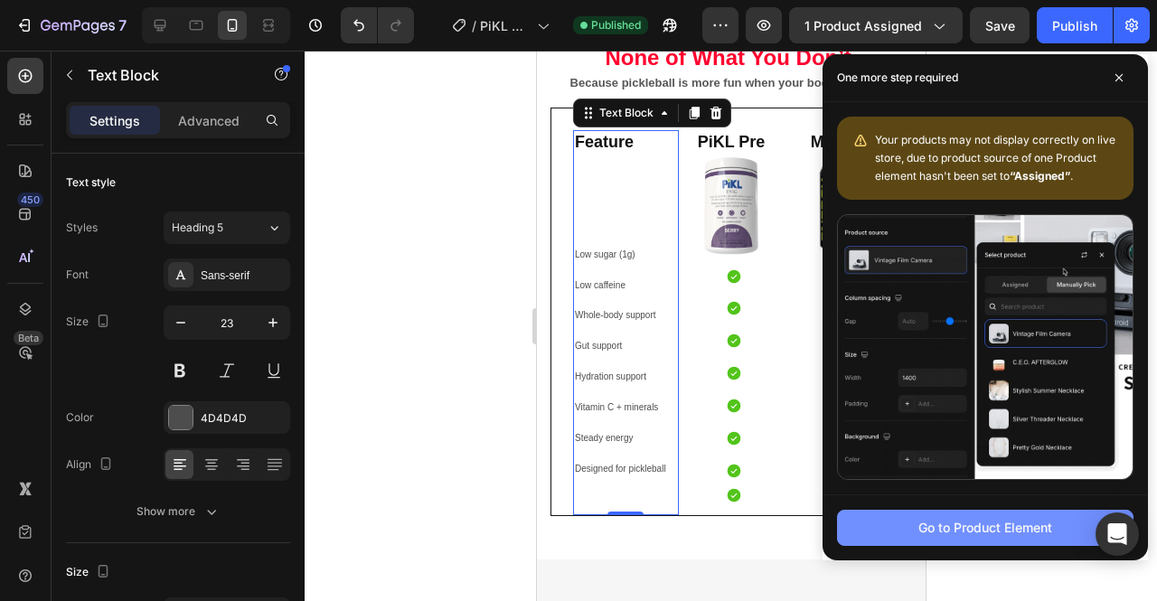
click at [899, 540] on button "Go to Product Element" at bounding box center [985, 528] width 297 height 36
